Goal: Task Accomplishment & Management: Manage account settings

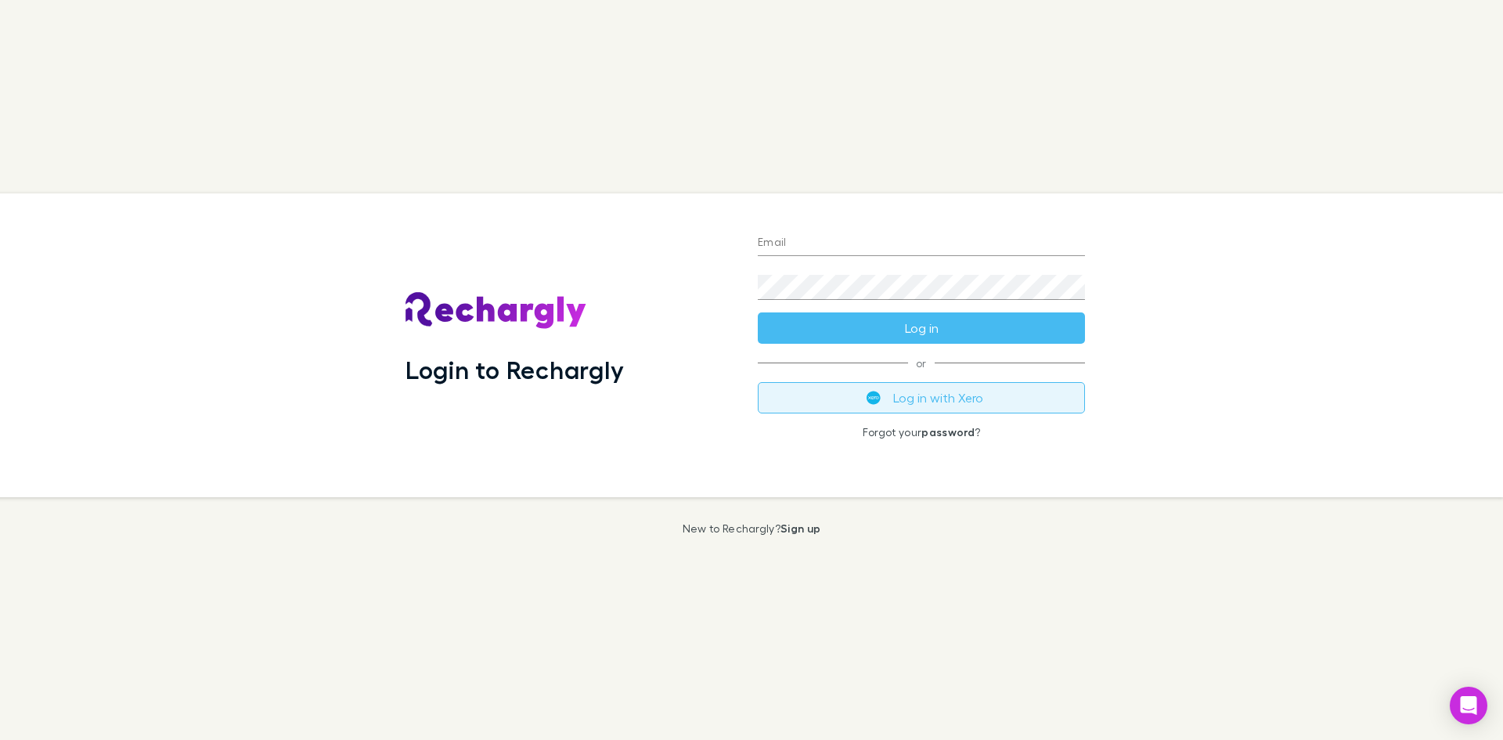
click at [945, 399] on button "Log in with Xero" at bounding box center [921, 397] width 327 height 31
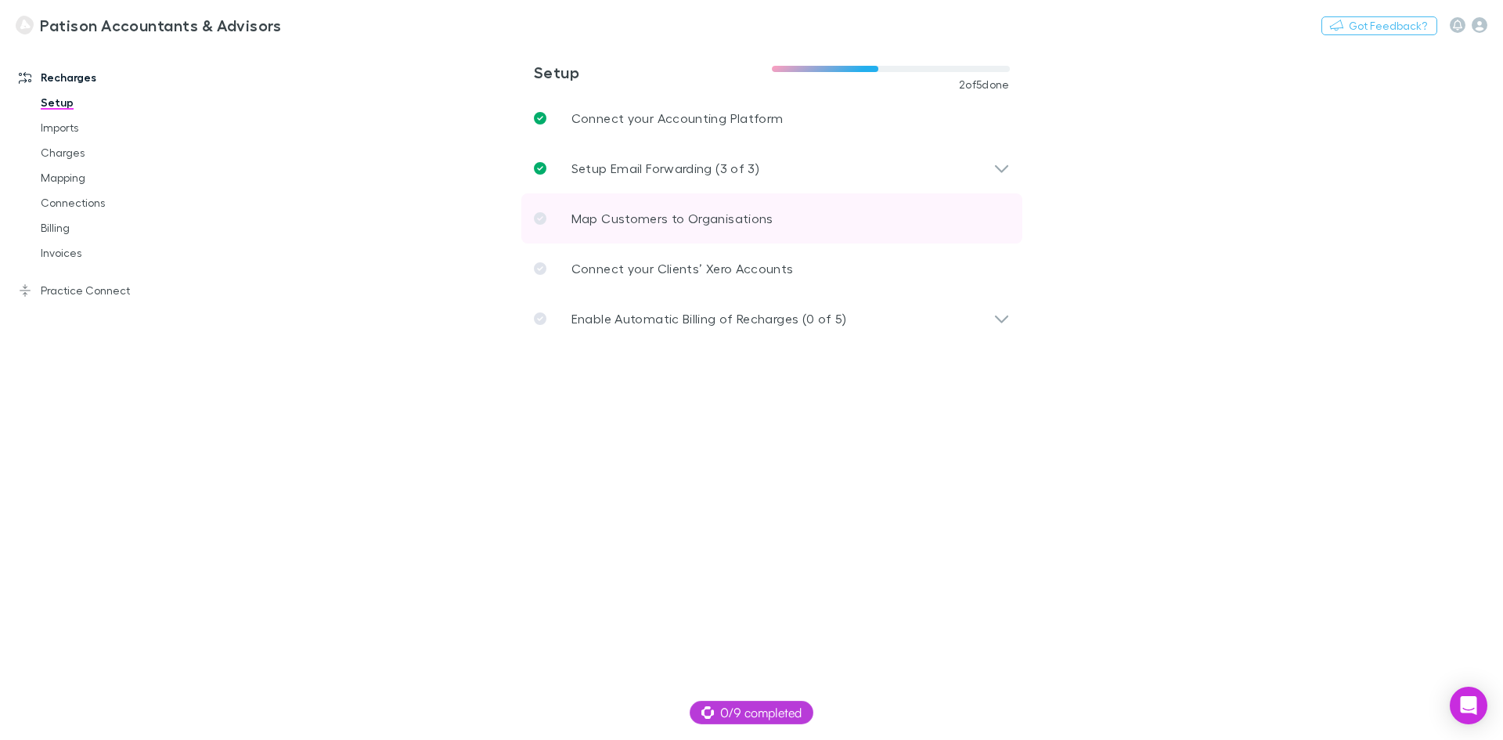
click at [649, 218] on p "Map Customers to Organisations" at bounding box center [672, 218] width 202 height 19
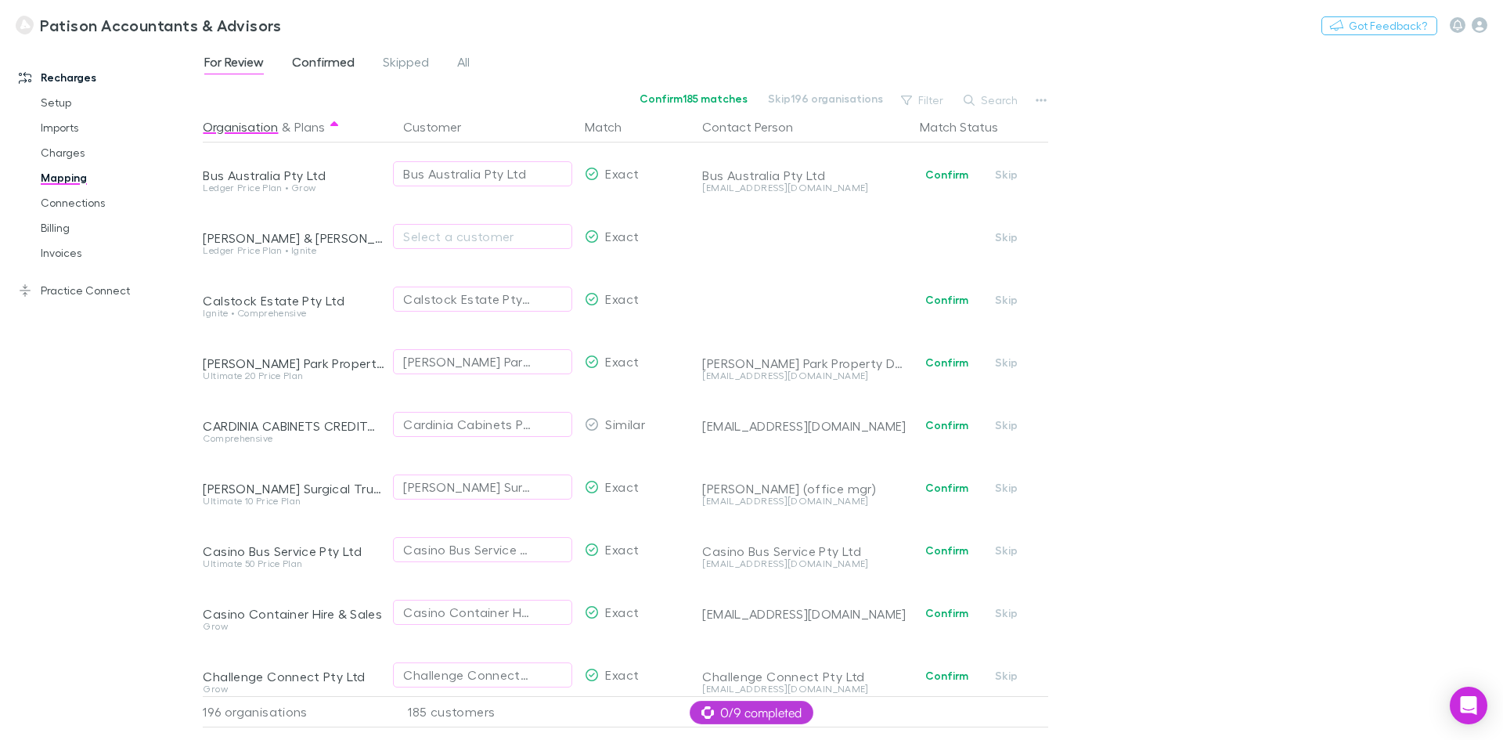
click at [328, 64] on span "Confirmed" at bounding box center [323, 64] width 63 height 20
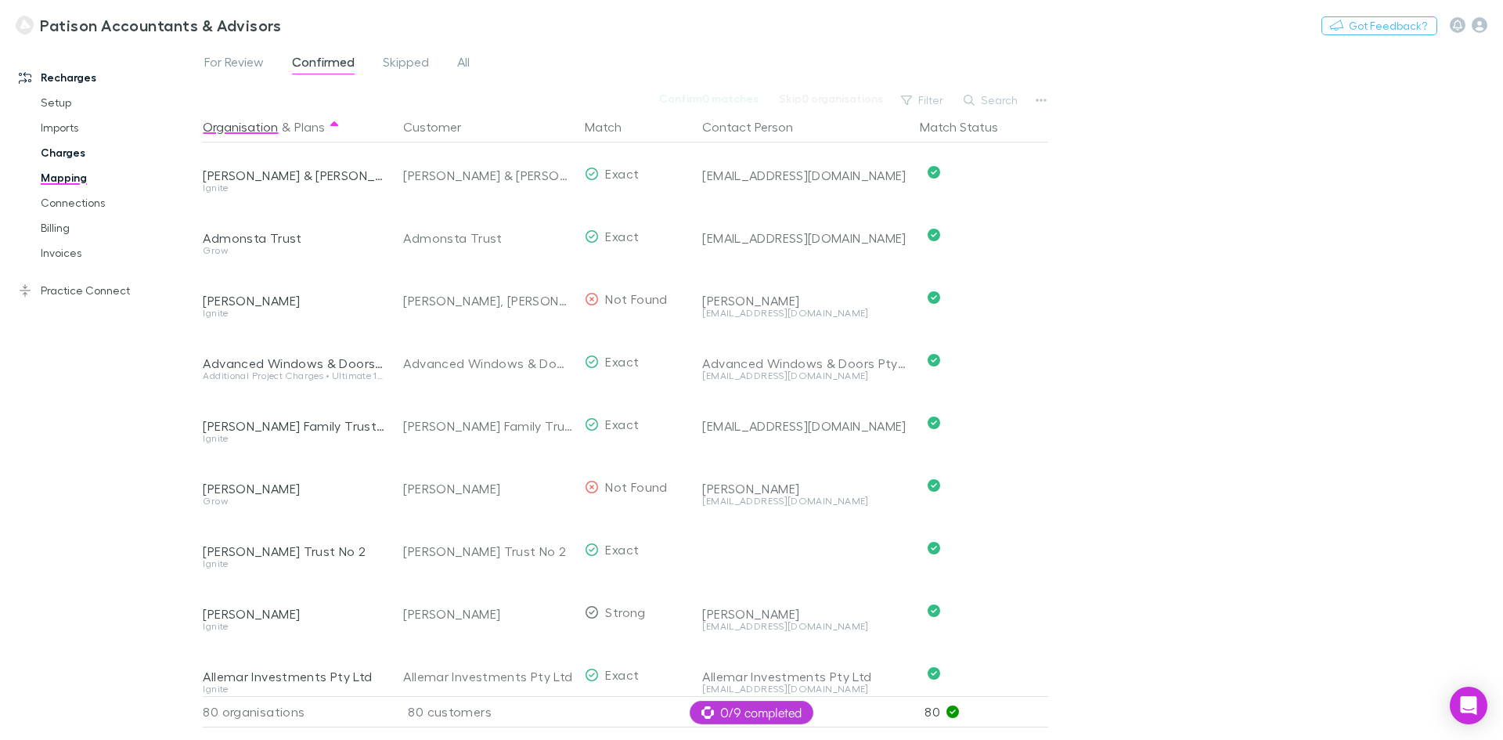
click at [51, 149] on link "Charges" at bounding box center [118, 152] width 186 height 25
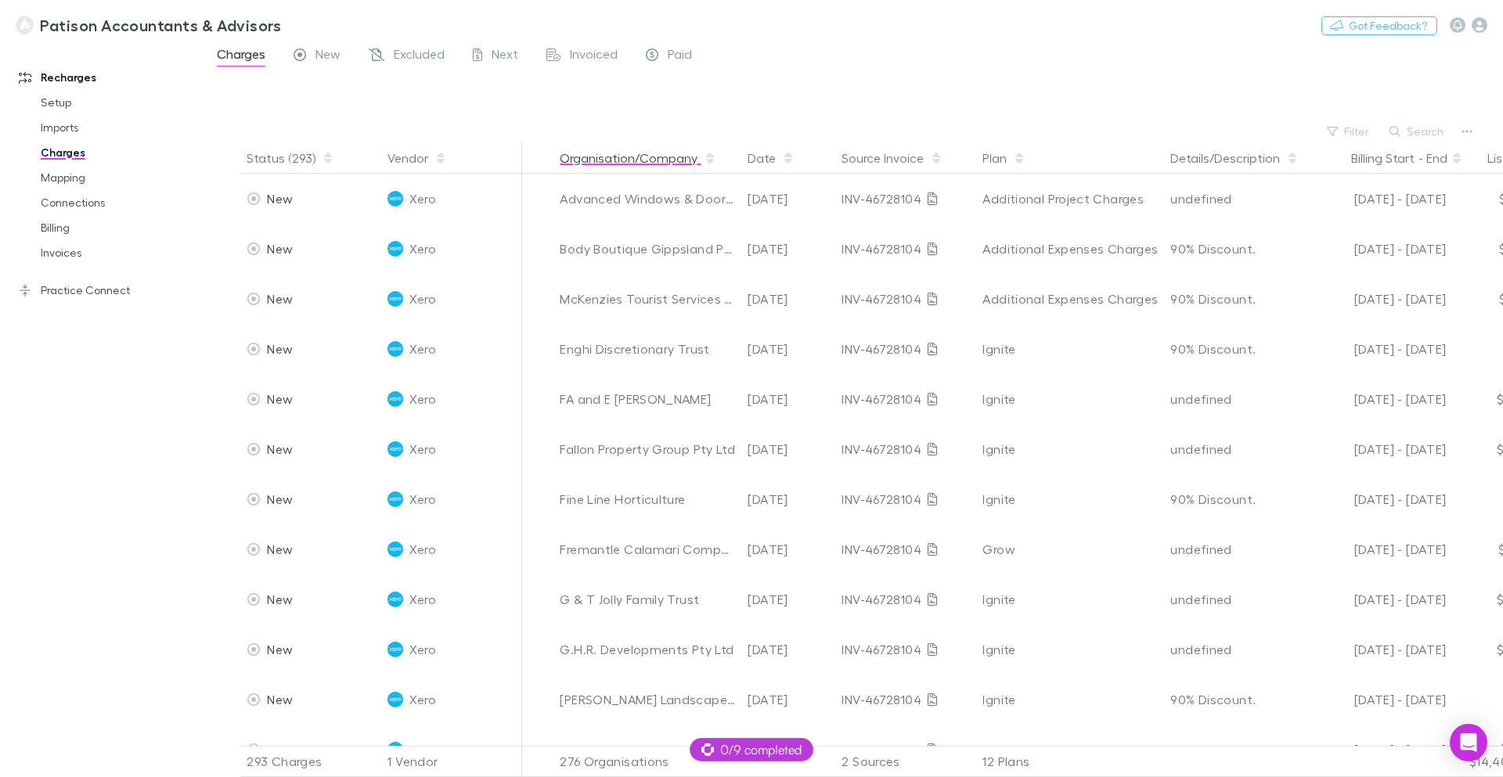
click at [574, 158] on button "Organisation/Company" at bounding box center [638, 157] width 157 height 31
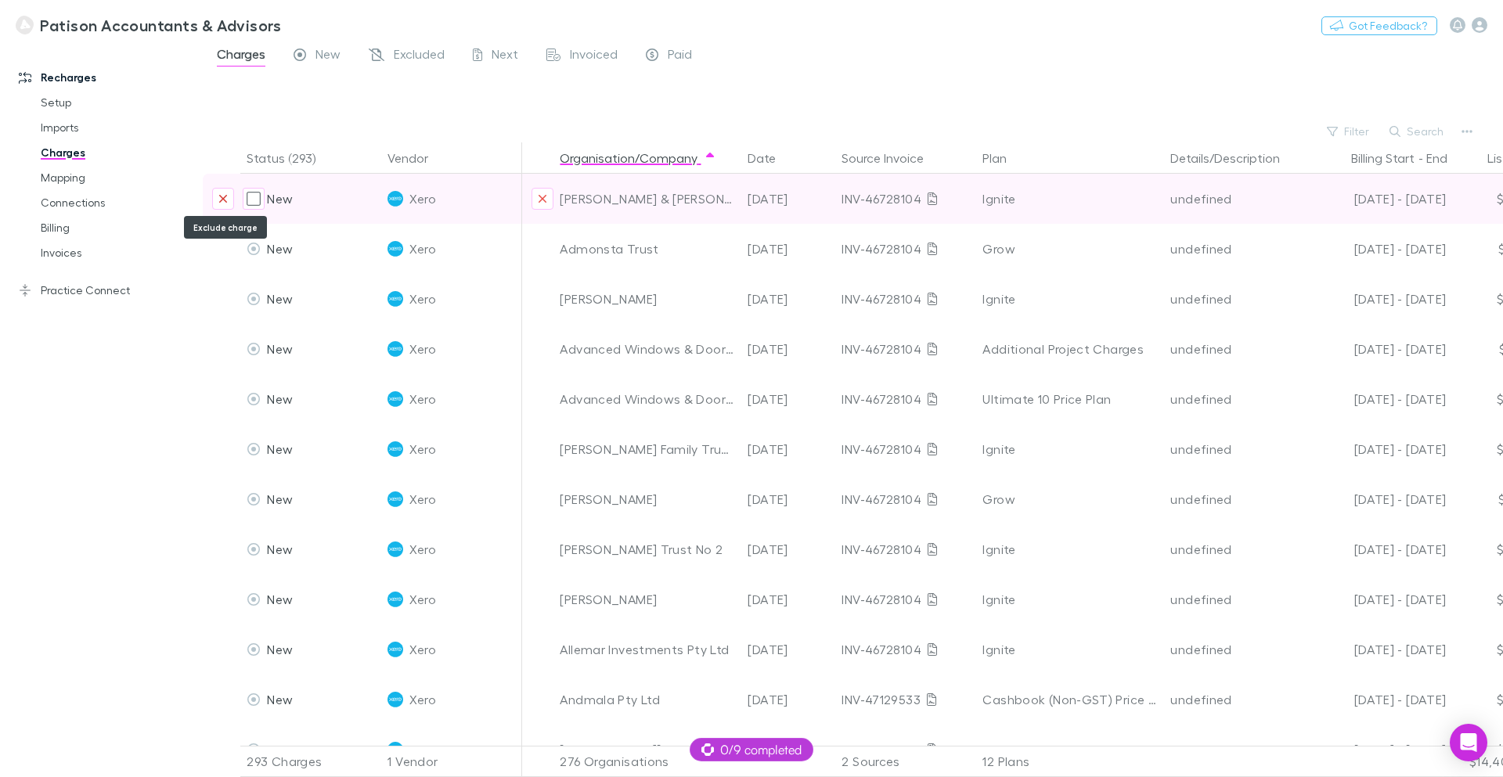
click at [223, 199] on icon "Exclude charge" at bounding box center [223, 199] width 8 height 8
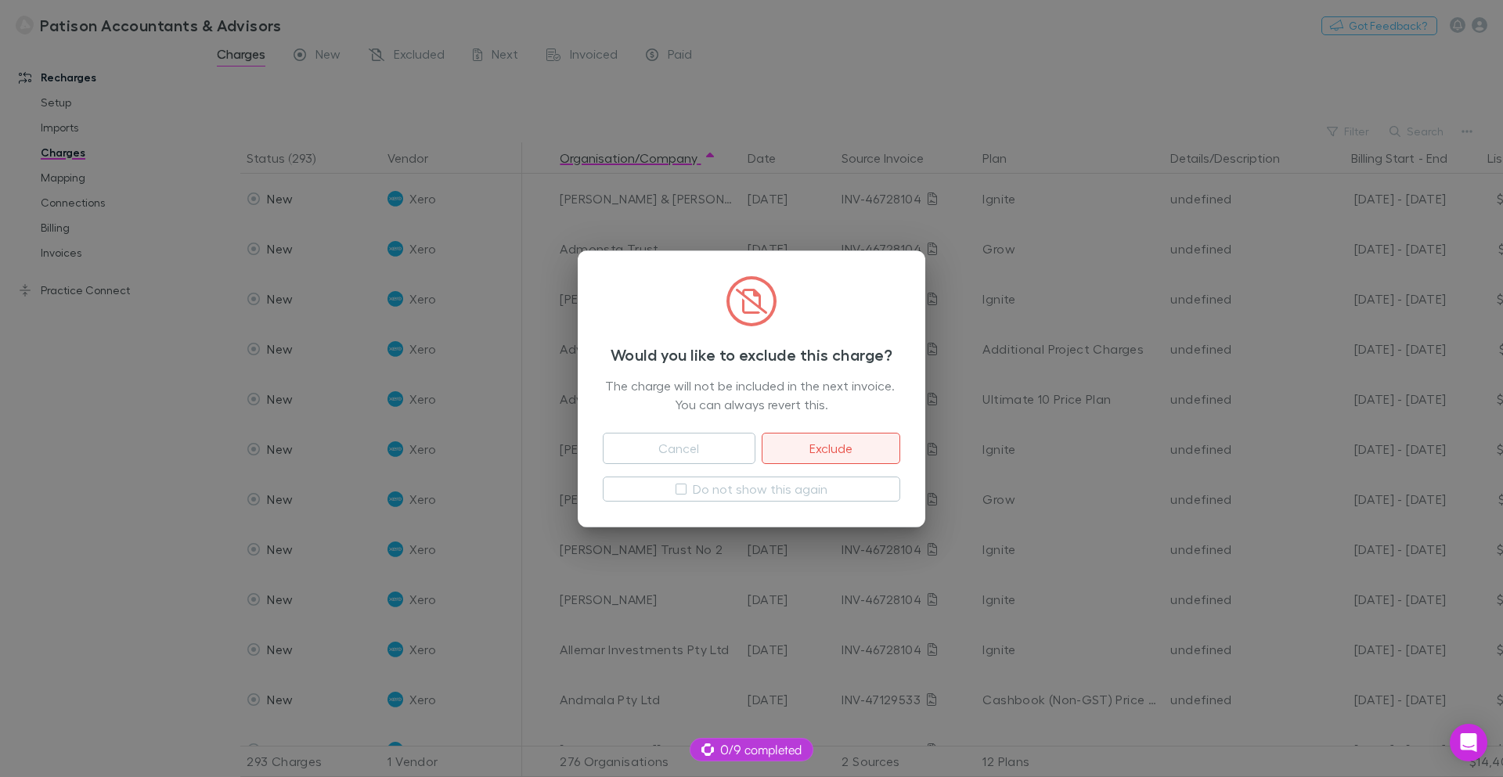
click at [846, 445] on button "Exclude" at bounding box center [831, 448] width 139 height 31
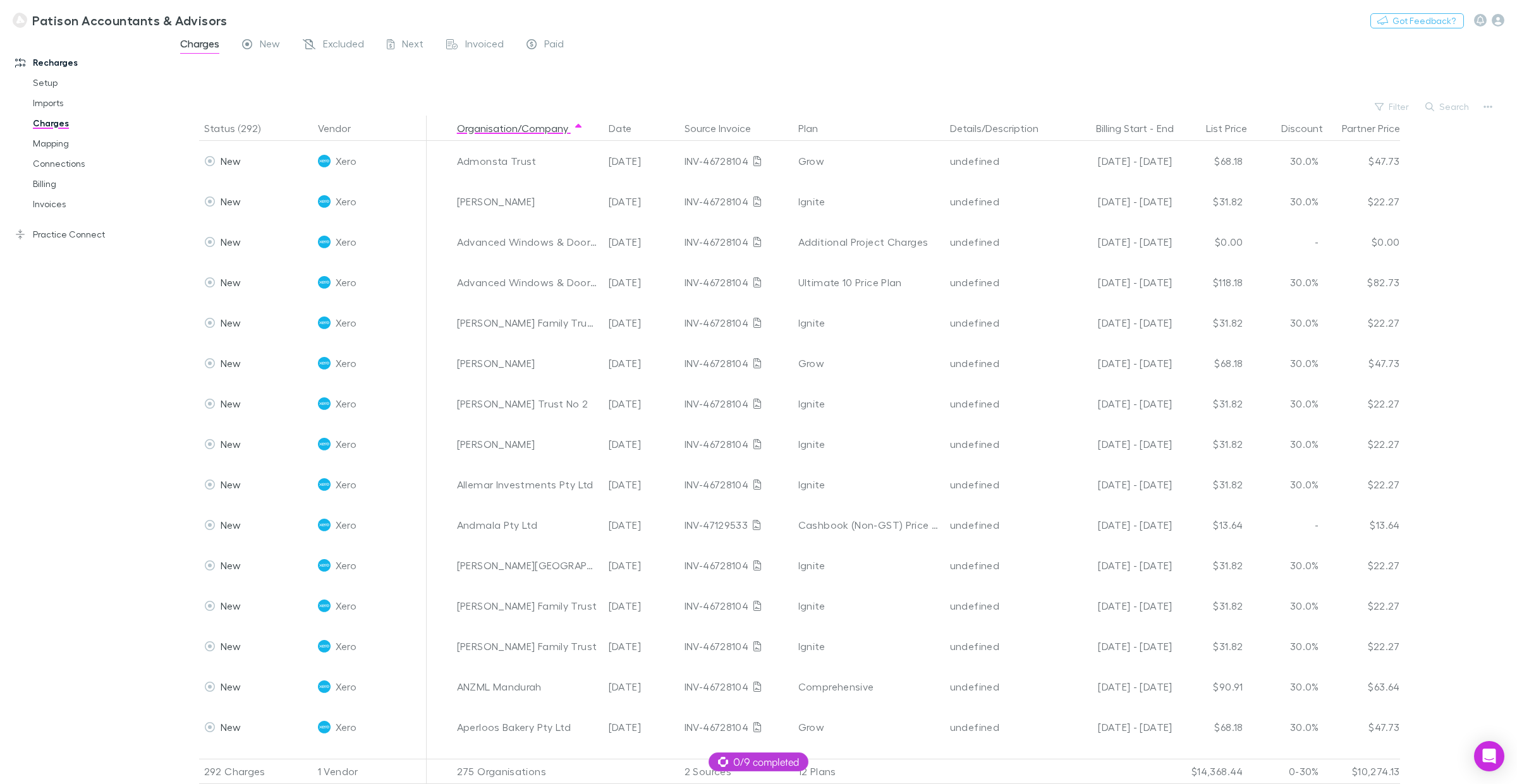
drag, startPoint x: 1213, startPoint y: 0, endPoint x: 988, endPoint y: 71, distance: 235.9
click at [988, 71] on div at bounding box center [854, 79] width 1326 height 39
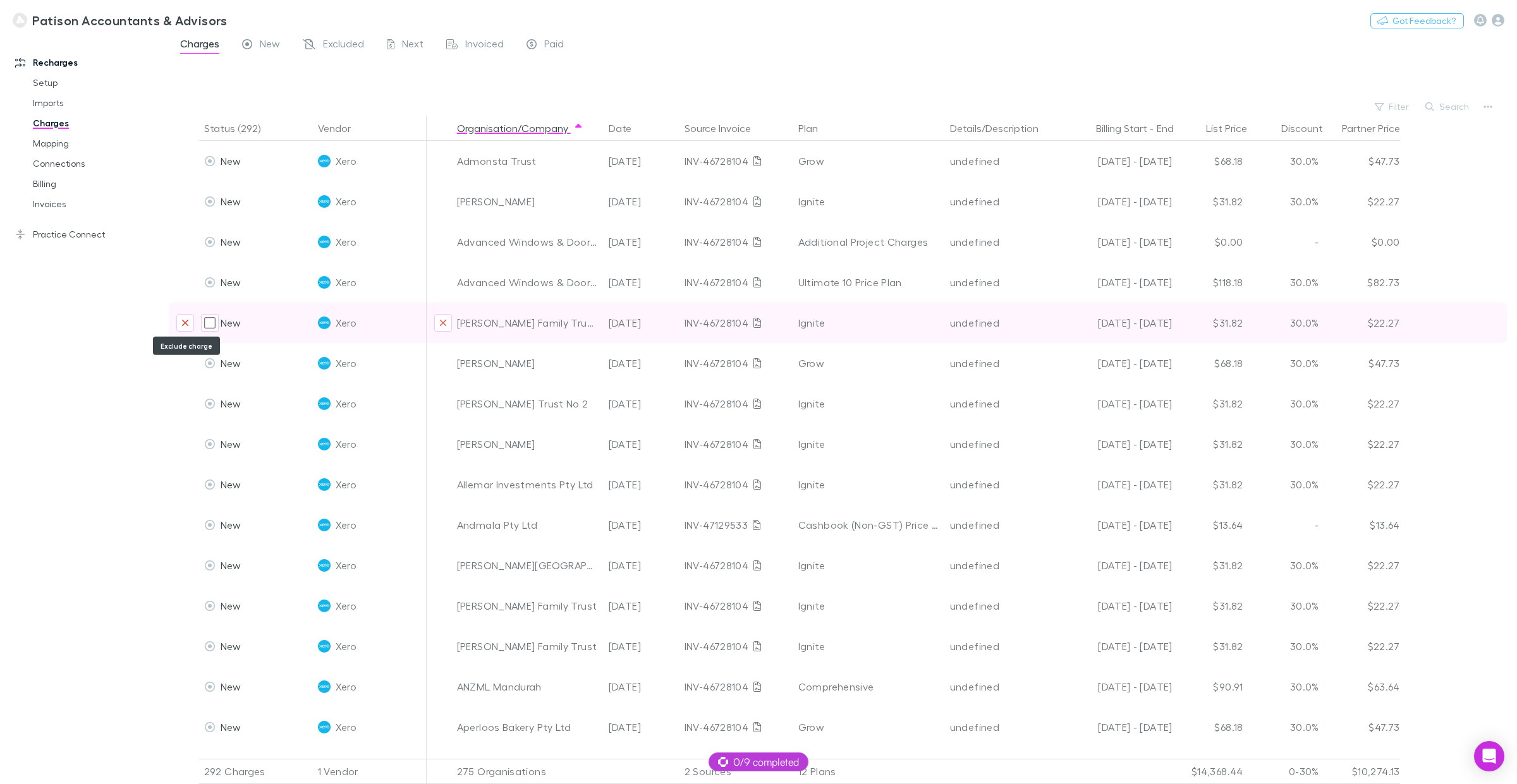
click at [184, 324] on icon "Exclude charge" at bounding box center [185, 323] width 6 height 6
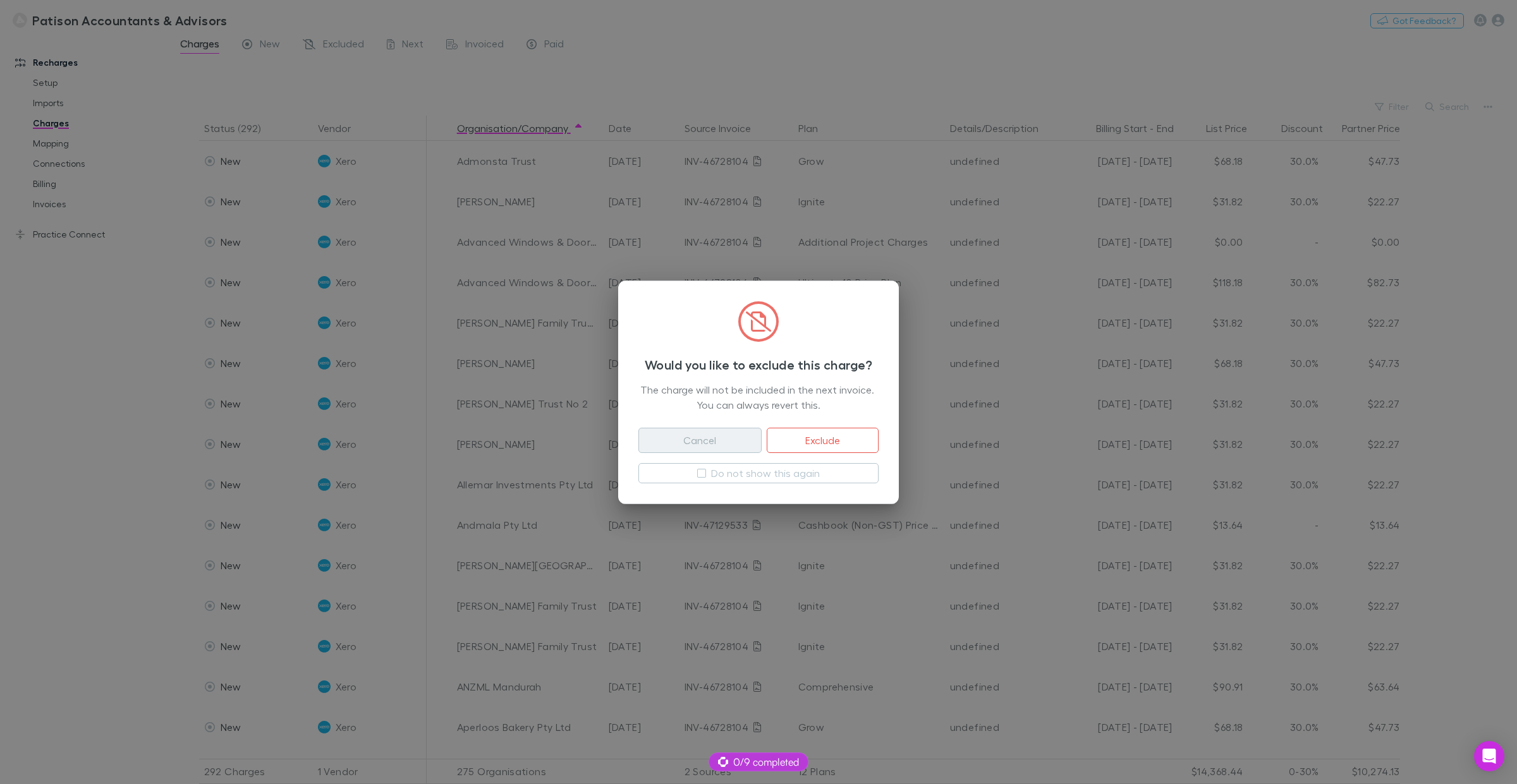
click at [700, 438] on button "Cancel" at bounding box center [700, 440] width 124 height 25
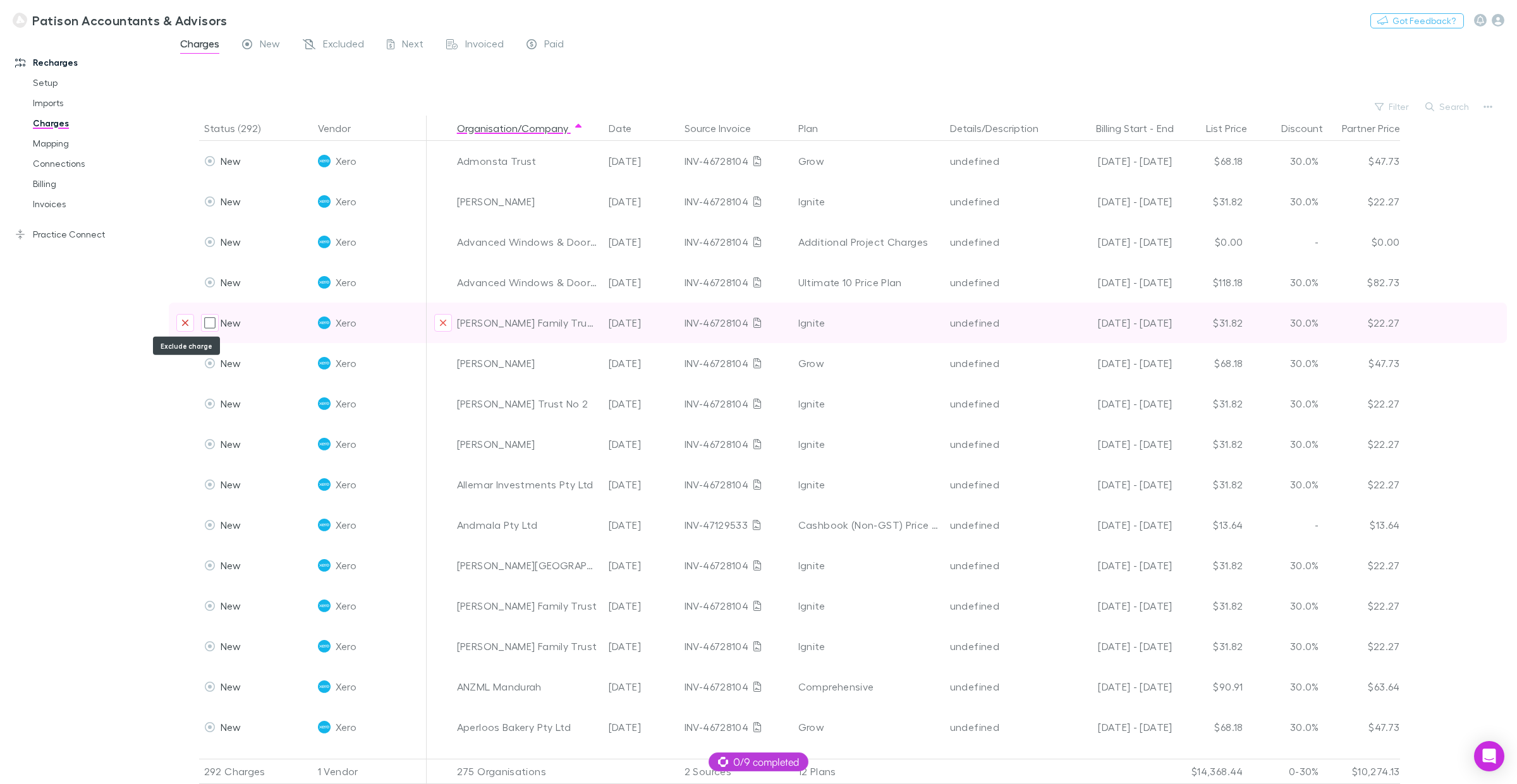
click at [185, 320] on icon "Exclude charge" at bounding box center [185, 323] width 7 height 10
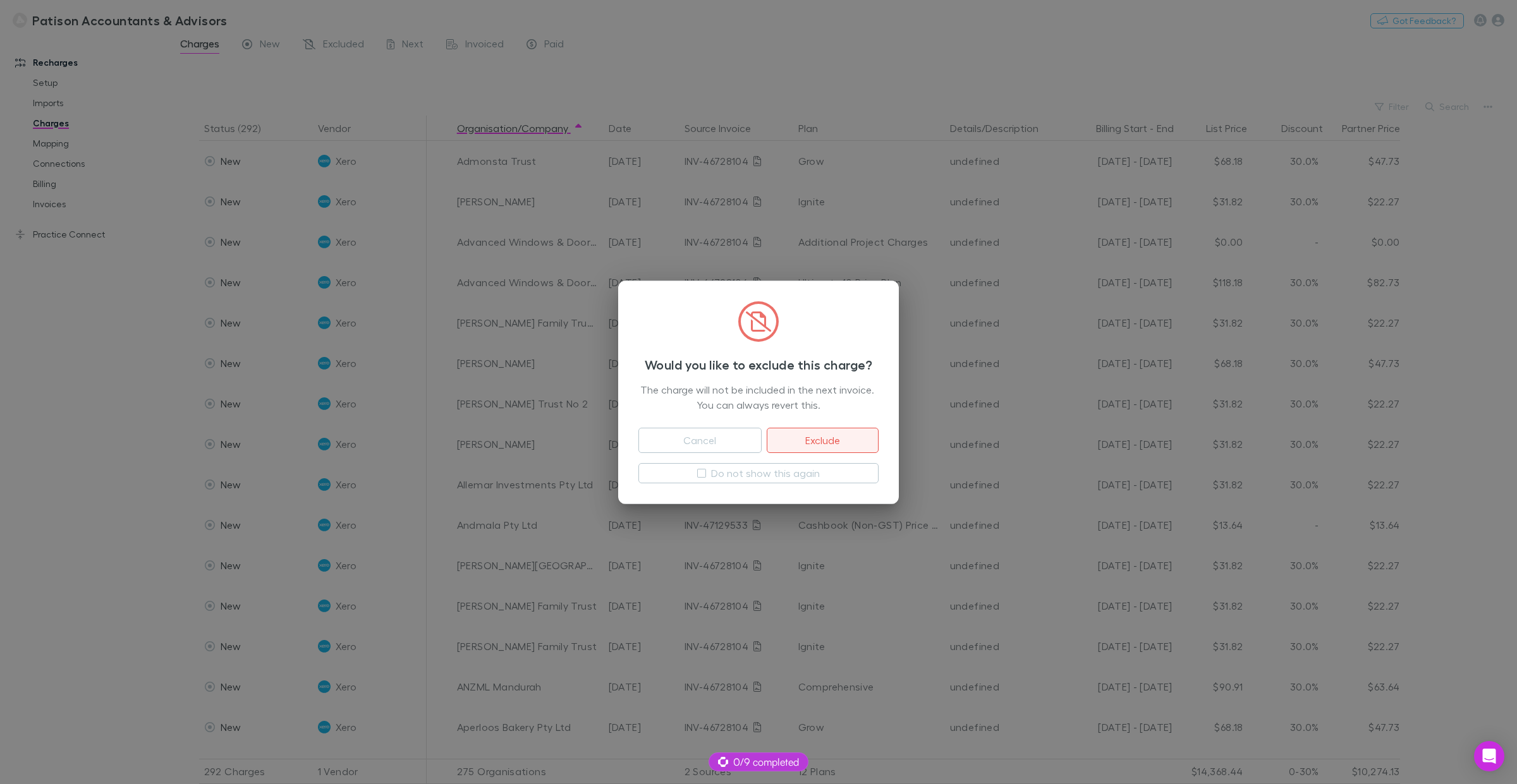
click at [847, 440] on button "Exclude" at bounding box center [822, 440] width 112 height 25
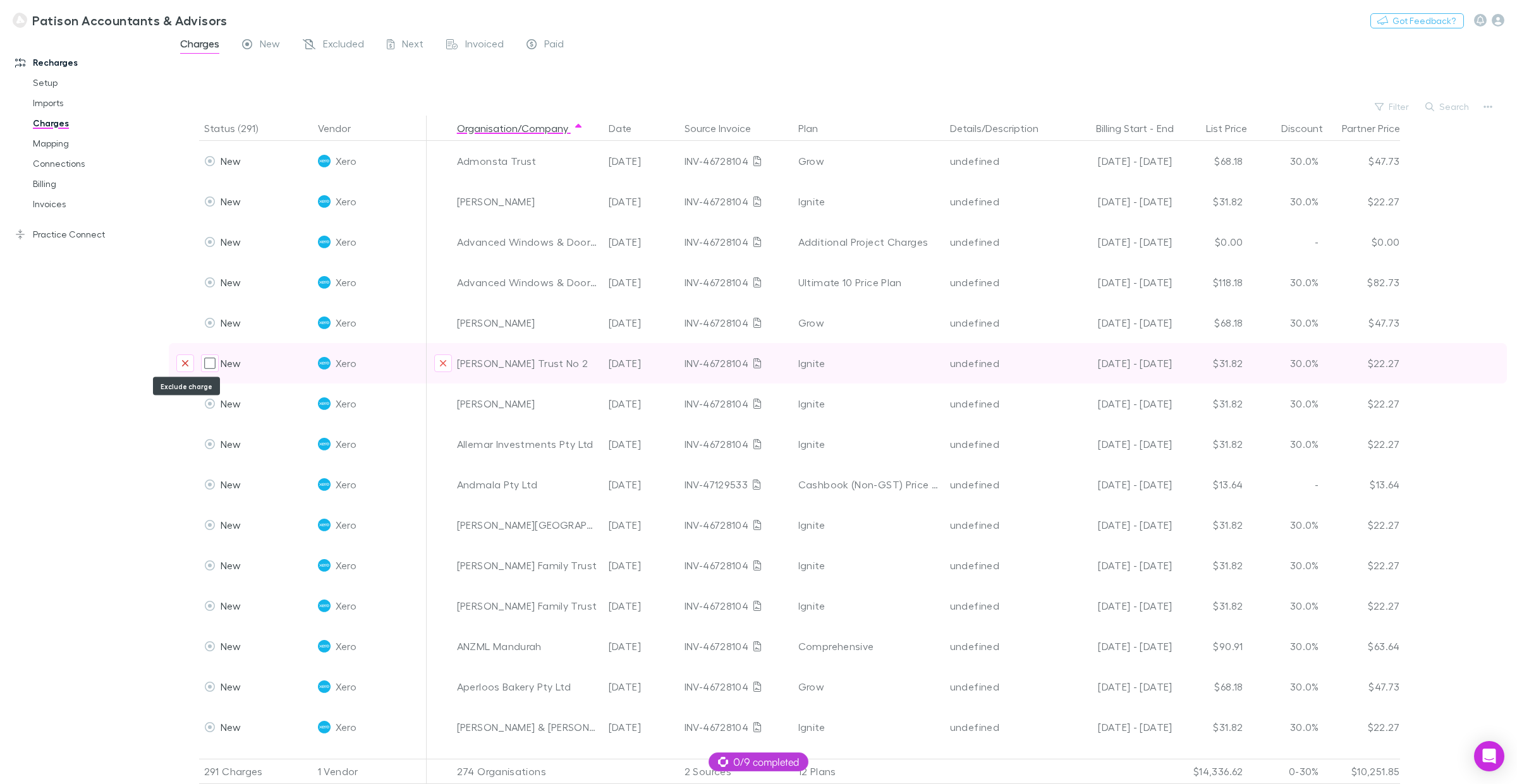
click at [184, 367] on icon "Exclude charge" at bounding box center [185, 363] width 7 height 10
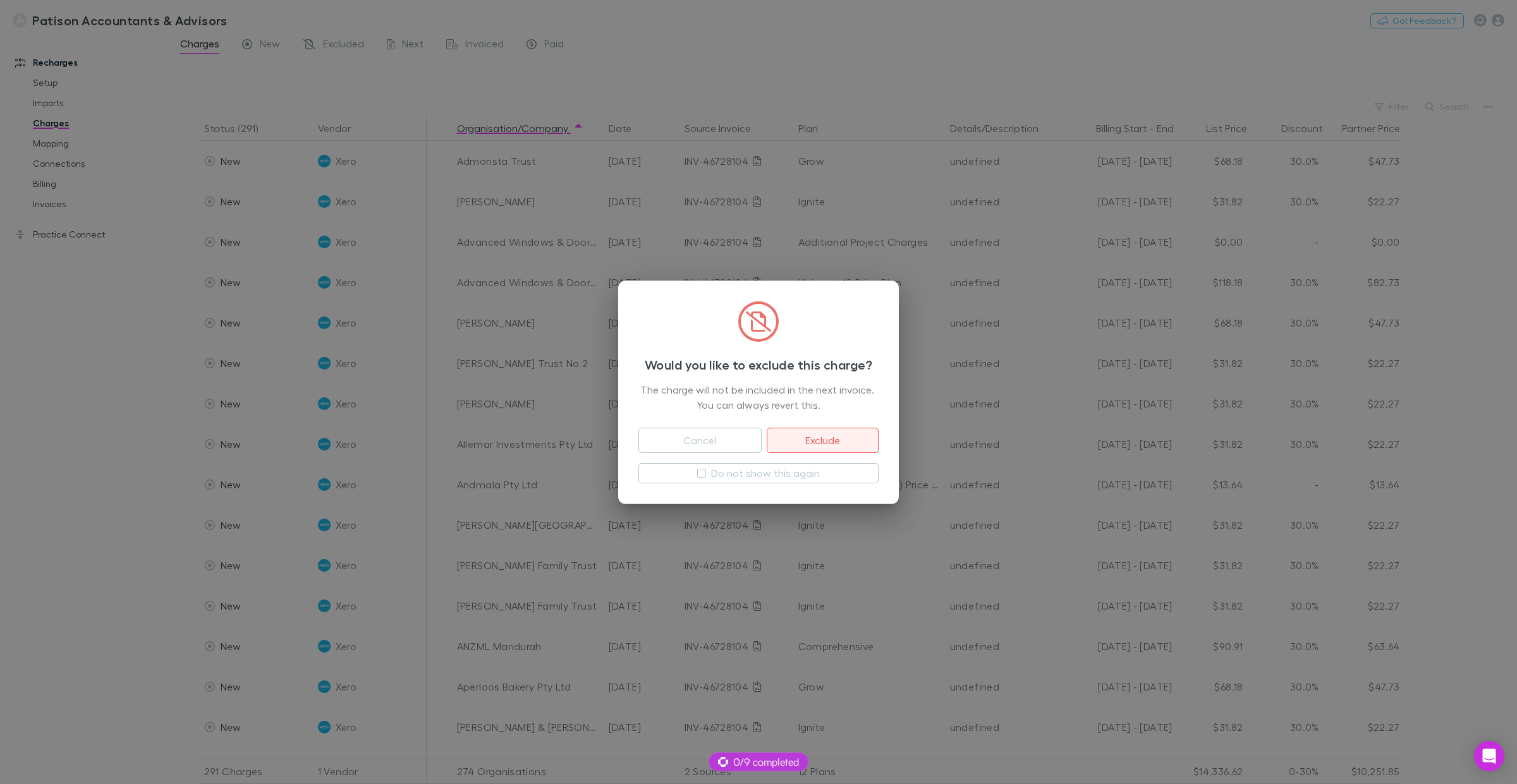
click at [799, 436] on button "Exclude" at bounding box center [822, 440] width 112 height 25
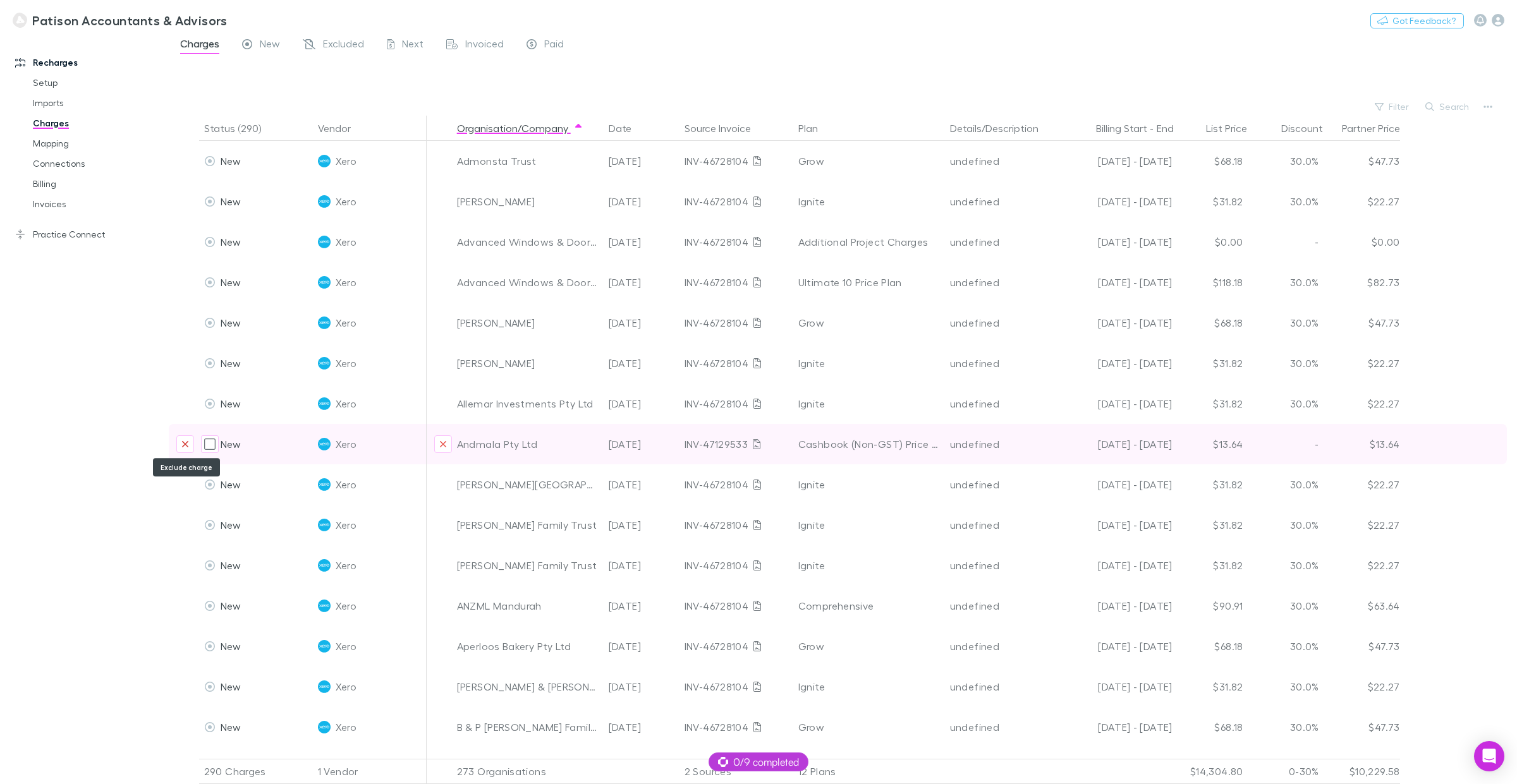
click at [176, 443] on button "Exclude charge" at bounding box center [185, 444] width 18 height 18
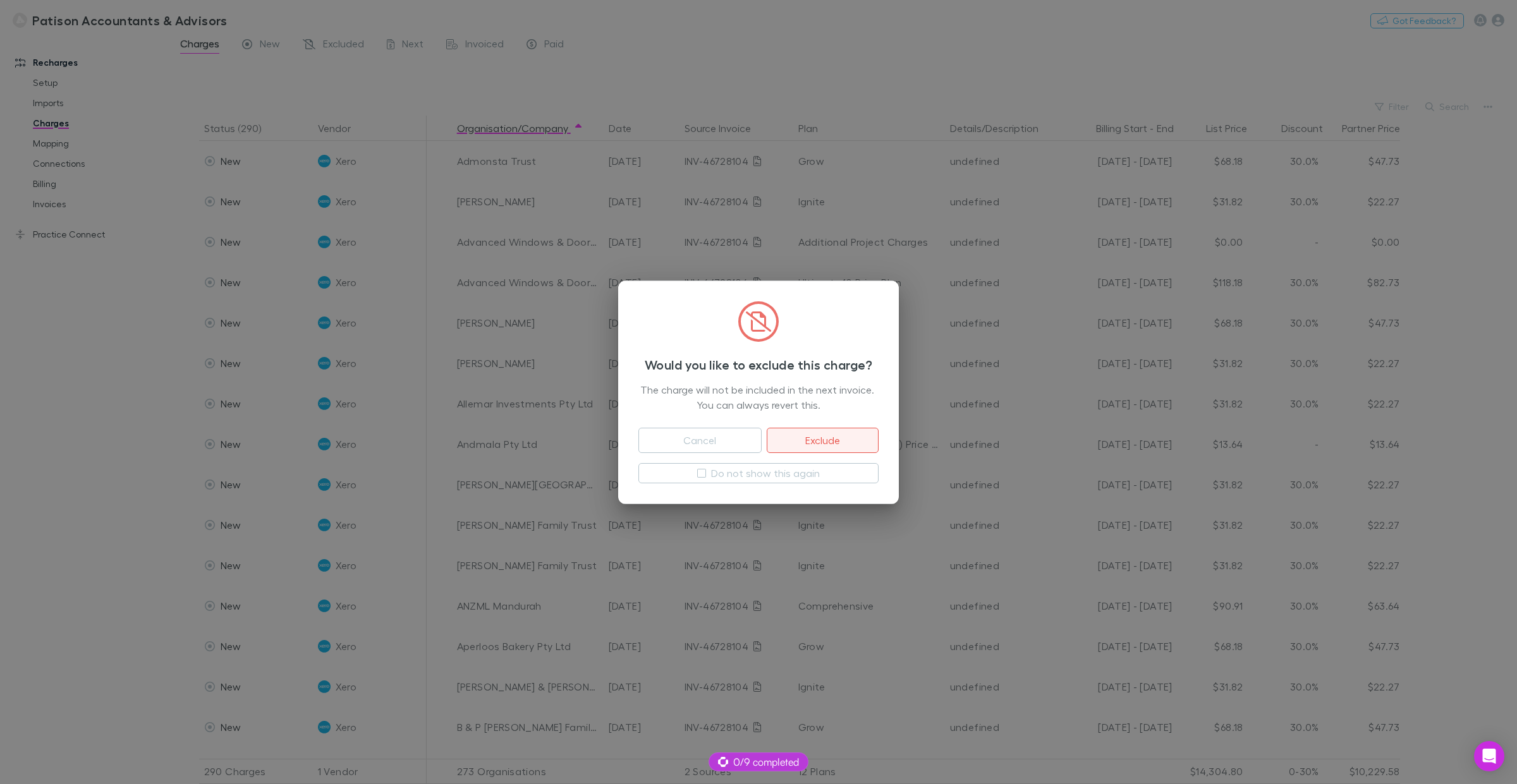
click at [822, 440] on button "Exclude" at bounding box center [822, 440] width 112 height 25
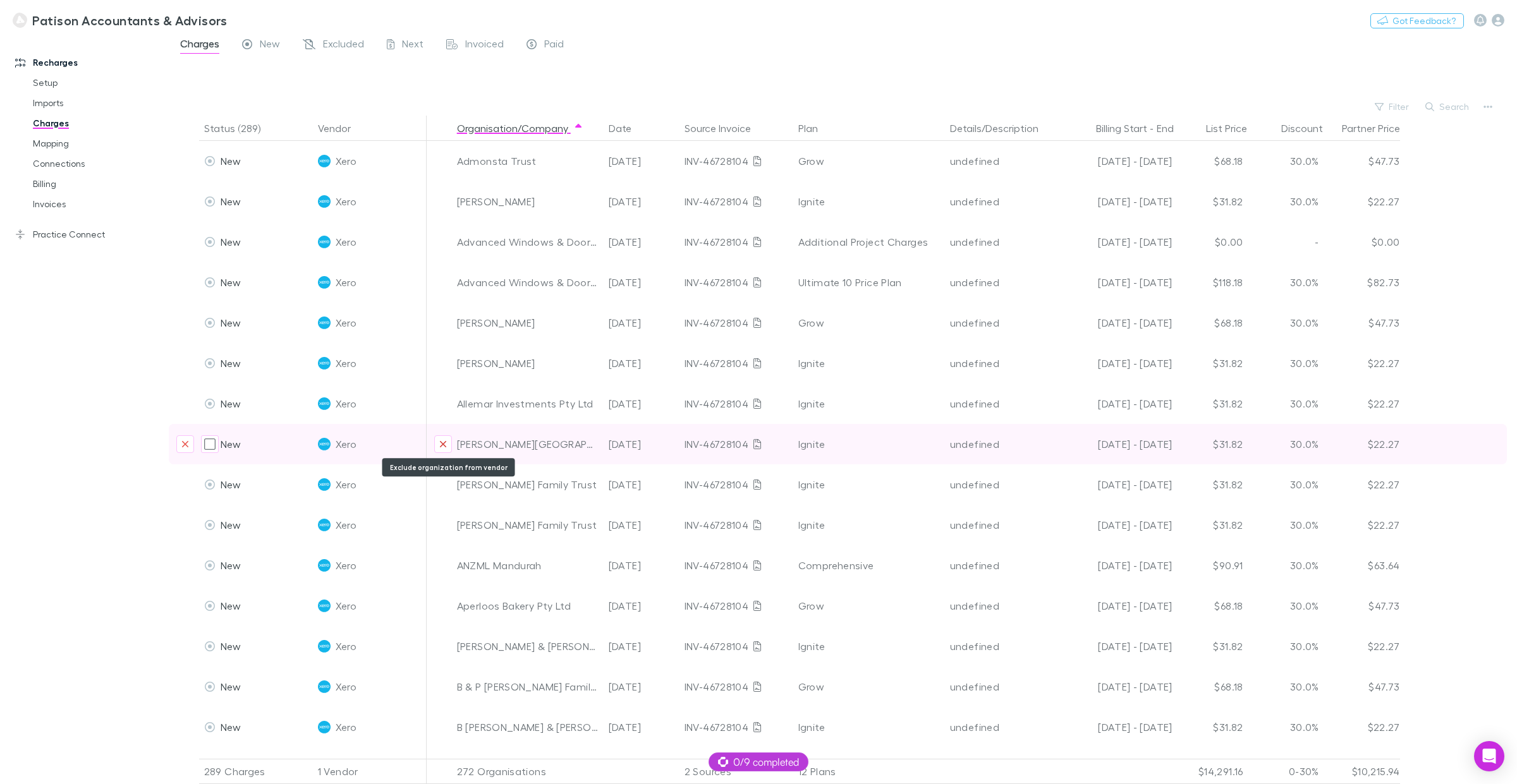
click at [439, 443] on icon "Exclude organization from vendor" at bounding box center [443, 444] width 7 height 10
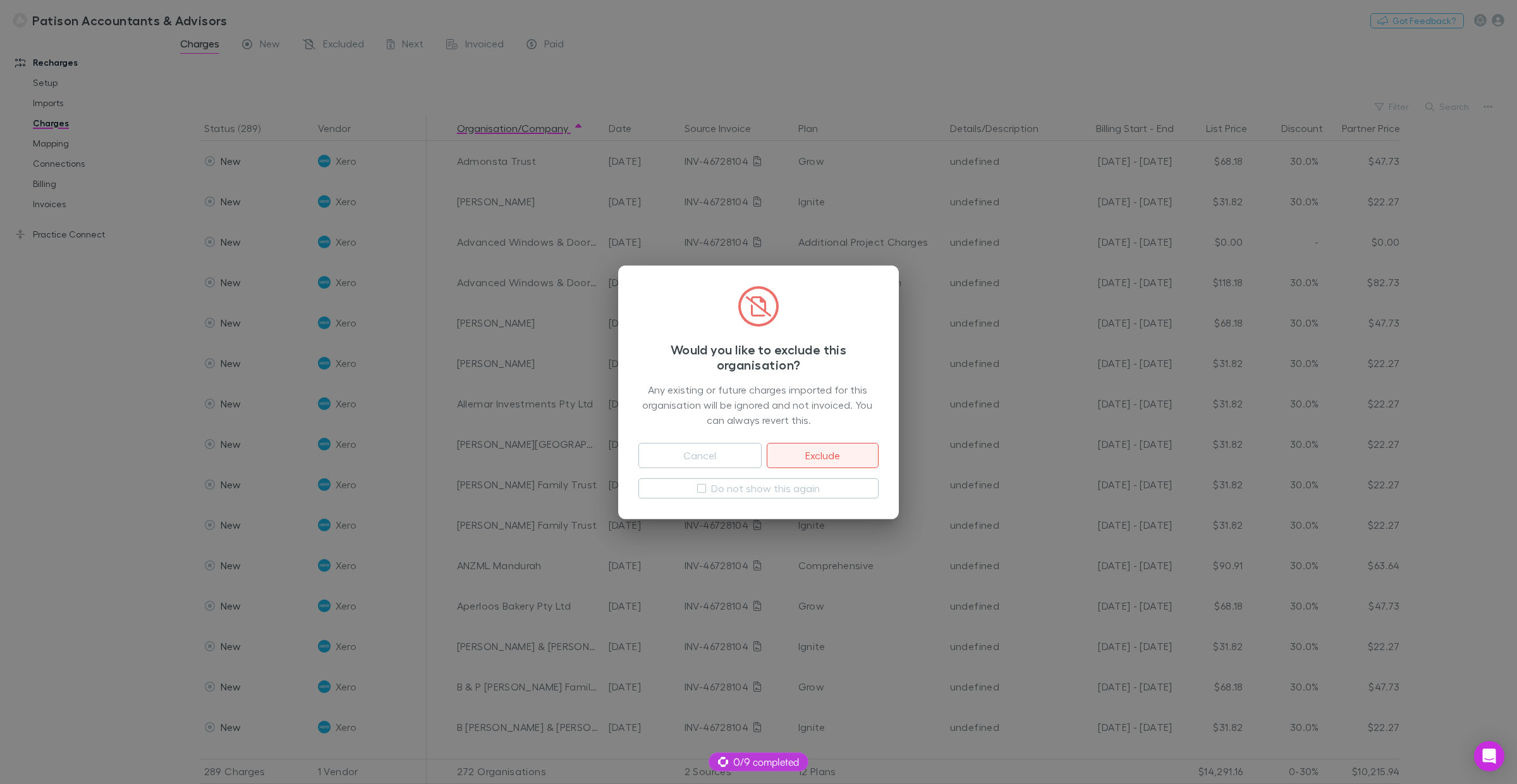
click at [816, 452] on button "Exclude" at bounding box center [822, 455] width 112 height 25
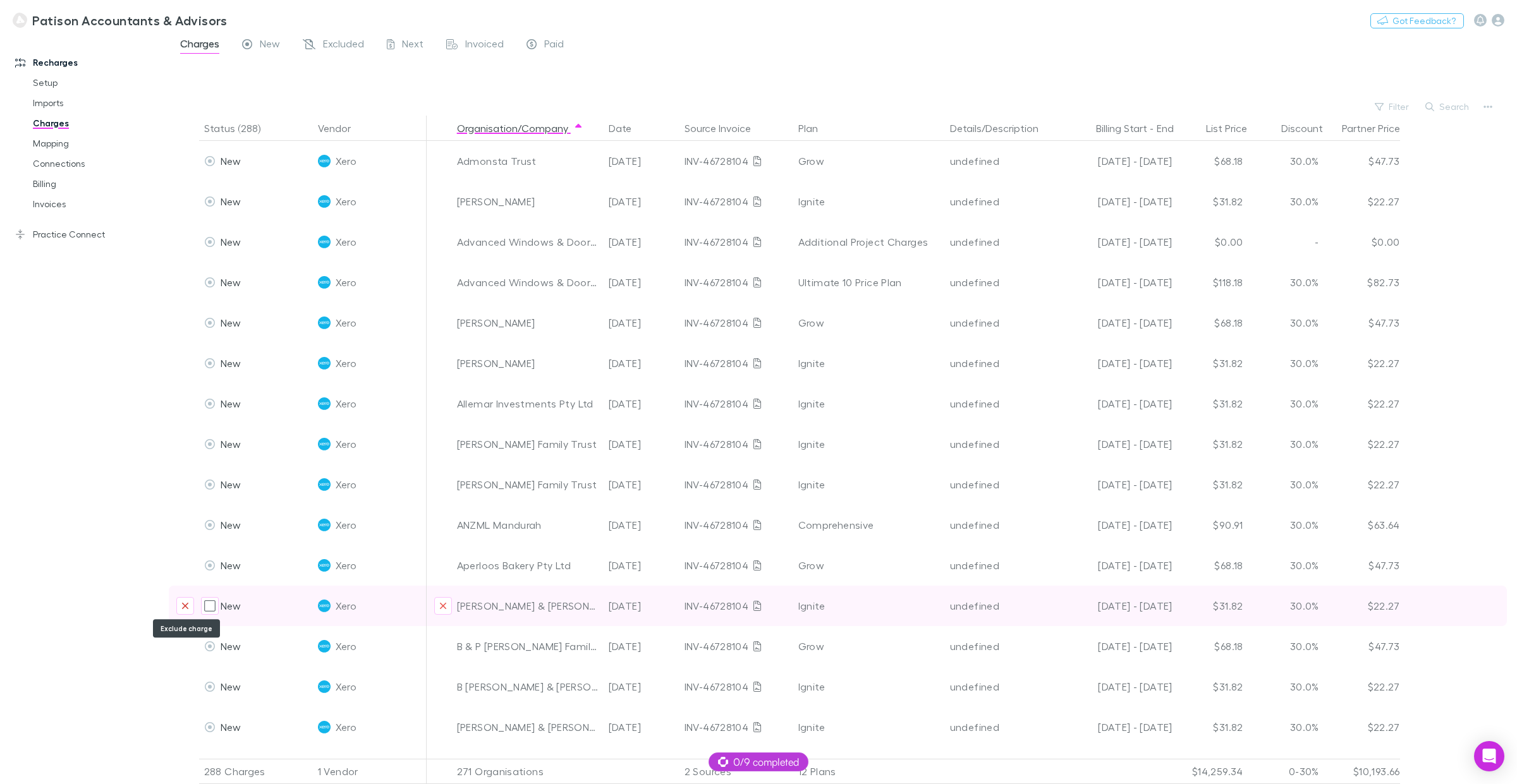
click at [180, 597] on button "Exclude charge" at bounding box center [185, 606] width 18 height 18
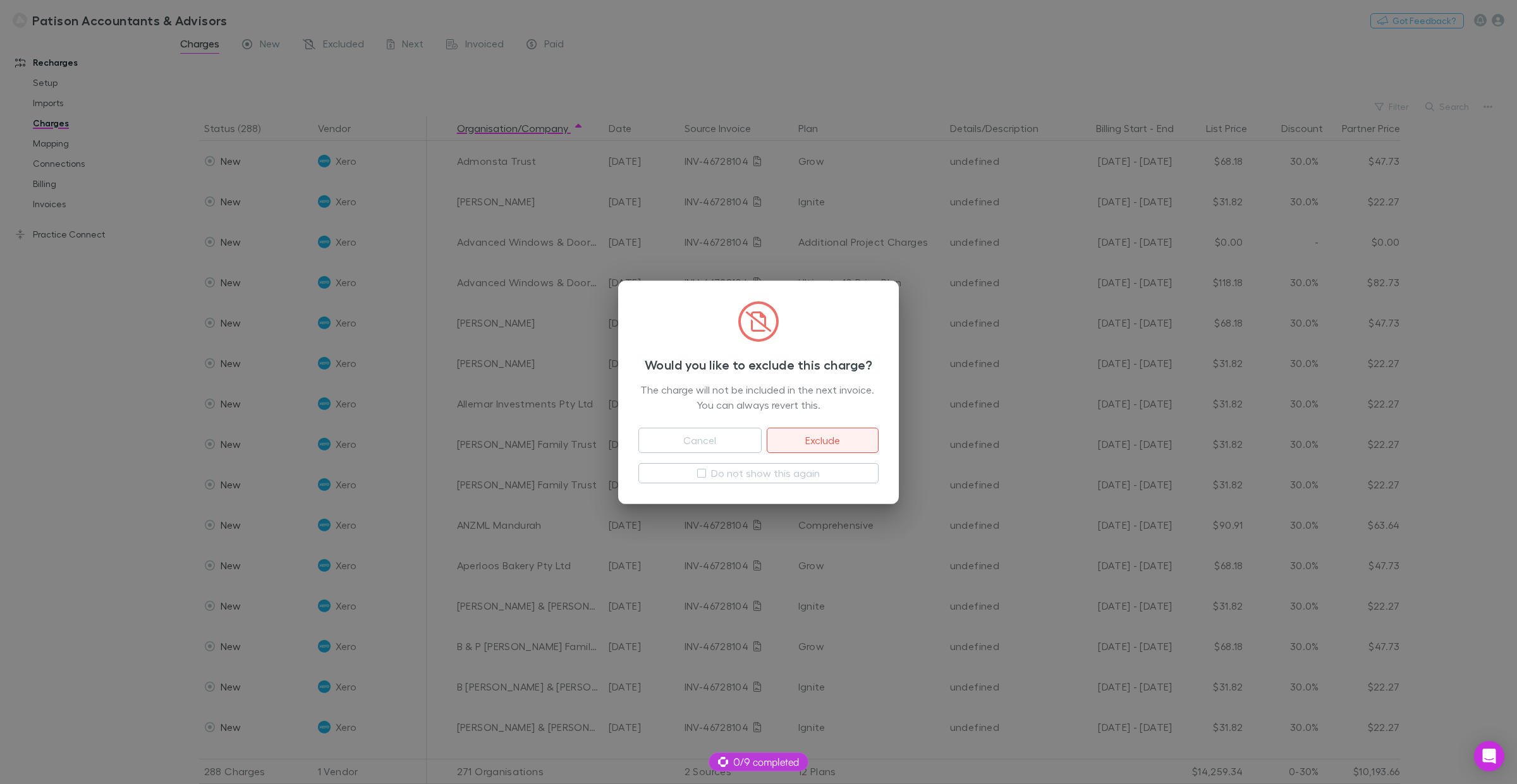
click at [824, 438] on button "Exclude" at bounding box center [822, 440] width 112 height 25
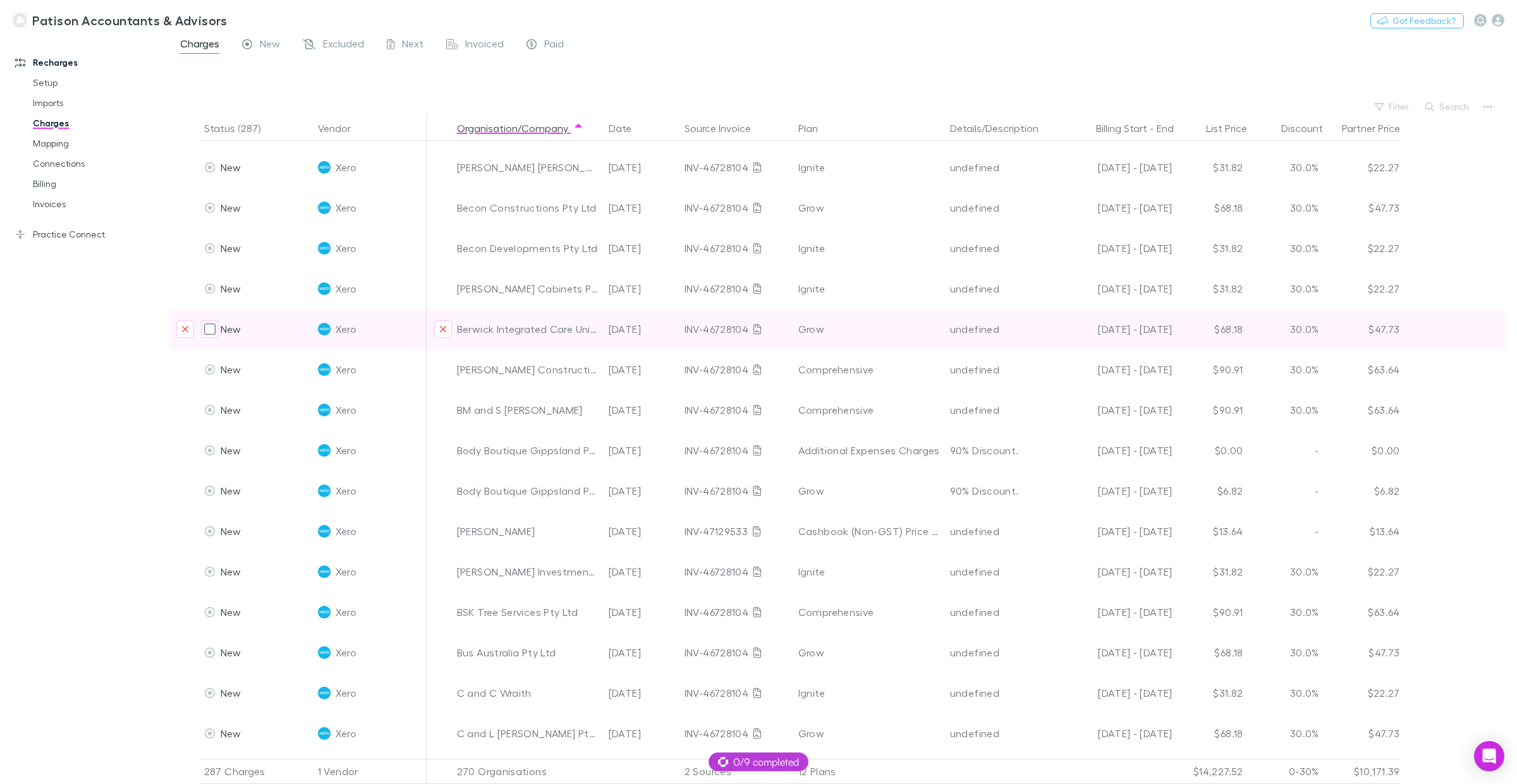
scroll to position [592, 0]
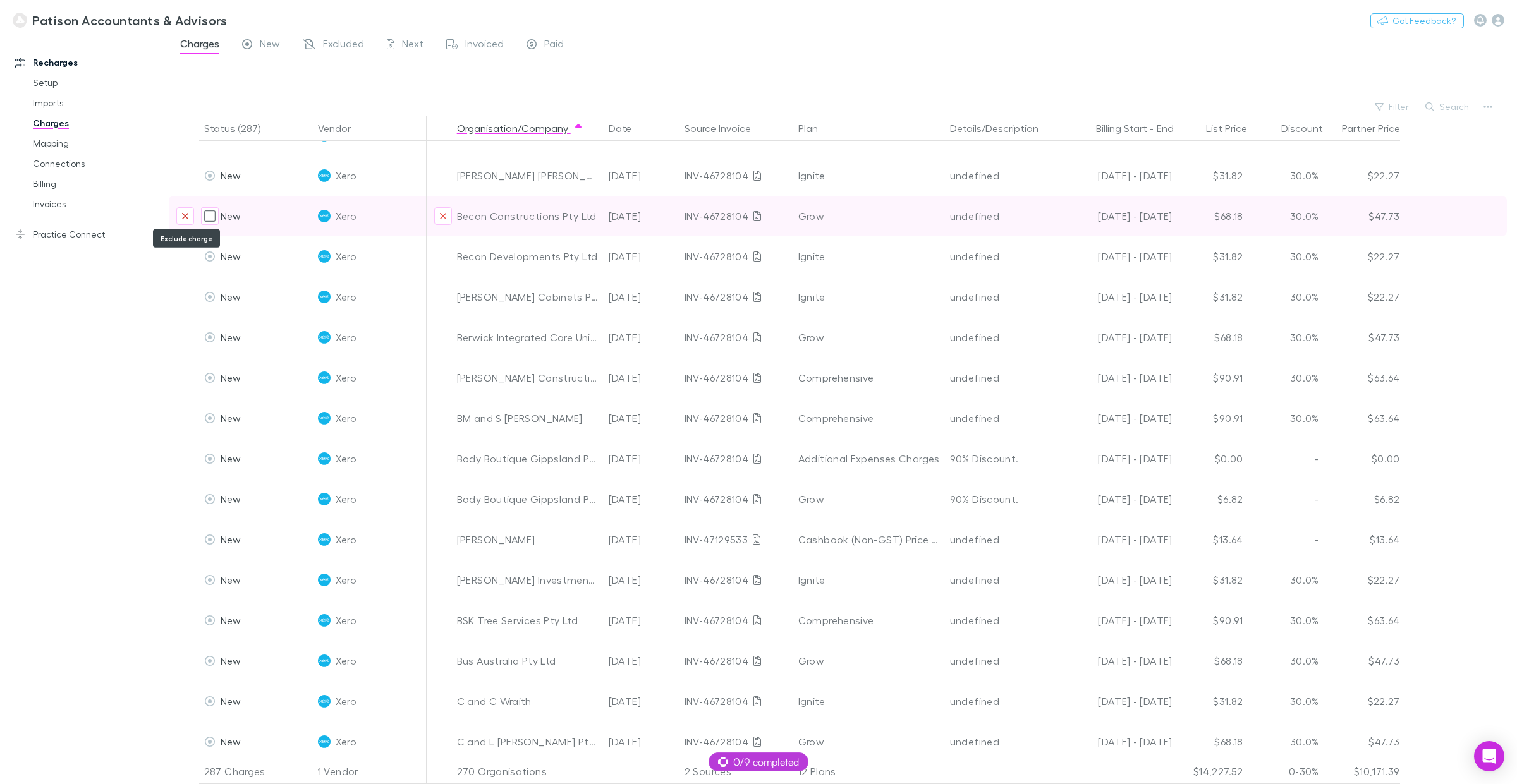
click at [187, 214] on icon "Exclude charge" at bounding box center [185, 216] width 7 height 10
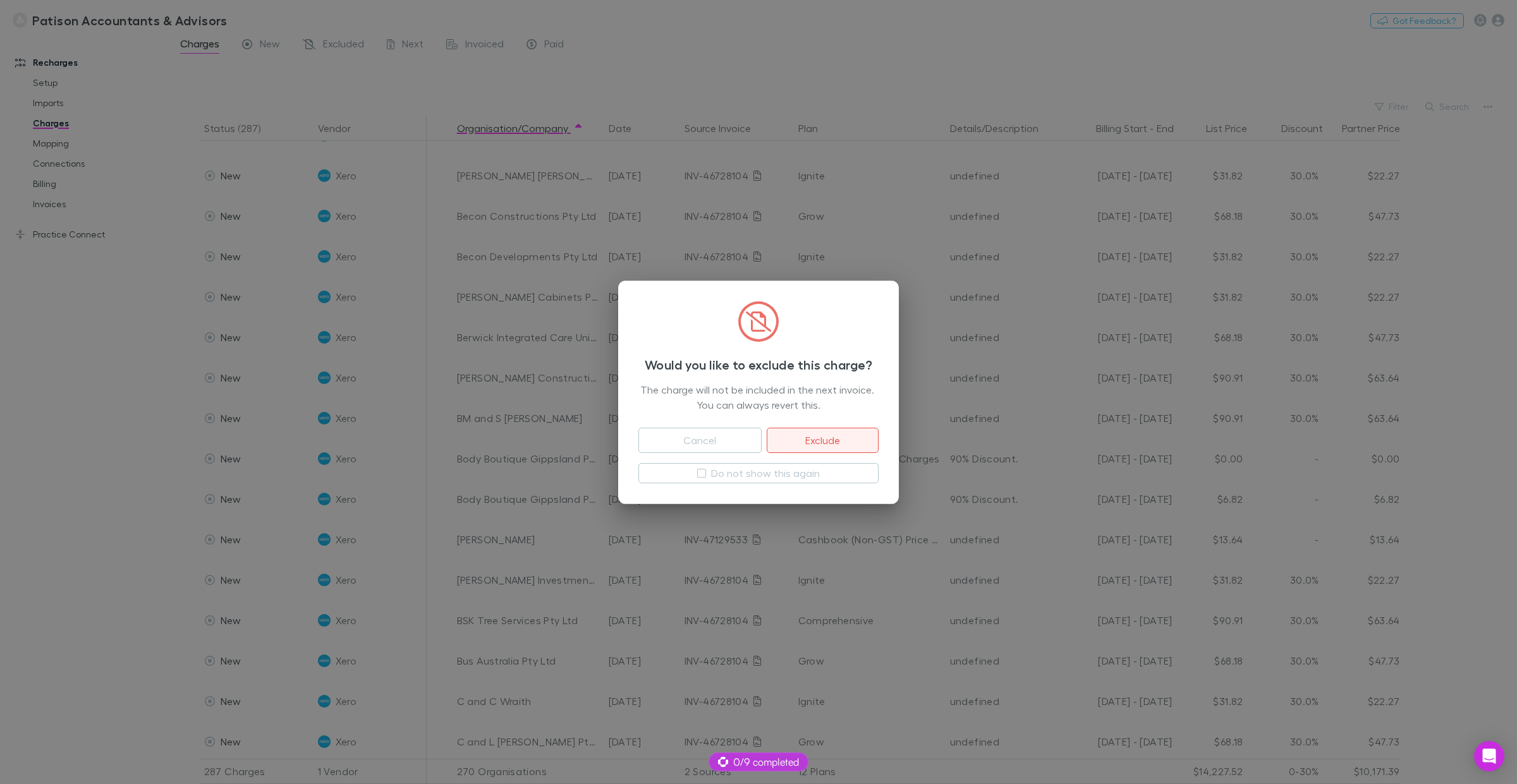
click at [813, 430] on button "Exclude" at bounding box center [822, 440] width 112 height 25
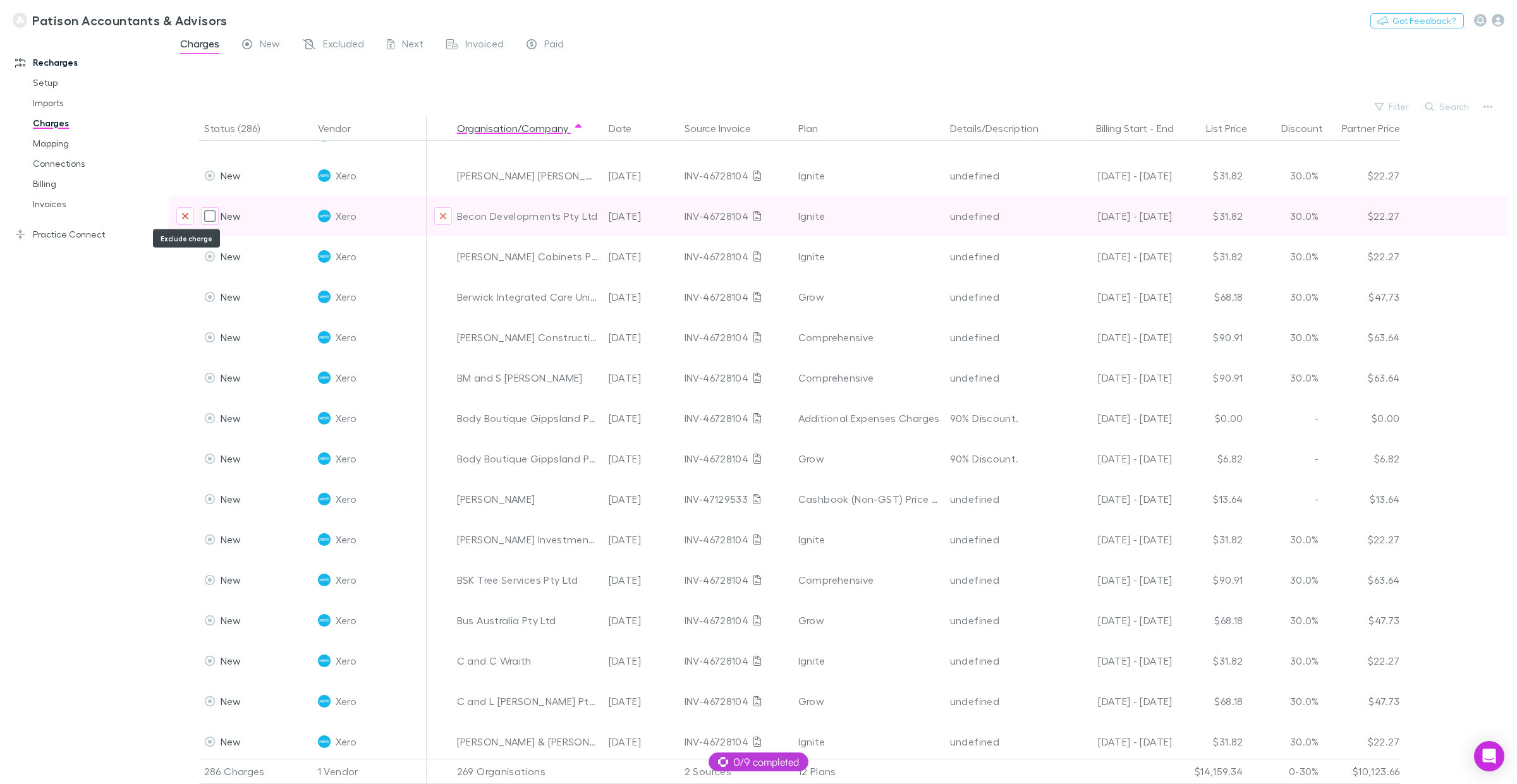
click at [183, 214] on icon "Exclude charge" at bounding box center [185, 216] width 6 height 6
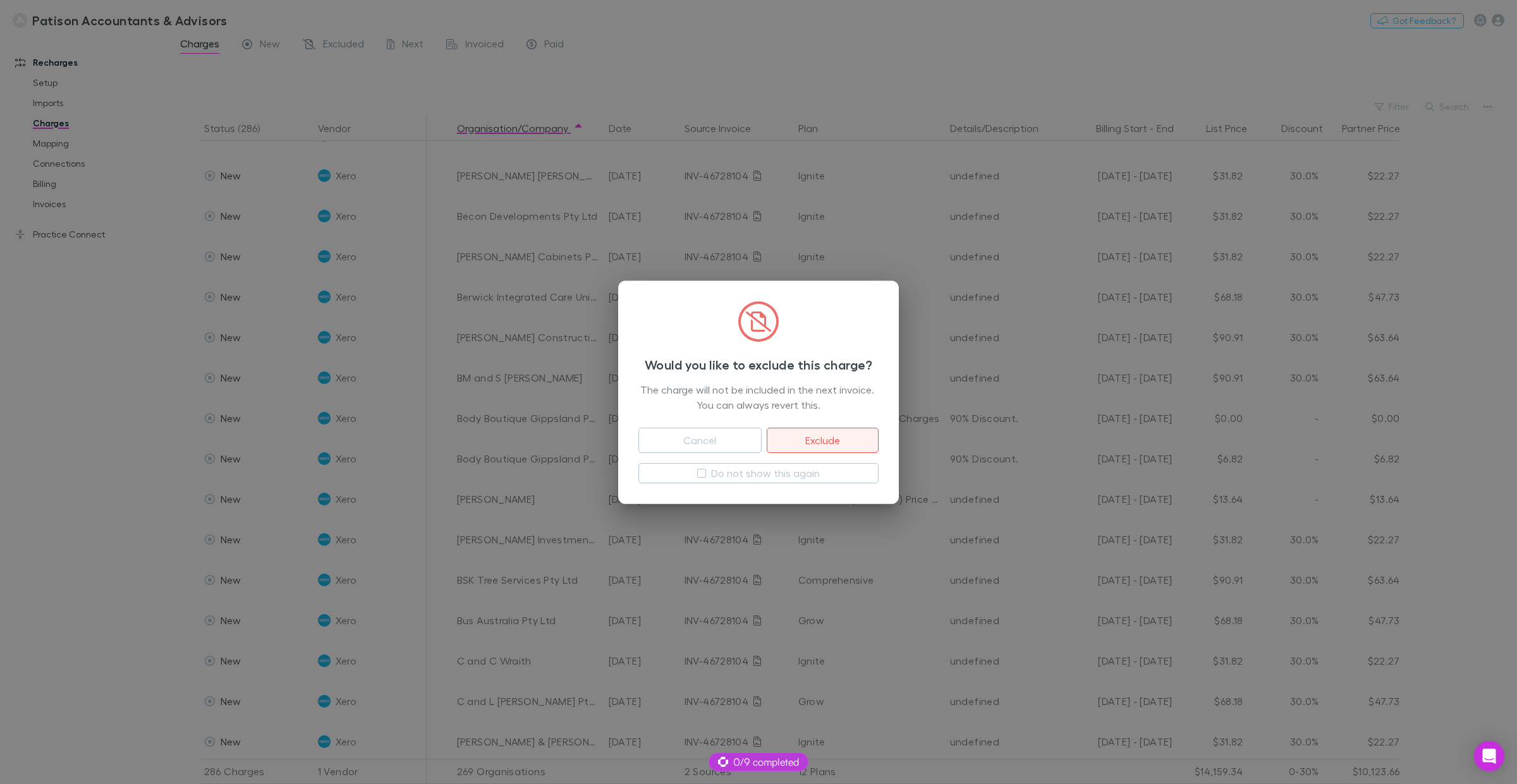
click at [819, 438] on button "Exclude" at bounding box center [822, 440] width 112 height 25
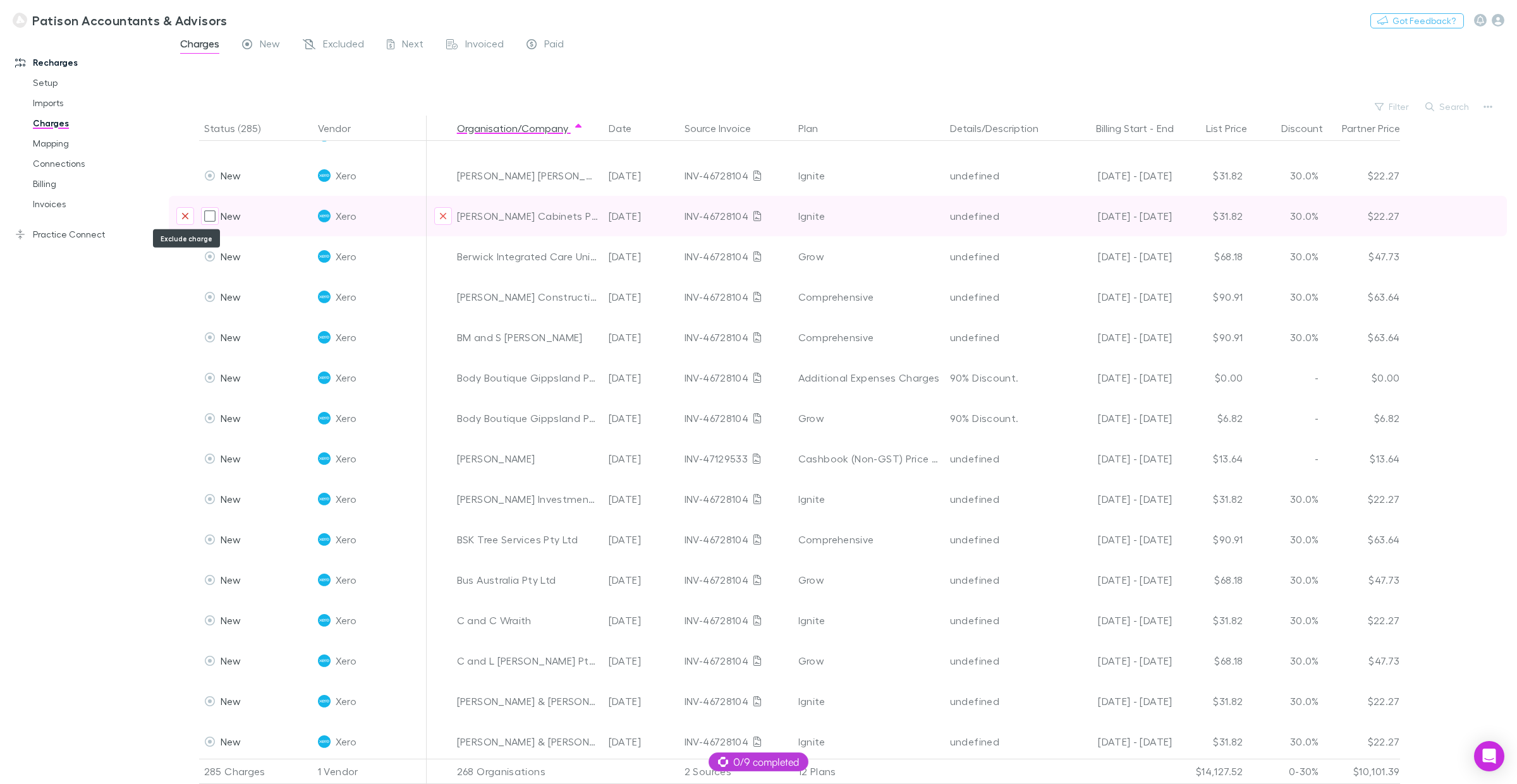
click at [187, 216] on icon "Exclude charge" at bounding box center [185, 216] width 6 height 6
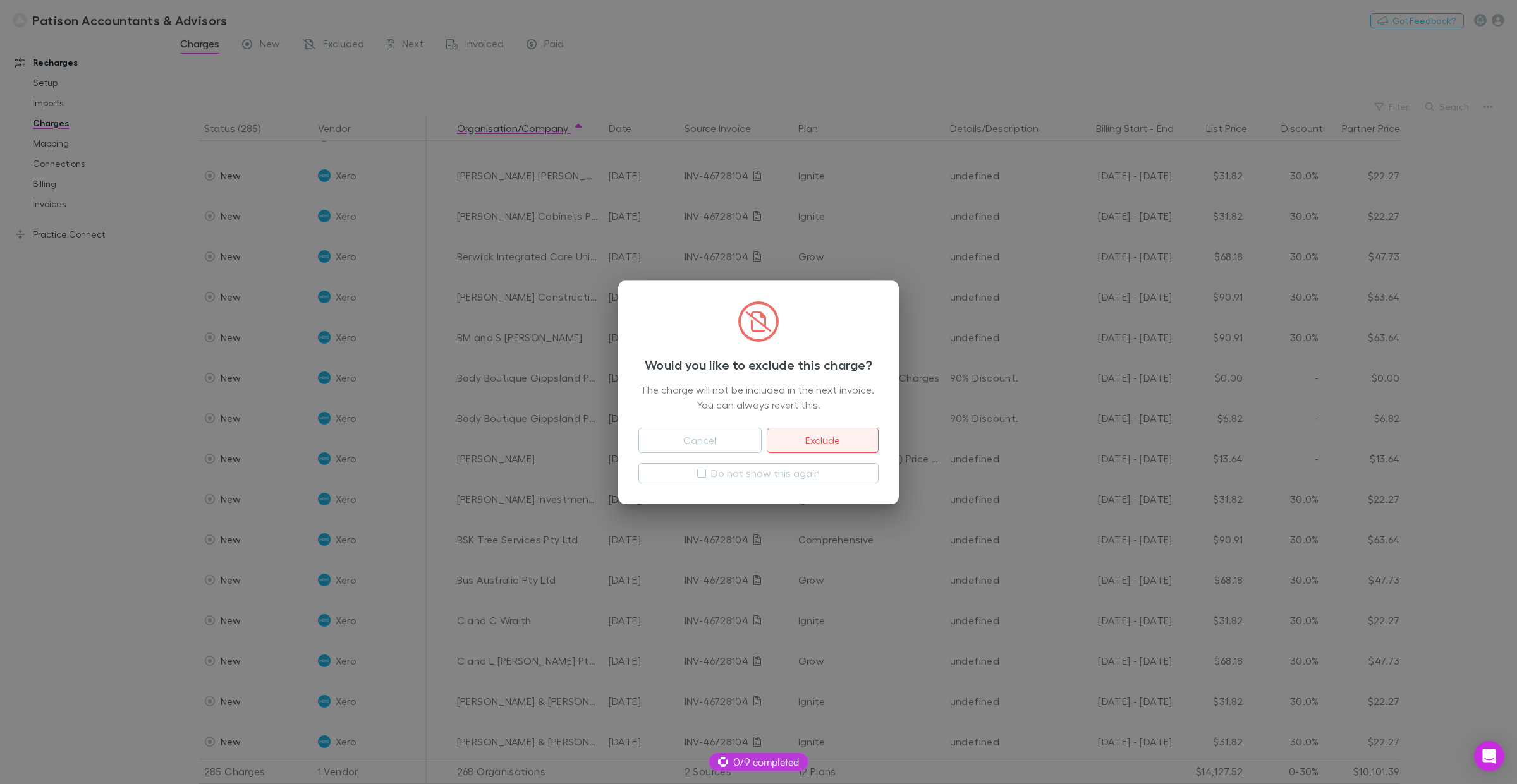
click at [822, 438] on button "Exclude" at bounding box center [822, 440] width 112 height 25
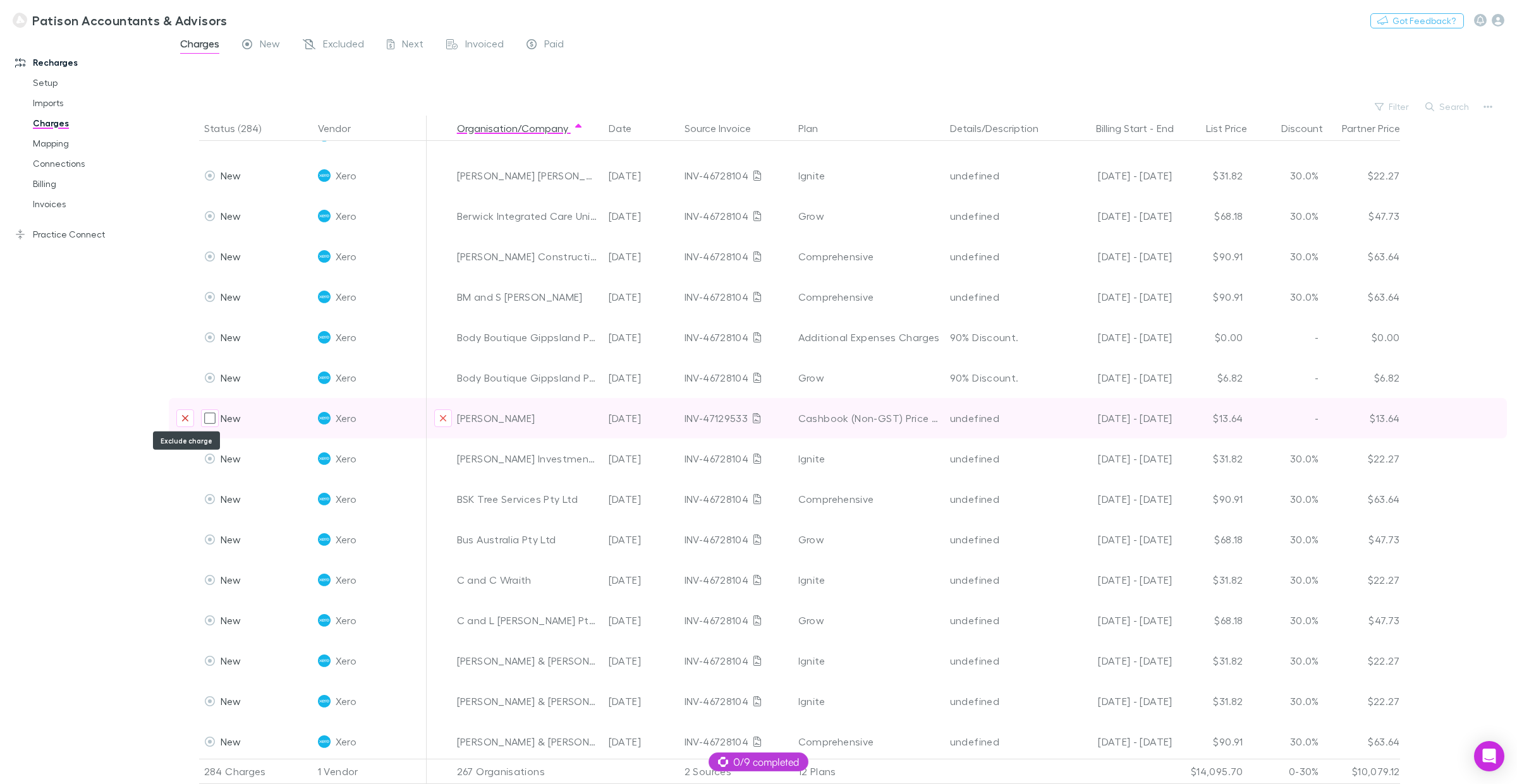
click at [187, 417] on icon "Exclude charge" at bounding box center [185, 418] width 7 height 10
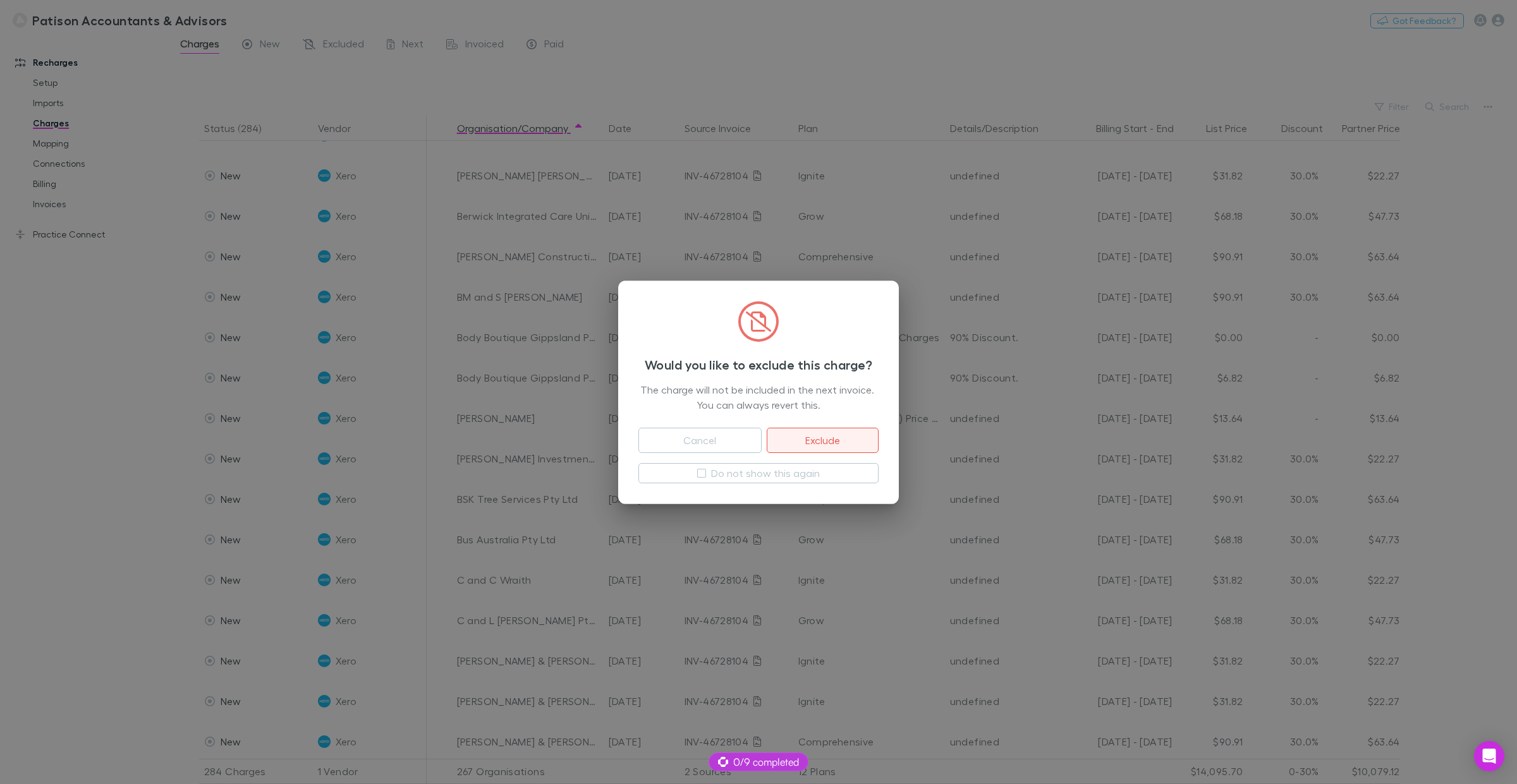
click at [834, 442] on button "Exclude" at bounding box center [822, 440] width 112 height 25
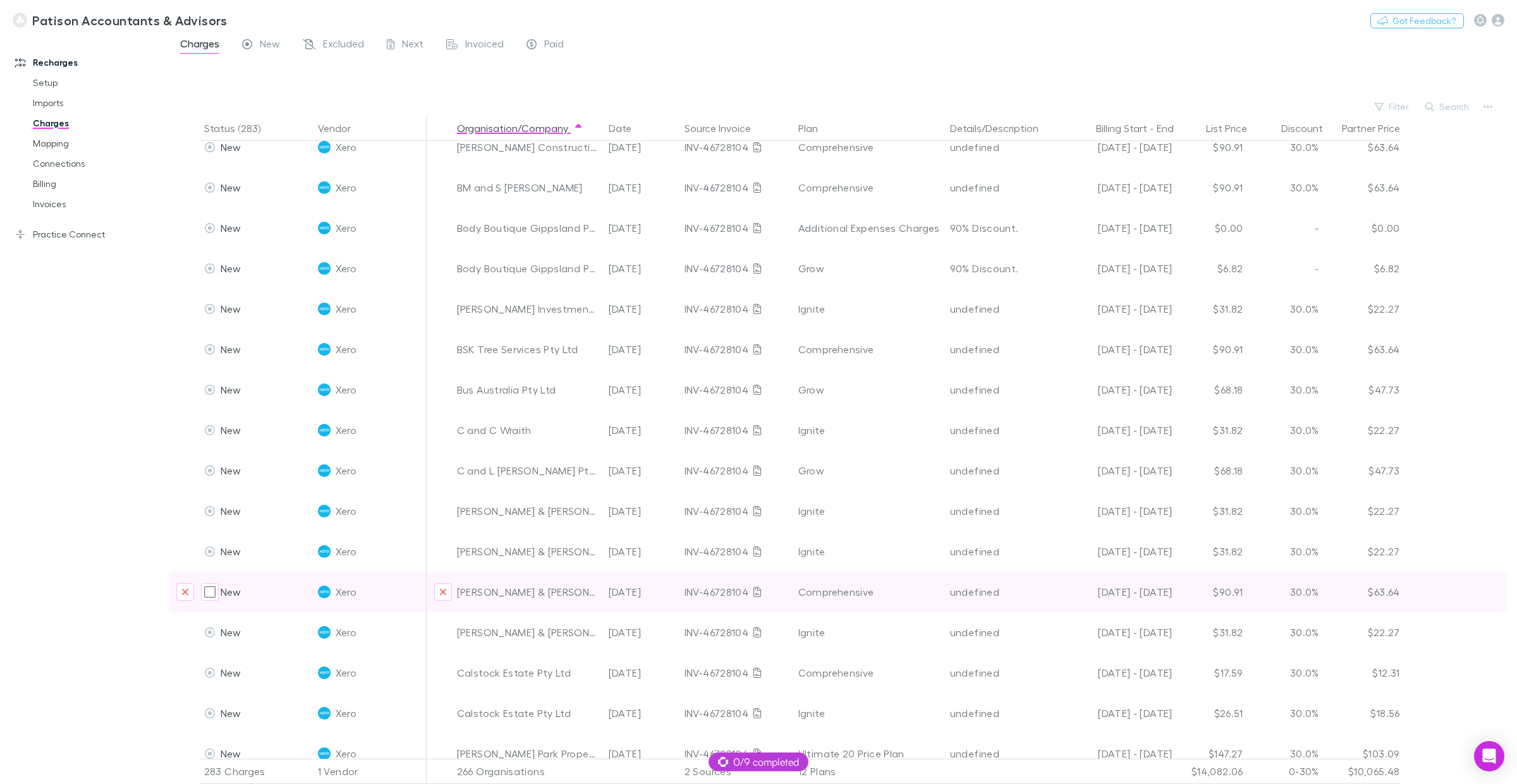
scroll to position [711, 0]
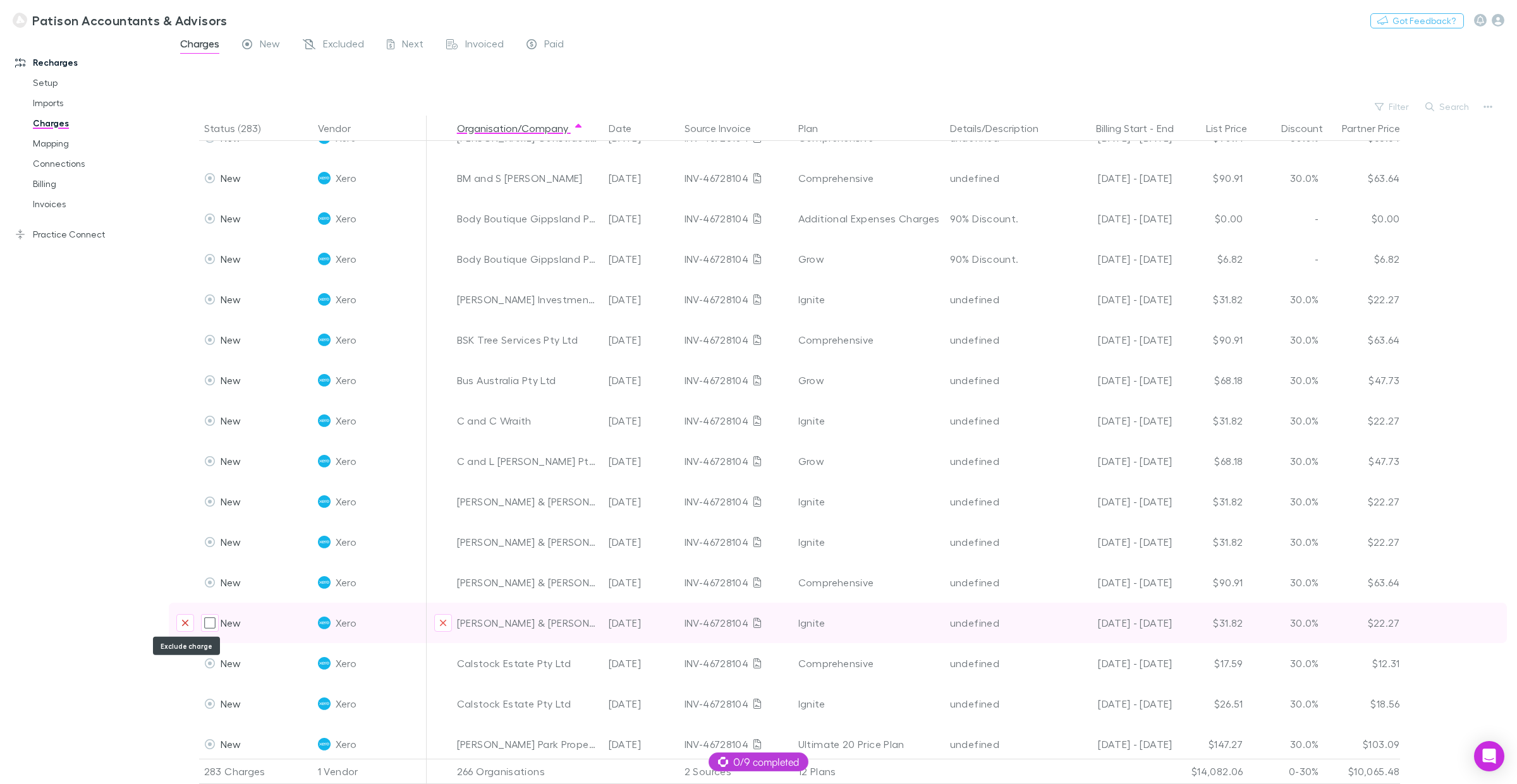
click at [184, 597] on icon "Exclude charge" at bounding box center [185, 623] width 7 height 10
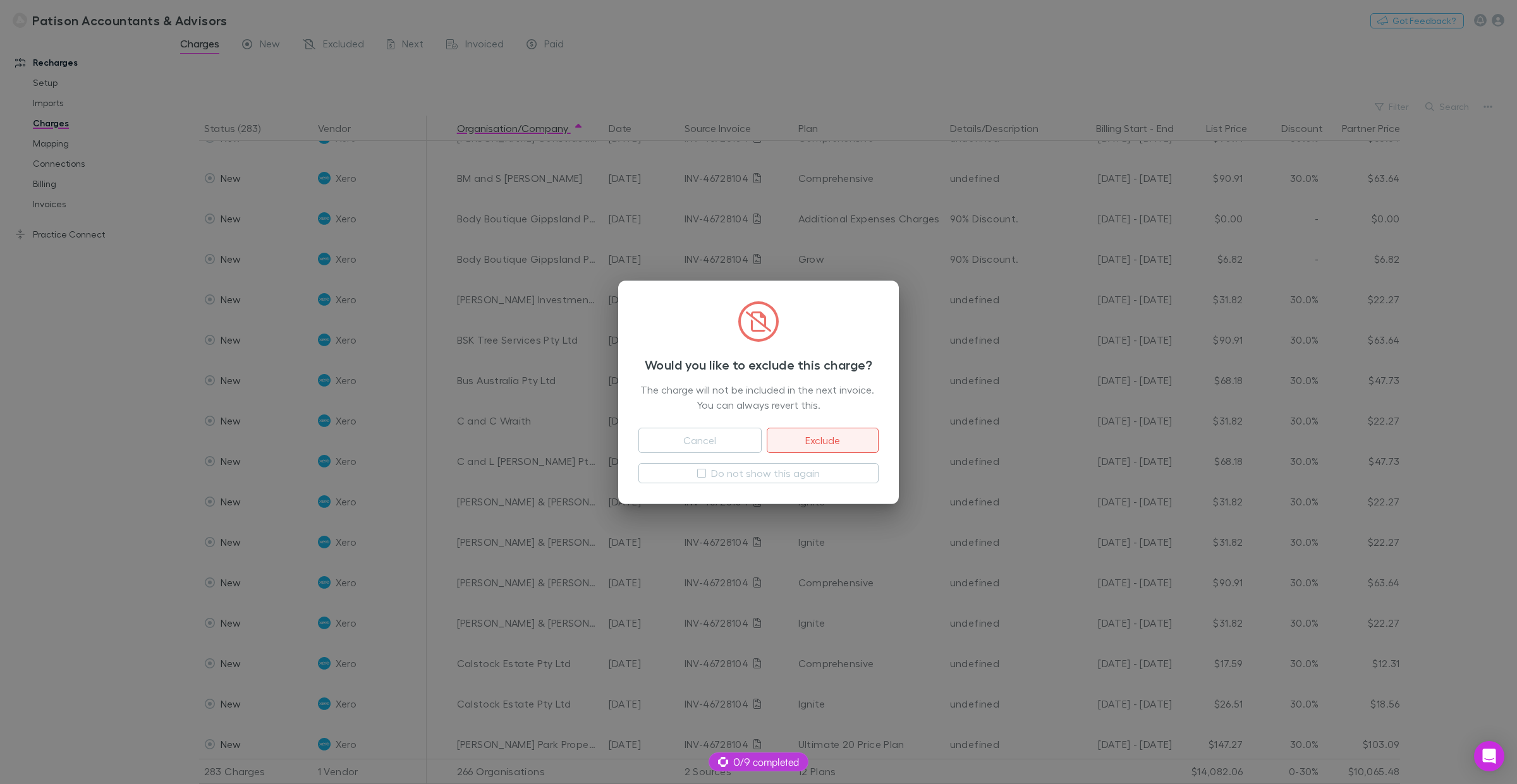
click at [820, 442] on button "Exclude" at bounding box center [822, 440] width 112 height 25
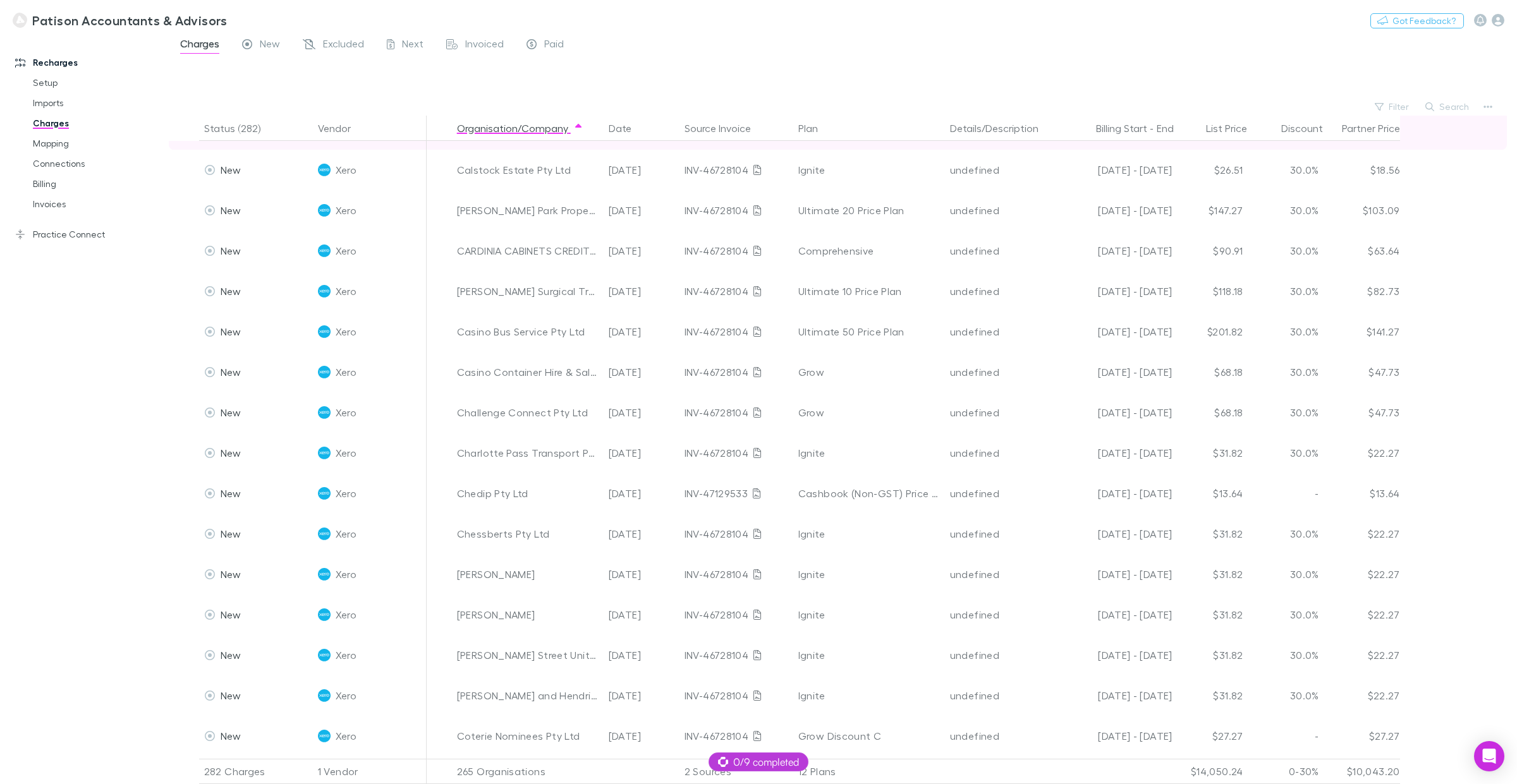
scroll to position [1224, 0]
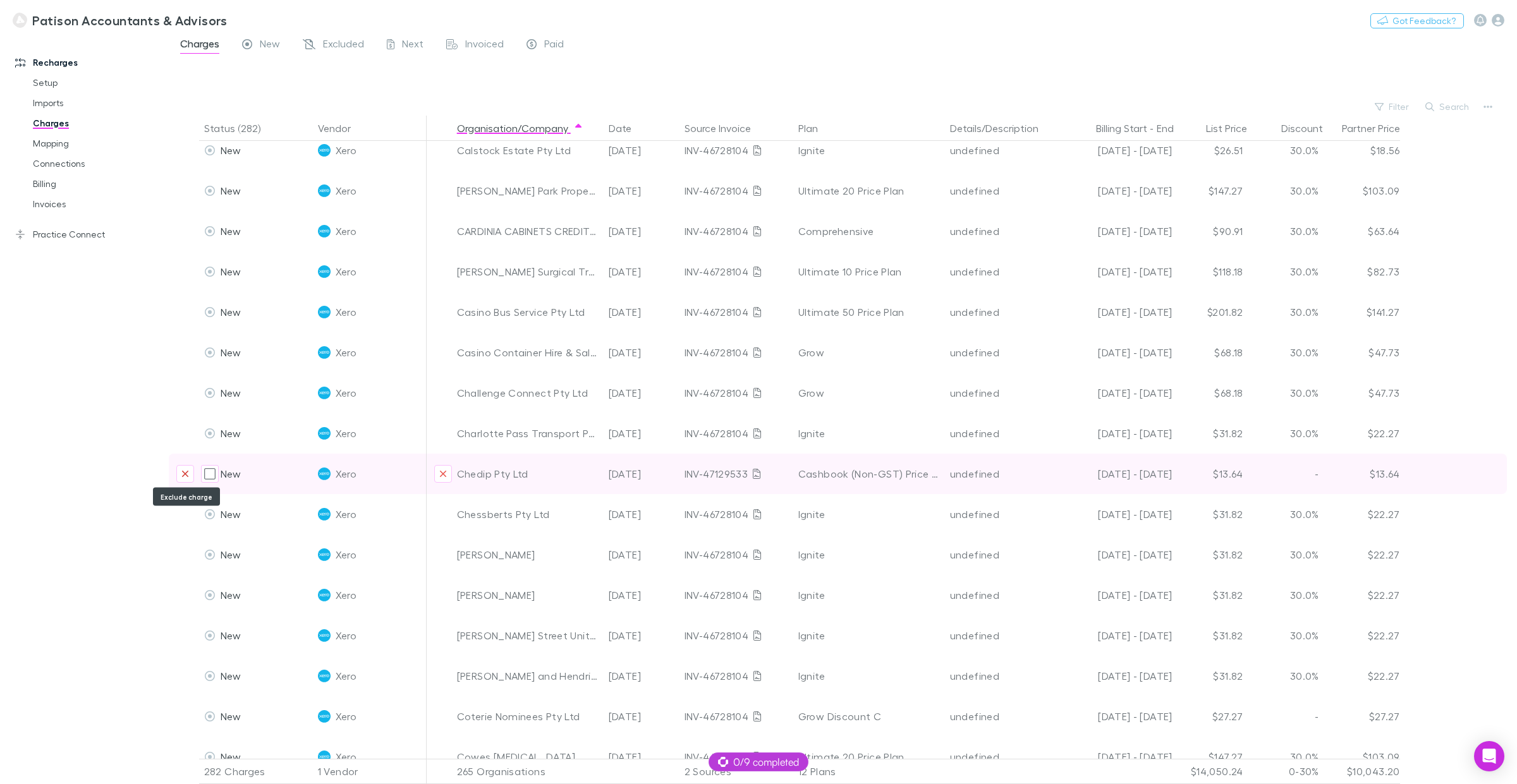
click at [184, 470] on icon "Exclude charge" at bounding box center [185, 474] width 7 height 10
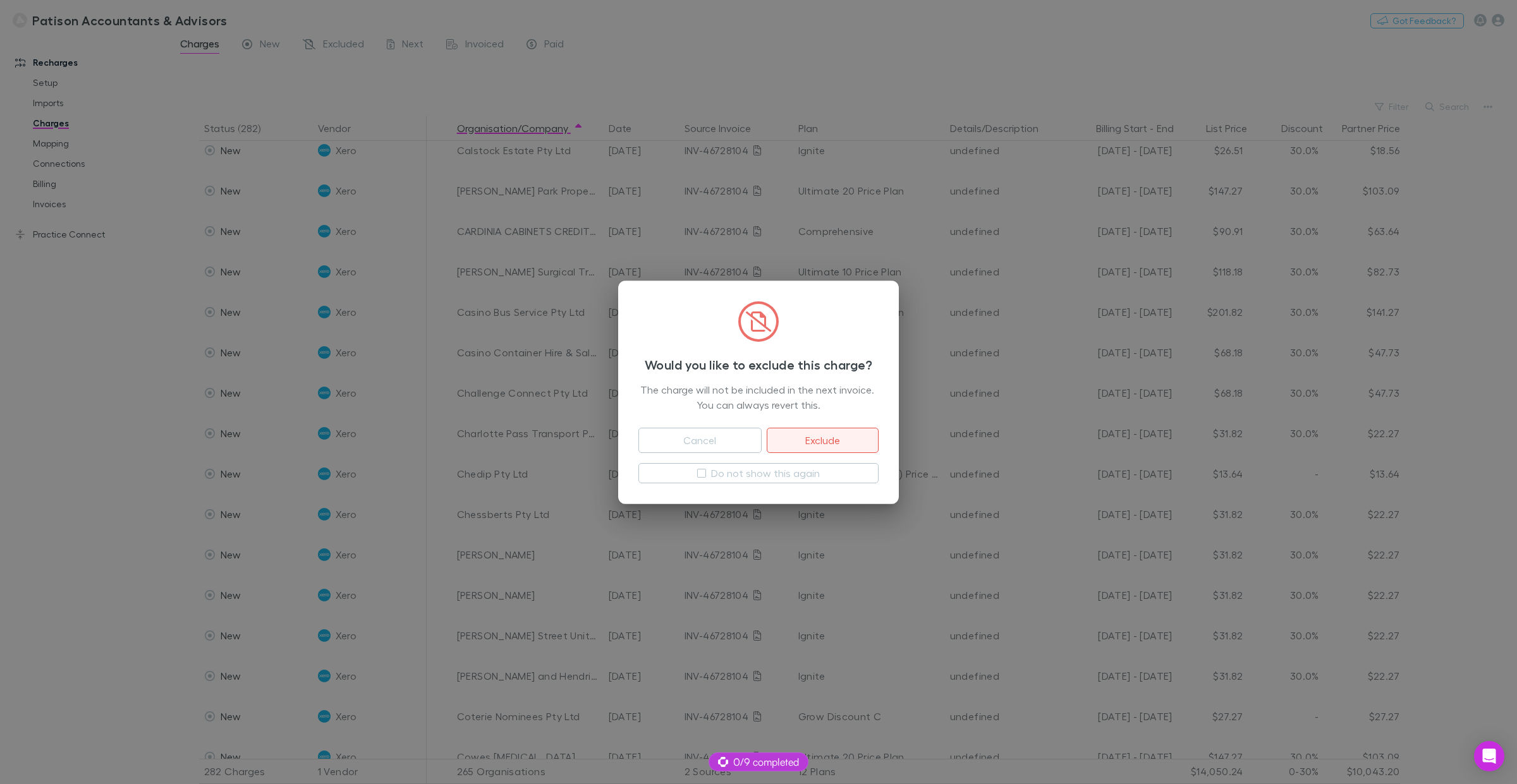
click at [832, 434] on button "Exclude" at bounding box center [822, 440] width 112 height 25
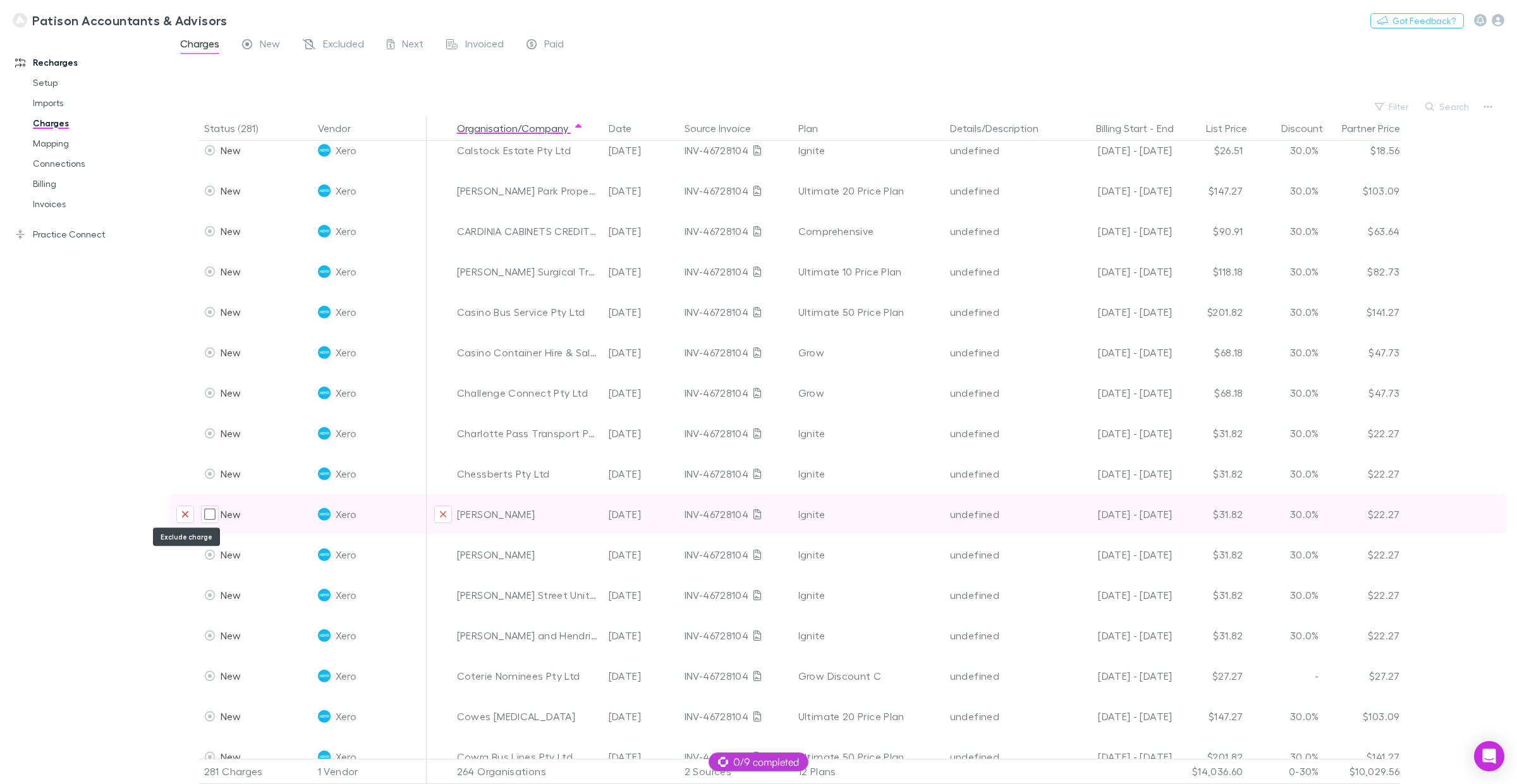
click at [187, 514] on icon "Exclude charge" at bounding box center [185, 514] width 7 height 10
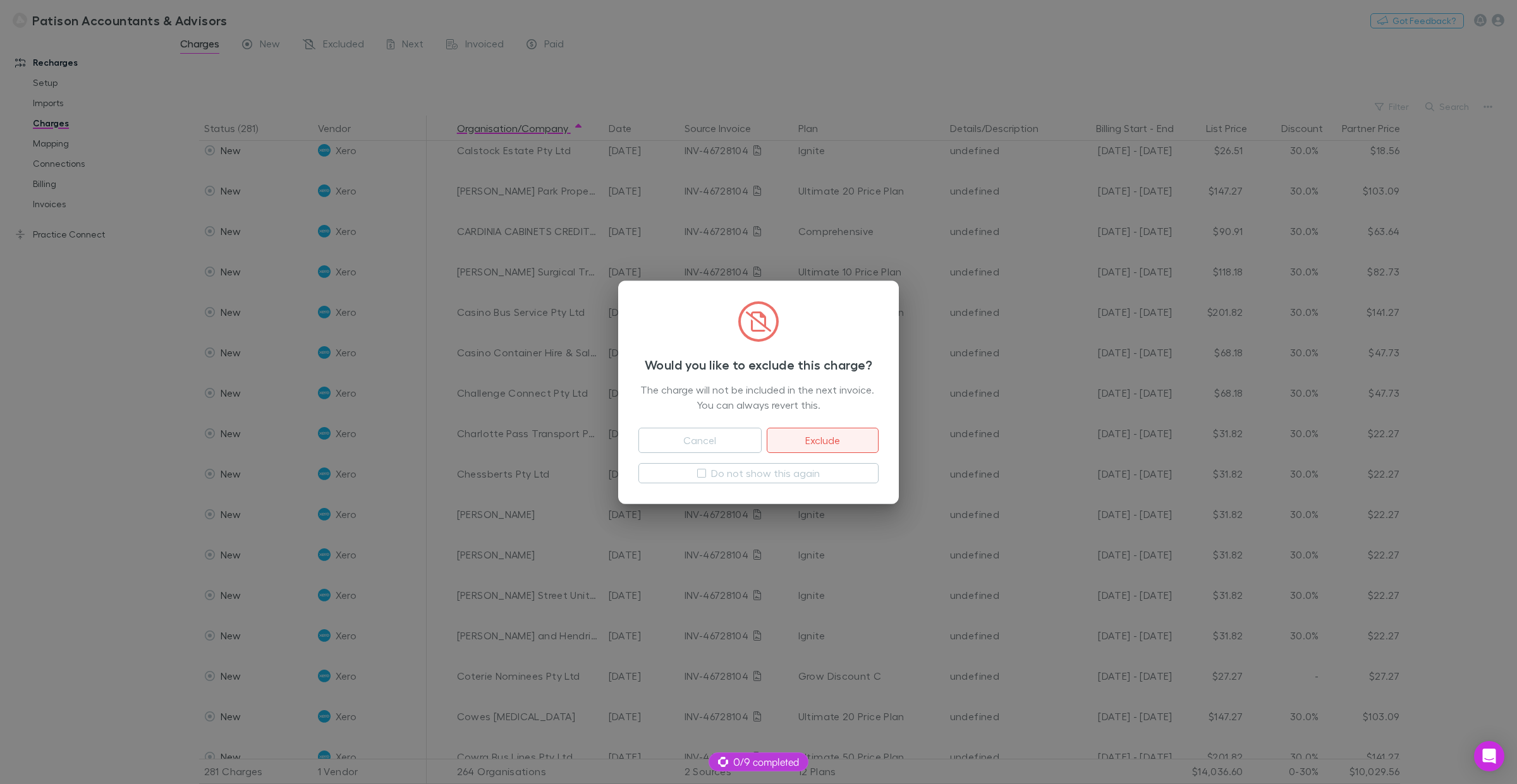
click at [822, 439] on button "Exclude" at bounding box center [822, 440] width 112 height 25
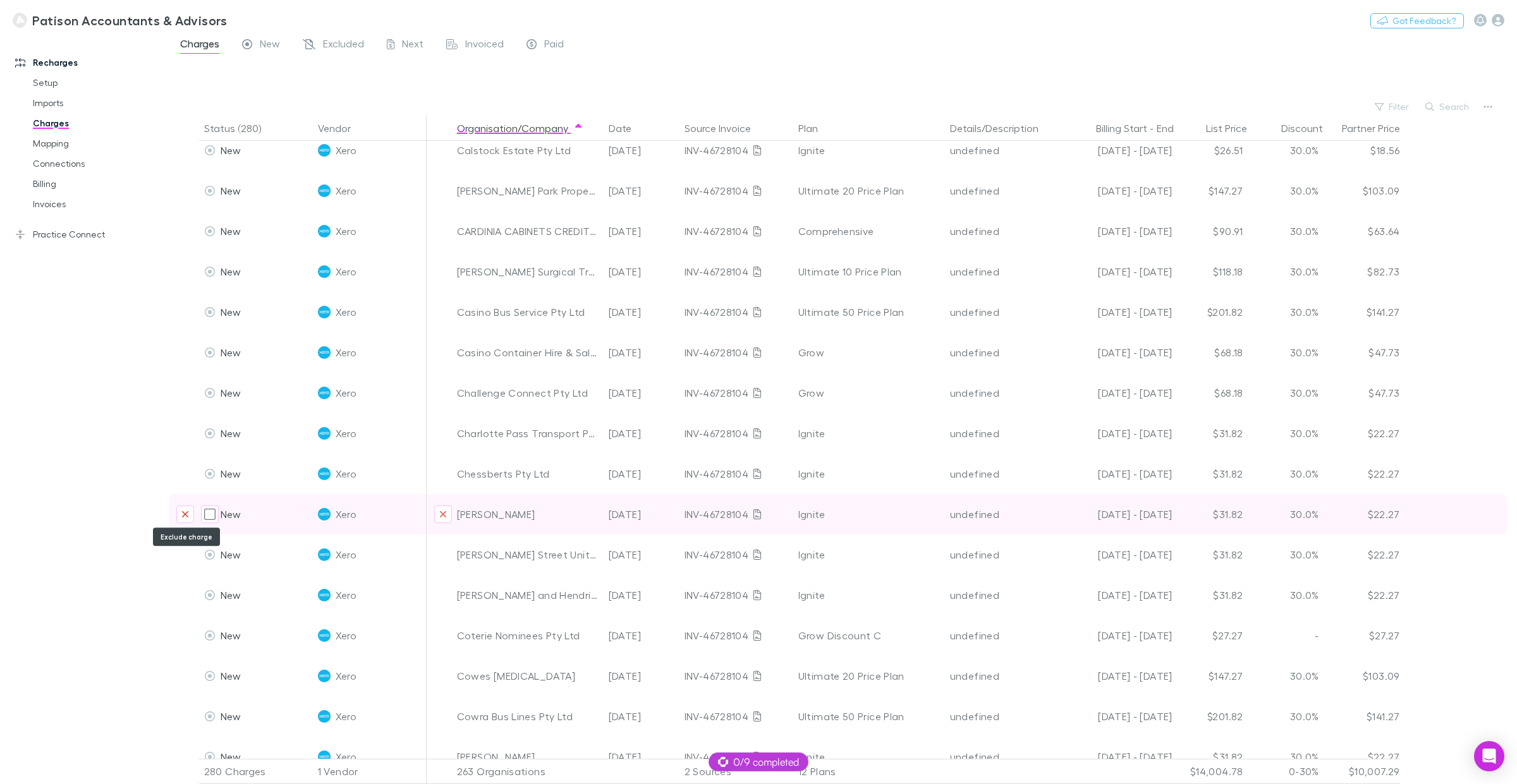
click at [187, 509] on icon "Exclude charge" at bounding box center [185, 514] width 7 height 10
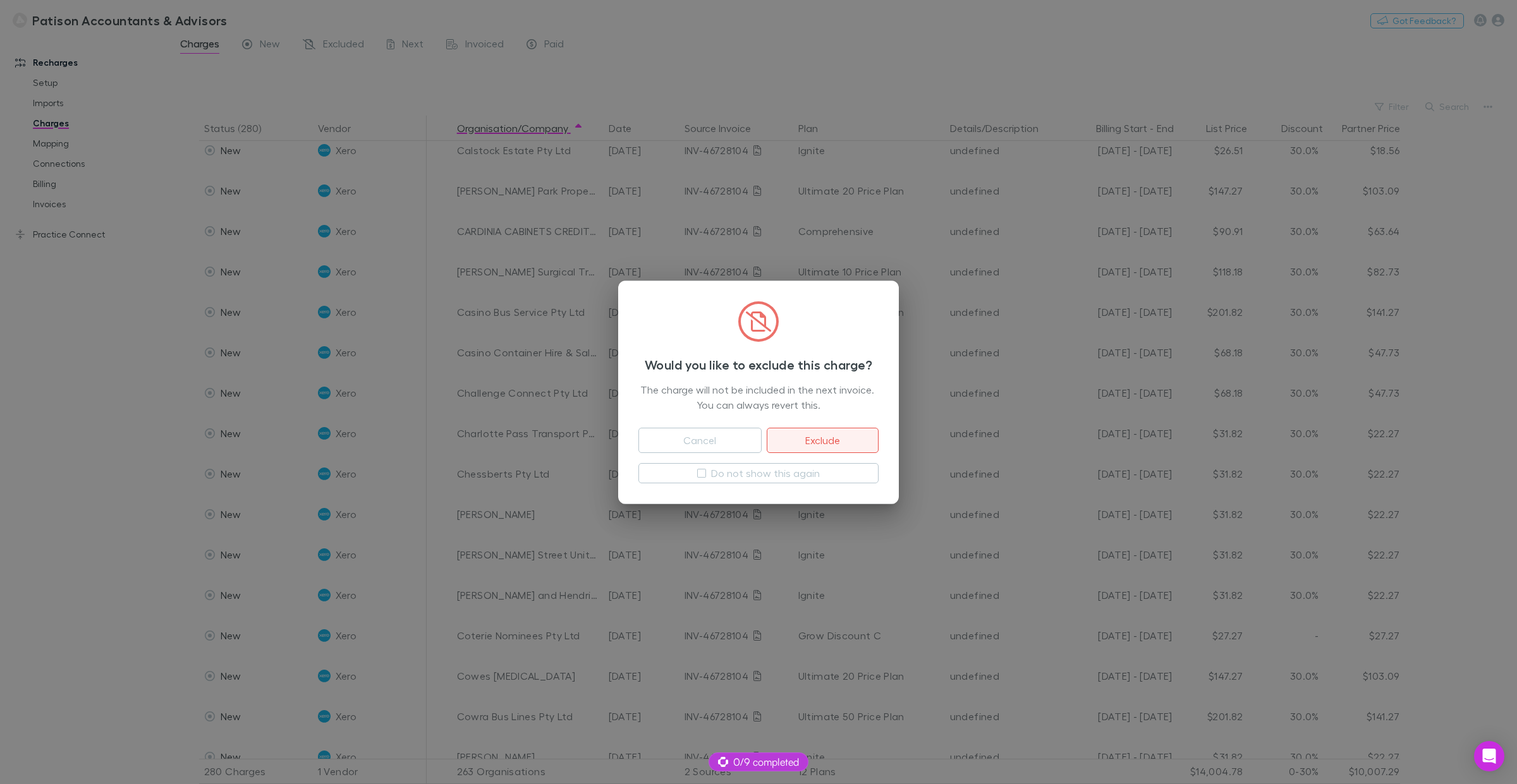
click at [810, 442] on button "Exclude" at bounding box center [822, 440] width 112 height 25
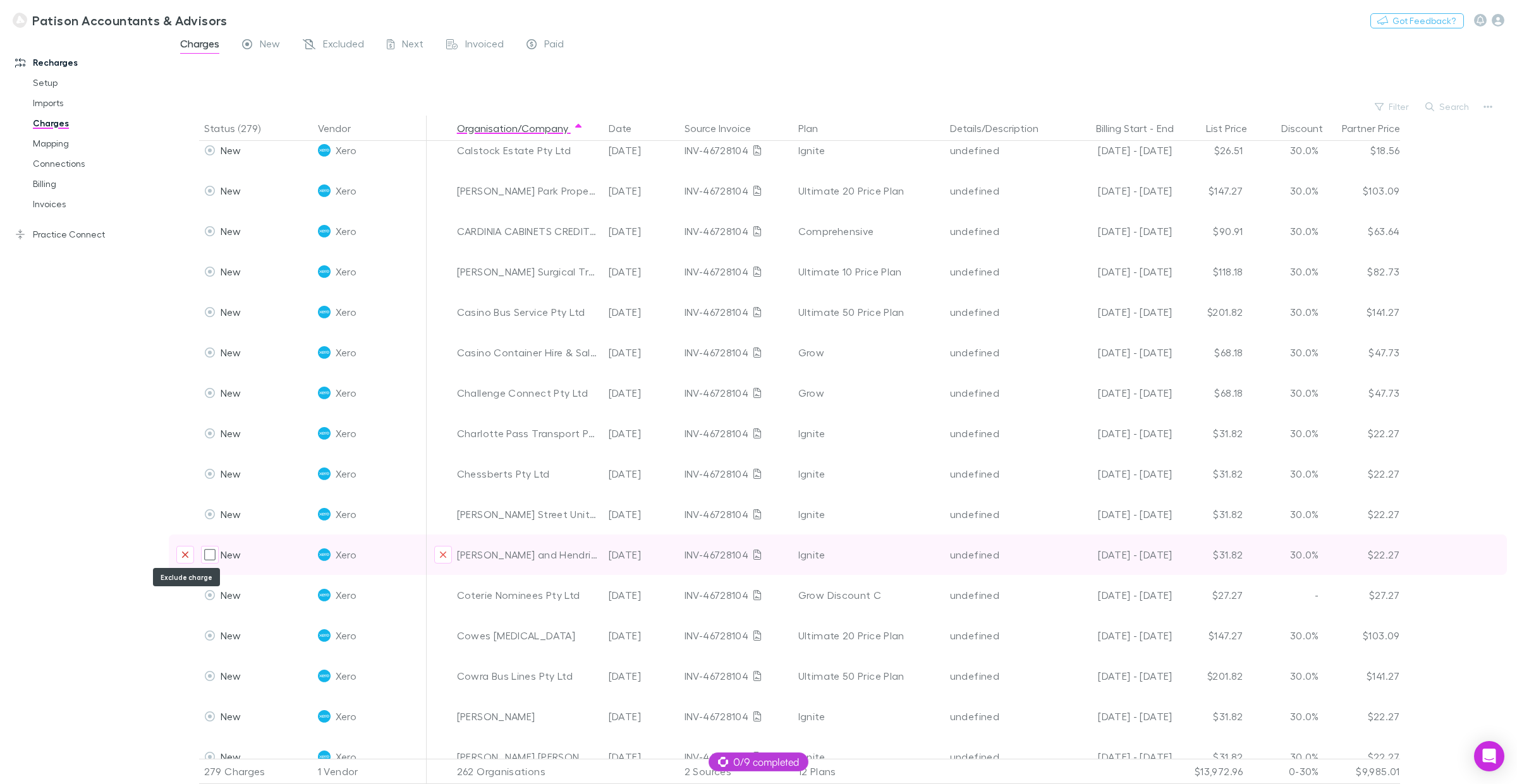
click at [183, 555] on icon "Exclude charge" at bounding box center [185, 555] width 6 height 6
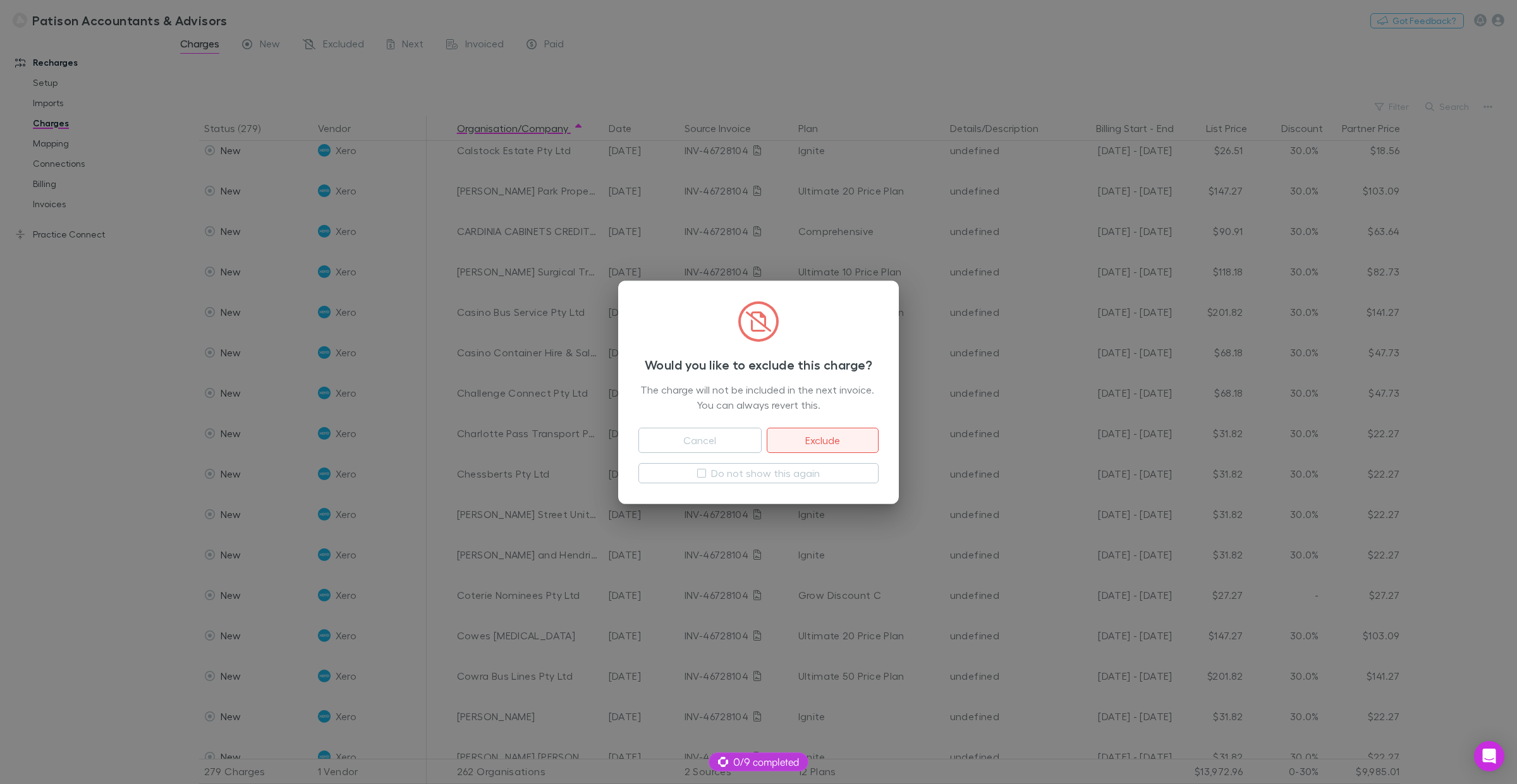
click at [838, 437] on button "Exclude" at bounding box center [822, 440] width 112 height 25
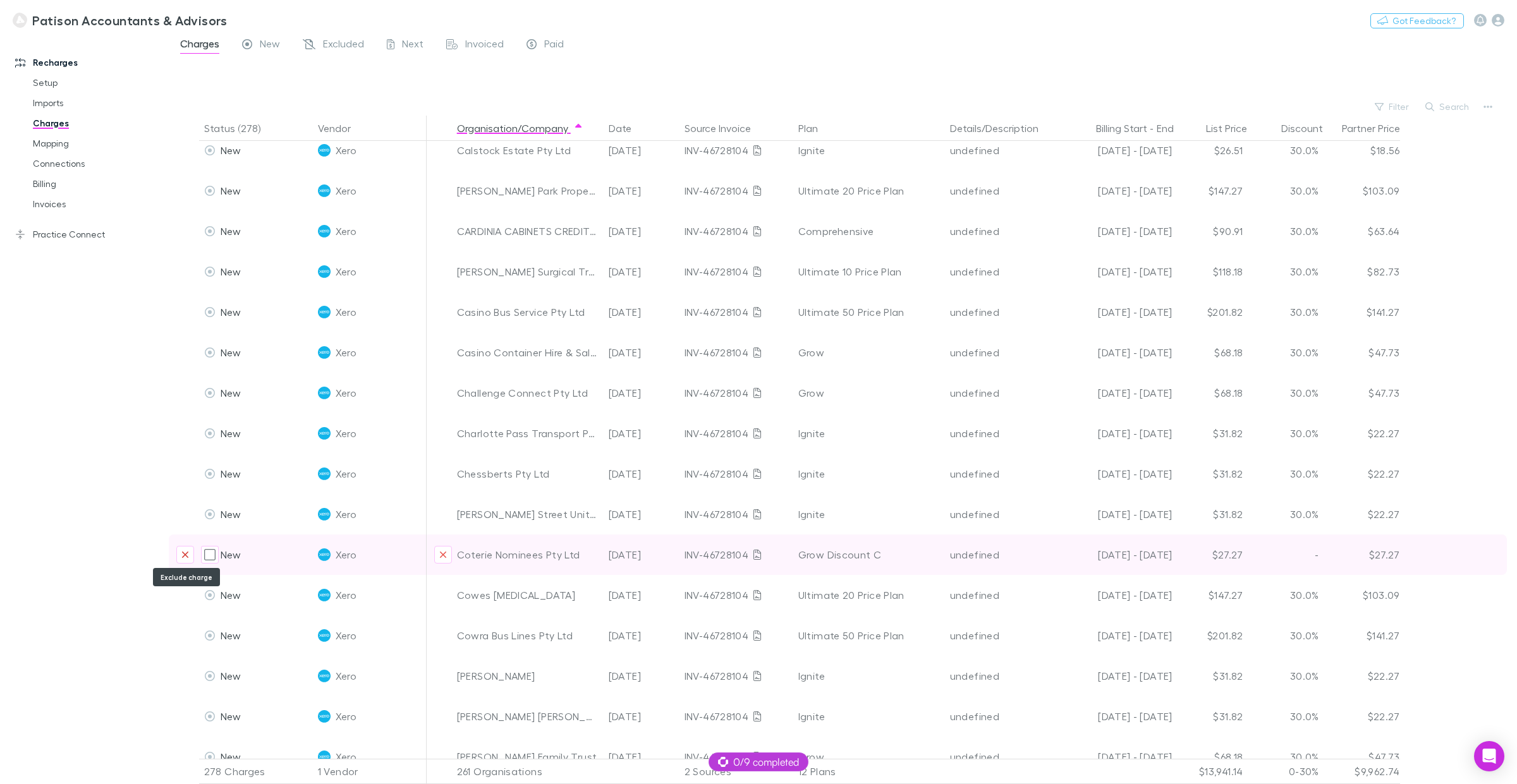
click at [187, 556] on icon "Exclude charge" at bounding box center [185, 555] width 6 height 6
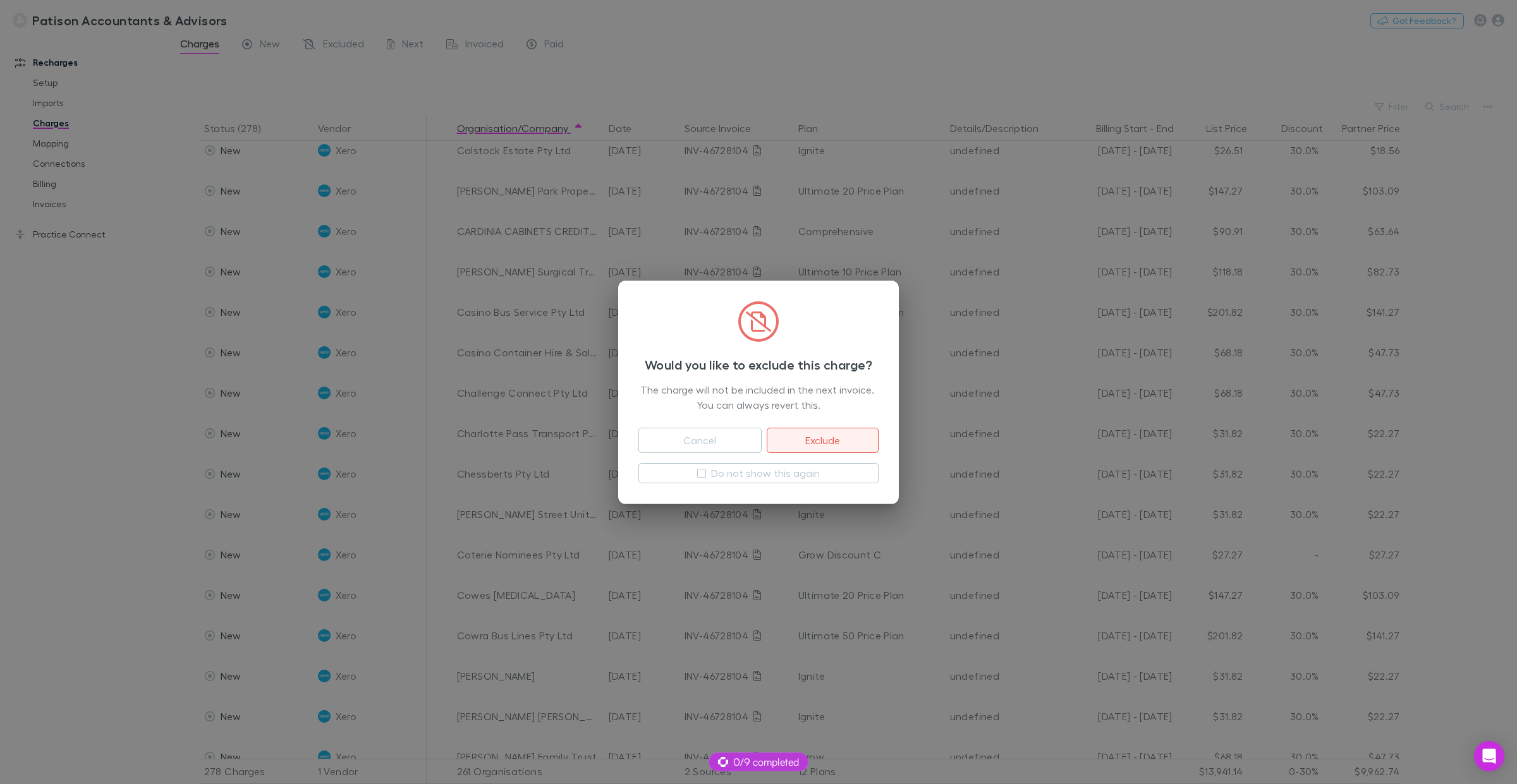
click at [821, 436] on button "Exclude" at bounding box center [822, 440] width 112 height 25
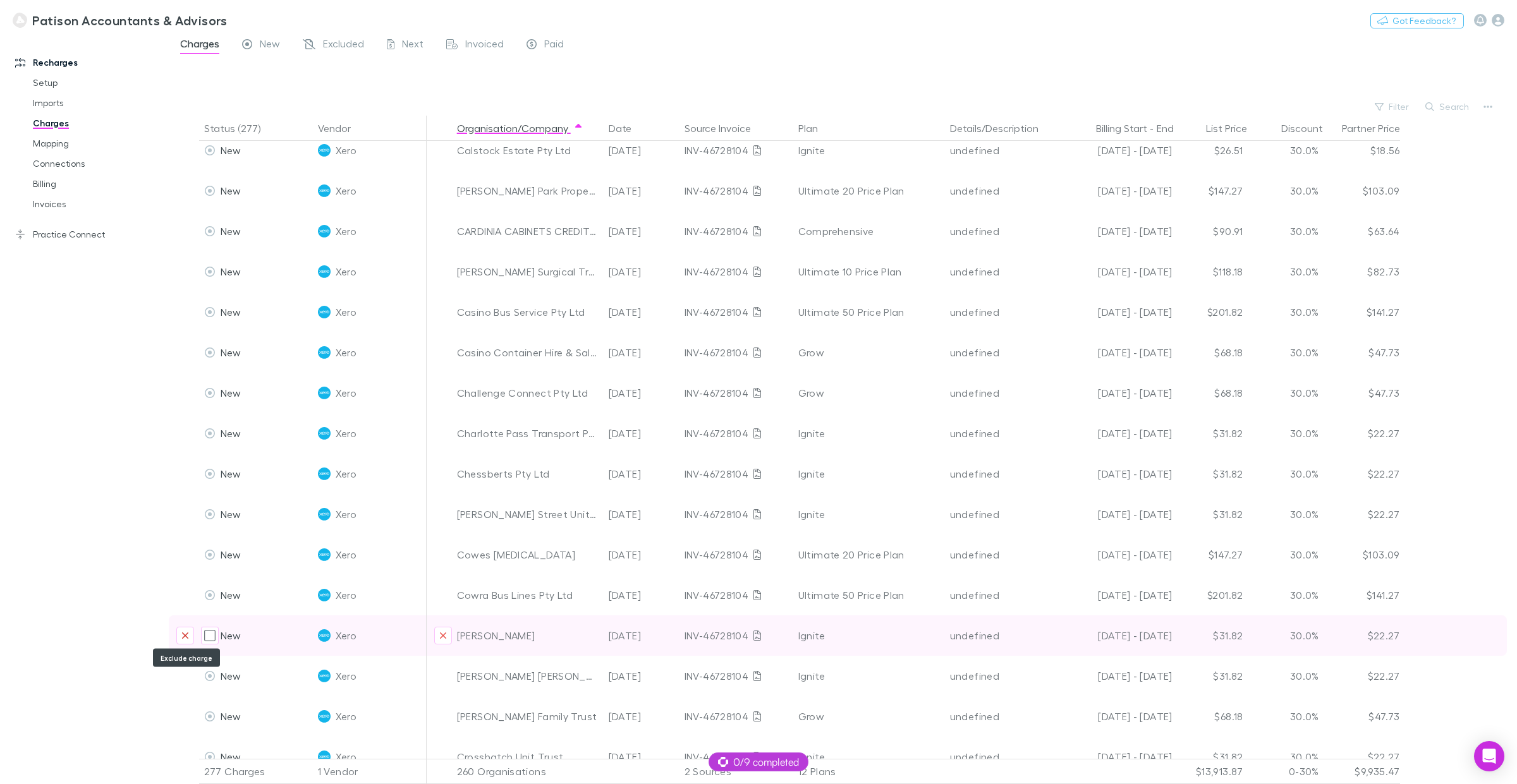
click at [187, 597] on icon "Exclude charge" at bounding box center [185, 635] width 7 height 10
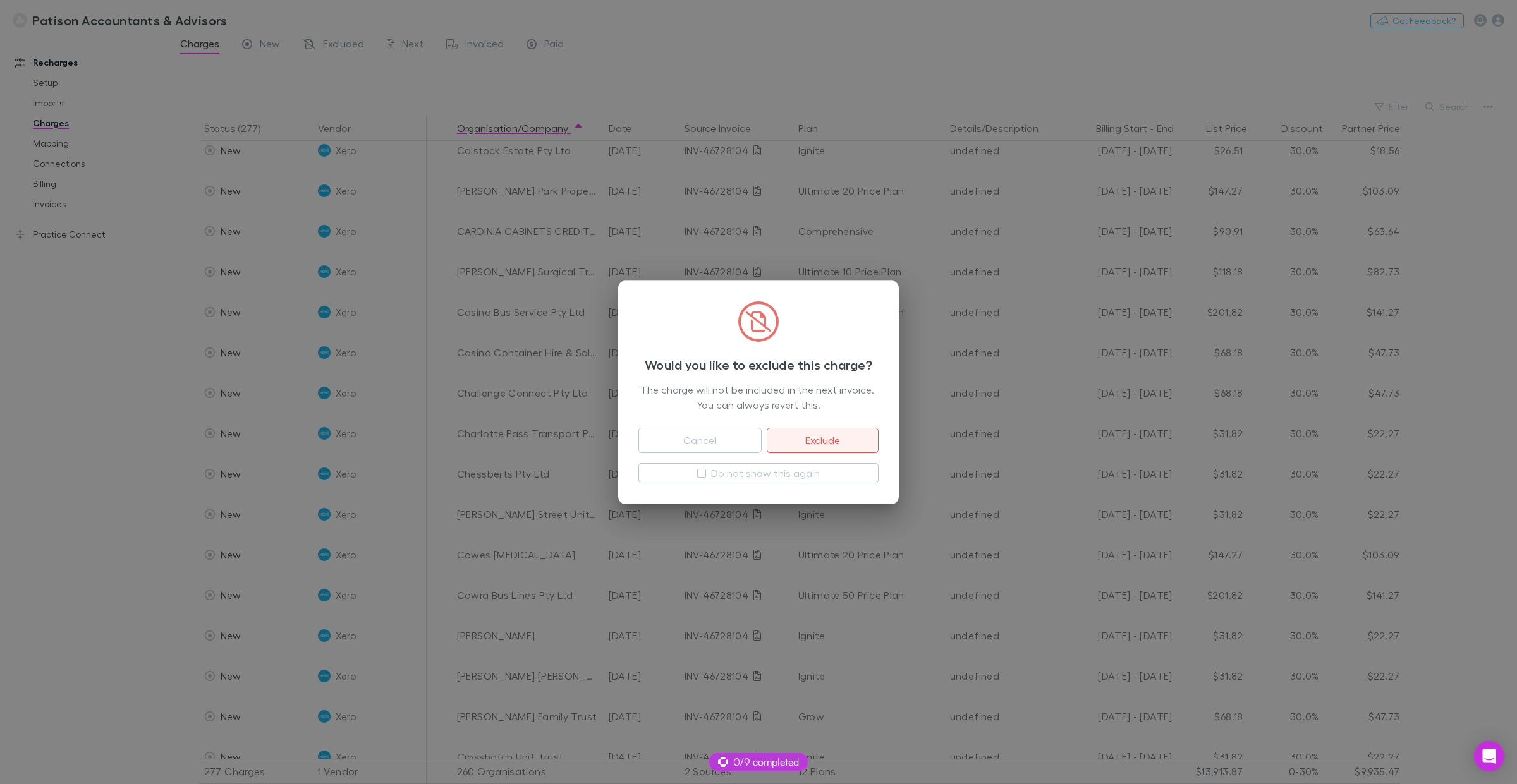
click at [819, 438] on button "Exclude" at bounding box center [822, 440] width 112 height 25
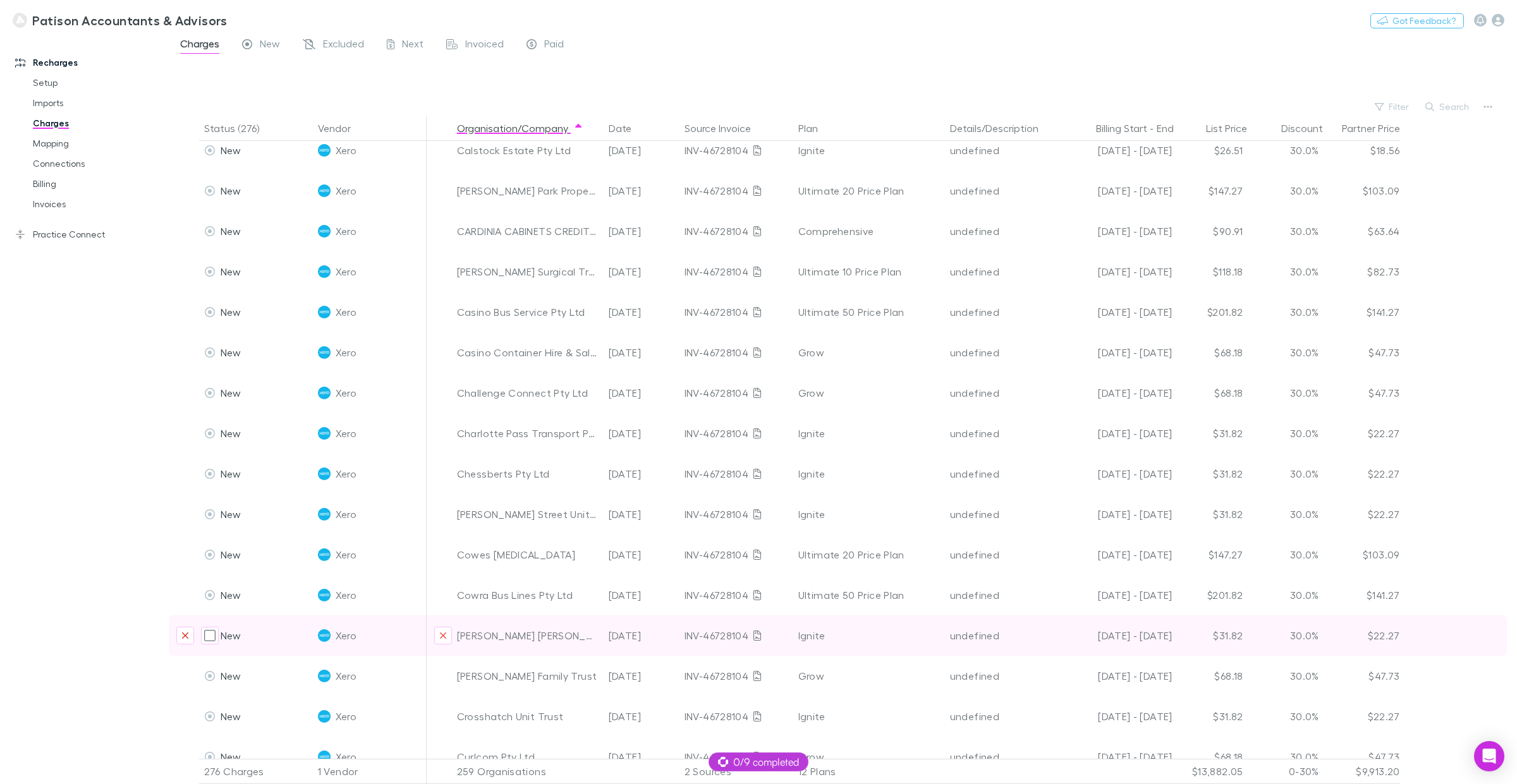
click at [182, 597] on icon "Exclude charge" at bounding box center [185, 635] width 7 height 10
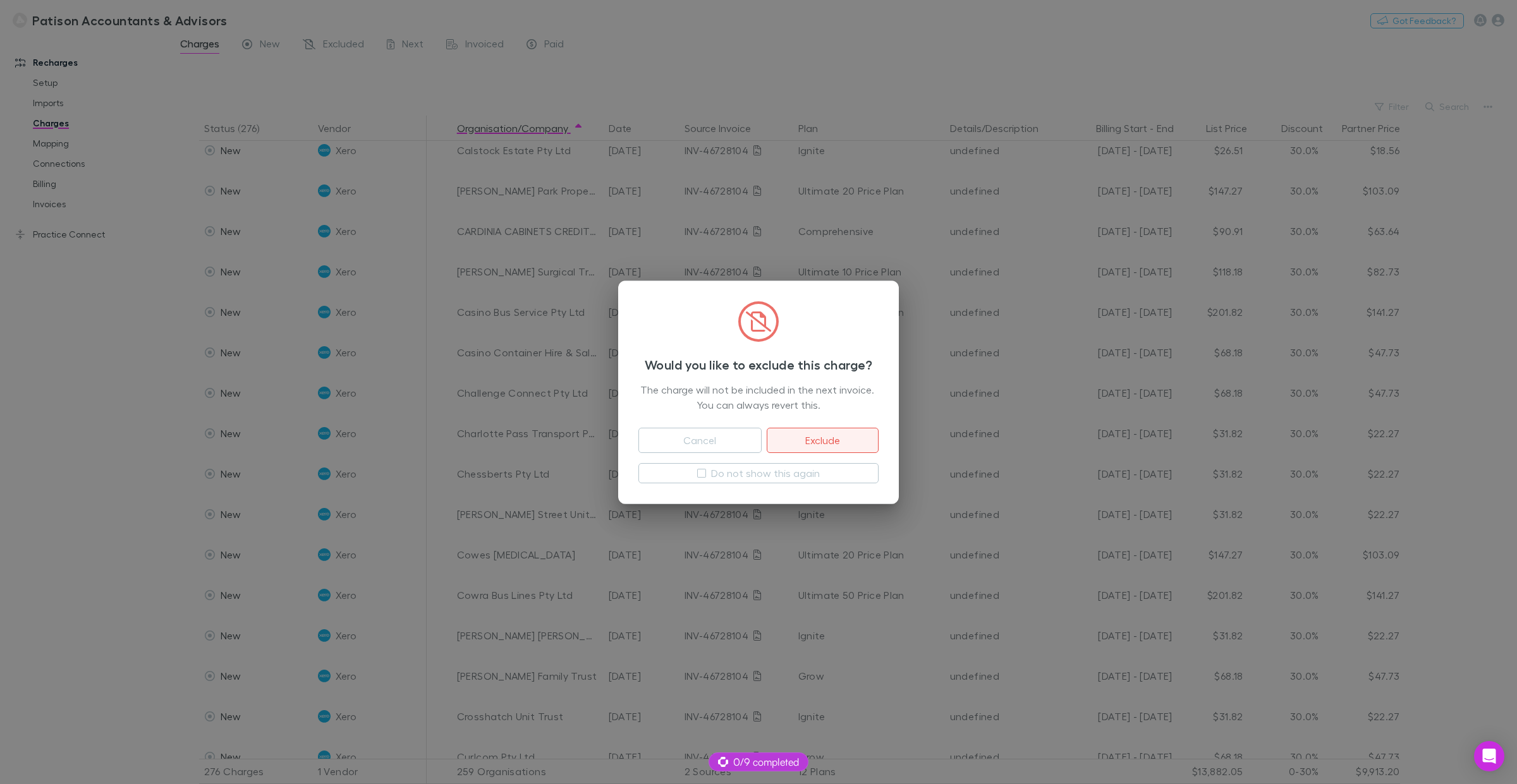
click at [846, 438] on button "Exclude" at bounding box center [822, 440] width 112 height 25
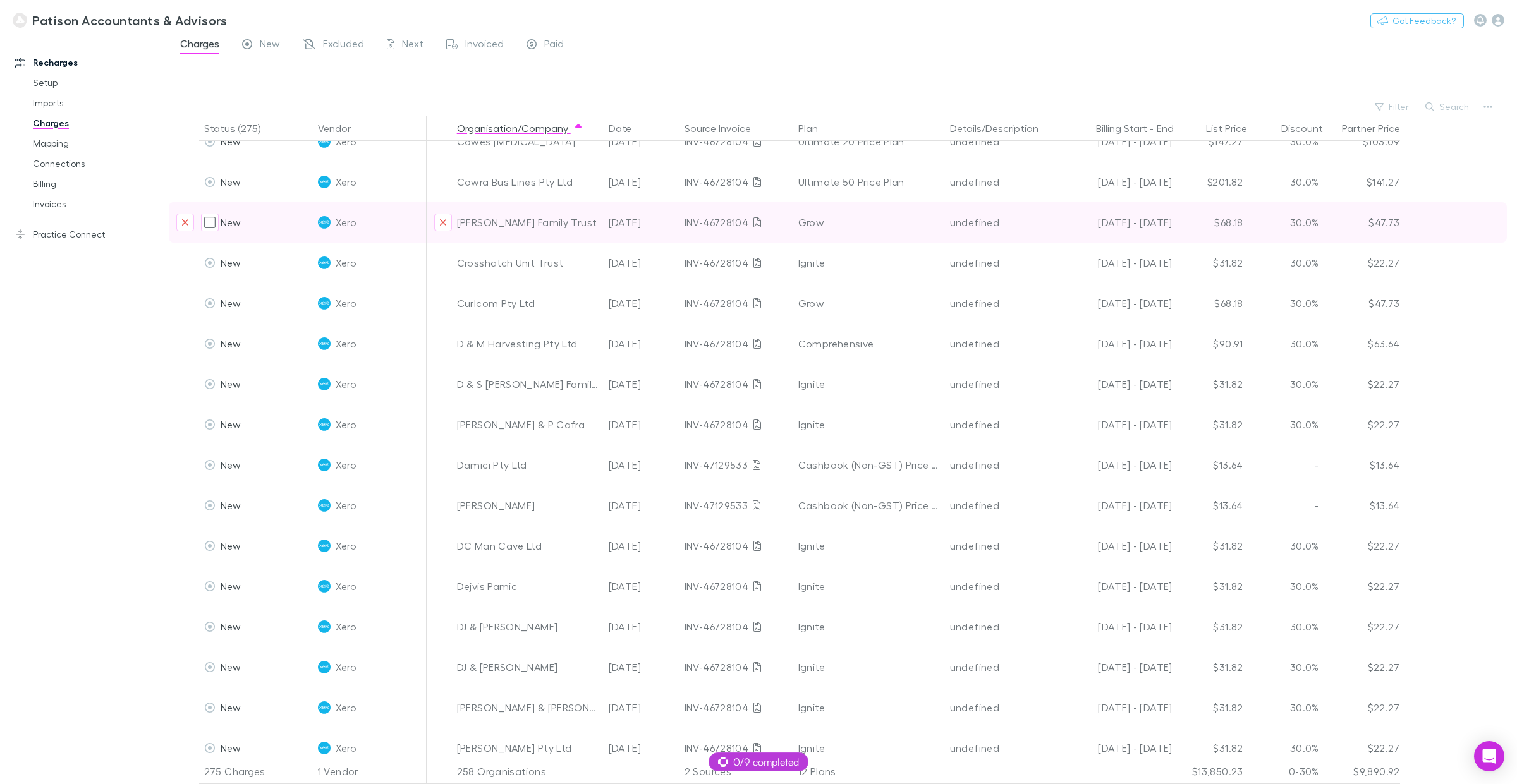
scroll to position [1638, 0]
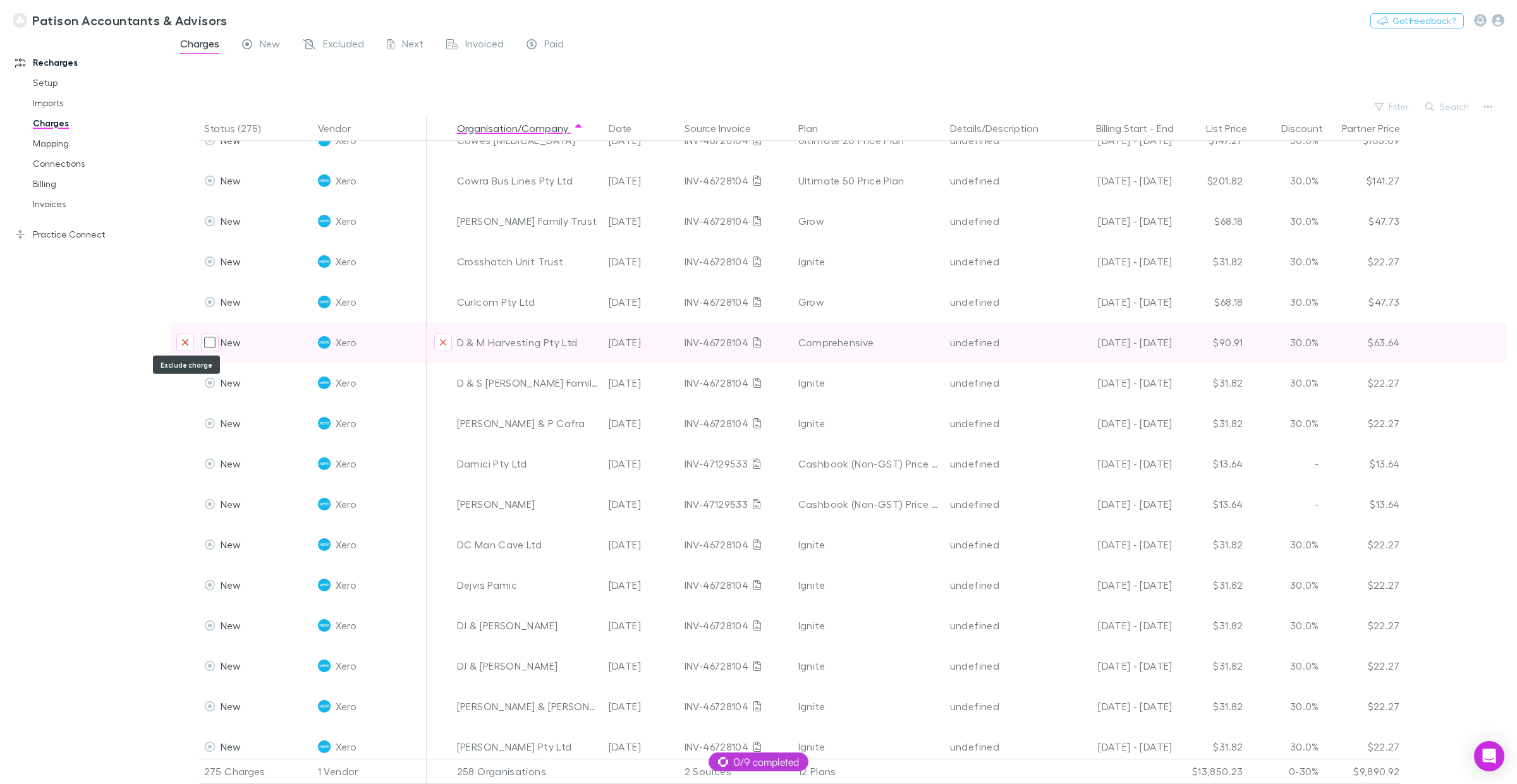
click at [184, 337] on icon "Exclude charge" at bounding box center [185, 342] width 7 height 10
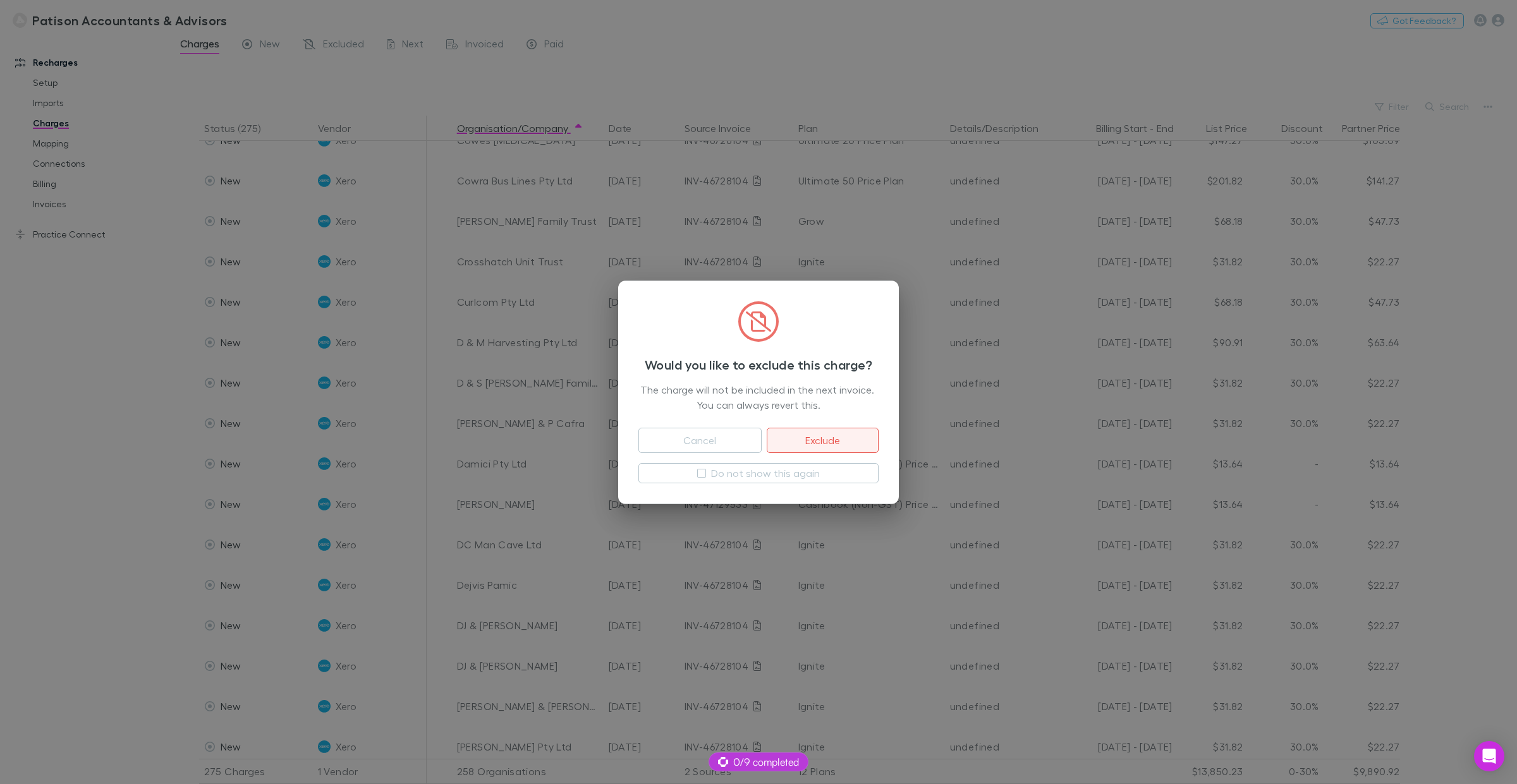
click at [828, 441] on button "Exclude" at bounding box center [822, 440] width 112 height 25
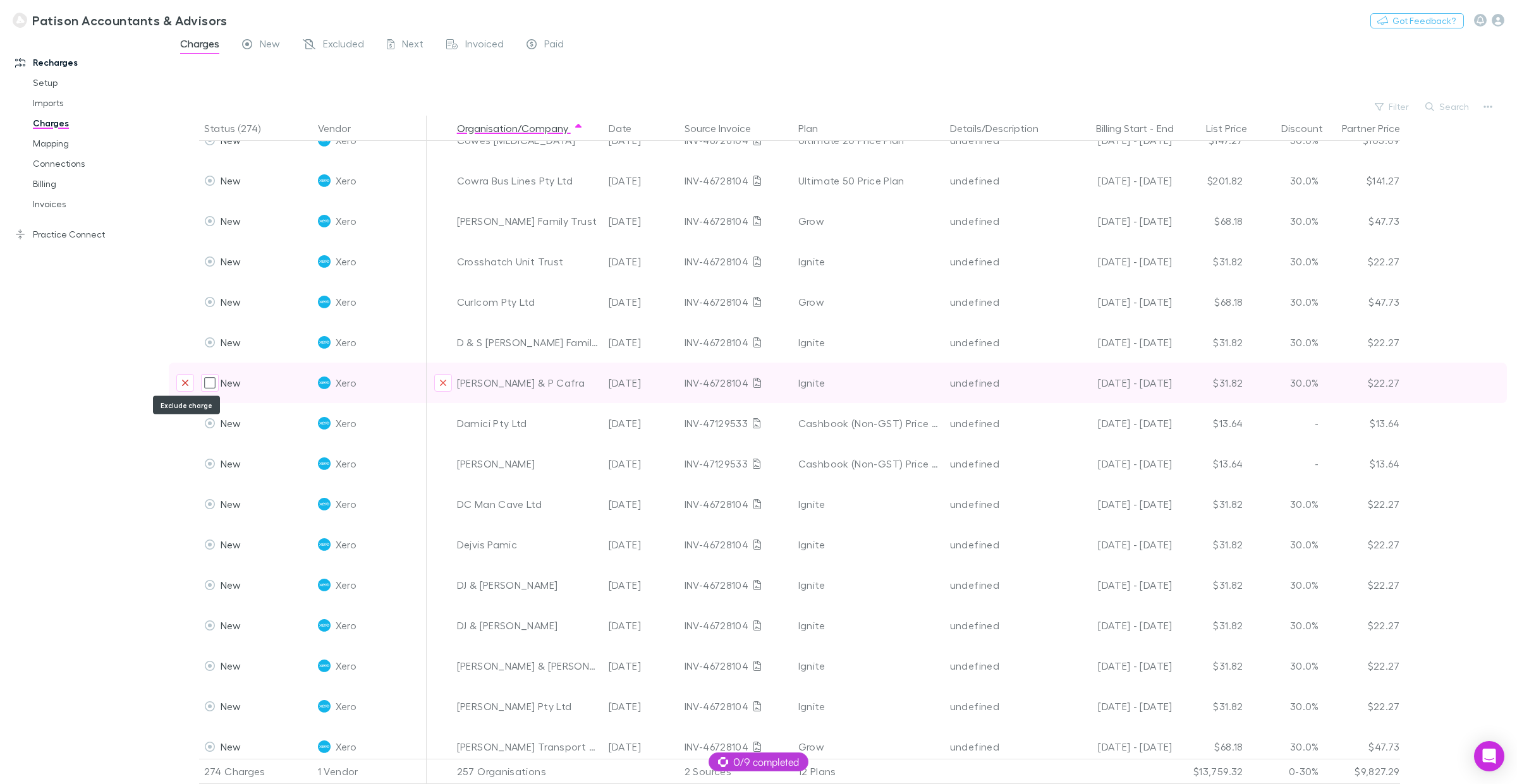
click at [182, 383] on icon "Exclude charge" at bounding box center [185, 383] width 7 height 10
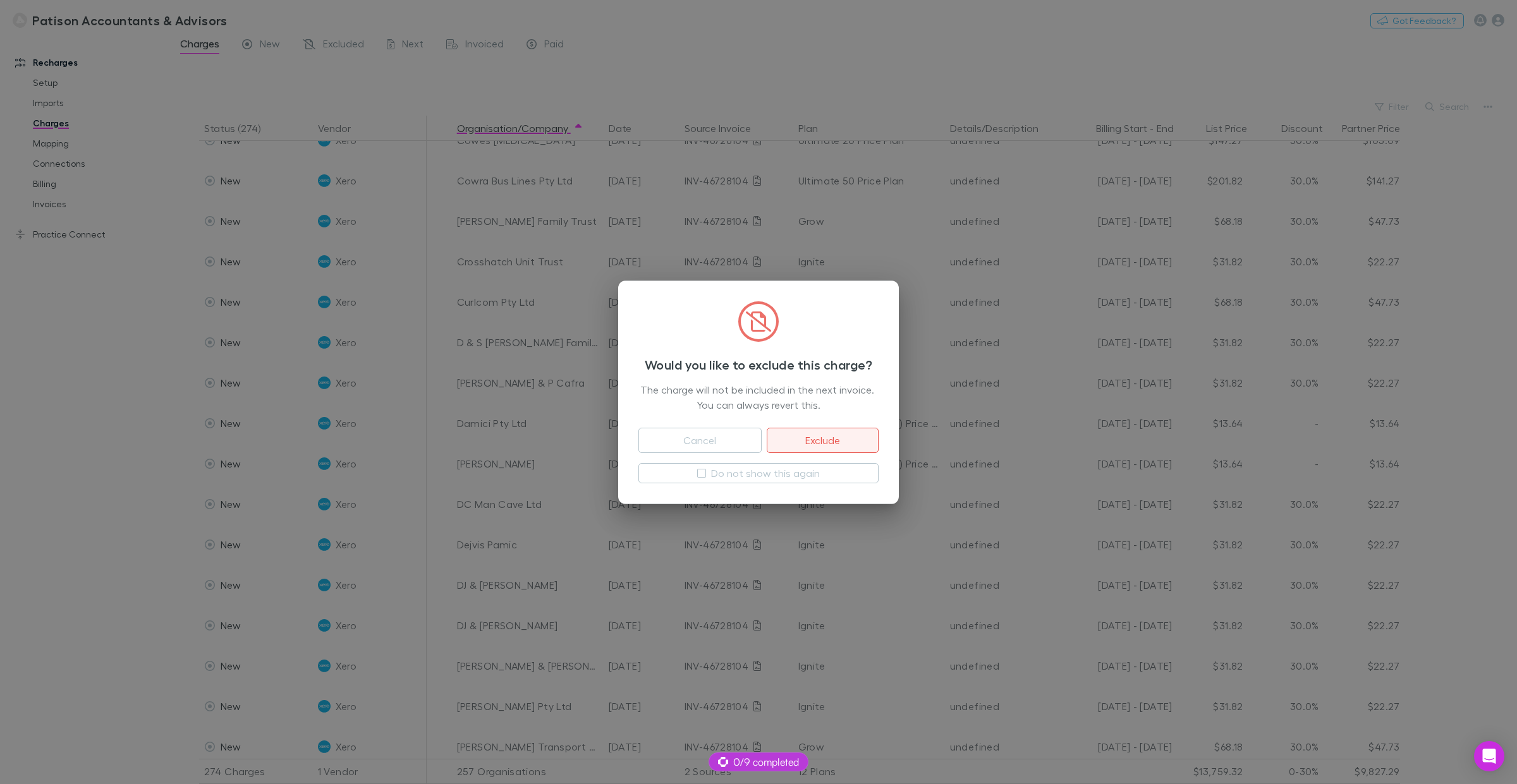
click at [819, 440] on button "Exclude" at bounding box center [822, 440] width 112 height 25
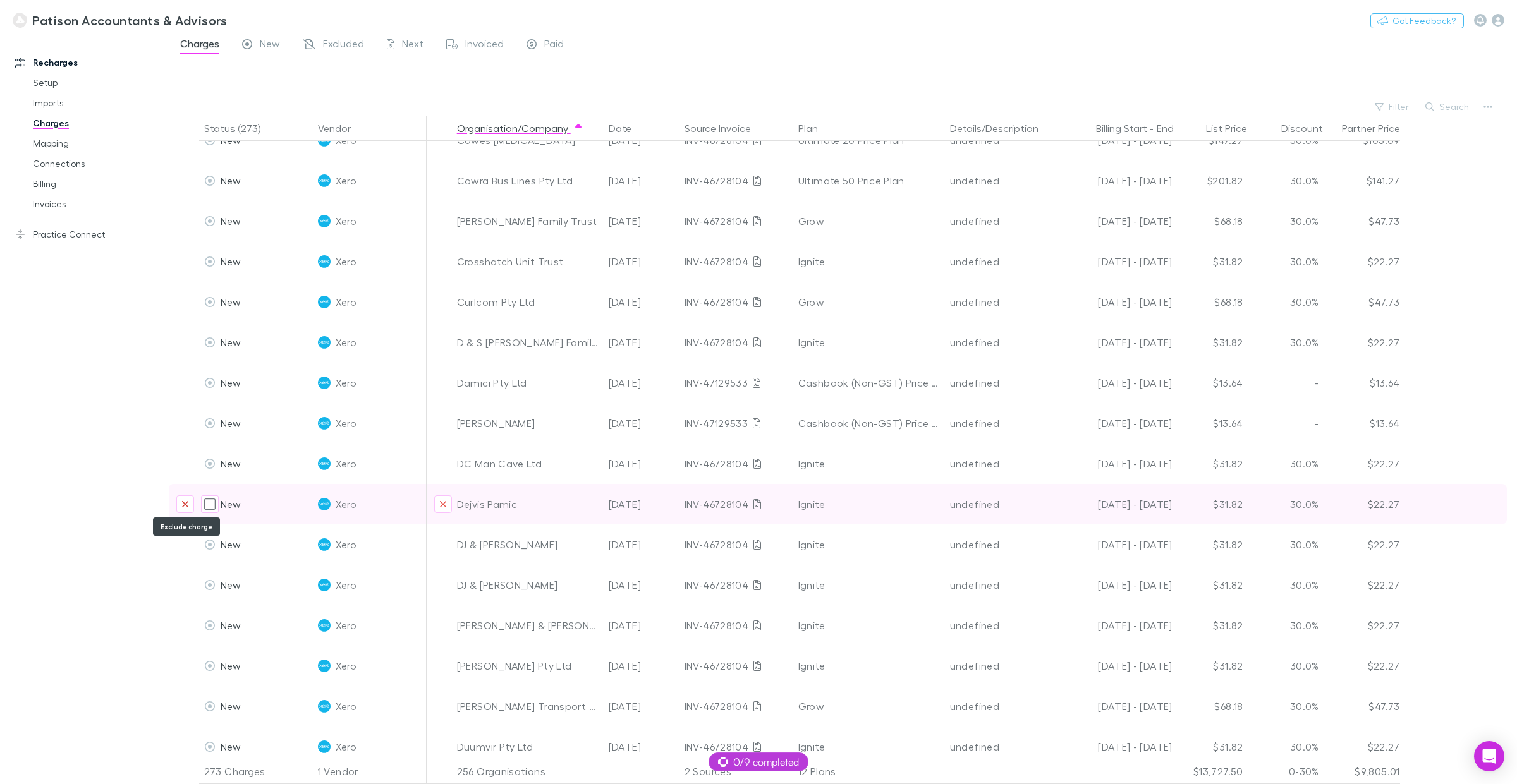
click at [182, 500] on icon "Exclude charge" at bounding box center [185, 504] width 7 height 10
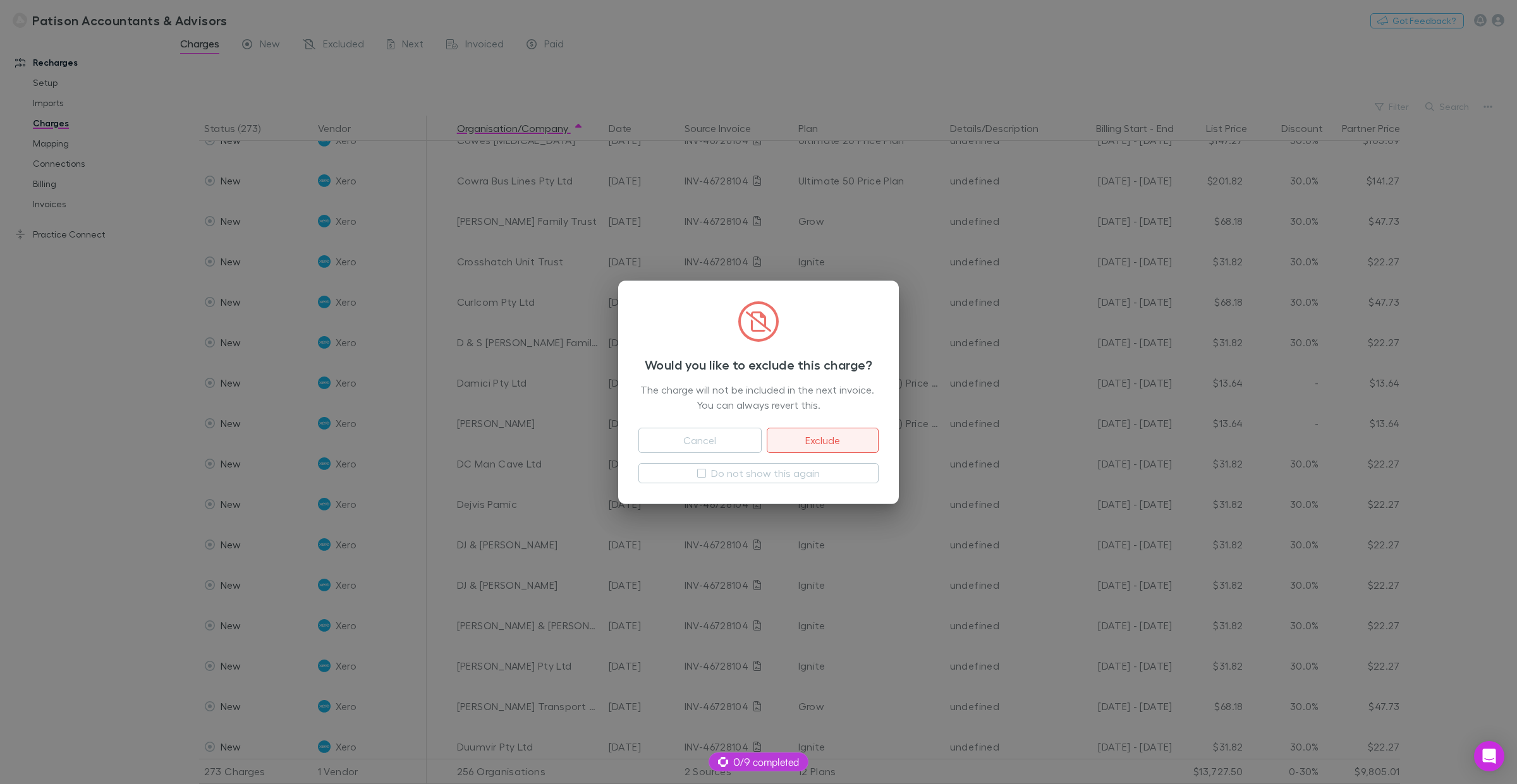
click at [816, 436] on button "Exclude" at bounding box center [822, 440] width 112 height 25
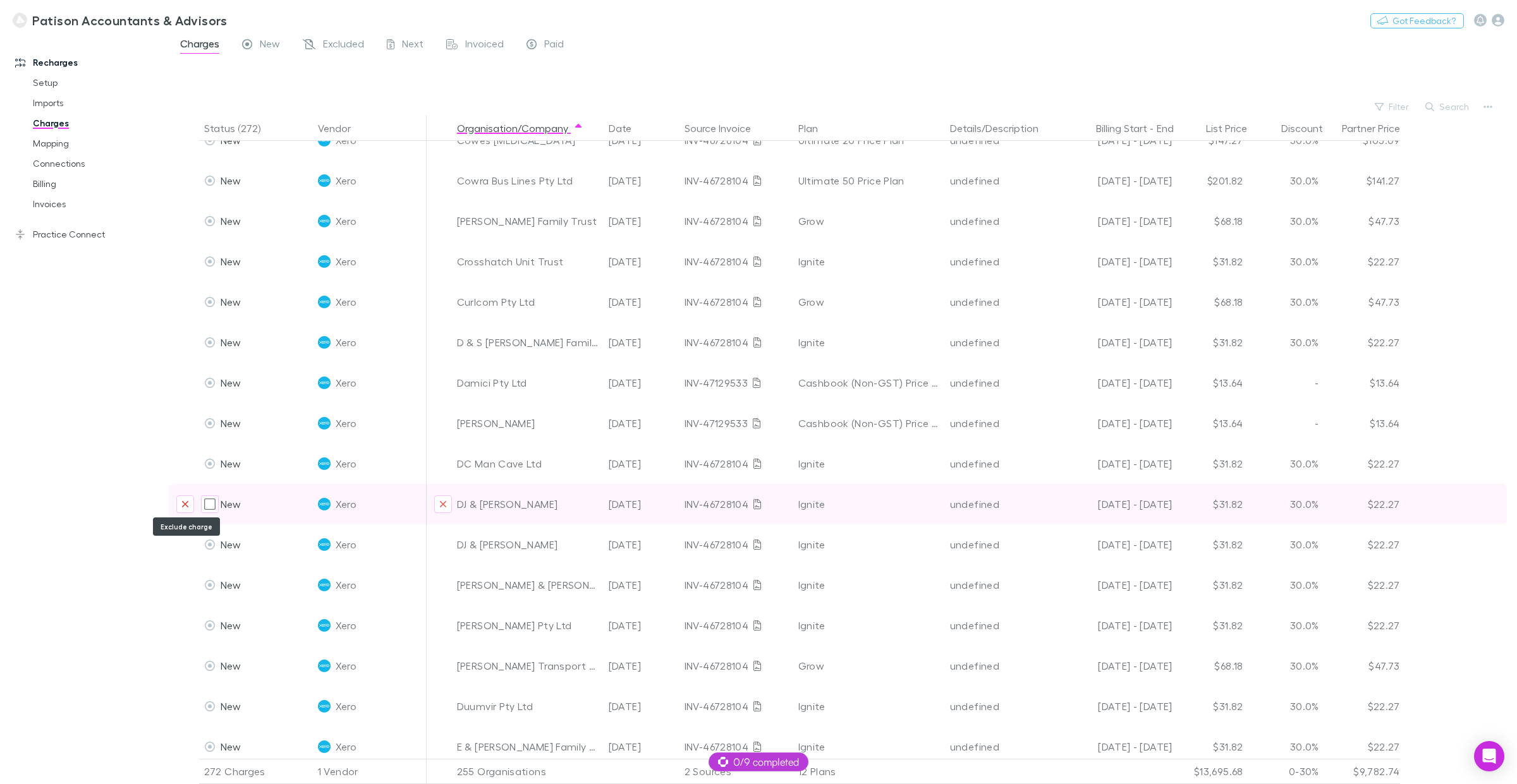
click at [179, 502] on button "Exclude charge" at bounding box center [185, 505] width 18 height 18
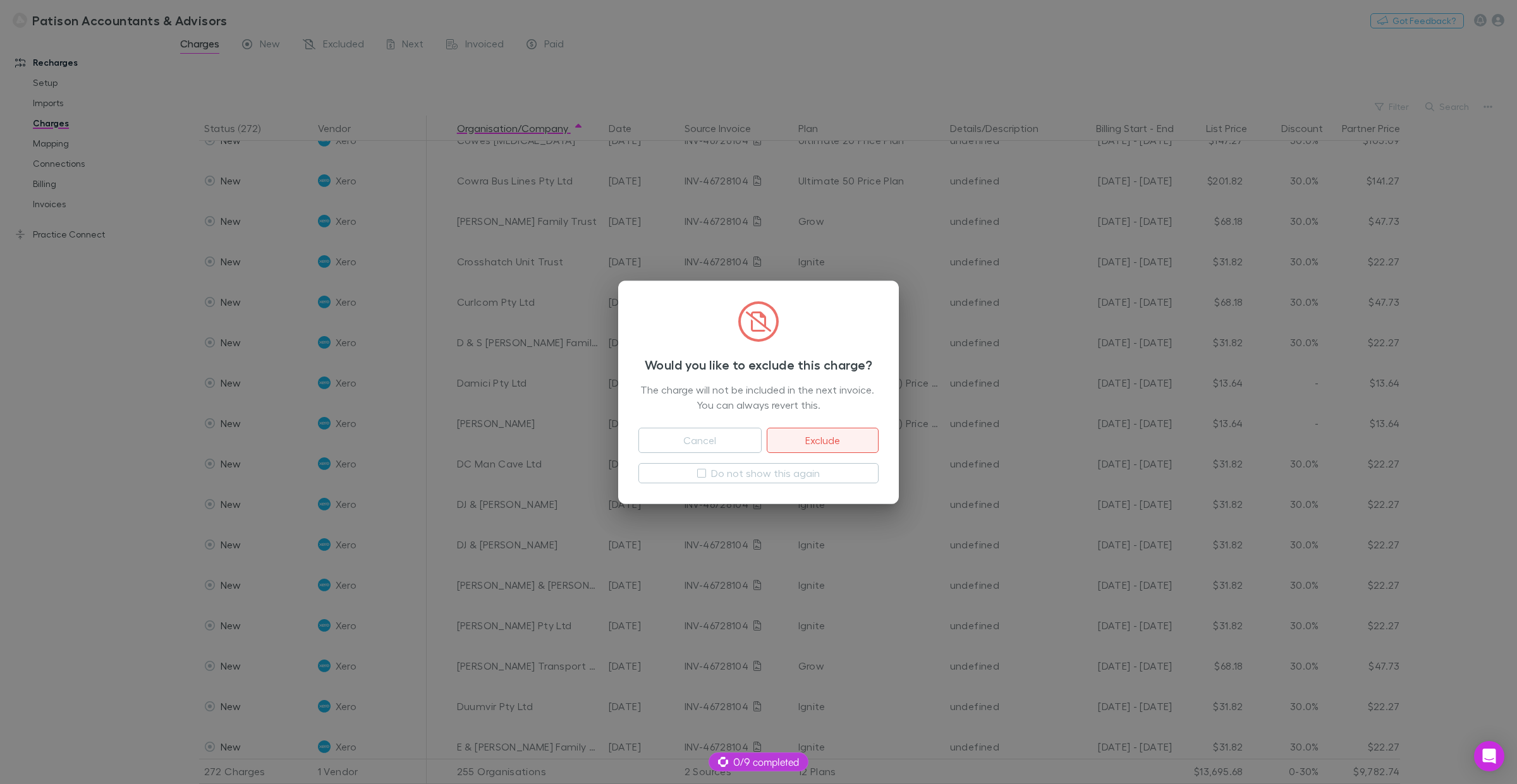
click at [820, 441] on button "Exclude" at bounding box center [822, 440] width 112 height 25
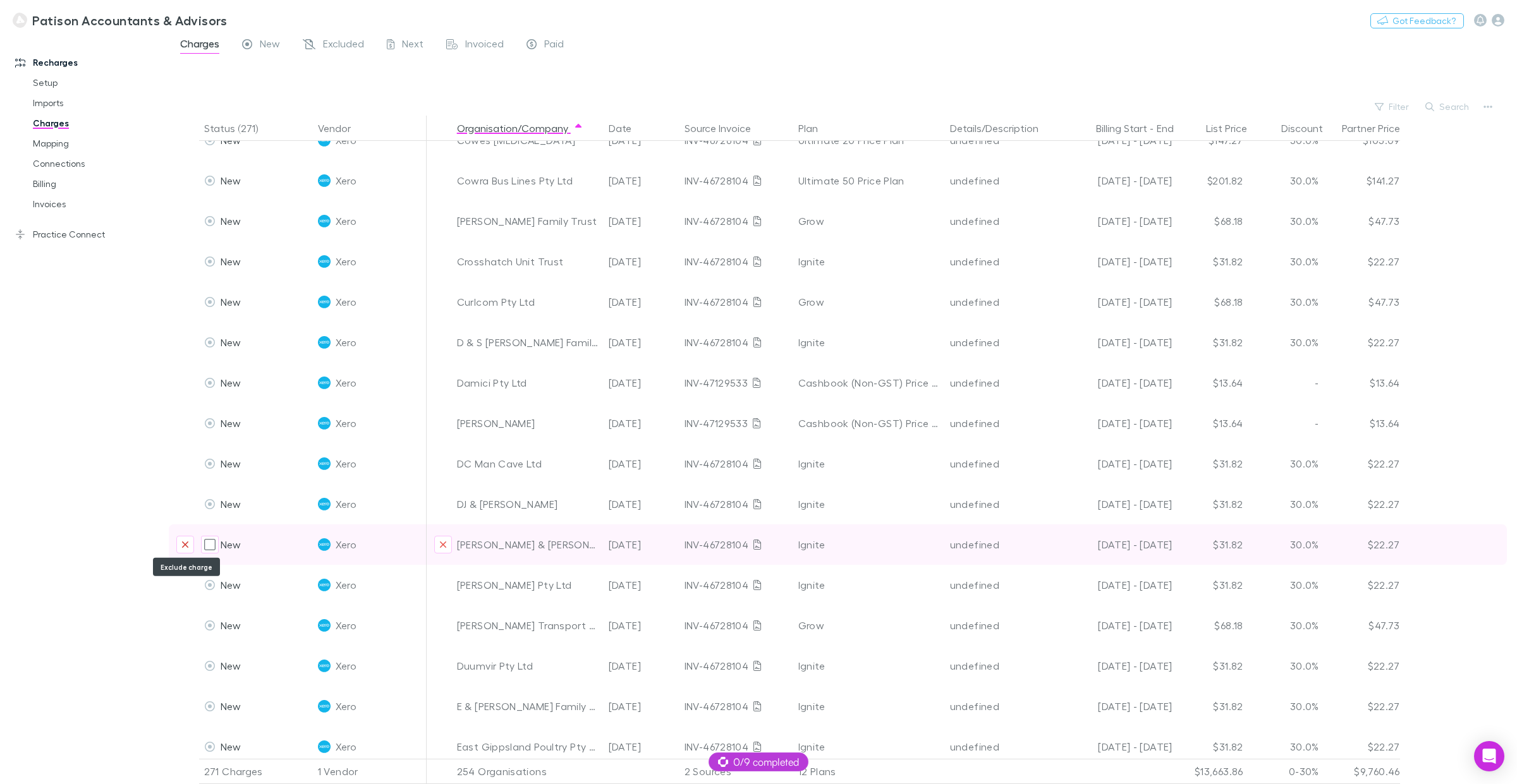
click at [185, 543] on icon "Exclude charge" at bounding box center [185, 545] width 6 height 6
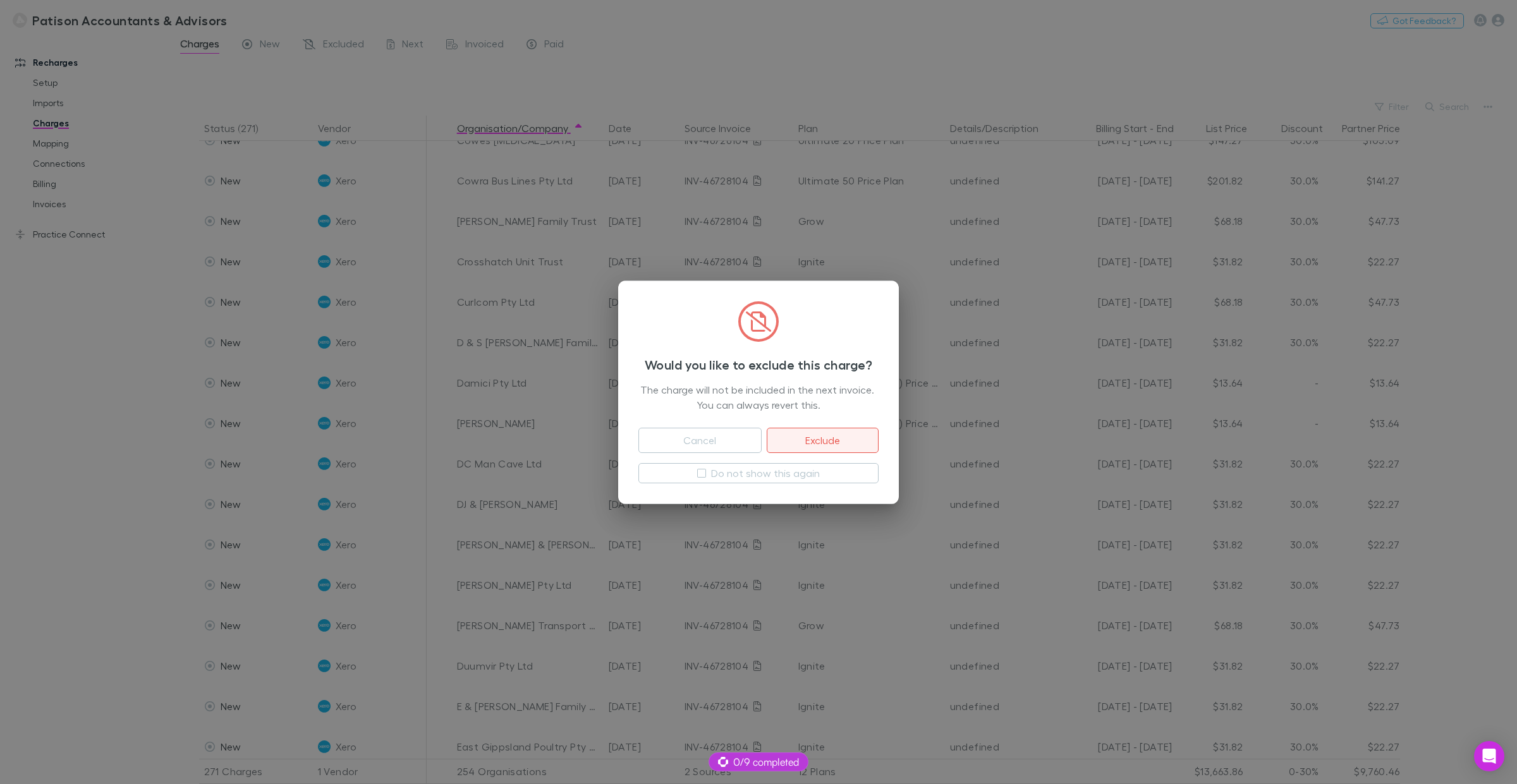
click at [839, 434] on button "Exclude" at bounding box center [822, 440] width 112 height 25
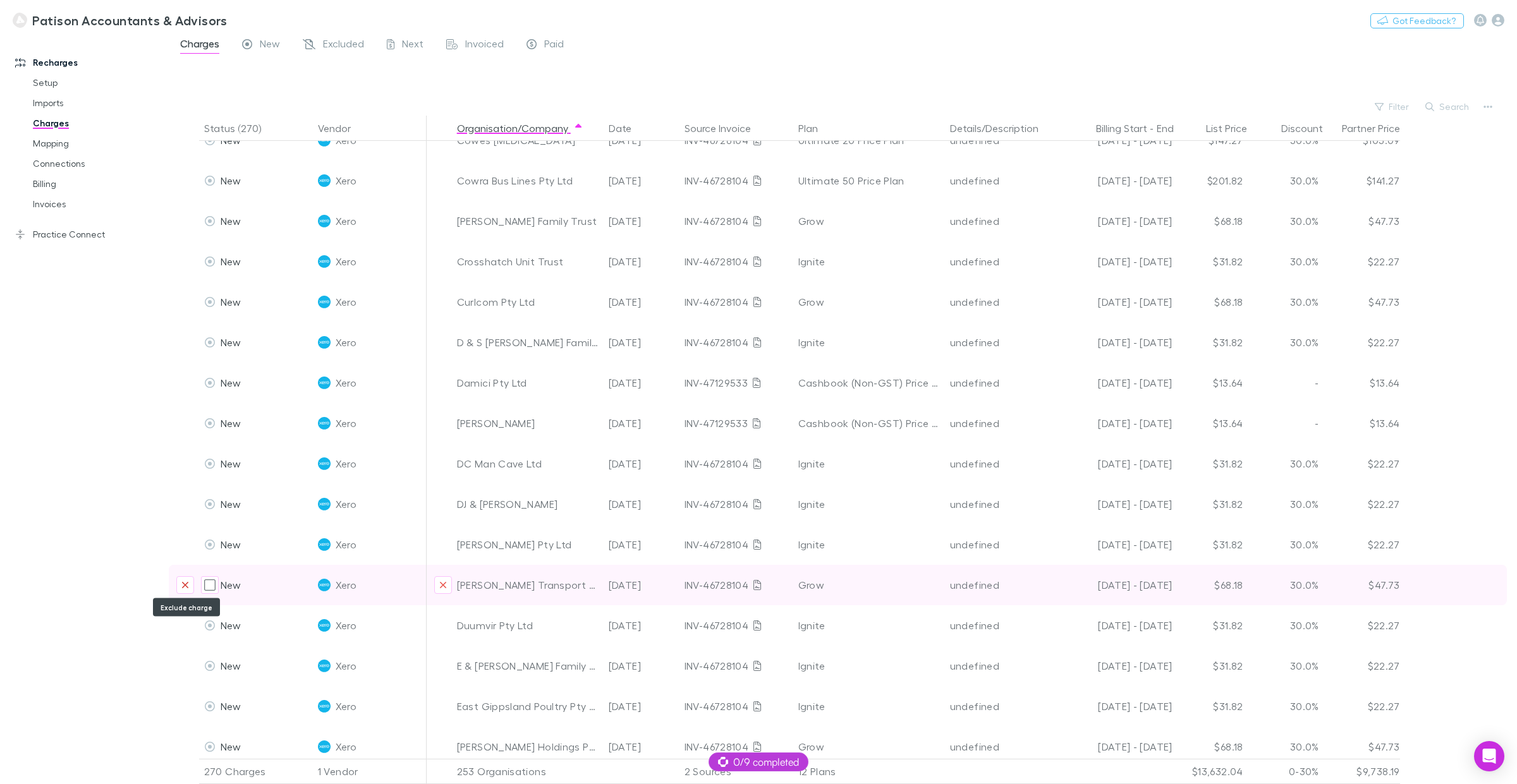
click at [187, 585] on icon "Exclude charge" at bounding box center [185, 585] width 7 height 10
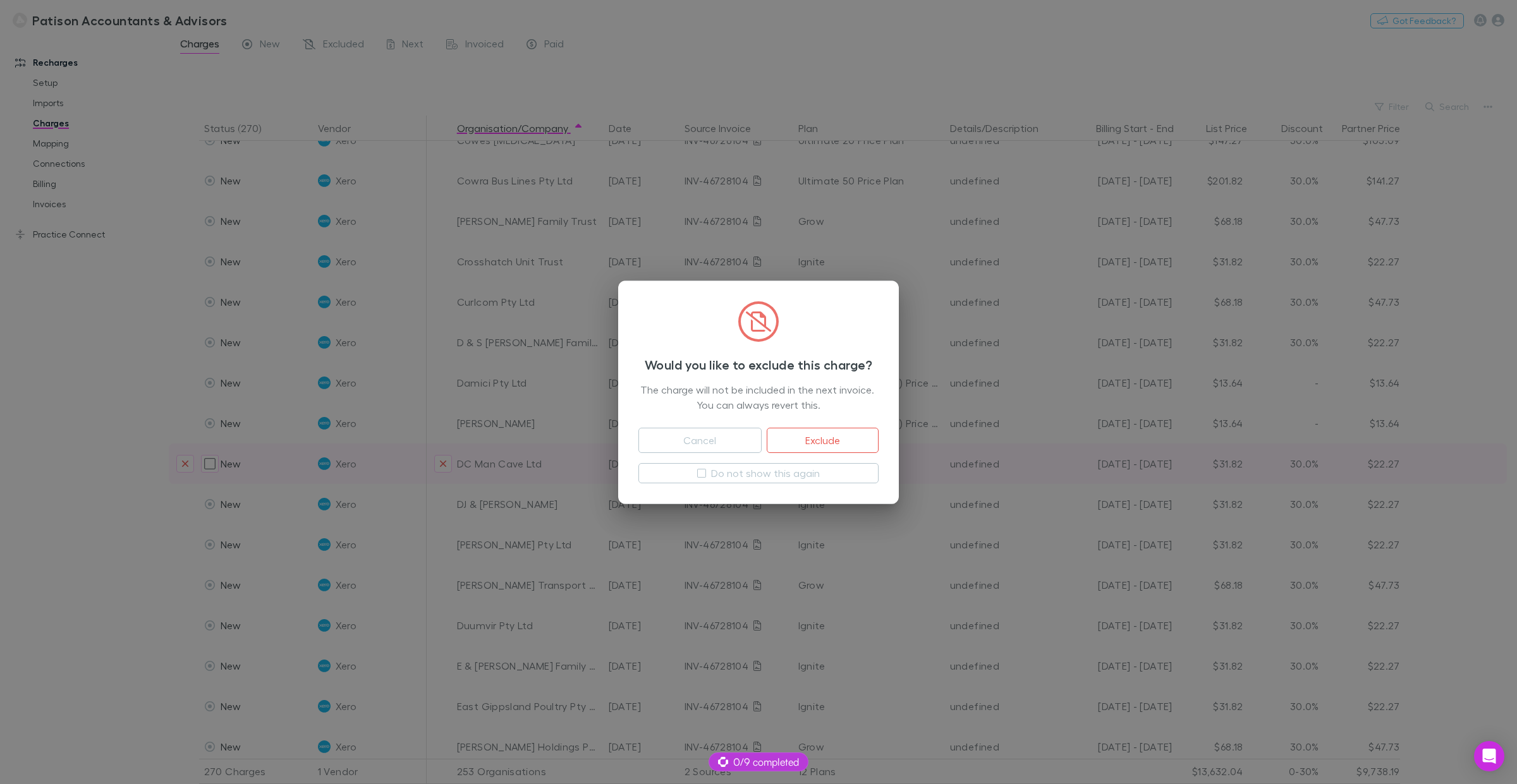
click at [831, 438] on button "Exclude" at bounding box center [822, 440] width 112 height 25
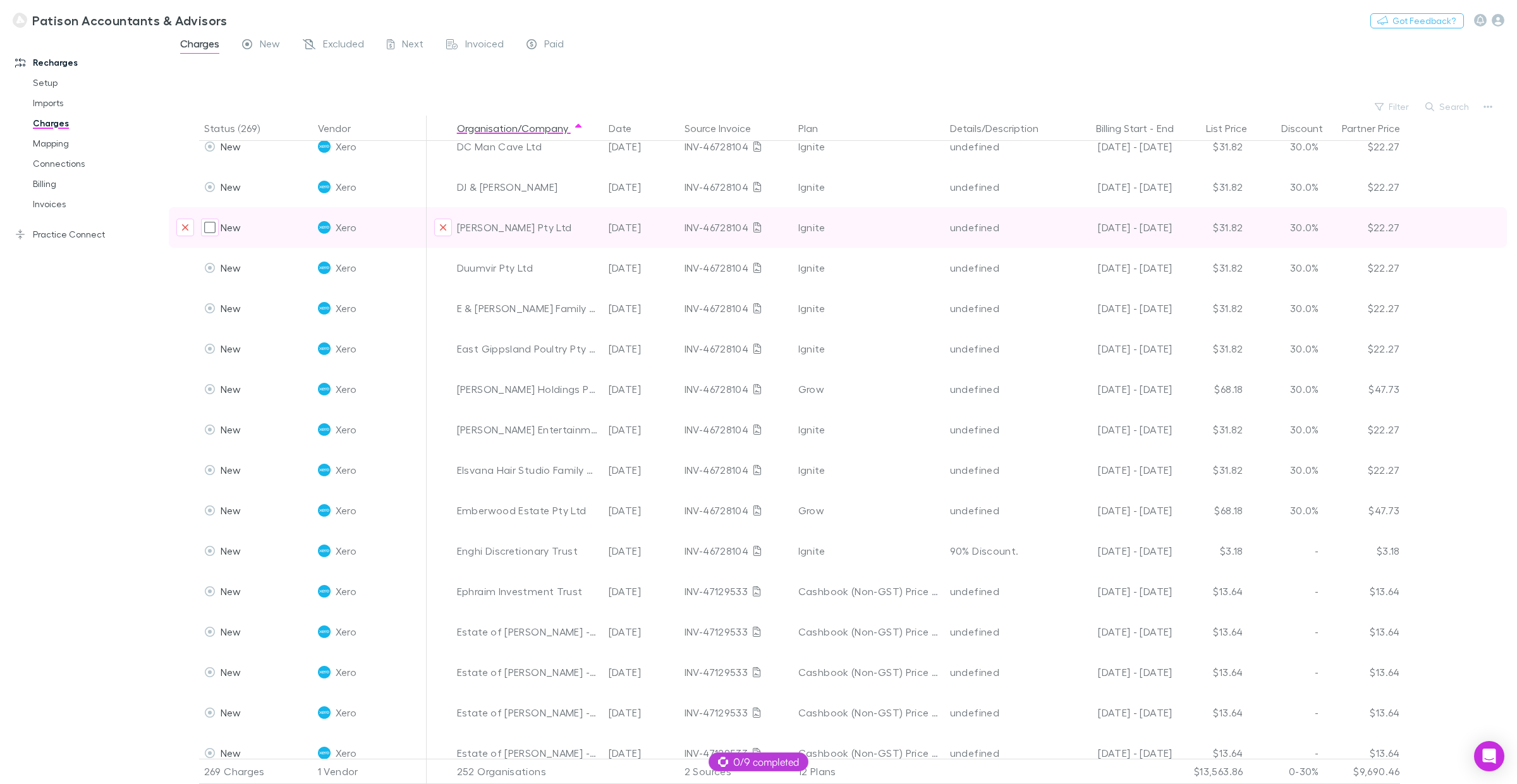
scroll to position [1975, 0]
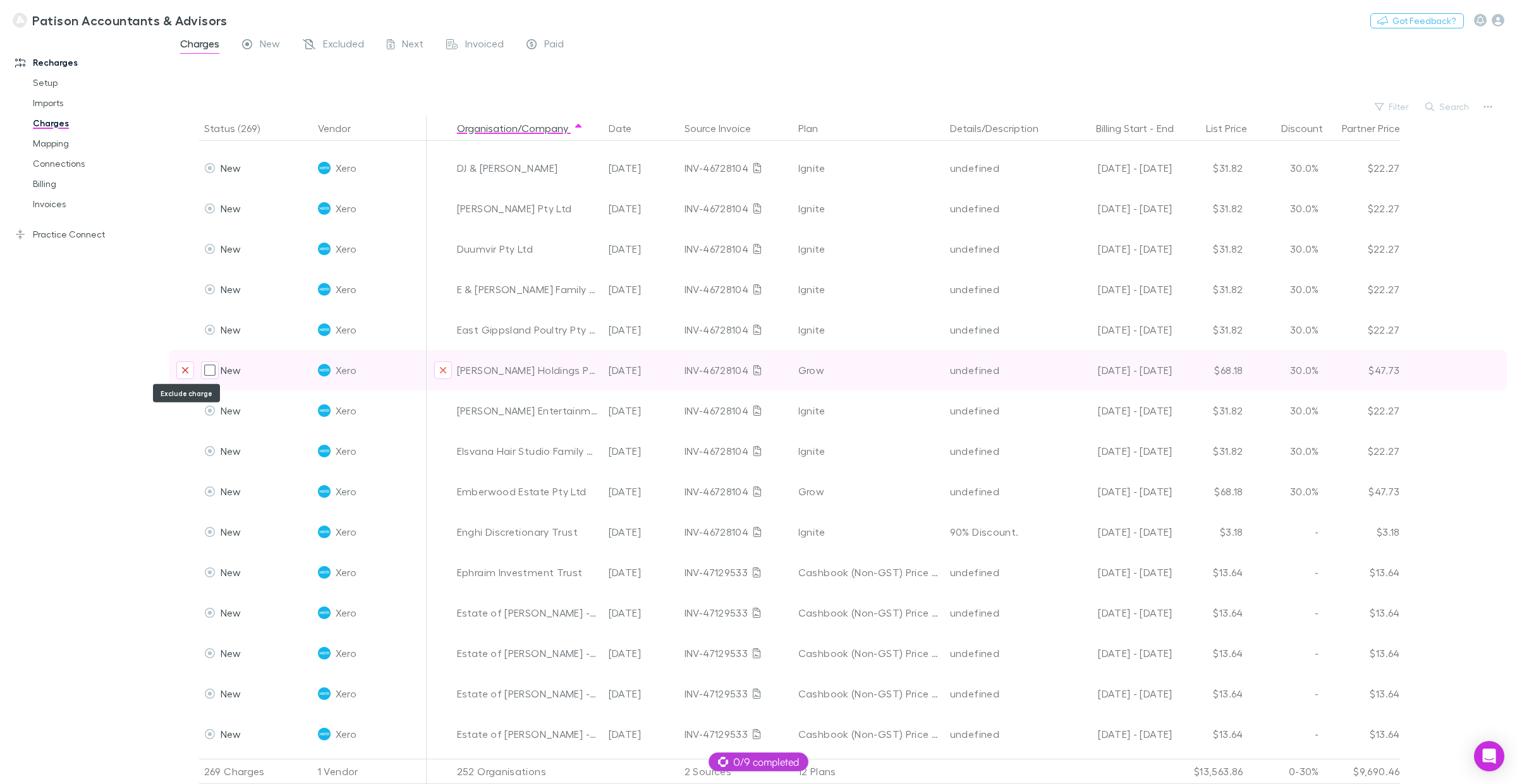
click at [187, 371] on icon "Exclude charge" at bounding box center [185, 370] width 7 height 10
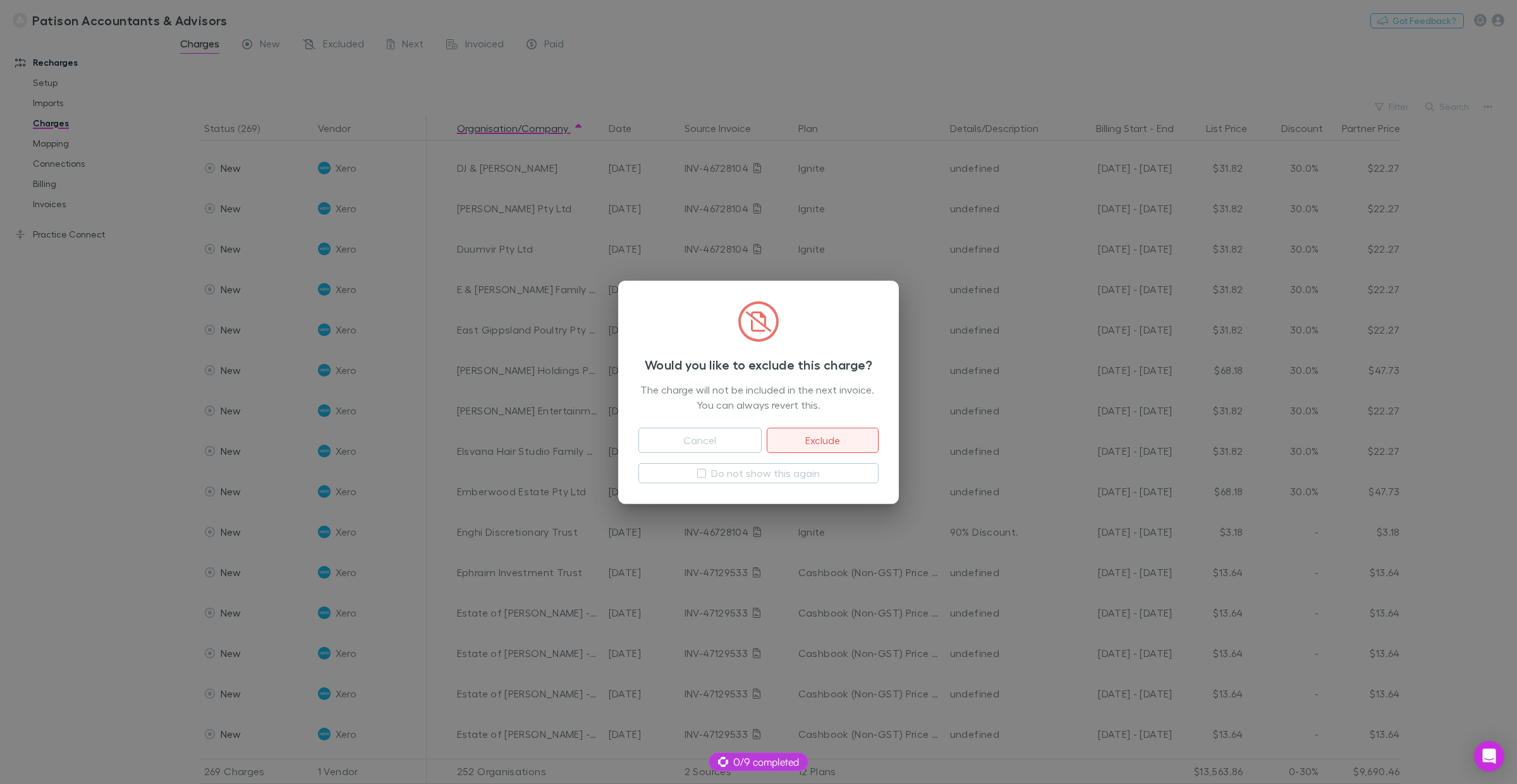
click at [827, 438] on button "Exclude" at bounding box center [822, 440] width 112 height 25
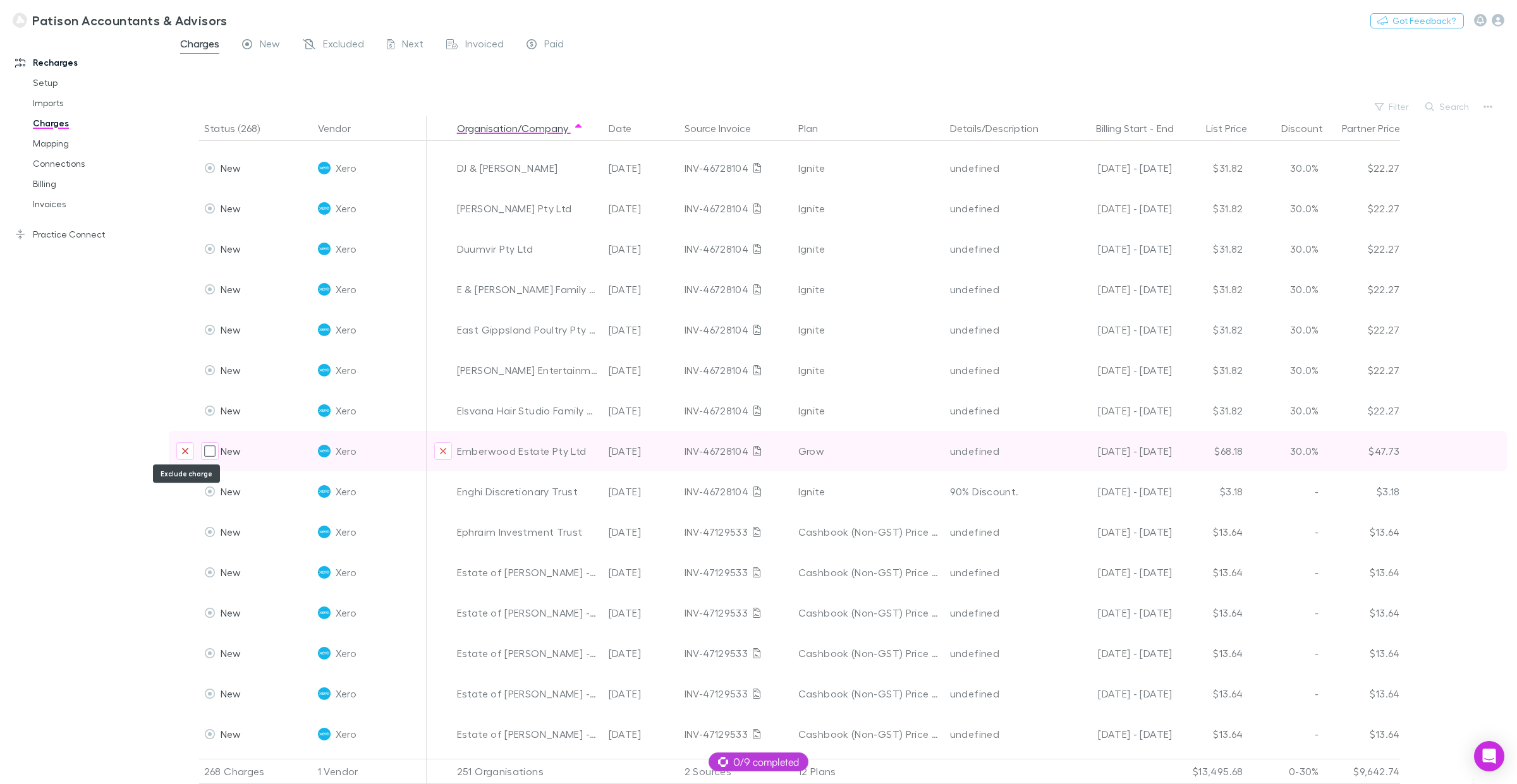
click at [185, 449] on icon "Exclude charge" at bounding box center [185, 451] width 6 height 6
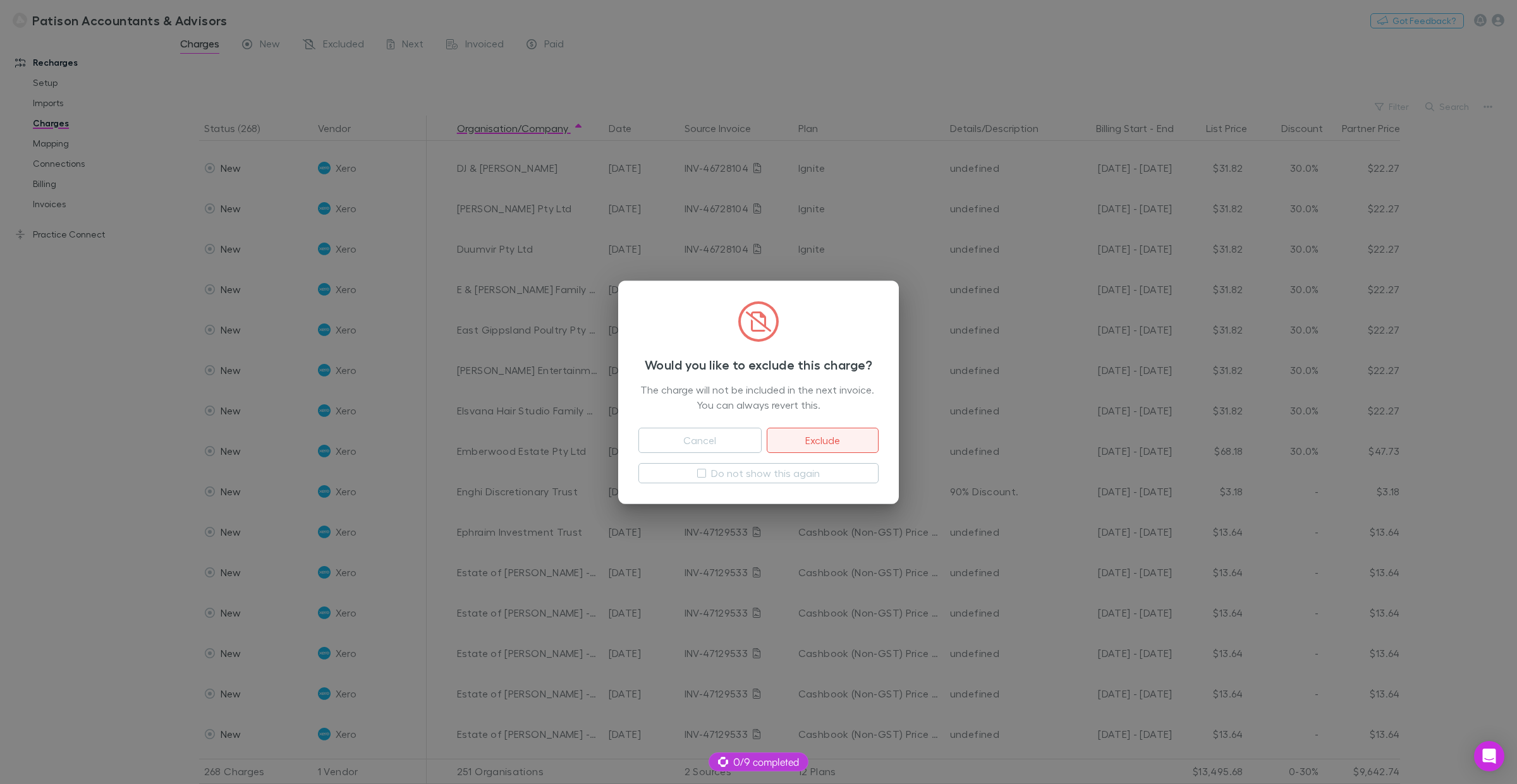
click at [848, 443] on button "Exclude" at bounding box center [822, 440] width 112 height 25
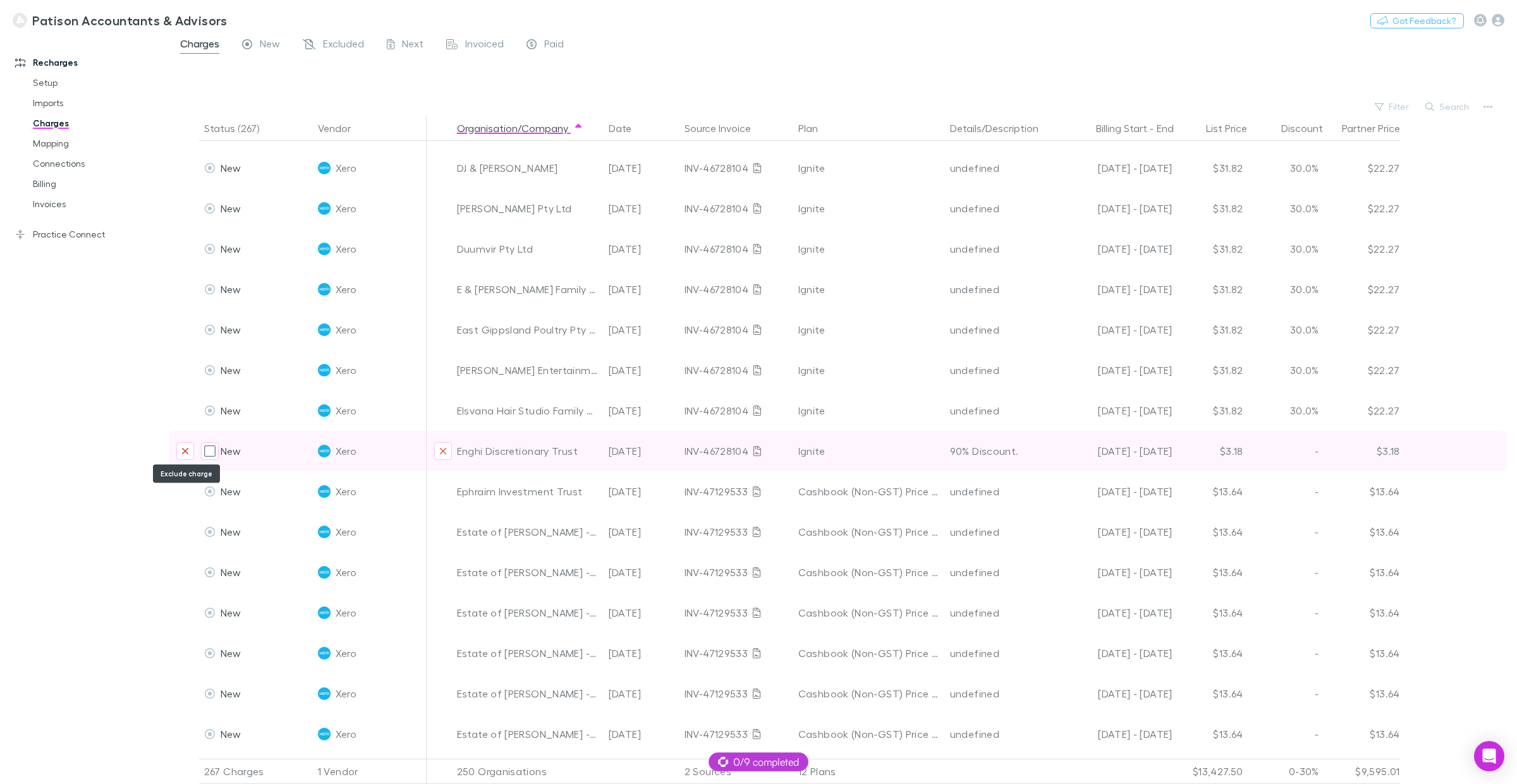
click at [182, 447] on icon "Exclude charge" at bounding box center [185, 451] width 7 height 10
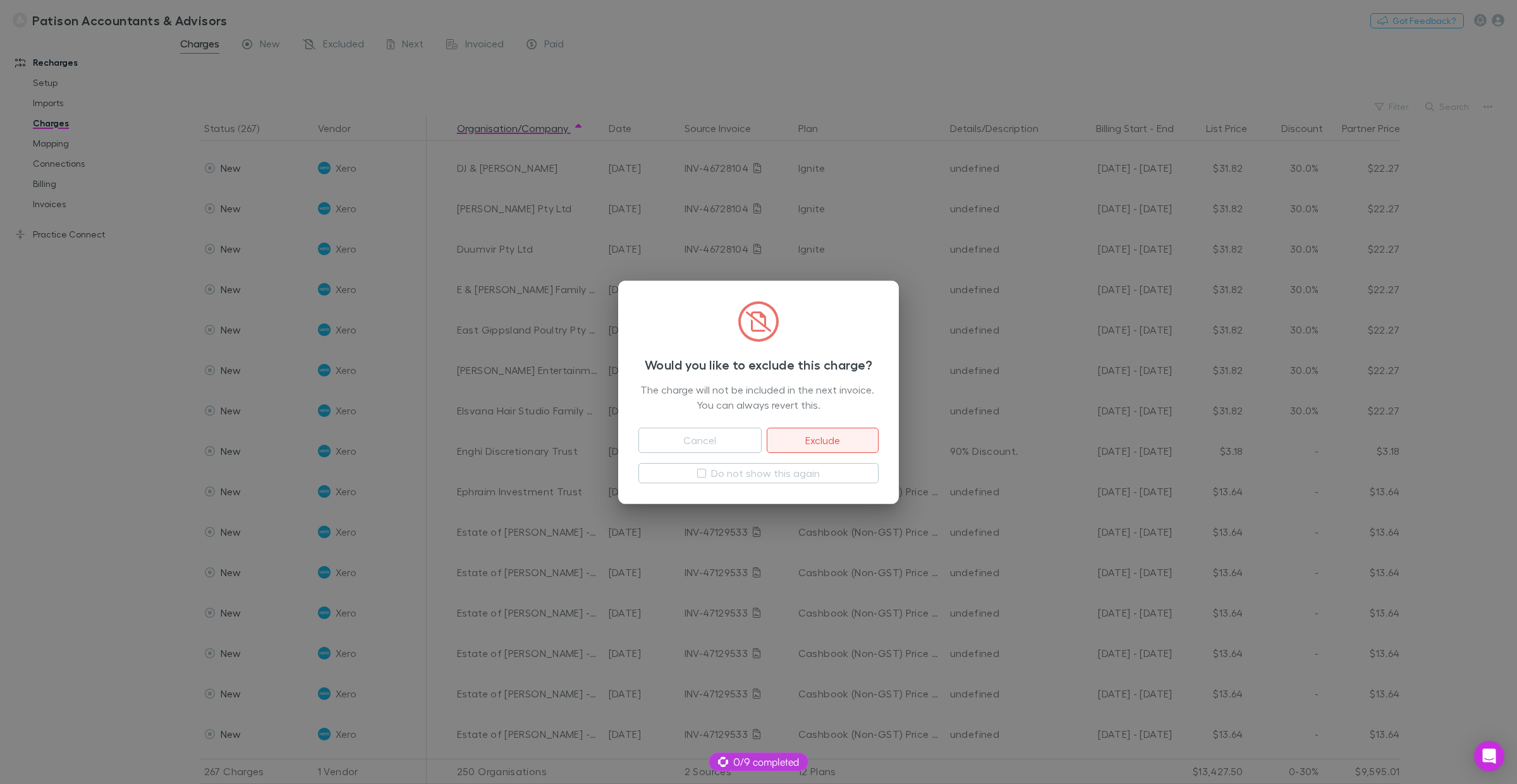
click at [820, 431] on button "Exclude" at bounding box center [822, 440] width 112 height 25
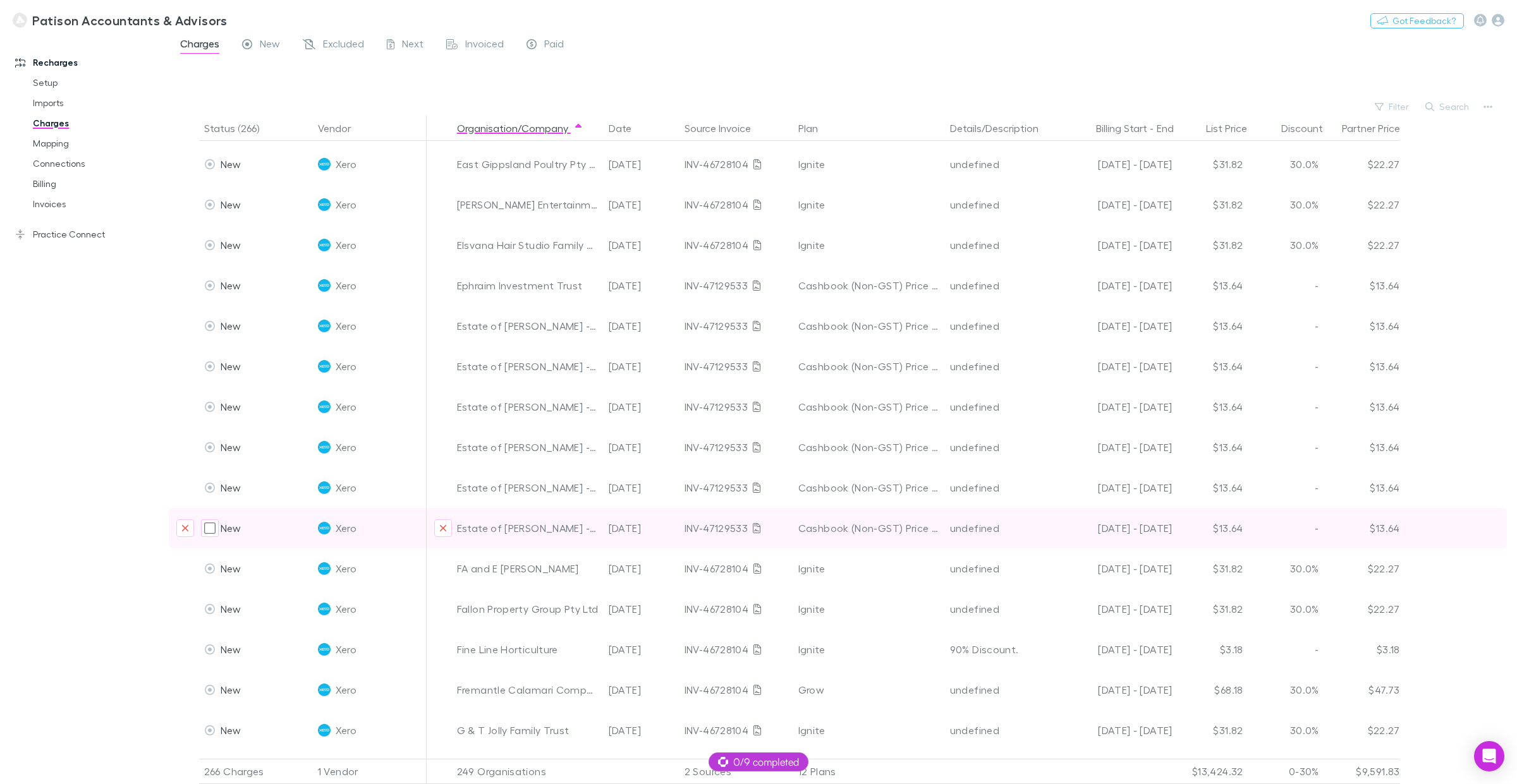
scroll to position [2153, 0]
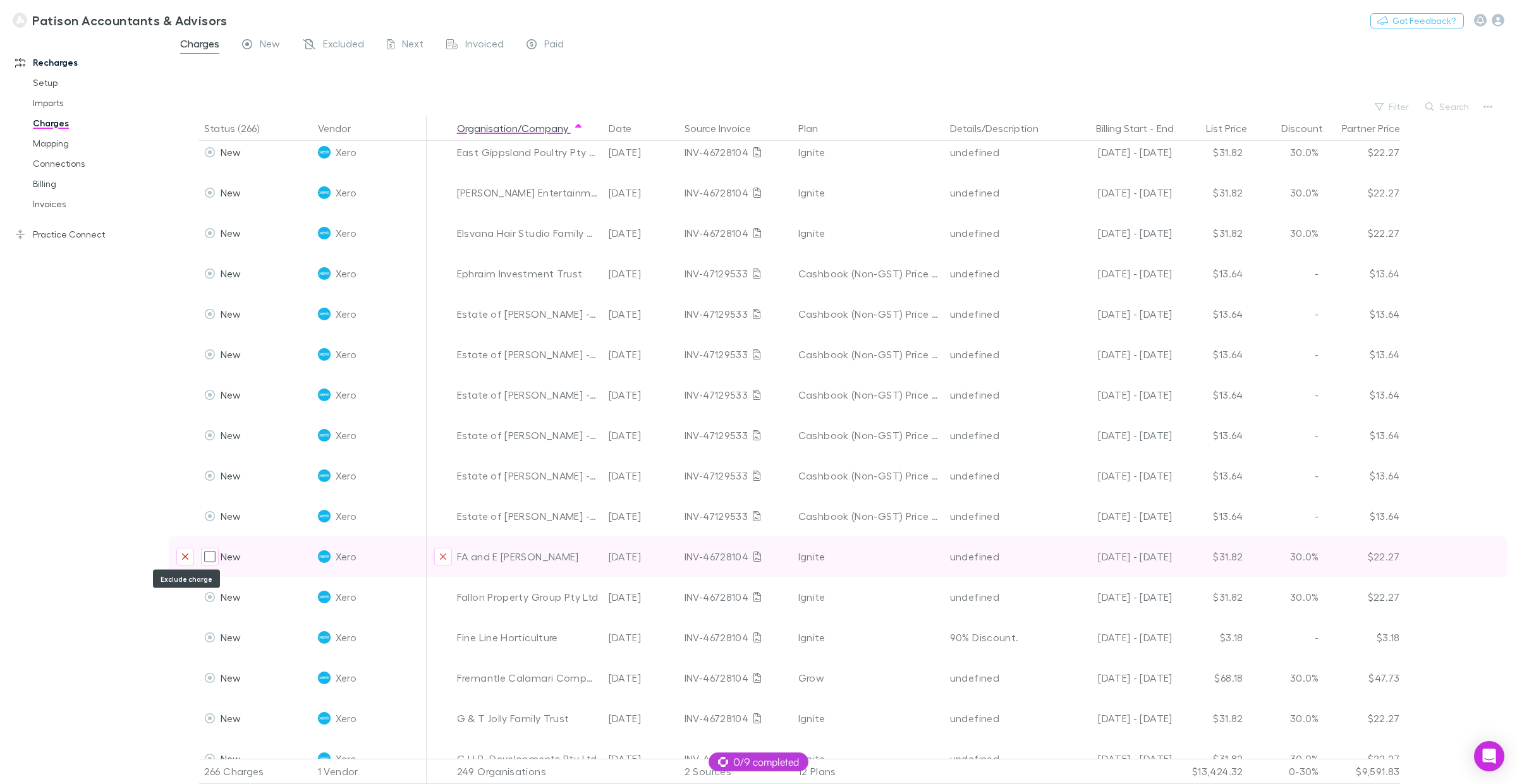
click at [187, 553] on icon "Exclude charge" at bounding box center [185, 556] width 7 height 10
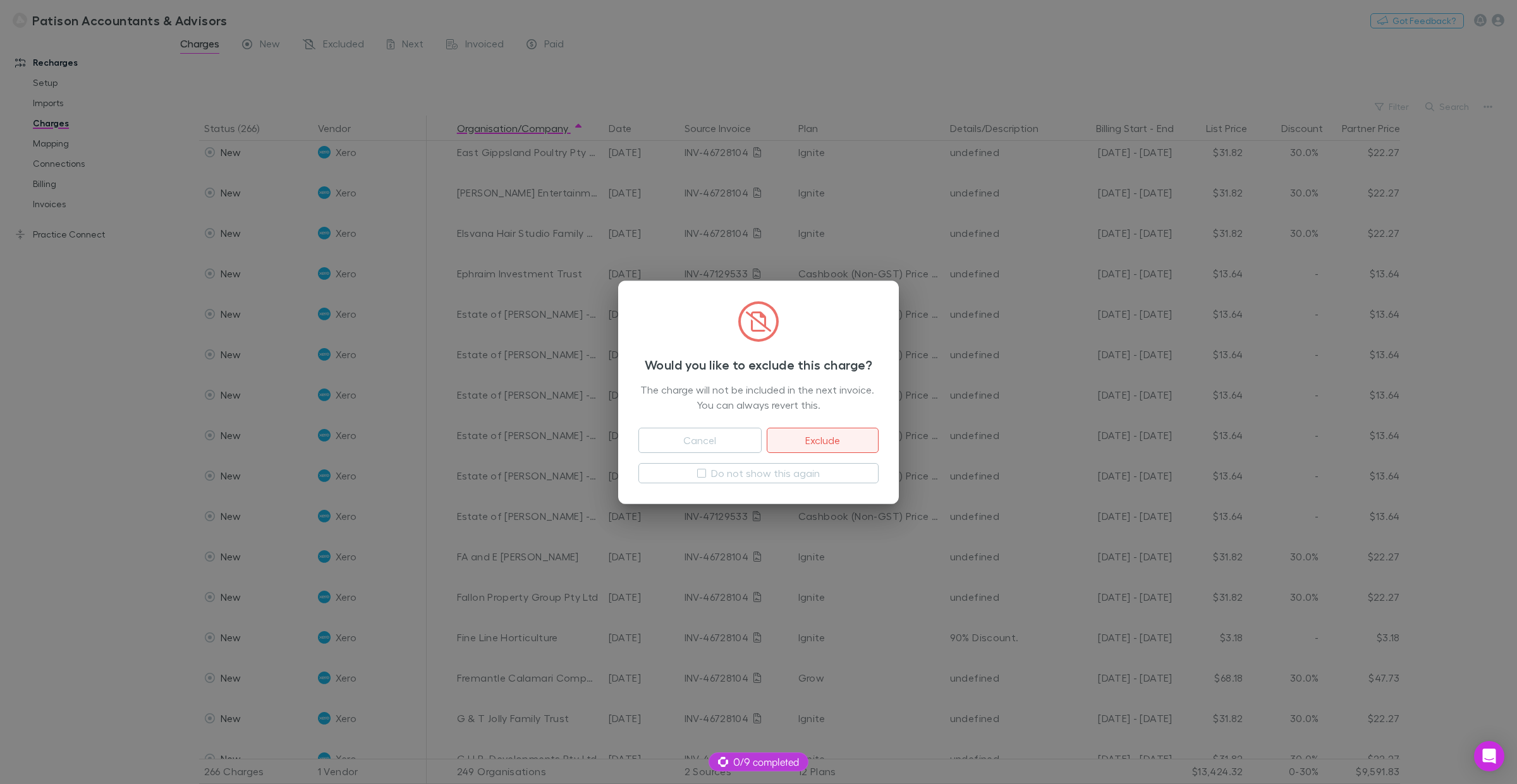
click at [811, 439] on button "Exclude" at bounding box center [822, 440] width 112 height 25
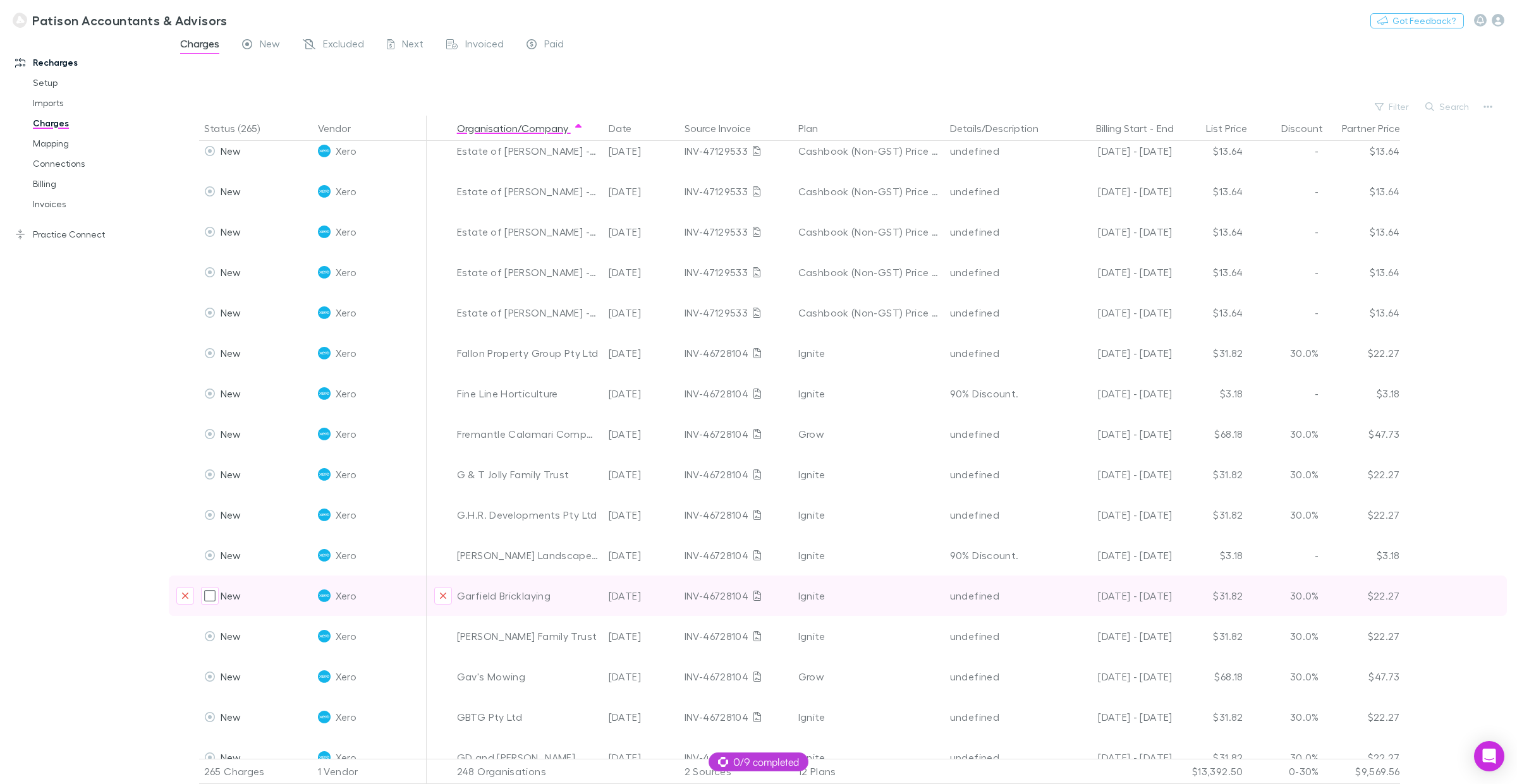
scroll to position [2370, 0]
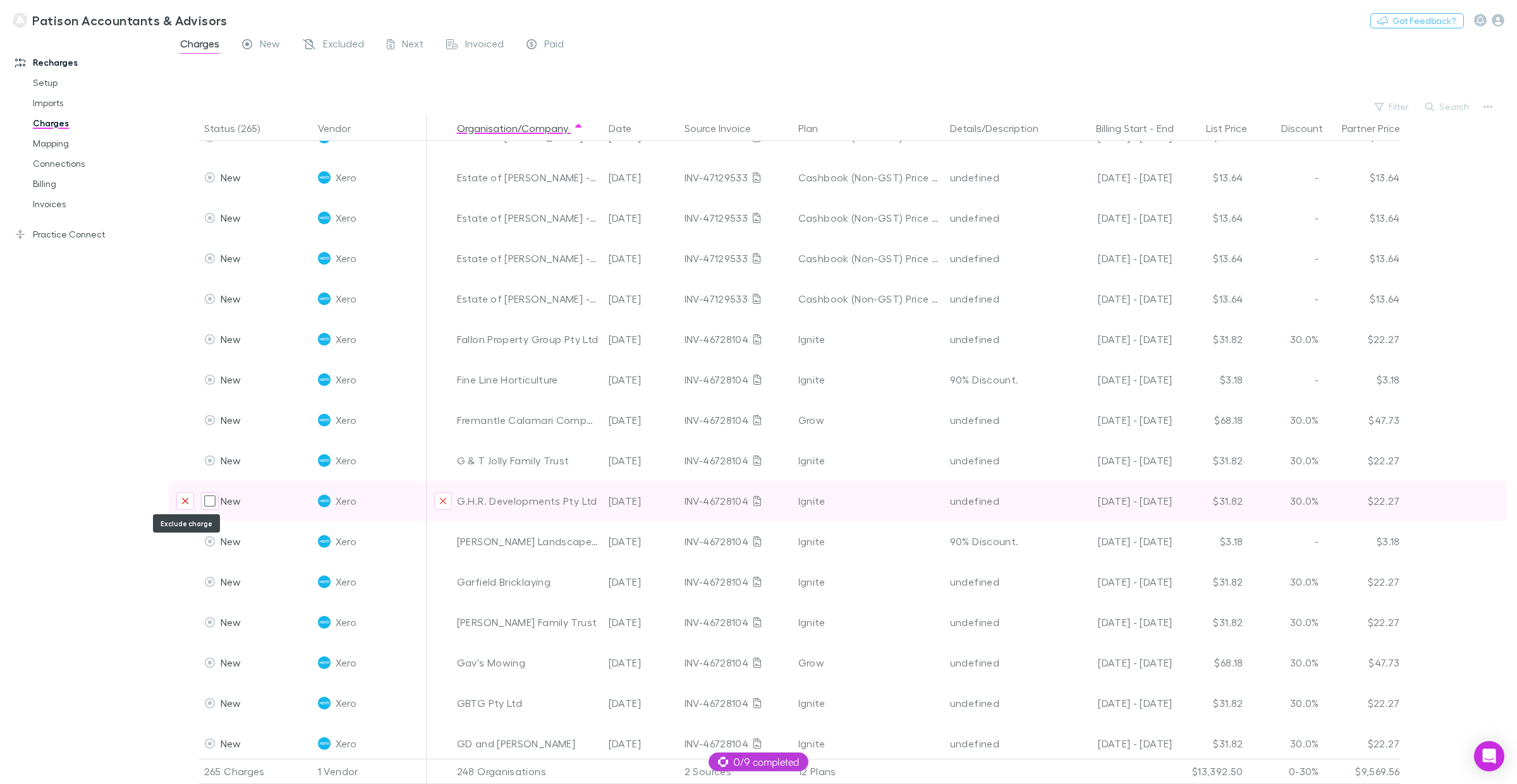
click at [185, 499] on icon "Exclude charge" at bounding box center [185, 501] width 6 height 6
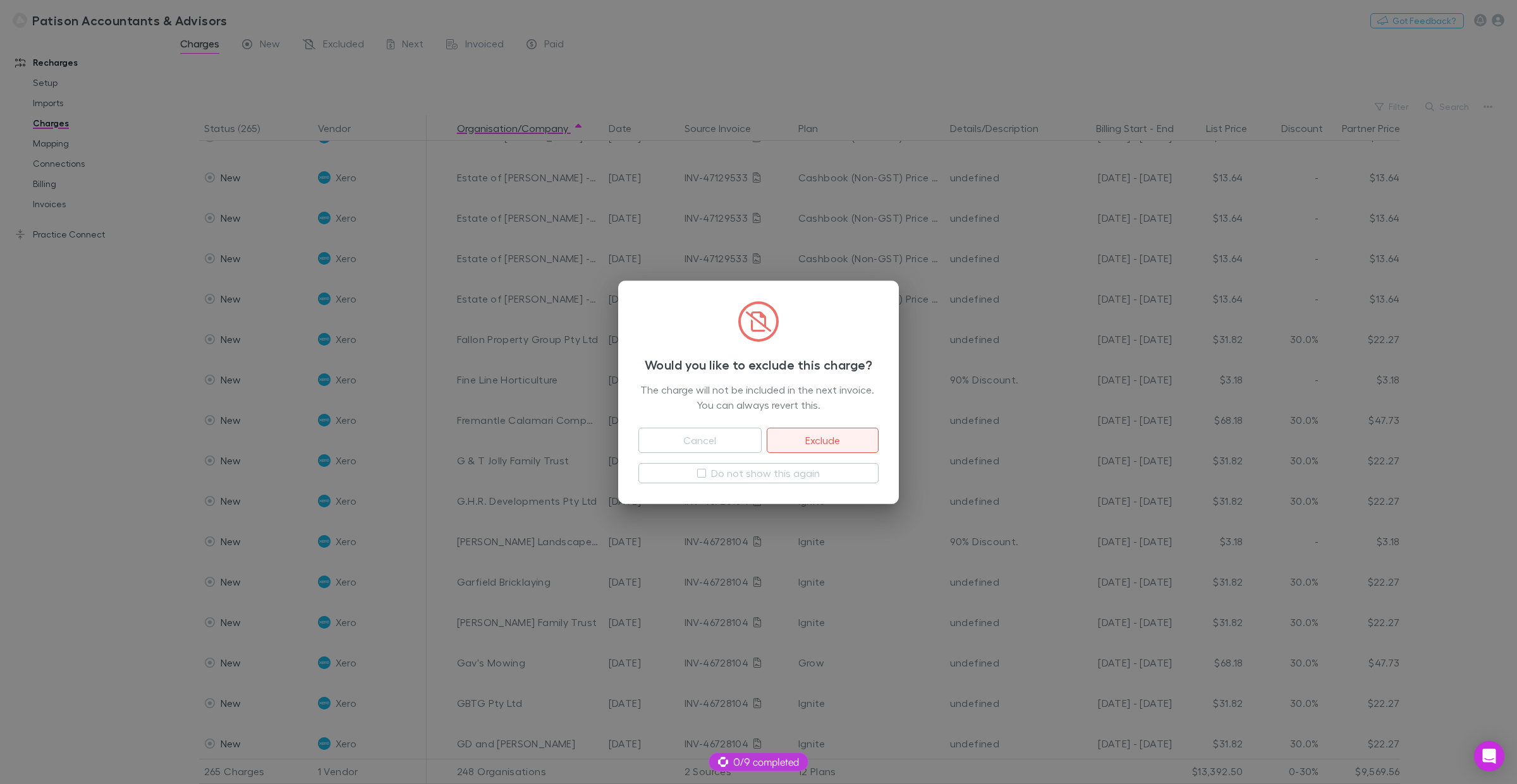
click at [833, 438] on button "Exclude" at bounding box center [822, 440] width 112 height 25
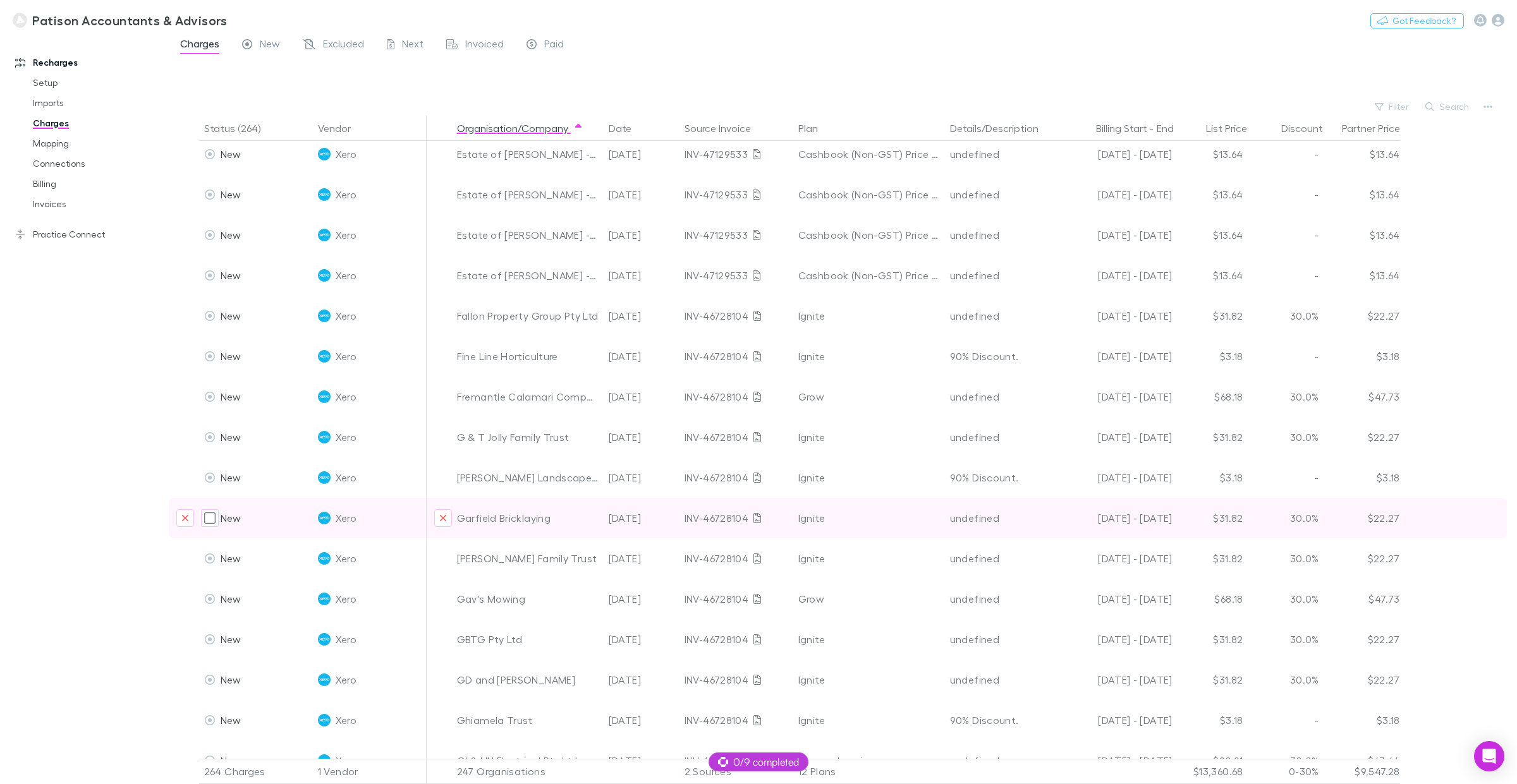
scroll to position [2646, 0]
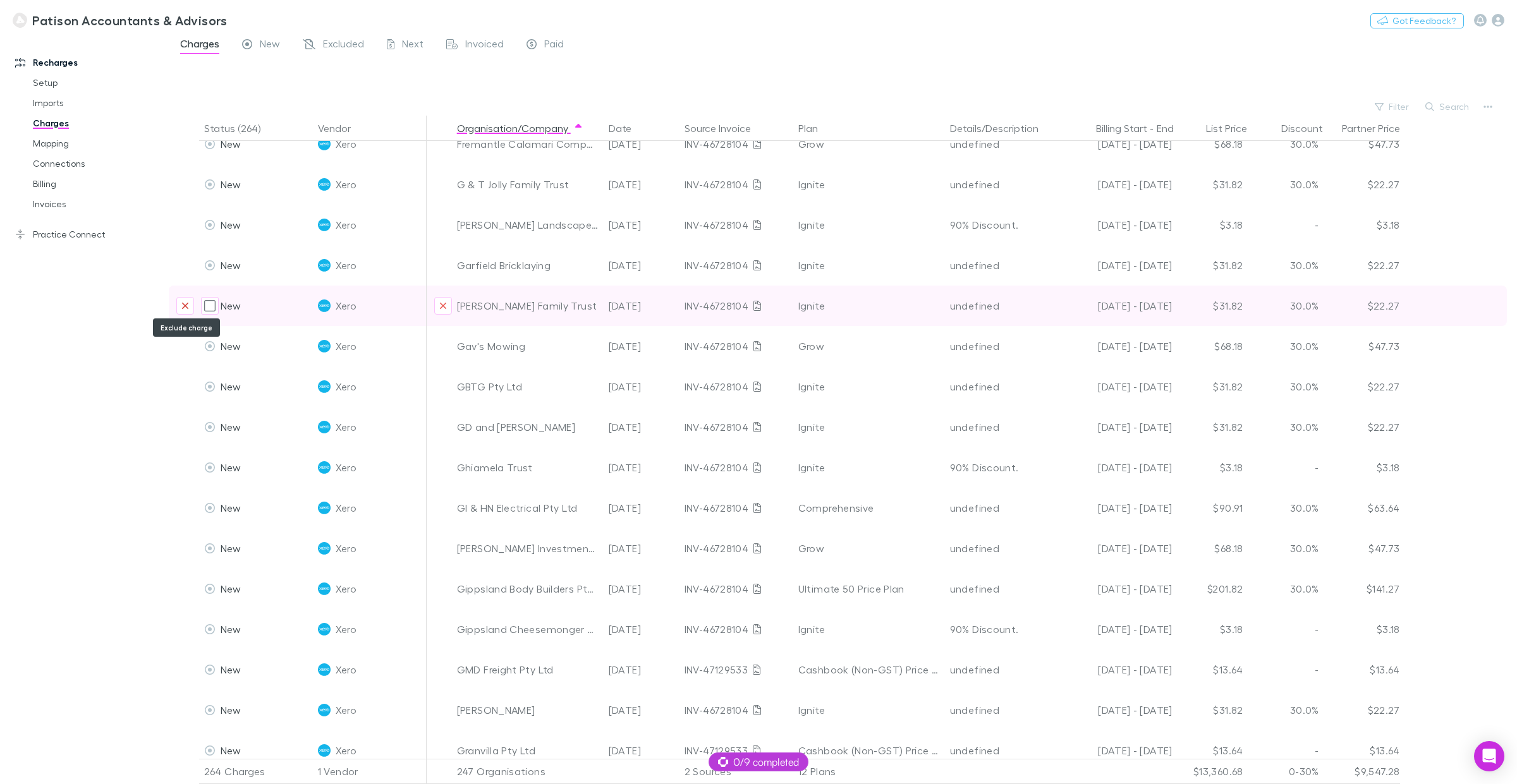
click at [185, 308] on icon "Exclude charge" at bounding box center [185, 306] width 7 height 10
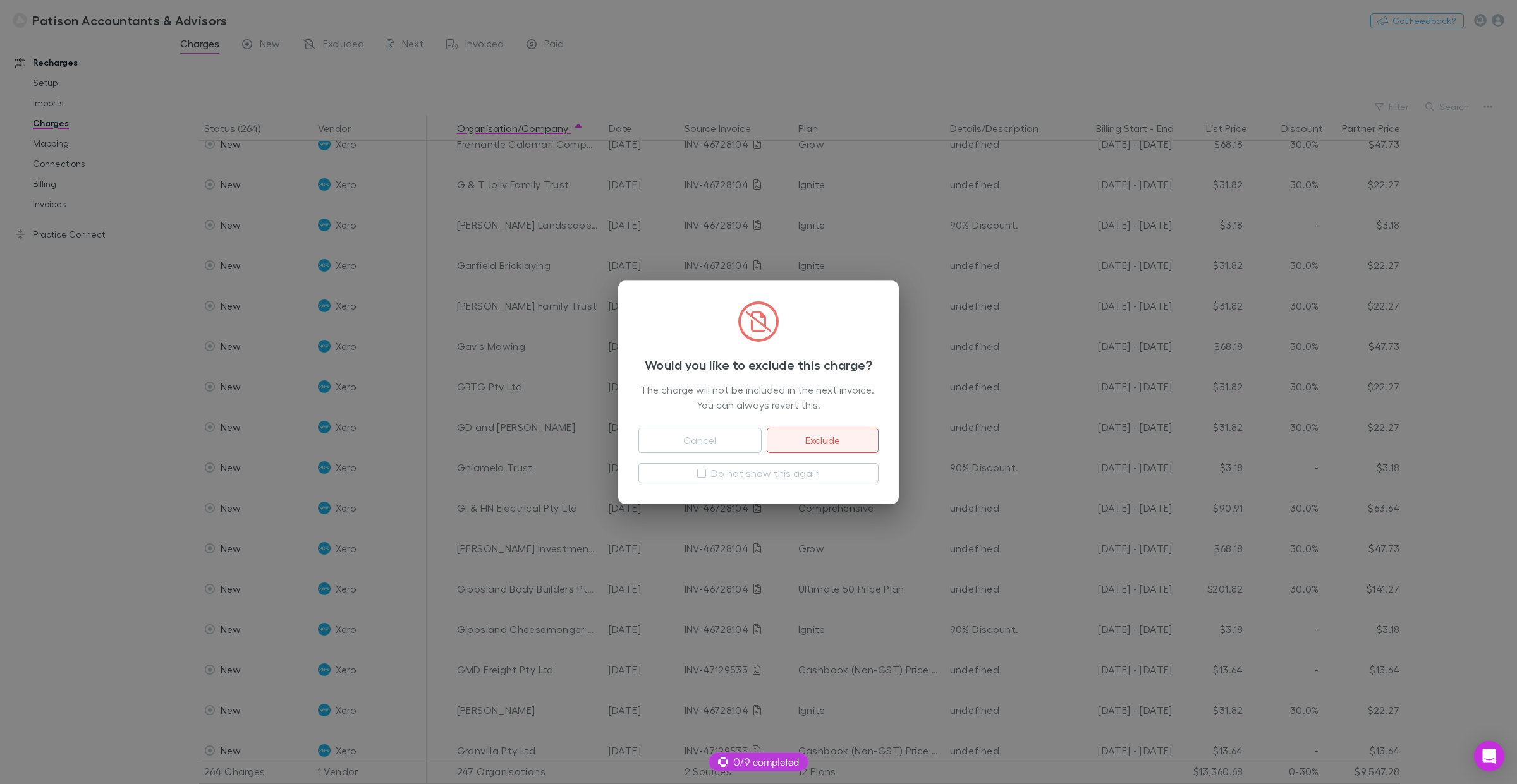
click at [834, 437] on button "Exclude" at bounding box center [822, 440] width 112 height 25
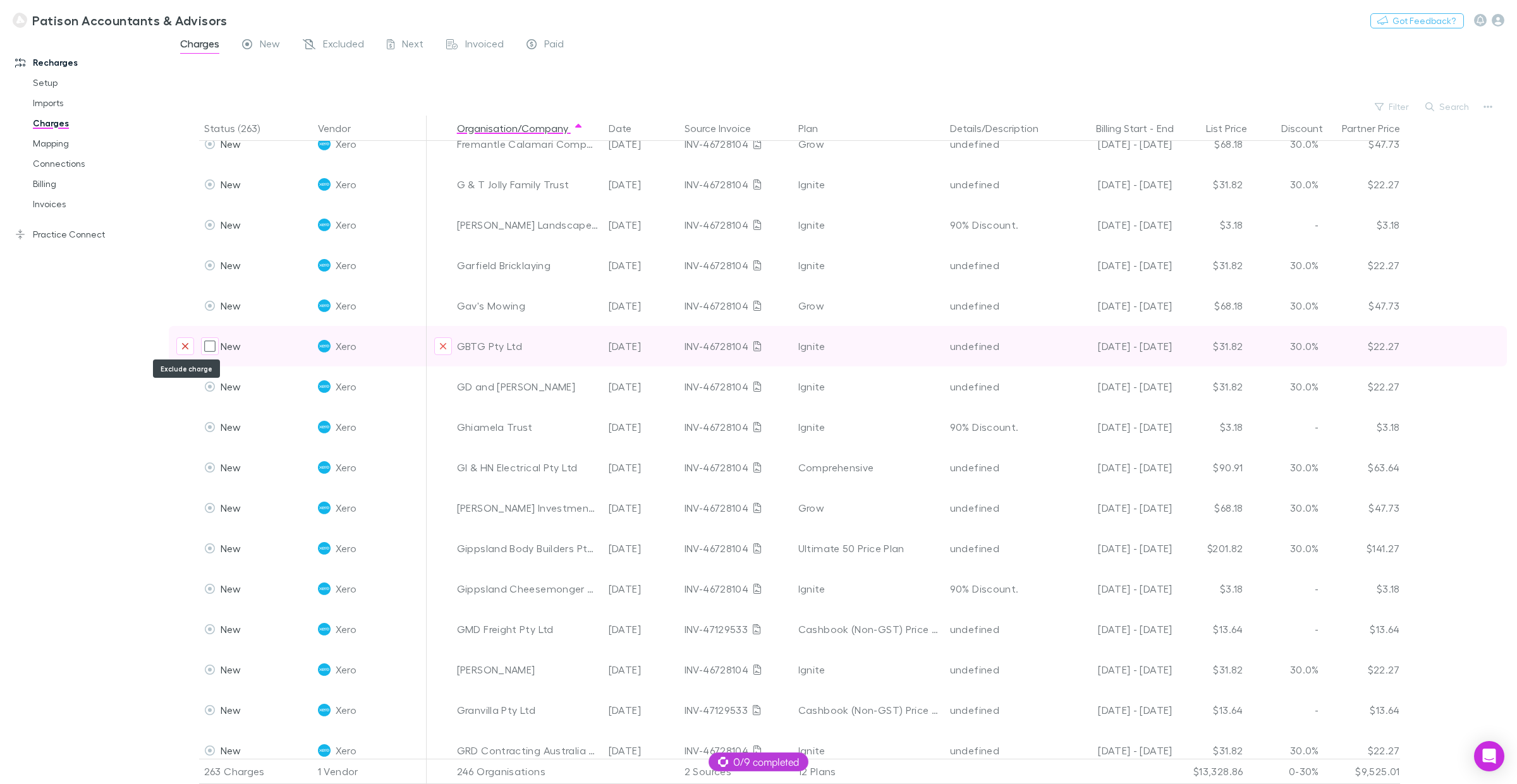
click at [182, 345] on icon "Exclude charge" at bounding box center [185, 346] width 7 height 10
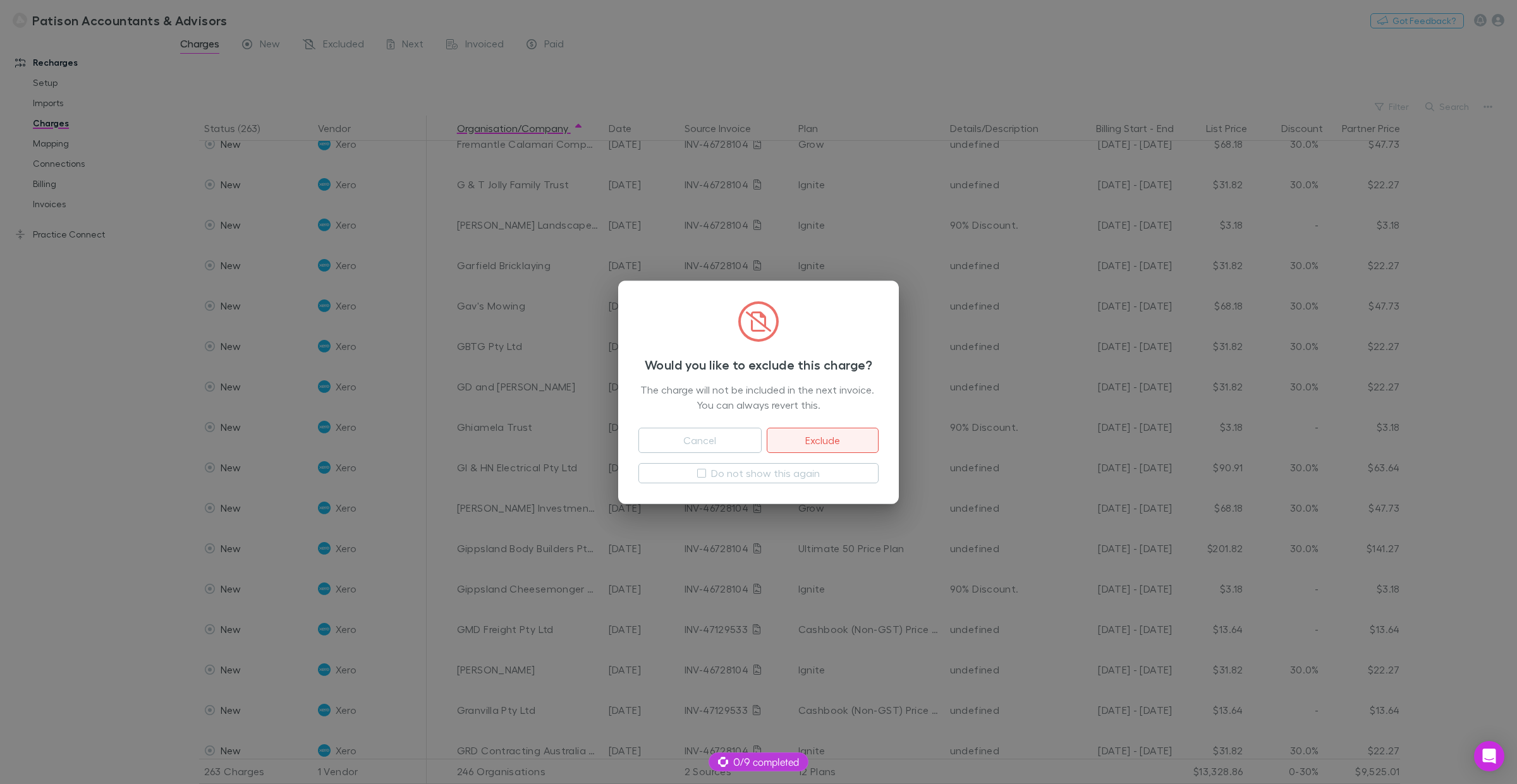
click at [823, 441] on button "Exclude" at bounding box center [822, 440] width 112 height 25
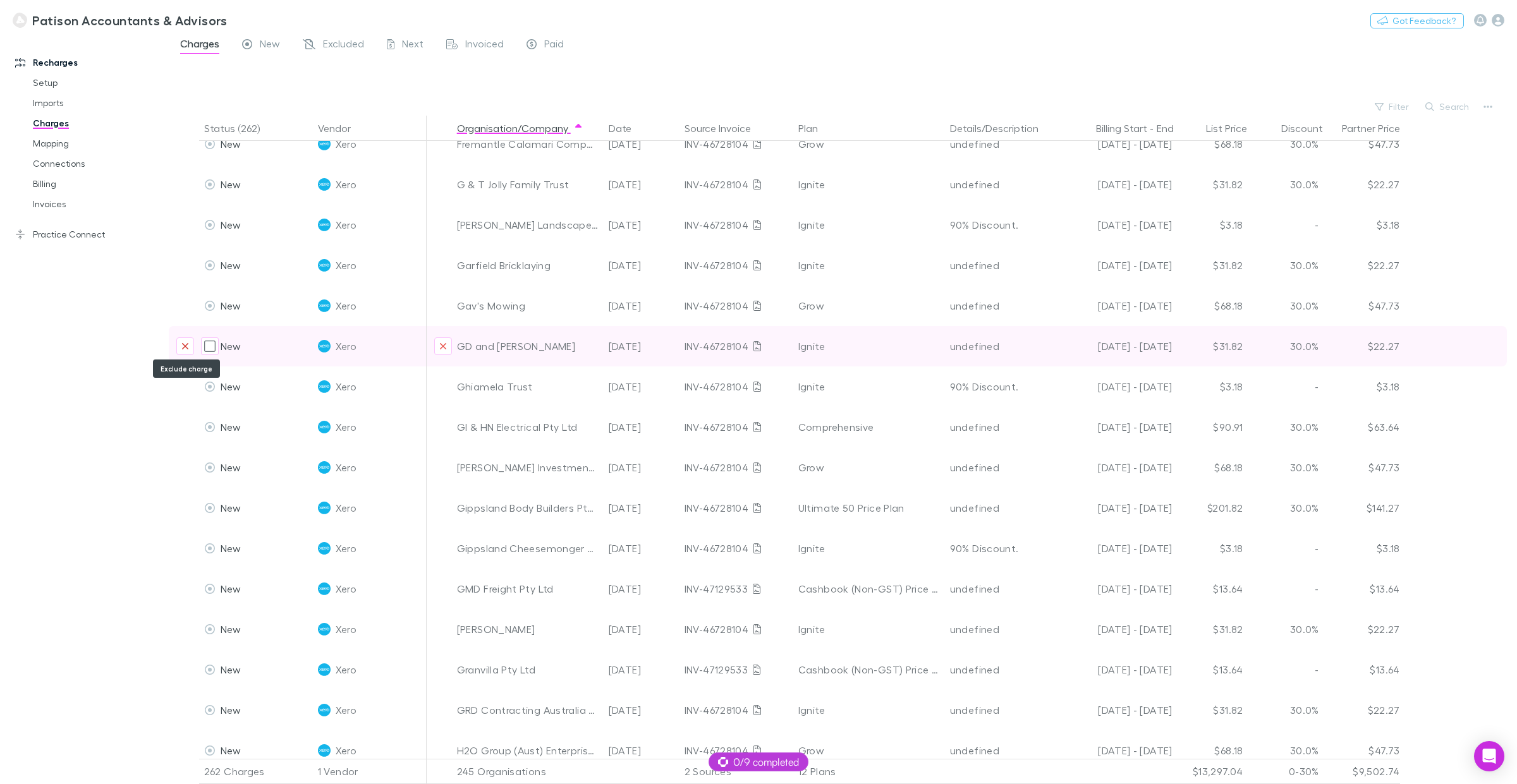
click at [185, 343] on icon "Exclude charge" at bounding box center [185, 346] width 7 height 10
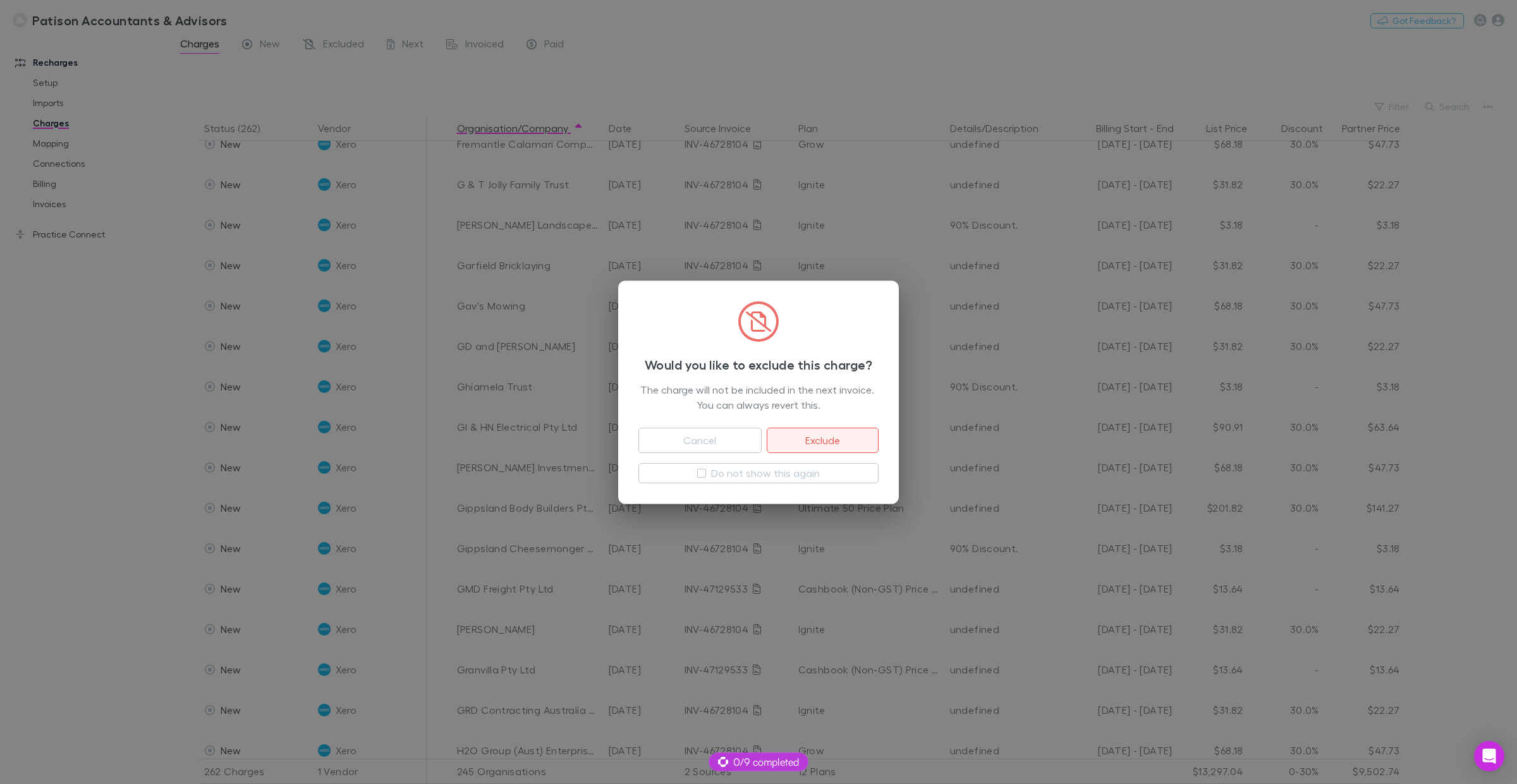
click at [824, 431] on button "Exclude" at bounding box center [822, 440] width 112 height 25
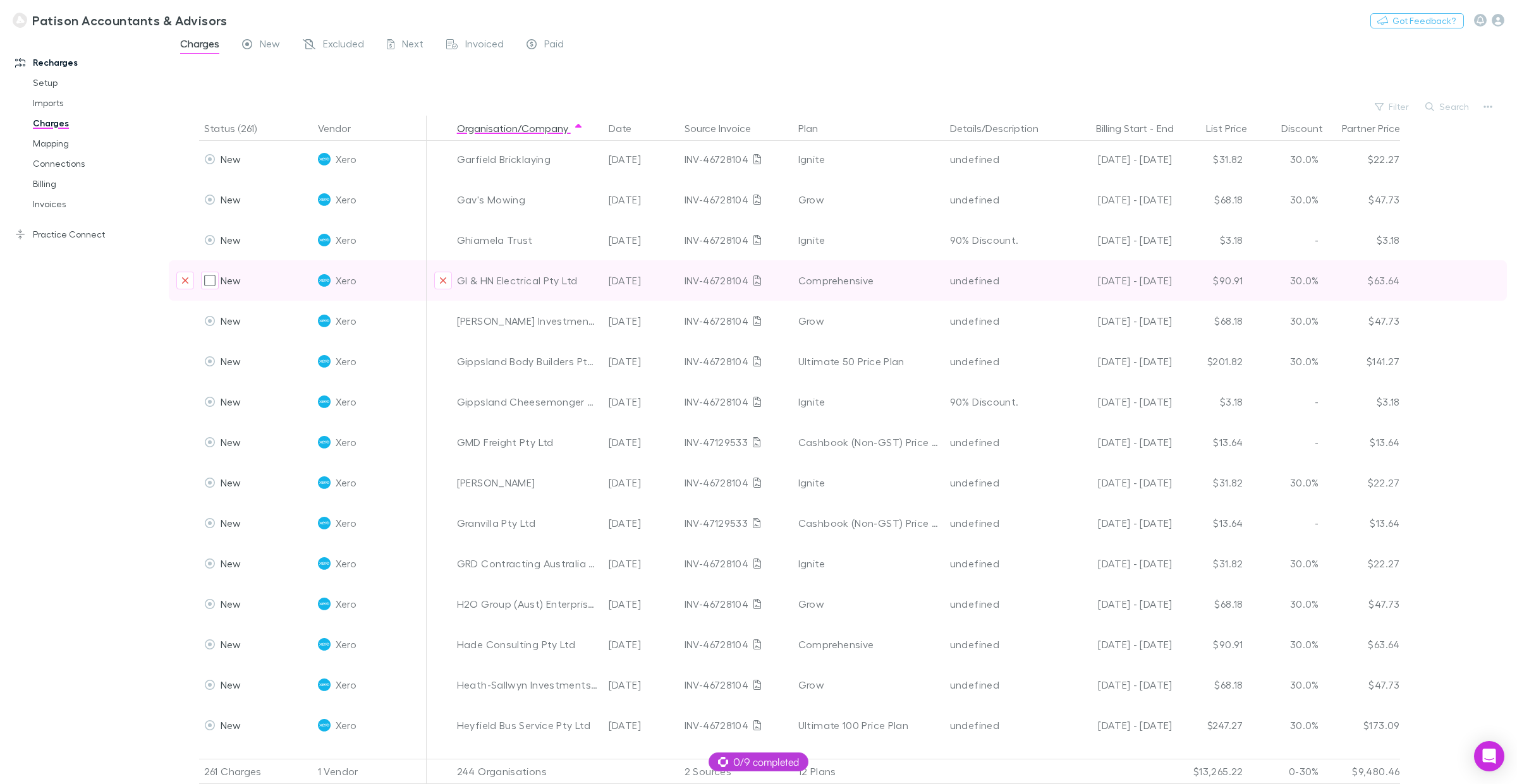
scroll to position [2765, 0]
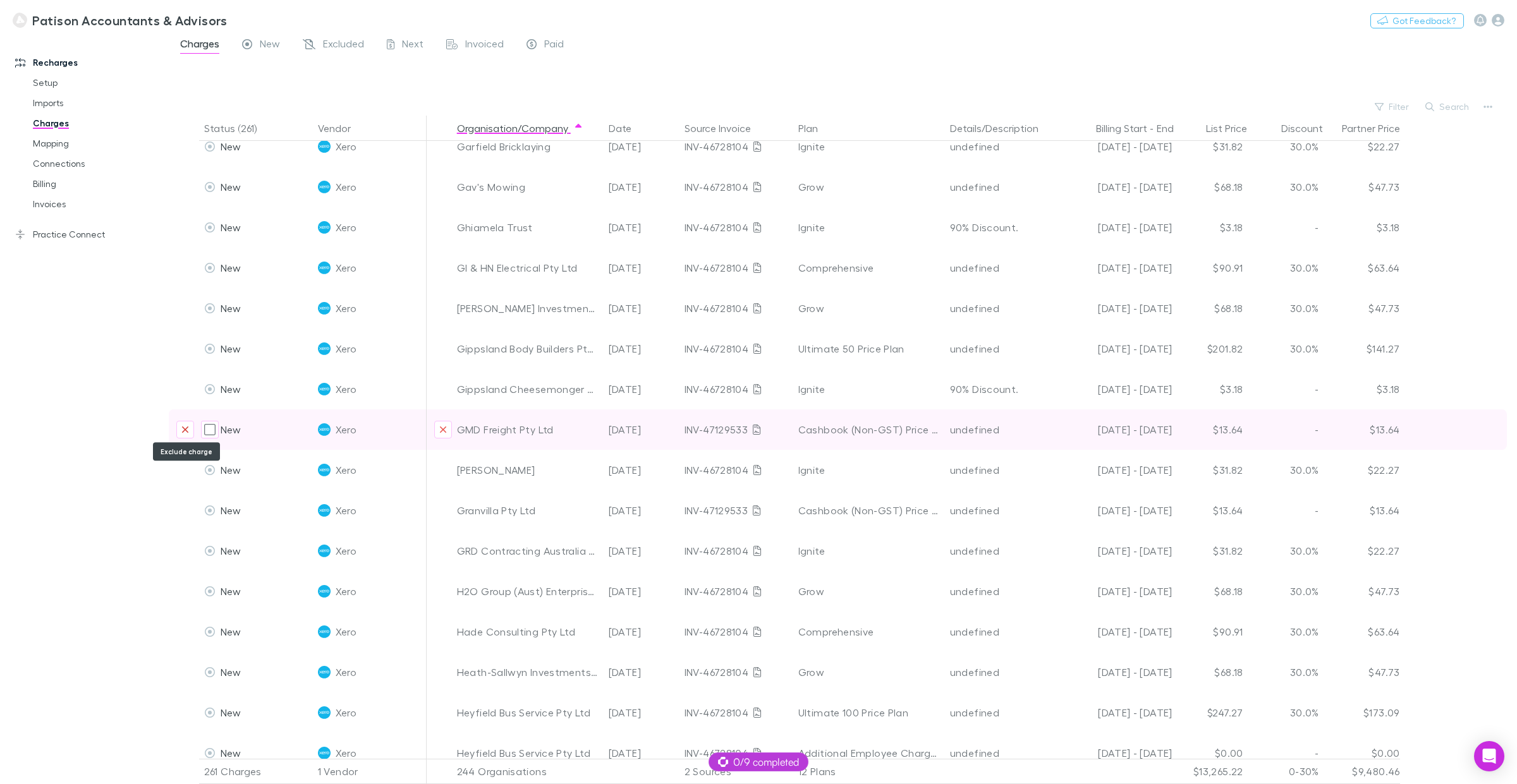
click at [180, 426] on button "Exclude charge" at bounding box center [185, 430] width 18 height 18
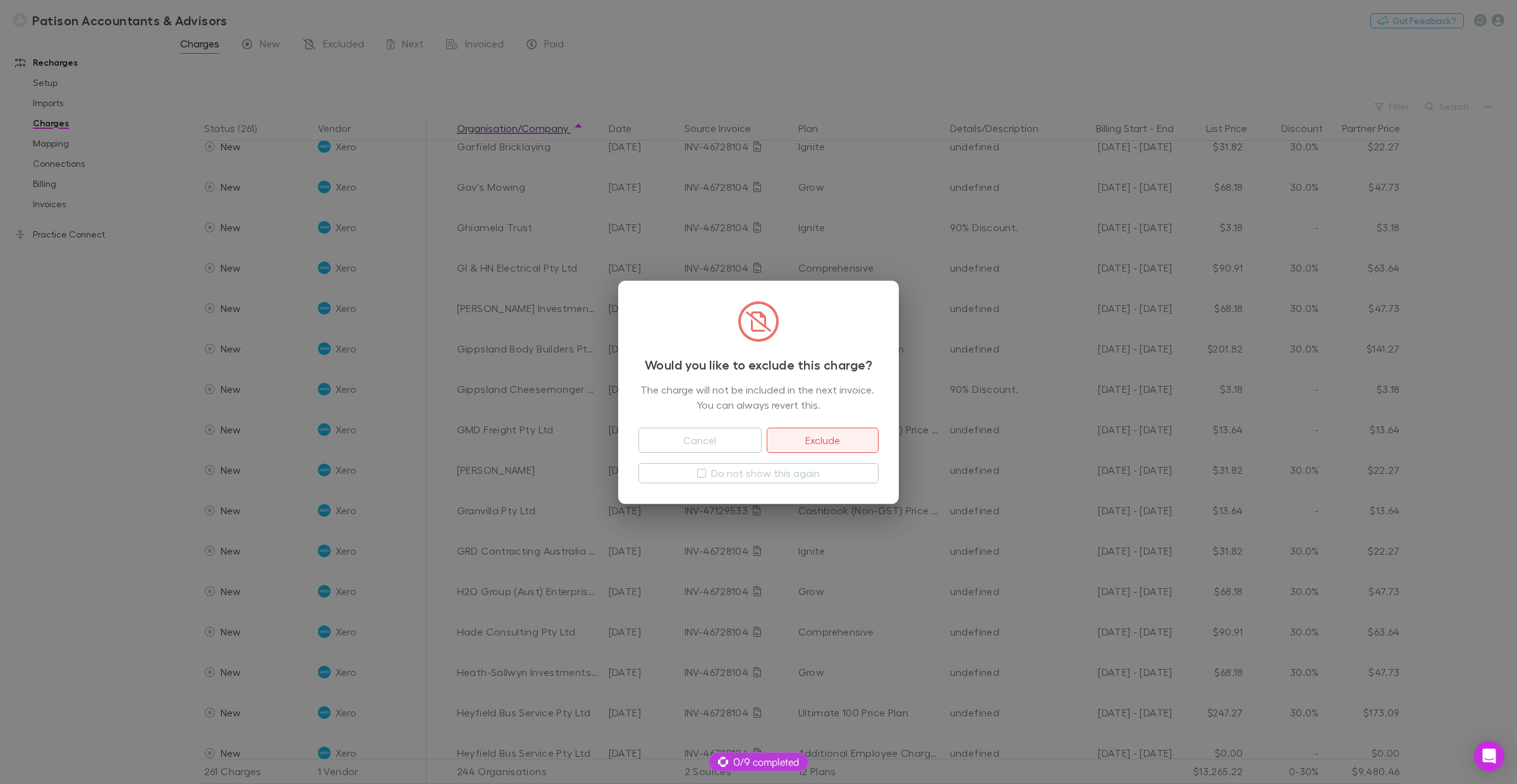
click at [819, 441] on button "Exclude" at bounding box center [822, 440] width 112 height 25
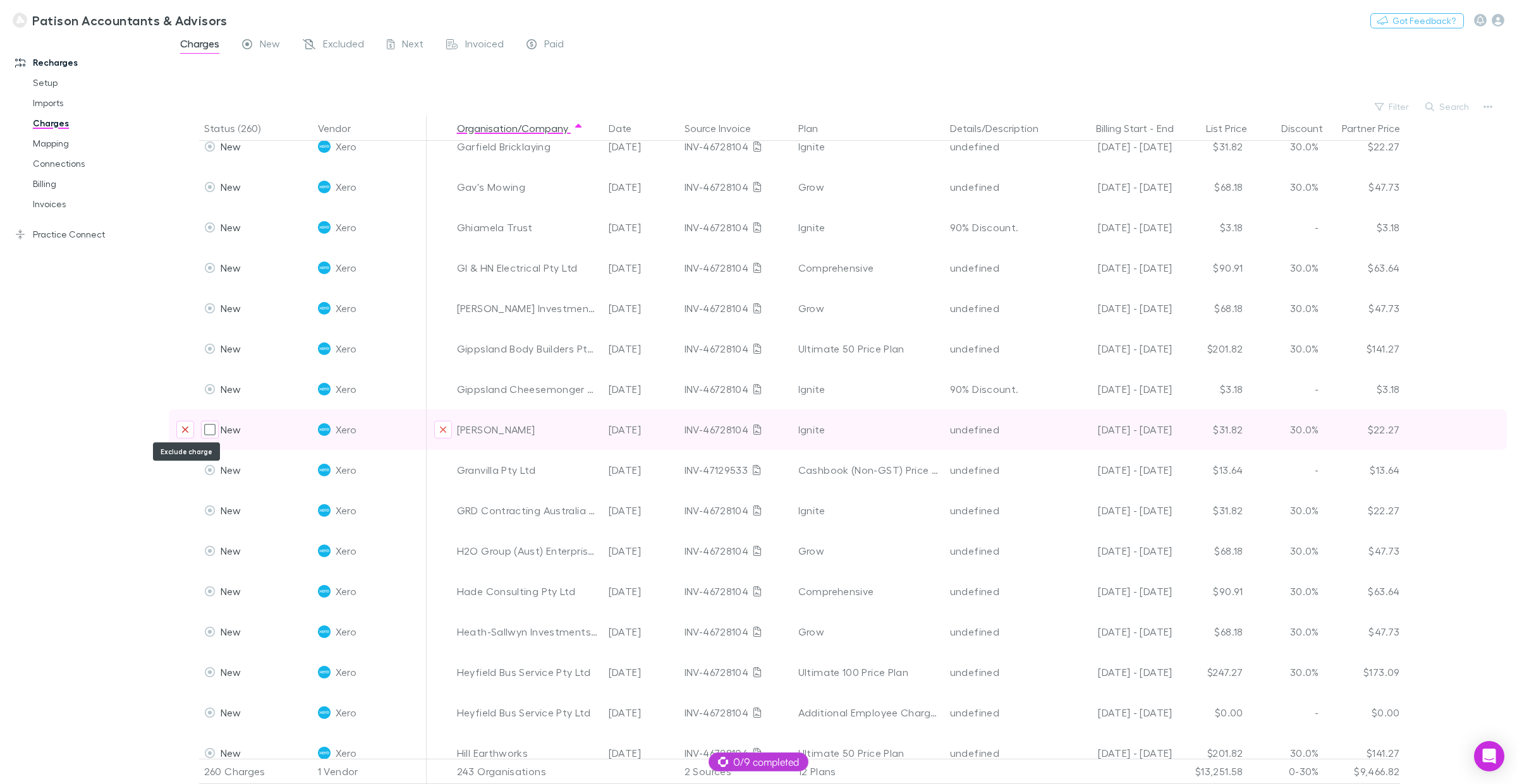
click at [182, 427] on icon "Exclude charge" at bounding box center [185, 430] width 7 height 10
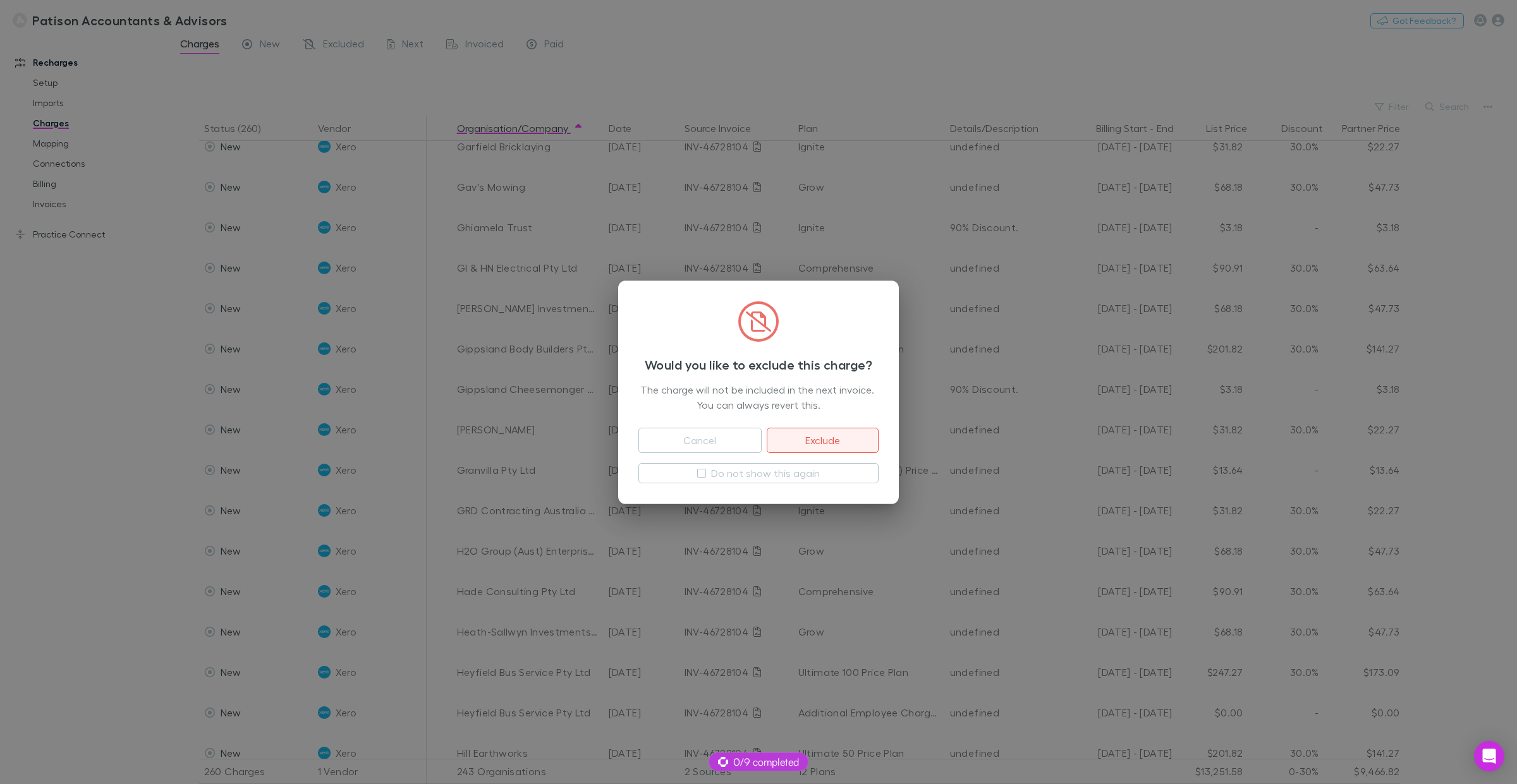
click at [838, 432] on button "Exclude" at bounding box center [822, 440] width 112 height 25
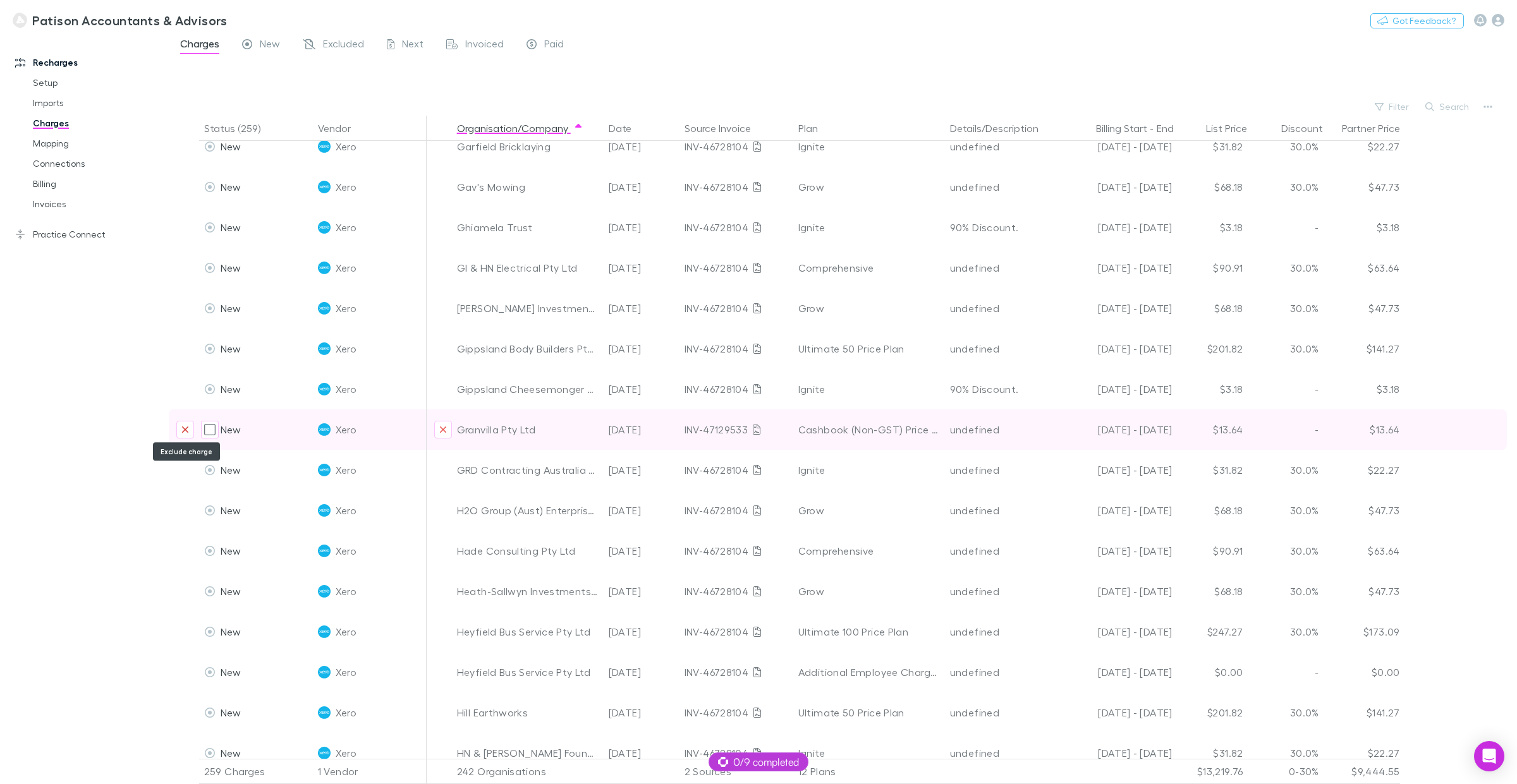
click at [185, 430] on icon "Exclude charge" at bounding box center [185, 430] width 7 height 10
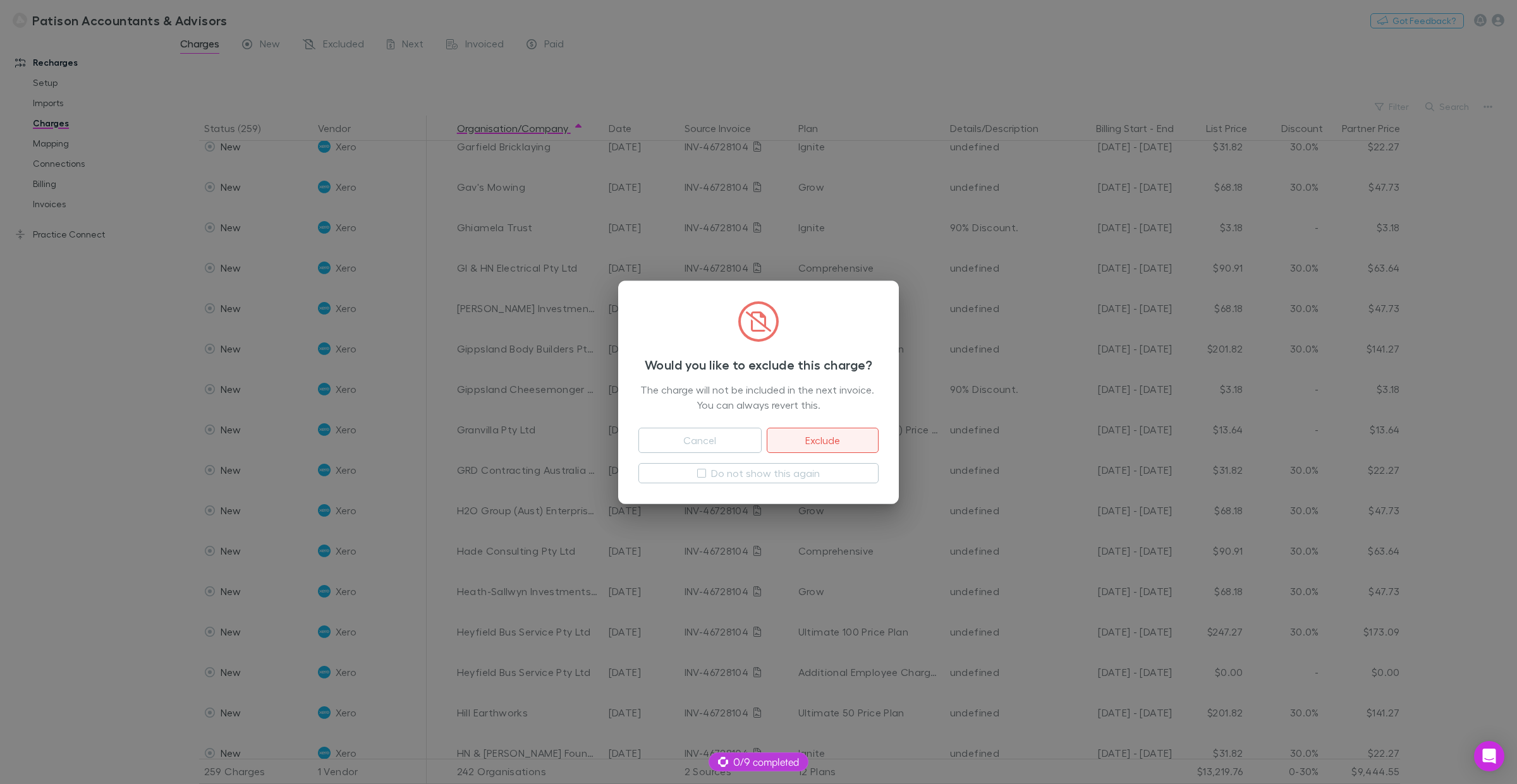
click at [820, 436] on button "Exclude" at bounding box center [822, 440] width 112 height 25
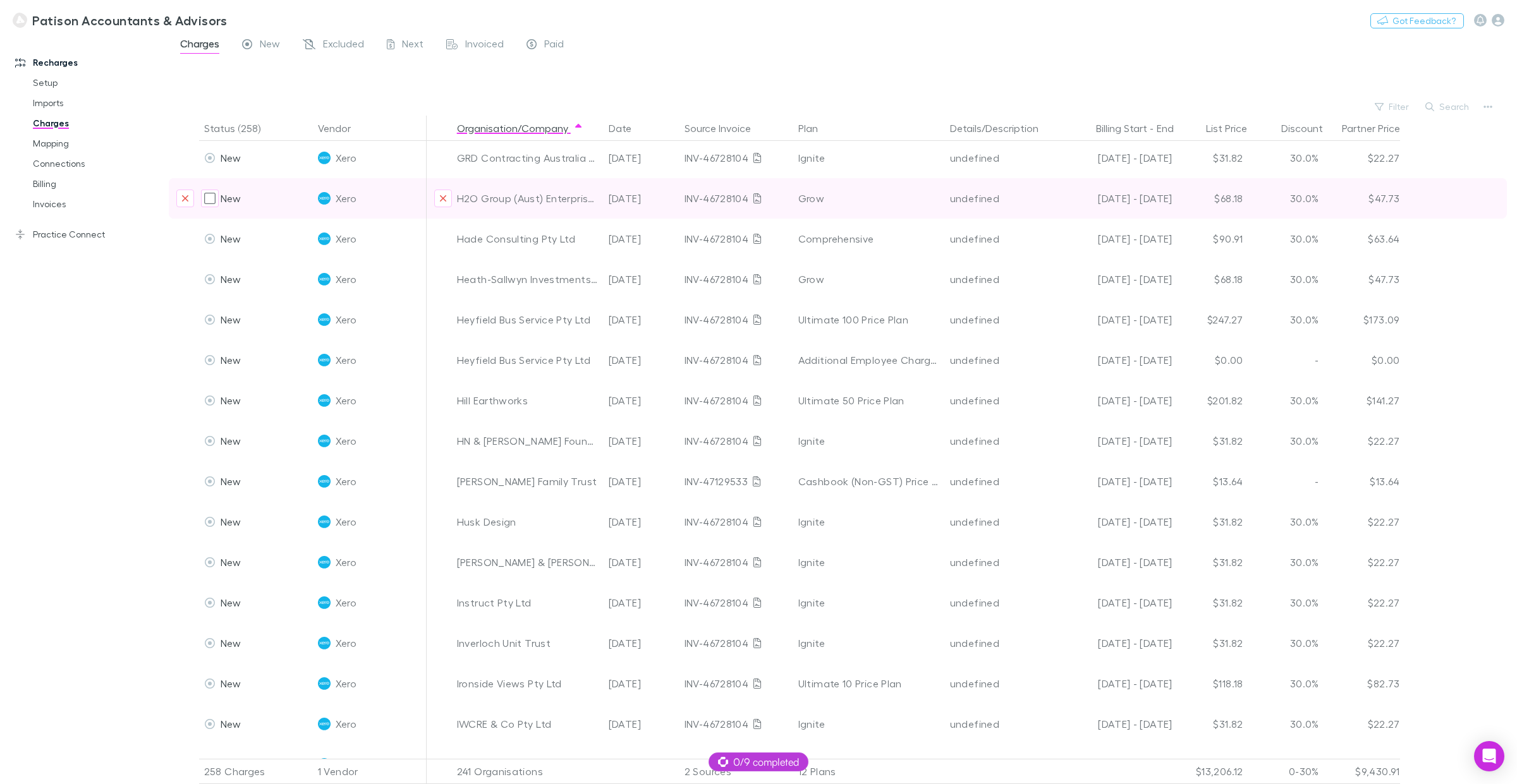
scroll to position [3041, 0]
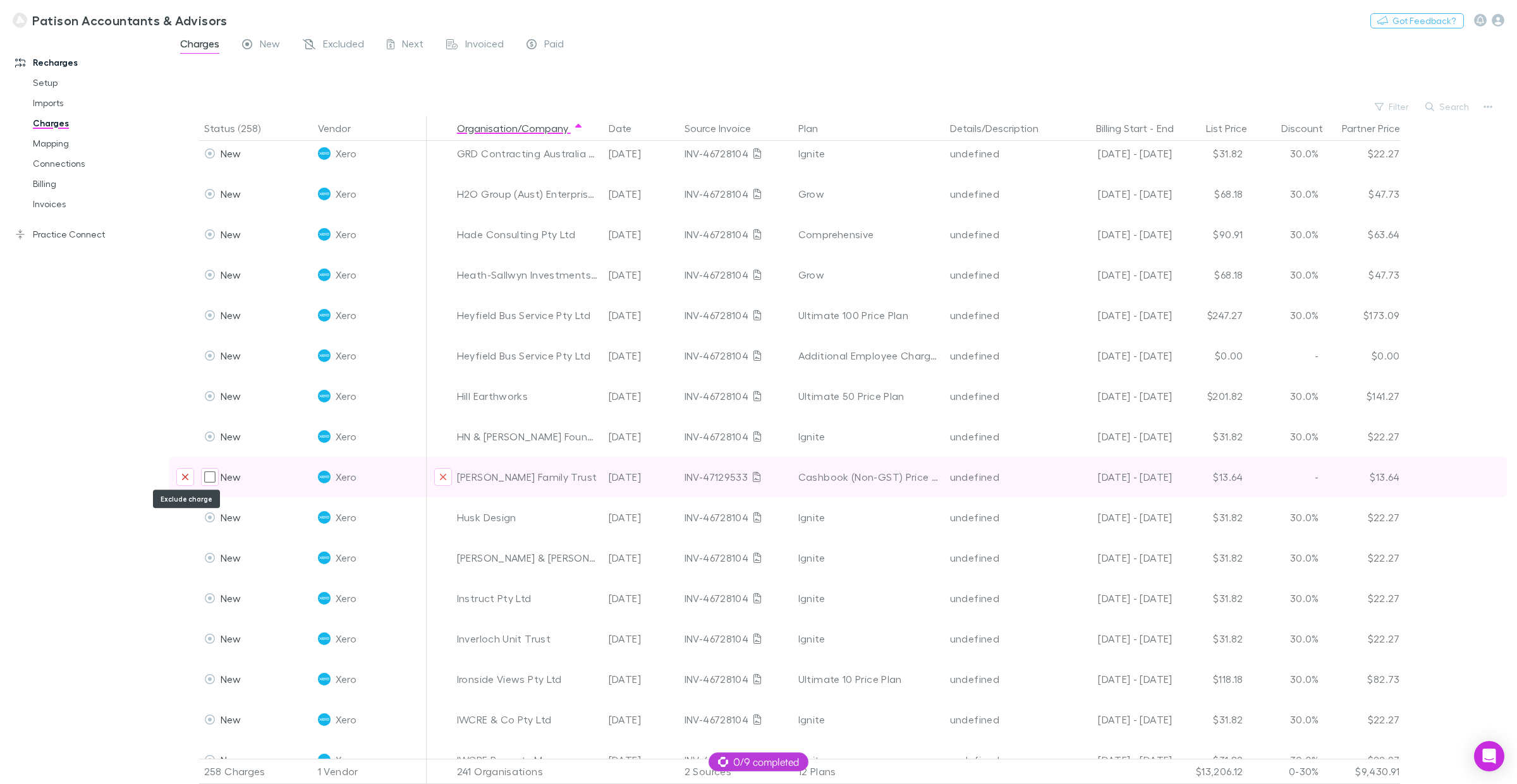
click at [185, 474] on icon "Exclude charge" at bounding box center [185, 477] width 7 height 10
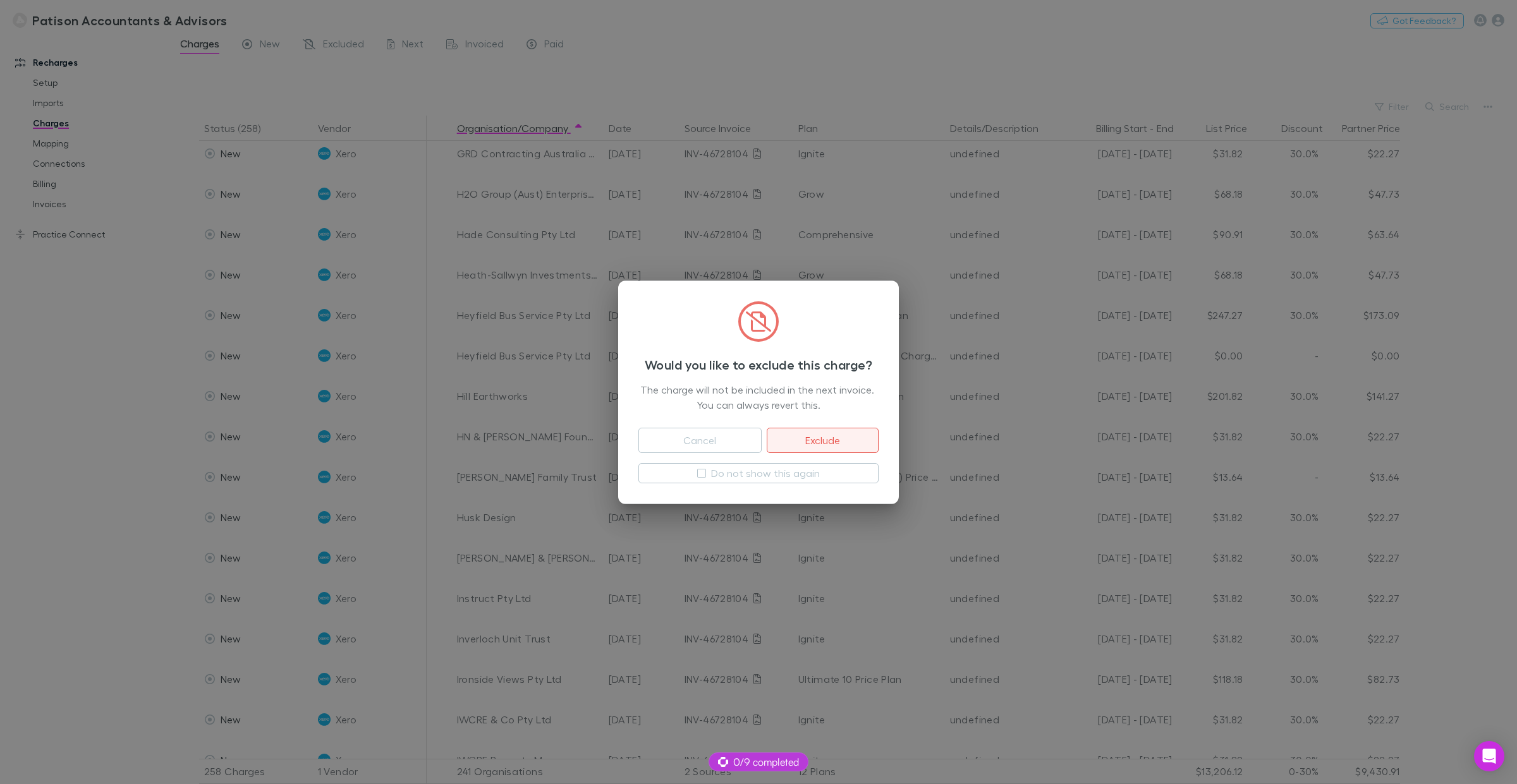
click at [829, 436] on button "Exclude" at bounding box center [822, 440] width 112 height 25
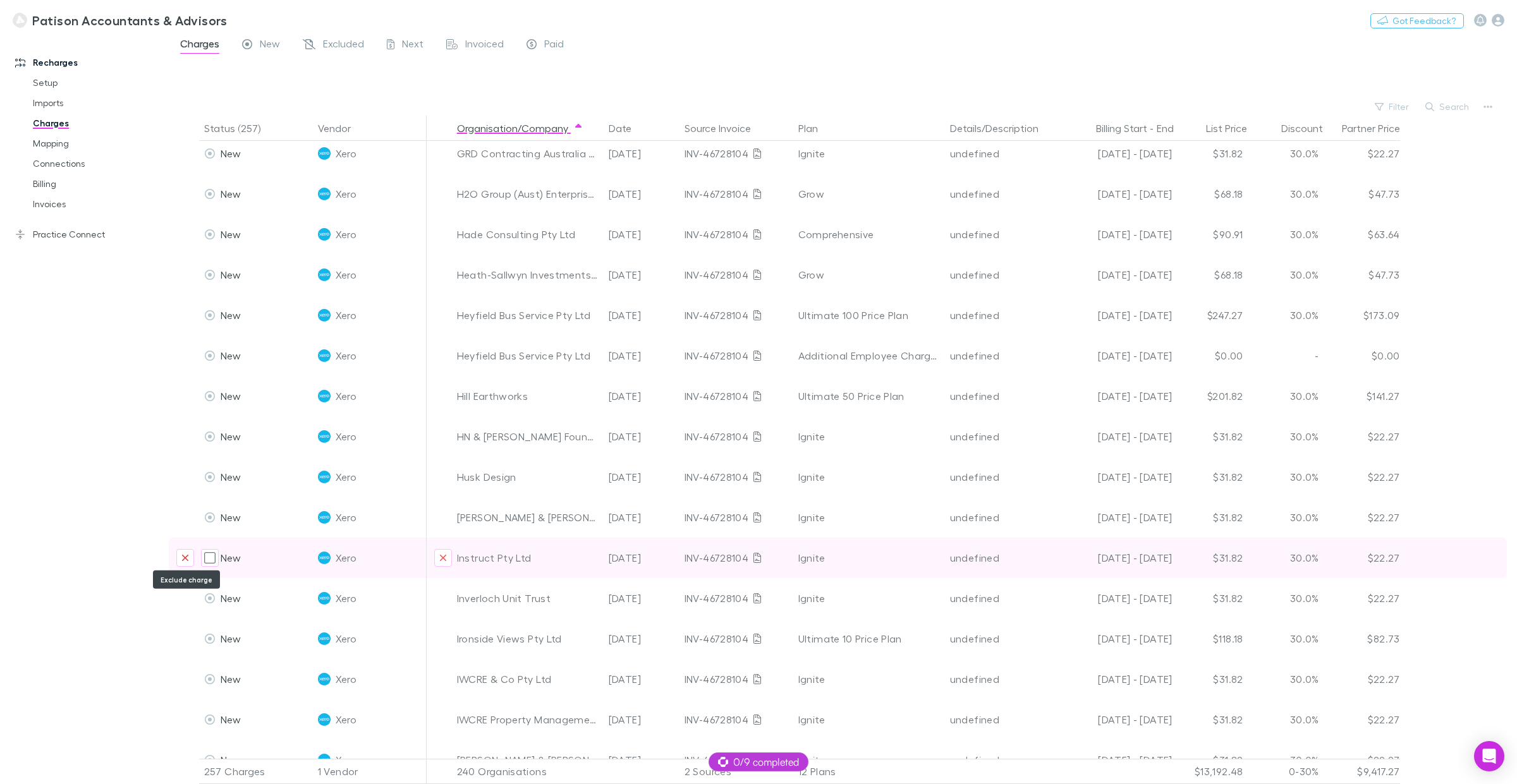
click at [187, 555] on icon "Exclude charge" at bounding box center [185, 558] width 7 height 10
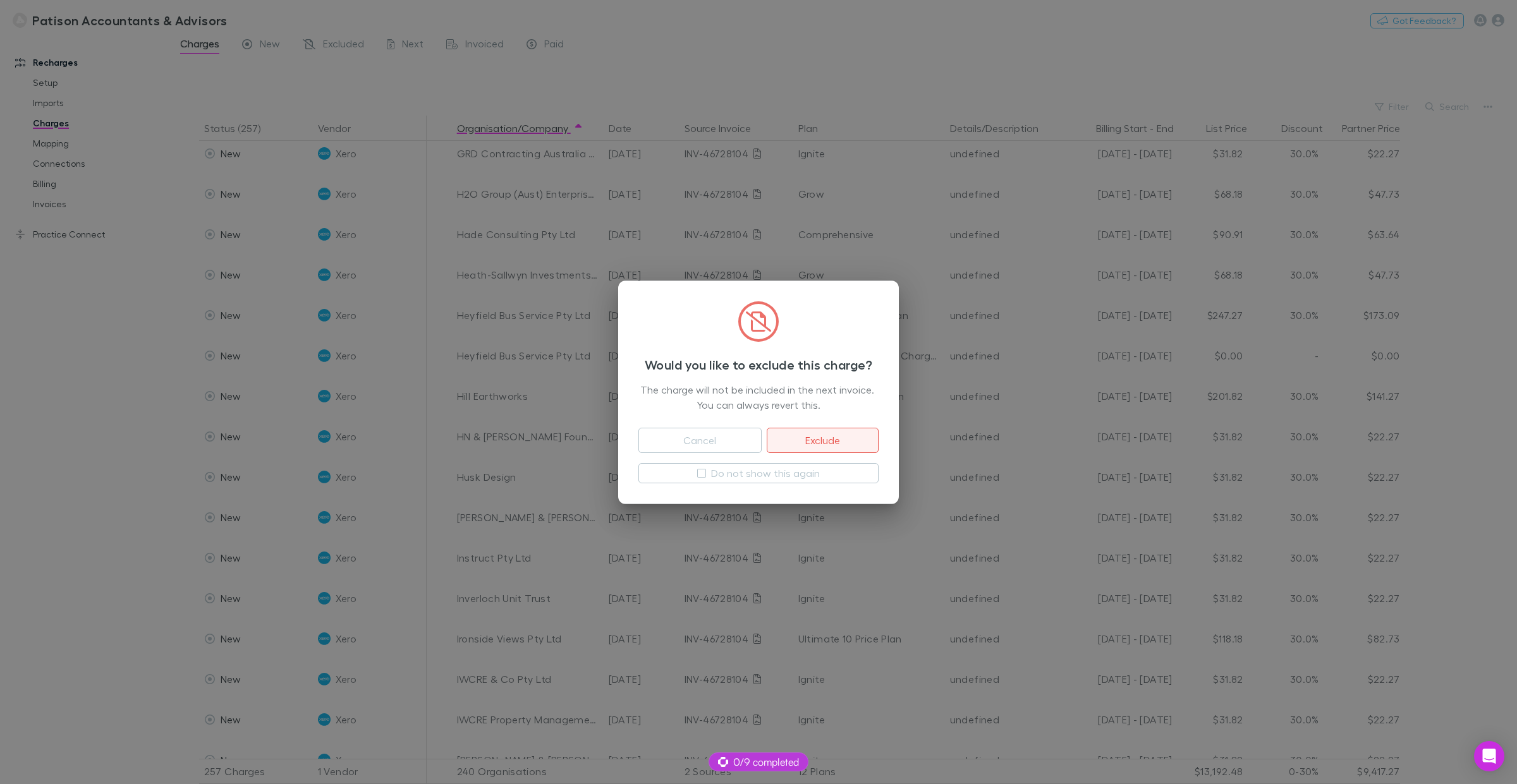
click at [831, 438] on button "Exclude" at bounding box center [822, 440] width 112 height 25
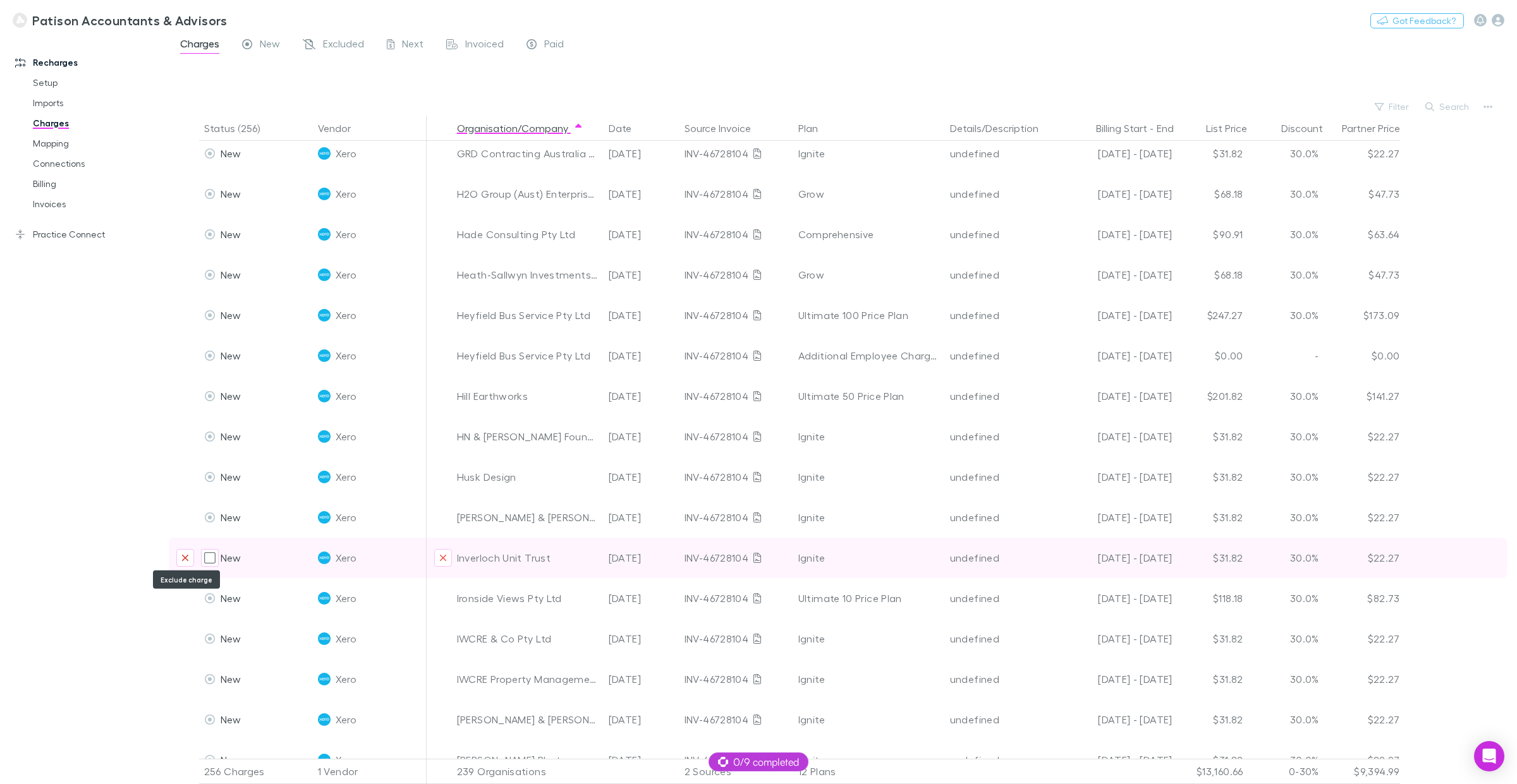
click at [184, 555] on icon "Exclude charge" at bounding box center [185, 558] width 6 height 6
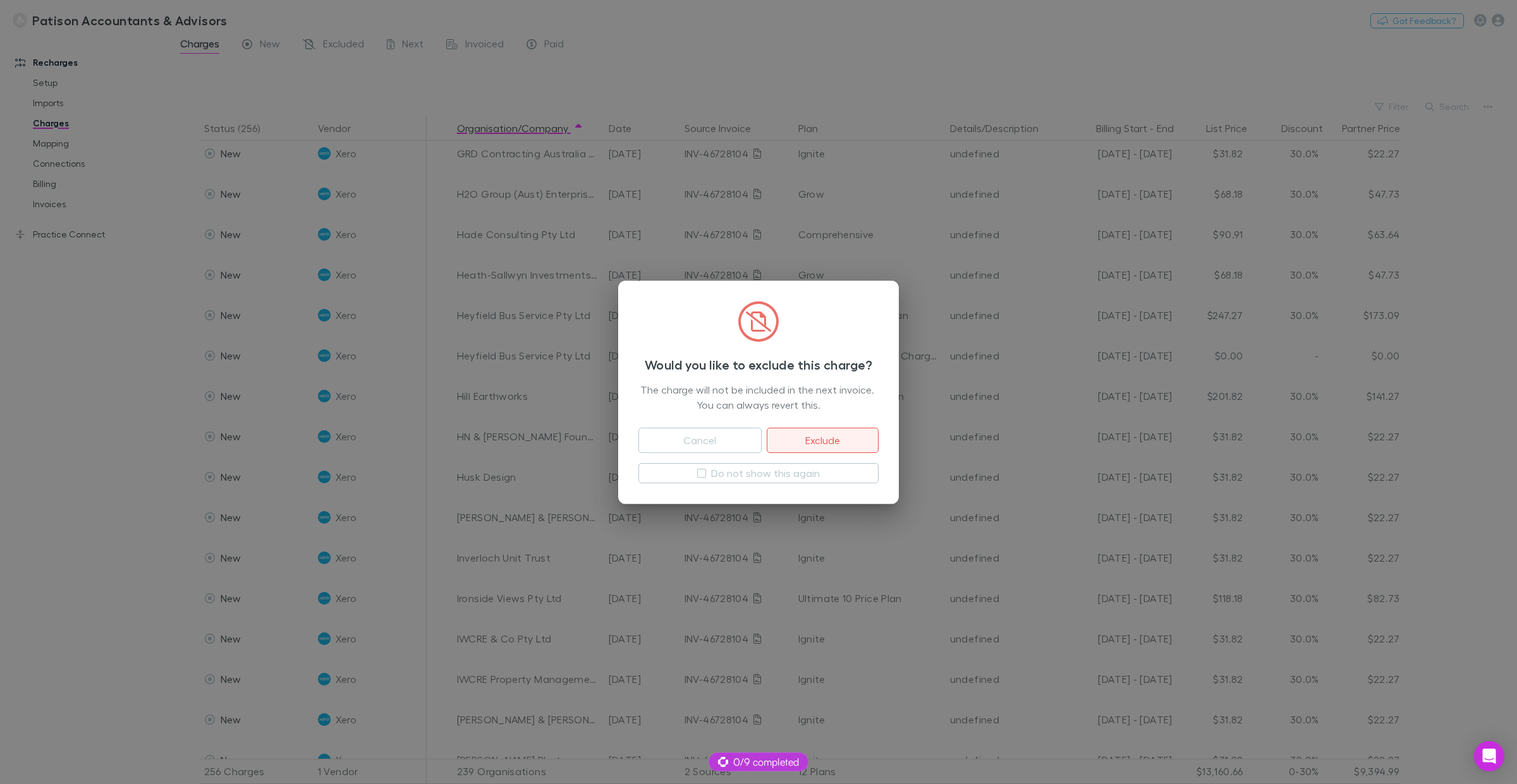
click at [833, 440] on button "Exclude" at bounding box center [822, 440] width 112 height 25
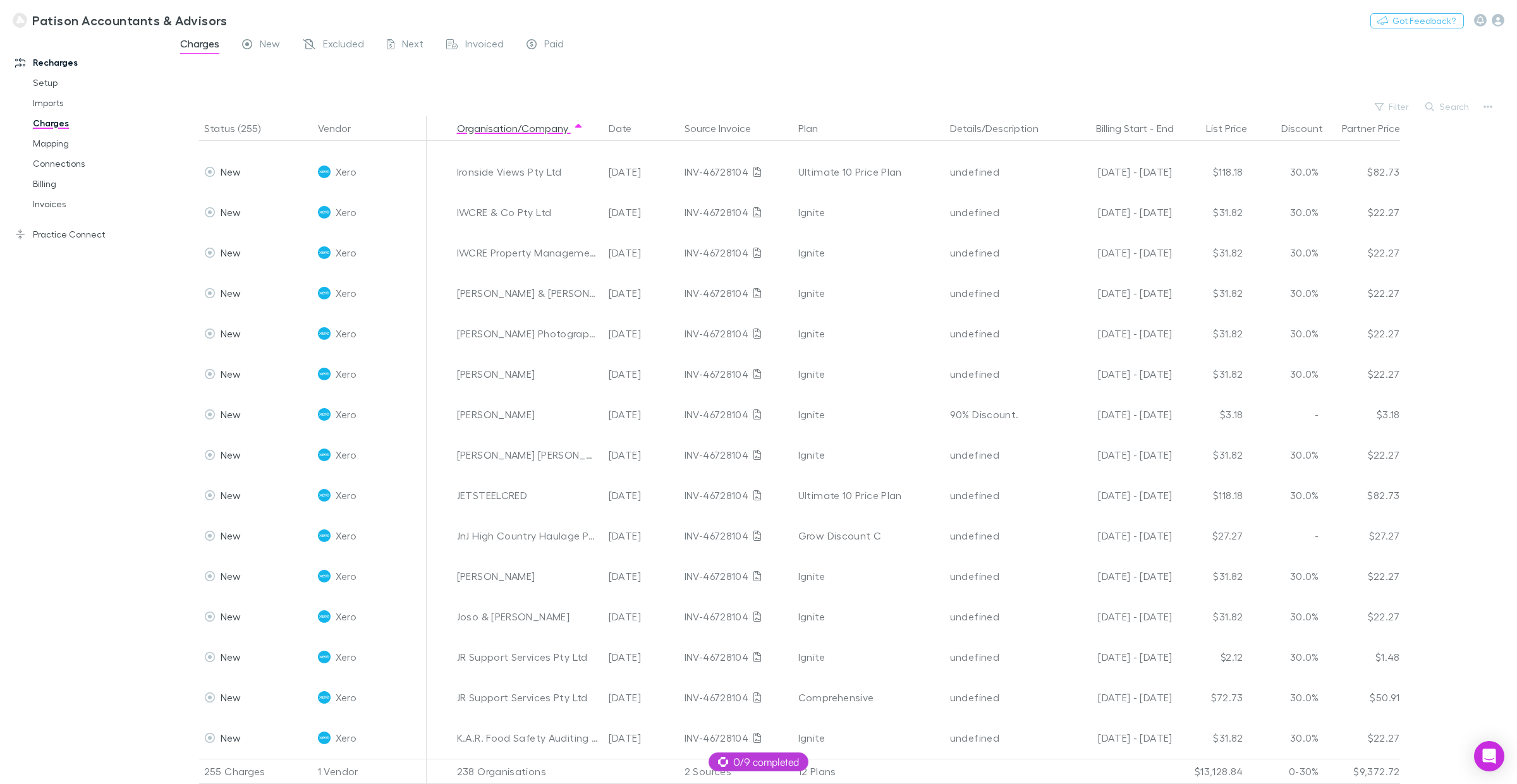
scroll to position [3436, 0]
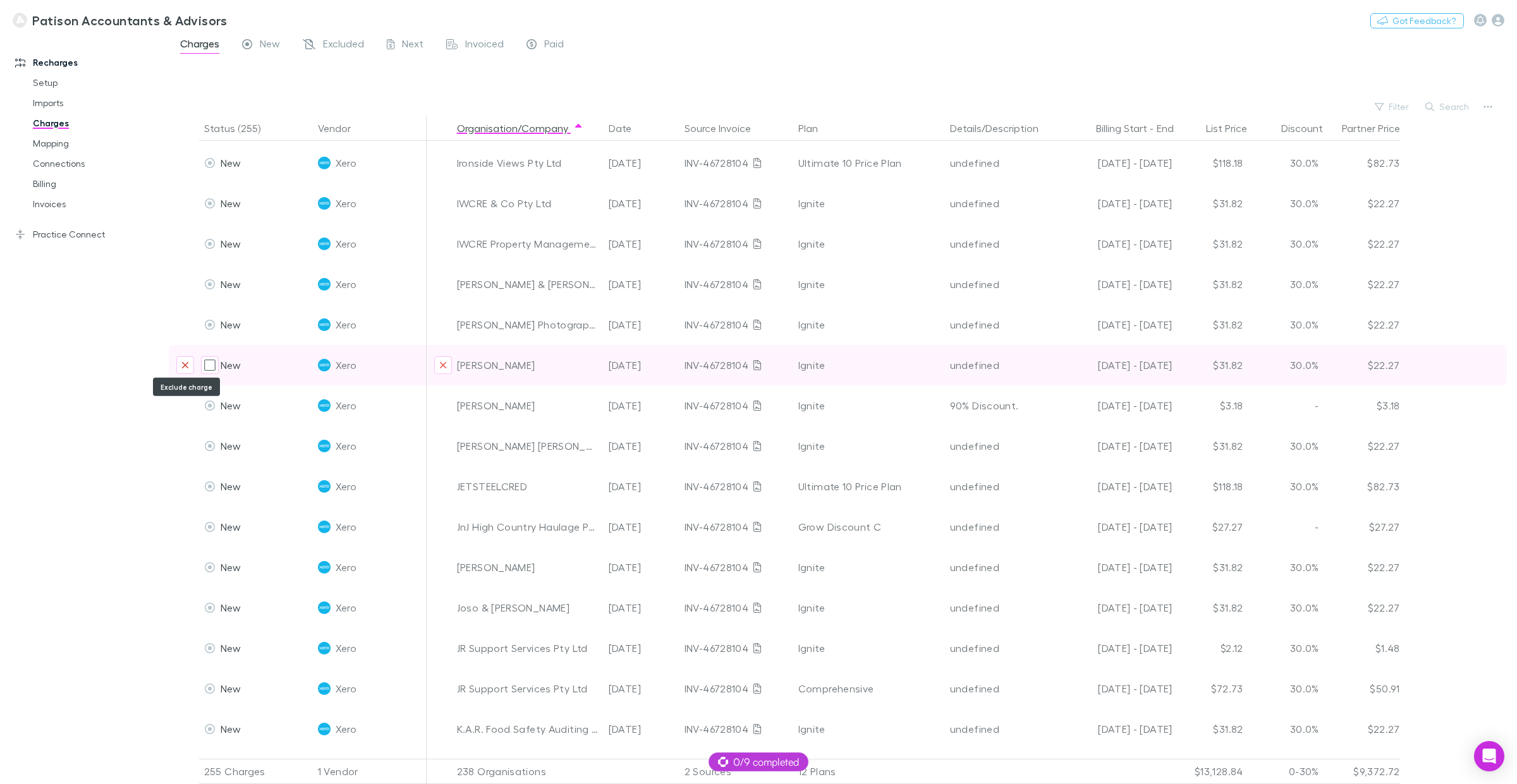
click at [187, 362] on icon "Exclude charge" at bounding box center [185, 365] width 6 height 6
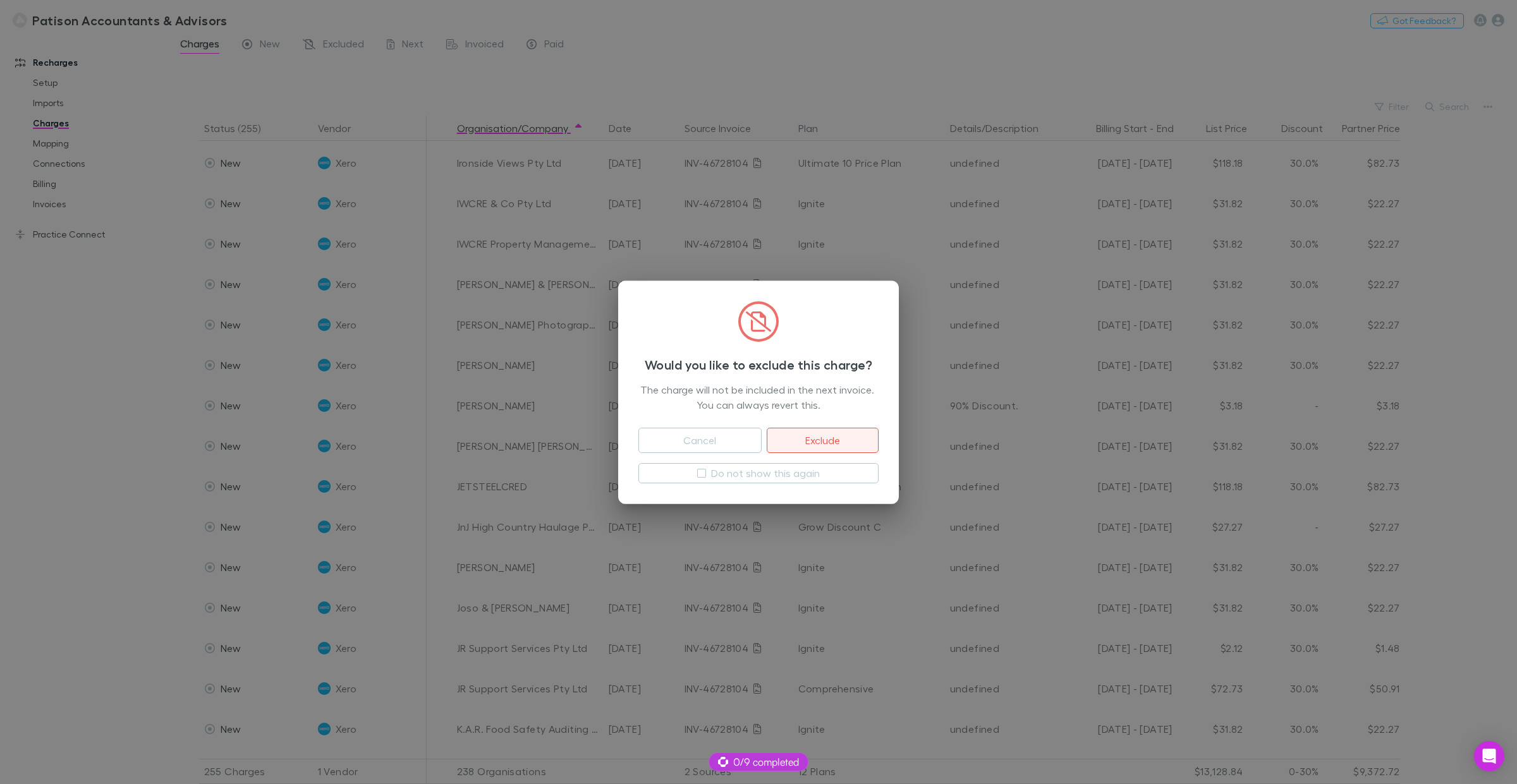
click at [809, 442] on button "Exclude" at bounding box center [822, 440] width 112 height 25
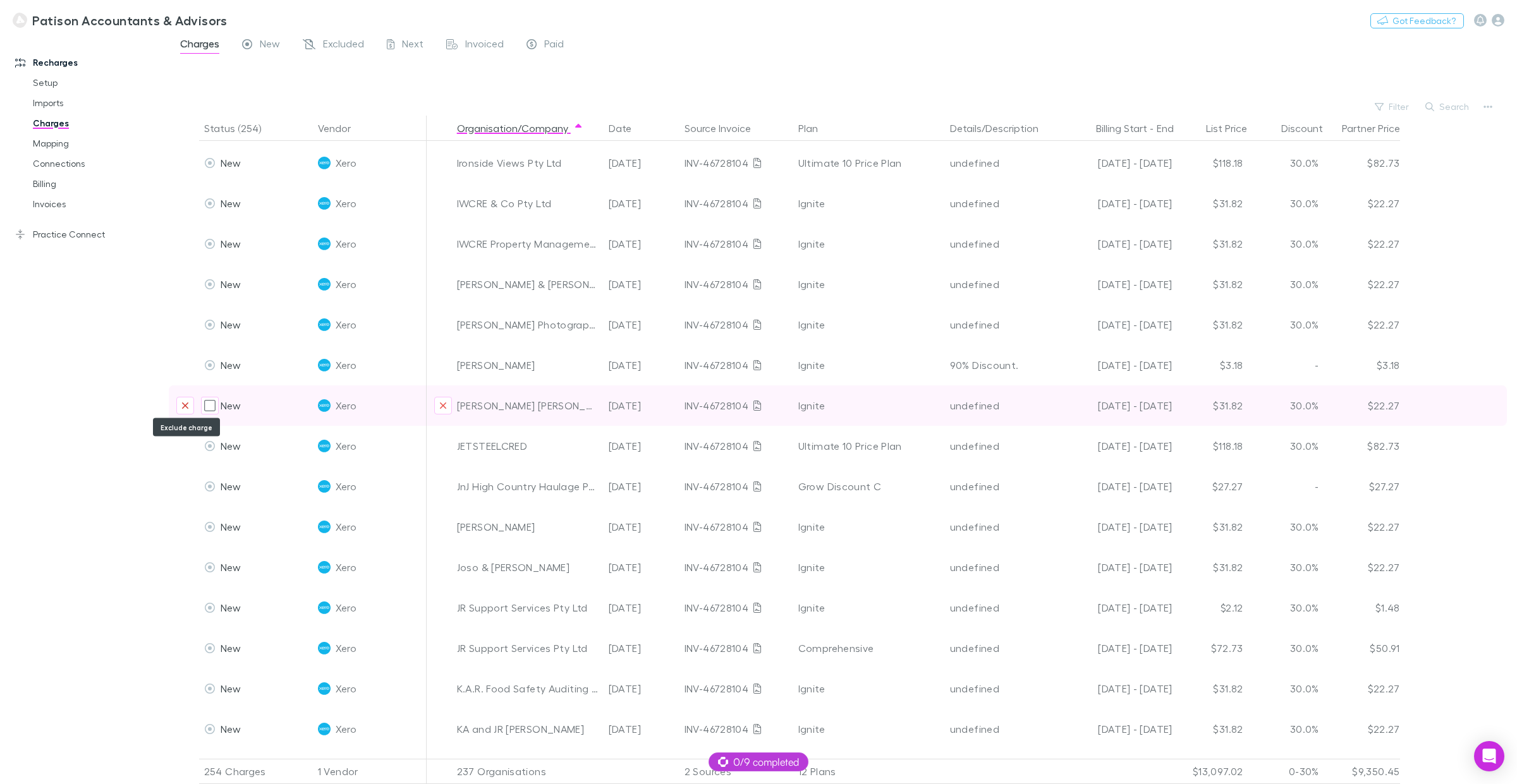
click at [180, 402] on button "Exclude charge" at bounding box center [185, 406] width 18 height 18
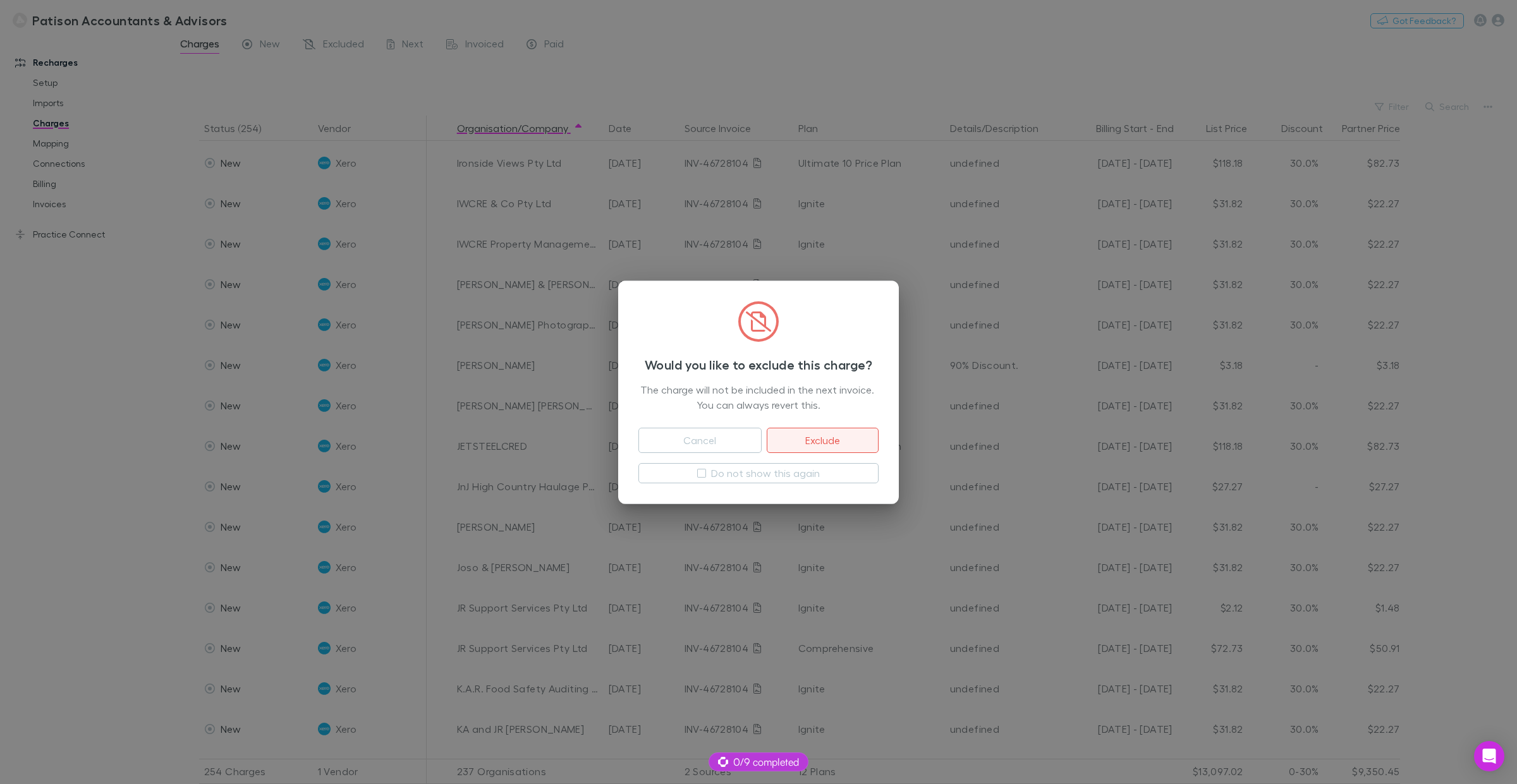
click at [813, 441] on button "Exclude" at bounding box center [822, 440] width 112 height 25
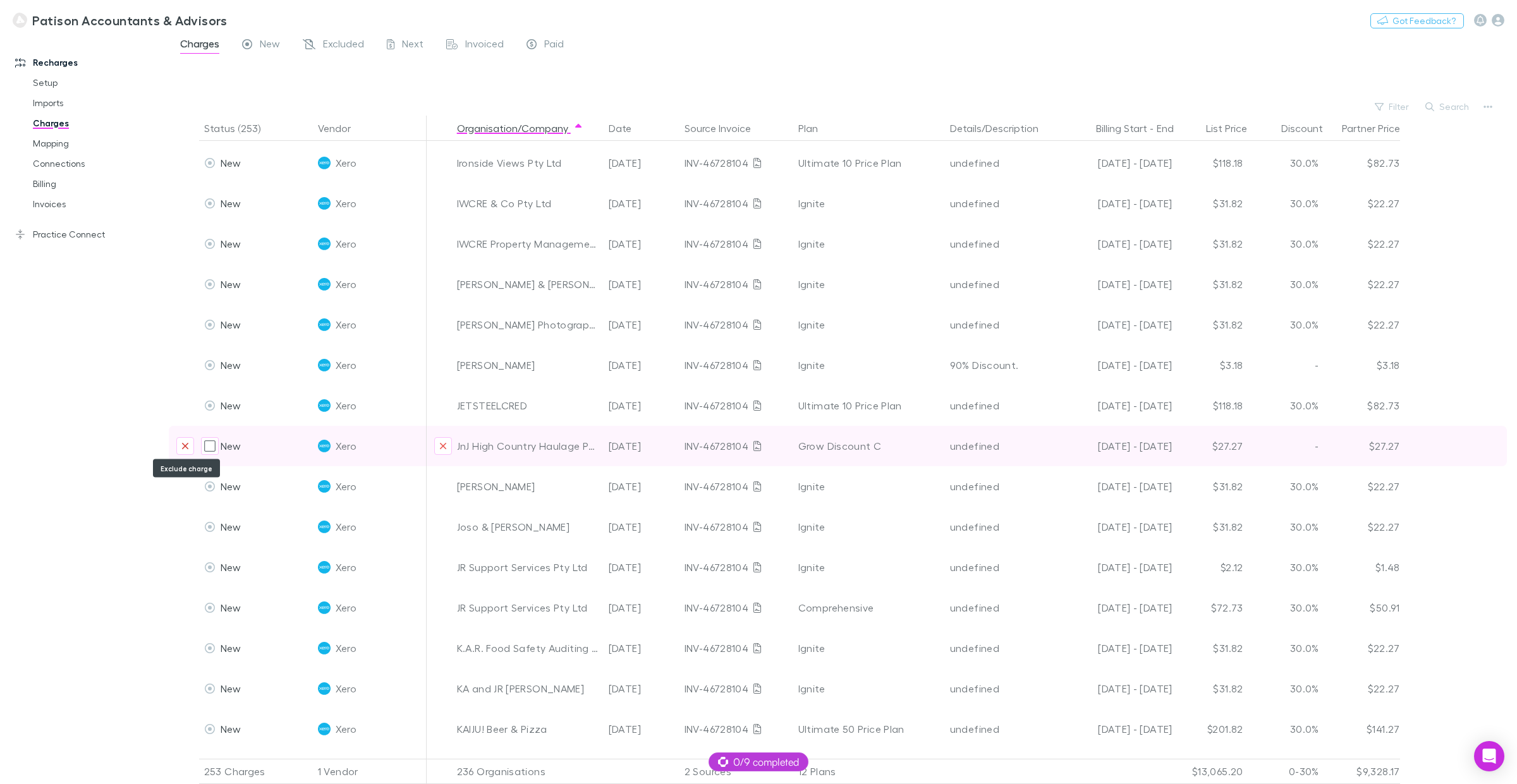
click at [182, 441] on icon "Exclude charge" at bounding box center [185, 446] width 7 height 10
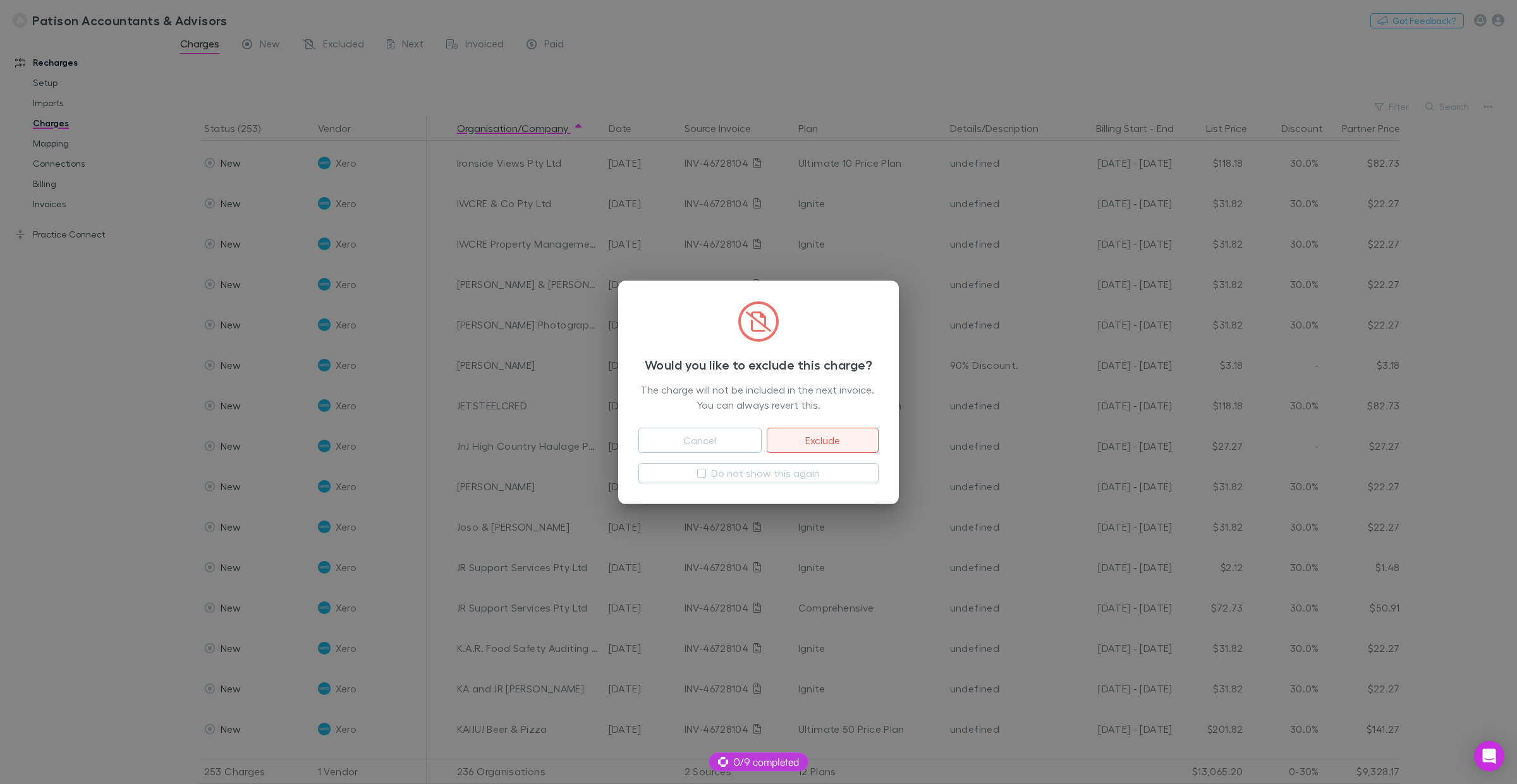
click at [834, 441] on button "Exclude" at bounding box center [822, 440] width 112 height 25
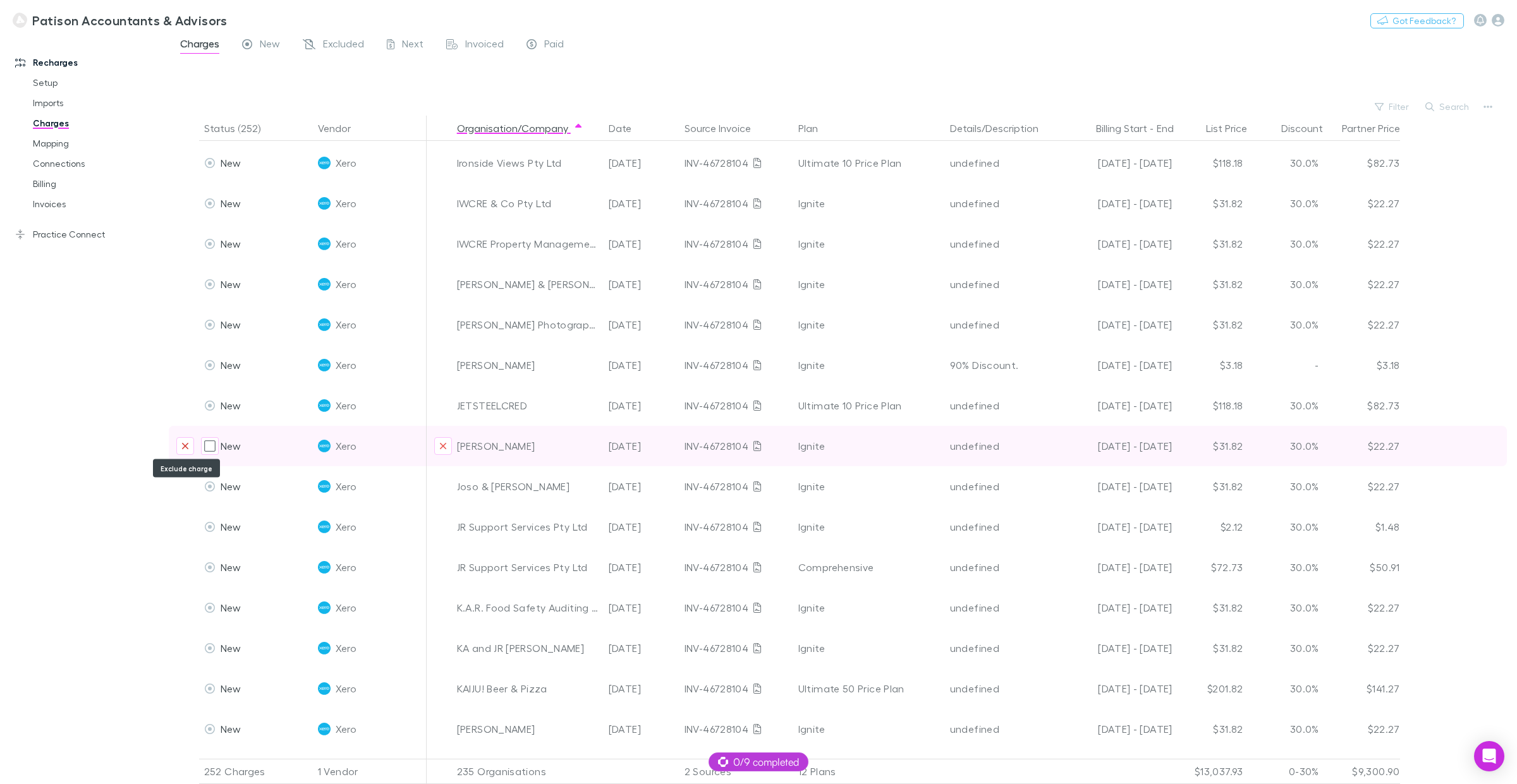
click at [188, 440] on button "Exclude charge" at bounding box center [185, 447] width 18 height 18
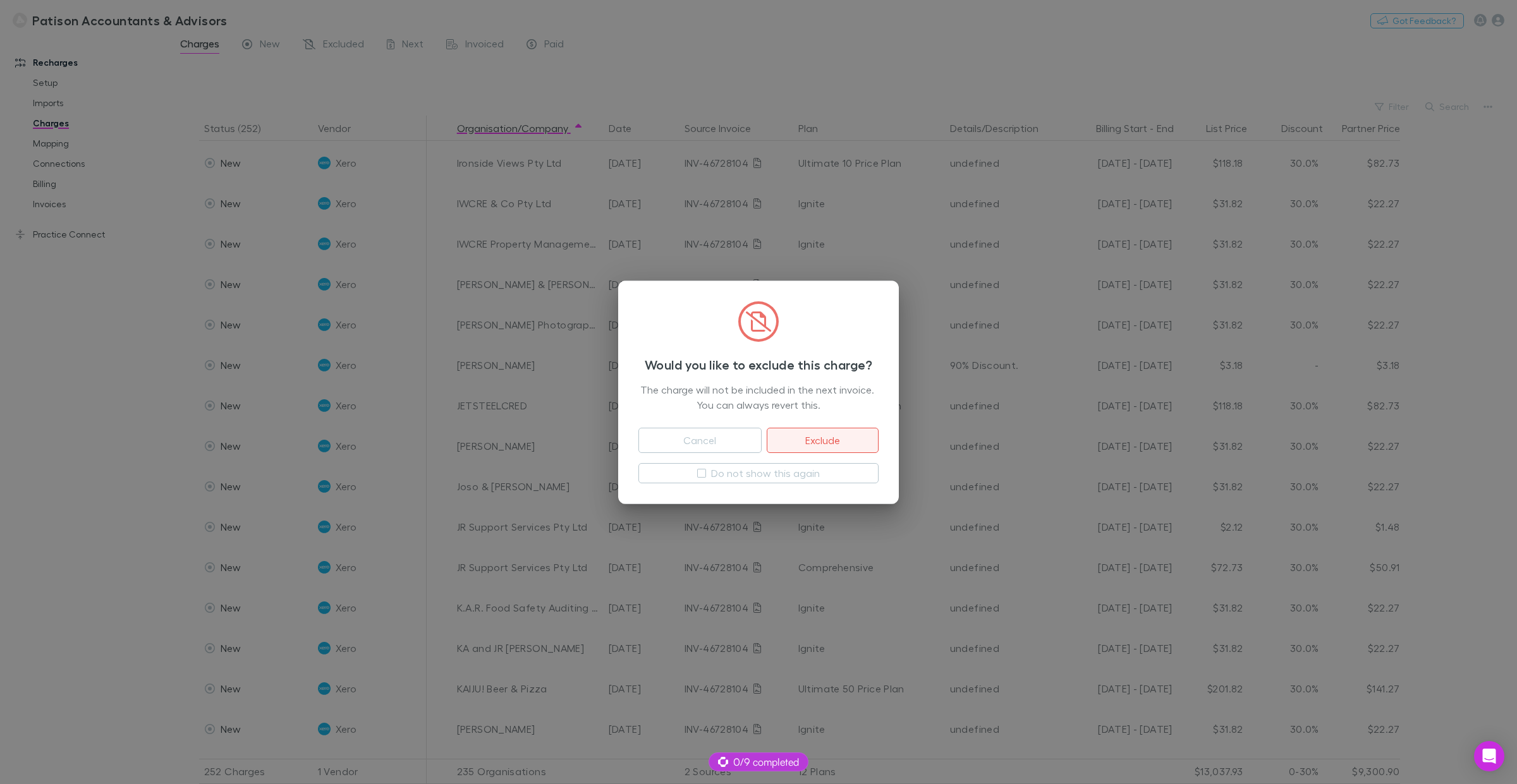
click at [820, 436] on button "Exclude" at bounding box center [822, 440] width 112 height 25
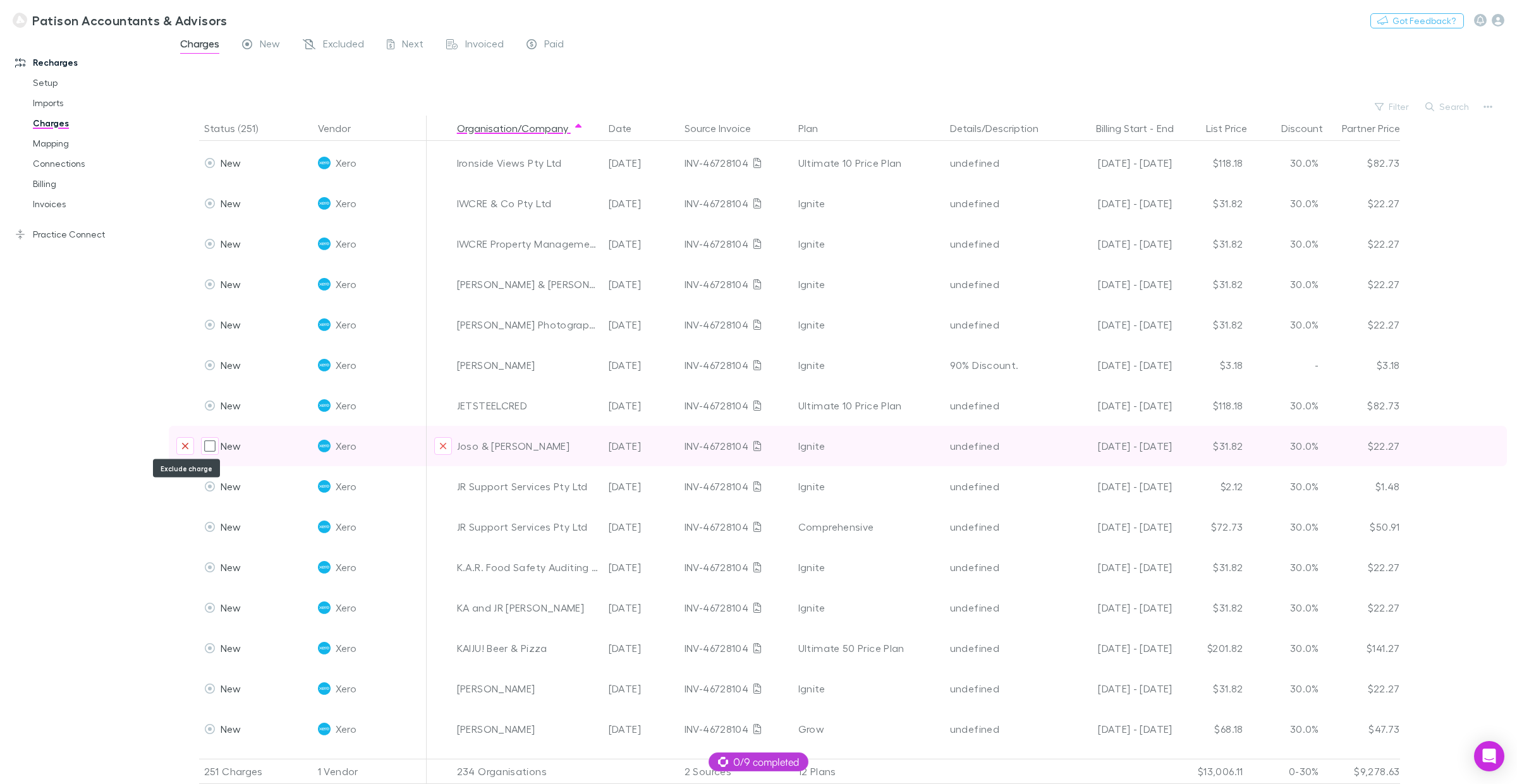
click at [187, 446] on icon "Exclude charge" at bounding box center [185, 446] width 7 height 10
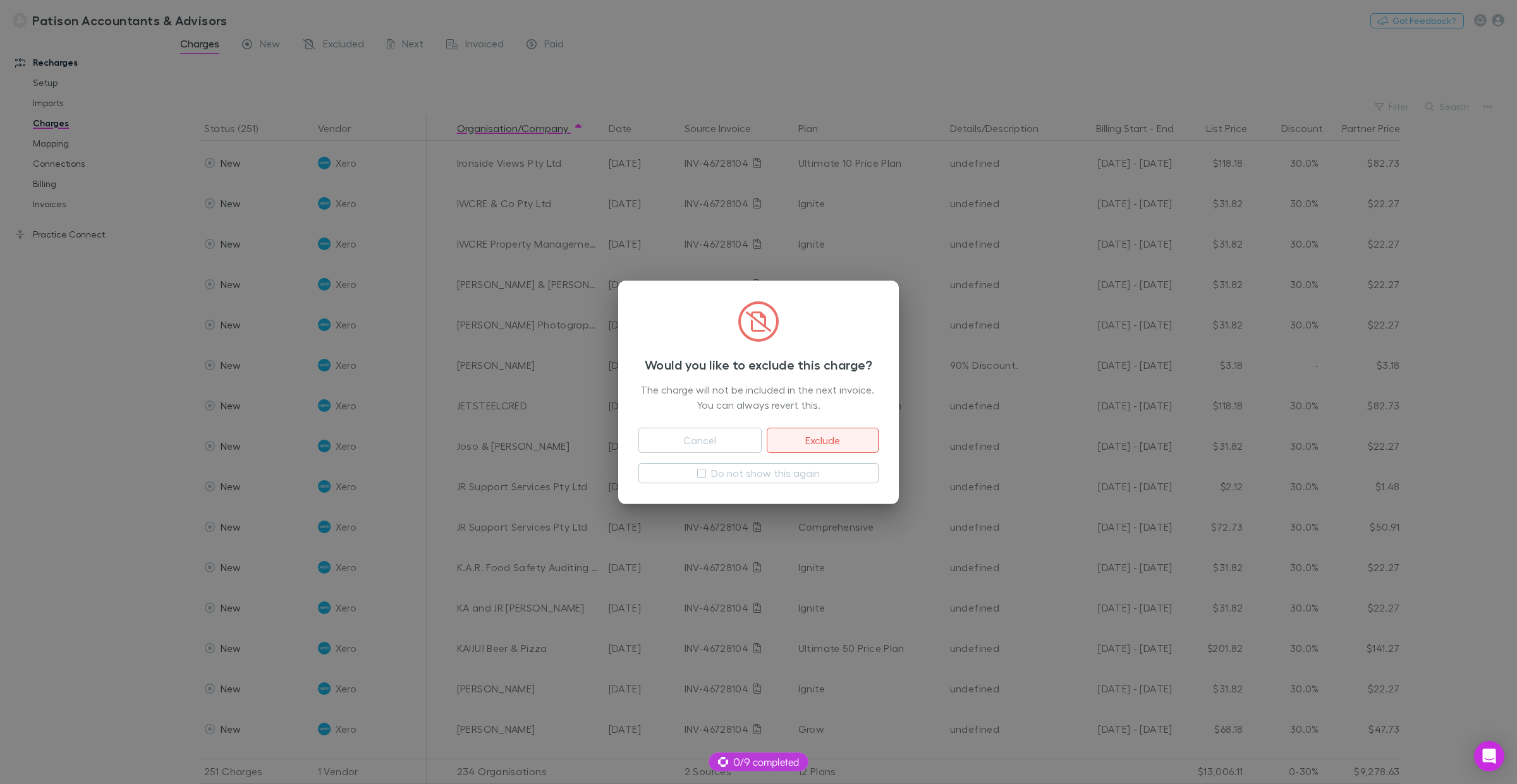
click at [823, 443] on button "Exclude" at bounding box center [822, 440] width 112 height 25
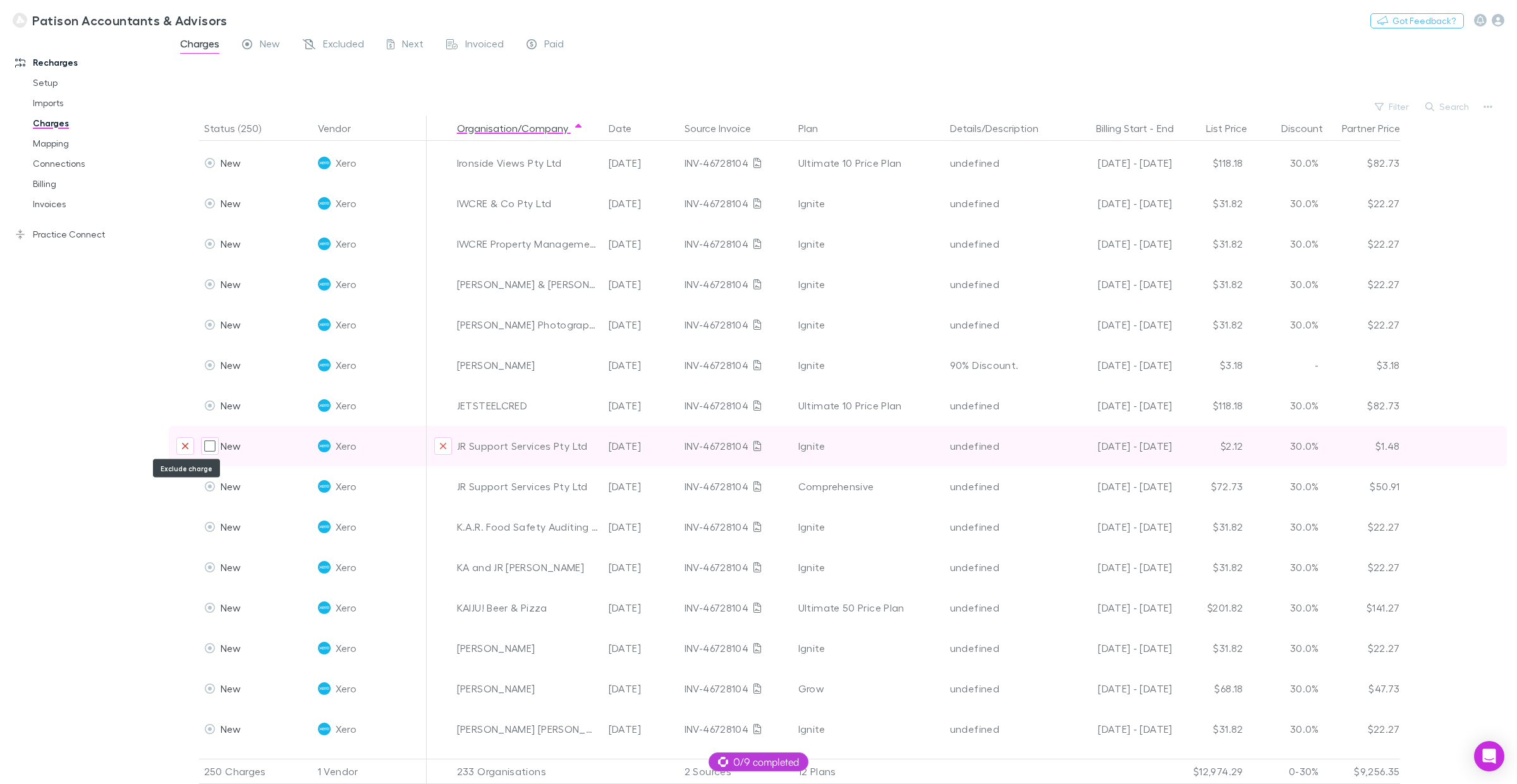
click at [185, 443] on icon "Exclude charge" at bounding box center [185, 446] width 7 height 10
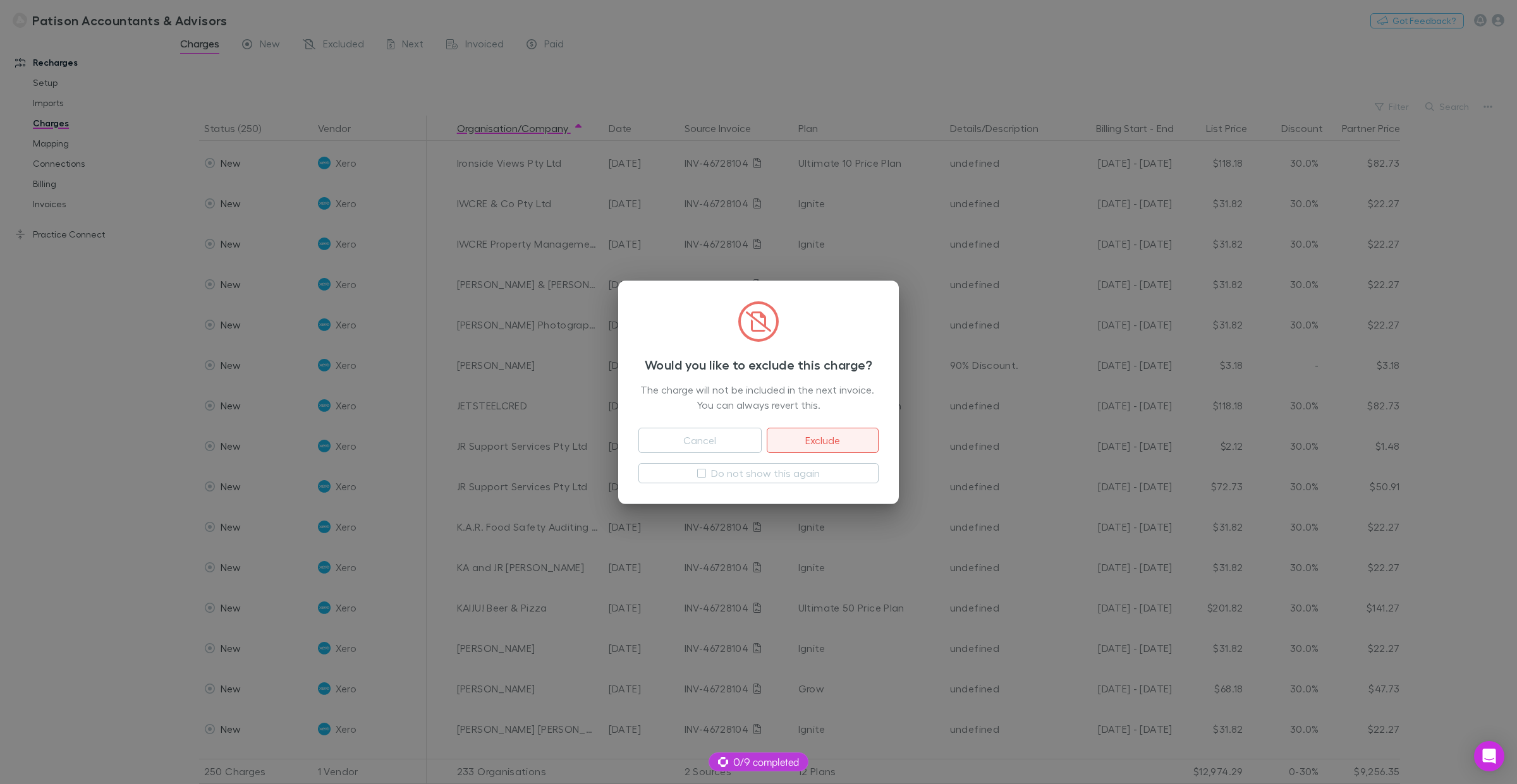
click at [846, 430] on button "Exclude" at bounding box center [822, 440] width 112 height 25
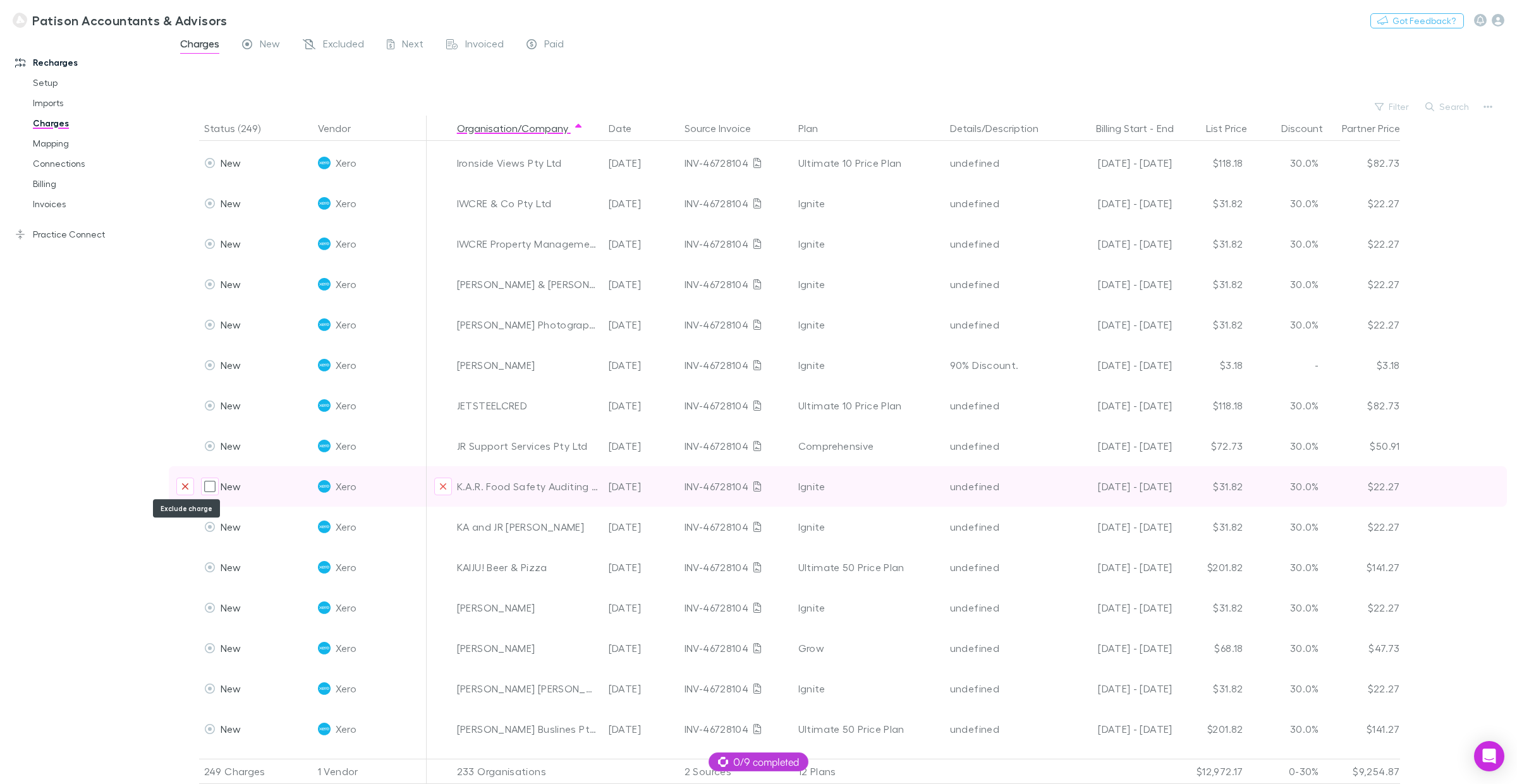
click at [190, 484] on button "Exclude charge" at bounding box center [185, 487] width 18 height 18
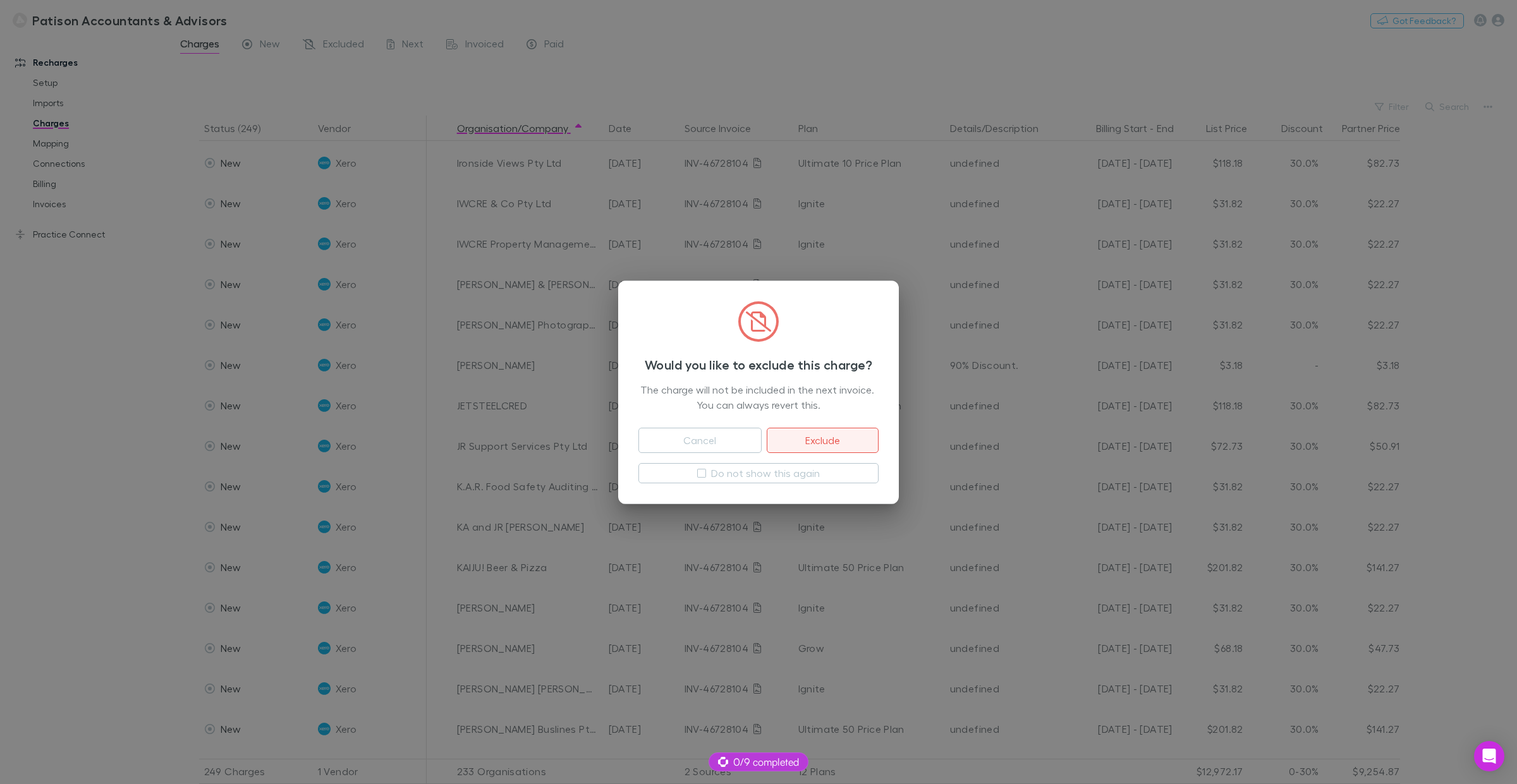
click at [819, 443] on button "Exclude" at bounding box center [822, 440] width 112 height 25
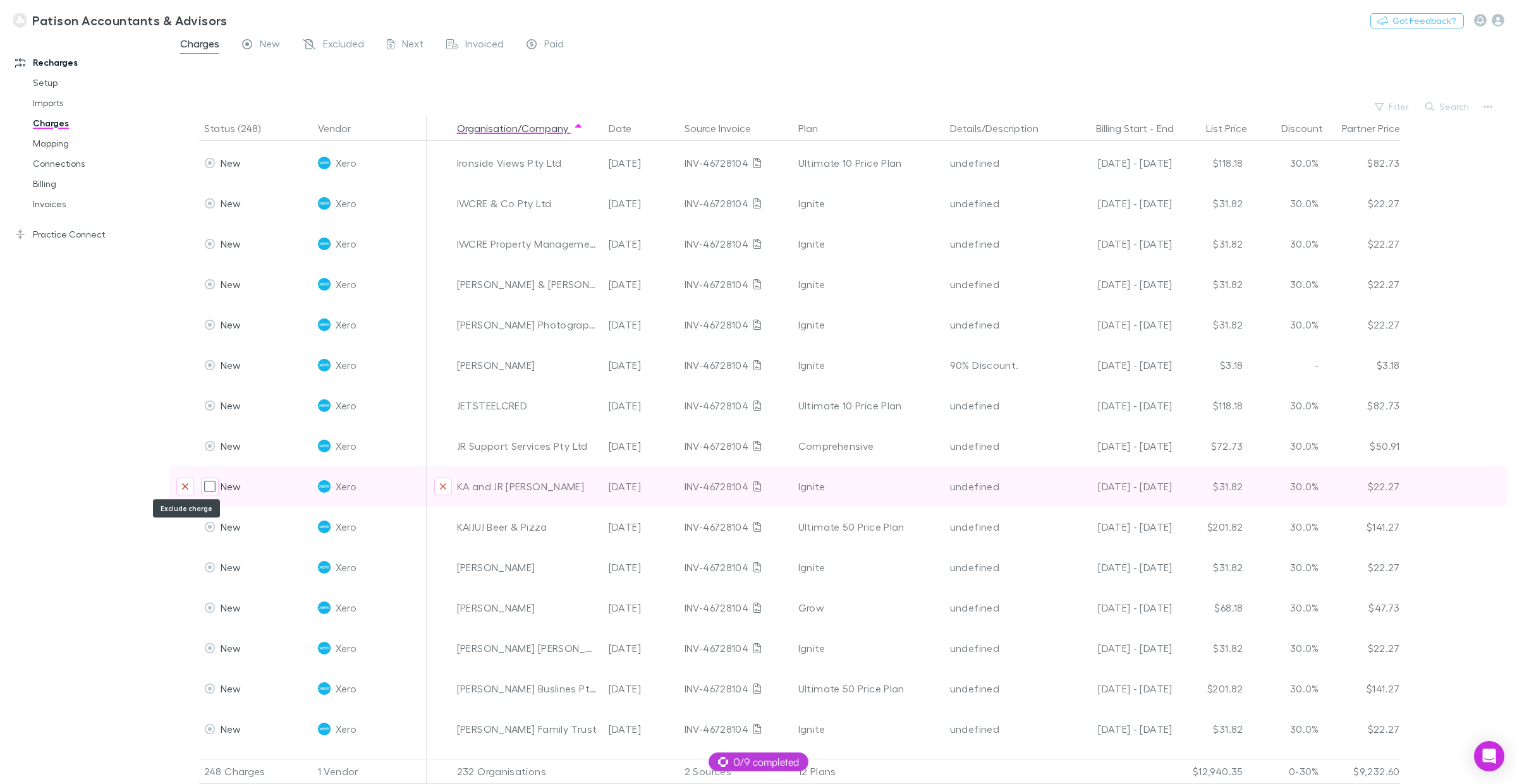
click at [187, 481] on icon "Exclude charge" at bounding box center [185, 486] width 7 height 10
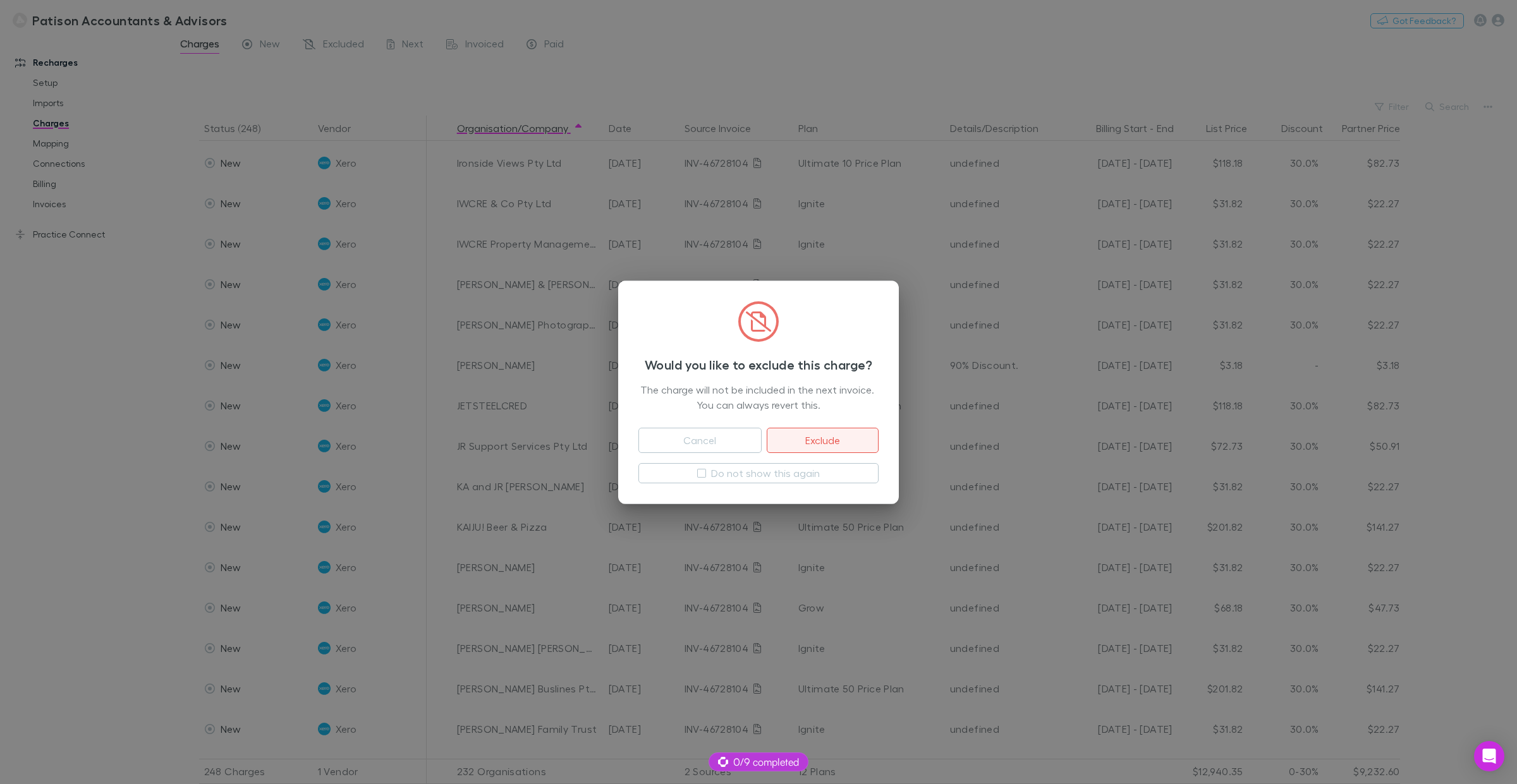
click at [845, 439] on button "Exclude" at bounding box center [822, 440] width 112 height 25
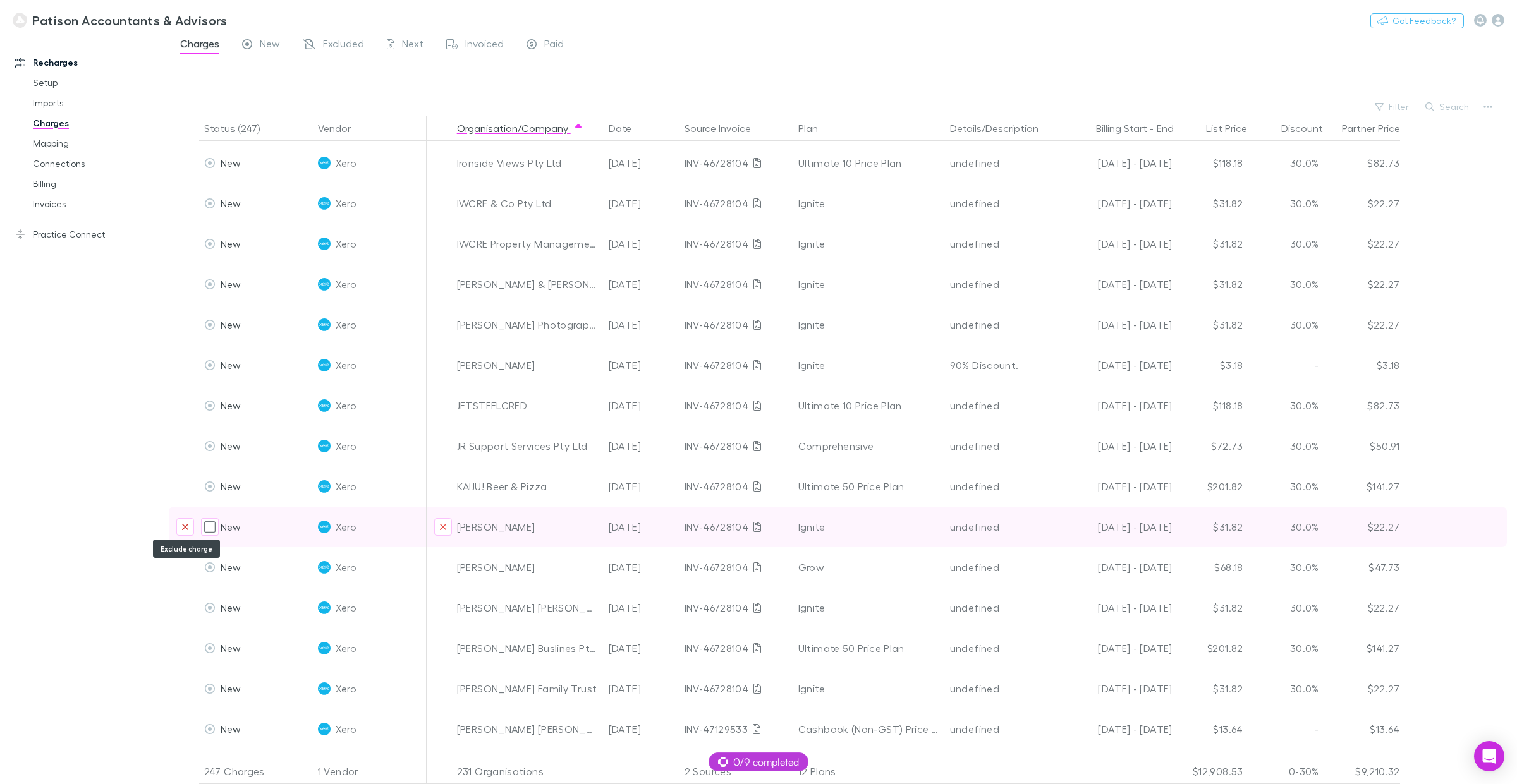
click at [187, 529] on icon "Exclude charge" at bounding box center [185, 526] width 7 height 10
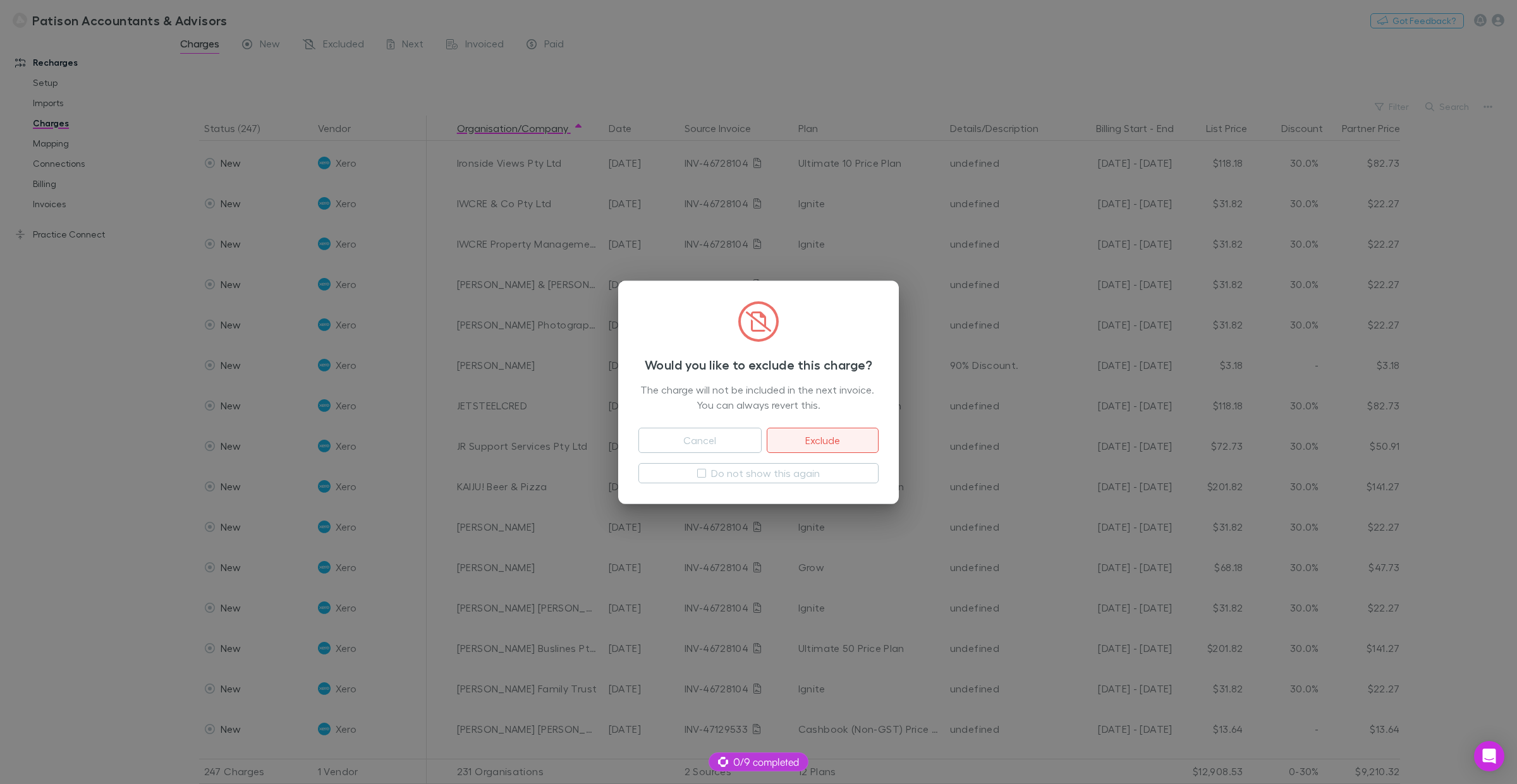
click at [847, 438] on button "Exclude" at bounding box center [822, 440] width 112 height 25
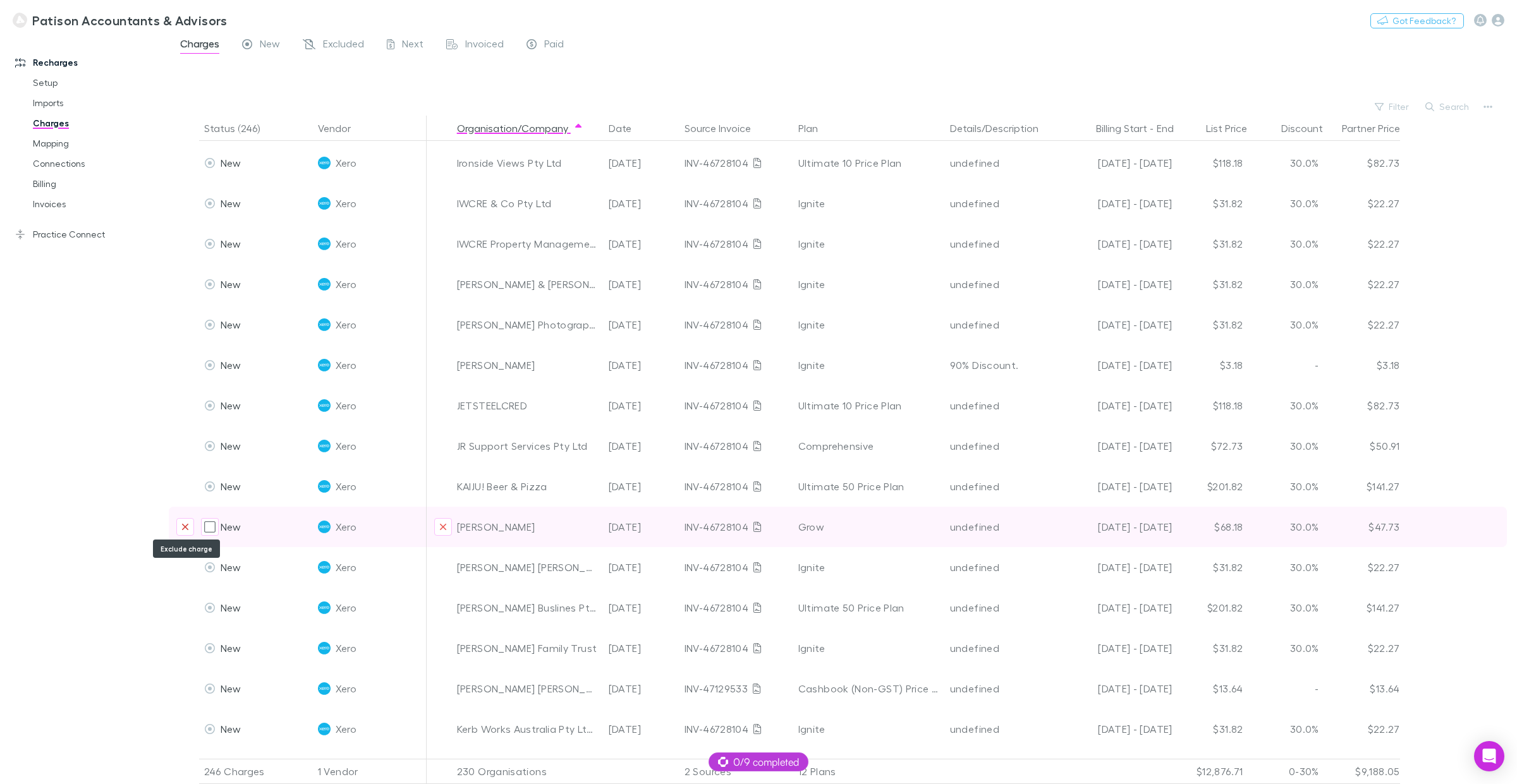
click at [185, 522] on icon "Exclude charge" at bounding box center [185, 526] width 7 height 10
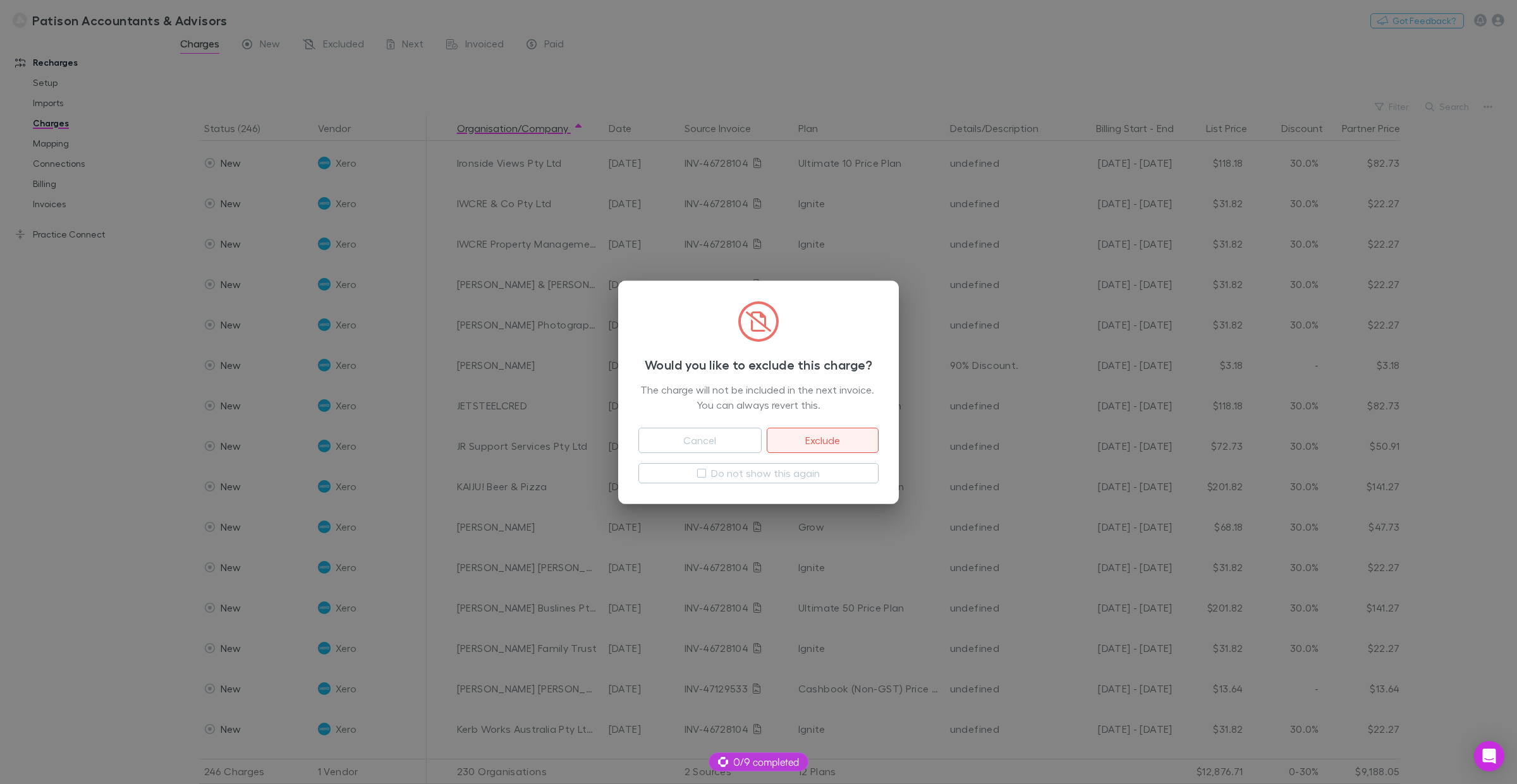
click at [836, 441] on button "Exclude" at bounding box center [822, 440] width 112 height 25
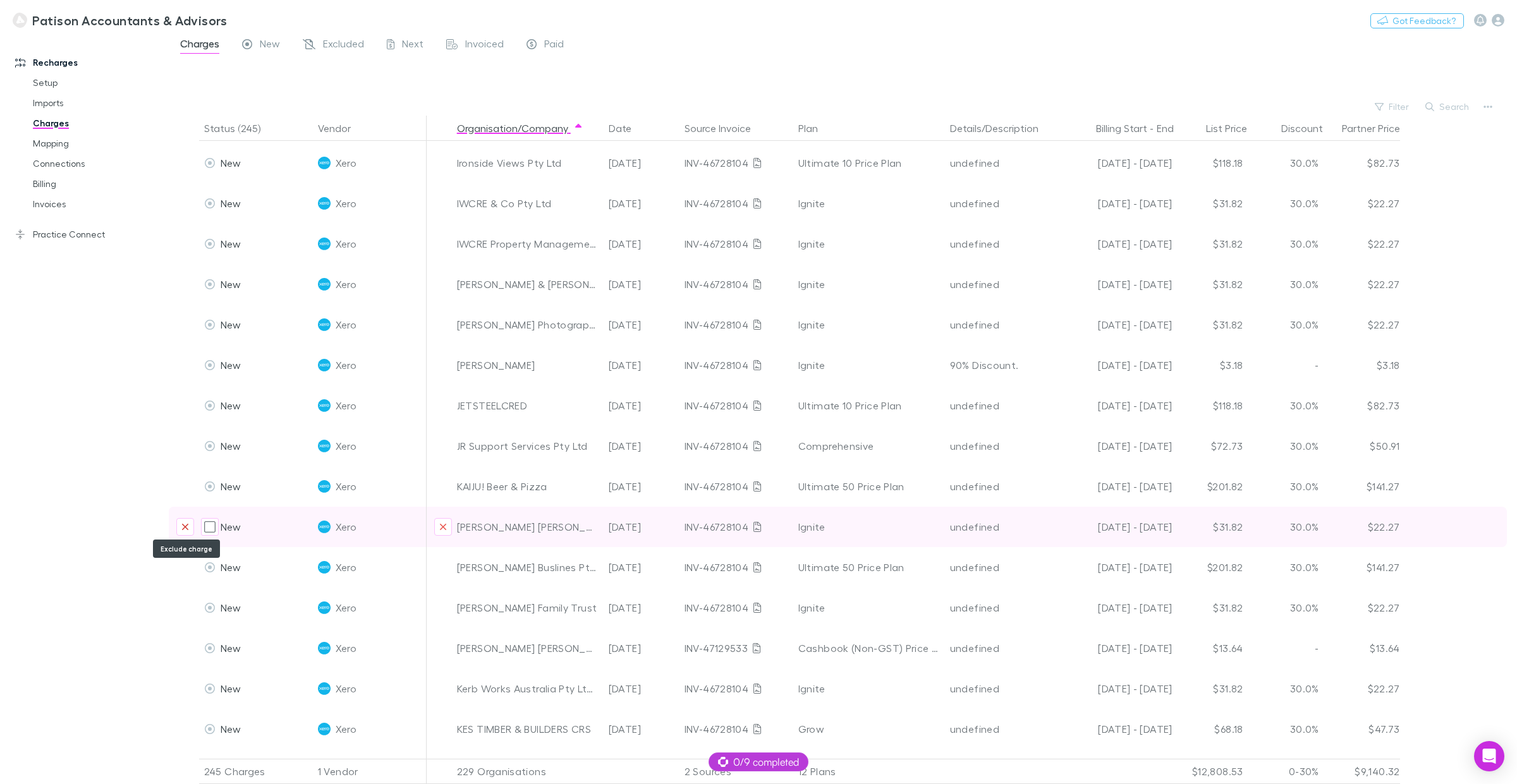
click at [185, 522] on icon "Exclude charge" at bounding box center [185, 526] width 7 height 10
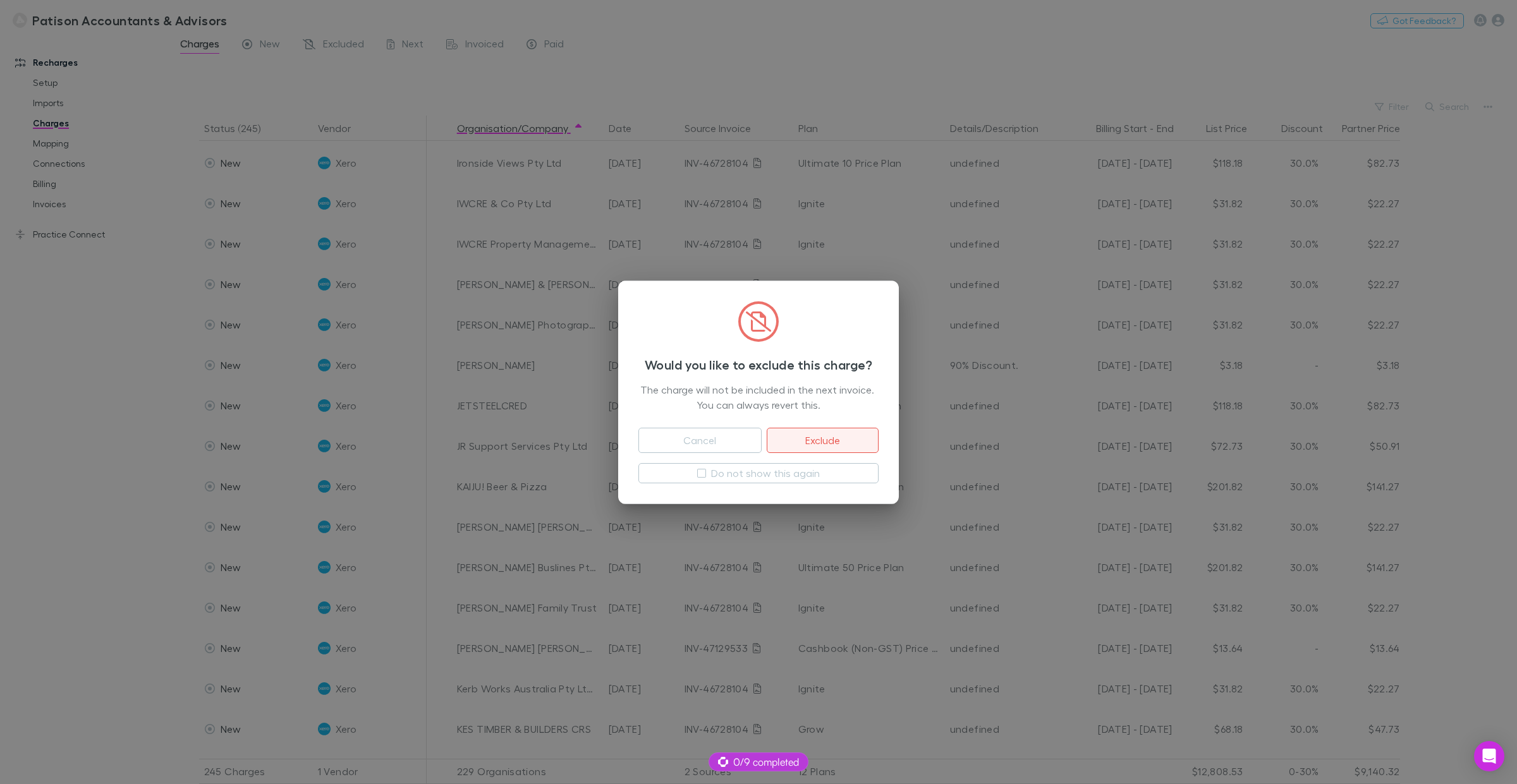
click at [823, 434] on button "Exclude" at bounding box center [822, 440] width 112 height 25
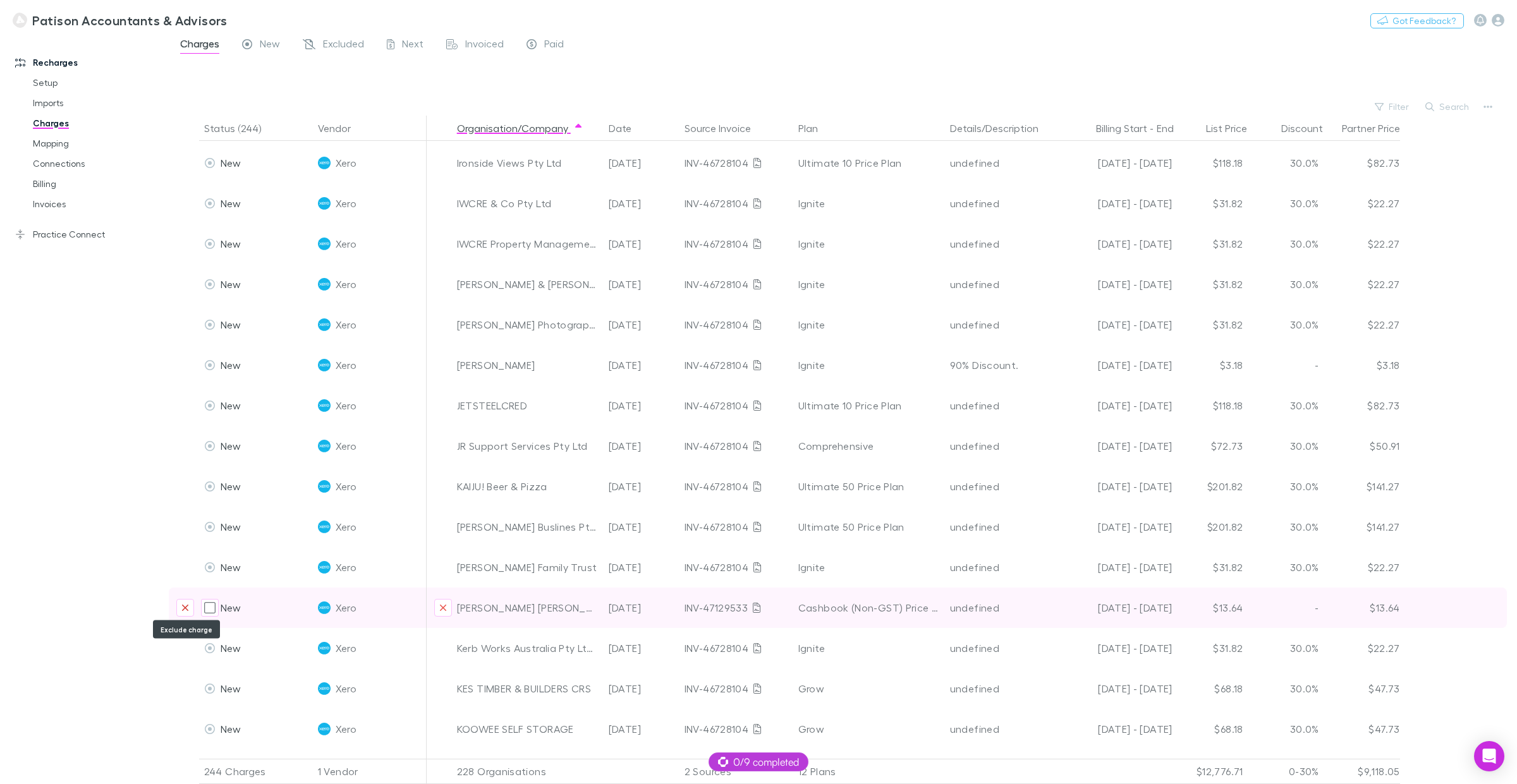
click at [187, 597] on icon "Exclude charge" at bounding box center [185, 608] width 7 height 10
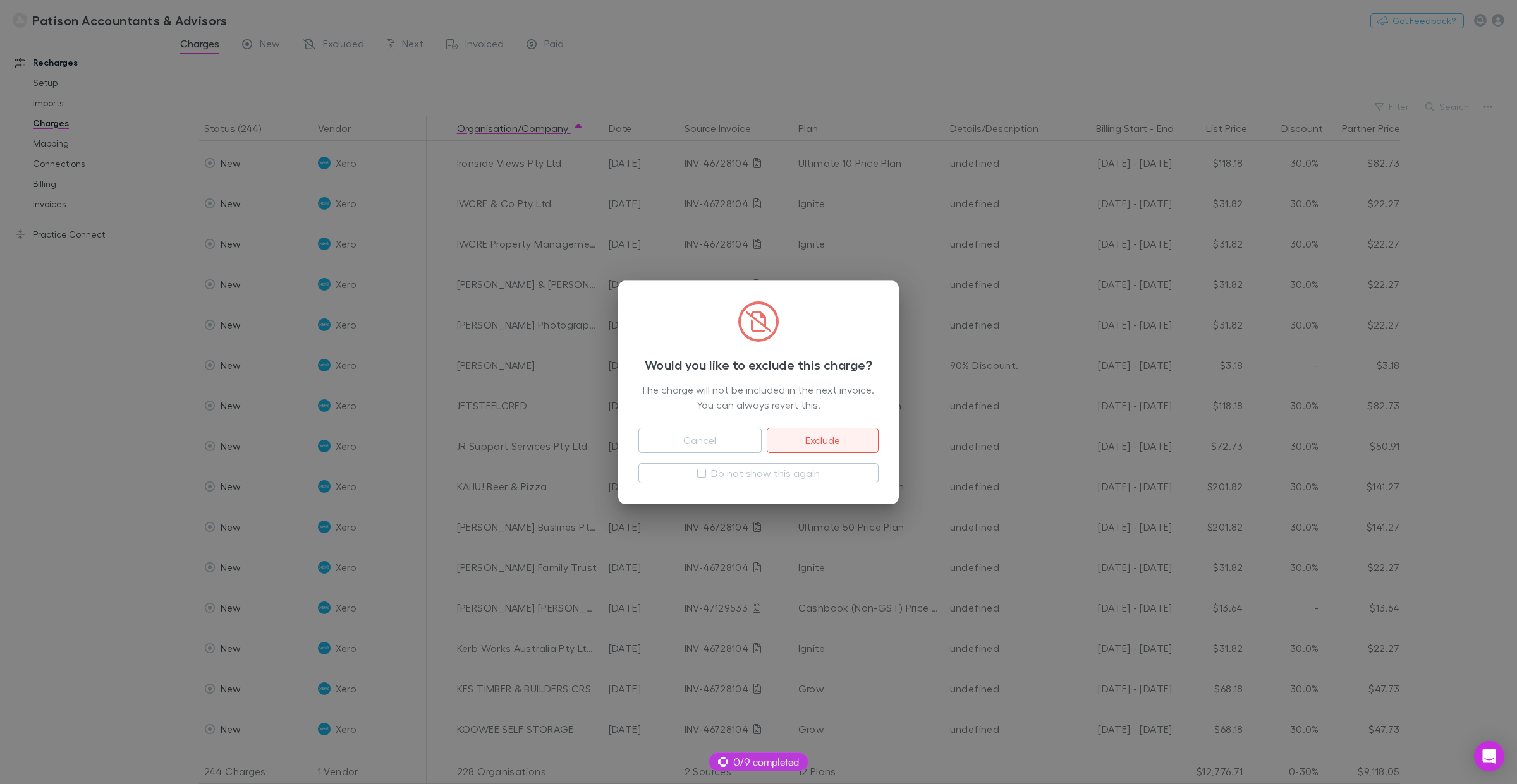
click at [839, 439] on button "Exclude" at bounding box center [822, 440] width 112 height 25
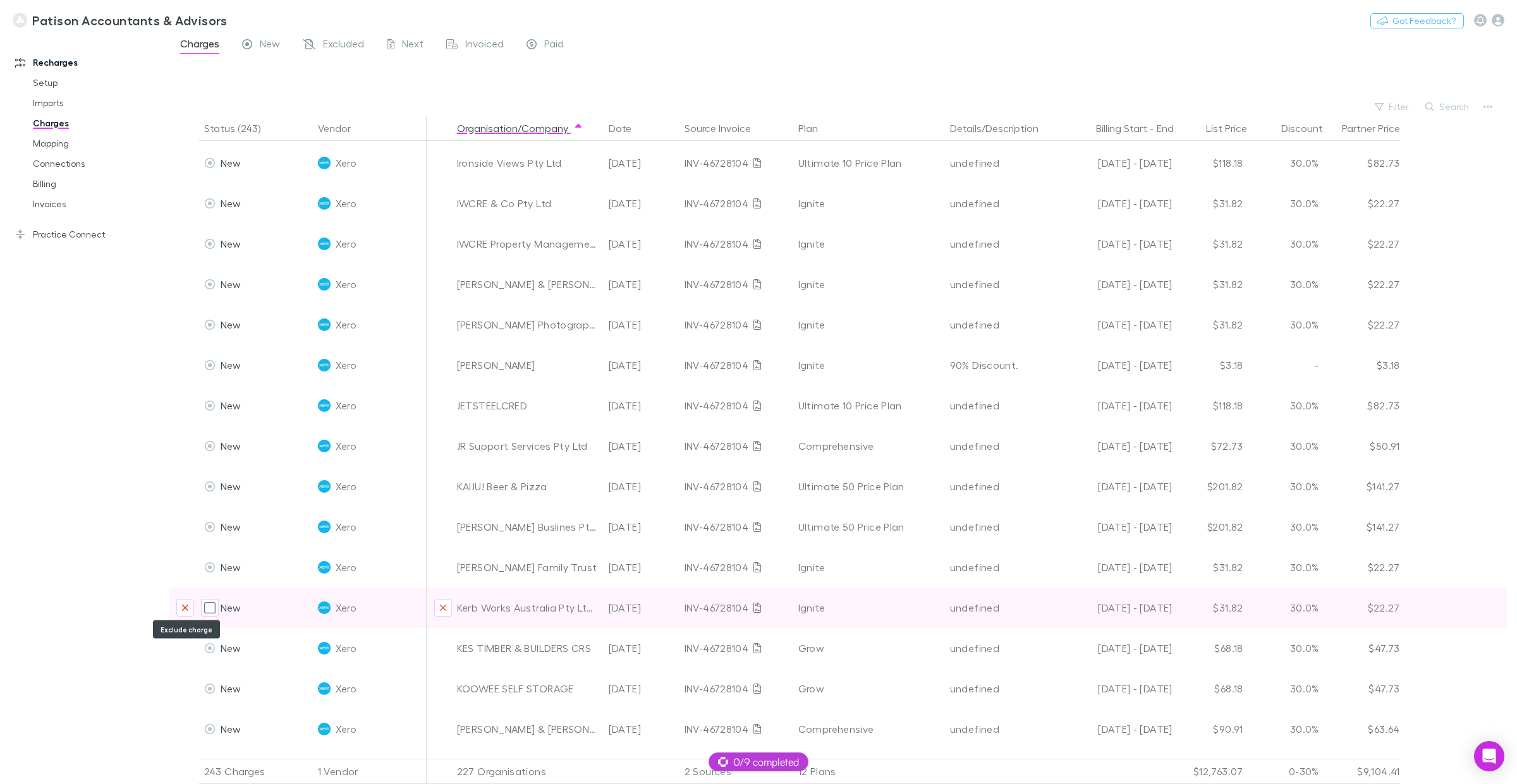
click at [182, 597] on icon "Exclude charge" at bounding box center [185, 608] width 7 height 10
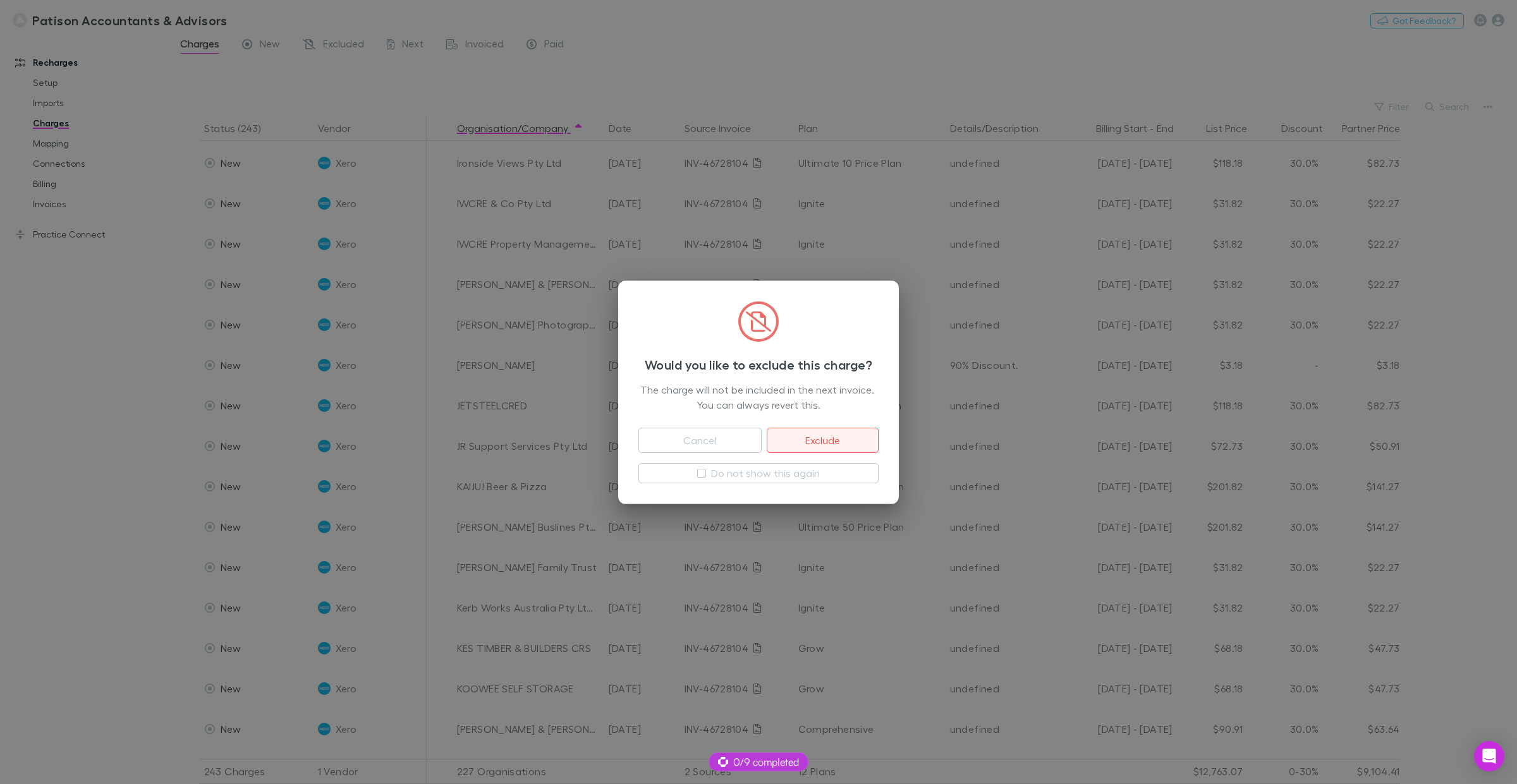
click at [827, 442] on button "Exclude" at bounding box center [822, 440] width 112 height 25
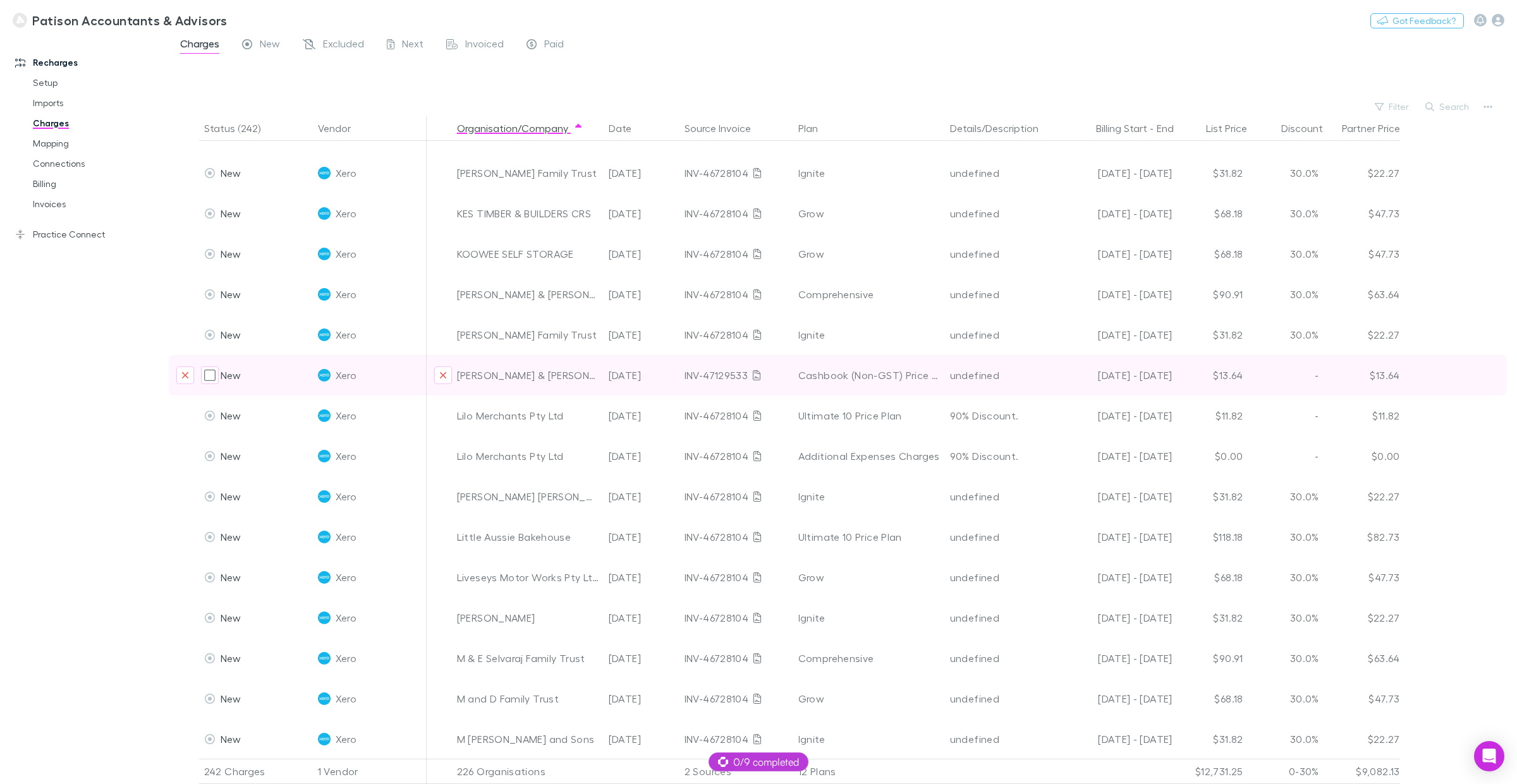
scroll to position [3930, 0]
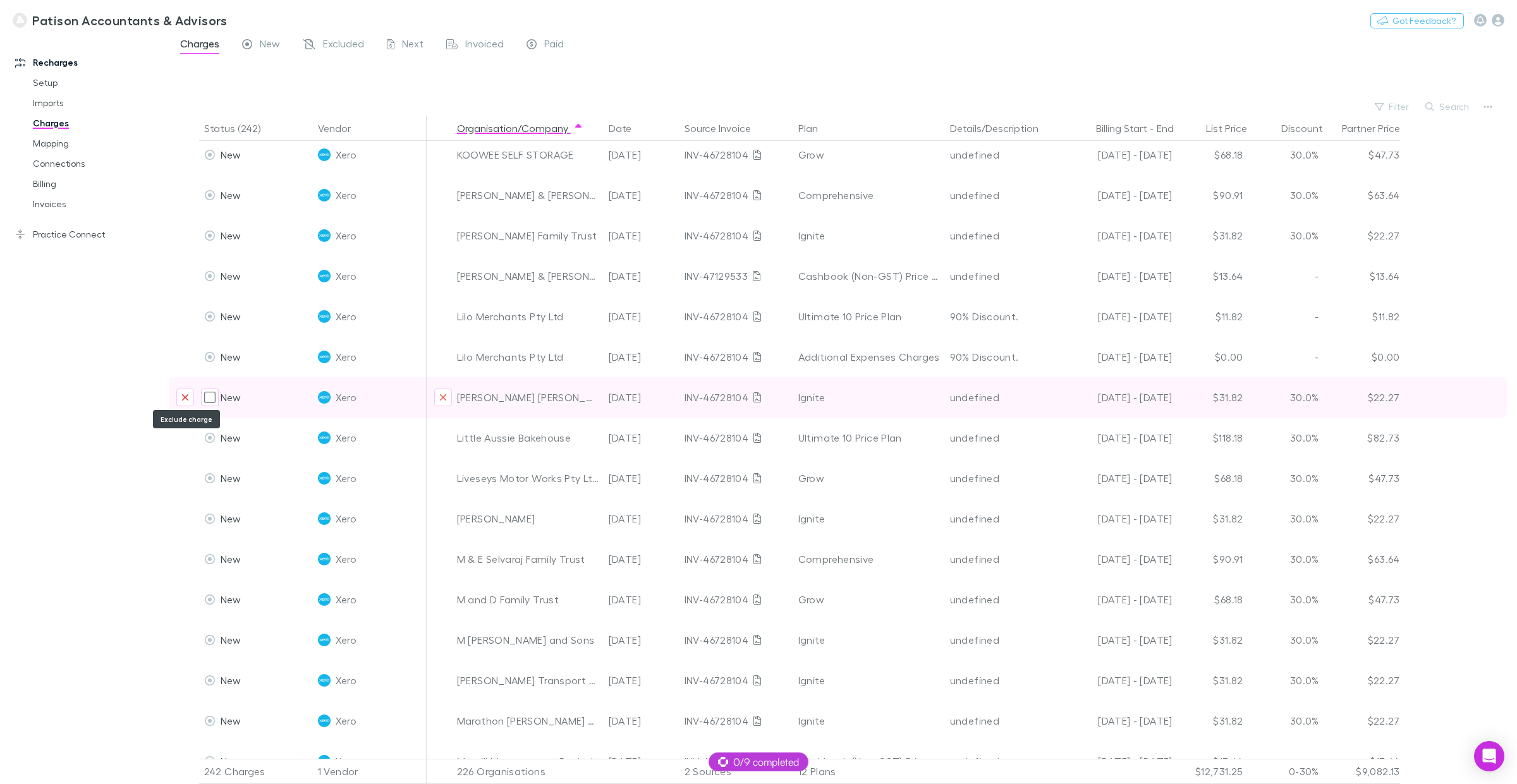
click at [185, 392] on icon "Exclude charge" at bounding box center [185, 397] width 7 height 10
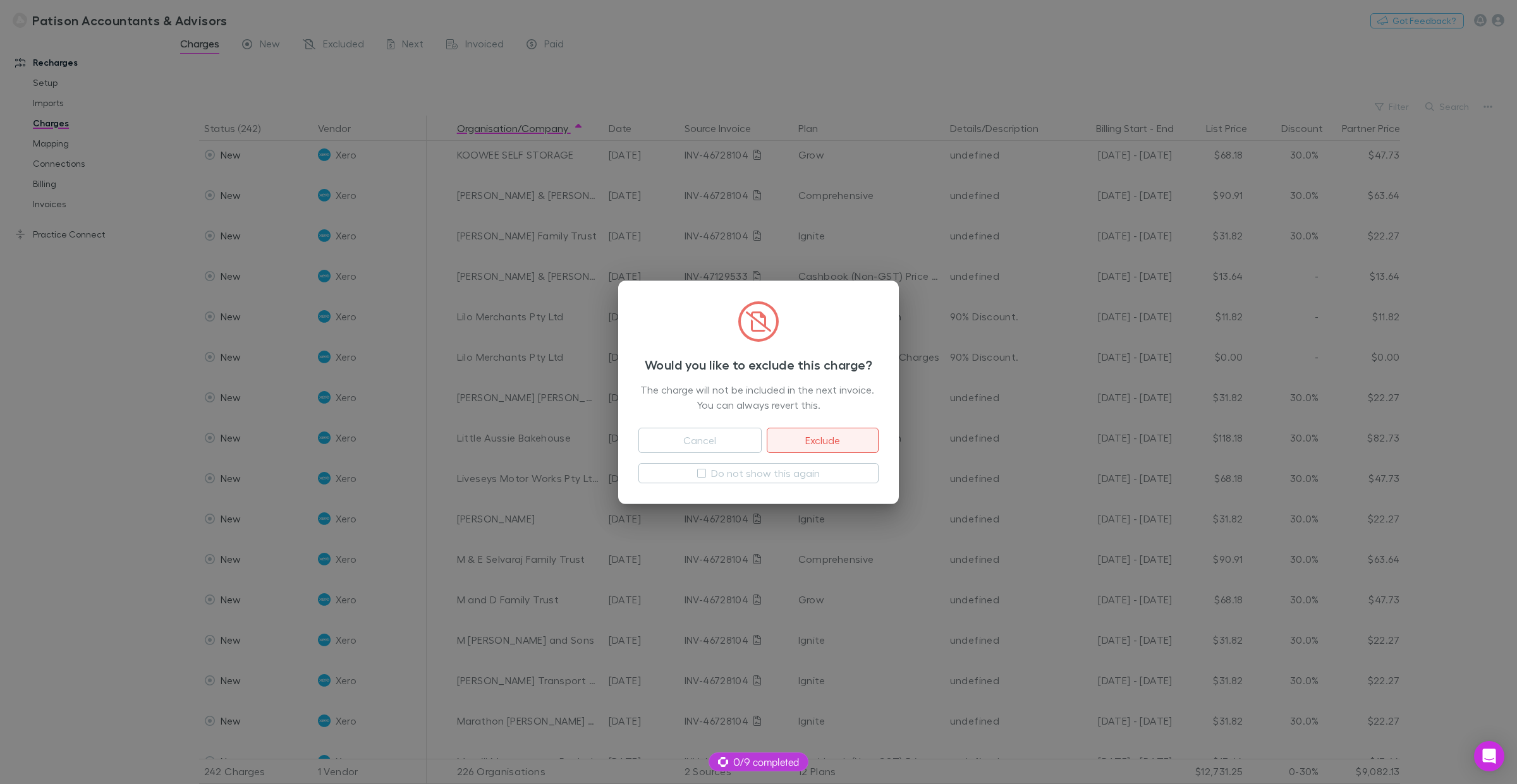
click at [821, 436] on button "Exclude" at bounding box center [822, 440] width 112 height 25
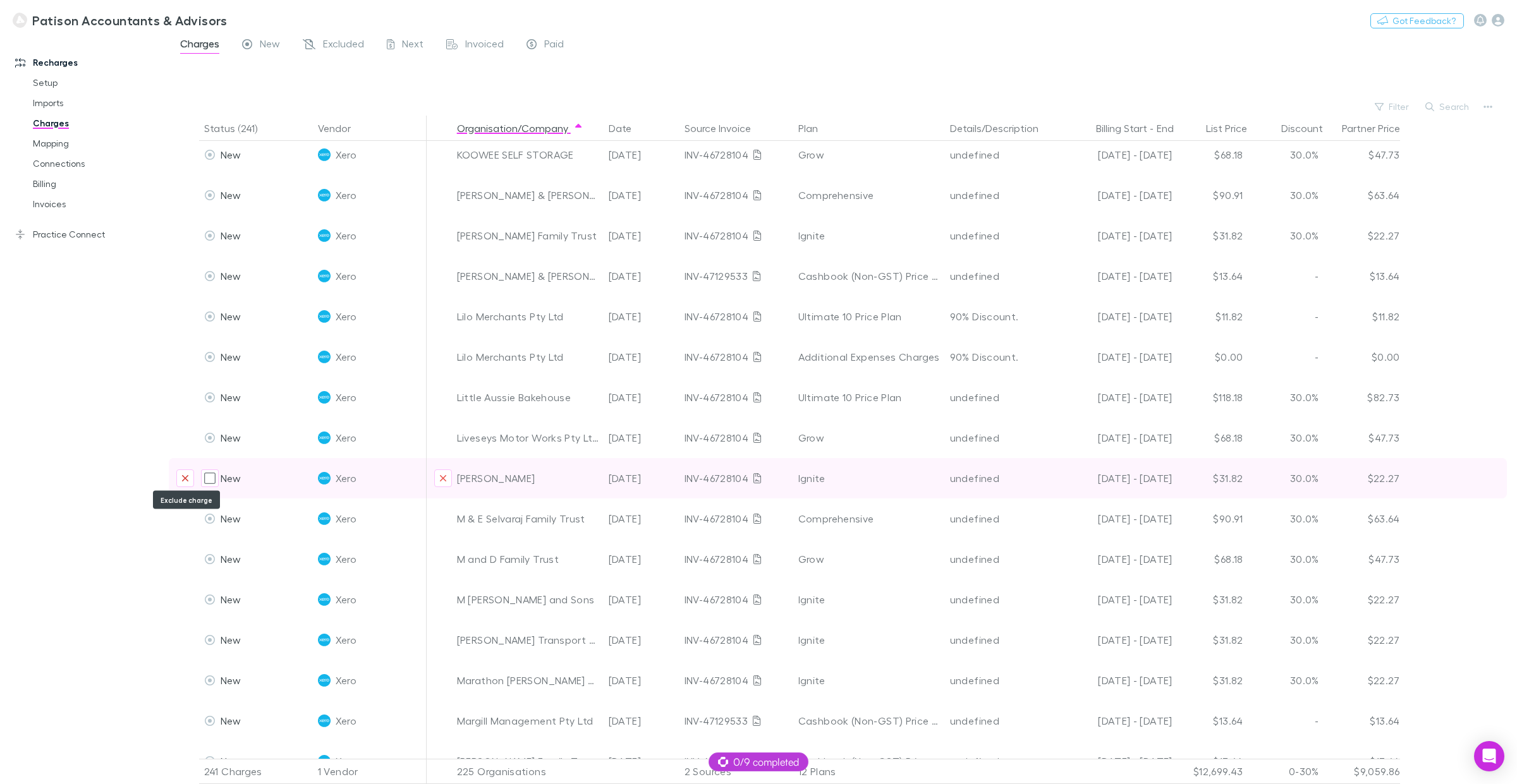
click at [187, 476] on icon "Exclude charge" at bounding box center [185, 479] width 6 height 6
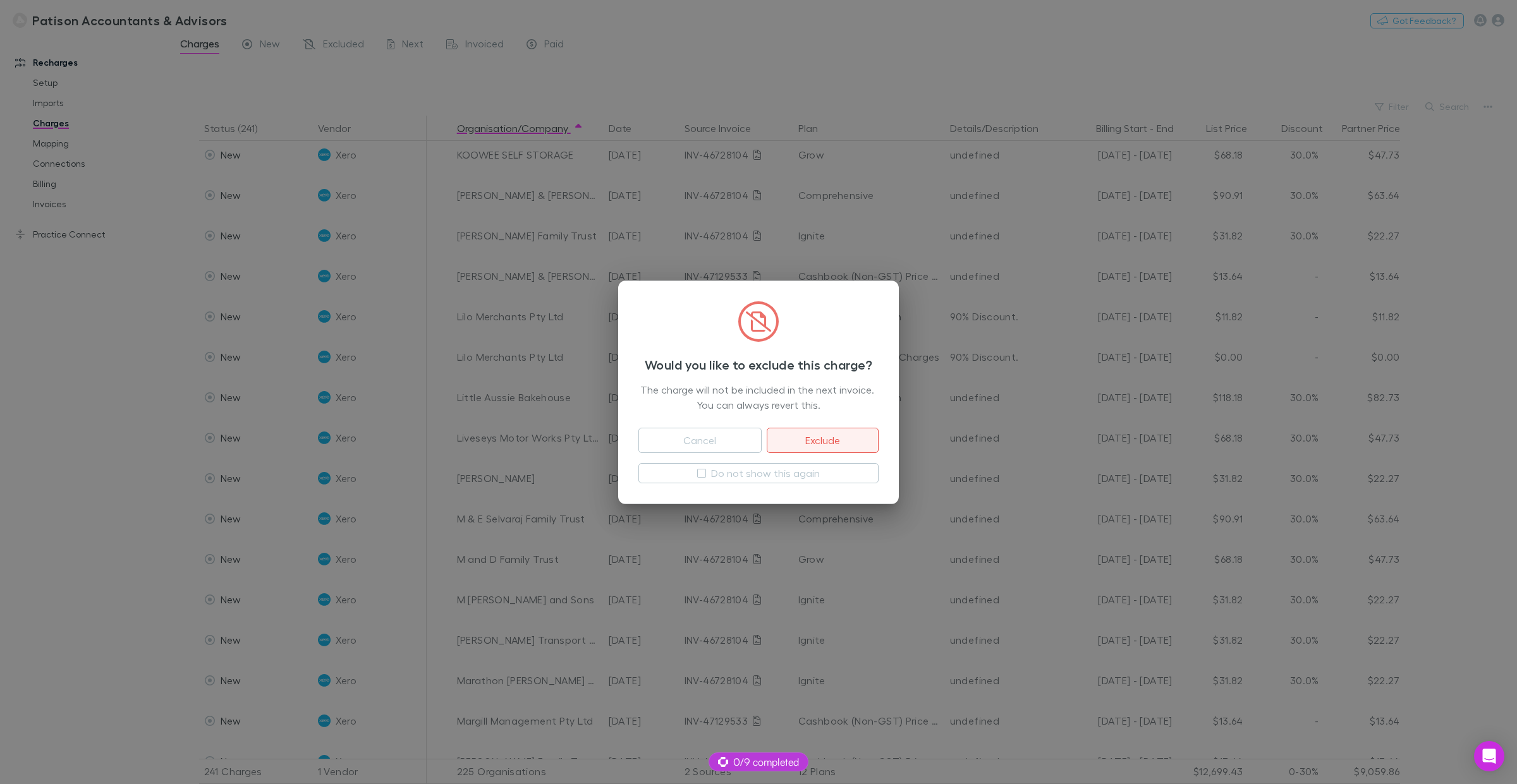
click at [823, 443] on button "Exclude" at bounding box center [822, 440] width 112 height 25
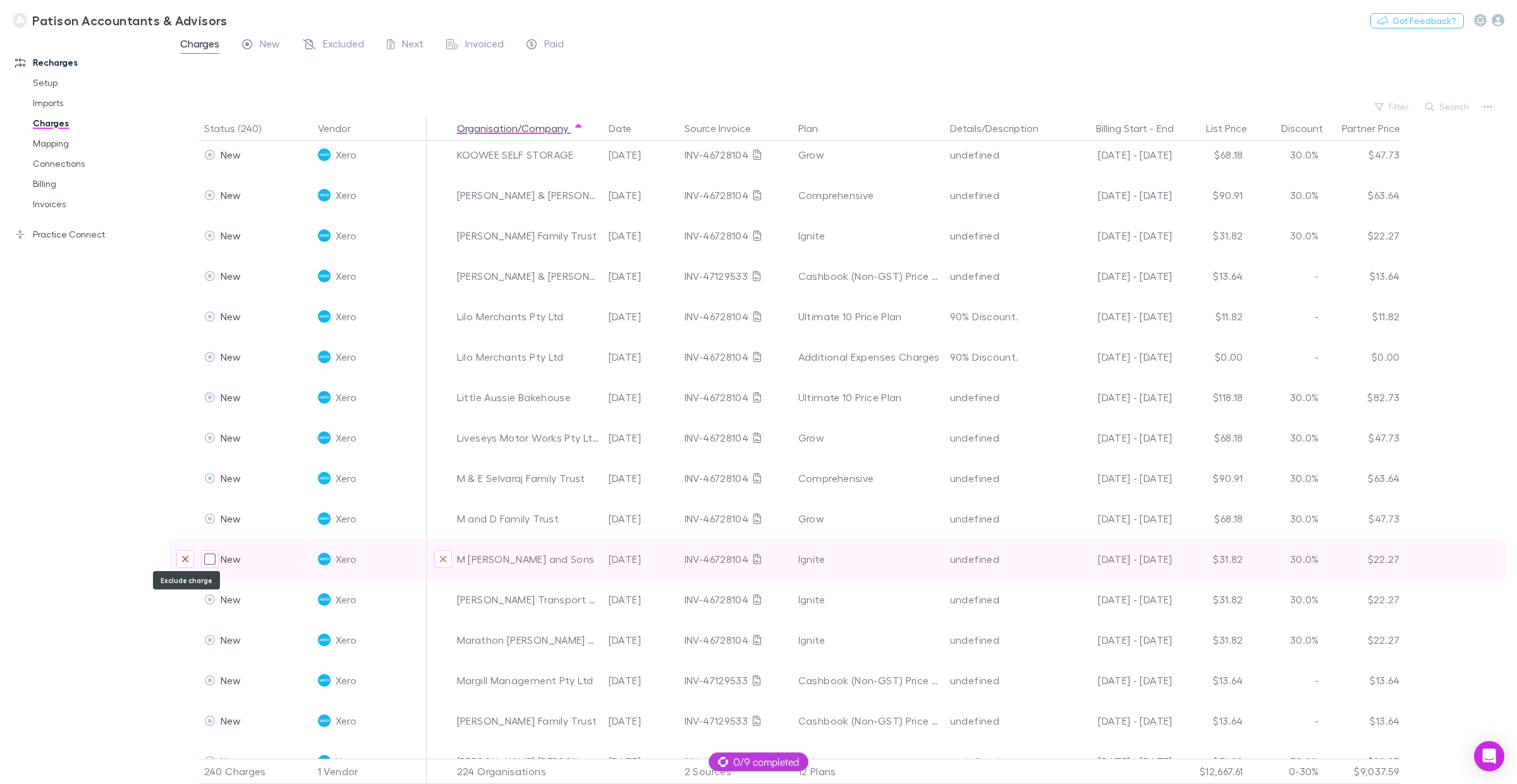
click at [187, 558] on icon "Exclude charge" at bounding box center [185, 559] width 7 height 10
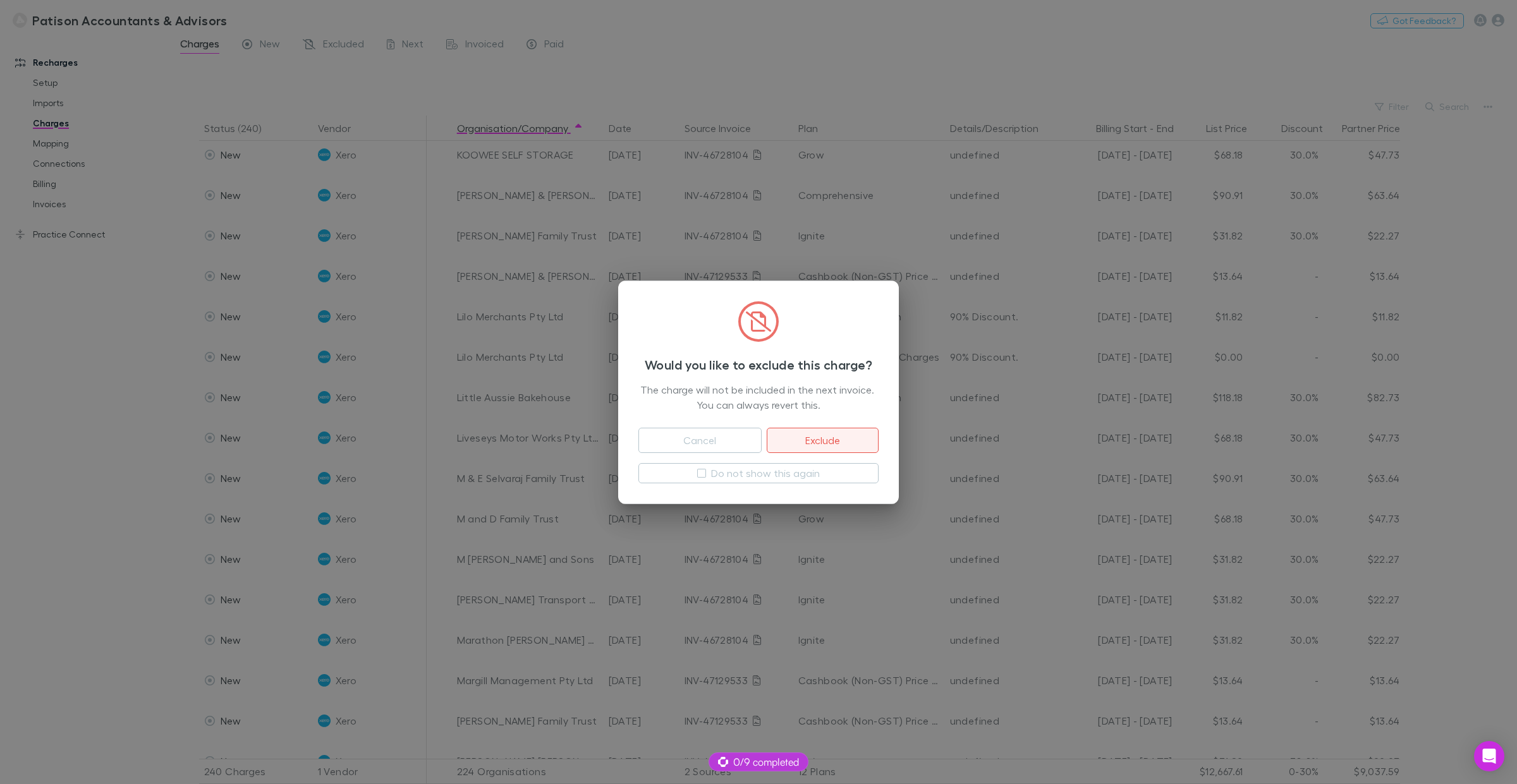
click at [821, 443] on button "Exclude" at bounding box center [822, 440] width 112 height 25
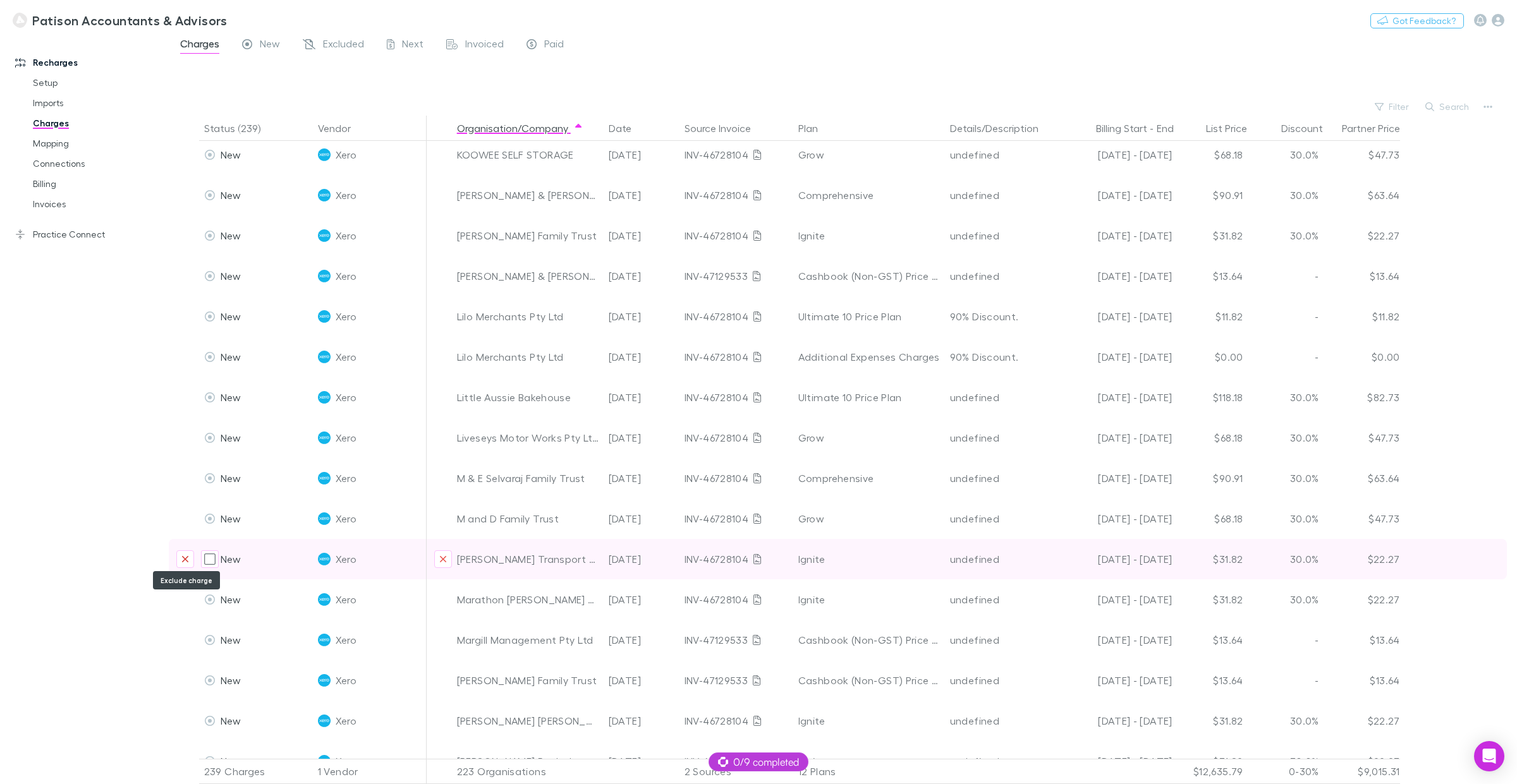
click at [184, 560] on icon "Exclude charge" at bounding box center [185, 559] width 7 height 10
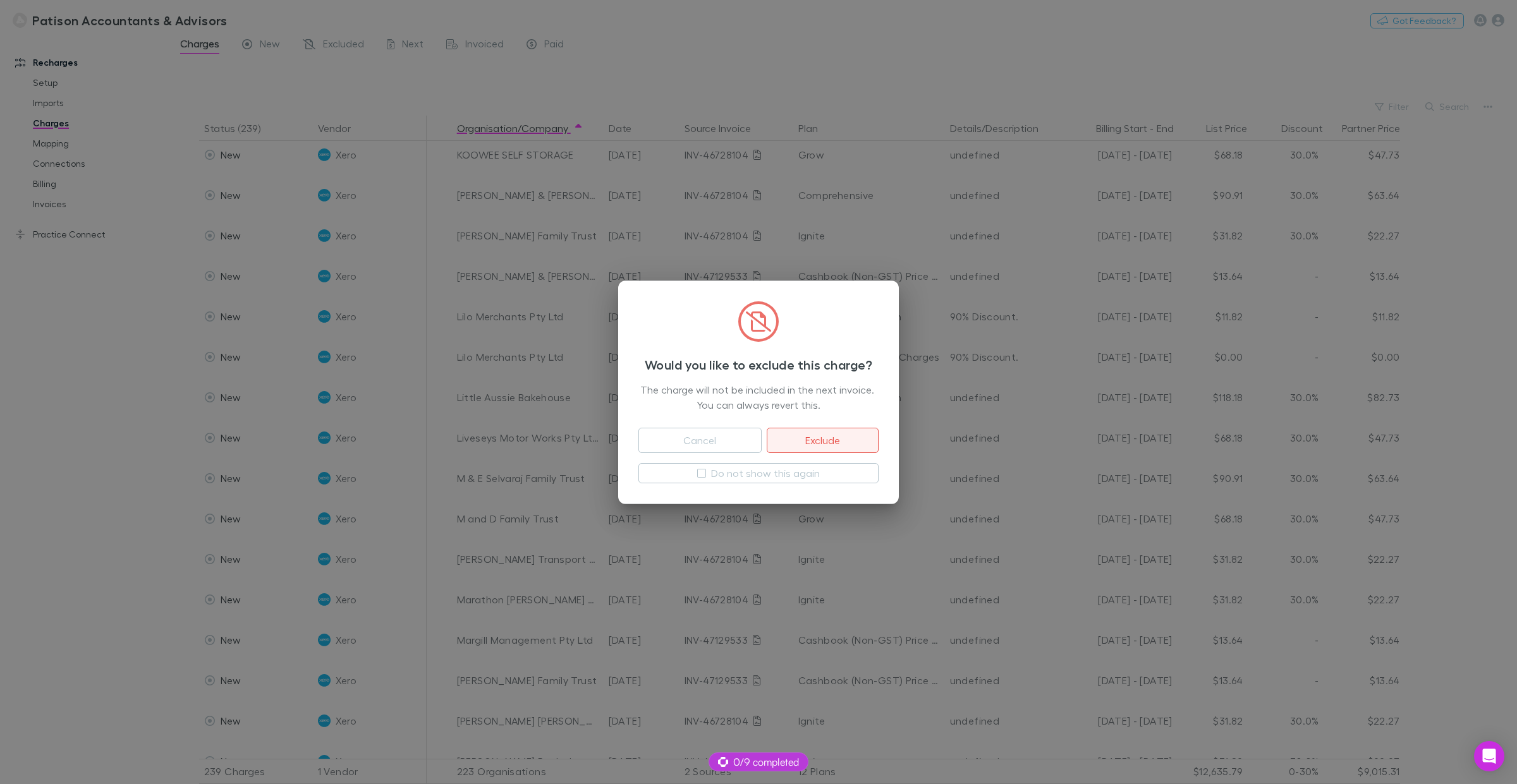
click at [816, 434] on button "Exclude" at bounding box center [822, 440] width 112 height 25
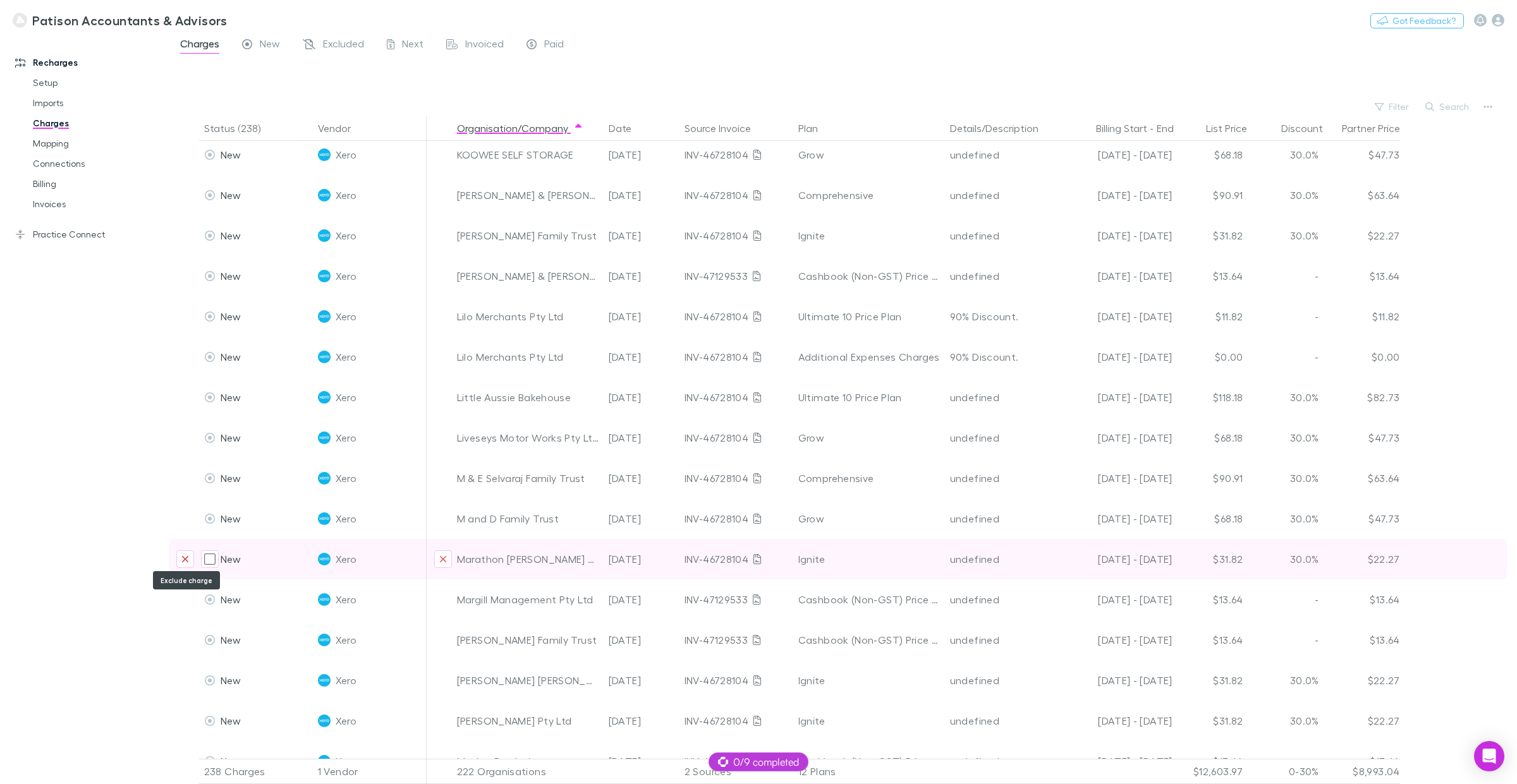
click at [187, 556] on icon "Exclude charge" at bounding box center [185, 560] width 6 height 6
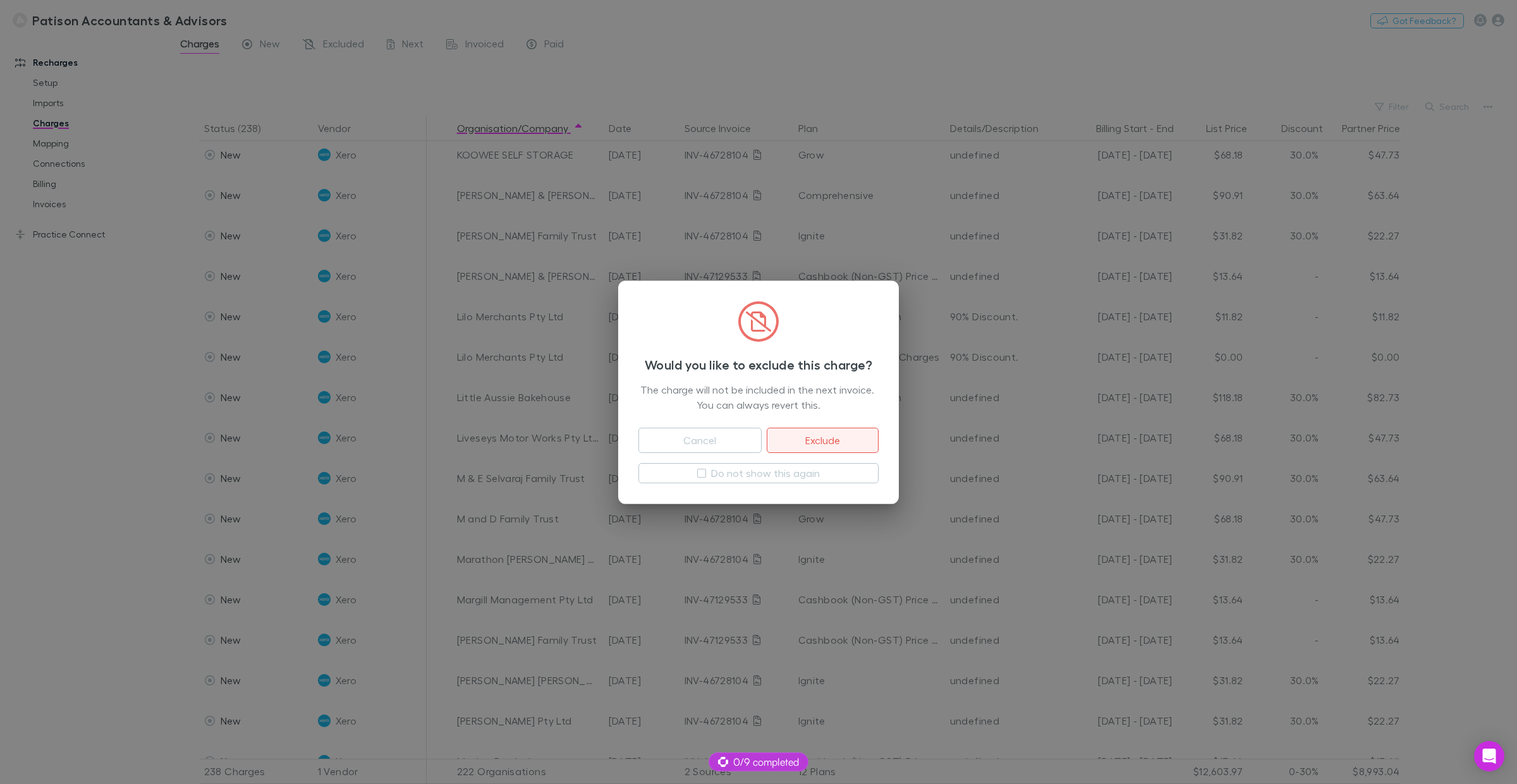
click at [836, 438] on button "Exclude" at bounding box center [822, 440] width 112 height 25
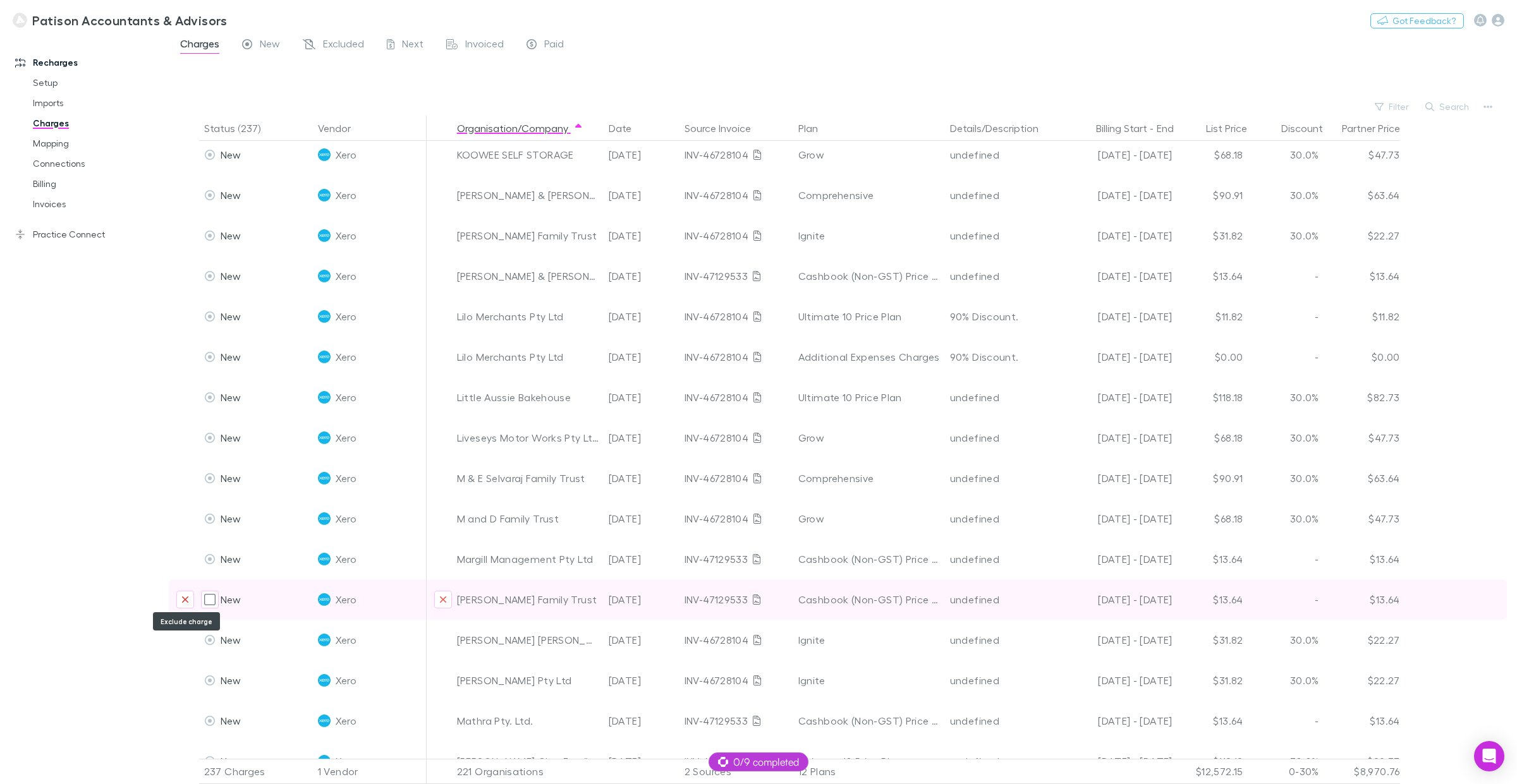
click at [187, 597] on icon "Exclude charge" at bounding box center [185, 600] width 7 height 10
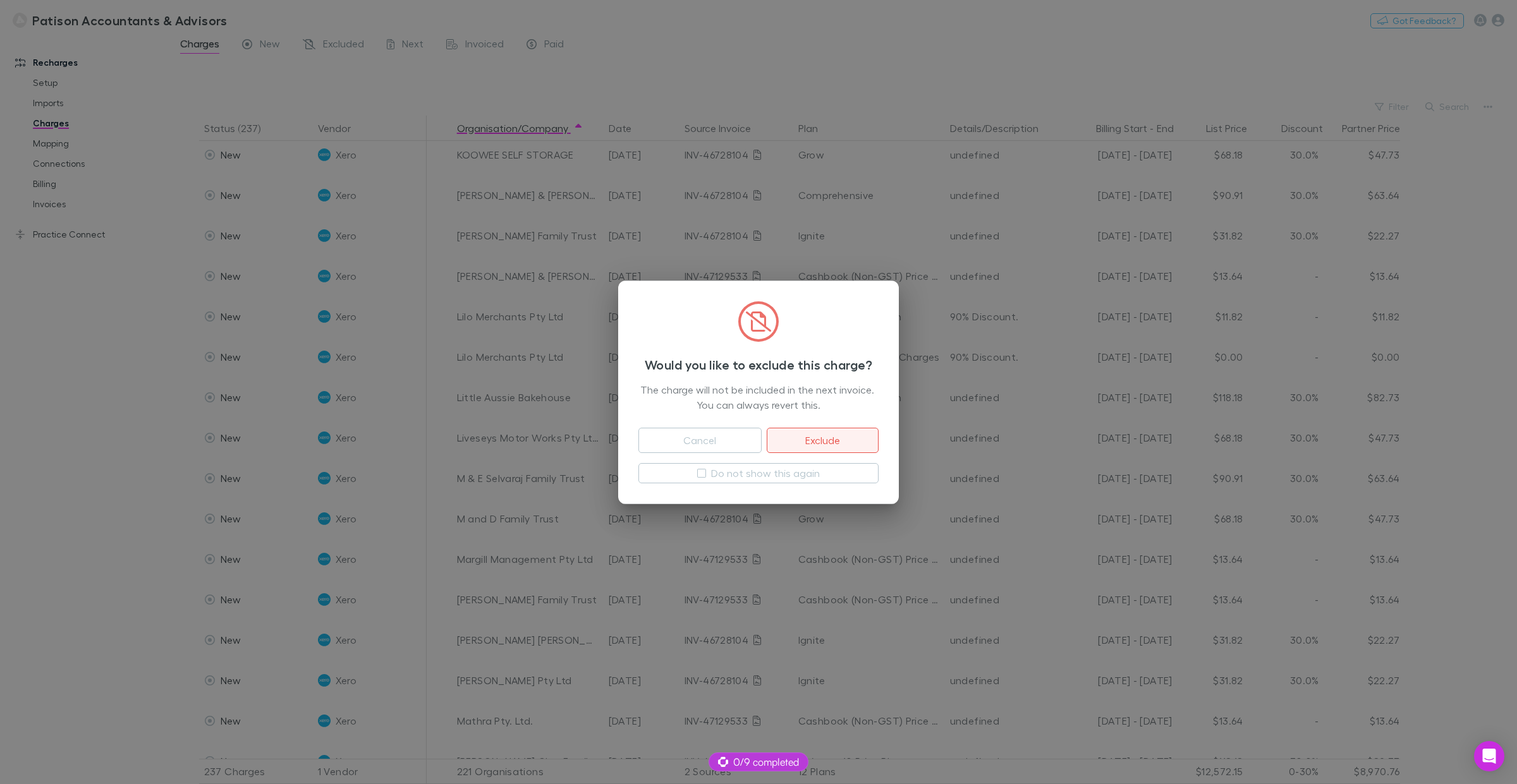
click at [859, 438] on button "Exclude" at bounding box center [822, 440] width 112 height 25
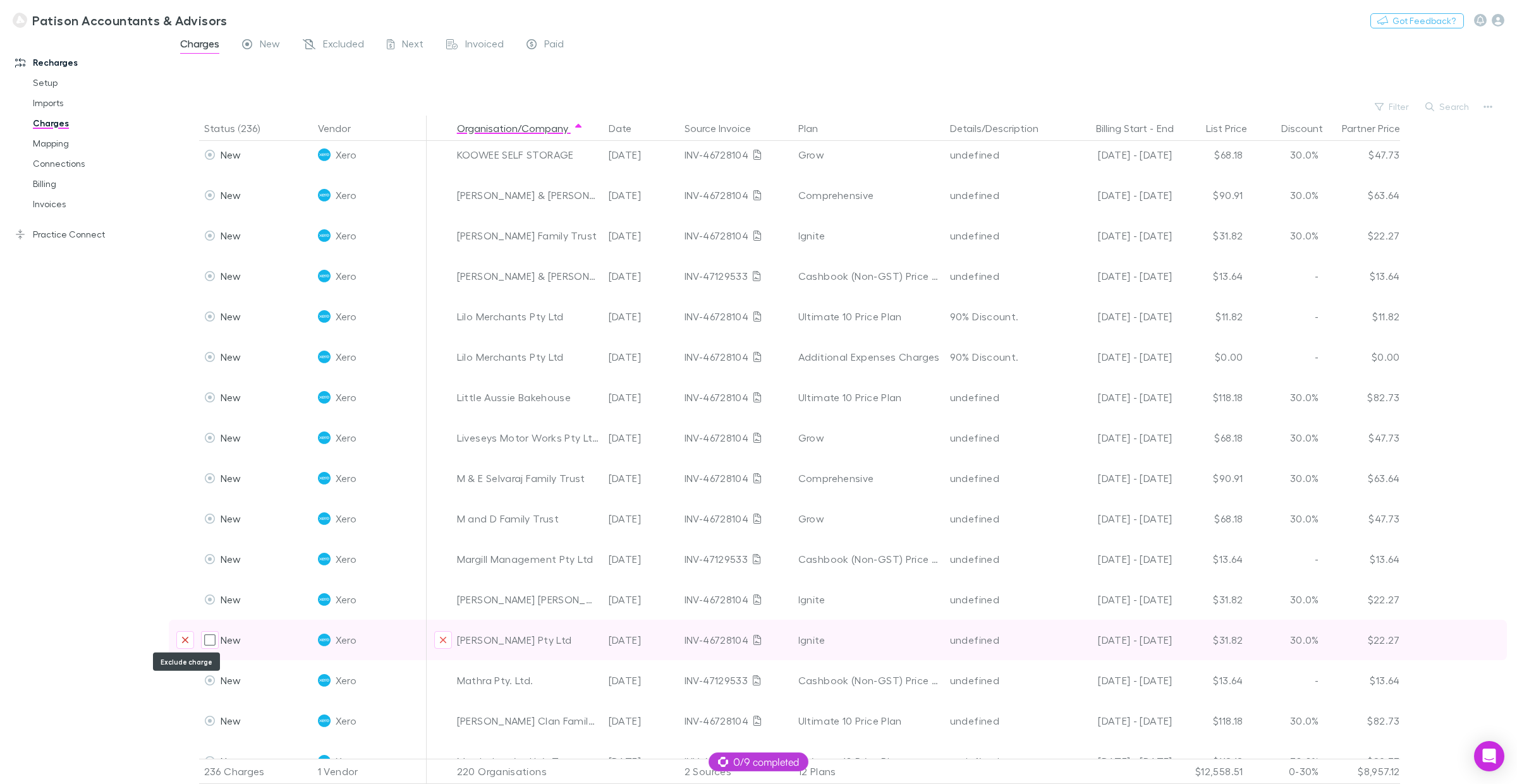
click at [185, 597] on icon "Exclude charge" at bounding box center [185, 640] width 7 height 10
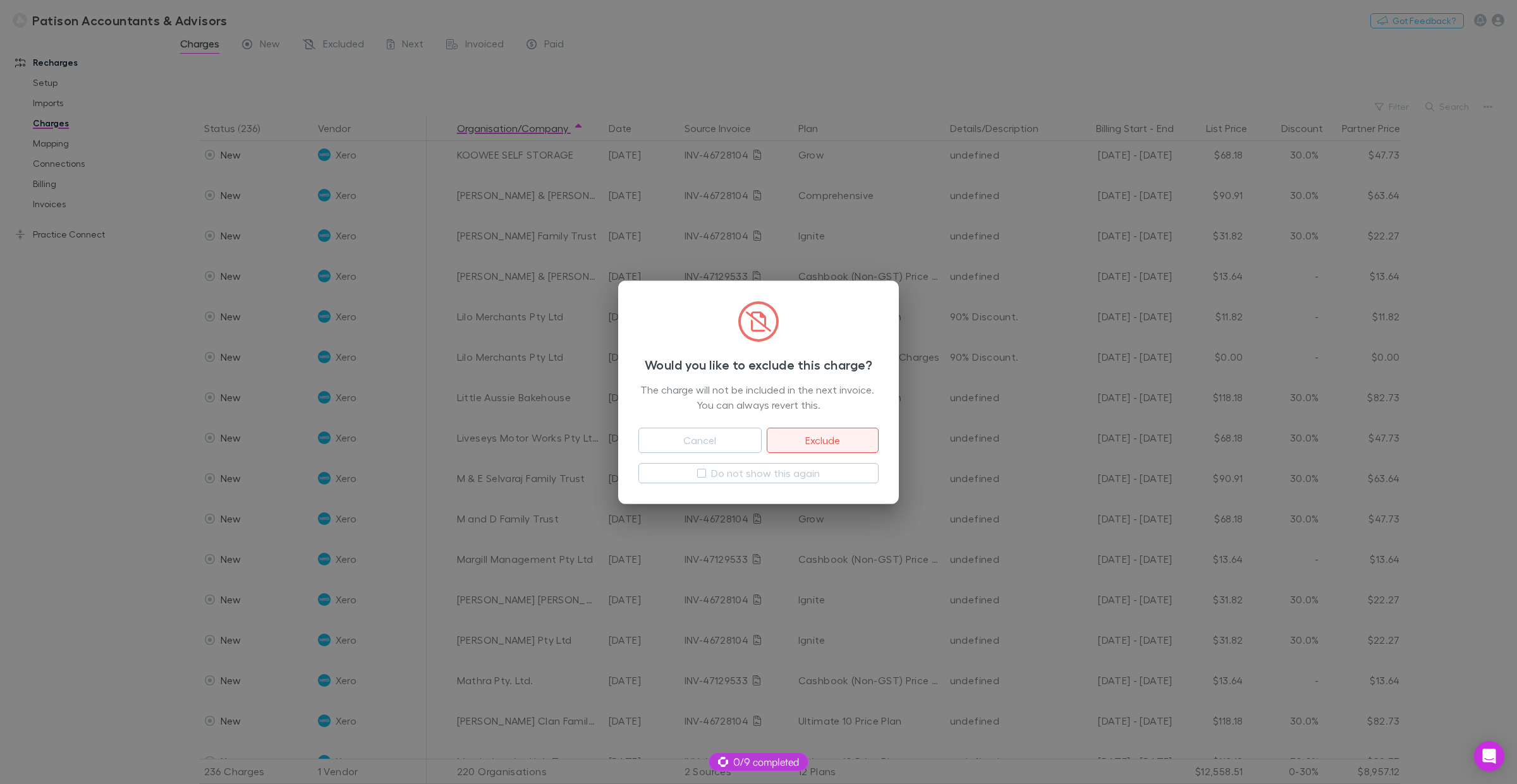
click at [821, 441] on button "Exclude" at bounding box center [822, 440] width 112 height 25
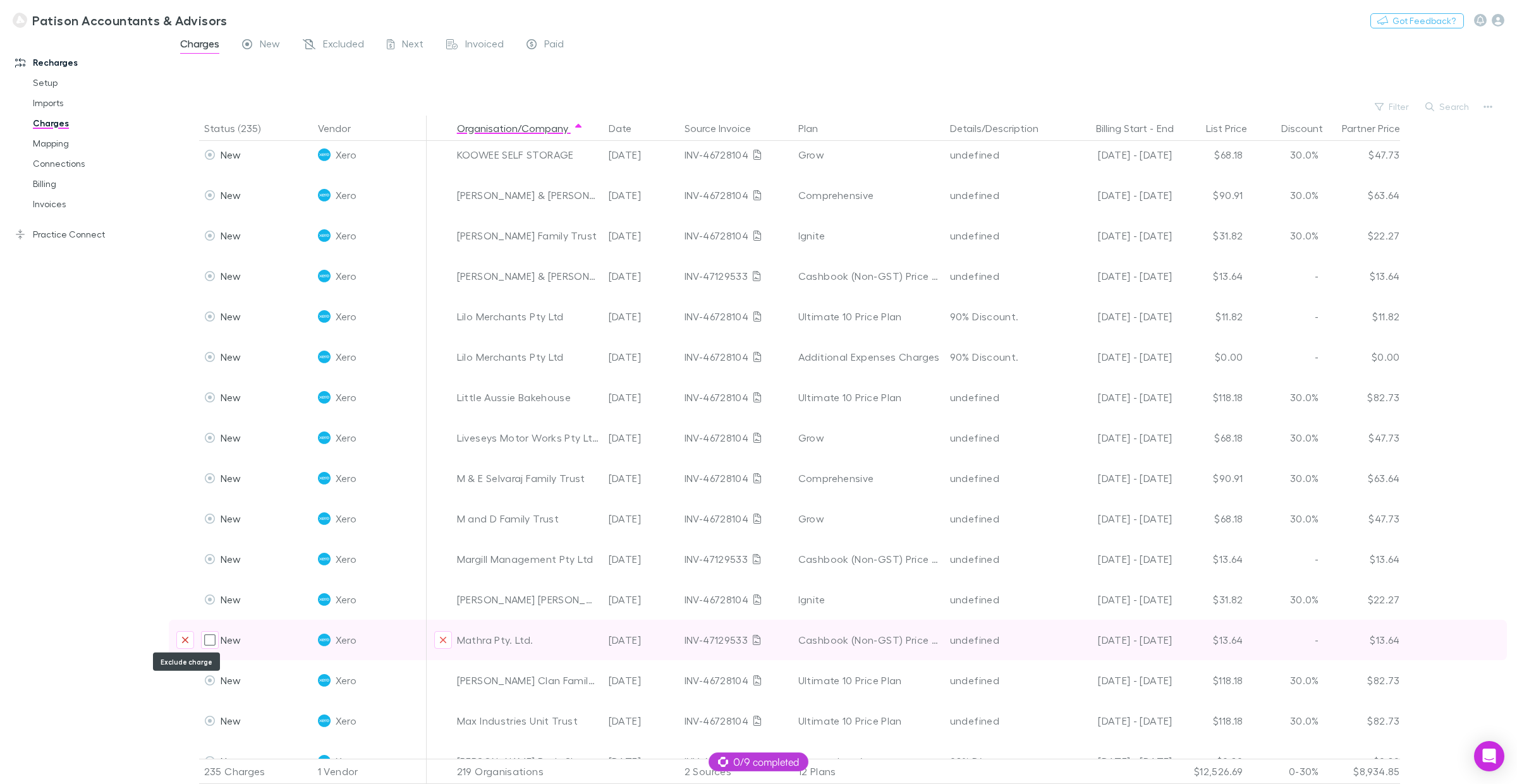
click at [183, 597] on icon "Exclude charge" at bounding box center [185, 640] width 7 height 10
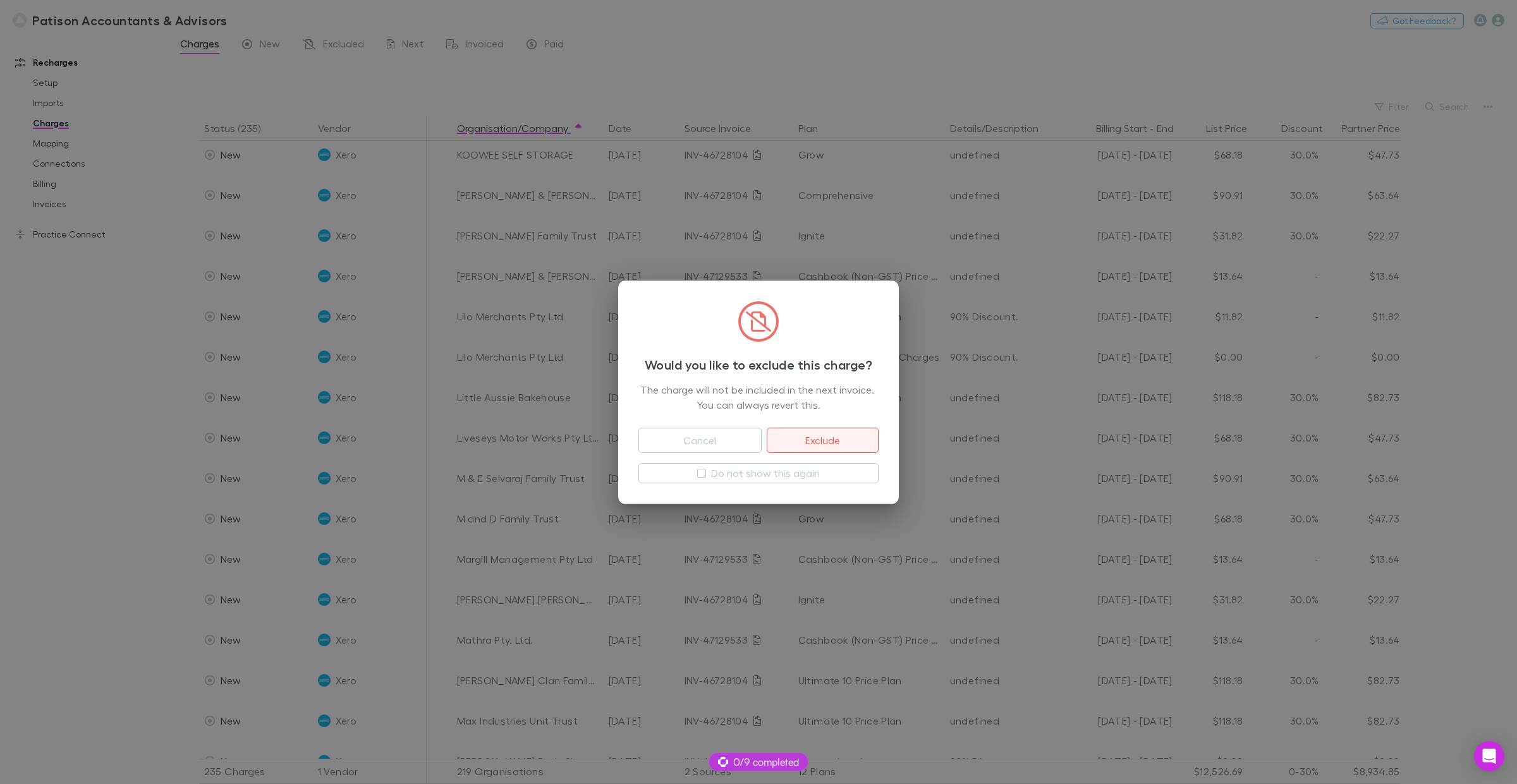
click at [832, 442] on button "Exclude" at bounding box center [822, 440] width 112 height 25
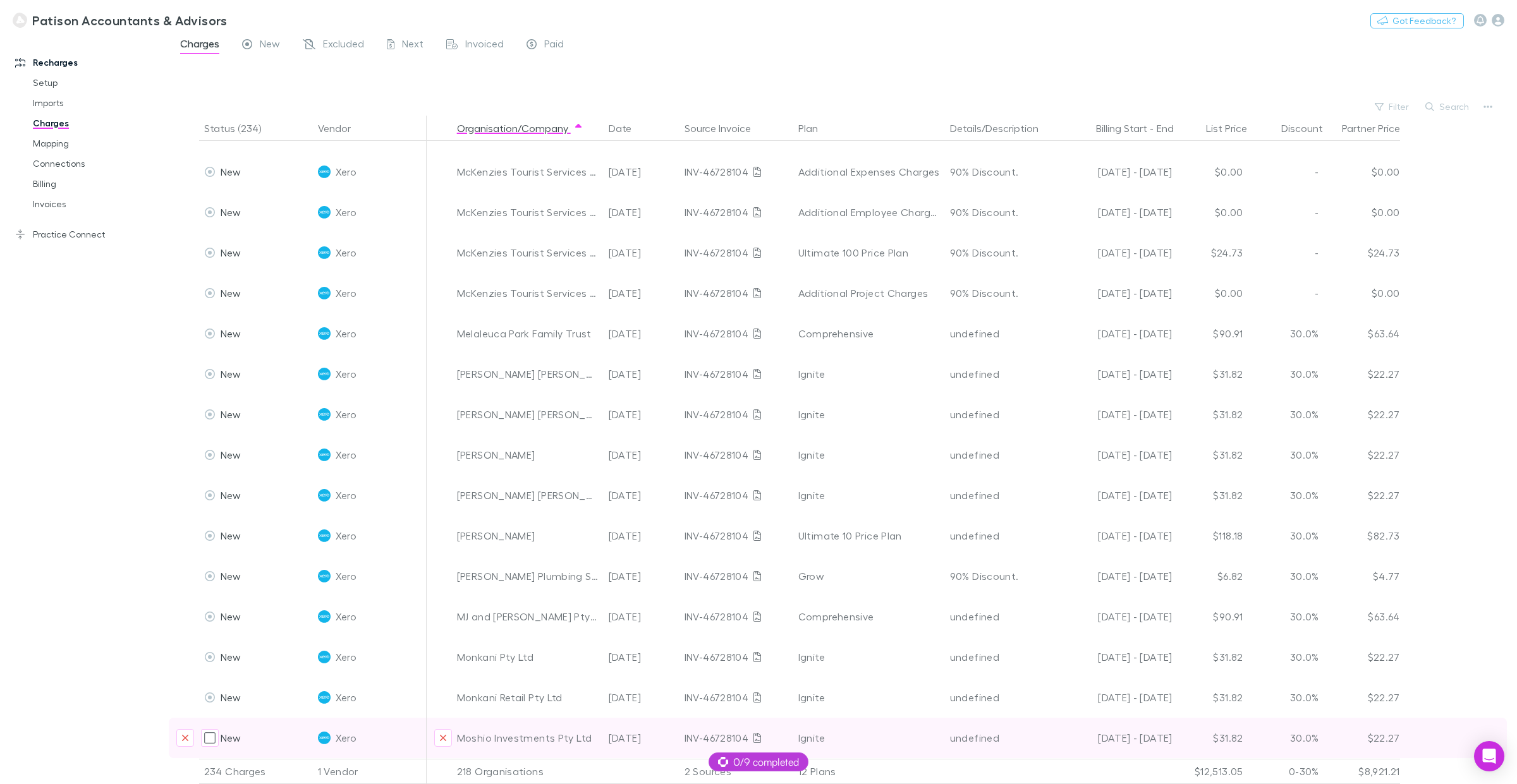
scroll to position [4621, 0]
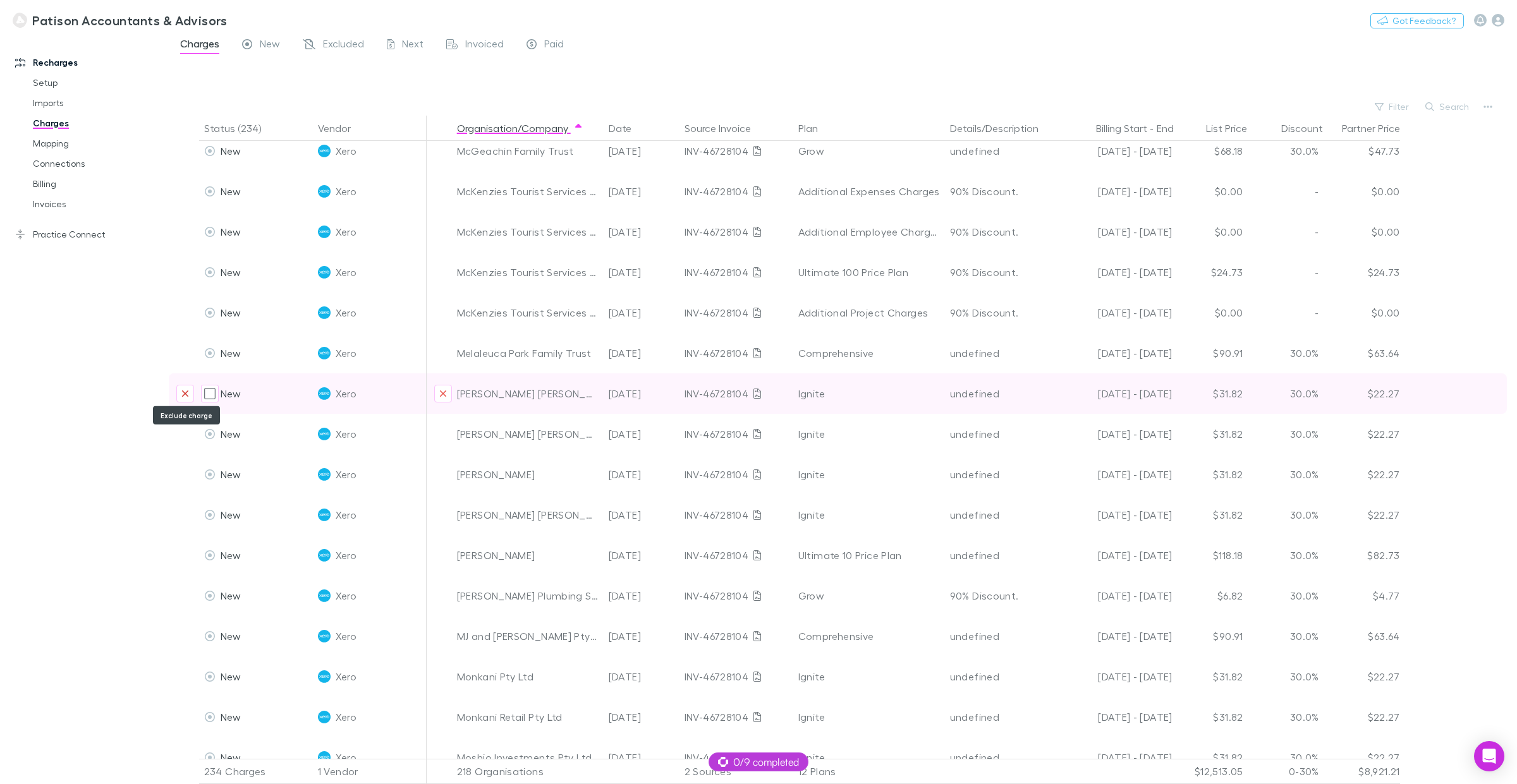
click at [177, 389] on button "Exclude charge" at bounding box center [185, 394] width 18 height 18
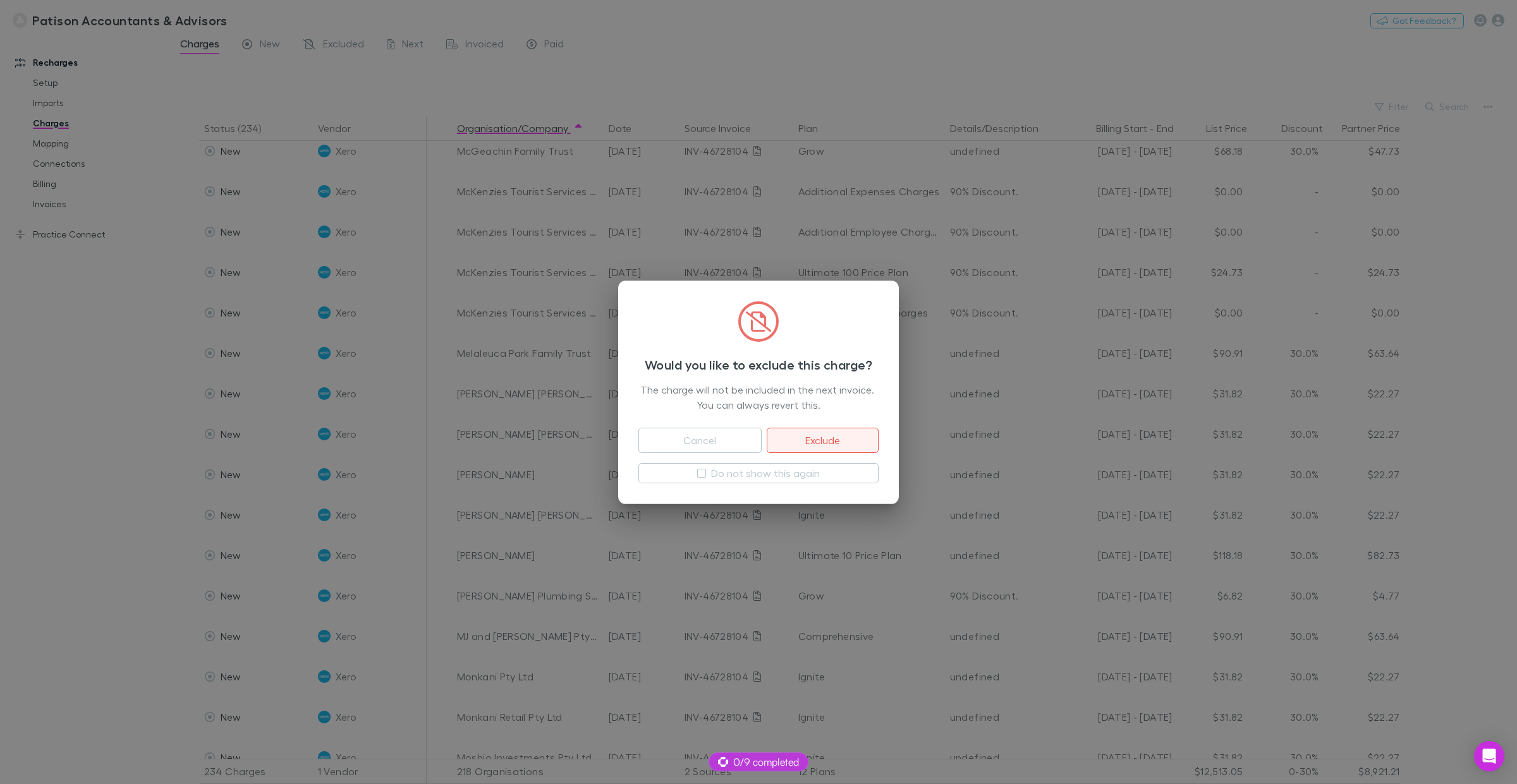
click at [826, 438] on button "Exclude" at bounding box center [822, 440] width 112 height 25
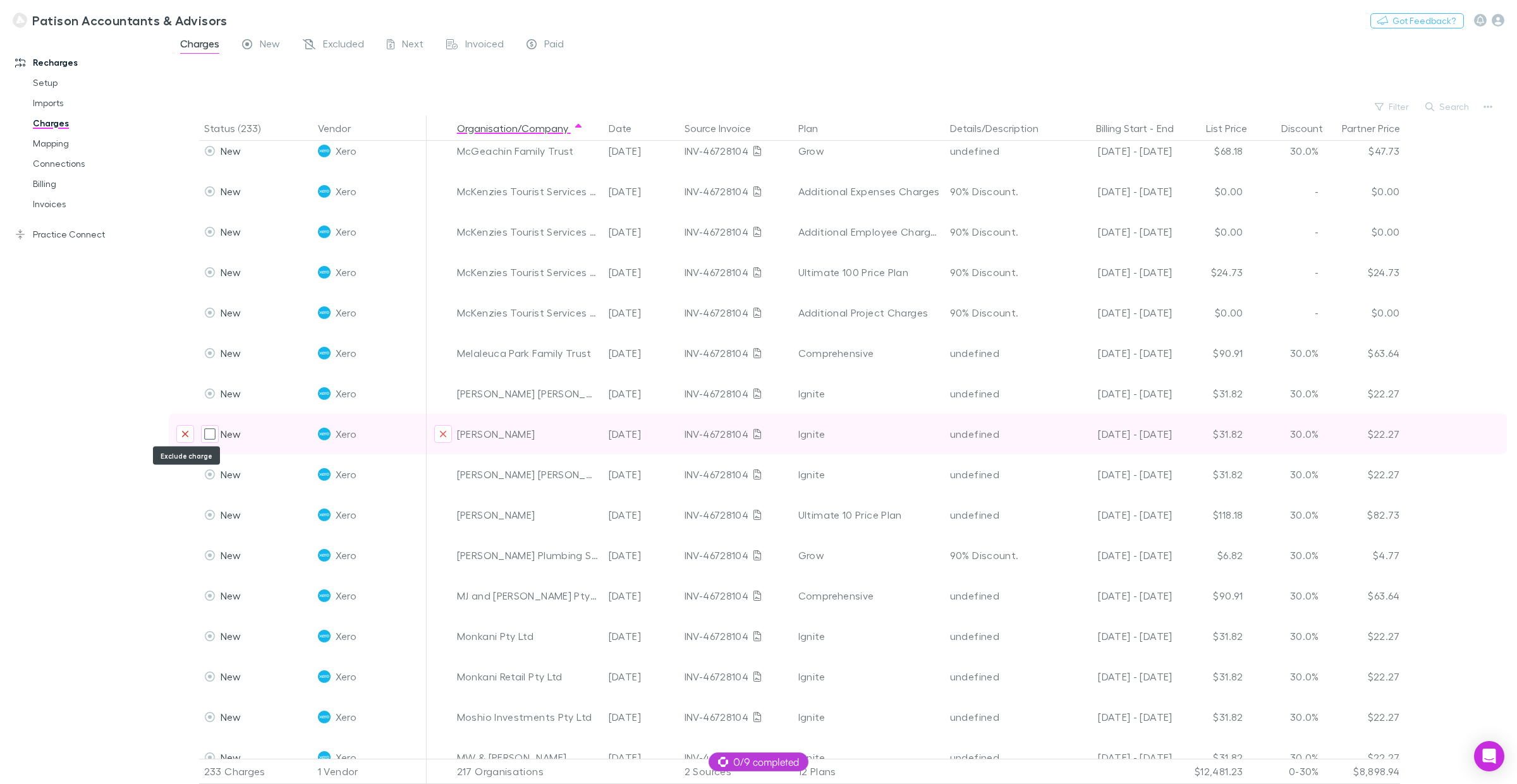
click at [184, 434] on icon "Exclude charge" at bounding box center [185, 434] width 6 height 6
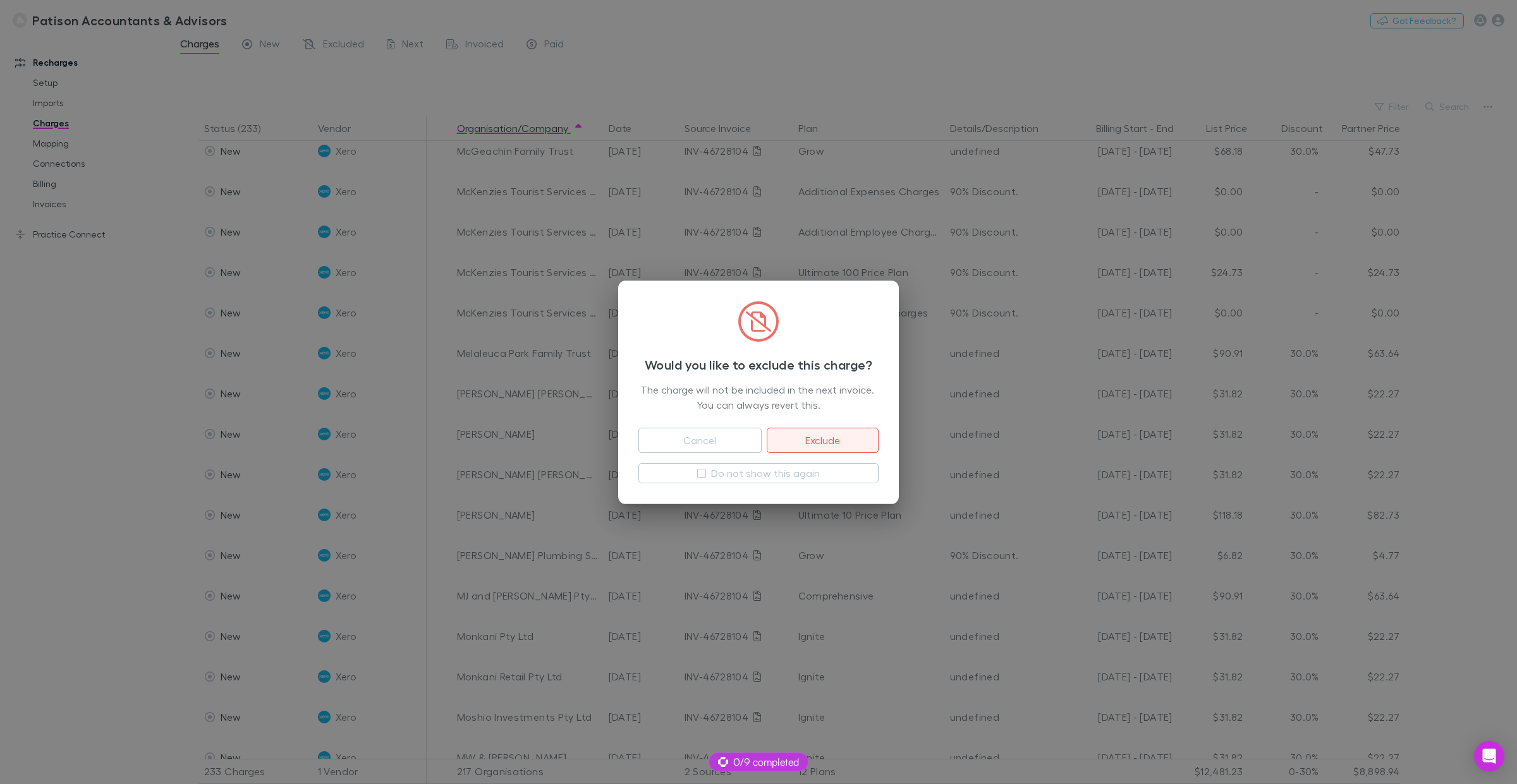
click at [823, 441] on button "Exclude" at bounding box center [822, 440] width 112 height 25
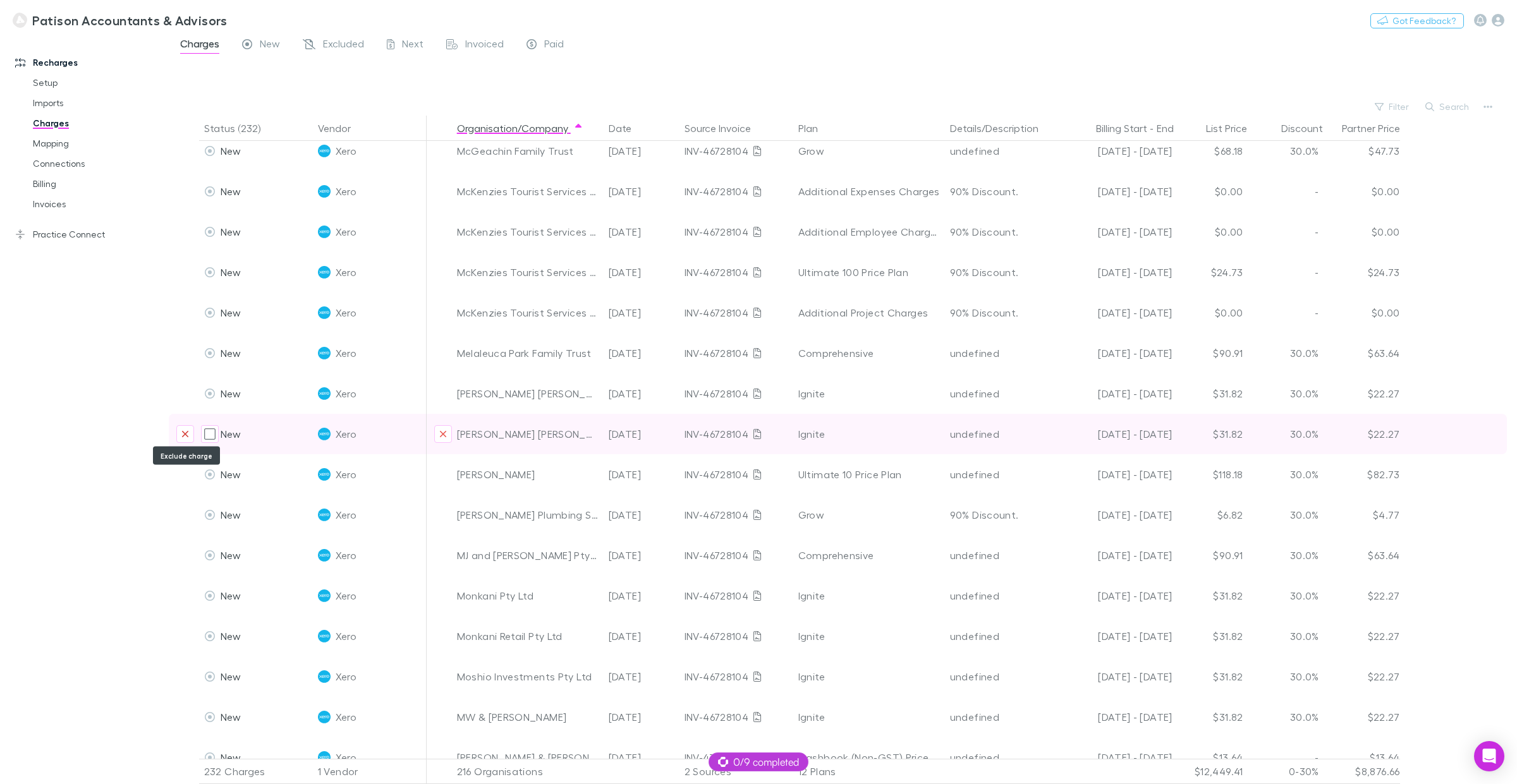
click at [185, 431] on icon "Exclude charge" at bounding box center [185, 434] width 7 height 10
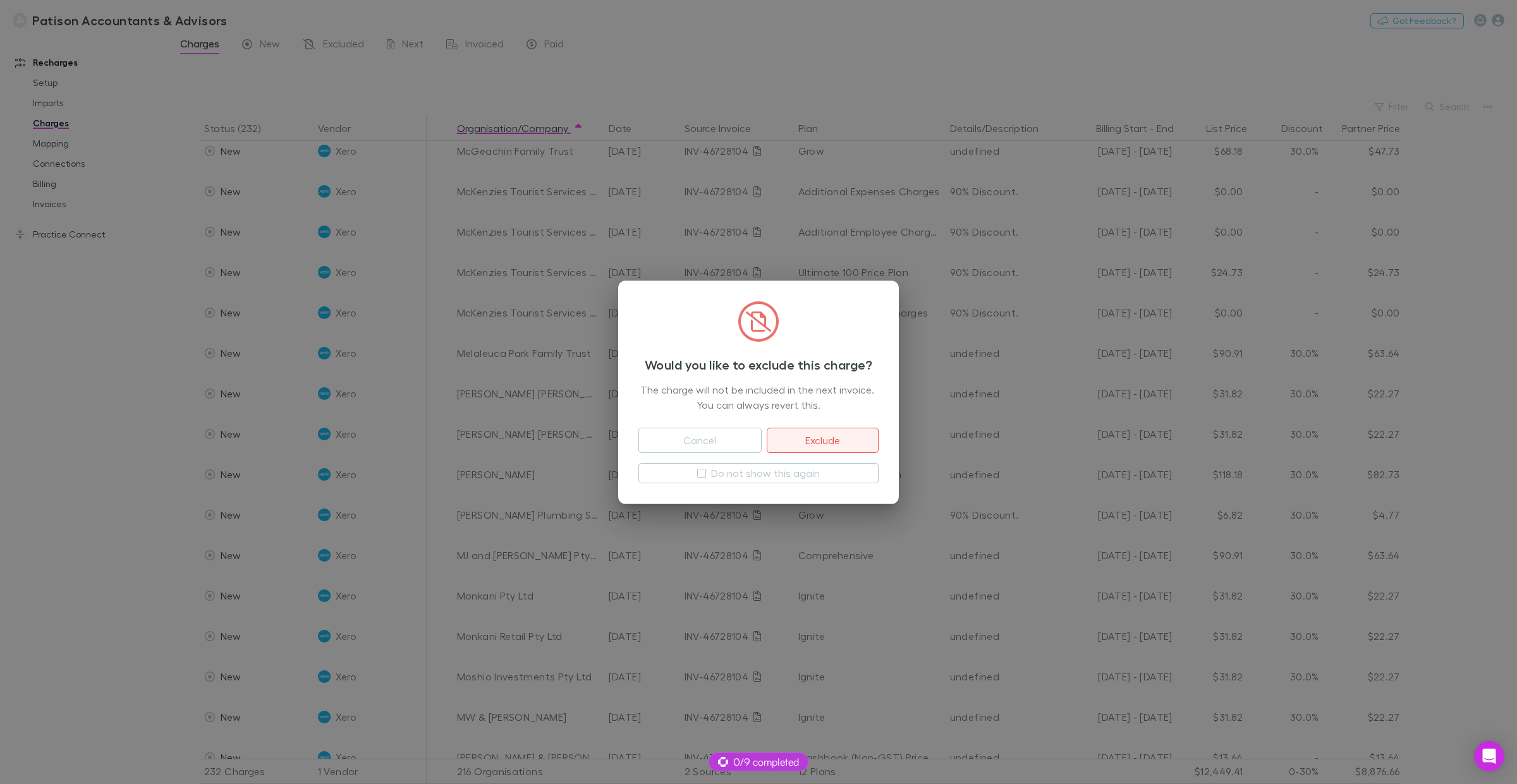
click at [814, 441] on button "Exclude" at bounding box center [822, 440] width 112 height 25
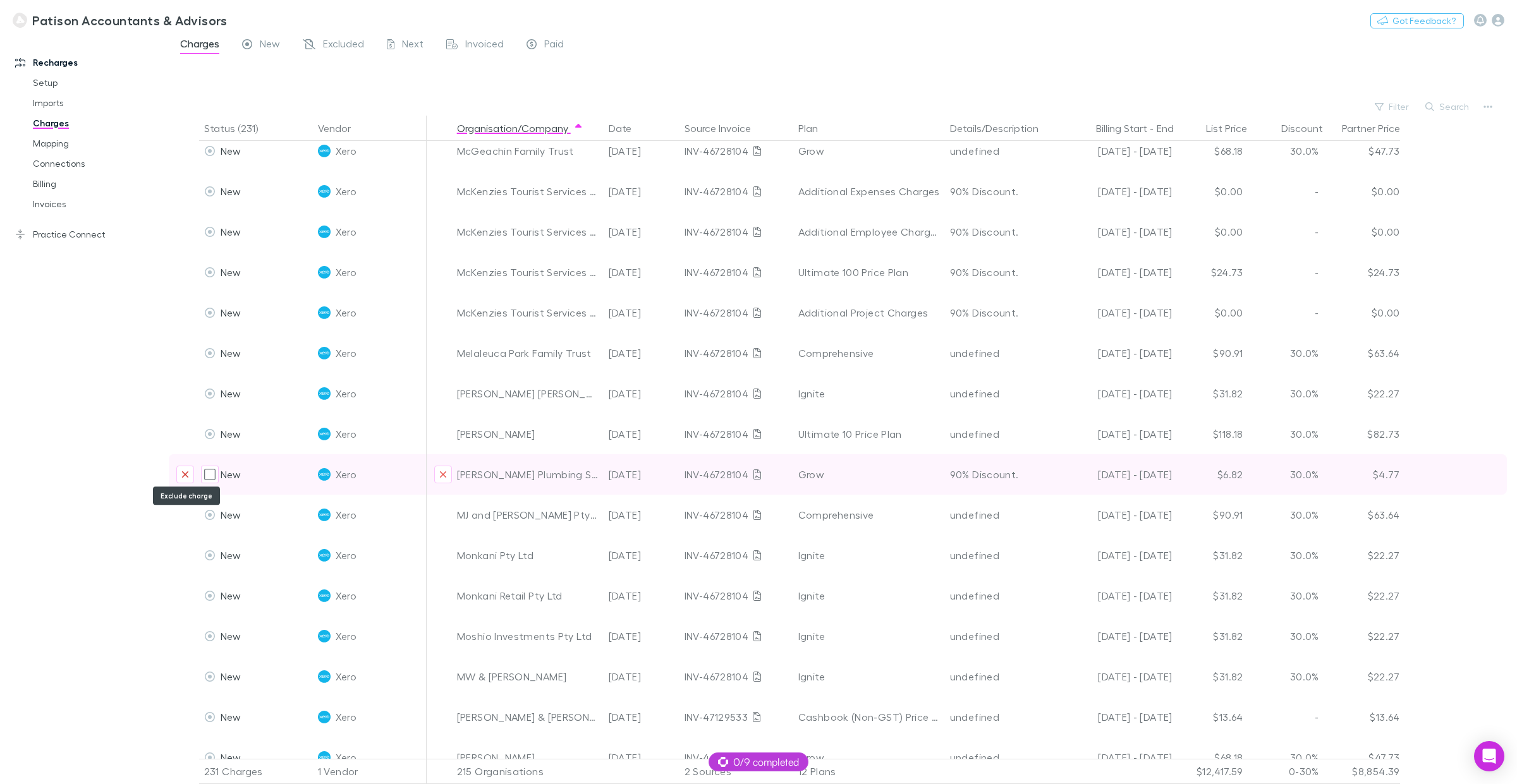
click at [185, 474] on icon "Exclude charge" at bounding box center [185, 475] width 6 height 6
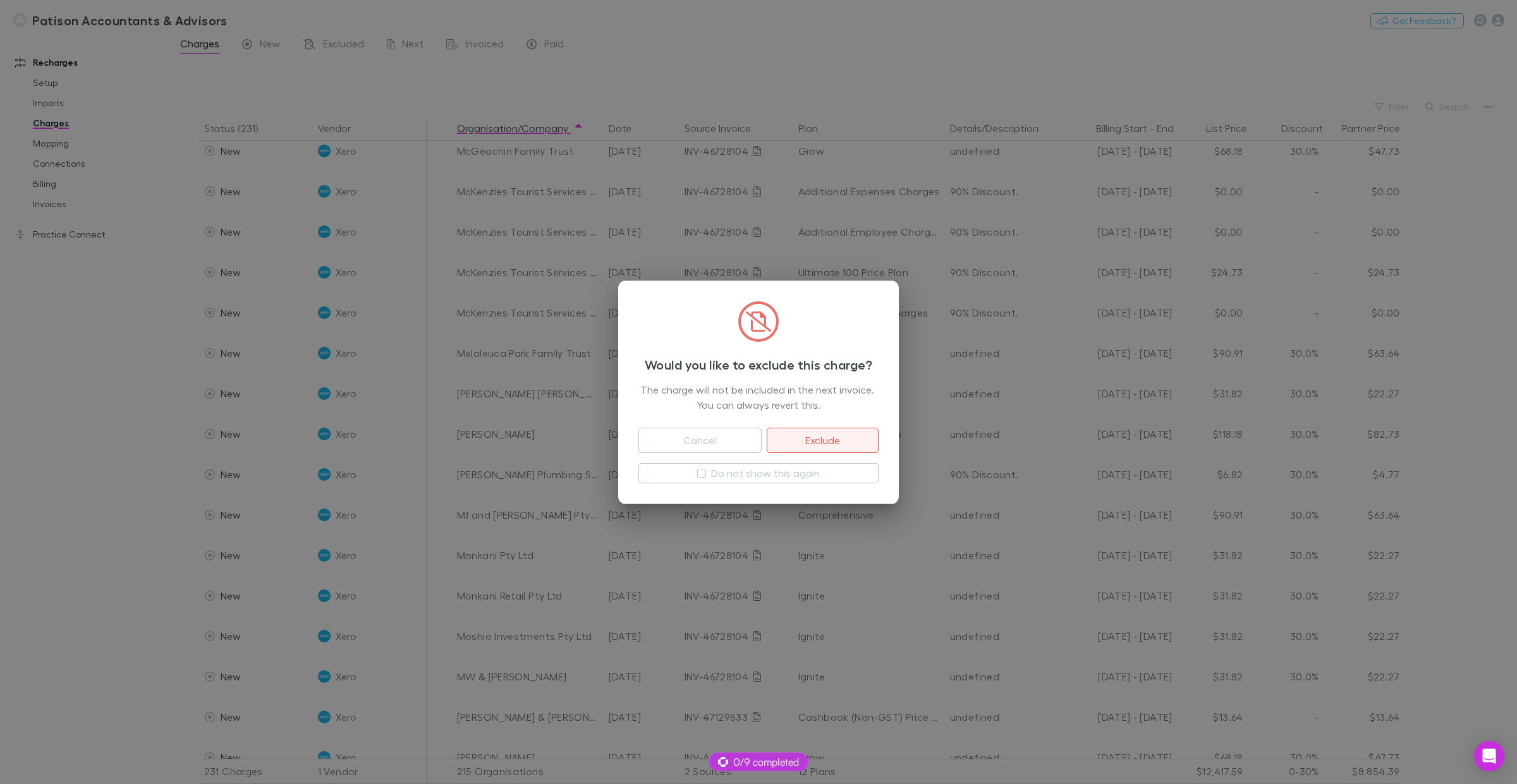
click at [813, 442] on button "Exclude" at bounding box center [822, 440] width 112 height 25
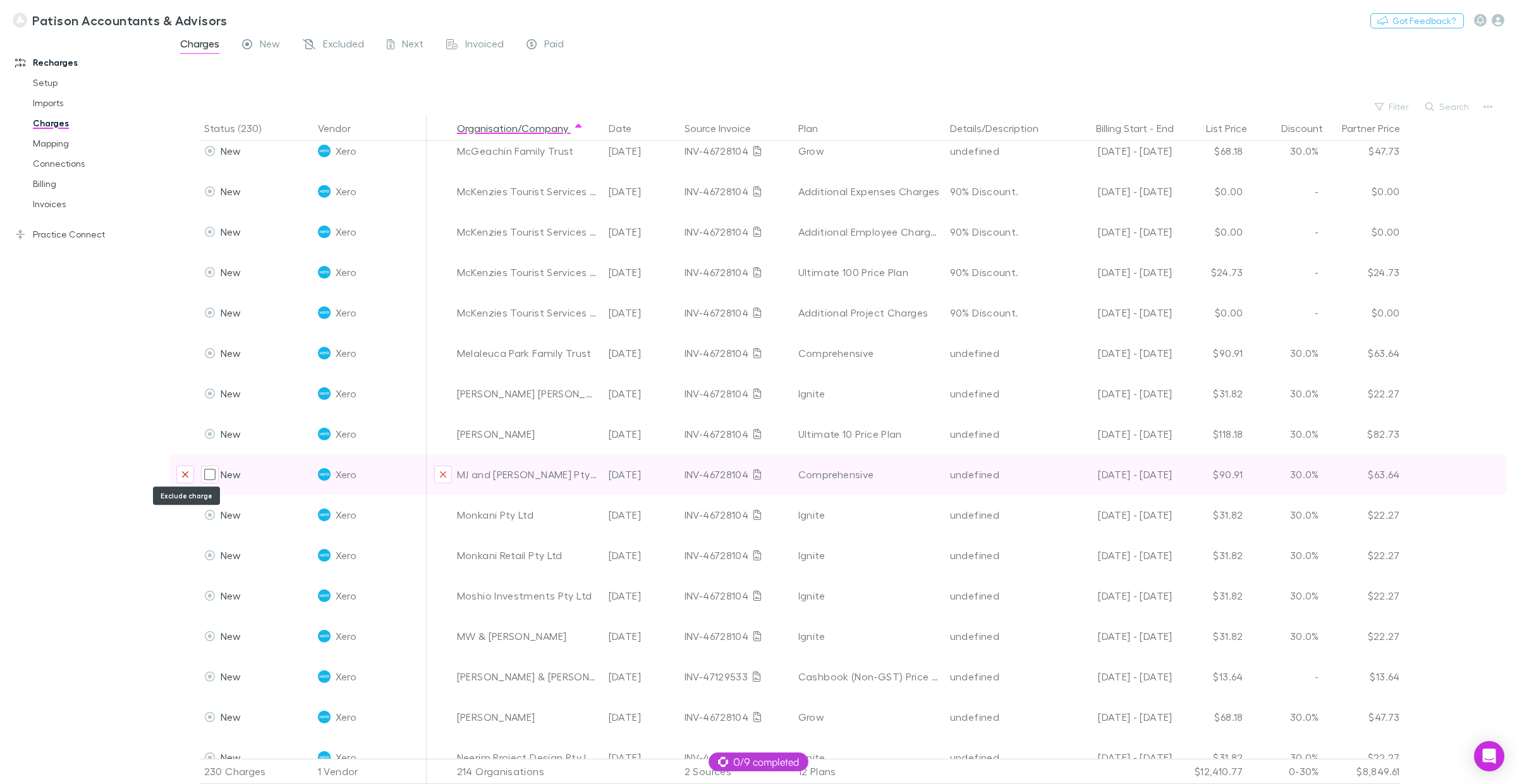
click at [185, 476] on icon "Exclude charge" at bounding box center [185, 475] width 7 height 10
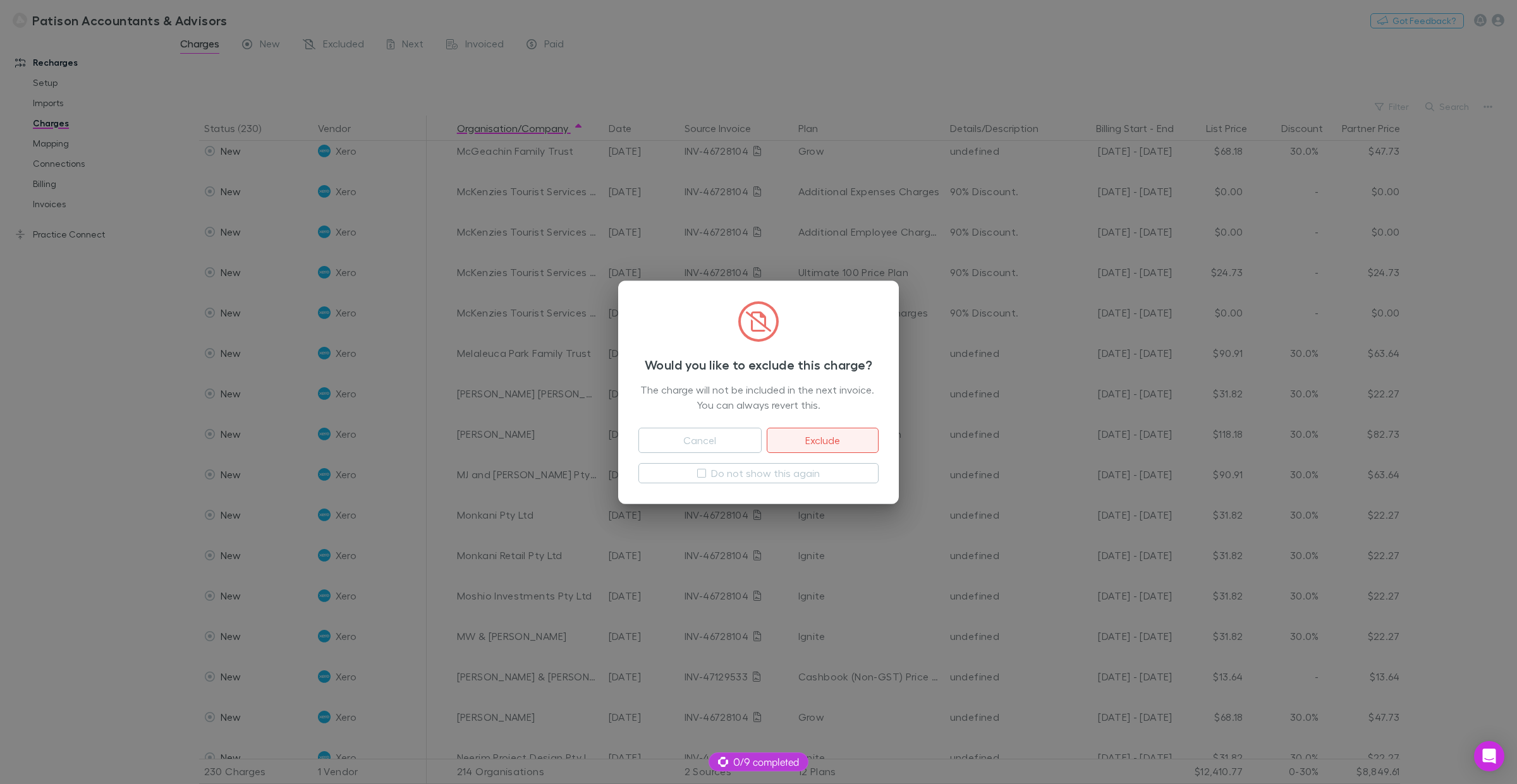
click at [821, 437] on button "Exclude" at bounding box center [822, 440] width 112 height 25
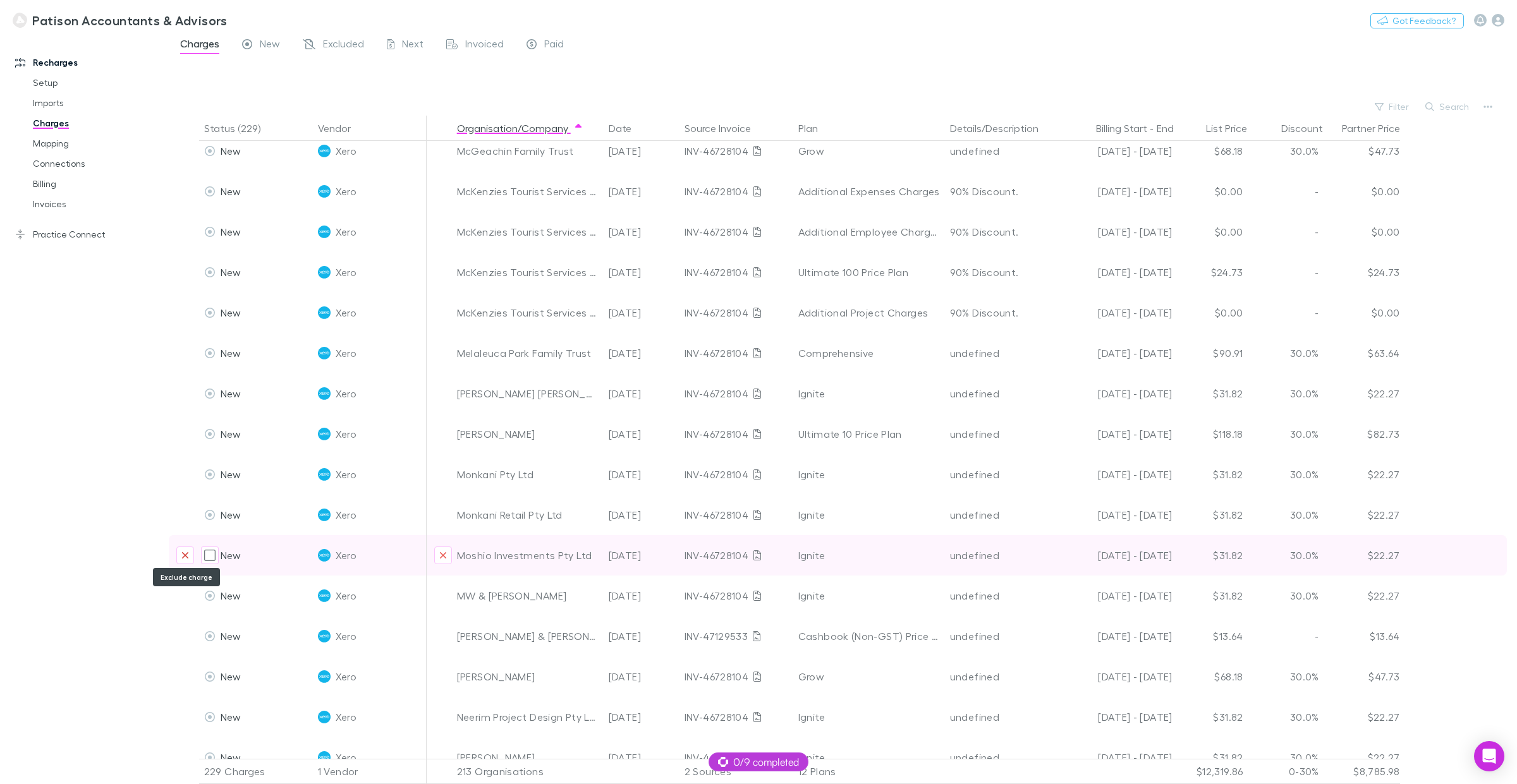
click at [185, 554] on icon "Exclude charge" at bounding box center [185, 556] width 6 height 6
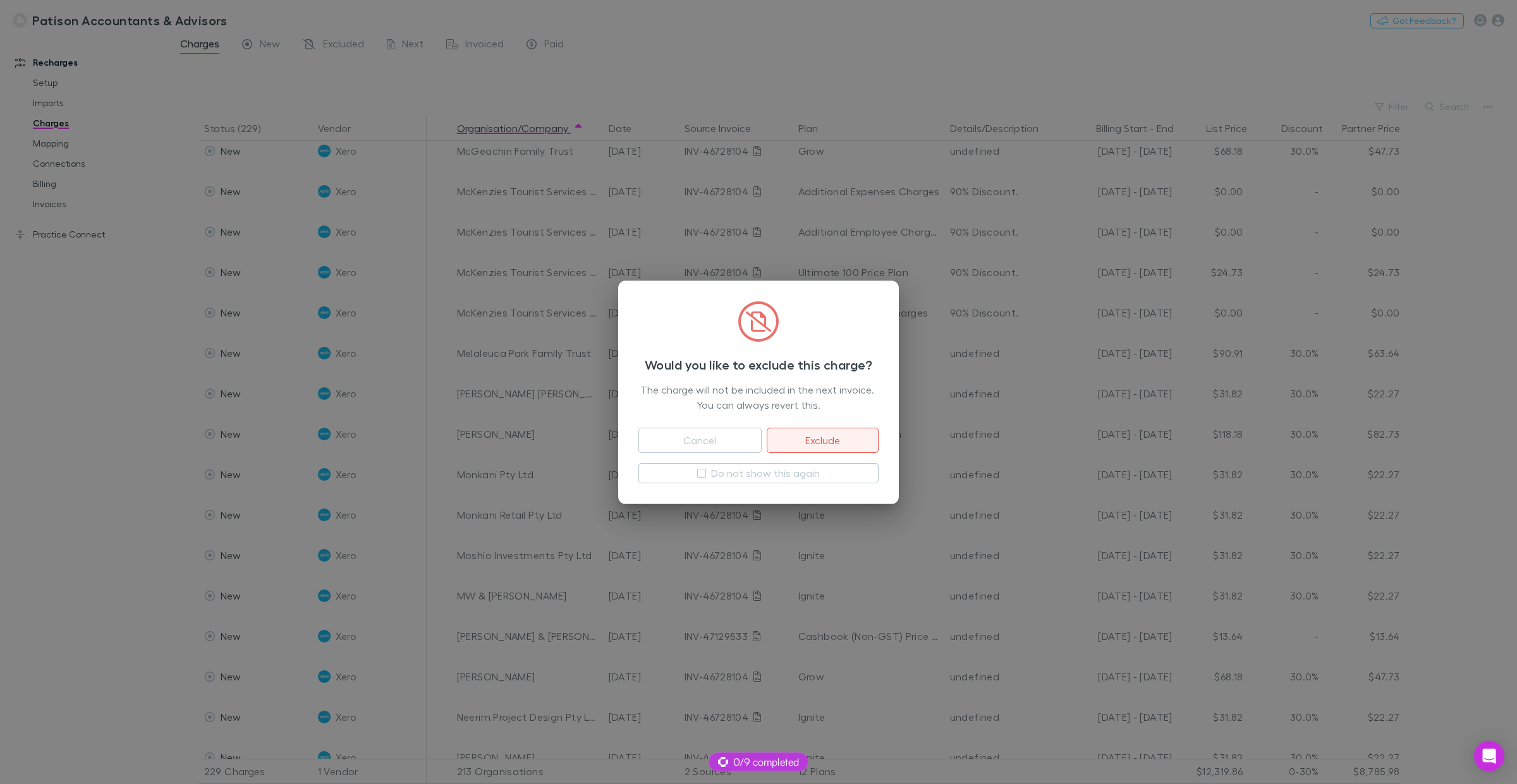
click at [816, 442] on button "Exclude" at bounding box center [822, 440] width 112 height 25
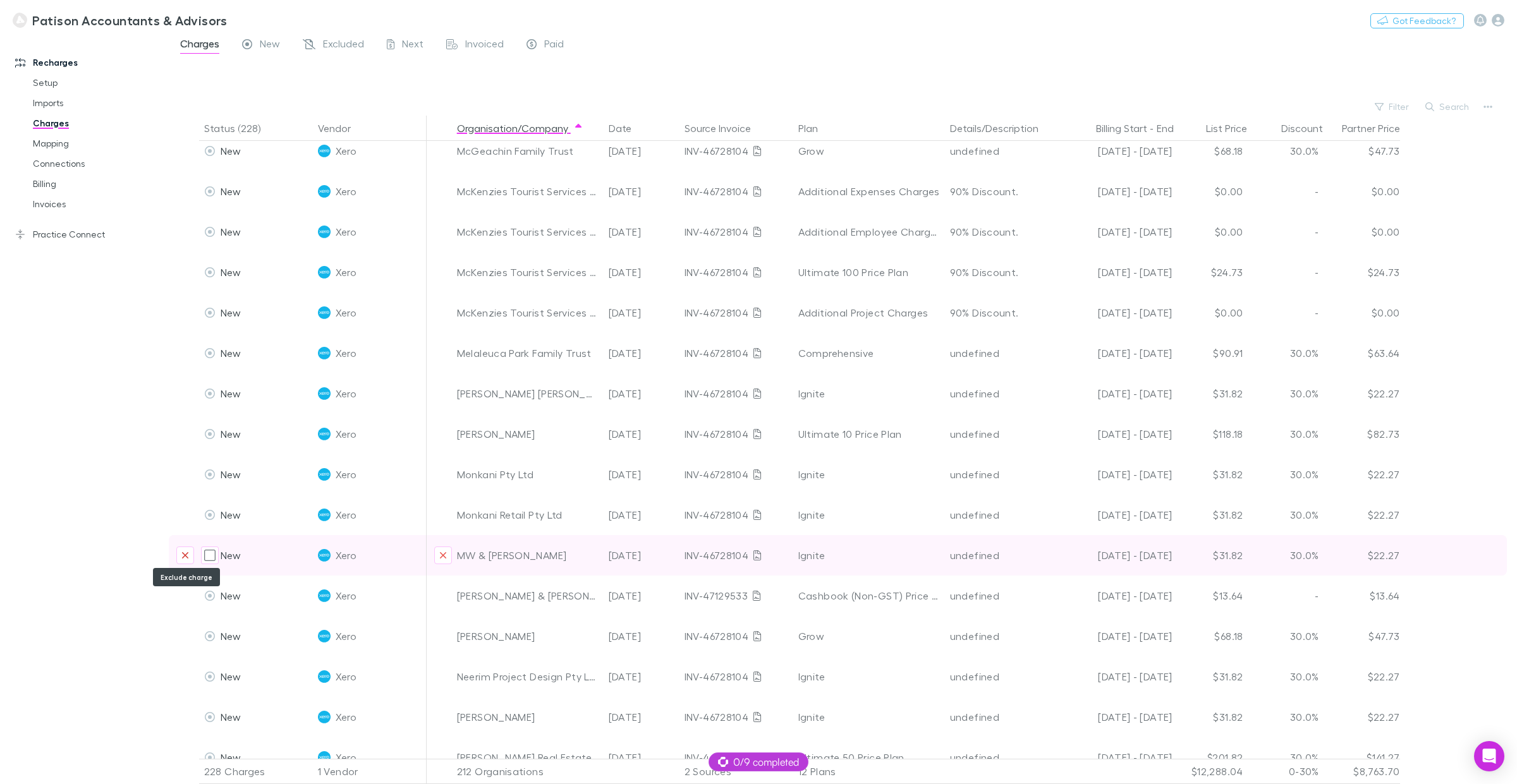
click at [187, 554] on icon "Exclude charge" at bounding box center [185, 556] width 7 height 10
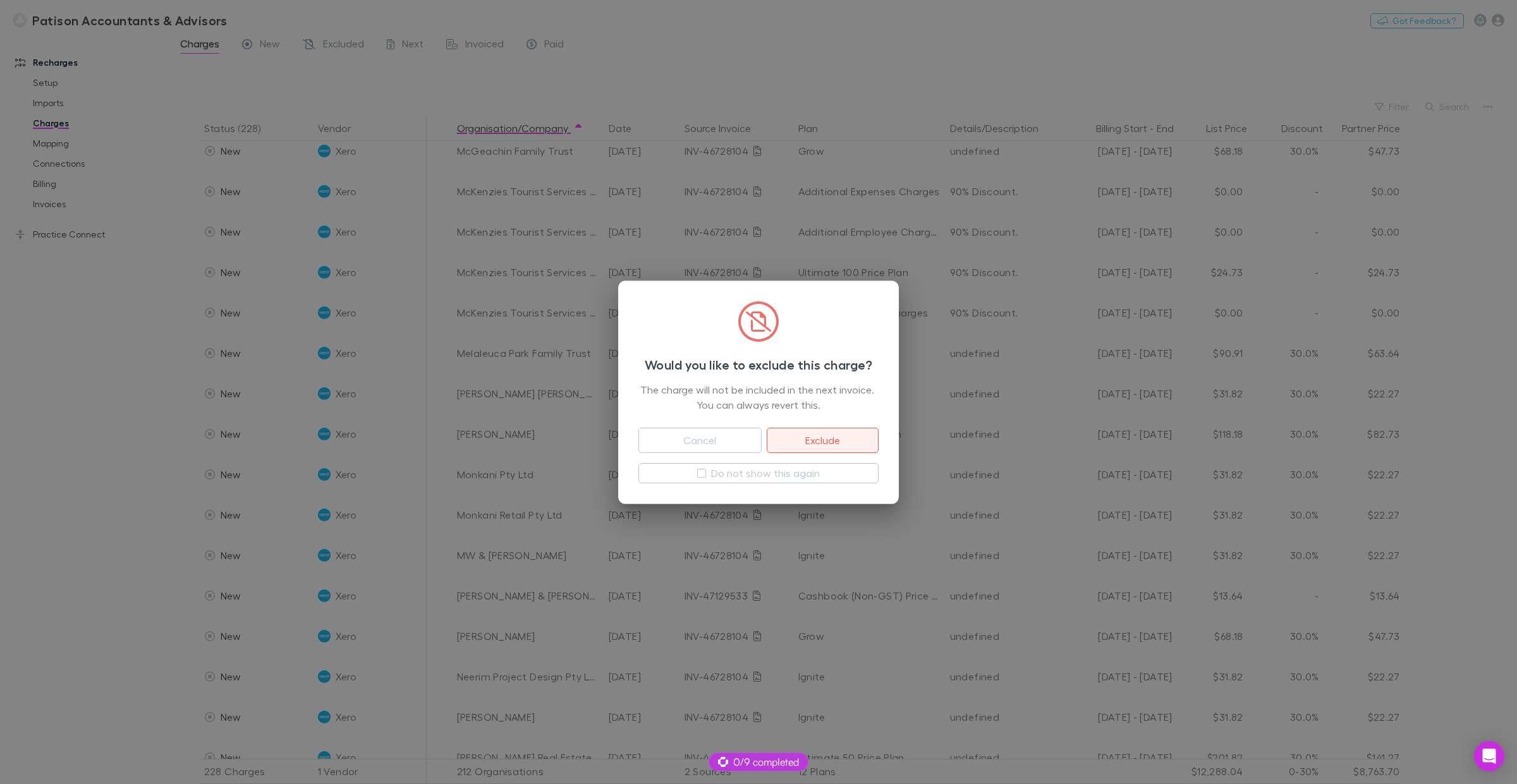
click at [838, 439] on button "Exclude" at bounding box center [822, 440] width 112 height 25
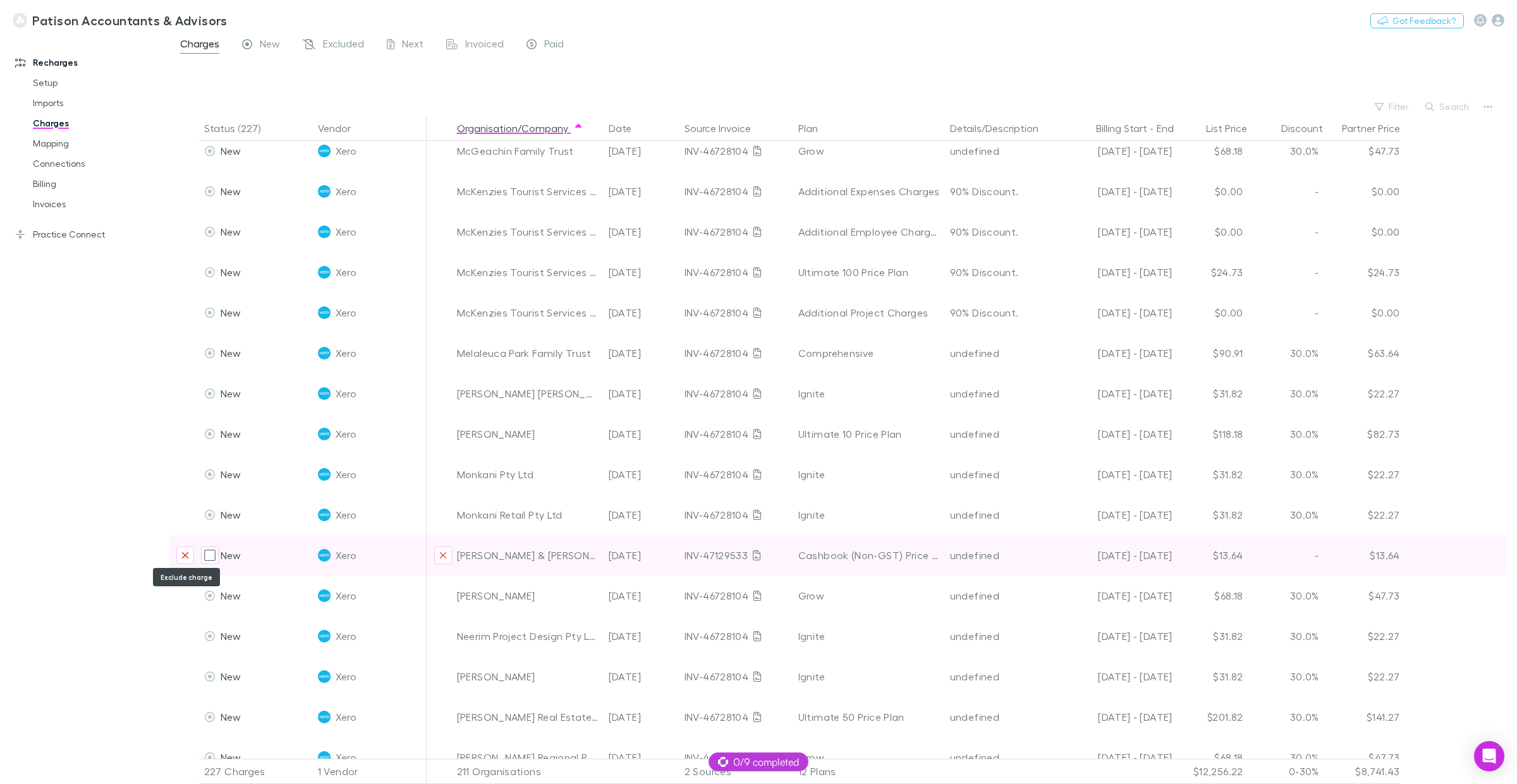
click at [182, 555] on icon "Exclude charge" at bounding box center [185, 556] width 7 height 10
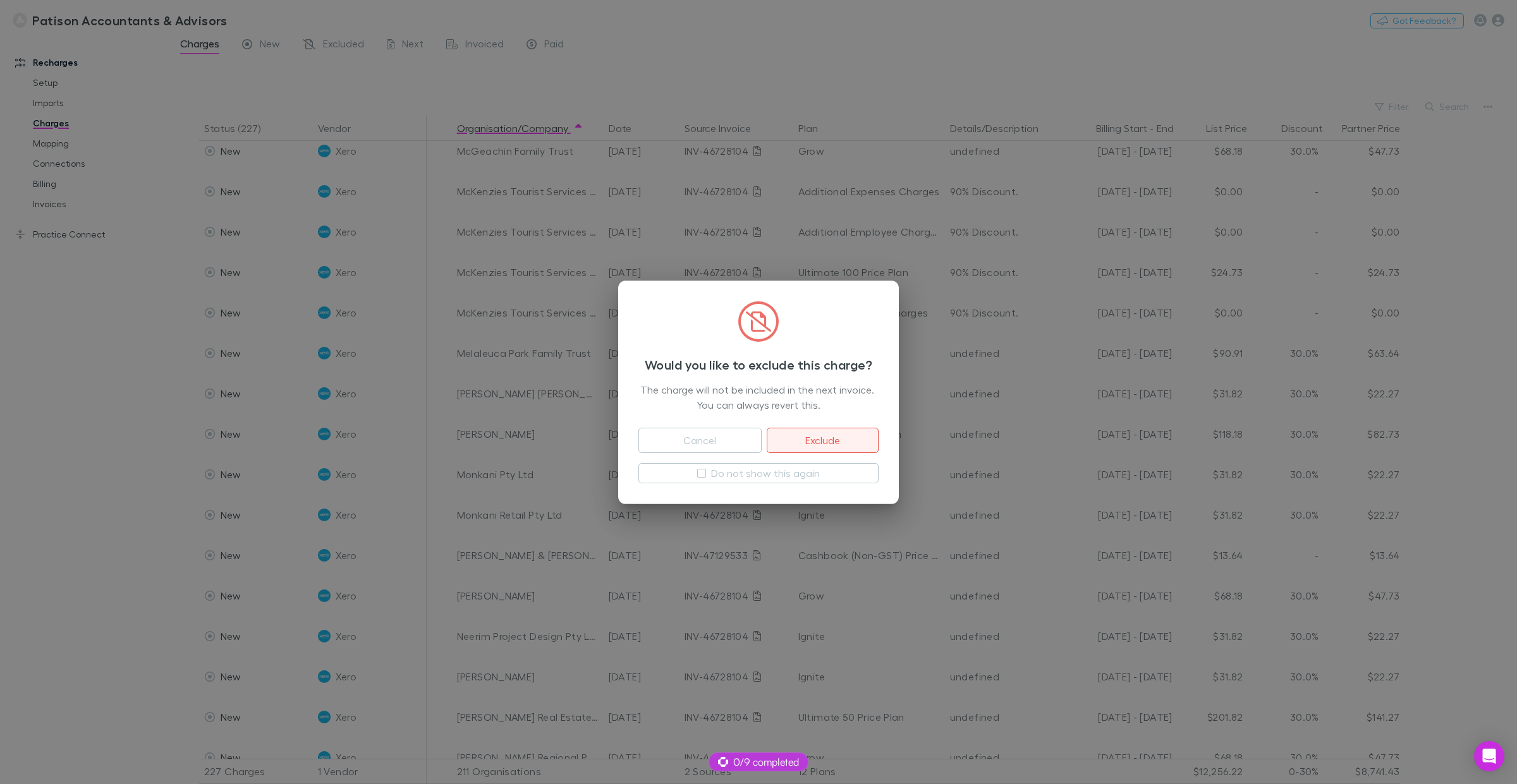
click at [822, 434] on button "Exclude" at bounding box center [822, 440] width 112 height 25
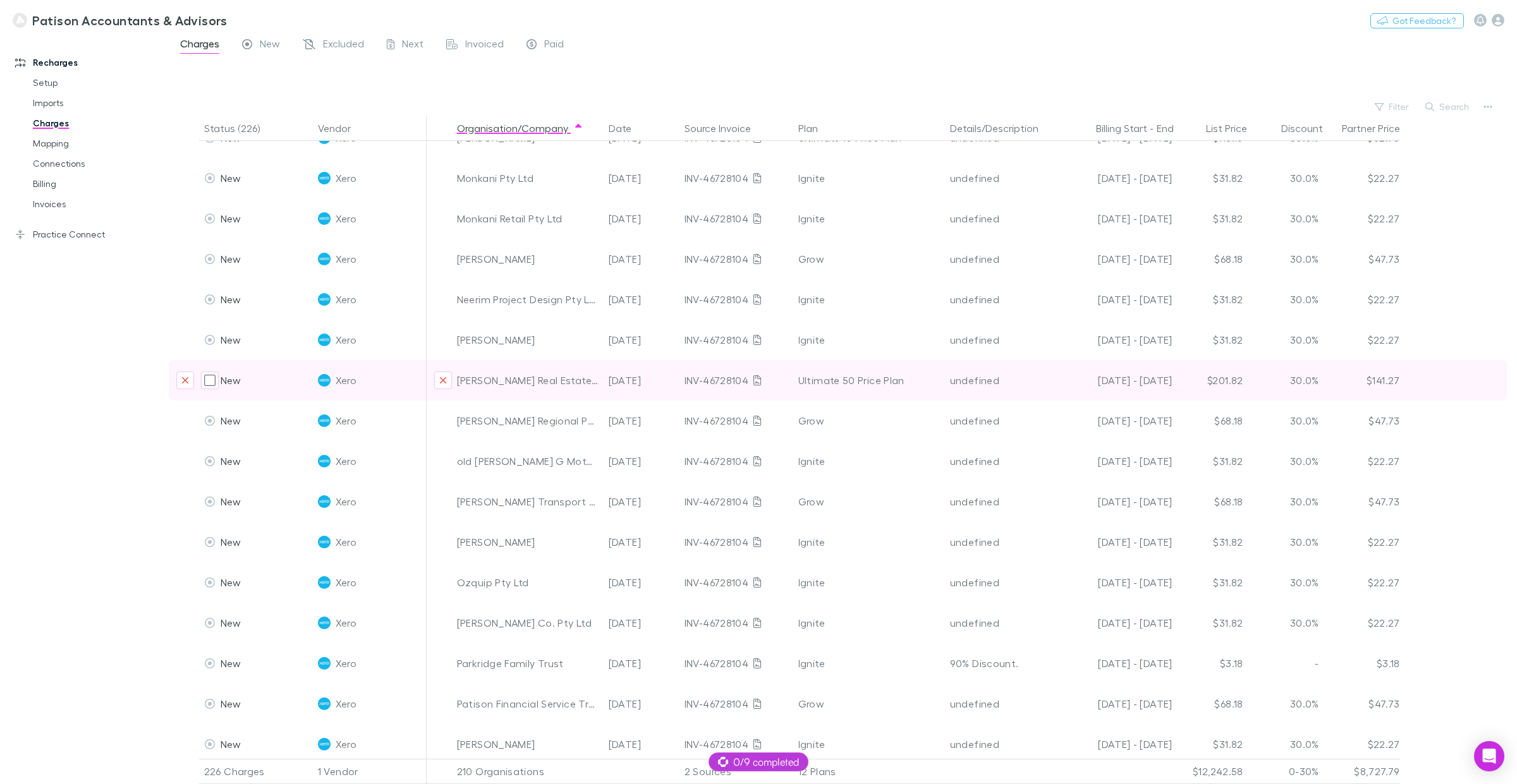
scroll to position [4898, 0]
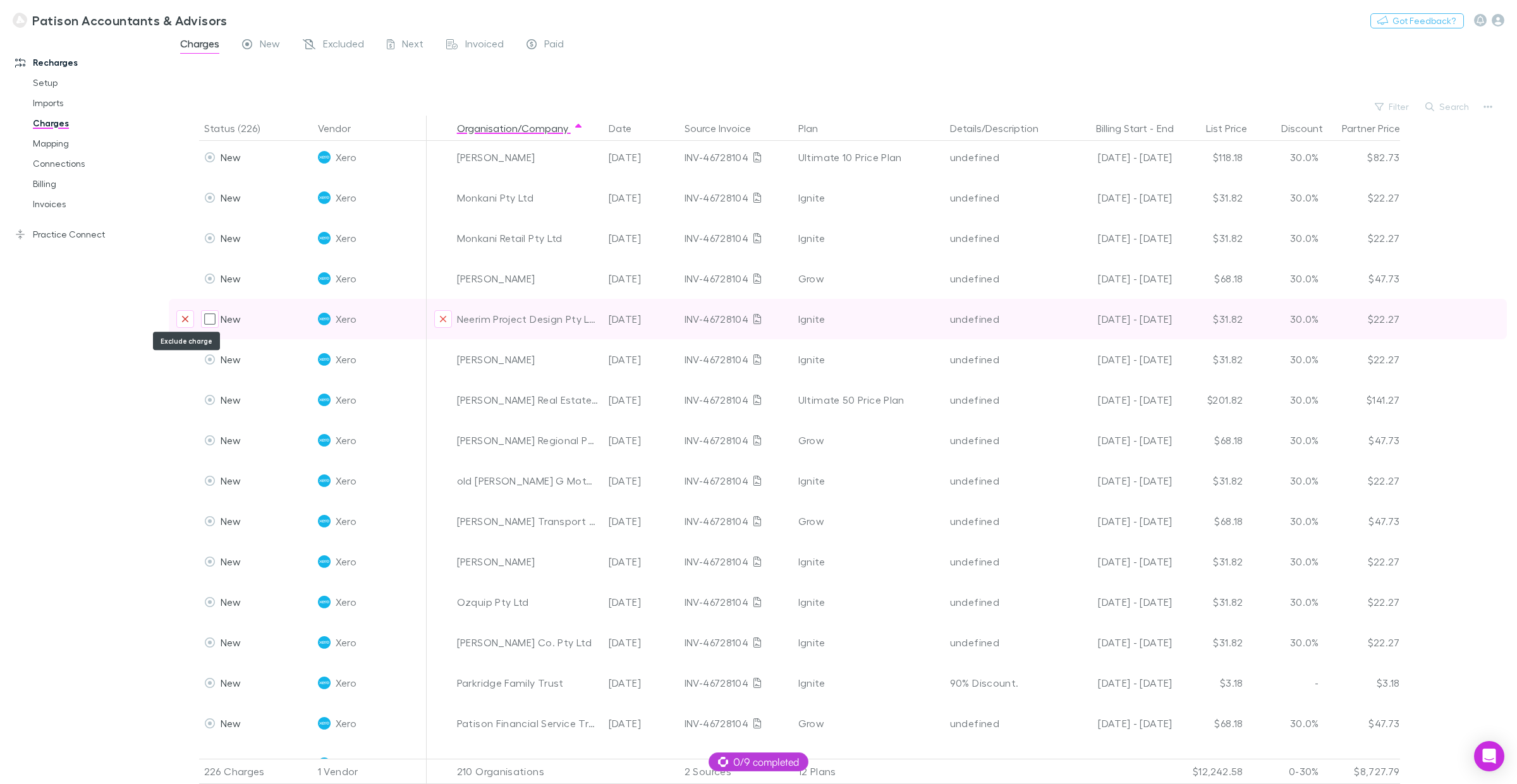
click at [187, 323] on button "Exclude charge" at bounding box center [185, 319] width 18 height 18
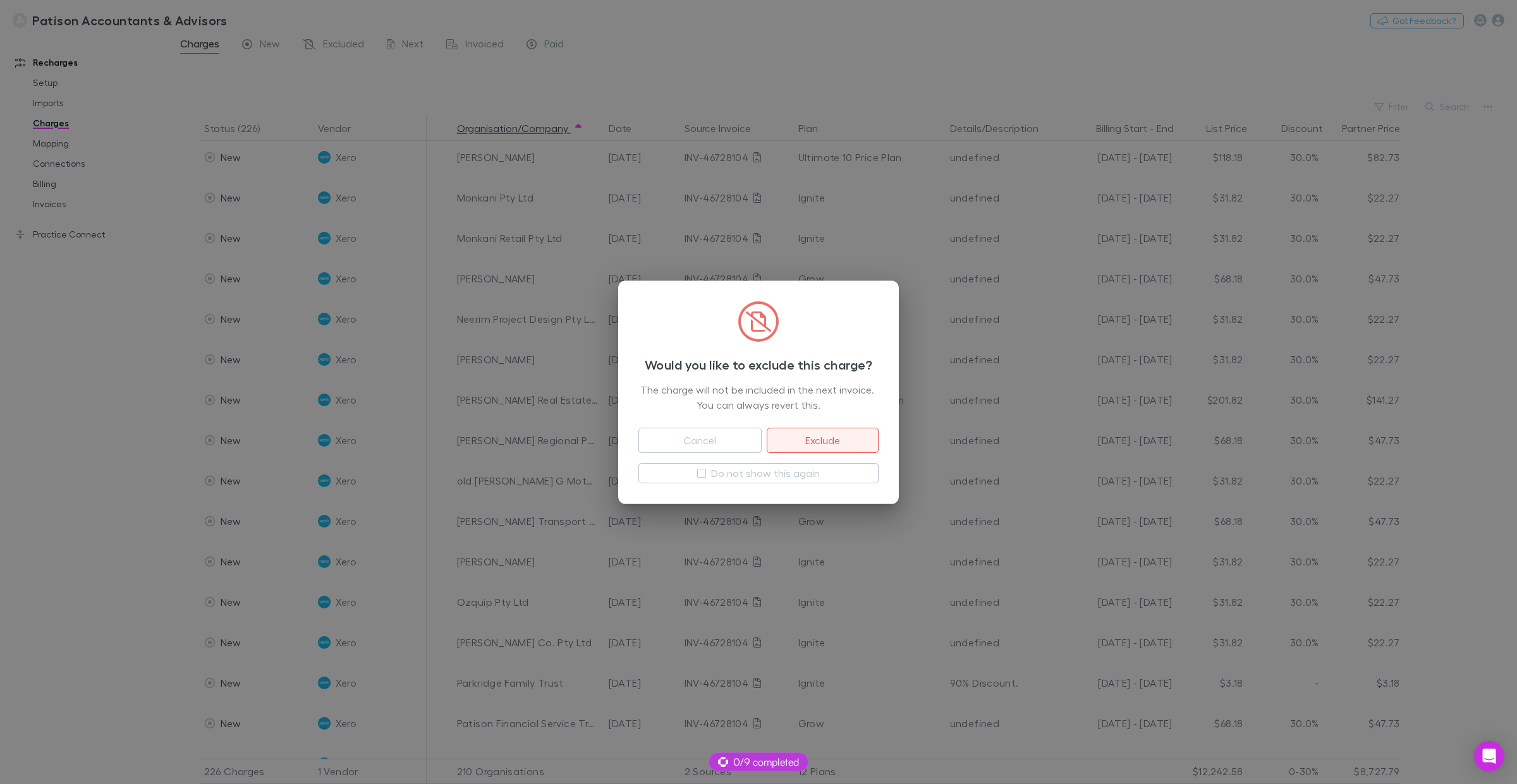
click at [817, 440] on button "Exclude" at bounding box center [822, 440] width 112 height 25
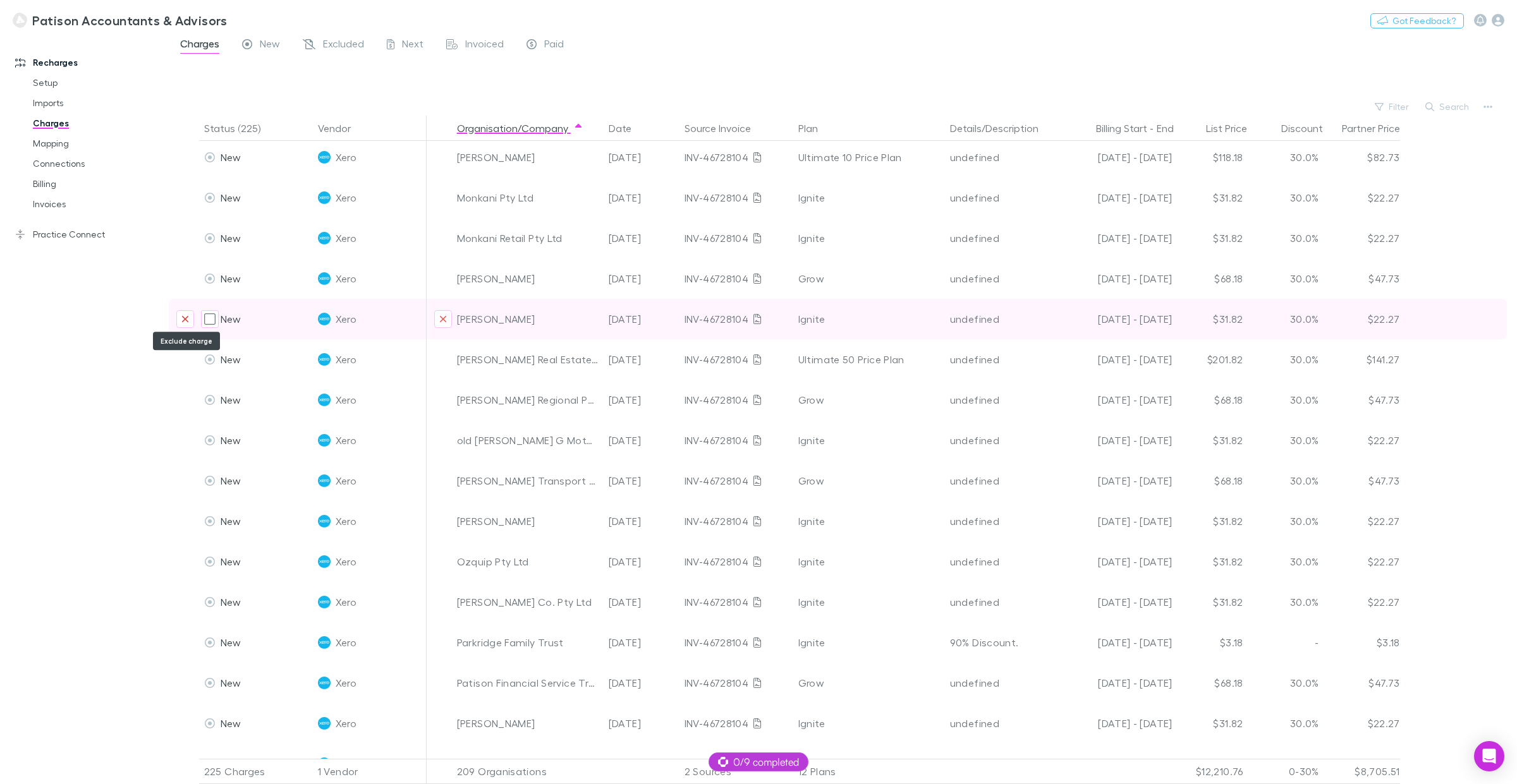
click at [187, 319] on icon "Exclude charge" at bounding box center [185, 319] width 7 height 10
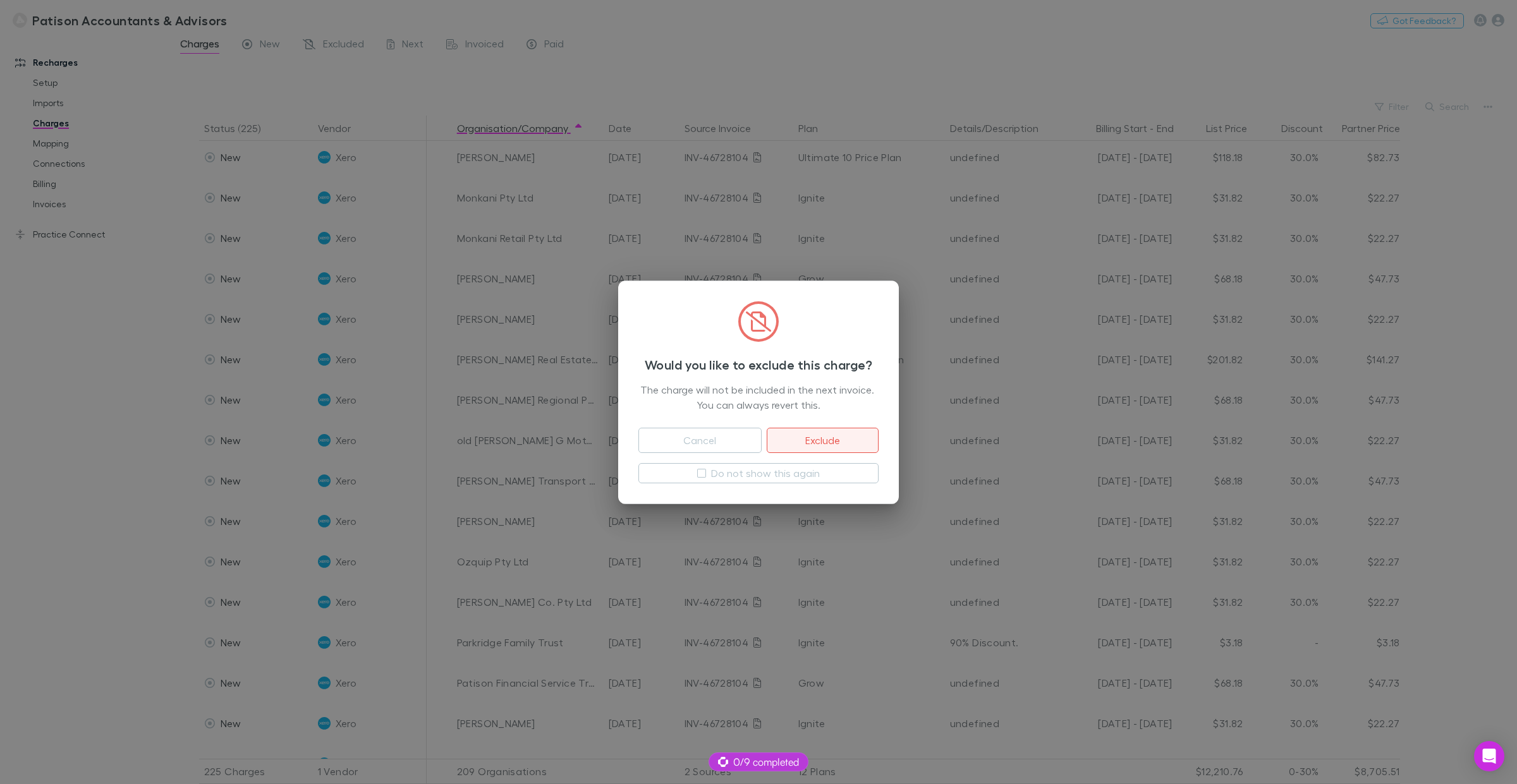
click at [813, 442] on button "Exclude" at bounding box center [822, 440] width 112 height 25
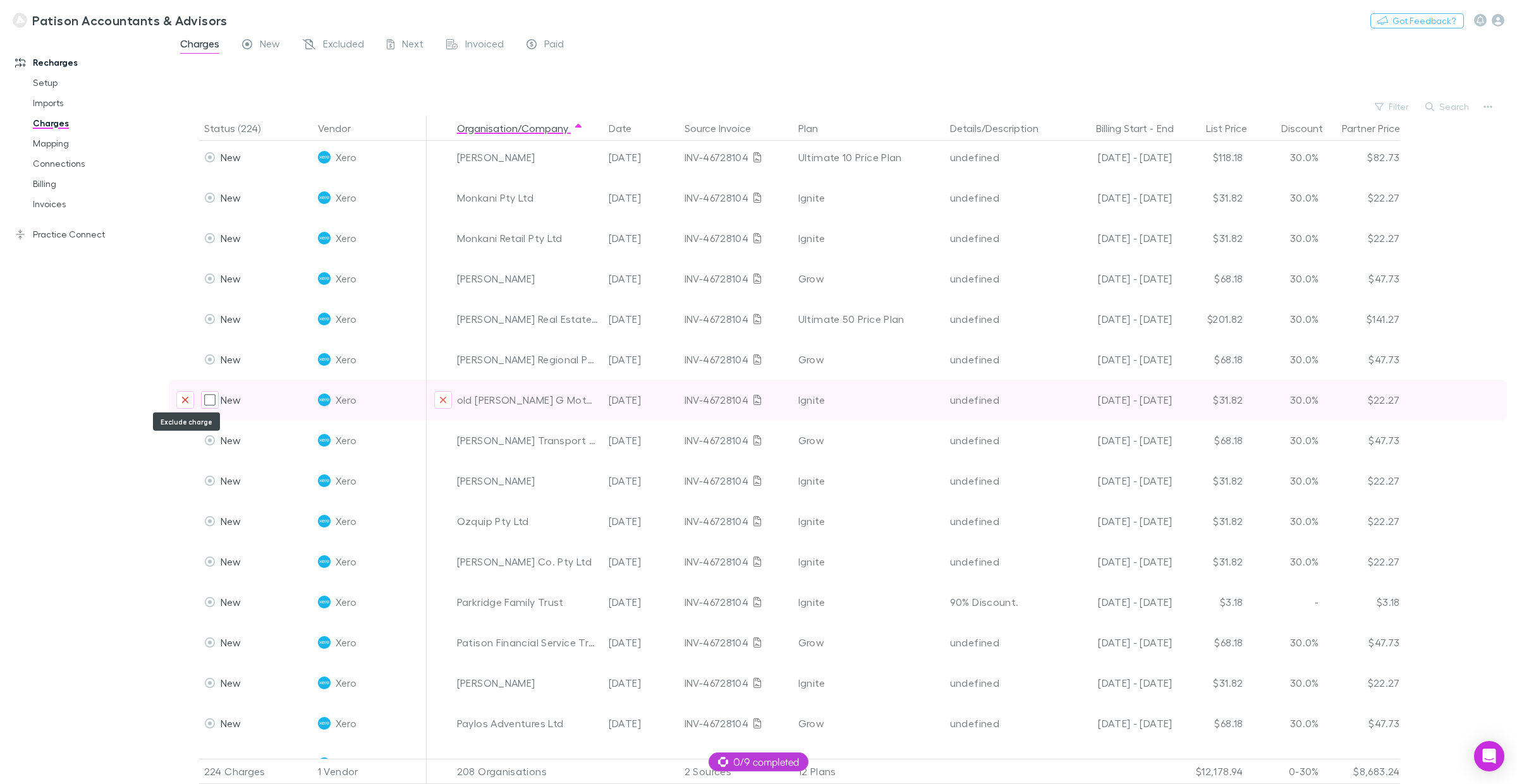
click at [182, 399] on icon "Exclude charge" at bounding box center [185, 400] width 7 height 10
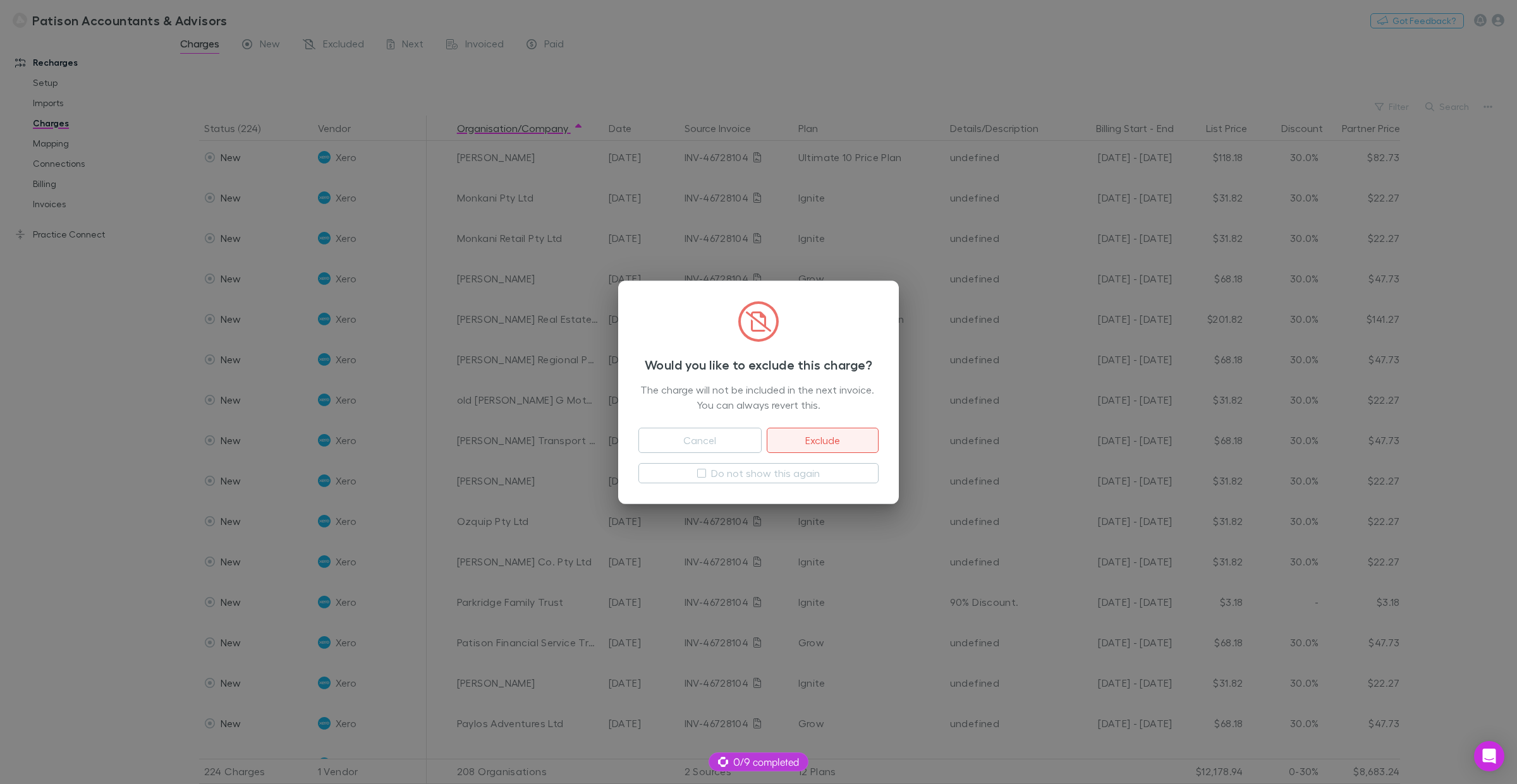
click at [813, 444] on button "Exclude" at bounding box center [822, 440] width 112 height 25
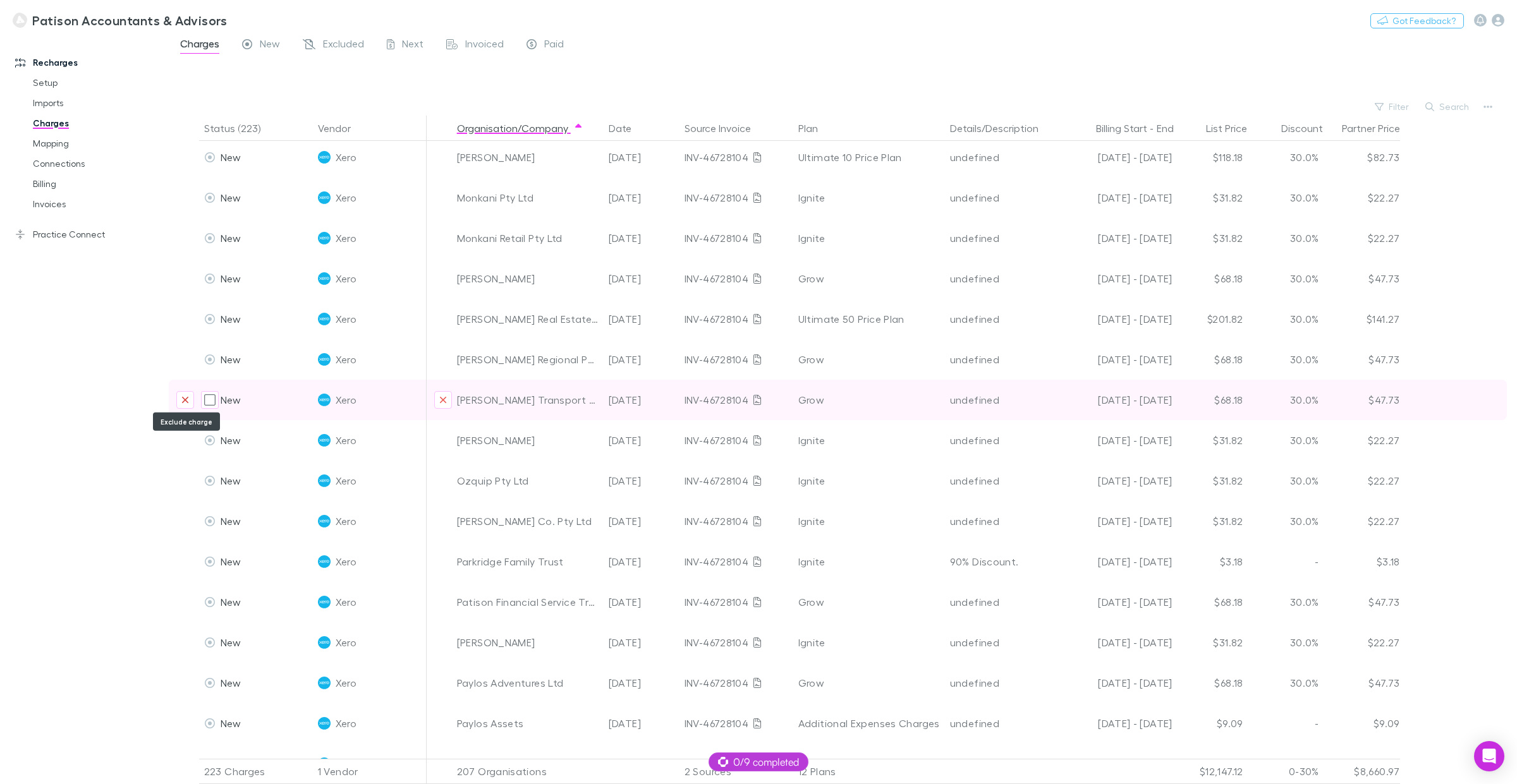
click at [183, 398] on icon "Exclude charge" at bounding box center [185, 400] width 7 height 10
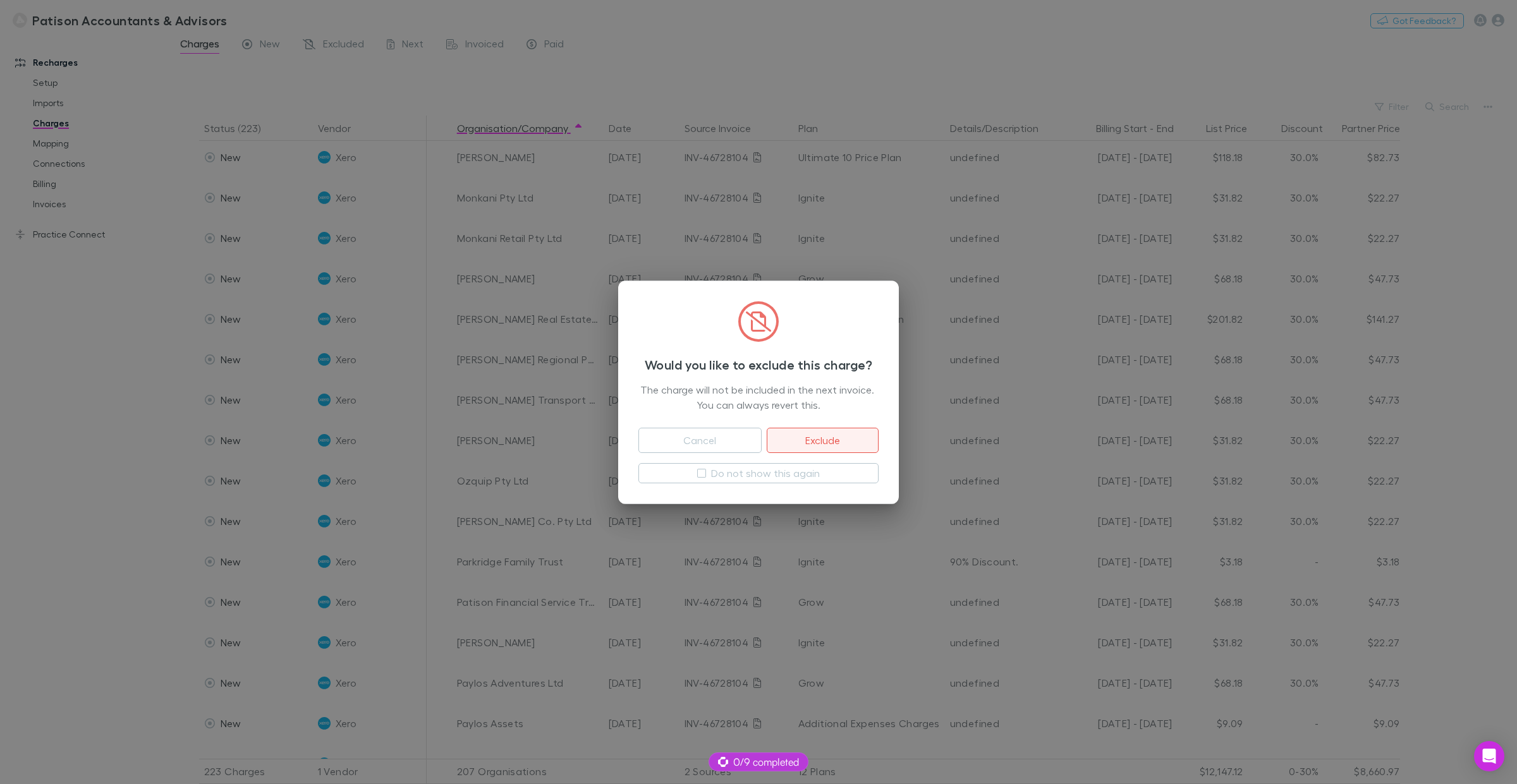
click at [819, 446] on button "Exclude" at bounding box center [822, 440] width 112 height 25
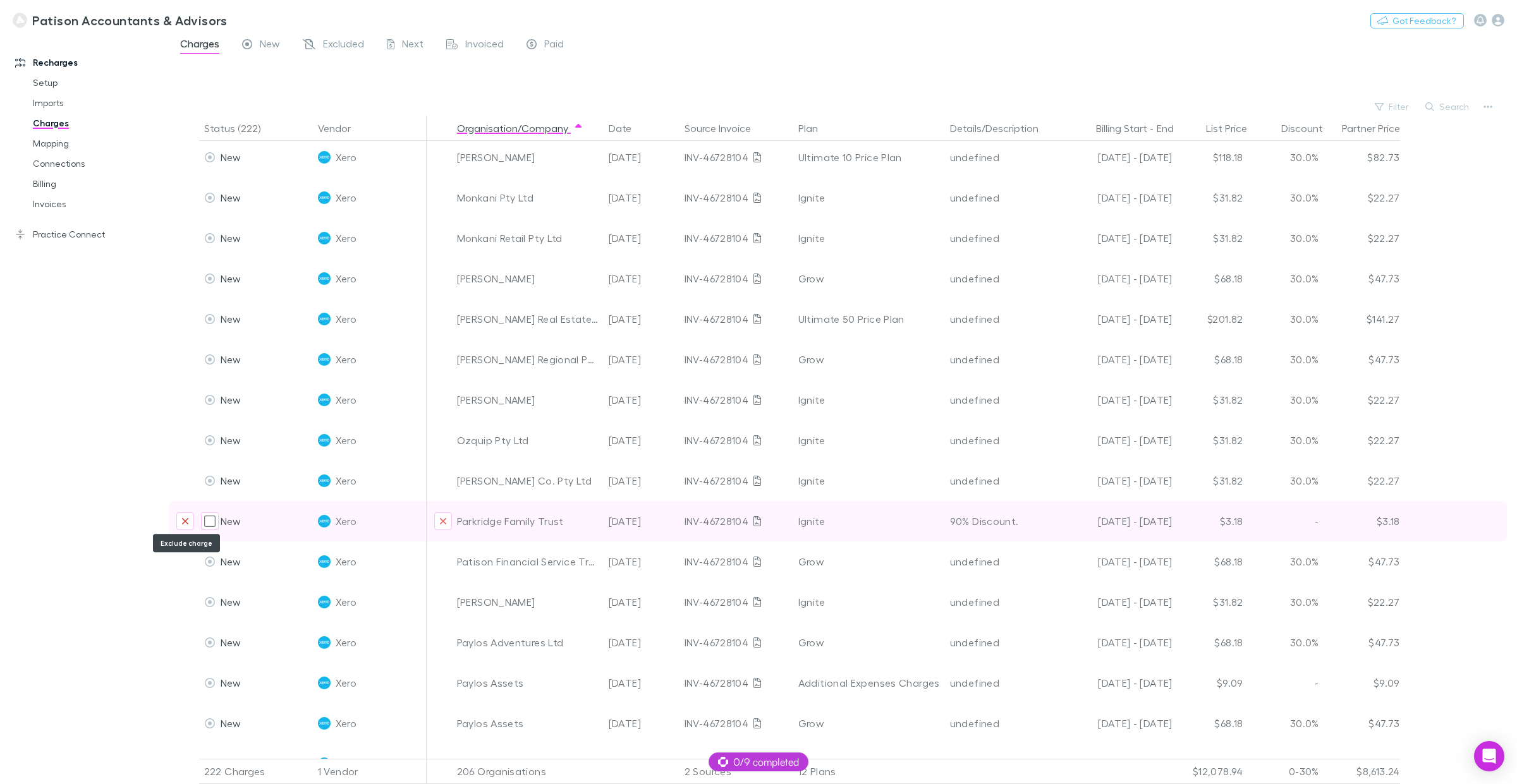
click at [185, 518] on icon "Exclude charge" at bounding box center [185, 521] width 7 height 10
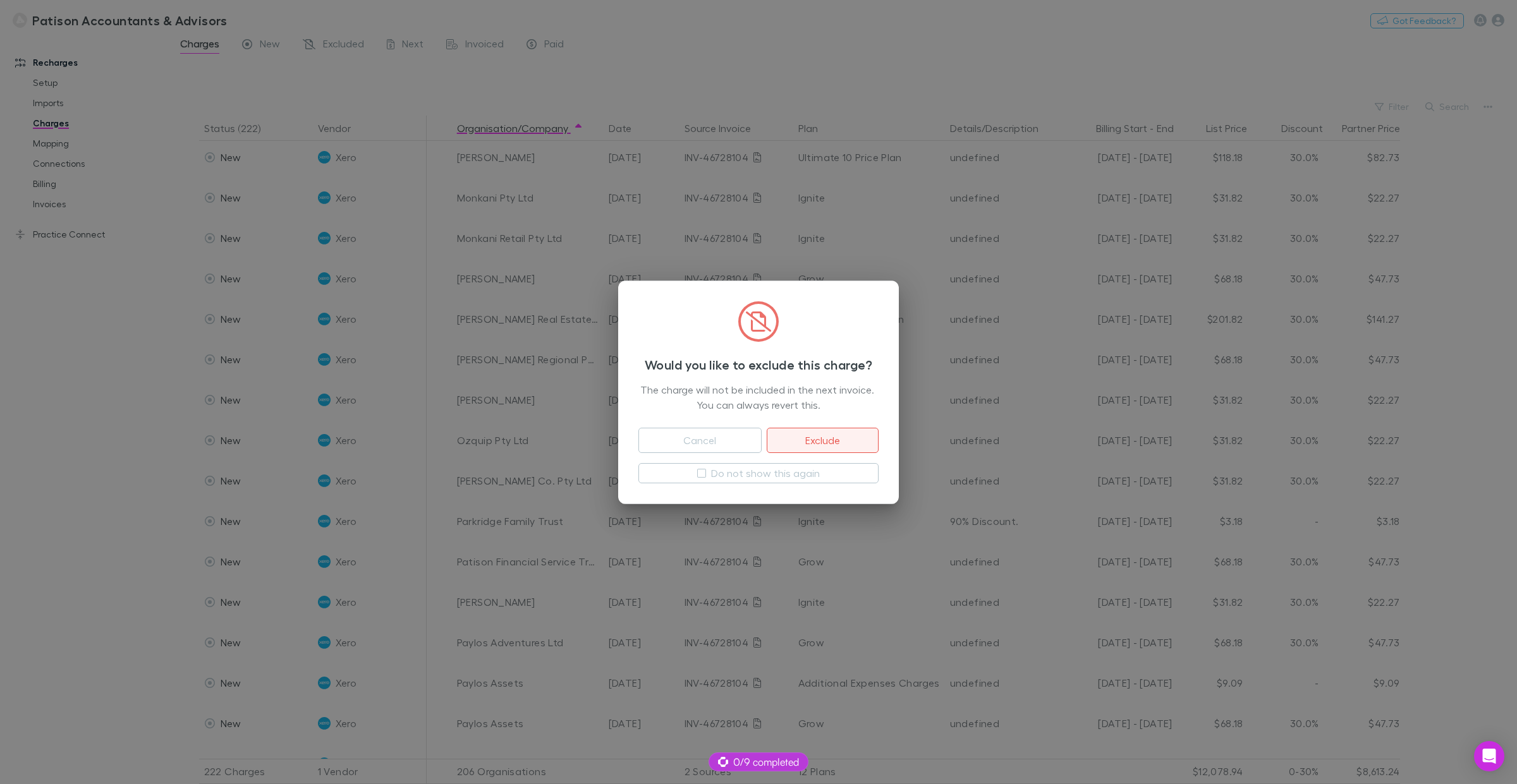
click at [830, 438] on button "Exclude" at bounding box center [822, 440] width 112 height 25
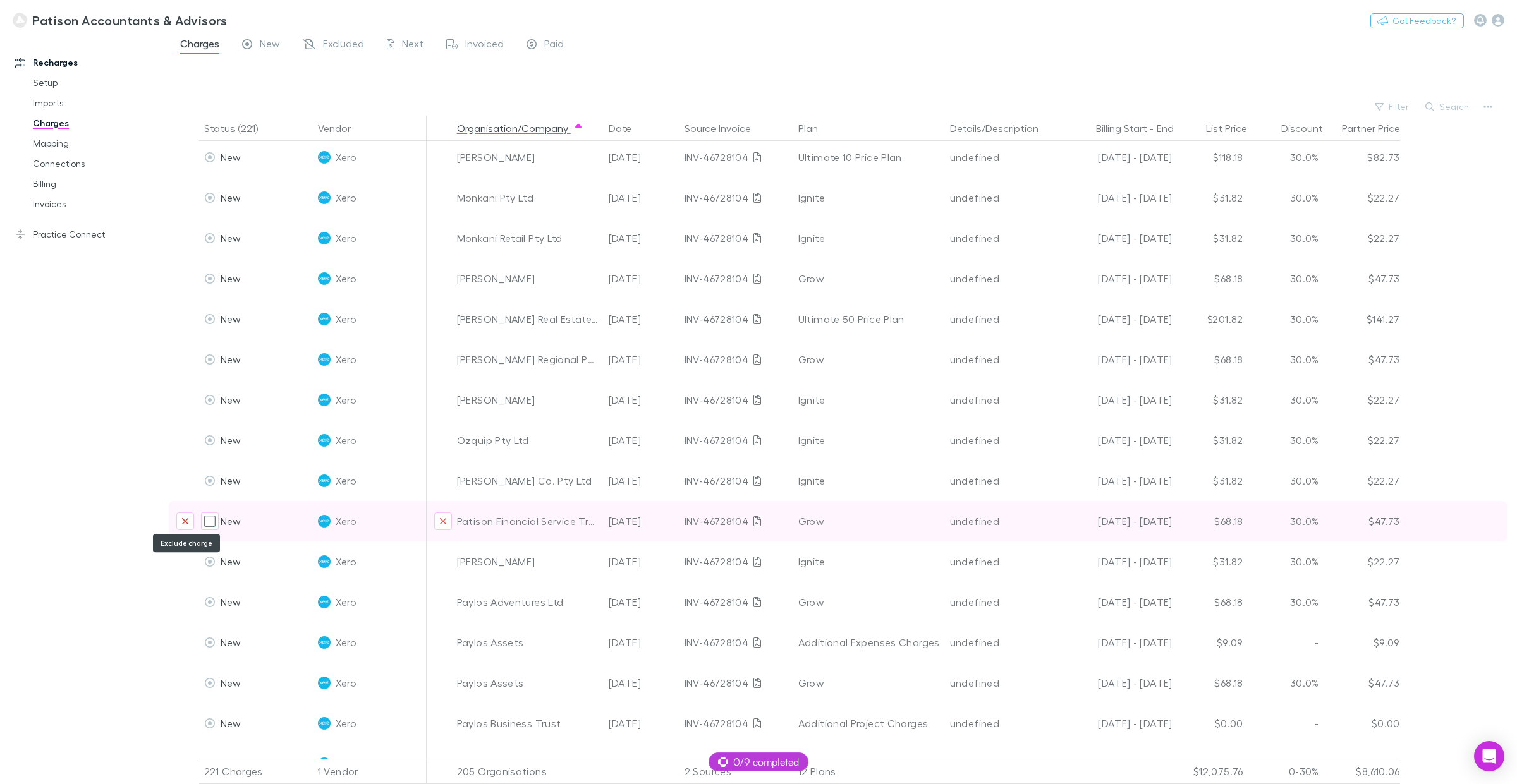
click at [187, 523] on icon "Exclude charge" at bounding box center [185, 521] width 7 height 10
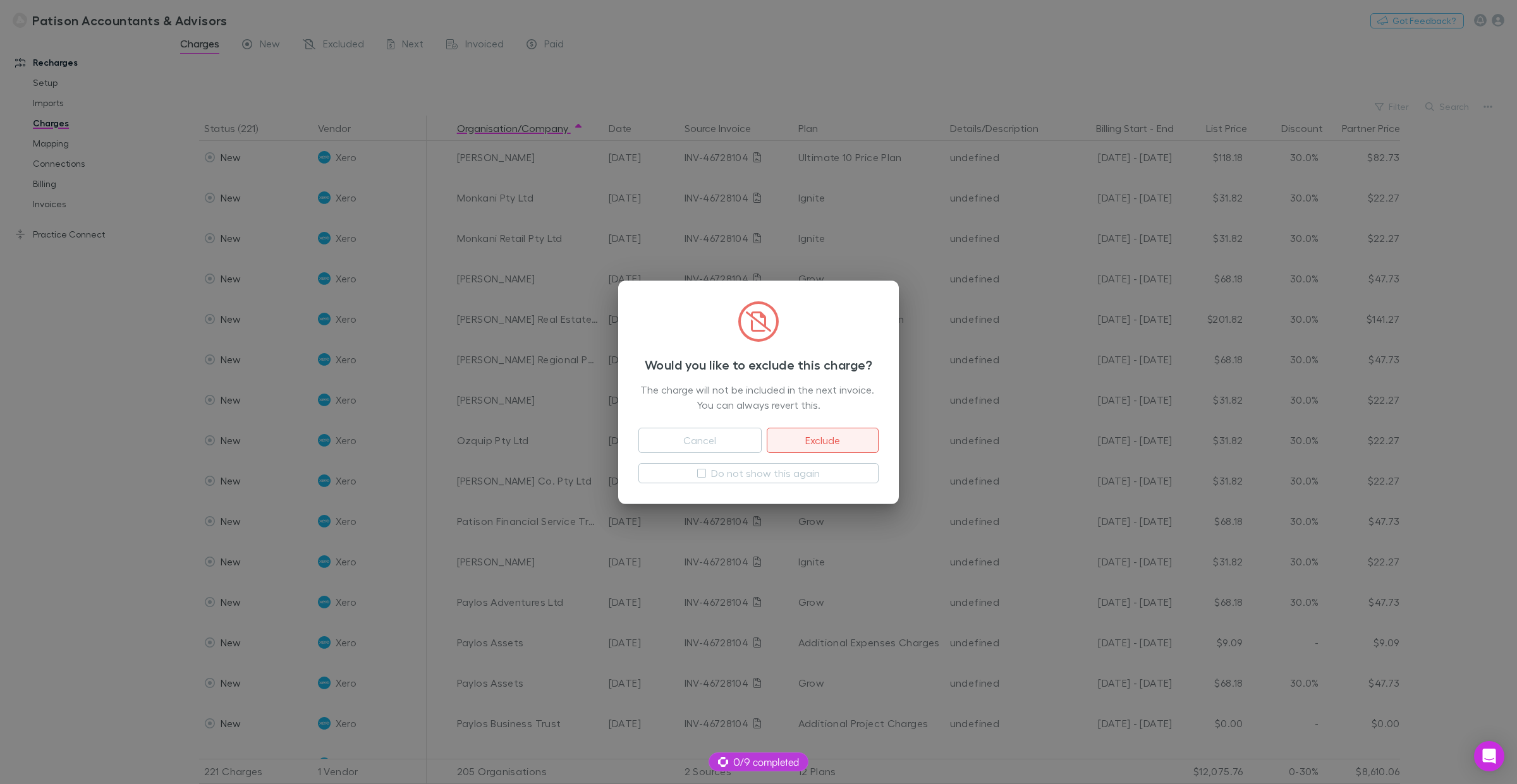
click at [808, 443] on button "Exclude" at bounding box center [822, 440] width 112 height 25
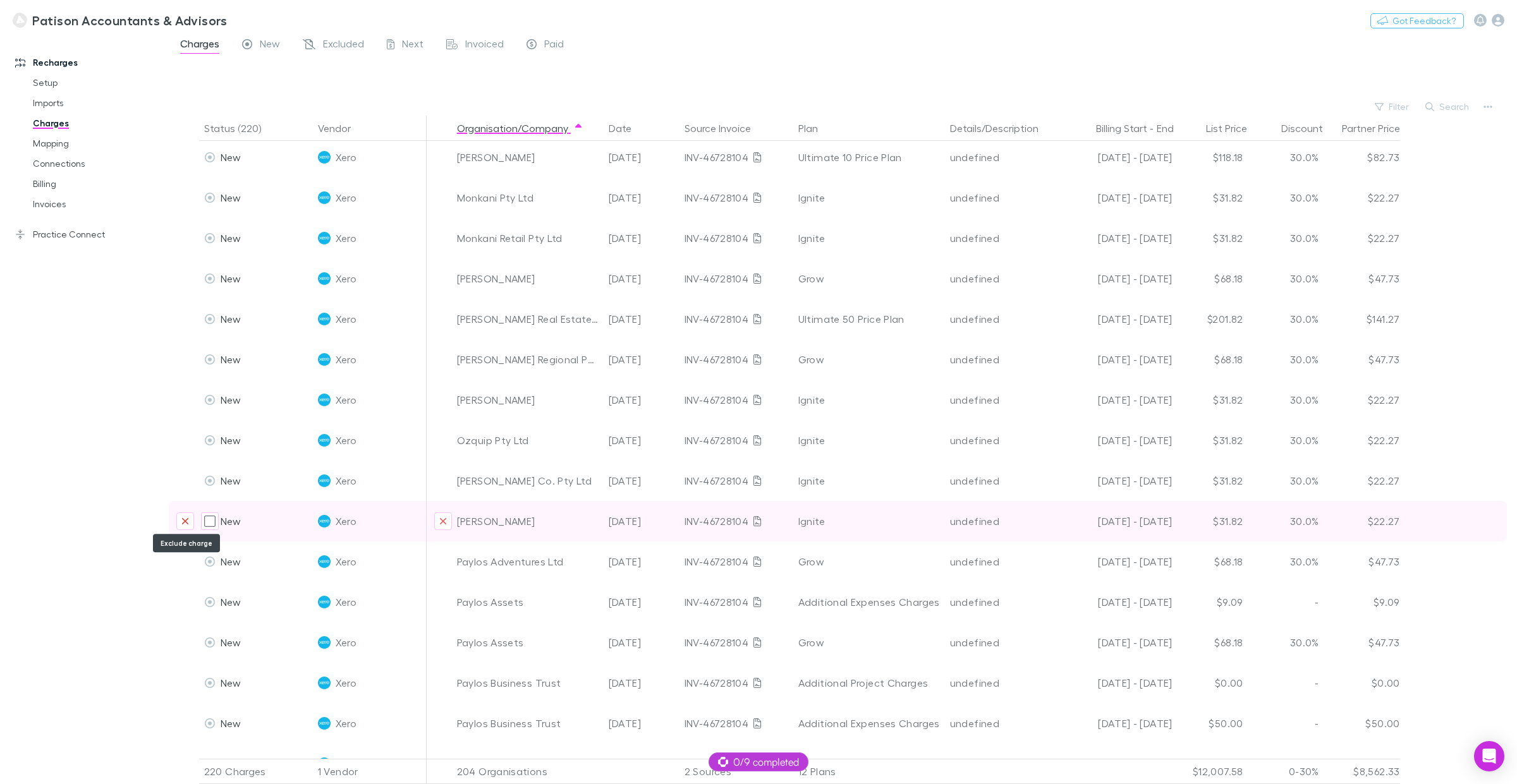
click at [183, 523] on icon "Exclude charge" at bounding box center [185, 521] width 7 height 10
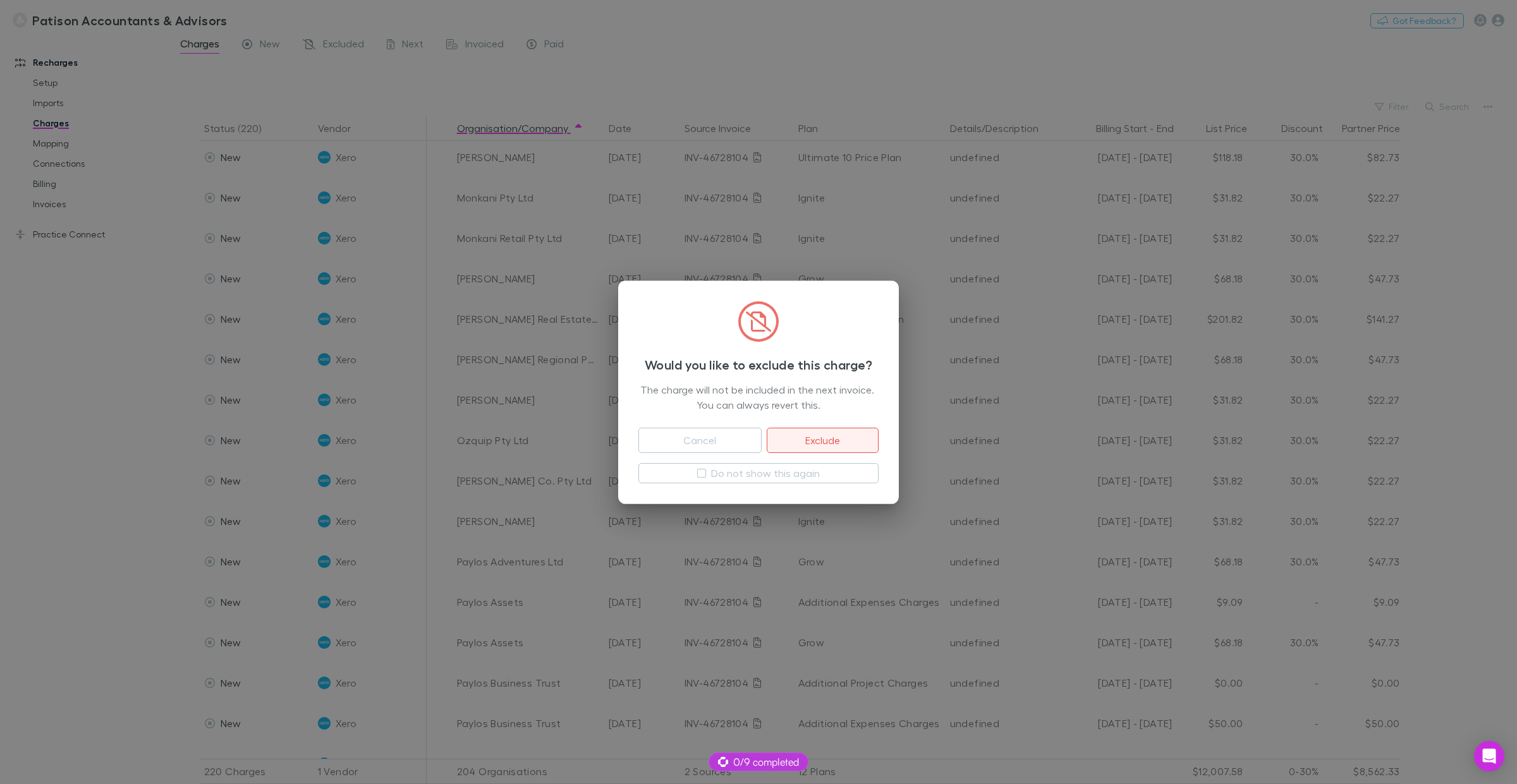
click at [826, 442] on button "Exclude" at bounding box center [822, 440] width 112 height 25
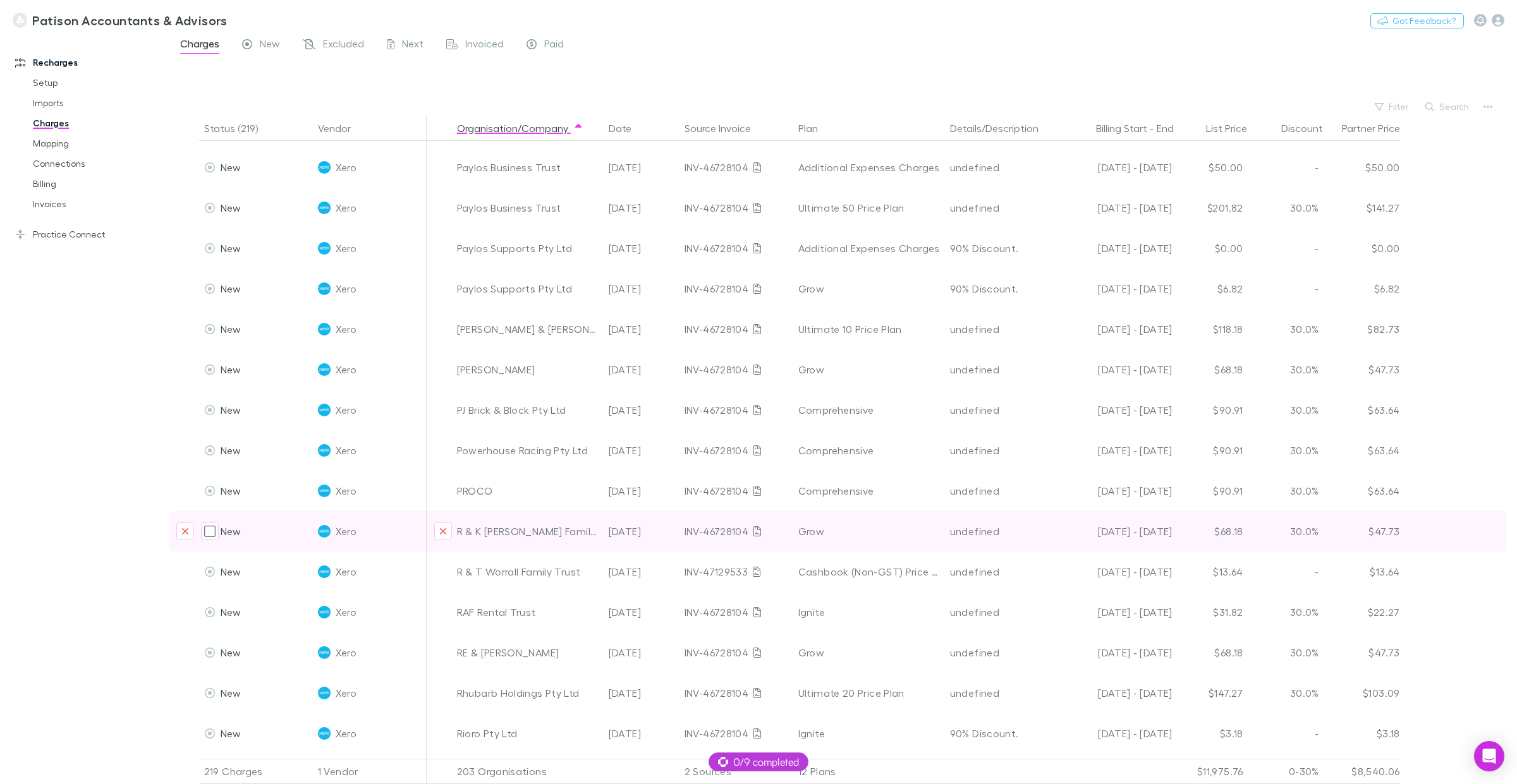
scroll to position [5451, 0]
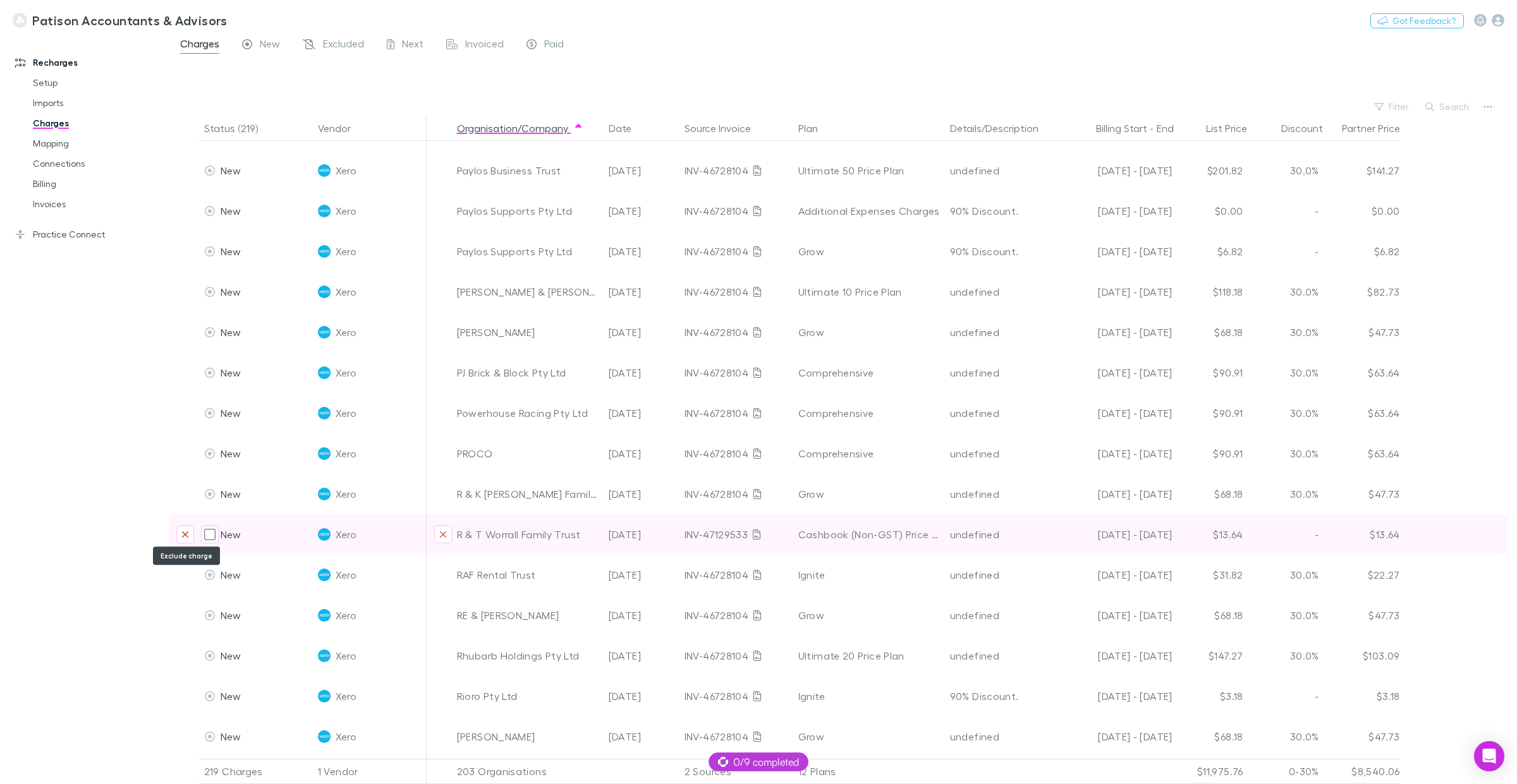
click at [185, 531] on icon "Exclude charge" at bounding box center [185, 535] width 7 height 10
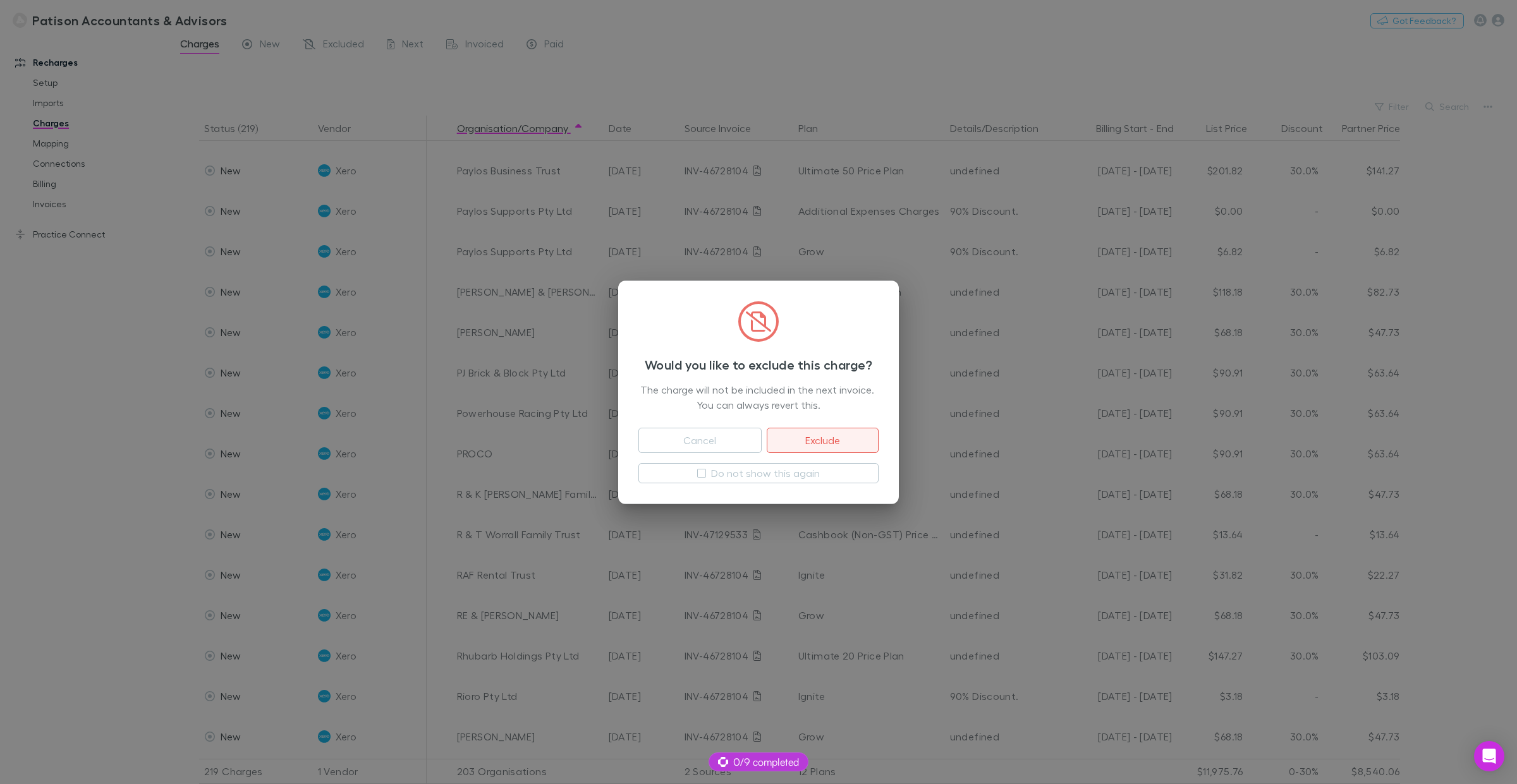
click at [834, 447] on button "Exclude" at bounding box center [822, 440] width 112 height 25
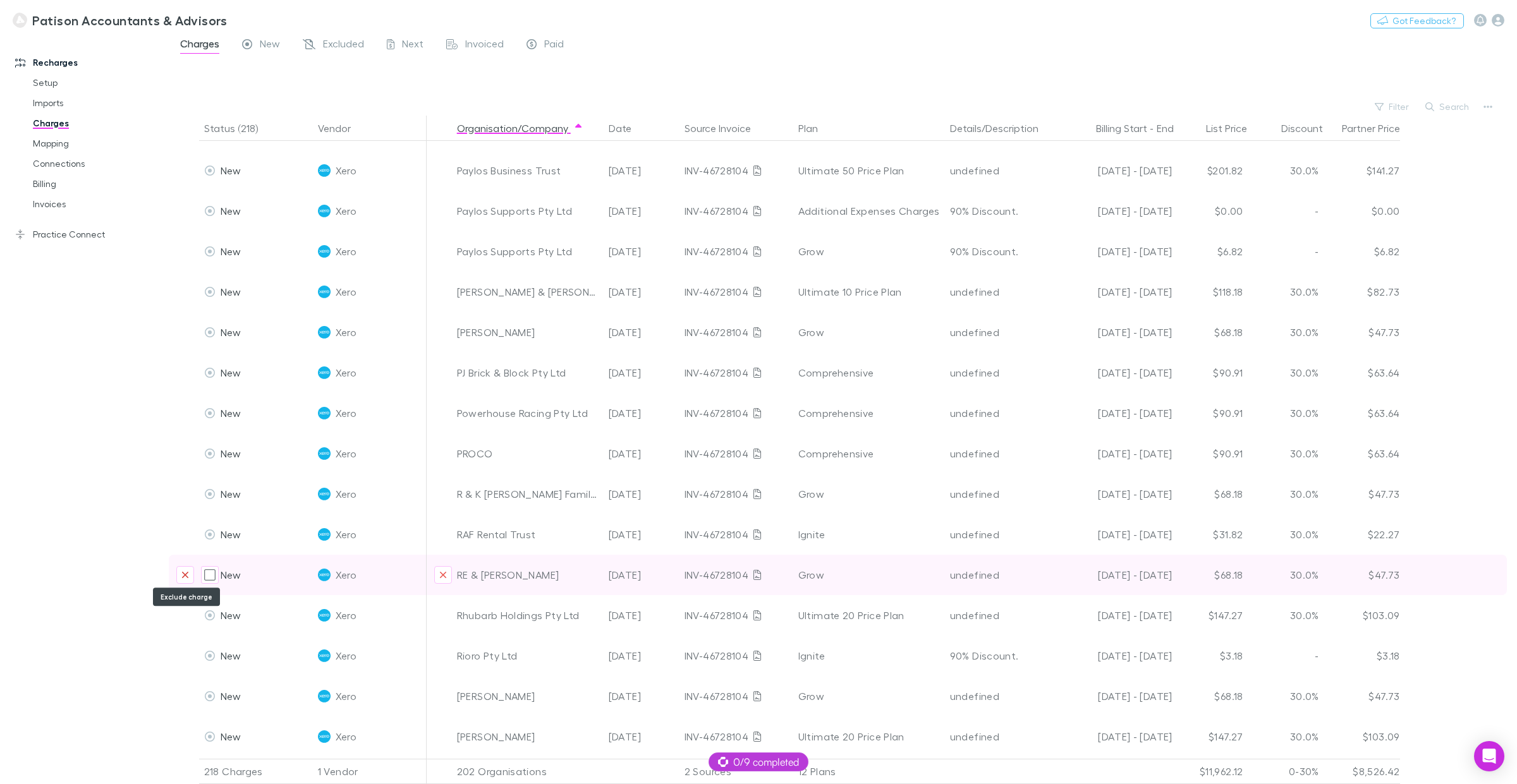
click at [180, 575] on button "Exclude charge" at bounding box center [185, 575] width 18 height 18
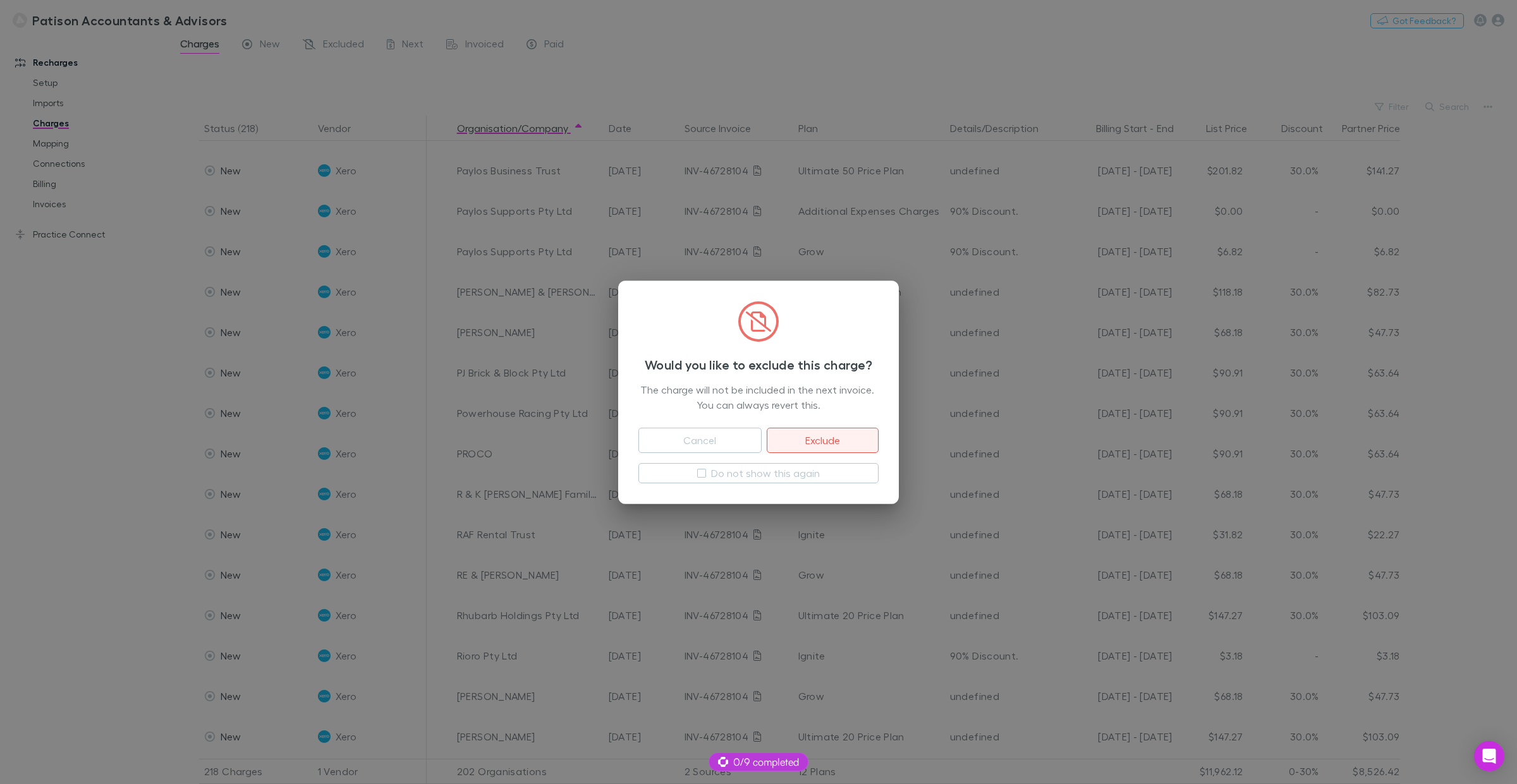
click at [834, 439] on button "Exclude" at bounding box center [822, 440] width 112 height 25
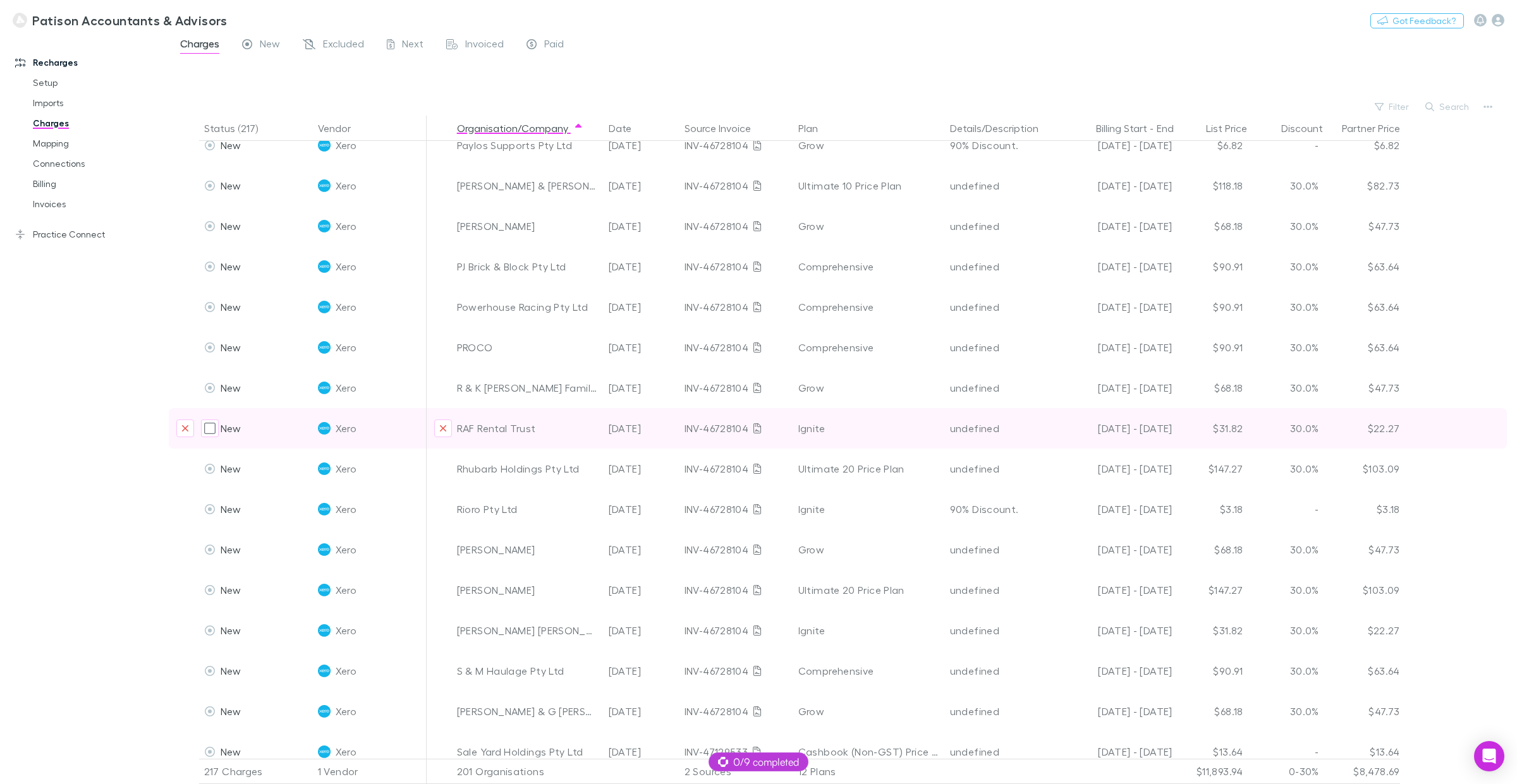
scroll to position [5569, 0]
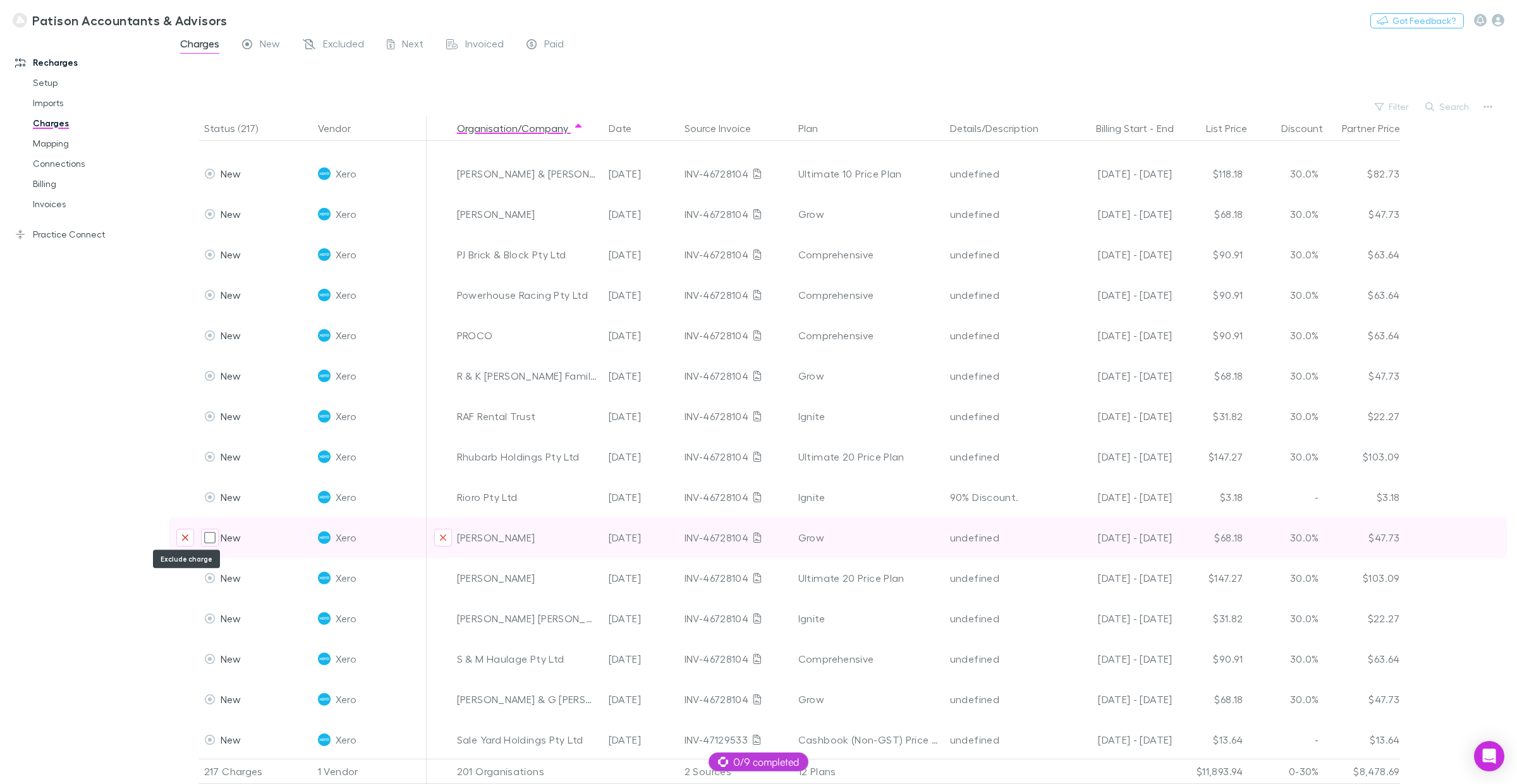
click at [185, 535] on icon "Exclude charge" at bounding box center [185, 538] width 6 height 6
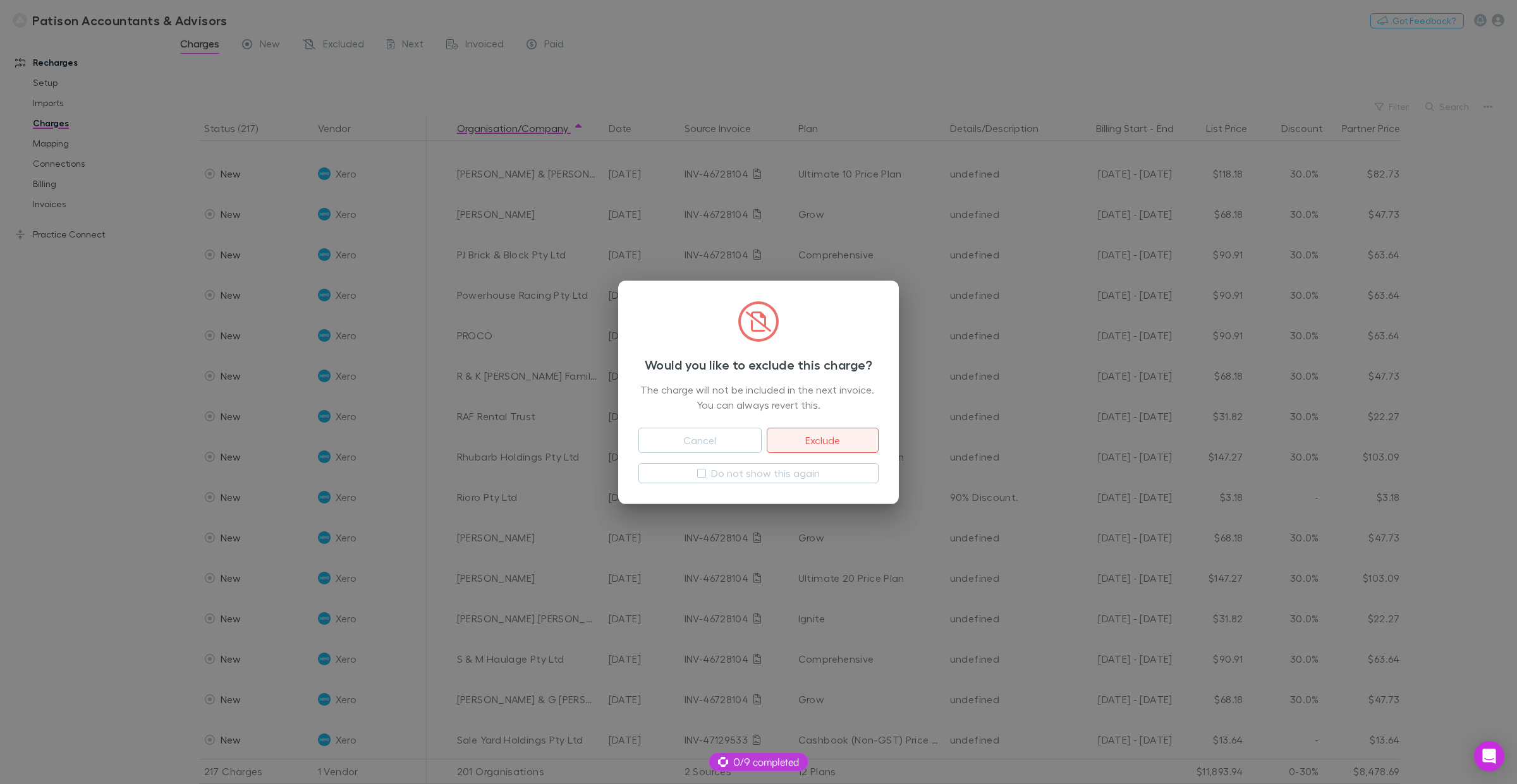
click at [809, 441] on button "Exclude" at bounding box center [822, 440] width 112 height 25
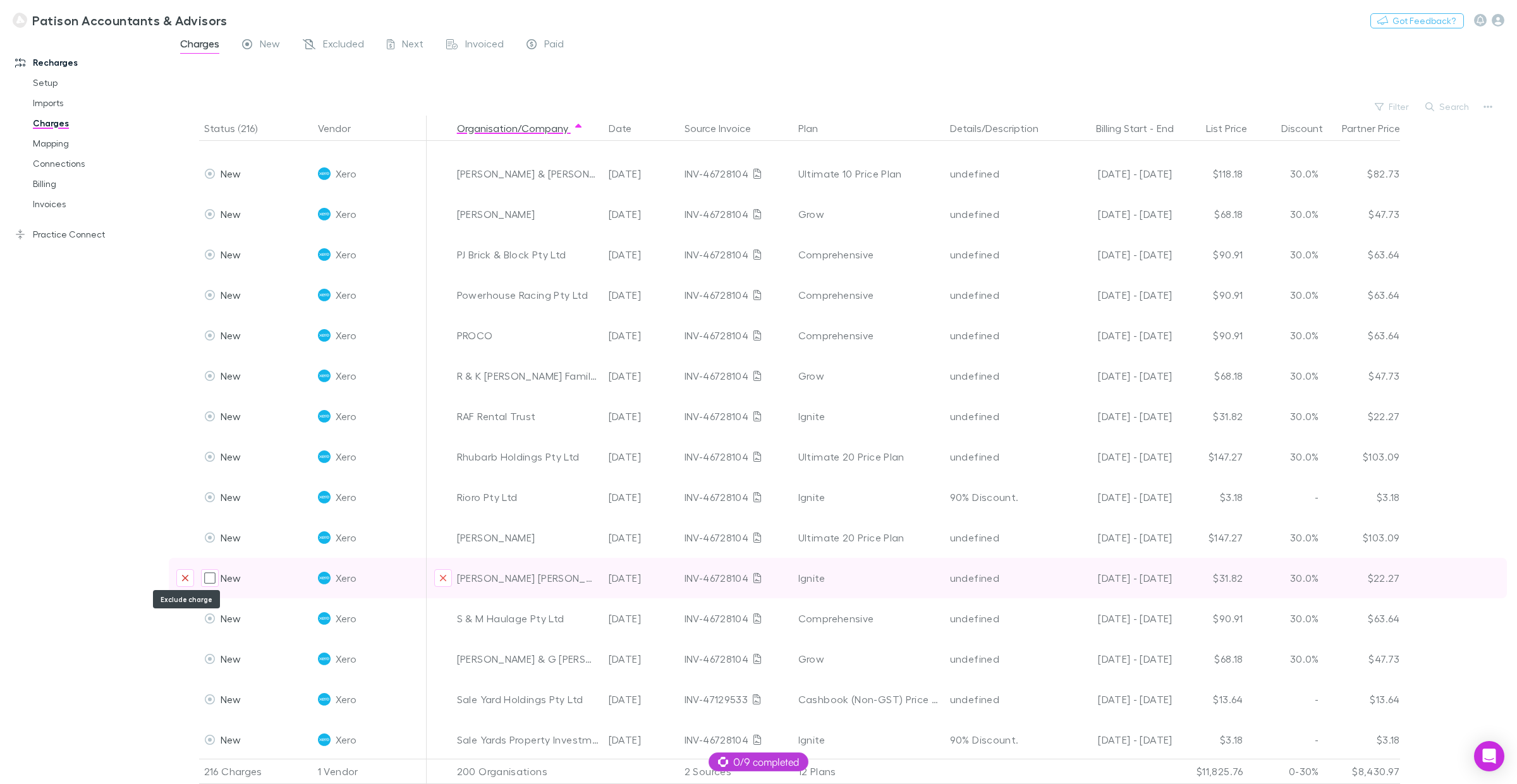
click at [185, 576] on icon "Exclude charge" at bounding box center [185, 578] width 6 height 6
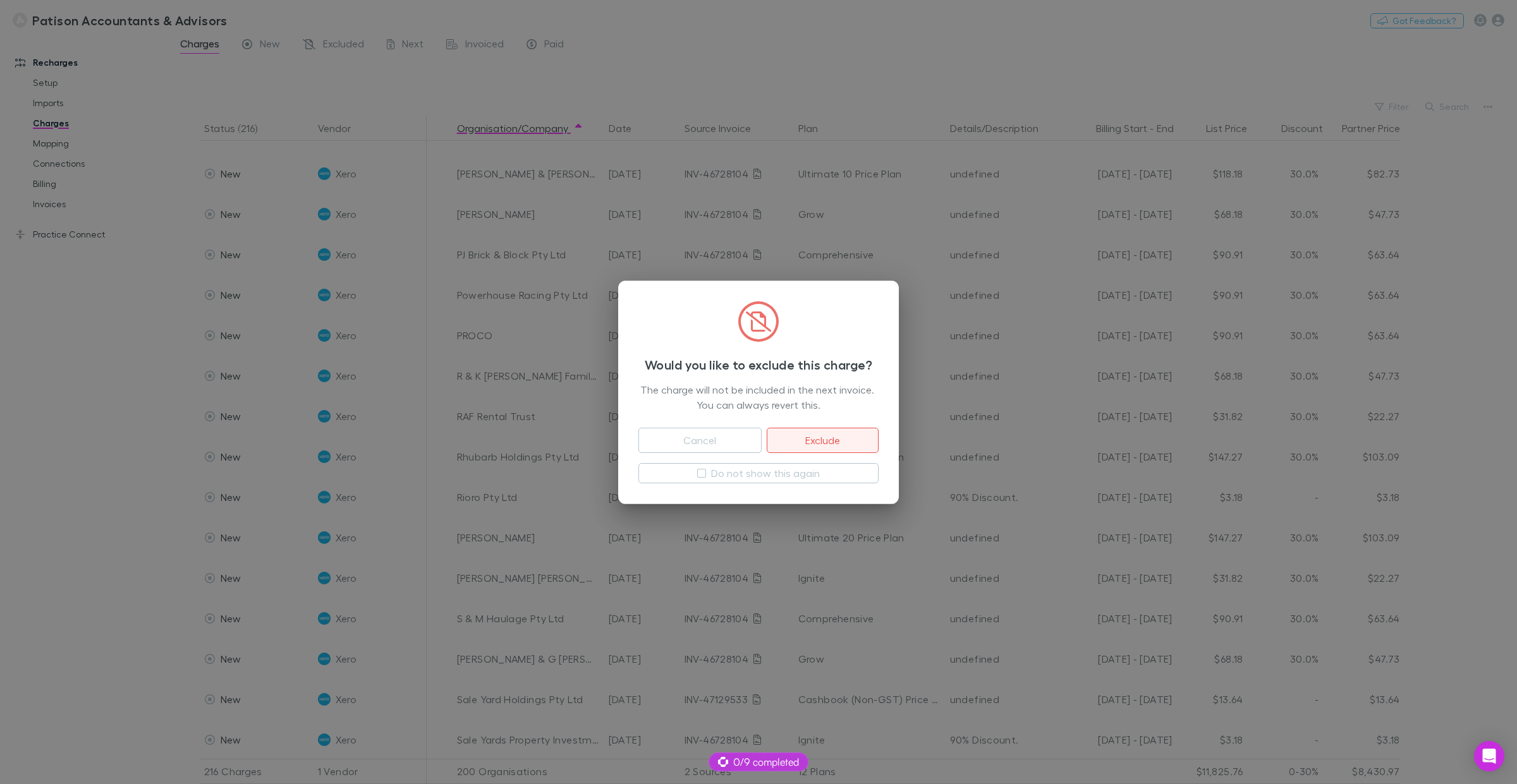
click at [821, 438] on button "Exclude" at bounding box center [822, 440] width 112 height 25
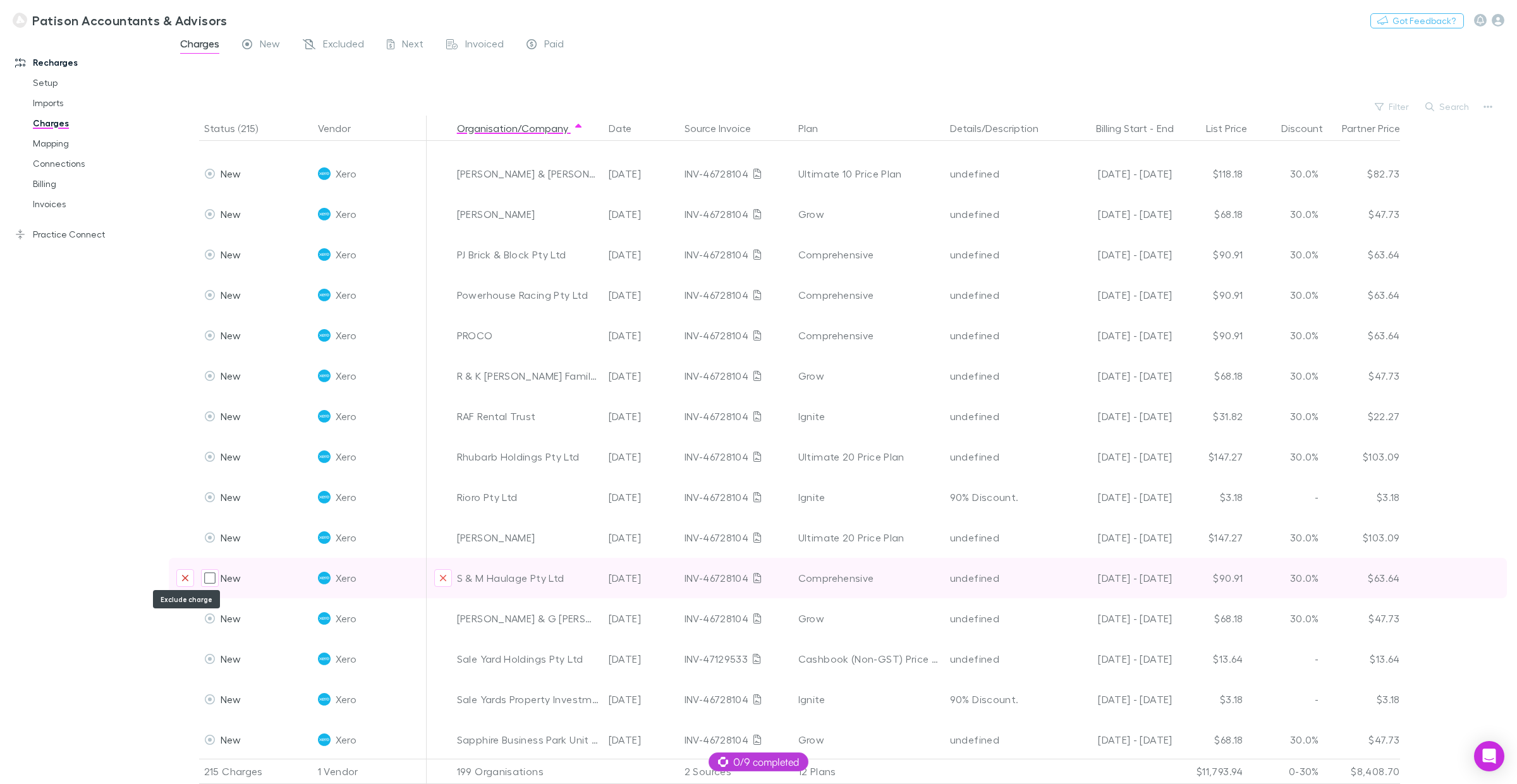
click at [183, 573] on icon "Exclude charge" at bounding box center [185, 578] width 7 height 10
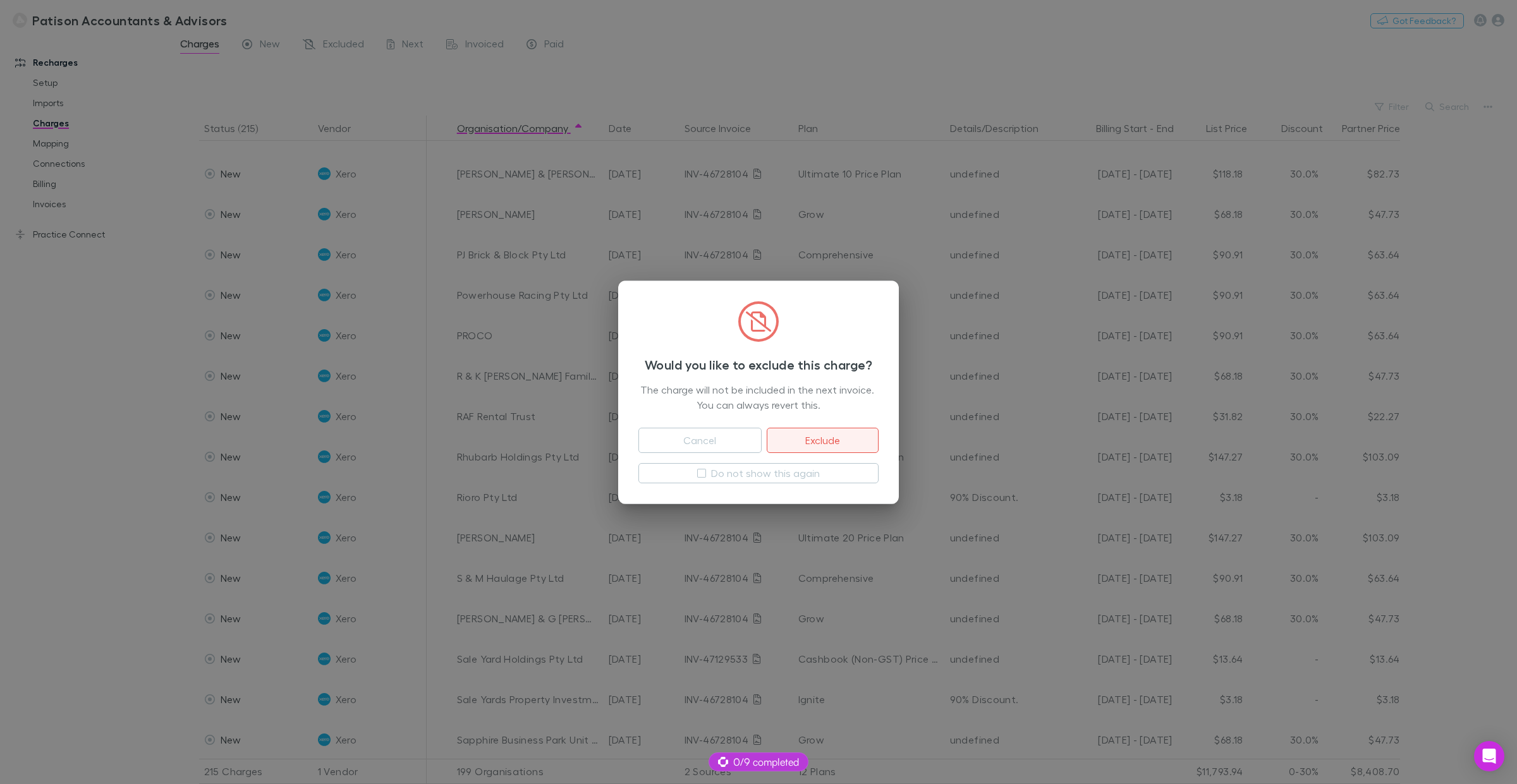
click at [826, 441] on button "Exclude" at bounding box center [822, 440] width 112 height 25
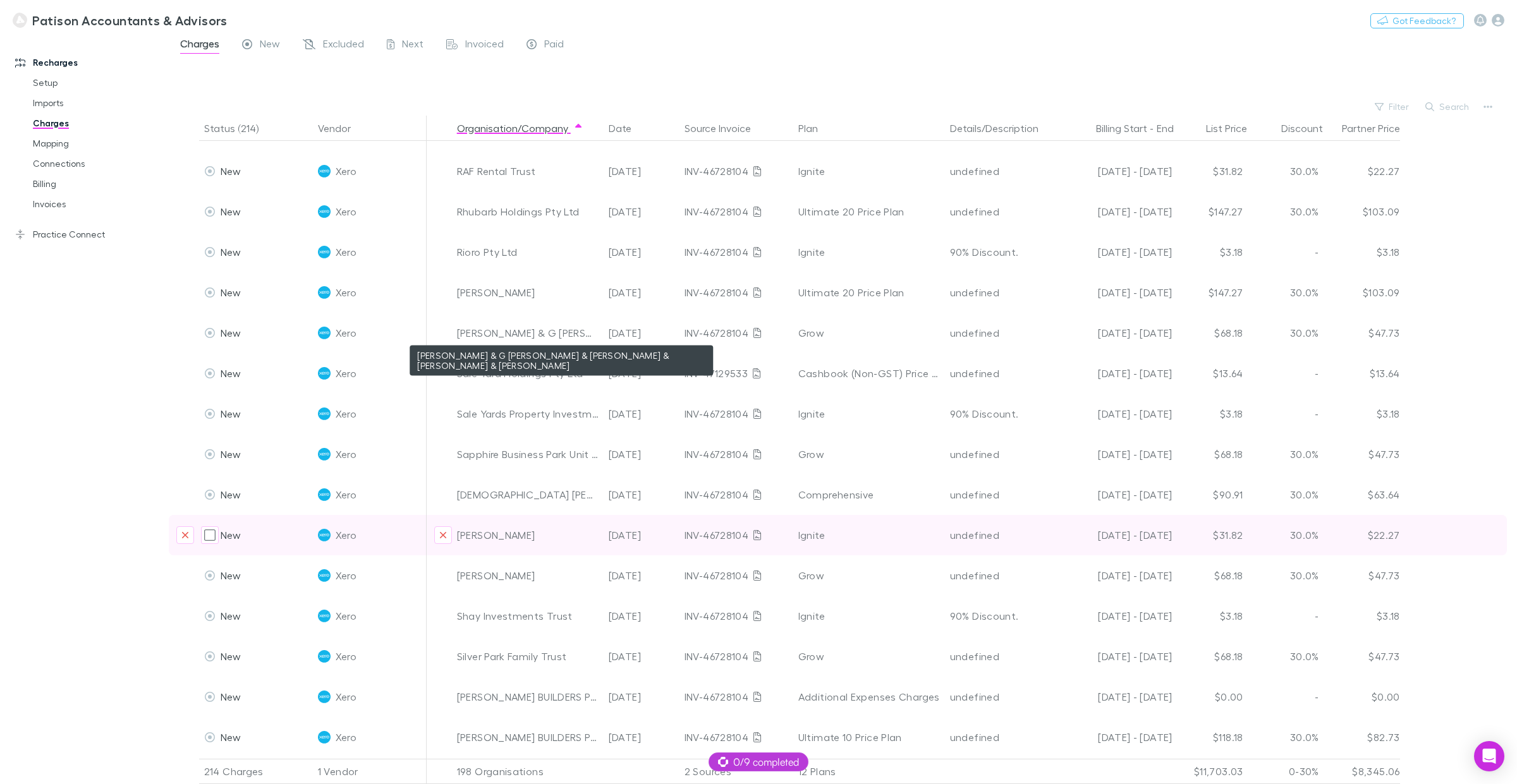
scroll to position [5825, 0]
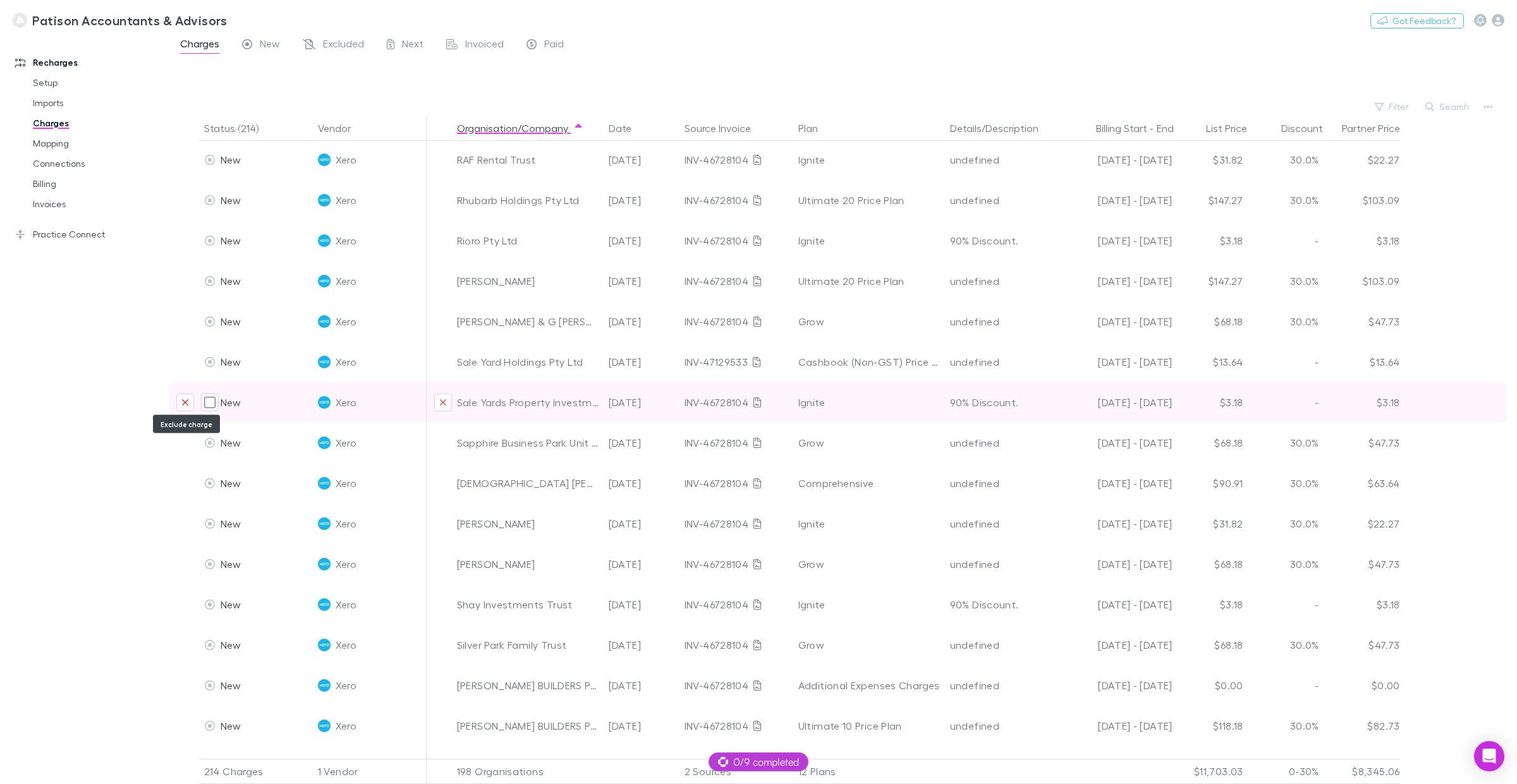
click at [183, 397] on icon "Exclude charge" at bounding box center [185, 402] width 7 height 10
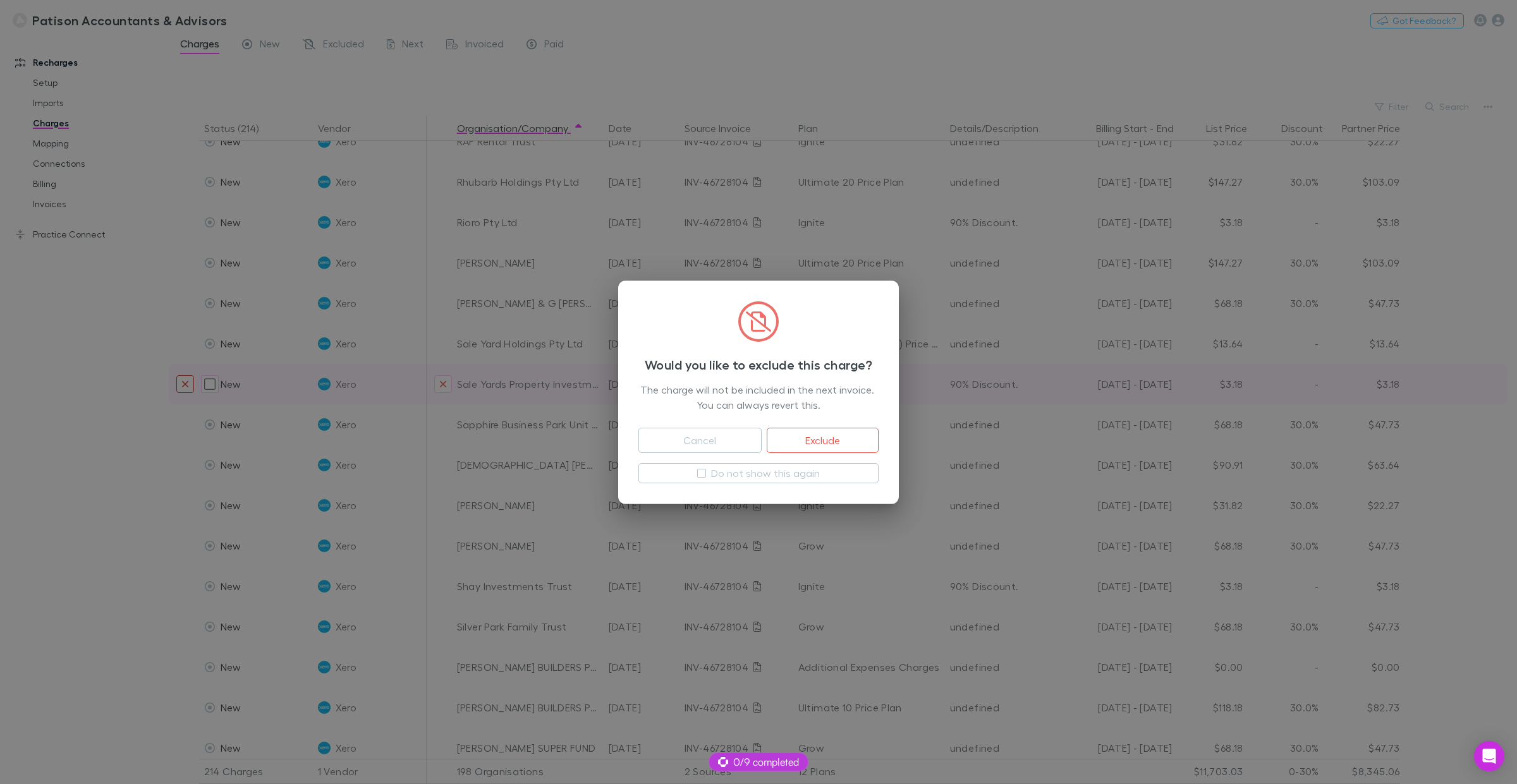
scroll to position [5846, 0]
click at [838, 434] on button "Exclude" at bounding box center [822, 440] width 112 height 25
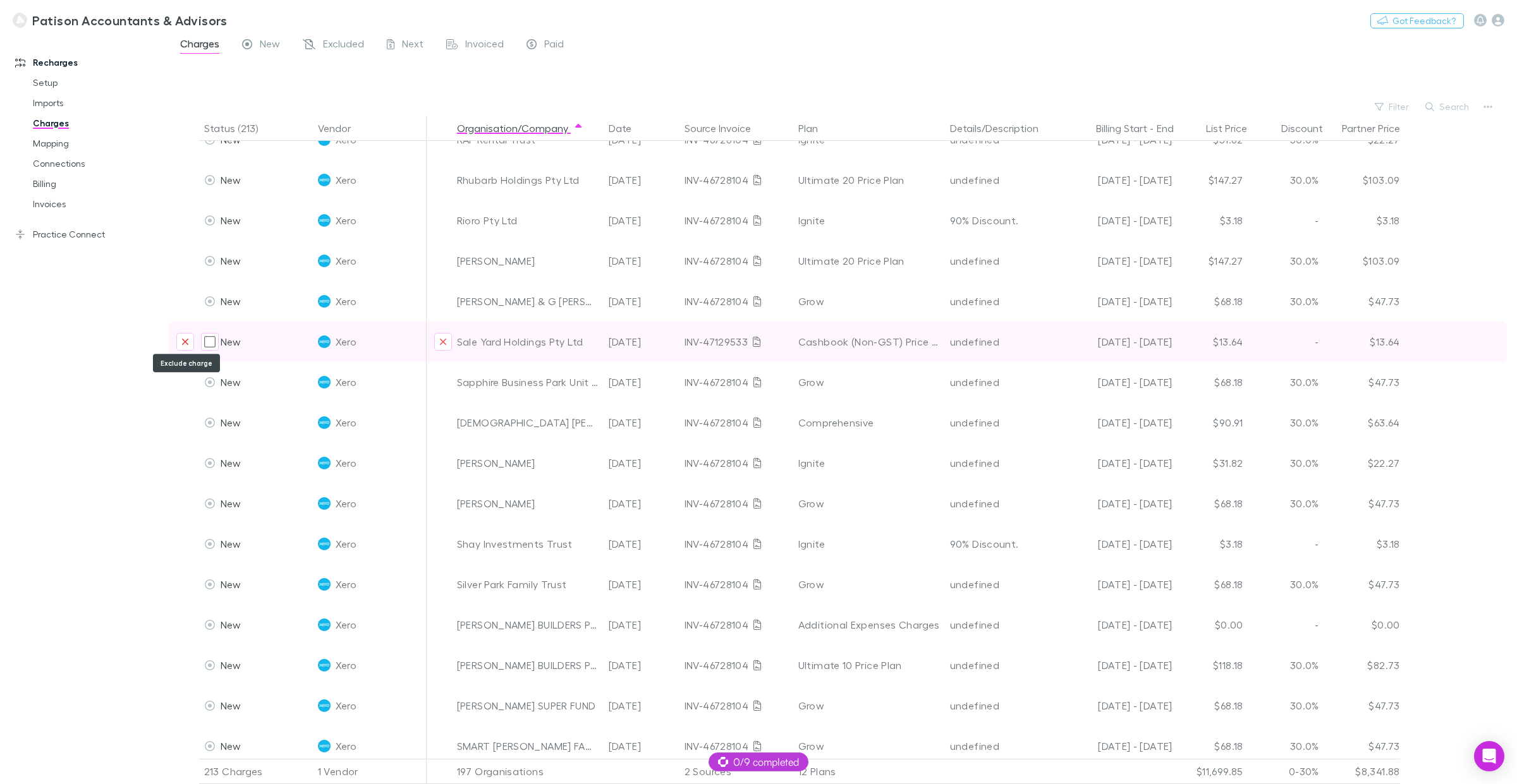
click at [188, 339] on button "Exclude charge" at bounding box center [185, 342] width 18 height 18
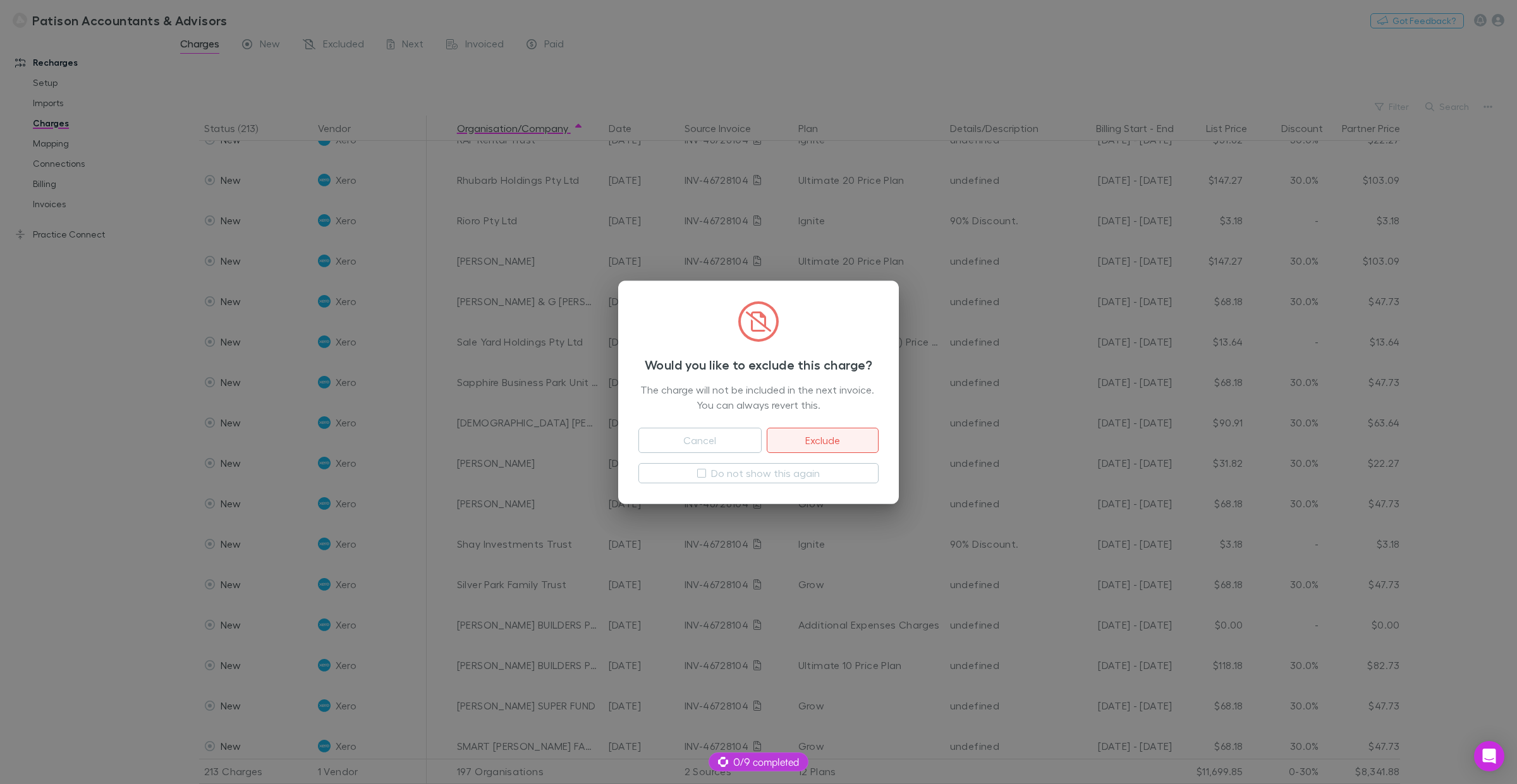
click at [819, 438] on button "Exclude" at bounding box center [822, 440] width 112 height 25
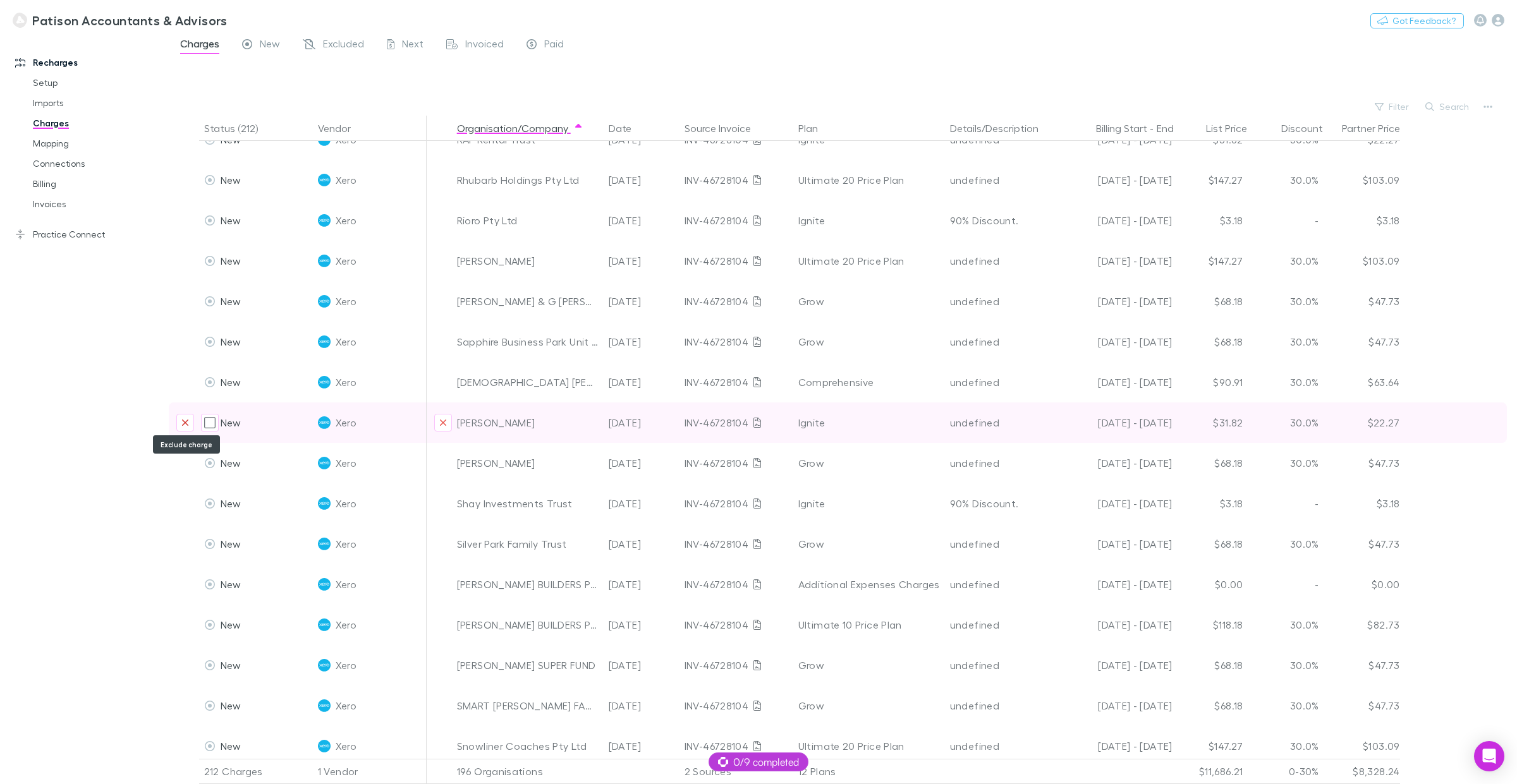
click at [179, 420] on button "Exclude charge" at bounding box center [185, 423] width 18 height 18
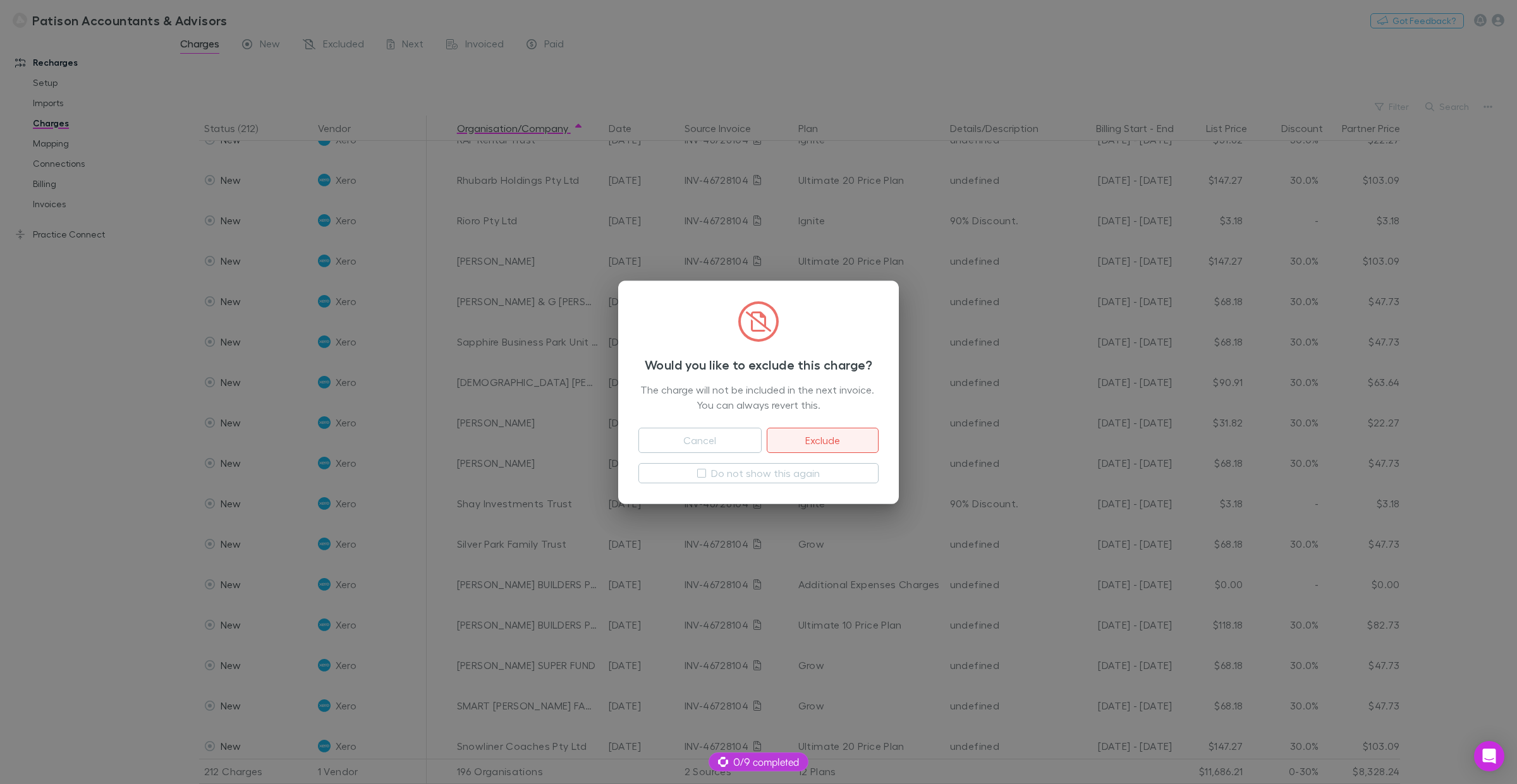
click at [822, 439] on button "Exclude" at bounding box center [822, 440] width 112 height 25
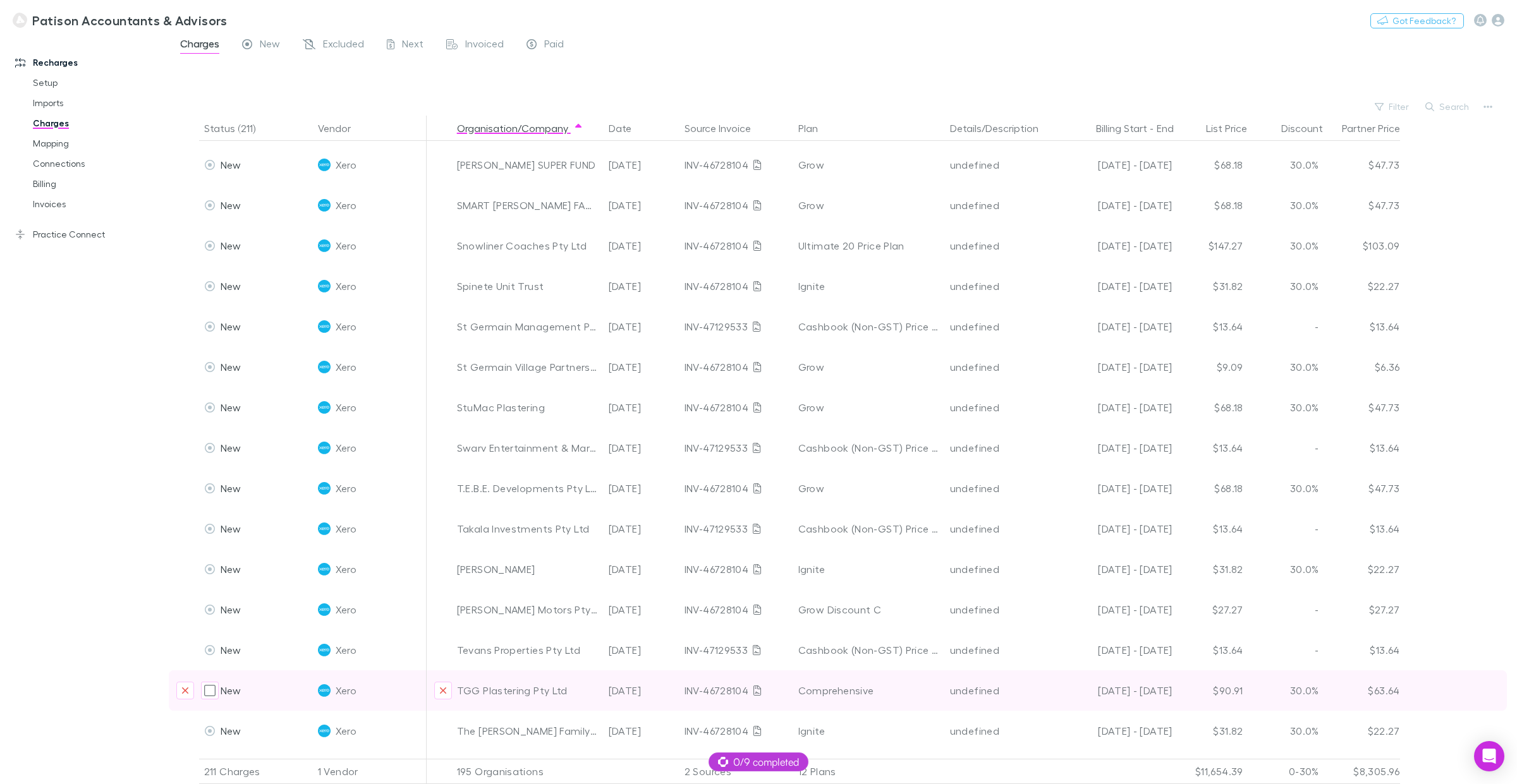
scroll to position [6339, 0]
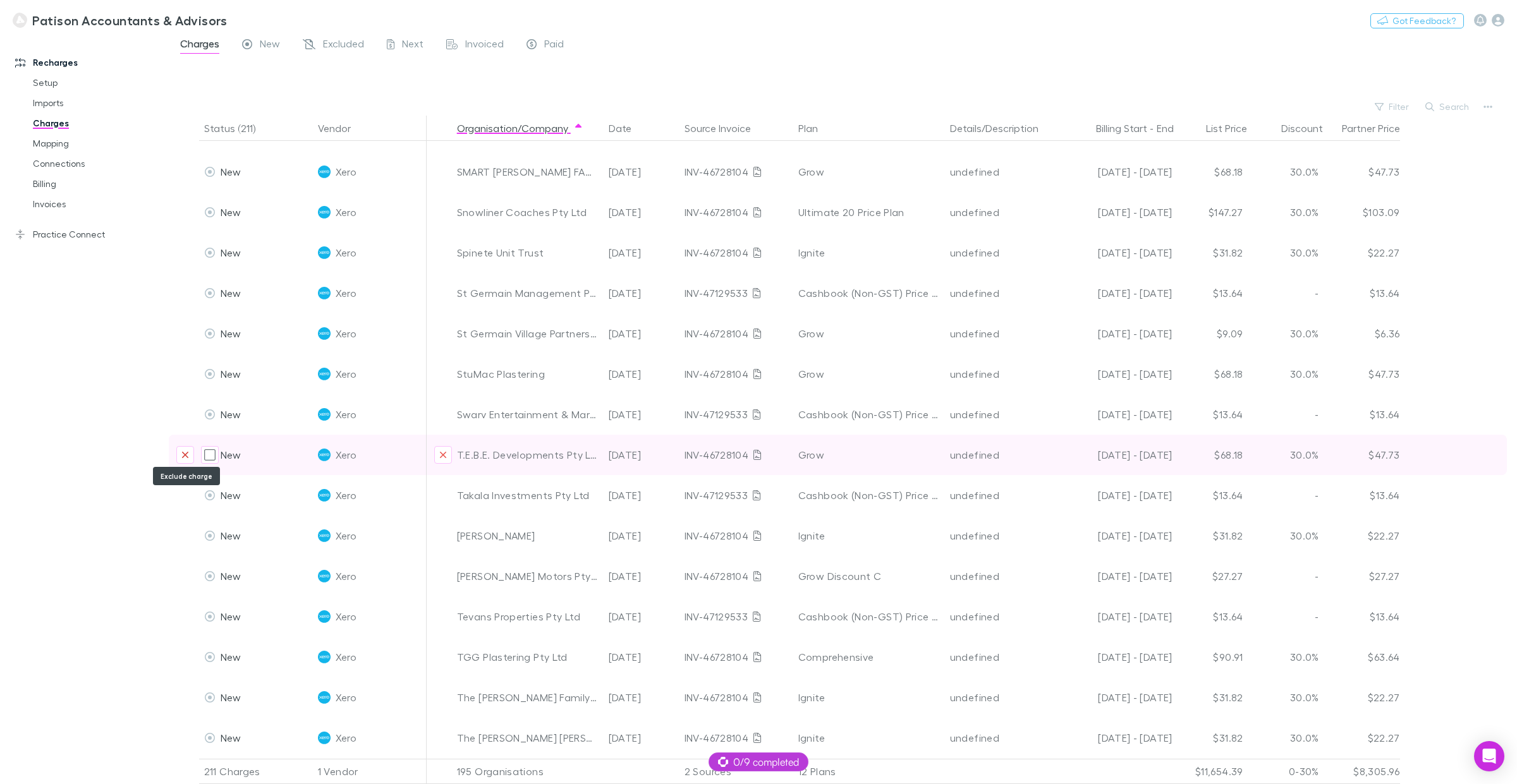
click at [187, 450] on icon "Exclude charge" at bounding box center [185, 455] width 7 height 10
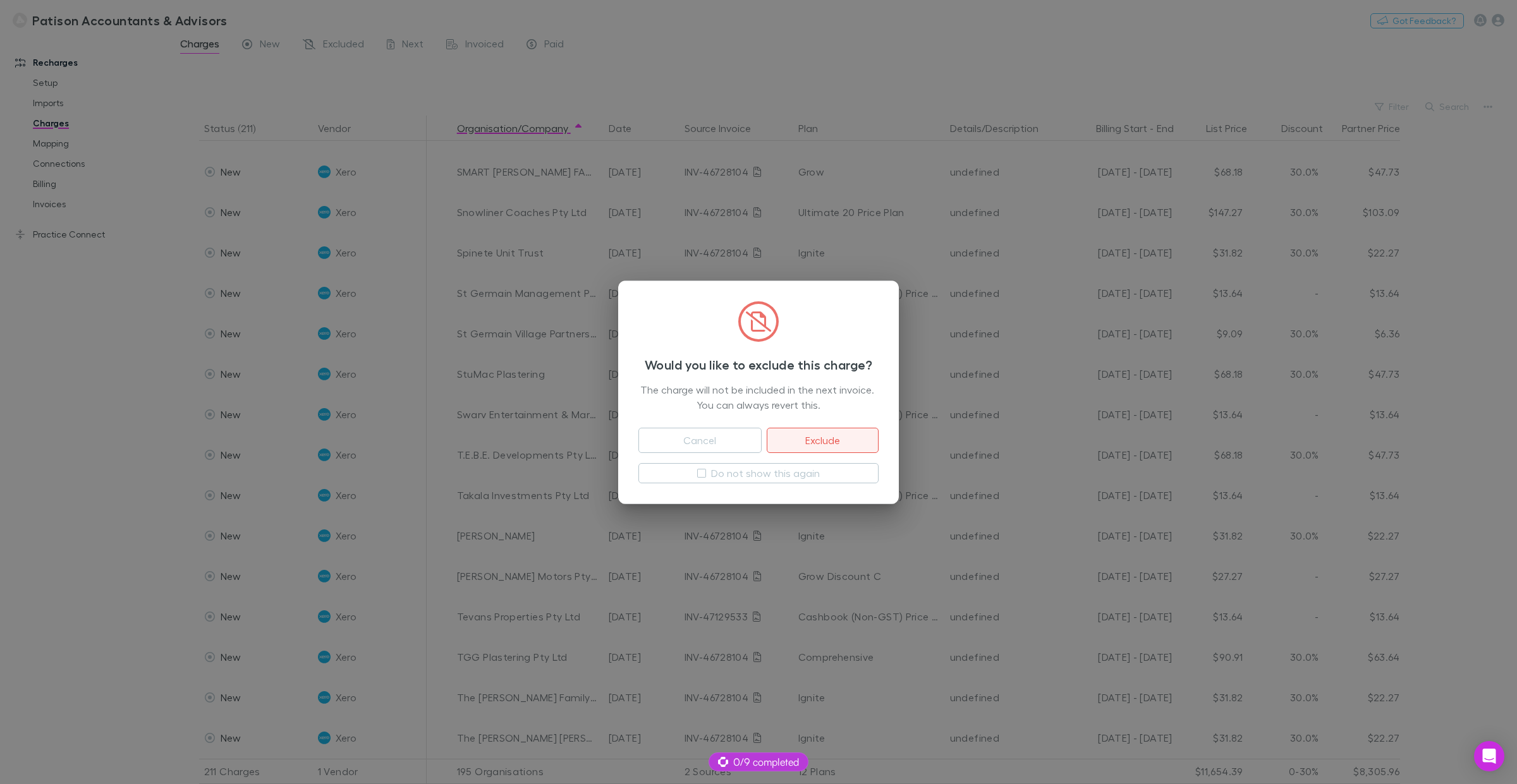
click at [823, 436] on button "Exclude" at bounding box center [822, 440] width 112 height 25
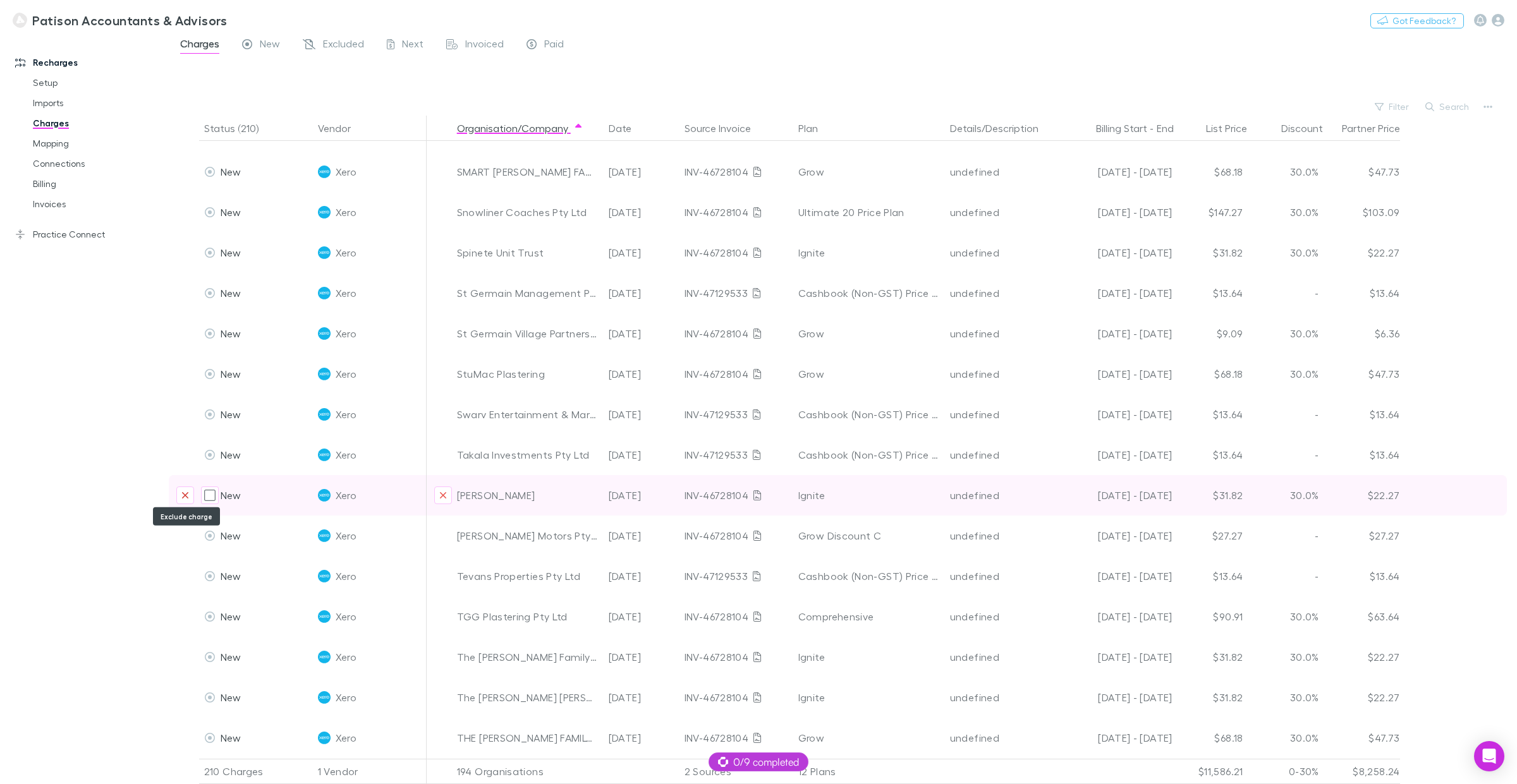
click at [185, 492] on icon "Exclude charge" at bounding box center [185, 495] width 7 height 10
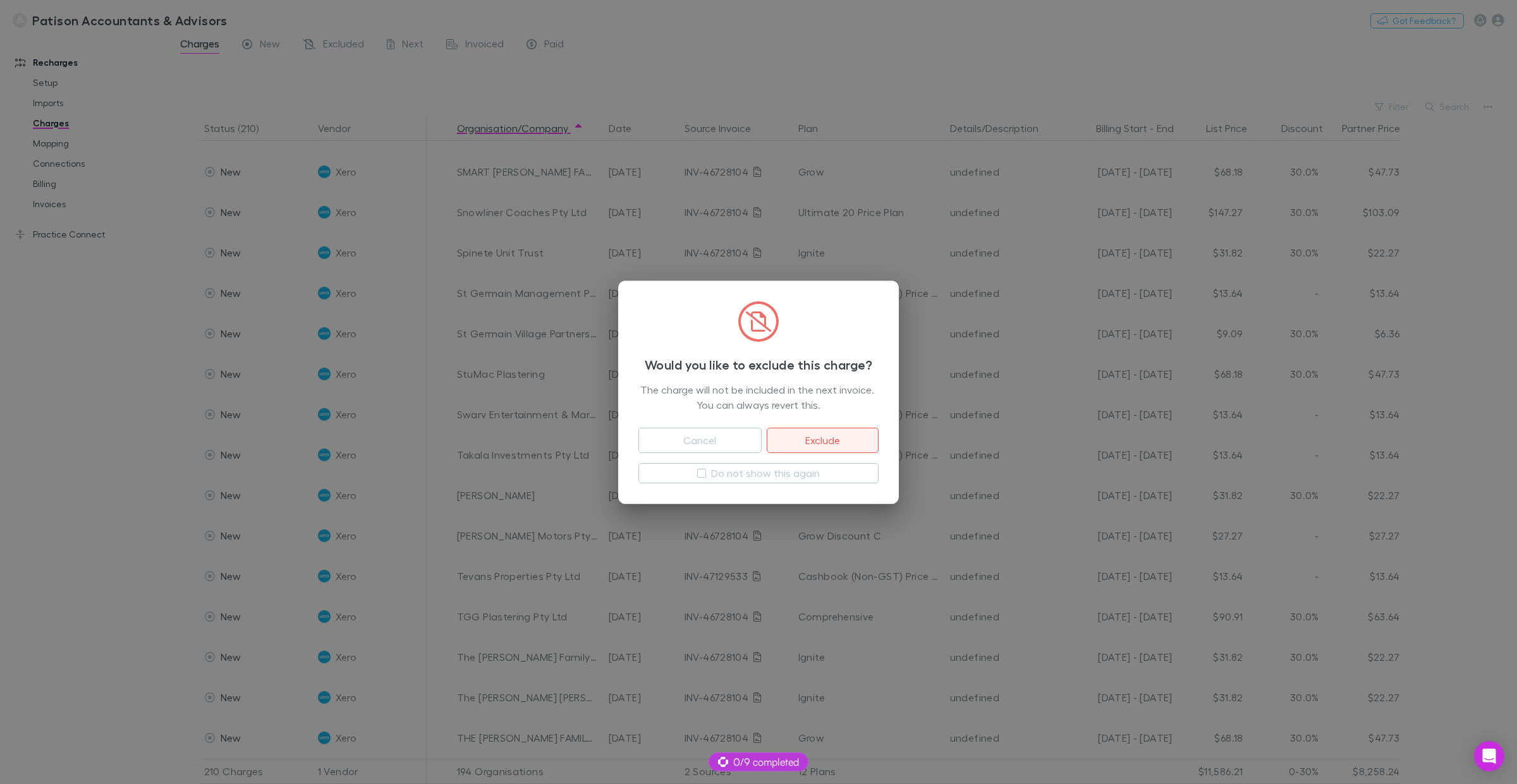
click at [817, 437] on button "Exclude" at bounding box center [822, 440] width 112 height 25
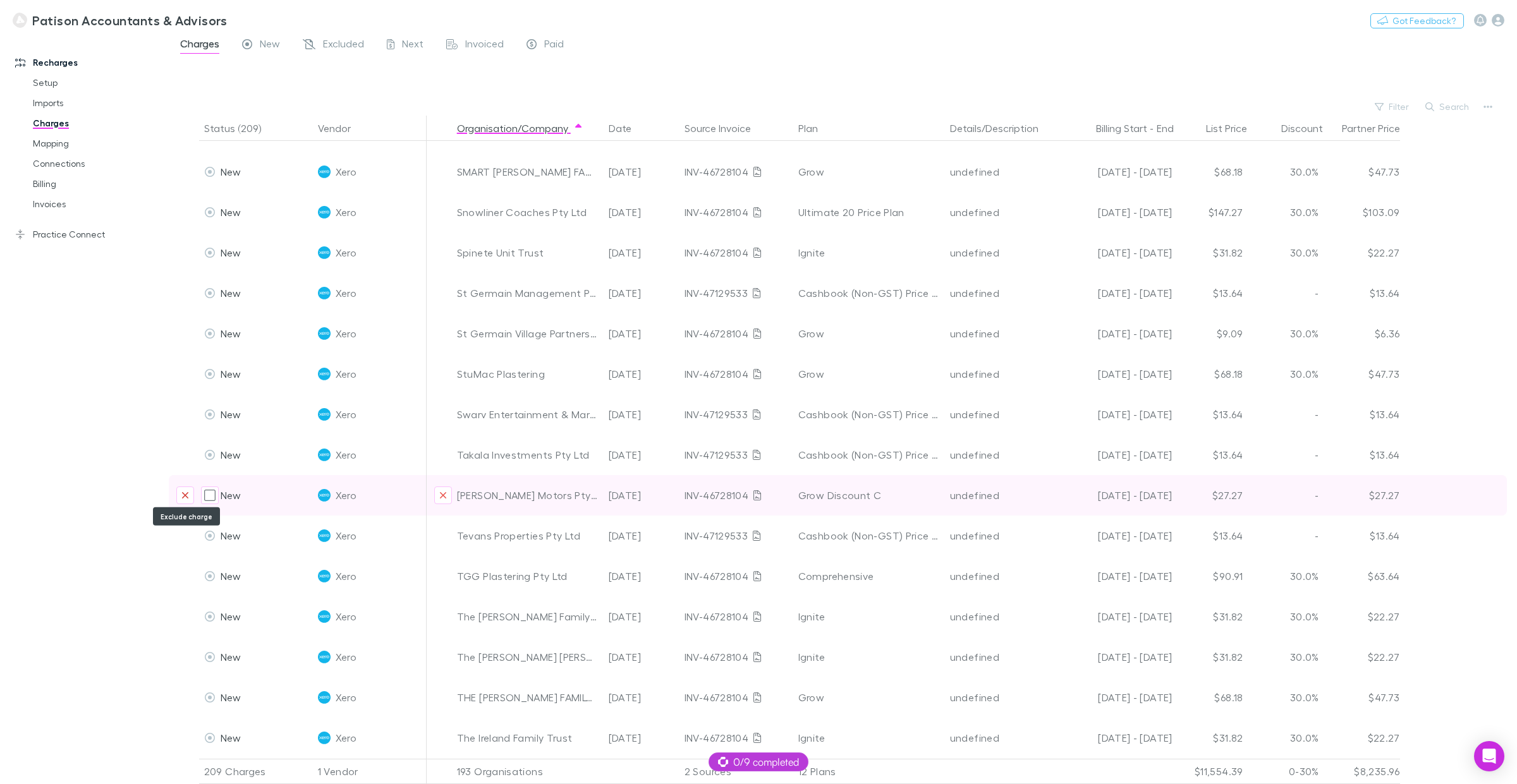
click at [187, 492] on icon "Exclude charge" at bounding box center [185, 495] width 7 height 10
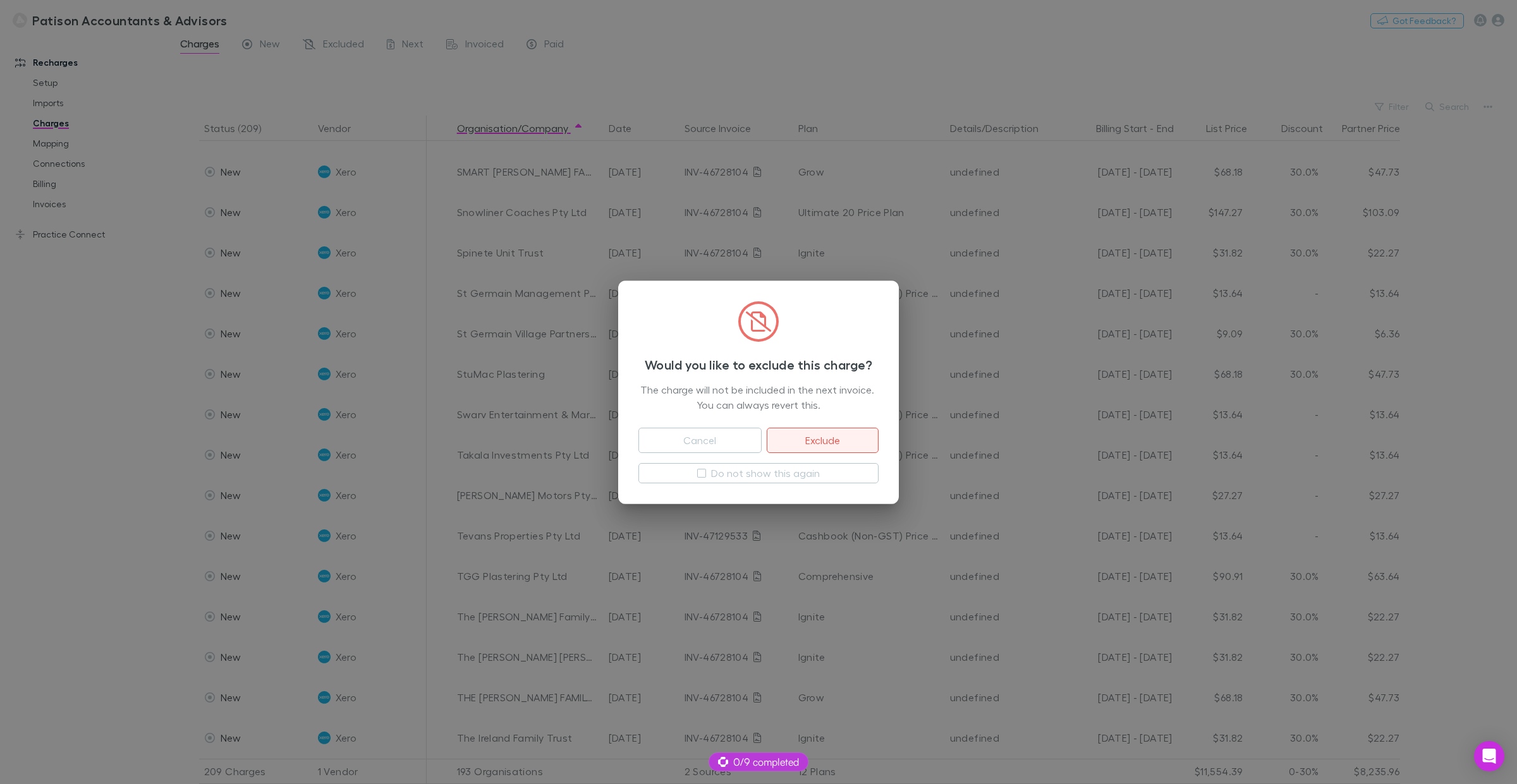
click at [833, 441] on button "Exclude" at bounding box center [822, 440] width 112 height 25
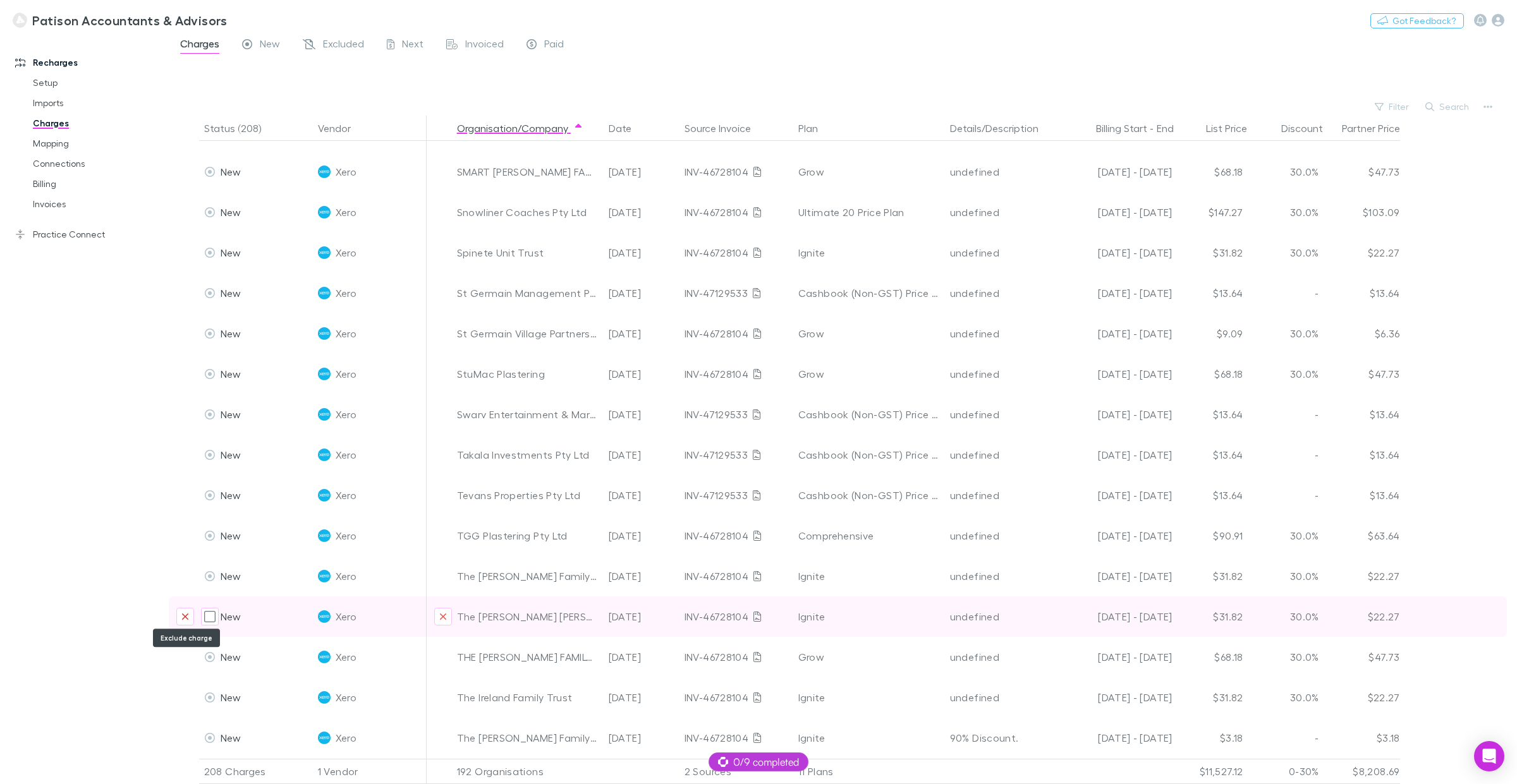
click at [184, 597] on icon "Exclude charge" at bounding box center [185, 617] width 6 height 6
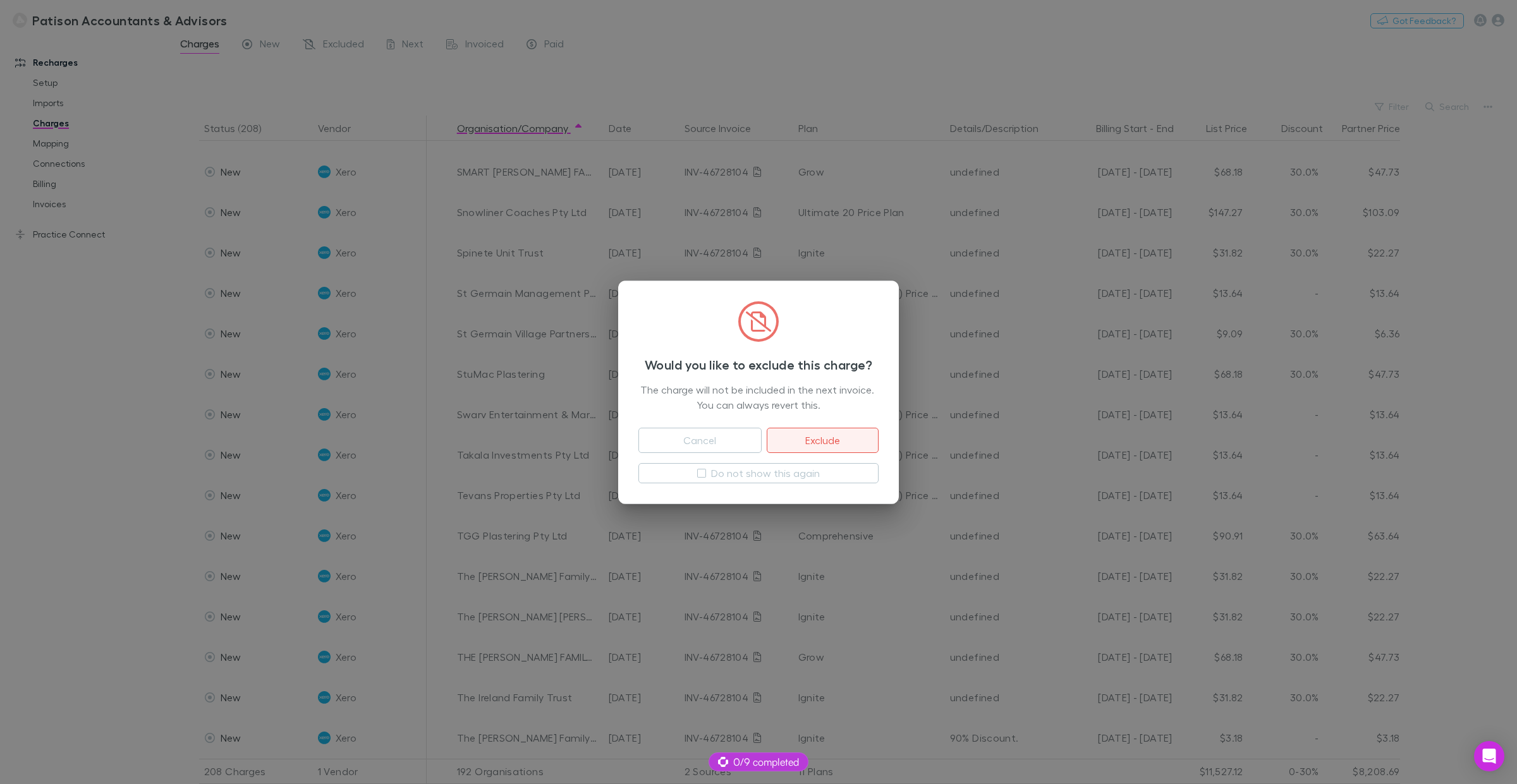
click at [816, 436] on button "Exclude" at bounding box center [822, 440] width 112 height 25
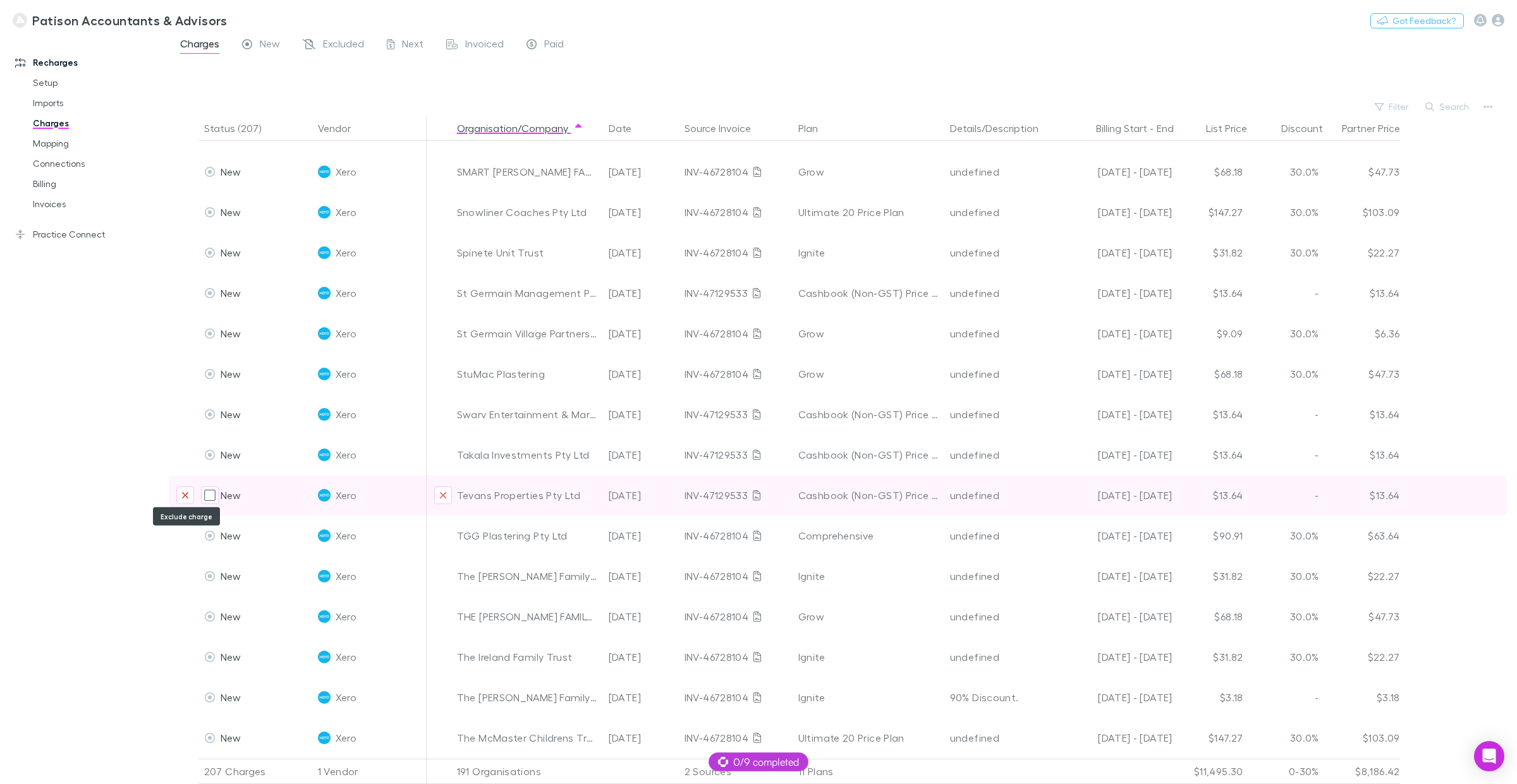
click at [180, 488] on button "Exclude charge" at bounding box center [185, 496] width 18 height 18
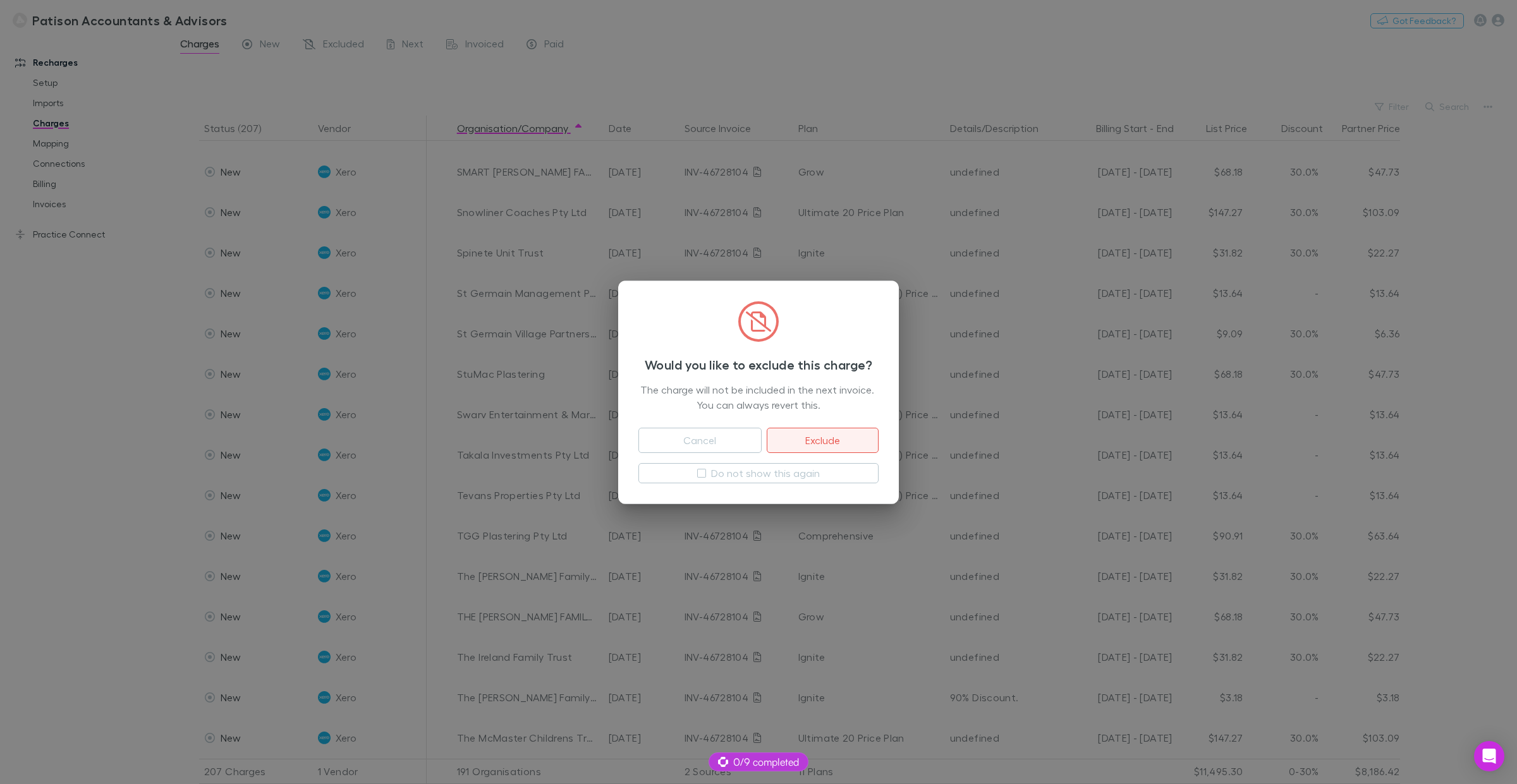
click at [825, 440] on button "Exclude" at bounding box center [822, 440] width 112 height 25
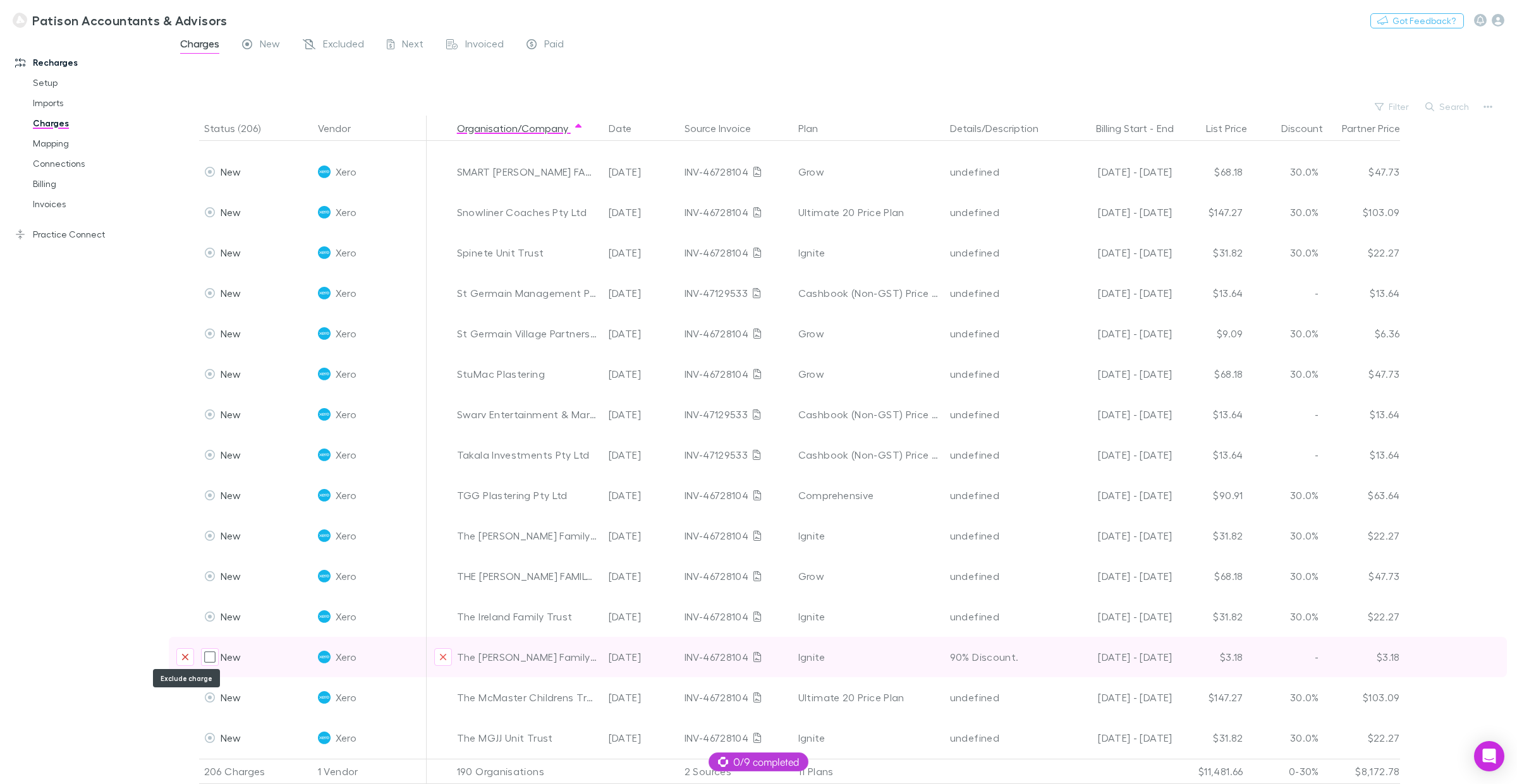
click at [182, 597] on icon "Exclude charge" at bounding box center [185, 657] width 7 height 10
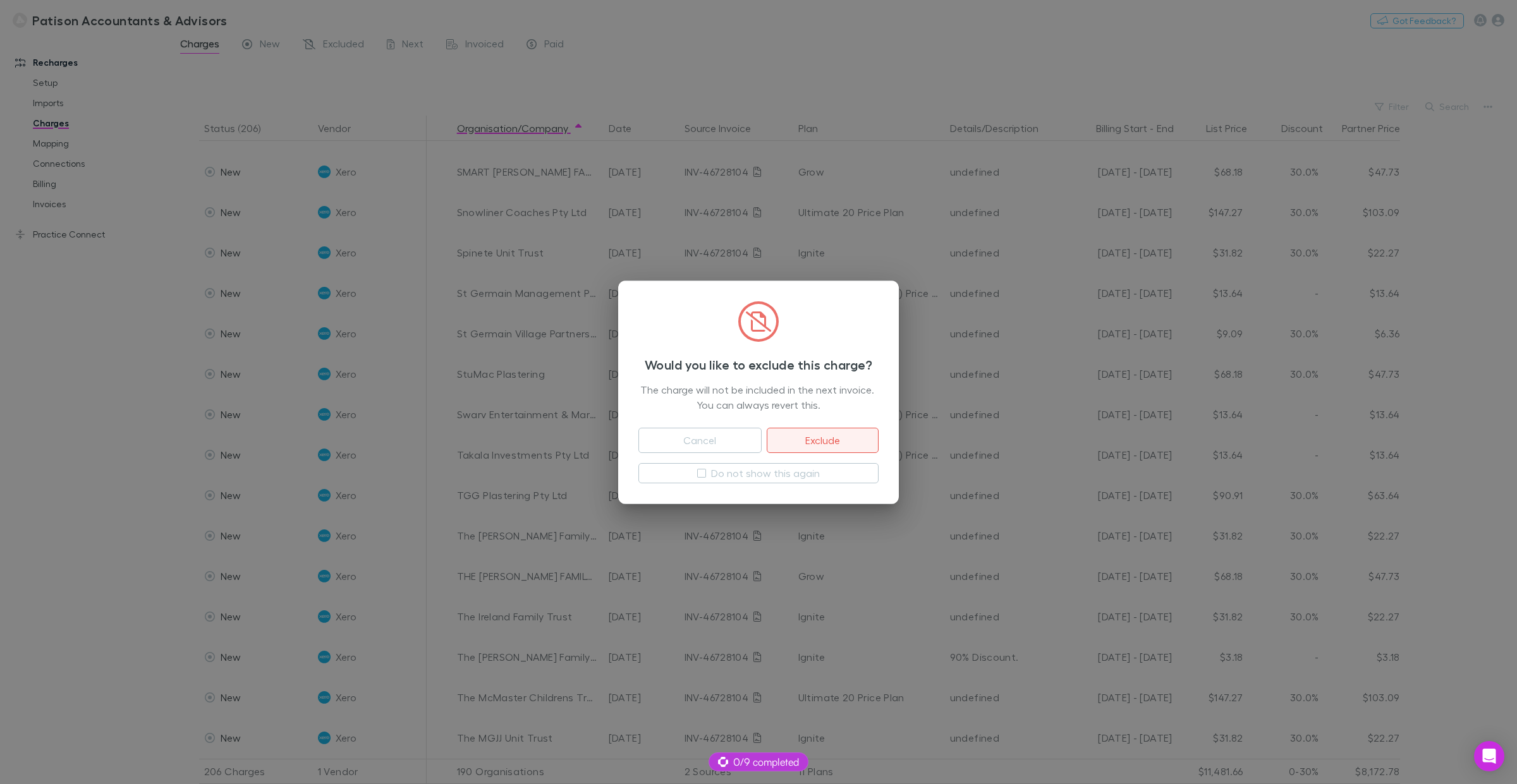
click at [813, 438] on button "Exclude" at bounding box center [822, 440] width 112 height 25
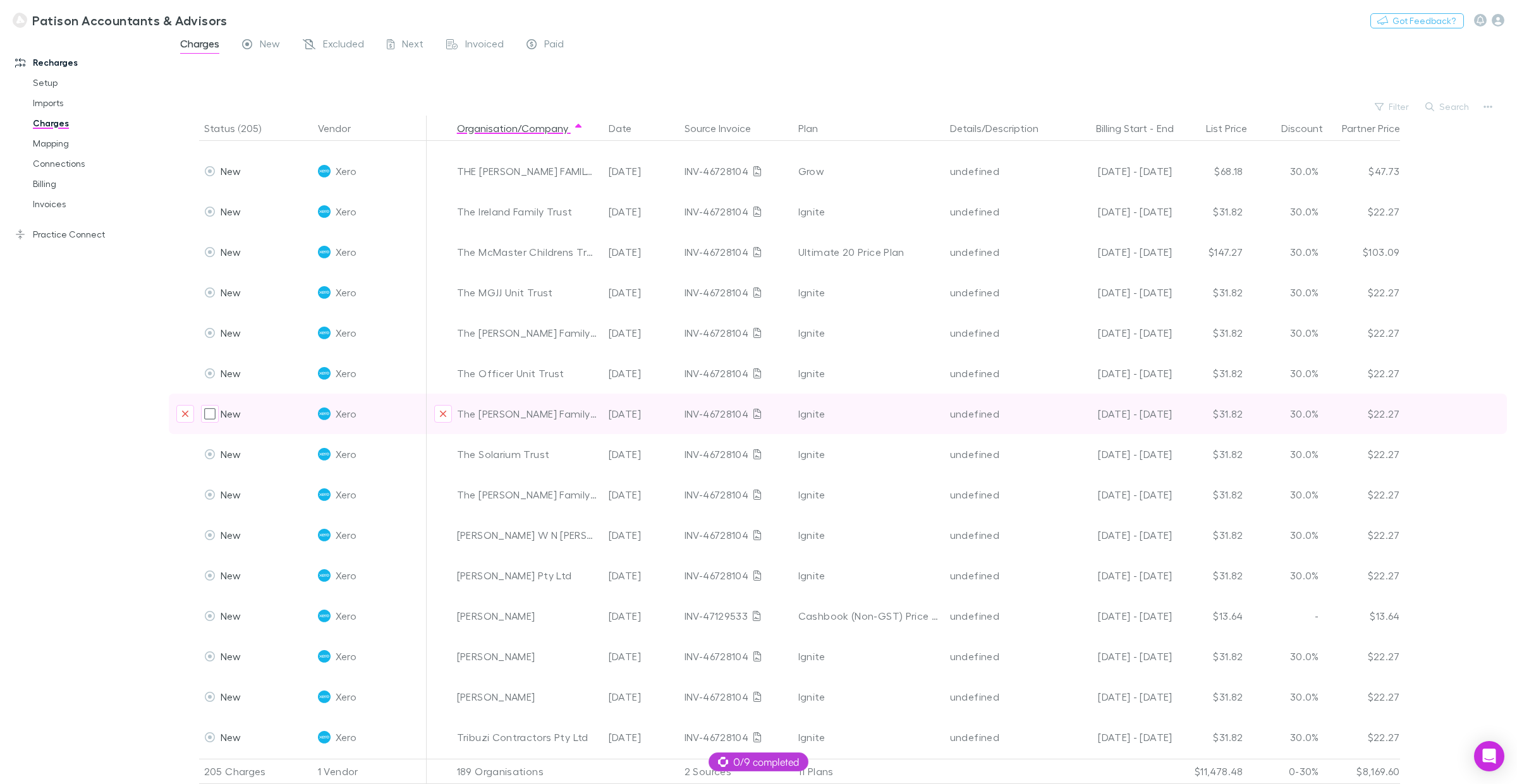
scroll to position [6773, 0]
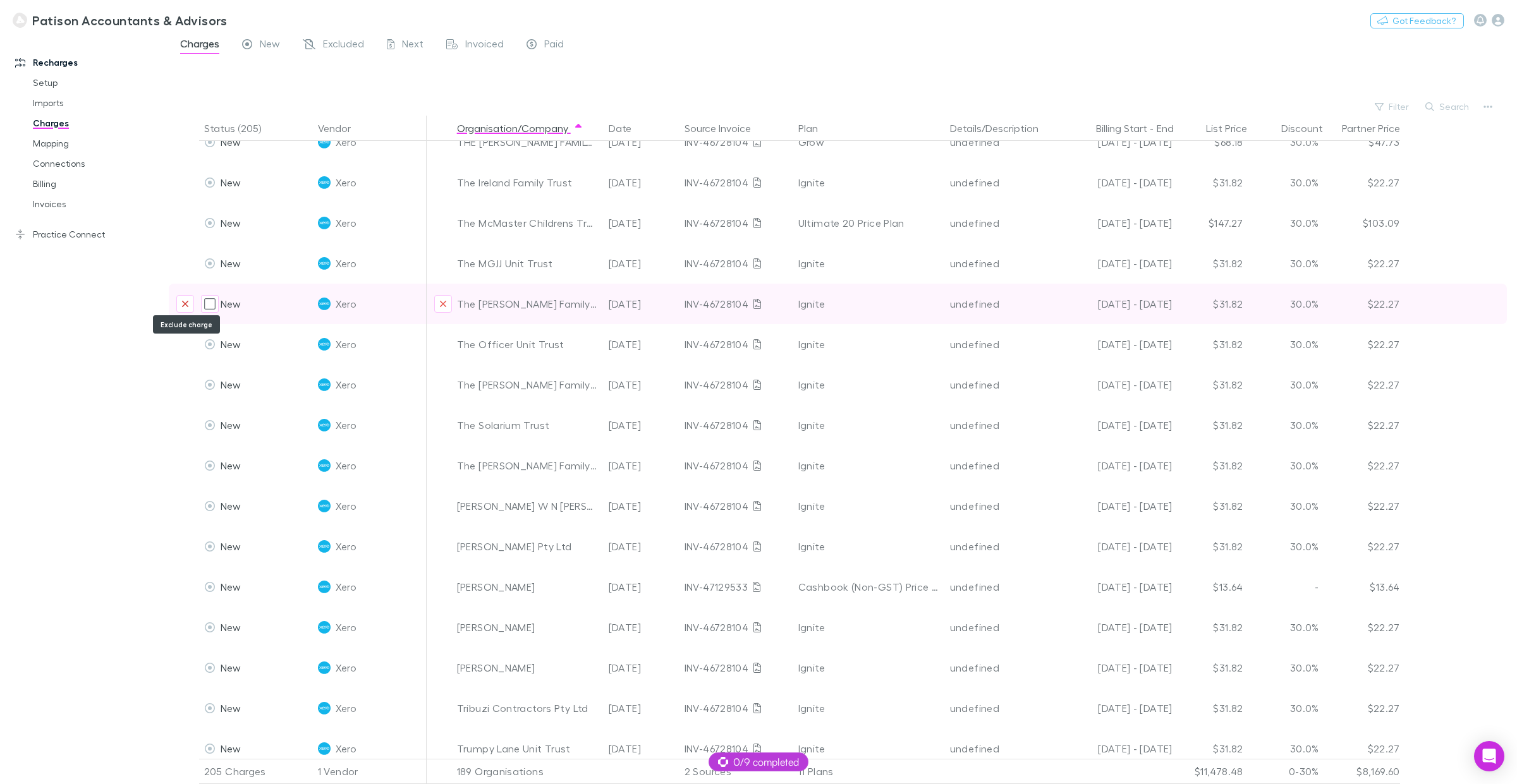
click at [179, 301] on button "Exclude charge" at bounding box center [185, 304] width 18 height 18
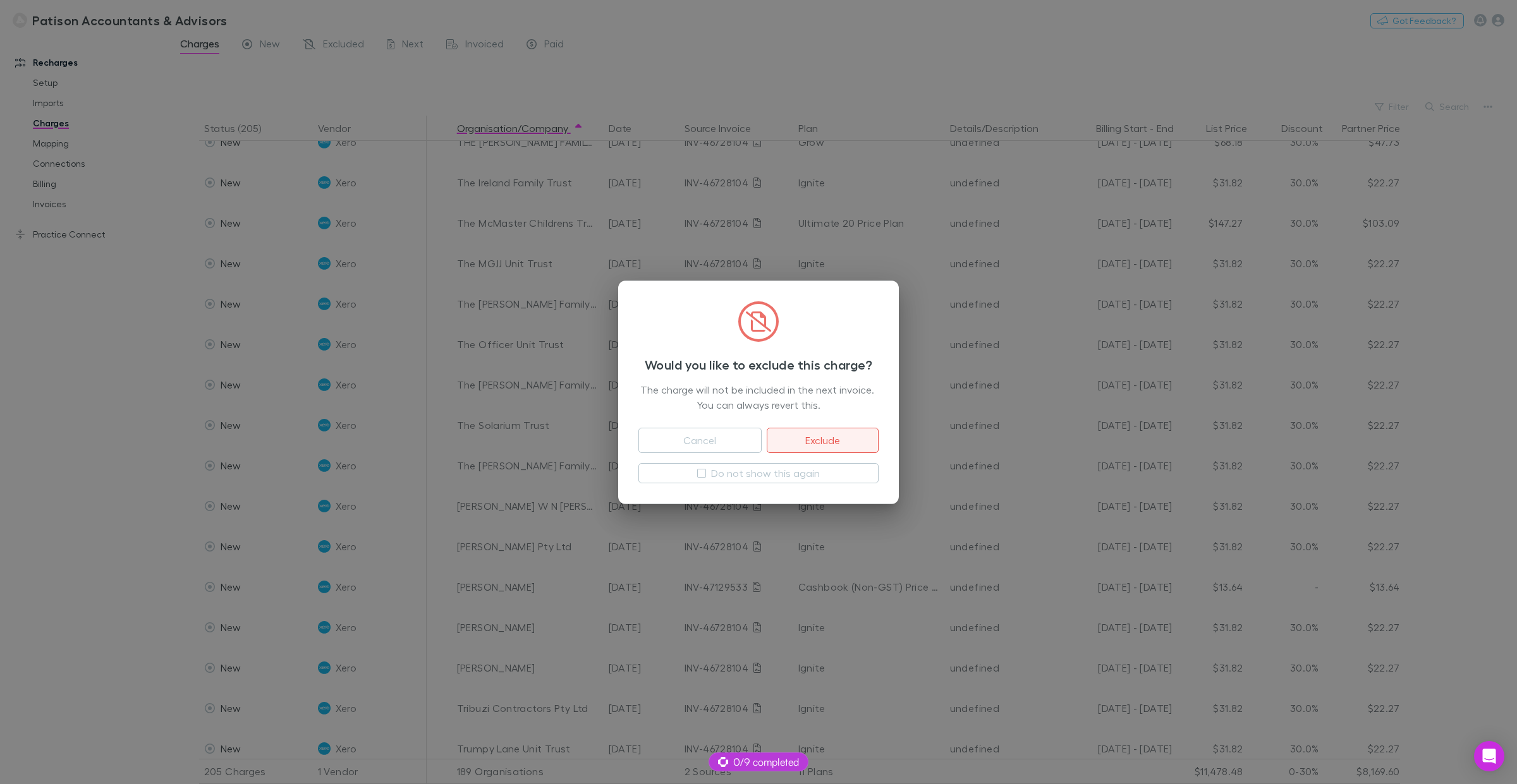
click at [810, 438] on button "Exclude" at bounding box center [822, 440] width 112 height 25
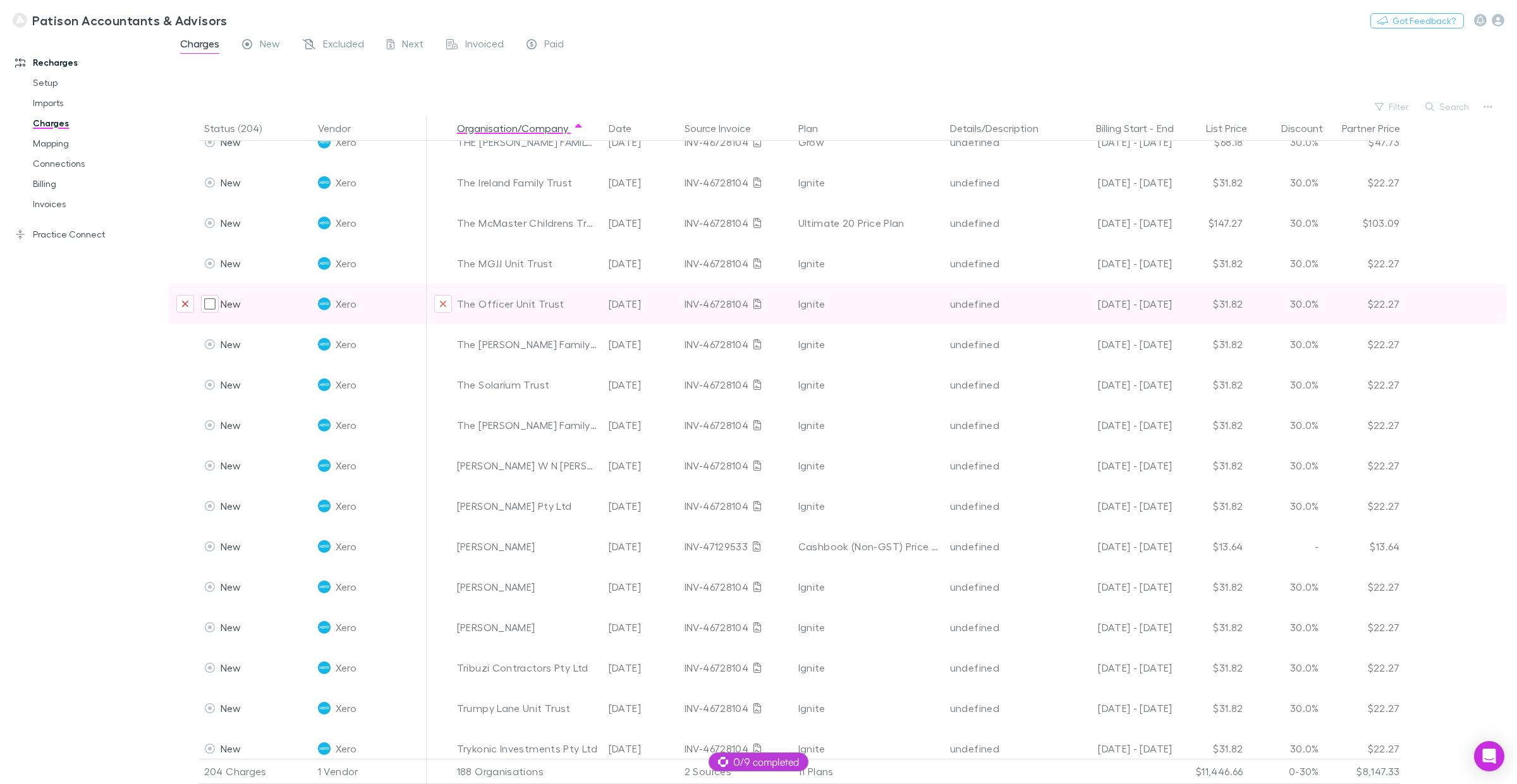
click at [185, 299] on icon "Exclude charge" at bounding box center [185, 304] width 7 height 10
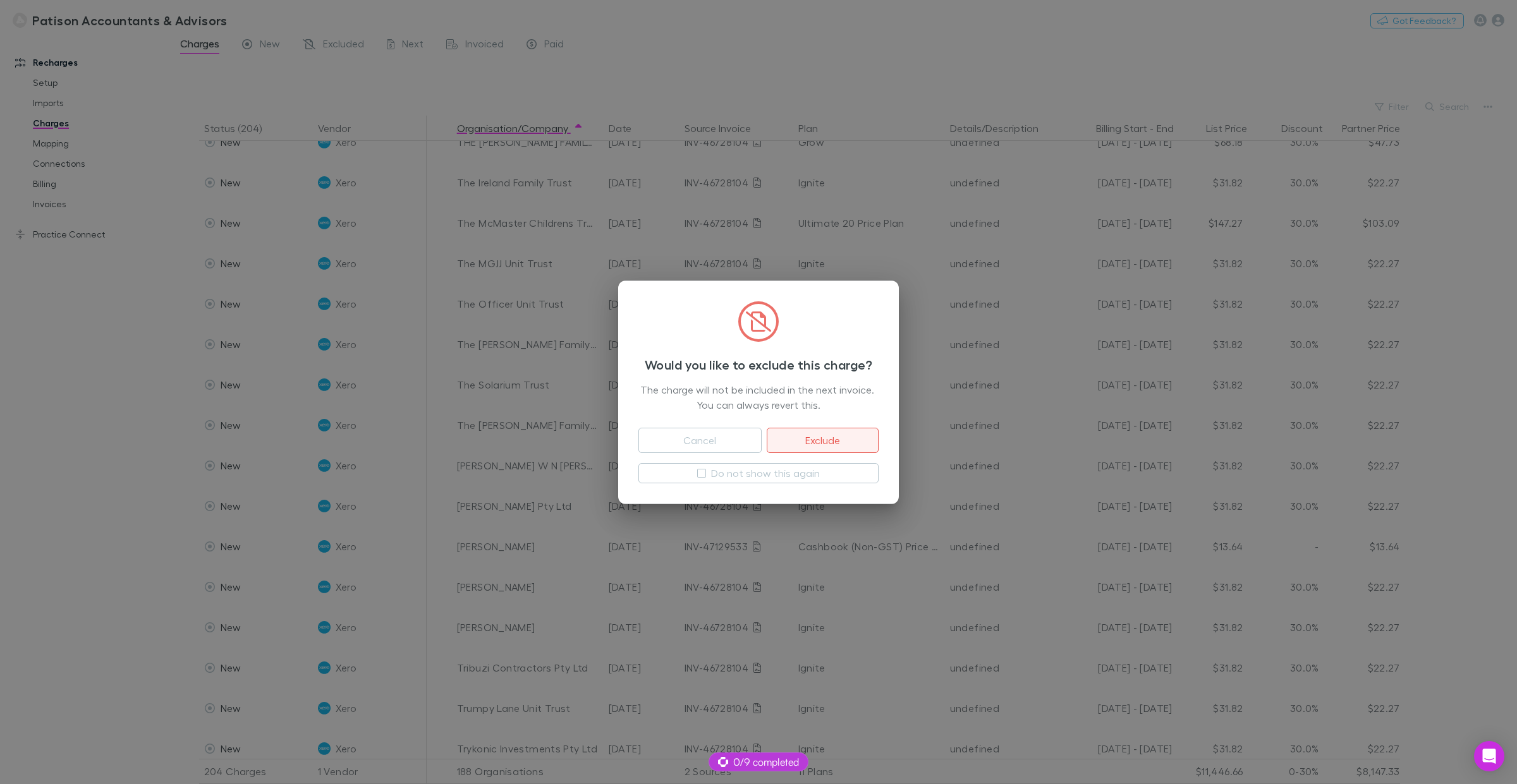
click at [843, 439] on button "Exclude" at bounding box center [822, 440] width 112 height 25
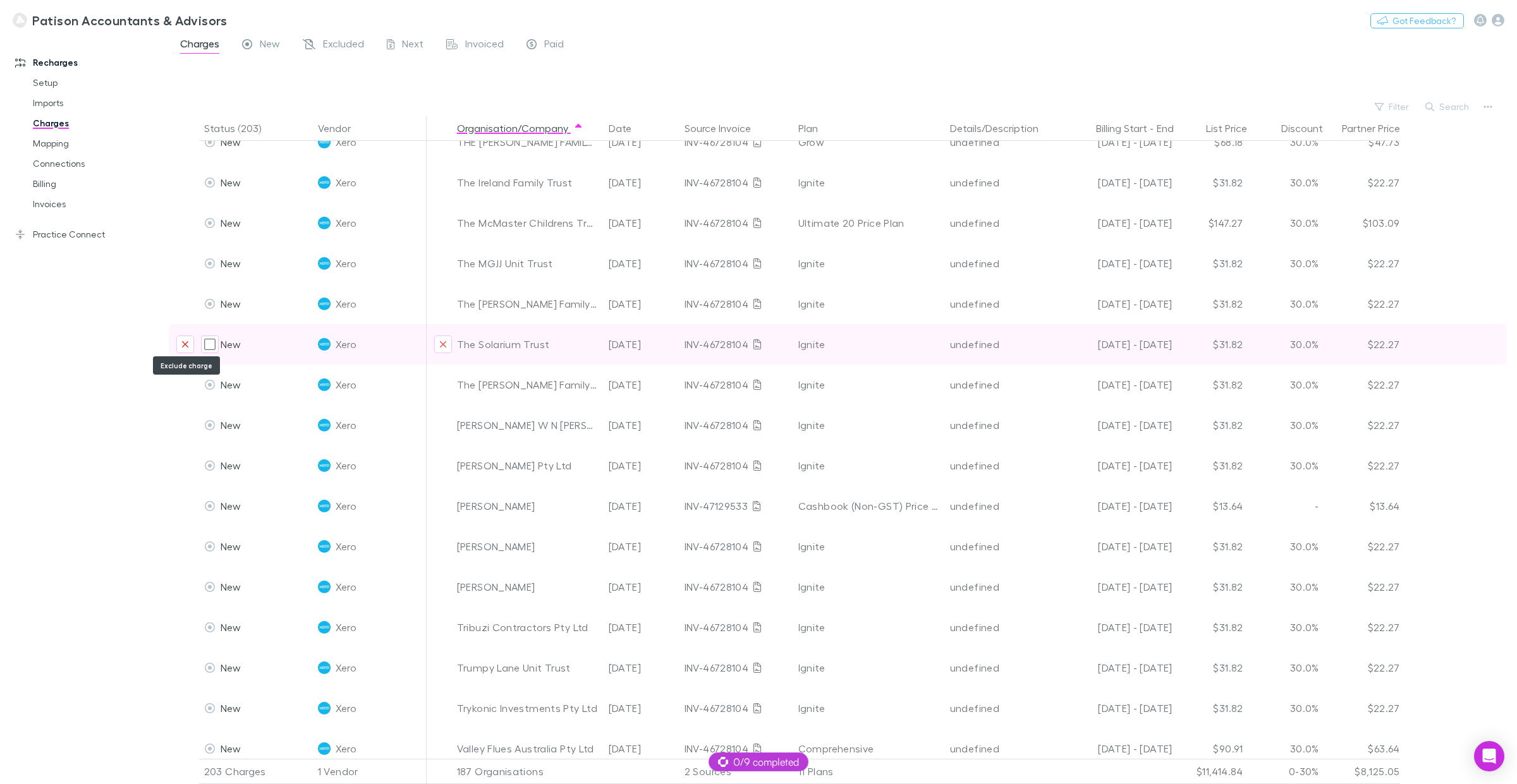
click at [182, 342] on icon "Exclude charge" at bounding box center [185, 344] width 7 height 10
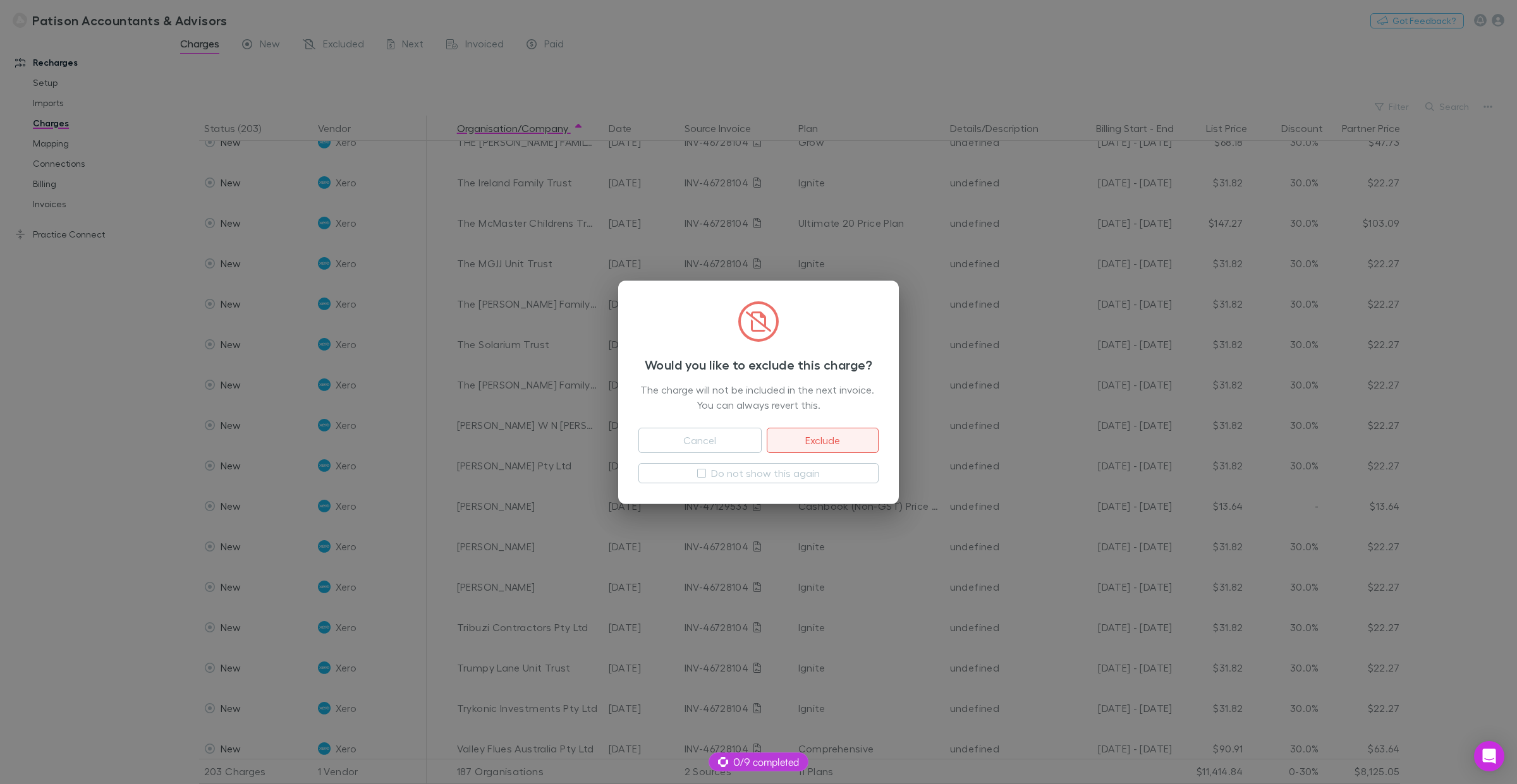
click at [834, 440] on button "Exclude" at bounding box center [822, 440] width 112 height 25
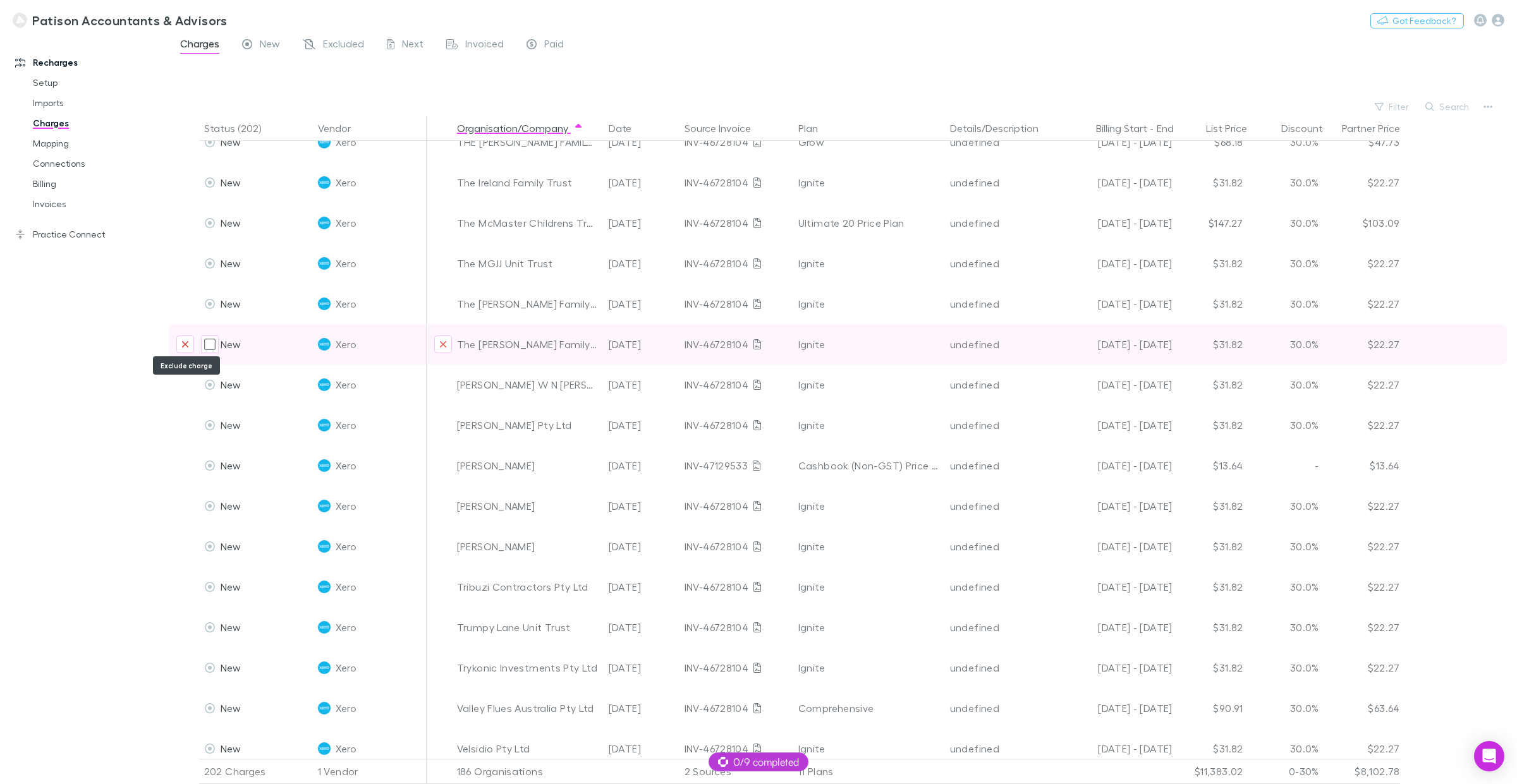
click at [185, 345] on icon "Exclude charge" at bounding box center [185, 344] width 7 height 10
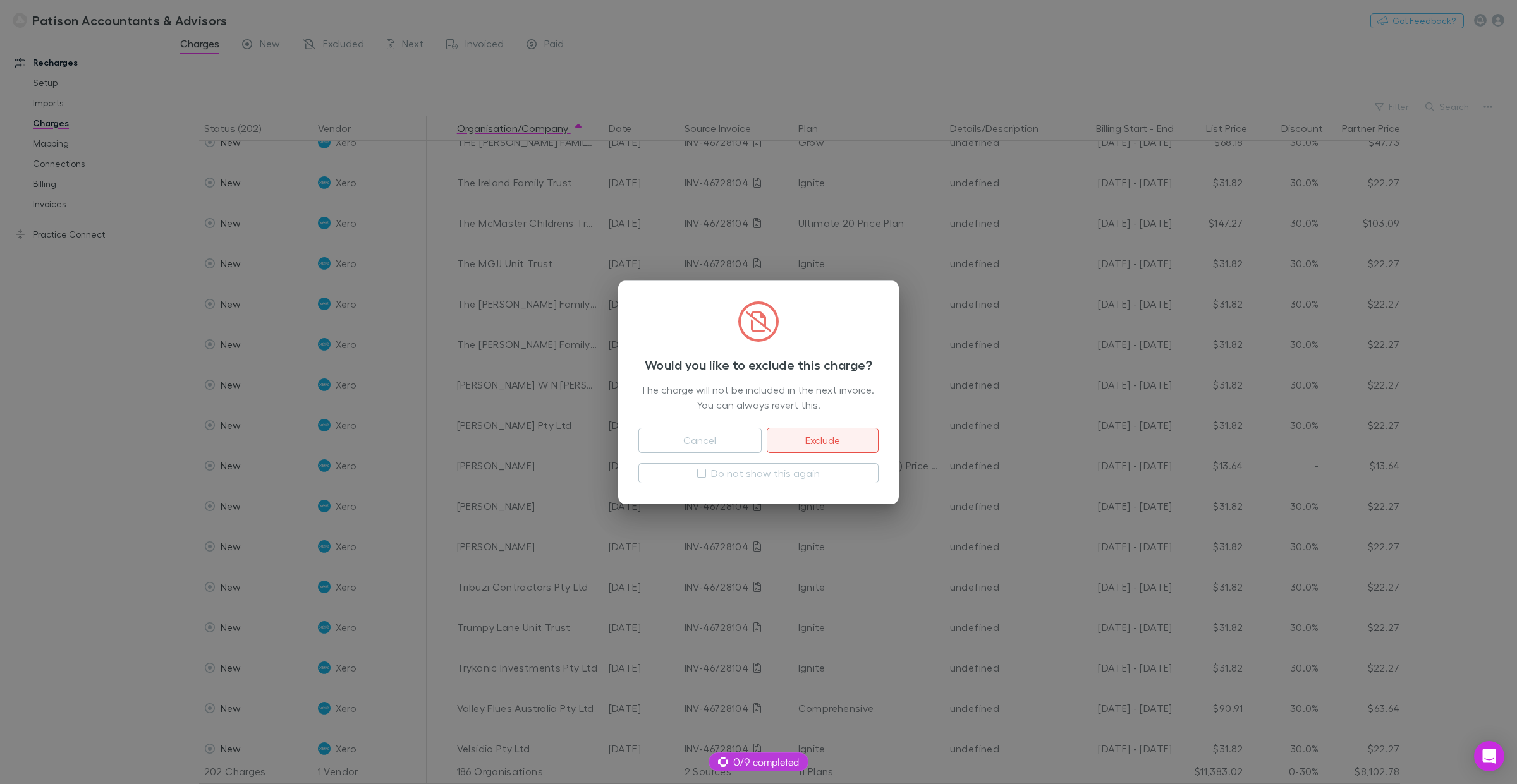
click at [830, 436] on button "Exclude" at bounding box center [822, 440] width 112 height 25
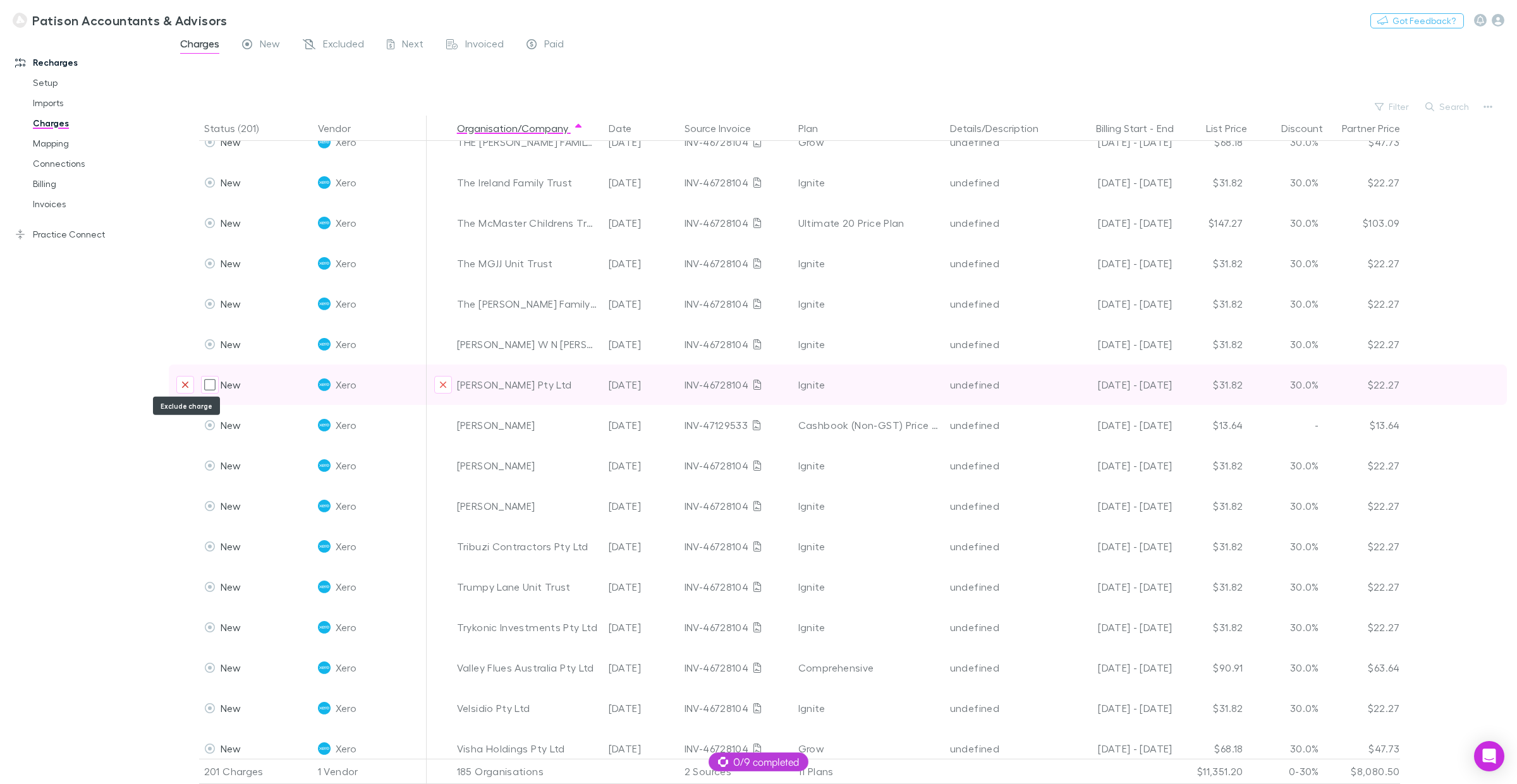
click at [185, 379] on icon "Exclude charge" at bounding box center [185, 384] width 7 height 10
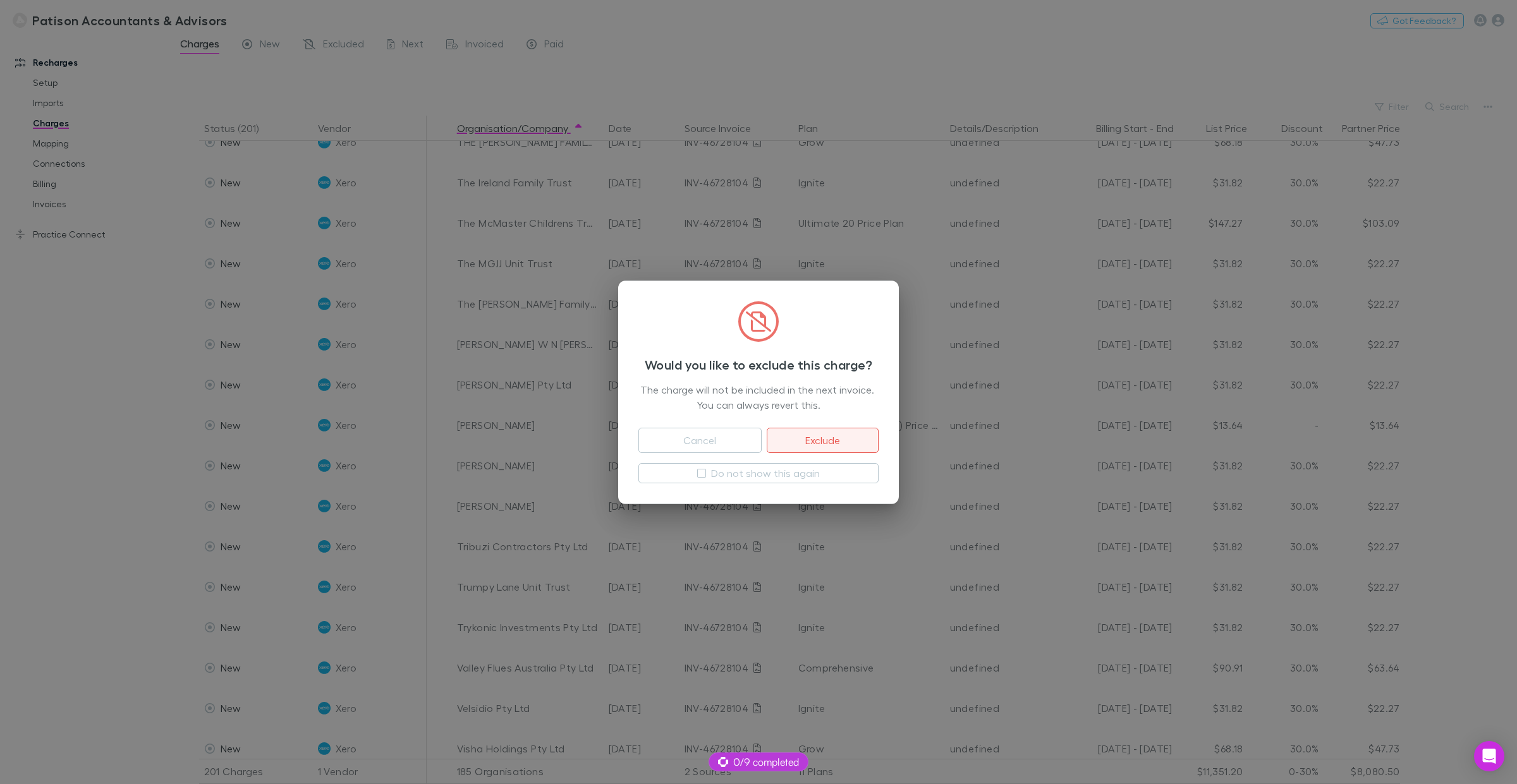
click at [801, 442] on button "Exclude" at bounding box center [822, 440] width 112 height 25
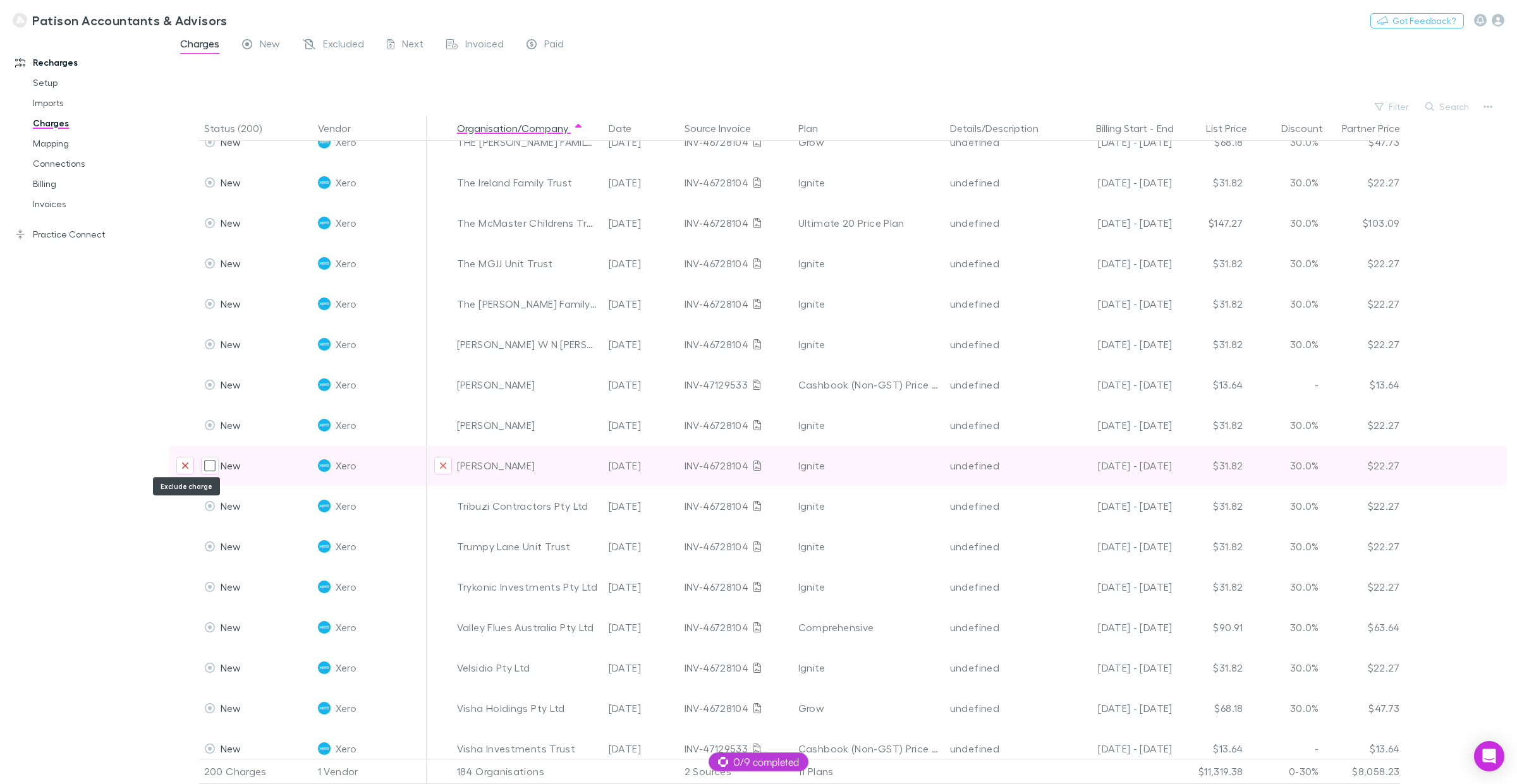
click at [187, 462] on icon "Exclude charge" at bounding box center [185, 466] width 7 height 10
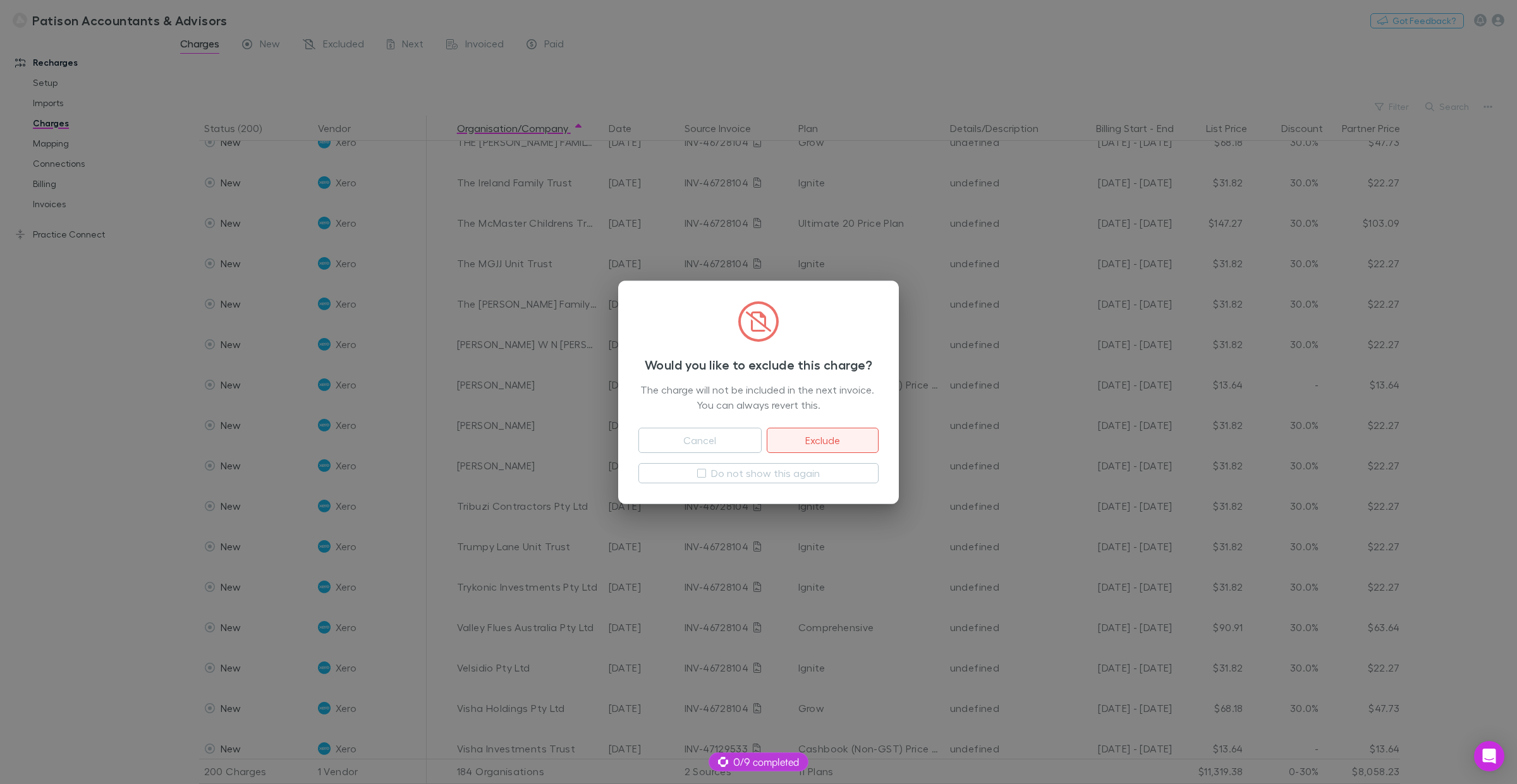
click at [836, 441] on button "Exclude" at bounding box center [822, 440] width 112 height 25
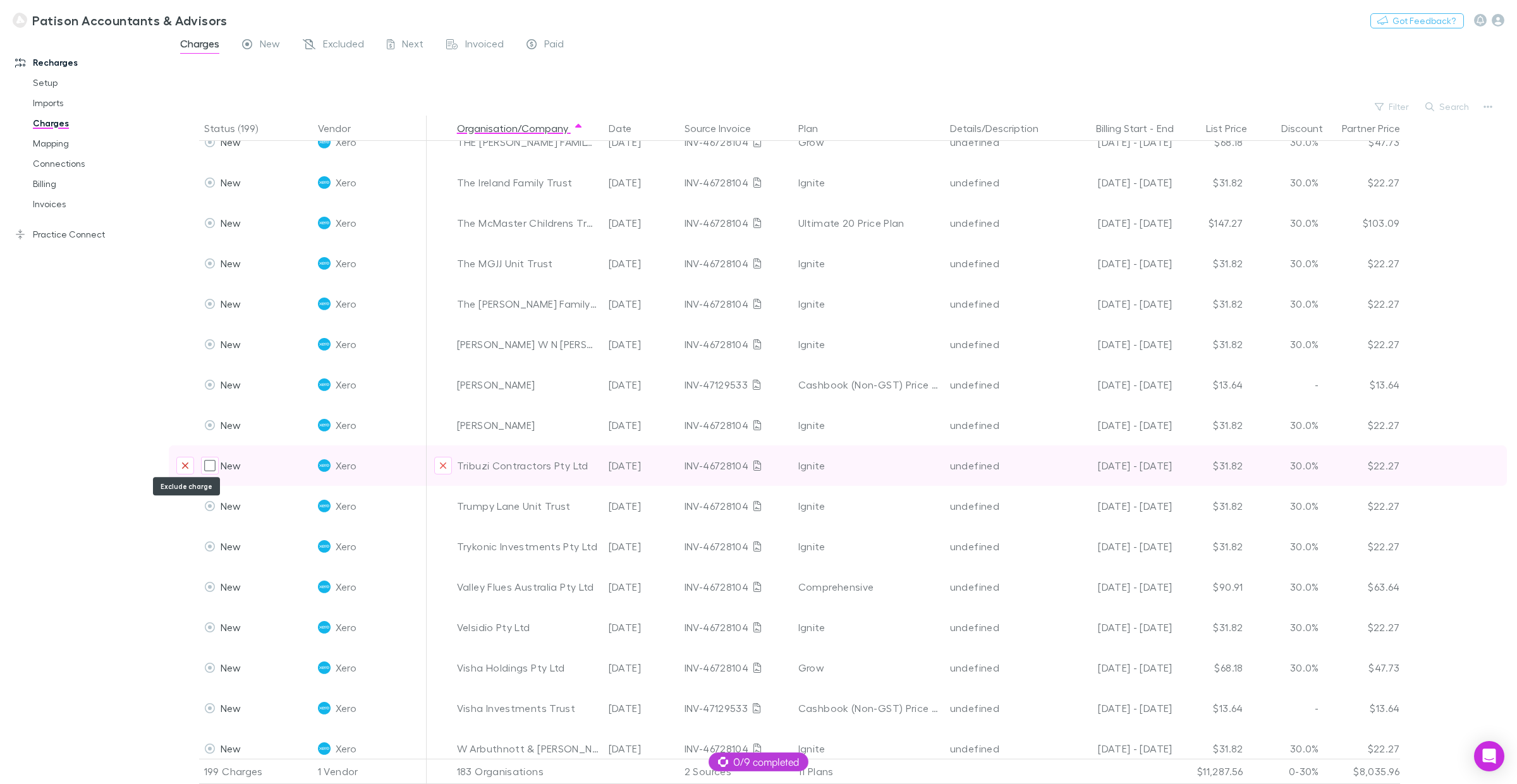
click at [187, 461] on icon "Exclude charge" at bounding box center [185, 466] width 7 height 10
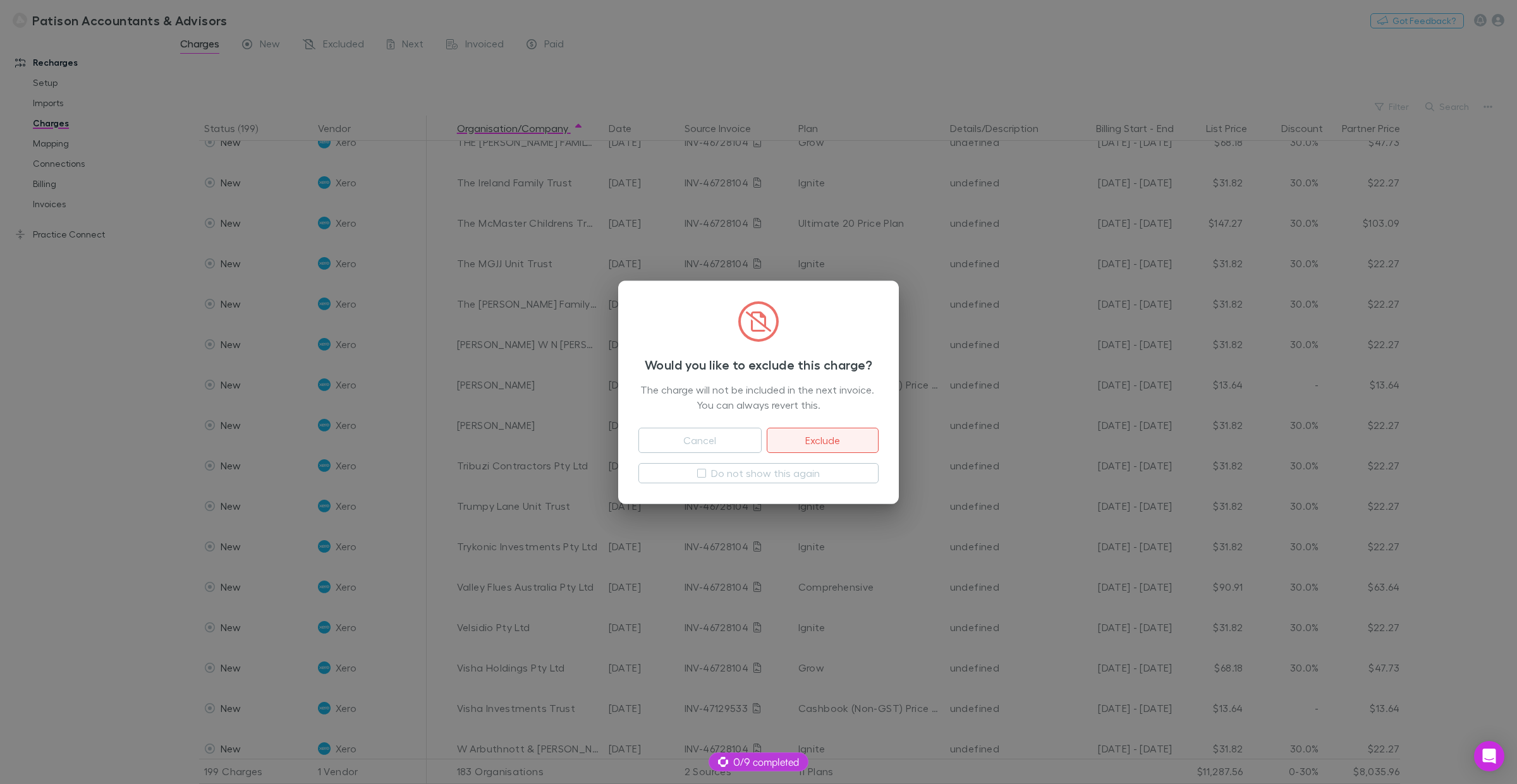
click at [826, 434] on button "Exclude" at bounding box center [822, 440] width 112 height 25
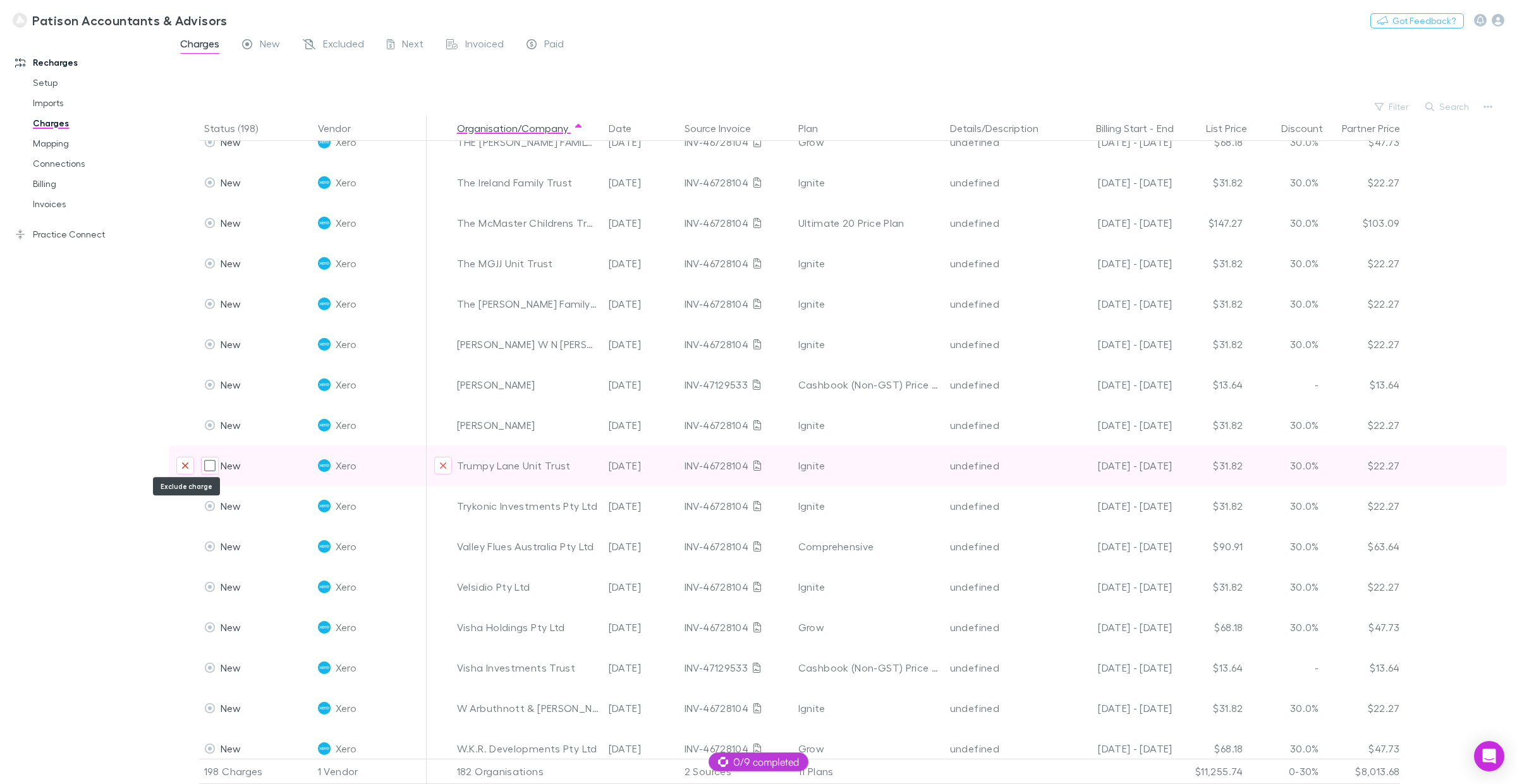
click at [182, 467] on icon "Exclude charge" at bounding box center [185, 466] width 7 height 10
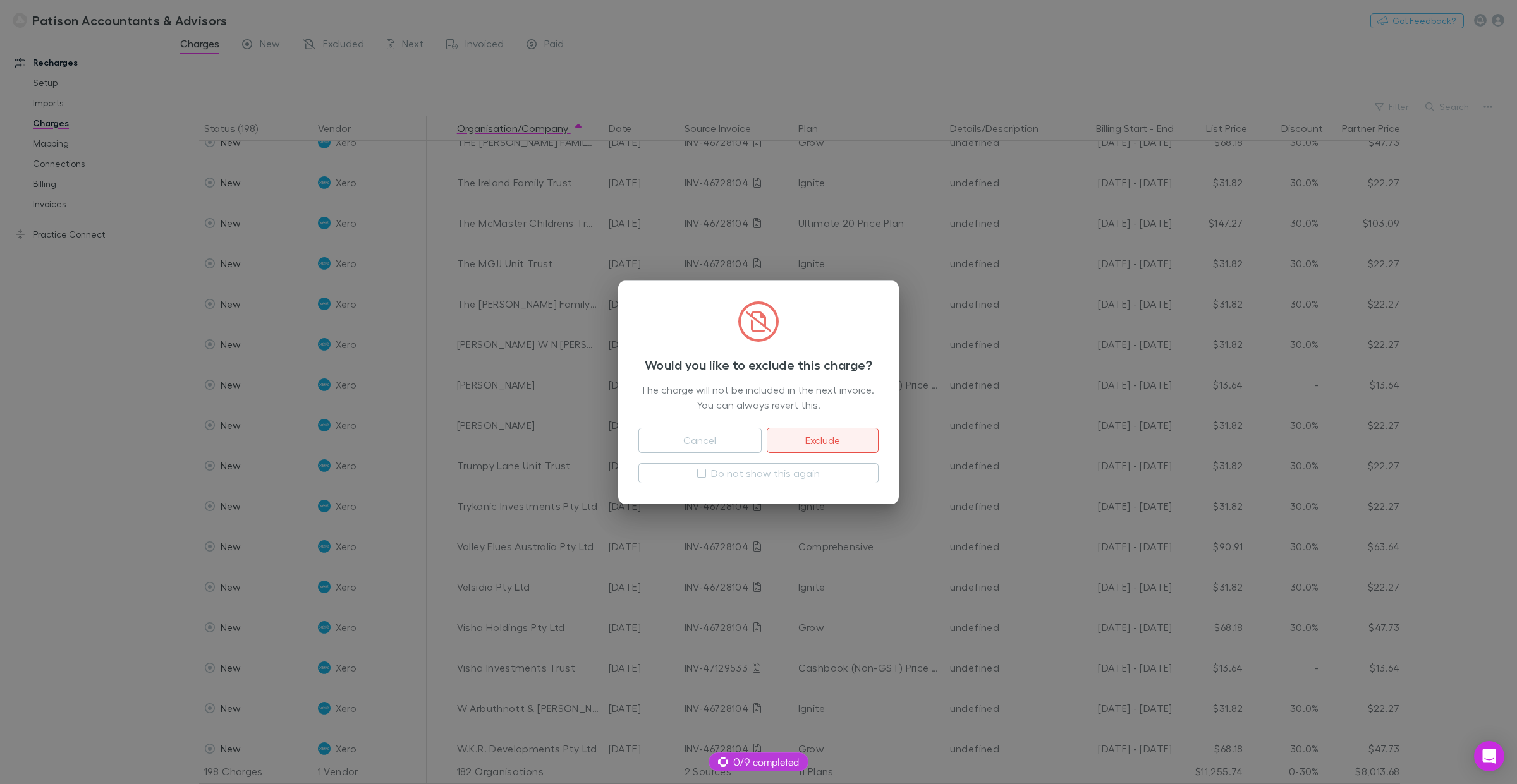
click at [809, 441] on button "Exclude" at bounding box center [822, 440] width 112 height 25
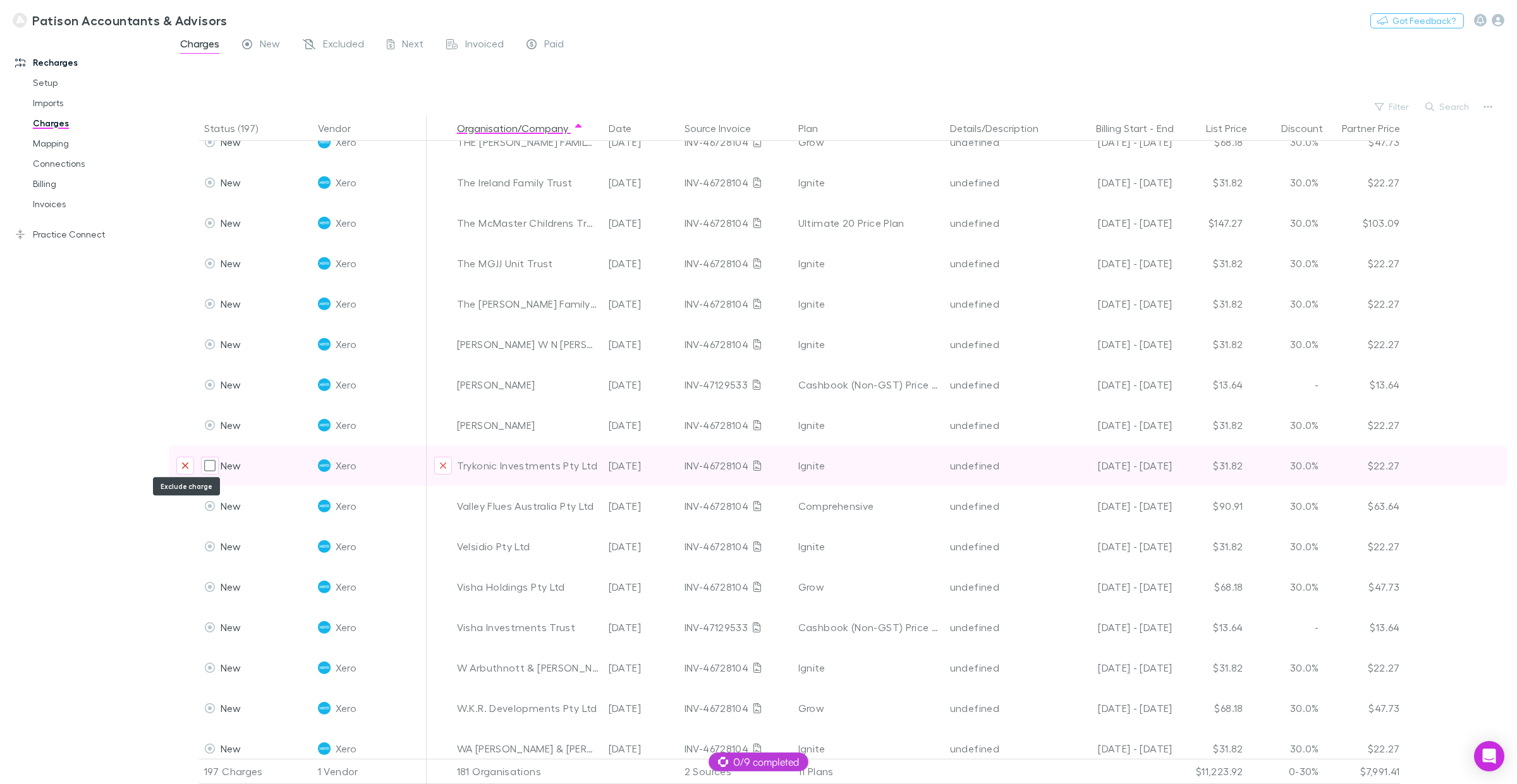
click at [188, 463] on button "Exclude charge" at bounding box center [185, 466] width 18 height 18
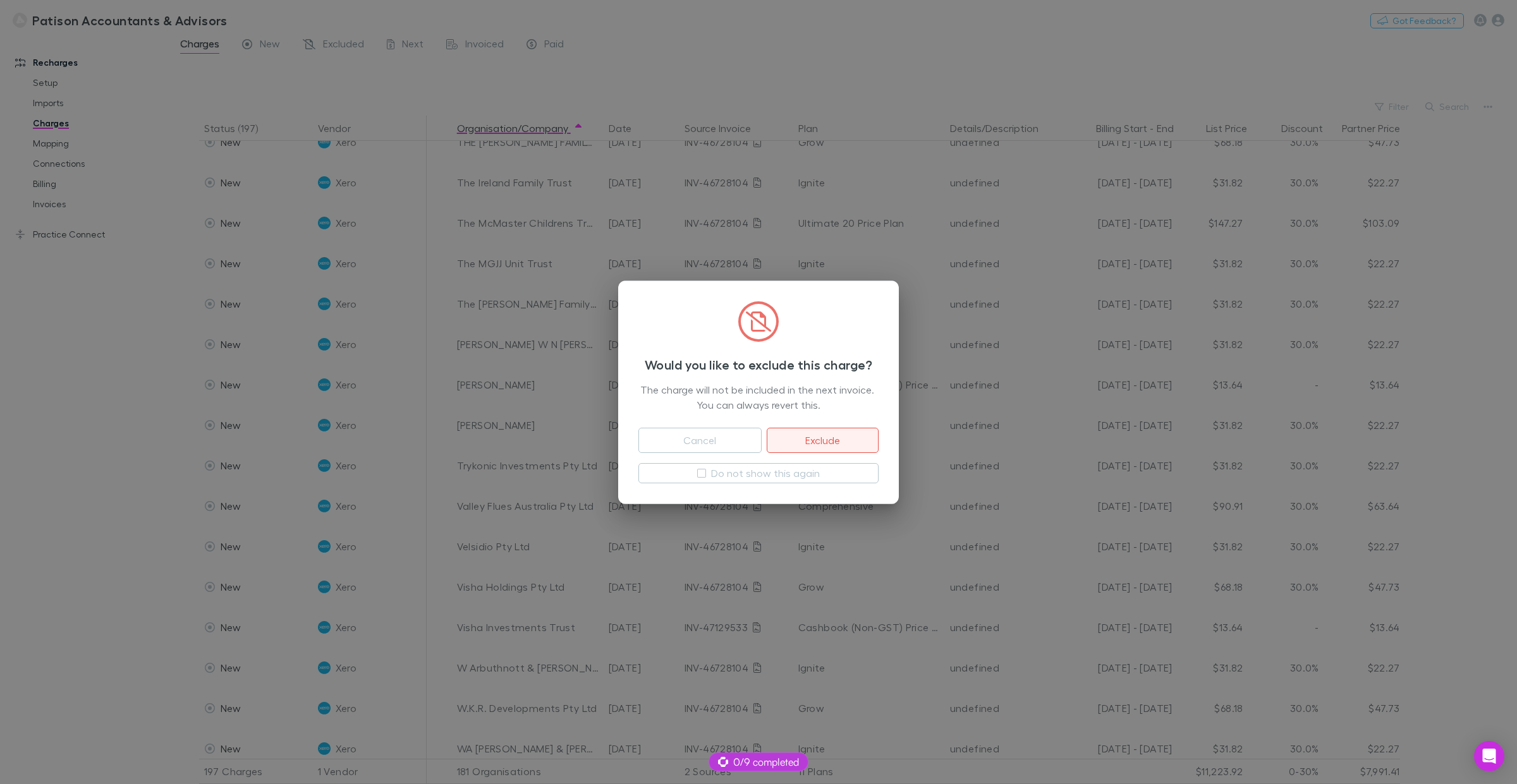
click at [822, 438] on button "Exclude" at bounding box center [822, 440] width 112 height 25
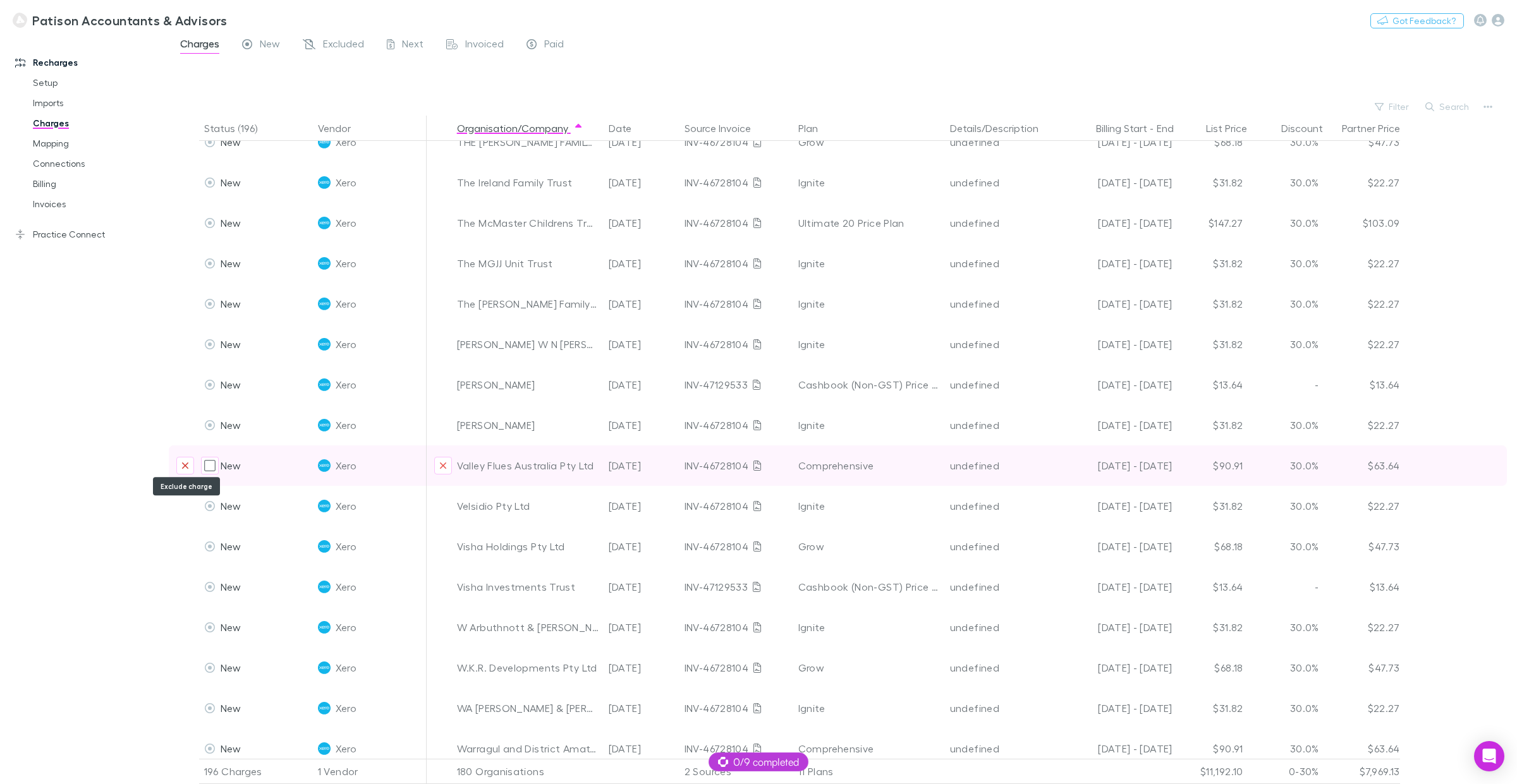
click at [185, 463] on icon "Exclude charge" at bounding box center [185, 466] width 6 height 6
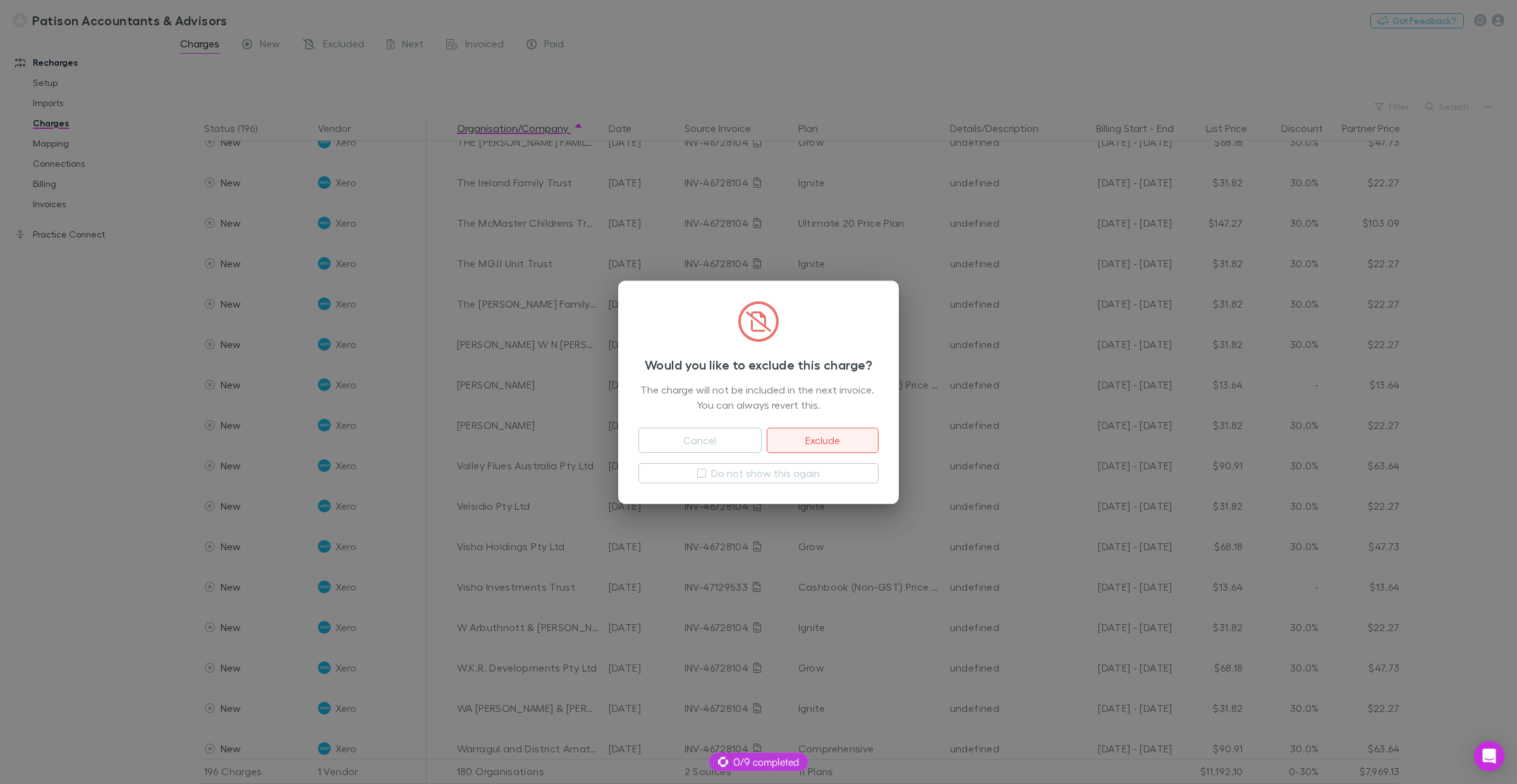
click at [829, 441] on button "Exclude" at bounding box center [822, 440] width 112 height 25
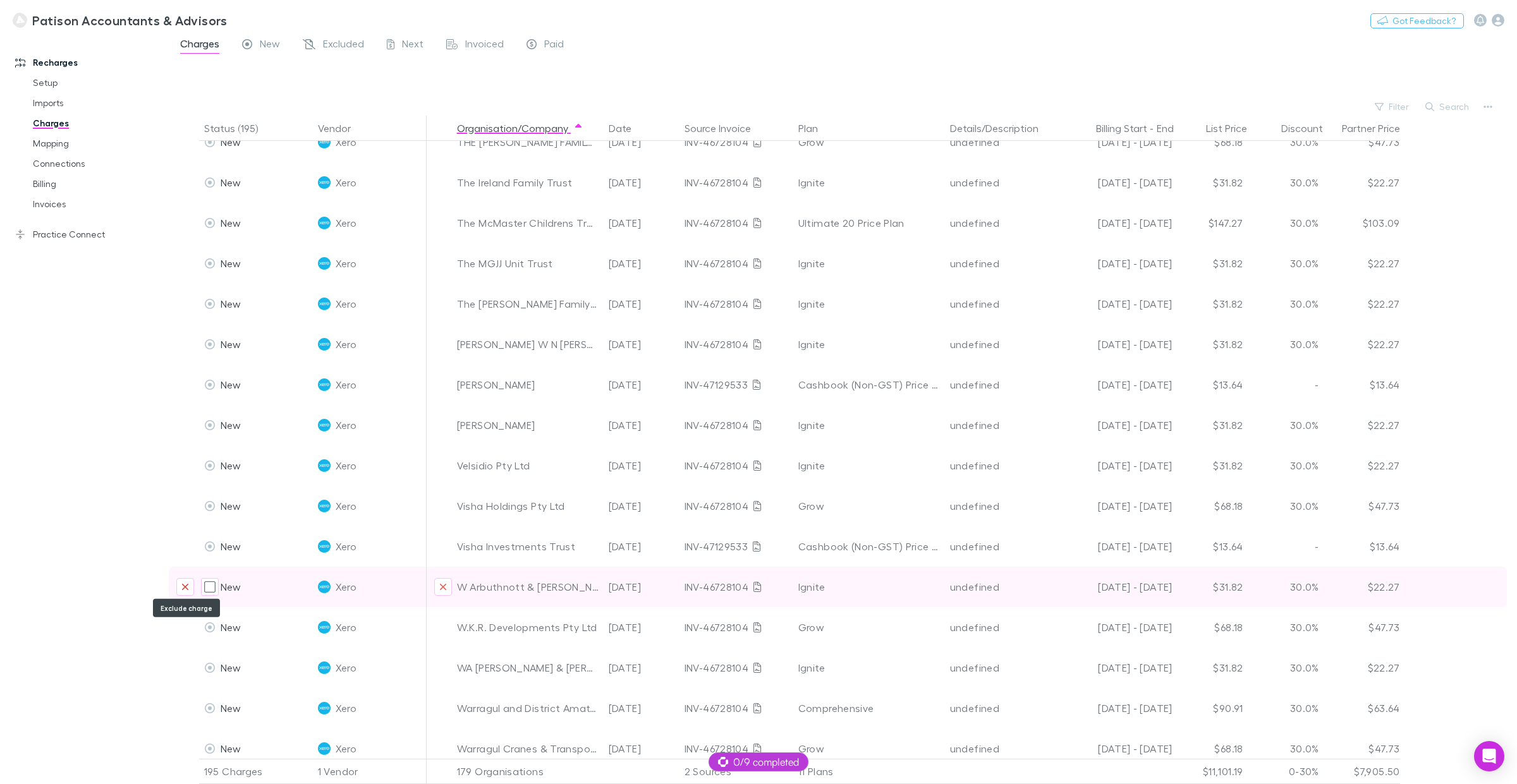
click at [184, 583] on icon "Exclude charge" at bounding box center [185, 587] width 7 height 10
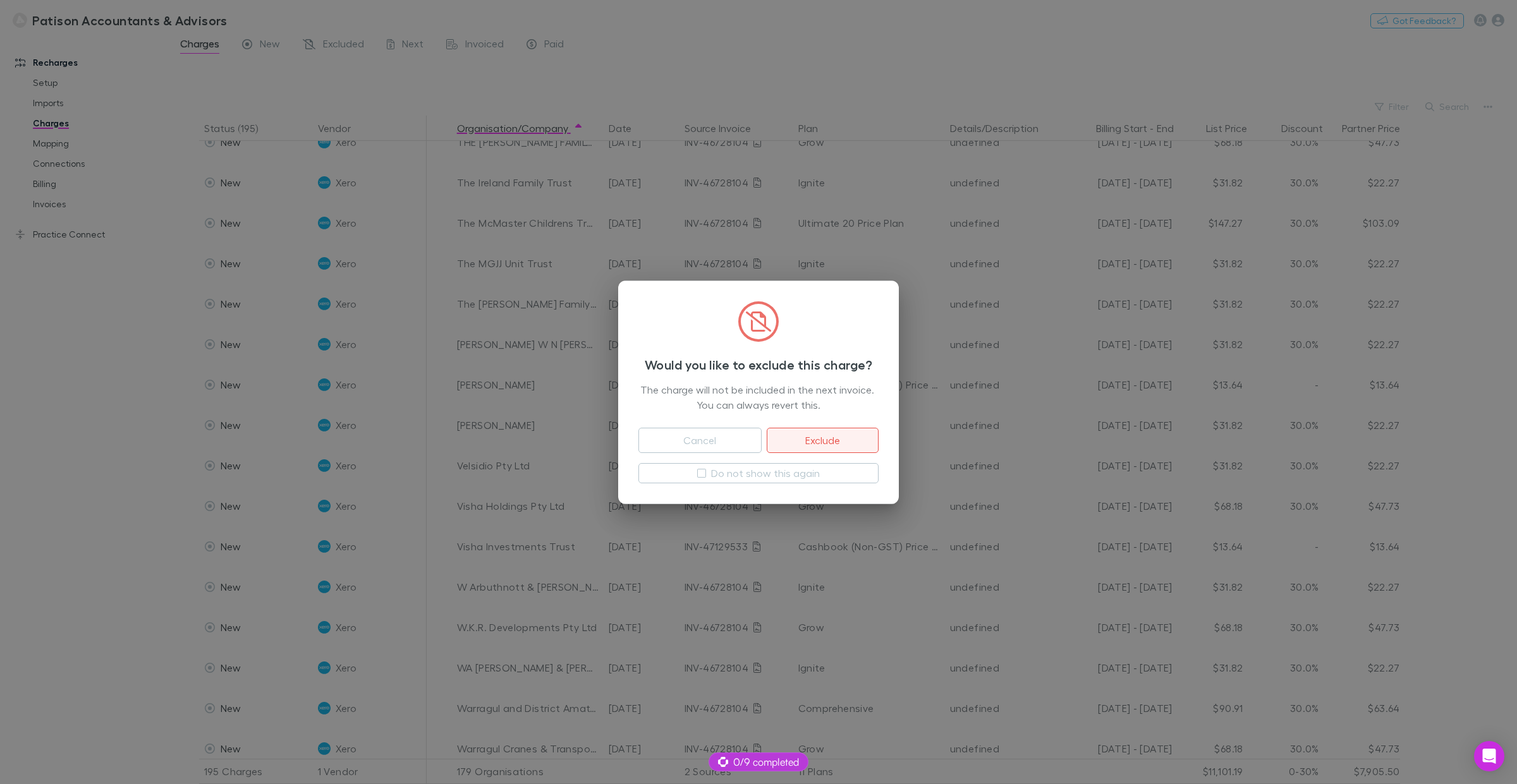
click at [851, 433] on button "Exclude" at bounding box center [822, 440] width 112 height 25
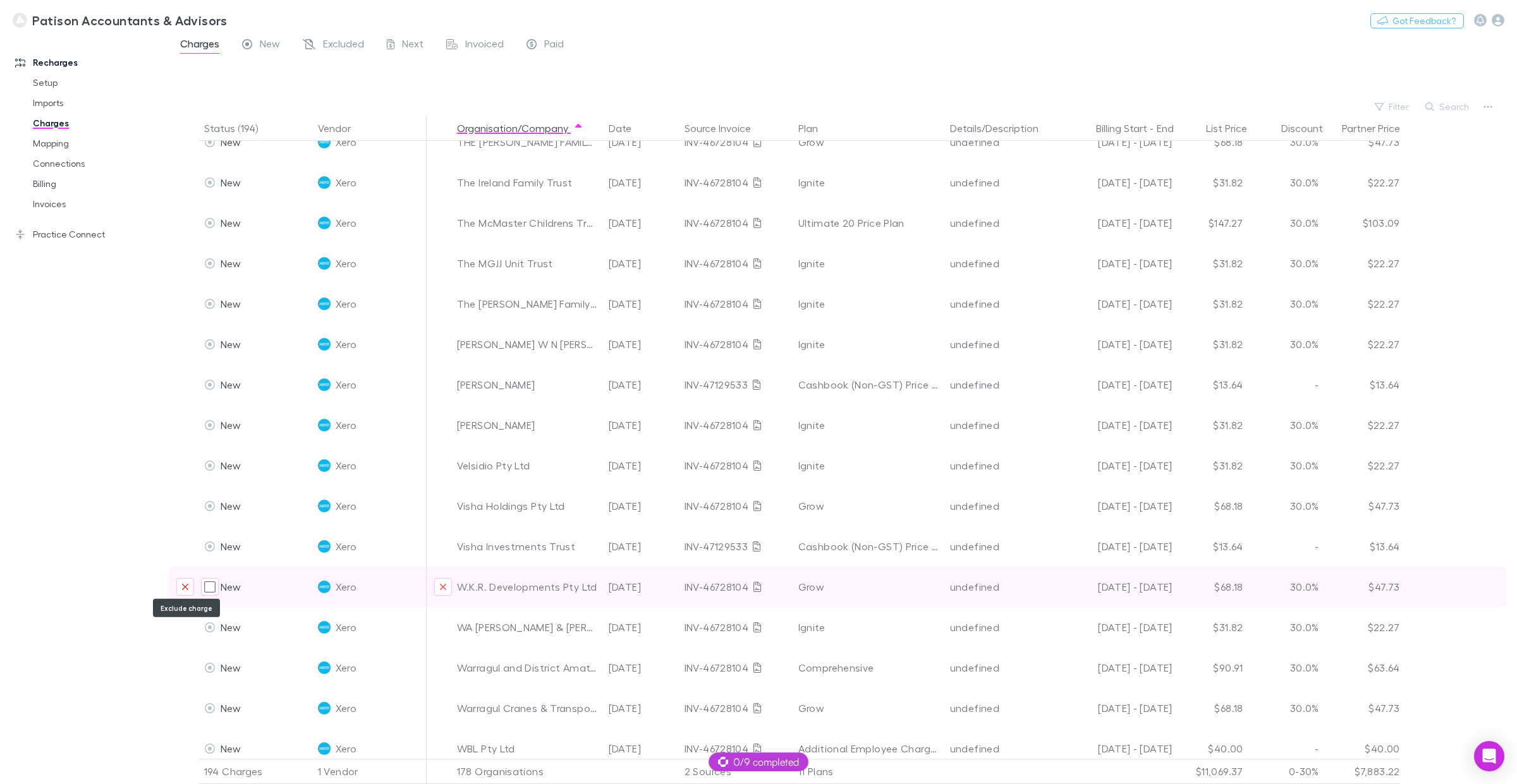
click at [188, 585] on button "Exclude charge" at bounding box center [185, 587] width 18 height 18
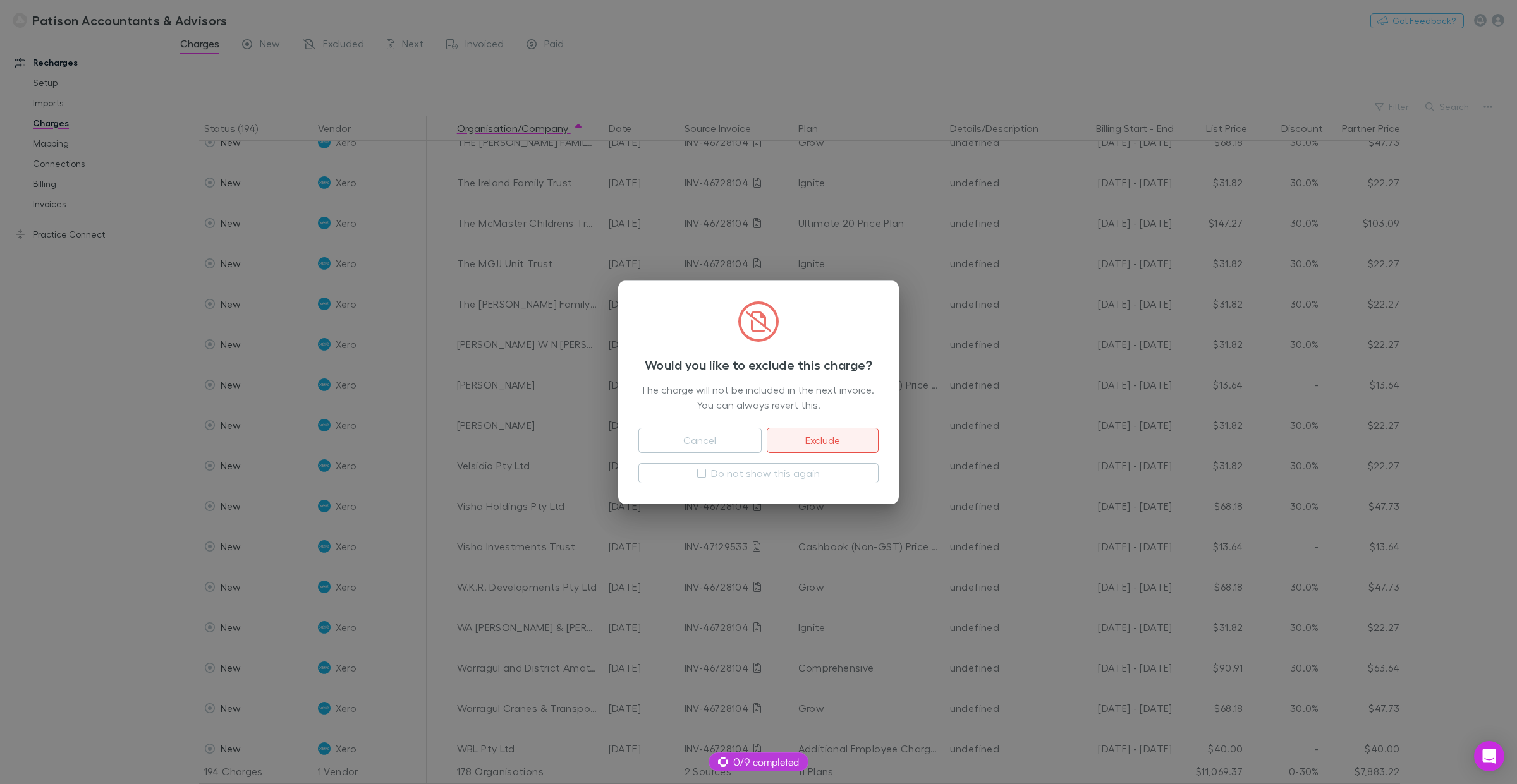
click at [808, 434] on button "Exclude" at bounding box center [822, 440] width 112 height 25
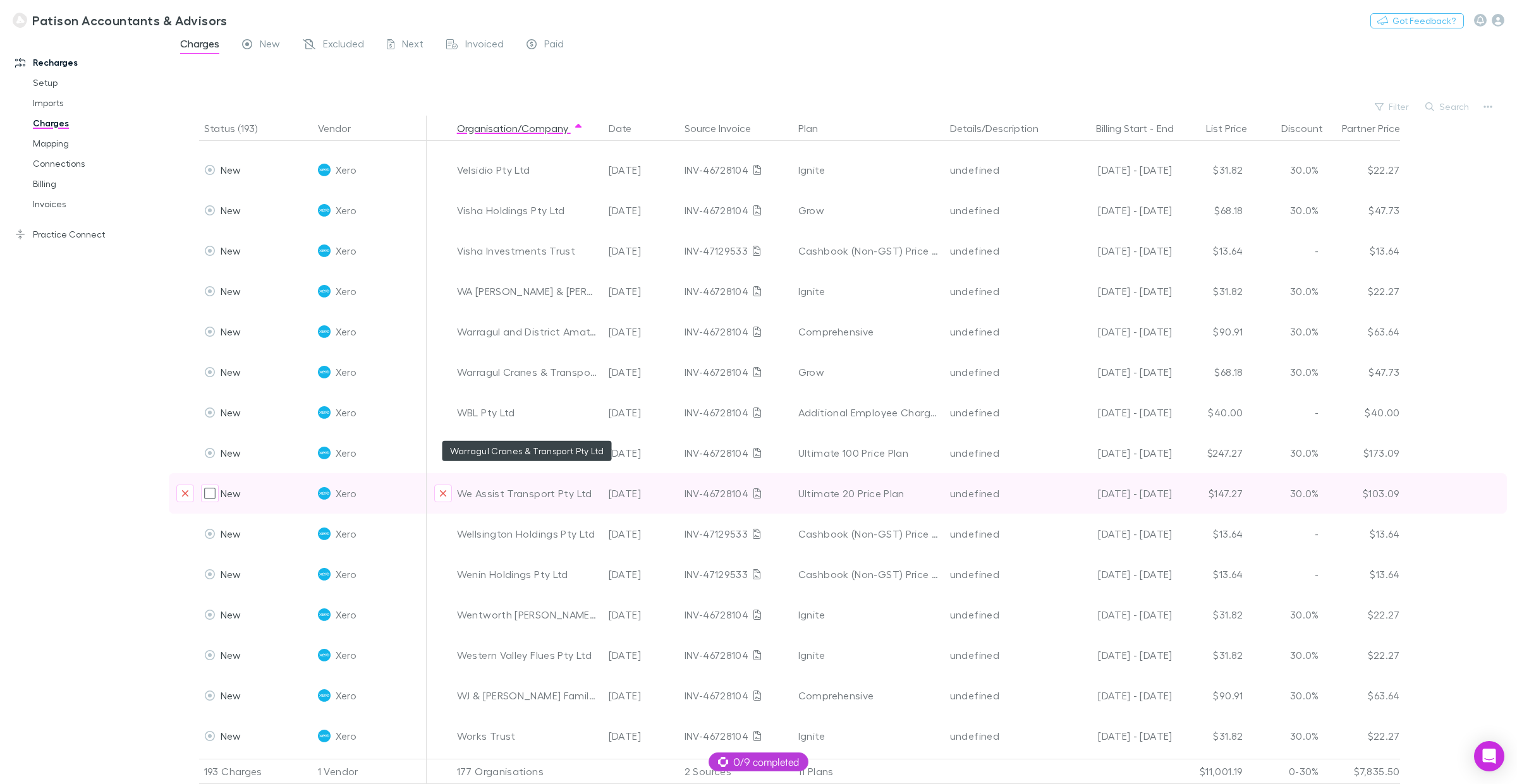
scroll to position [7070, 0]
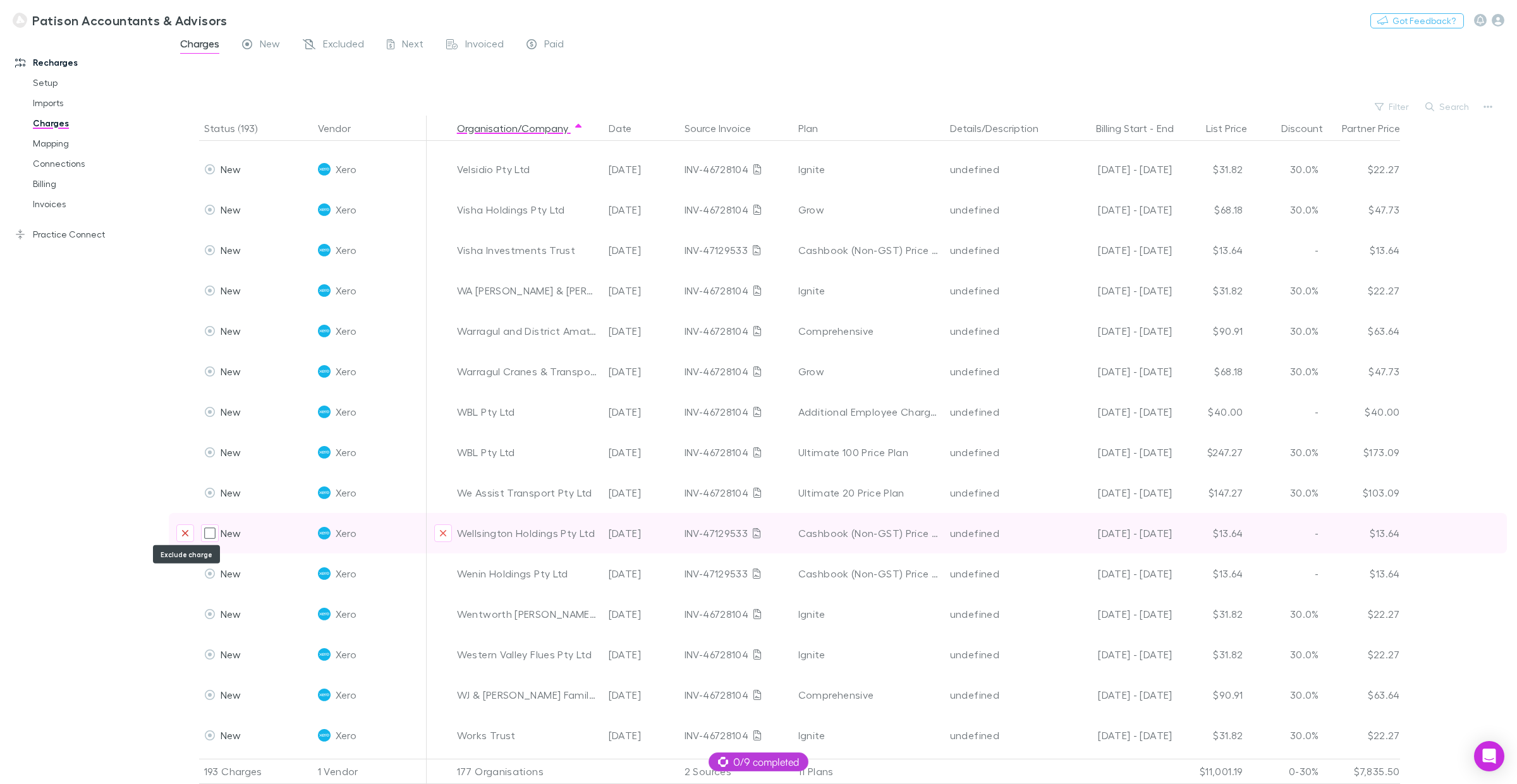
click at [187, 528] on icon "Exclude charge" at bounding box center [185, 533] width 7 height 10
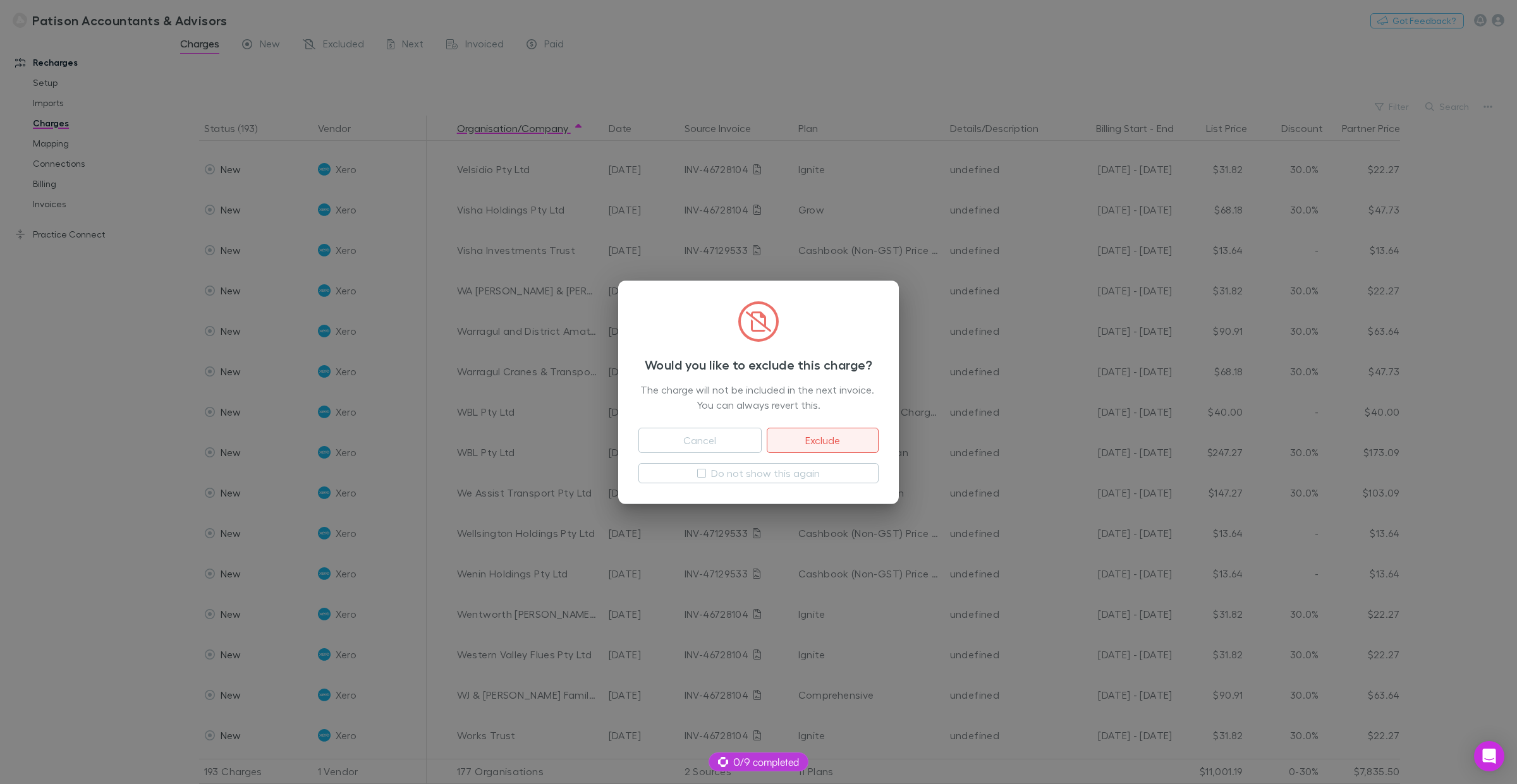
click at [846, 434] on button "Exclude" at bounding box center [822, 440] width 112 height 25
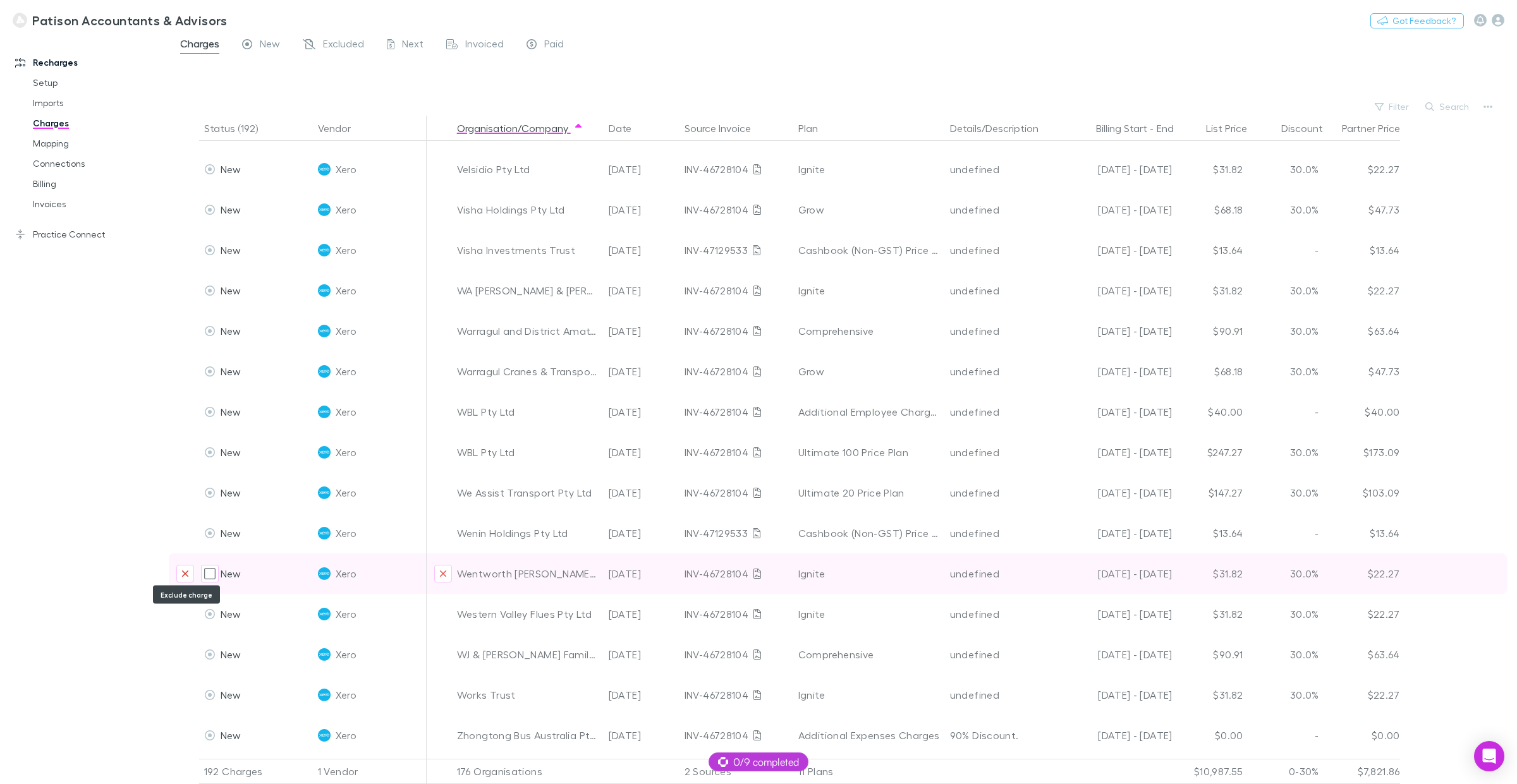
click at [187, 571] on icon "Exclude charge" at bounding box center [185, 574] width 6 height 6
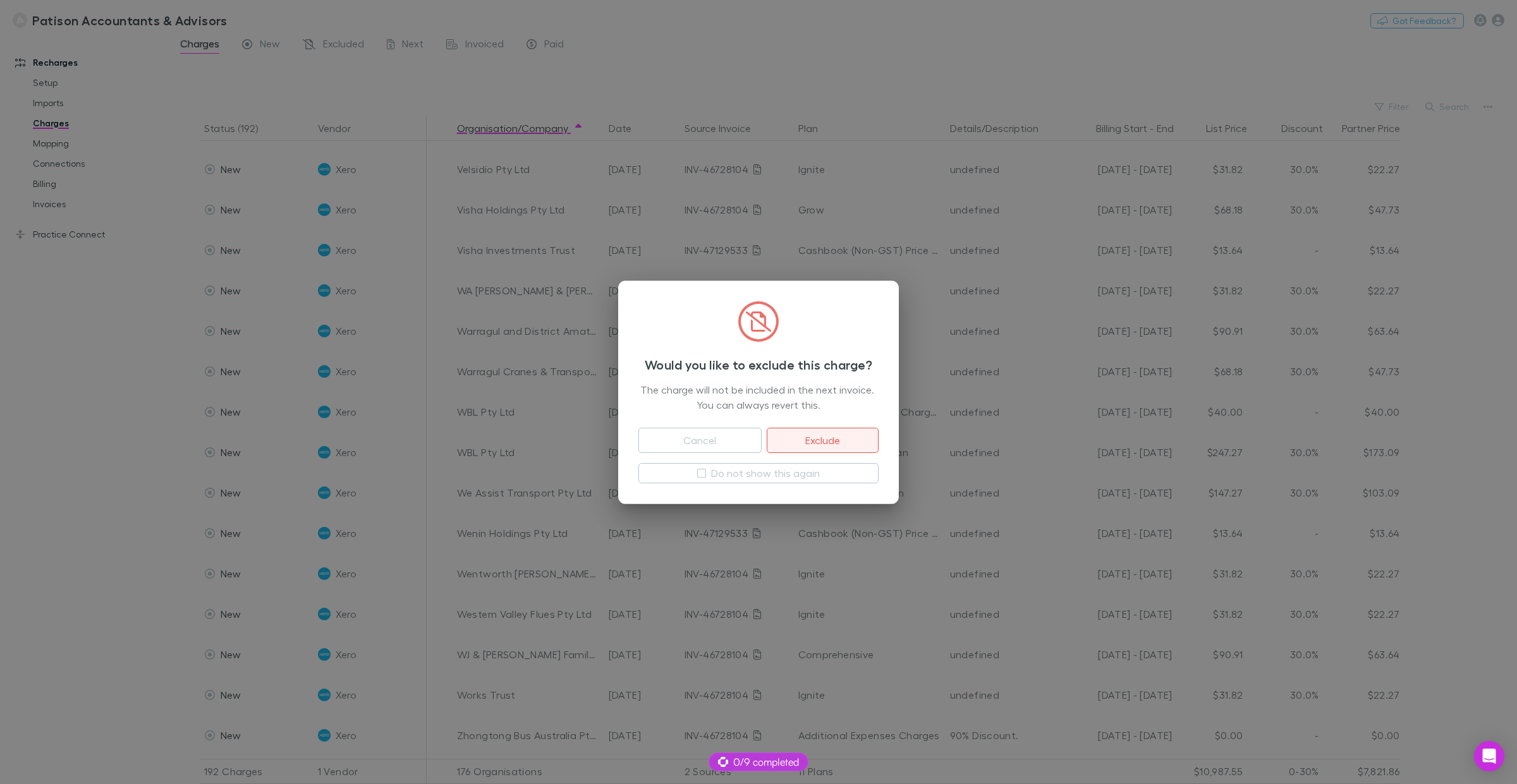
click at [822, 433] on button "Exclude" at bounding box center [822, 440] width 112 height 25
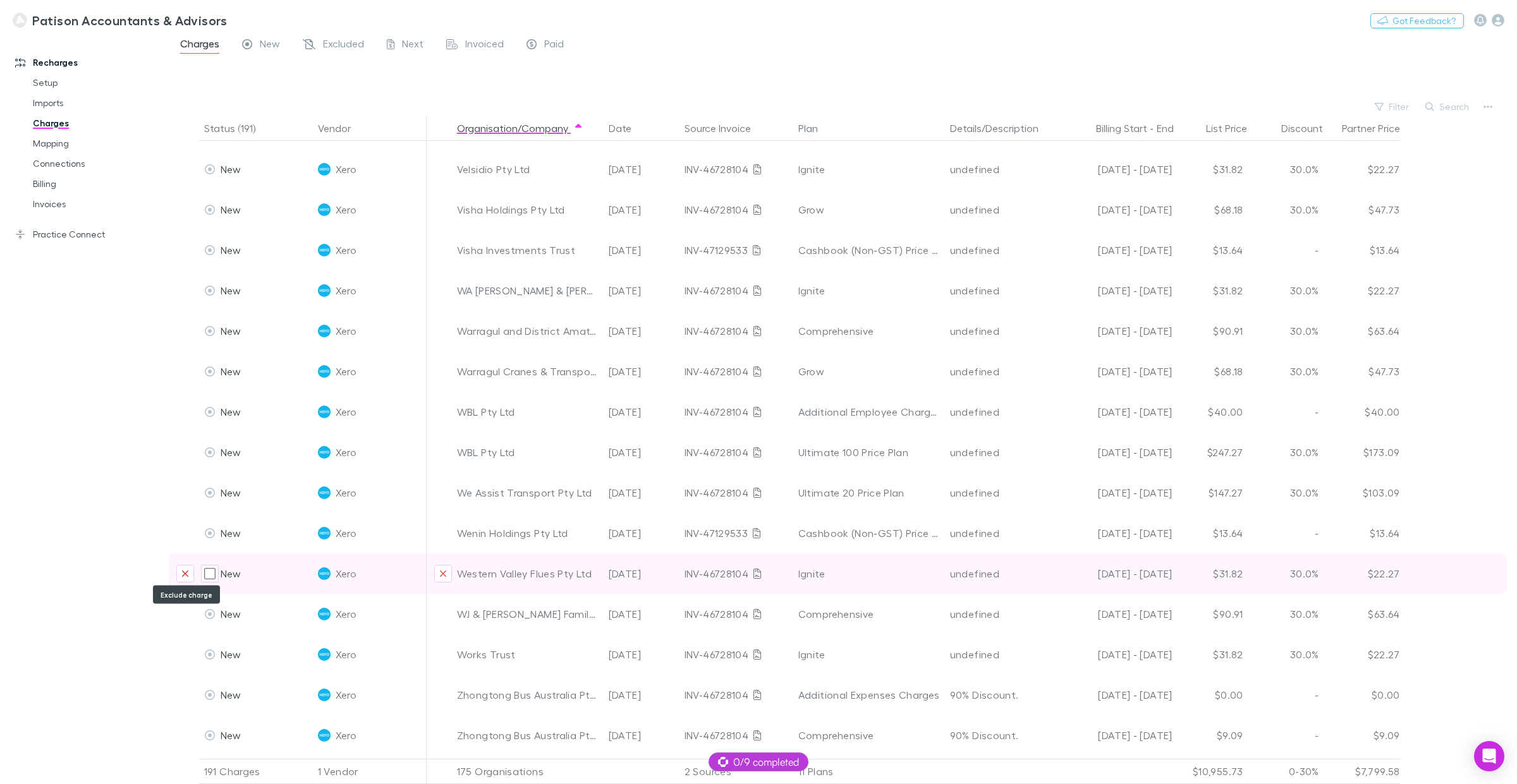
click at [183, 568] on icon "Exclude charge" at bounding box center [185, 573] width 7 height 10
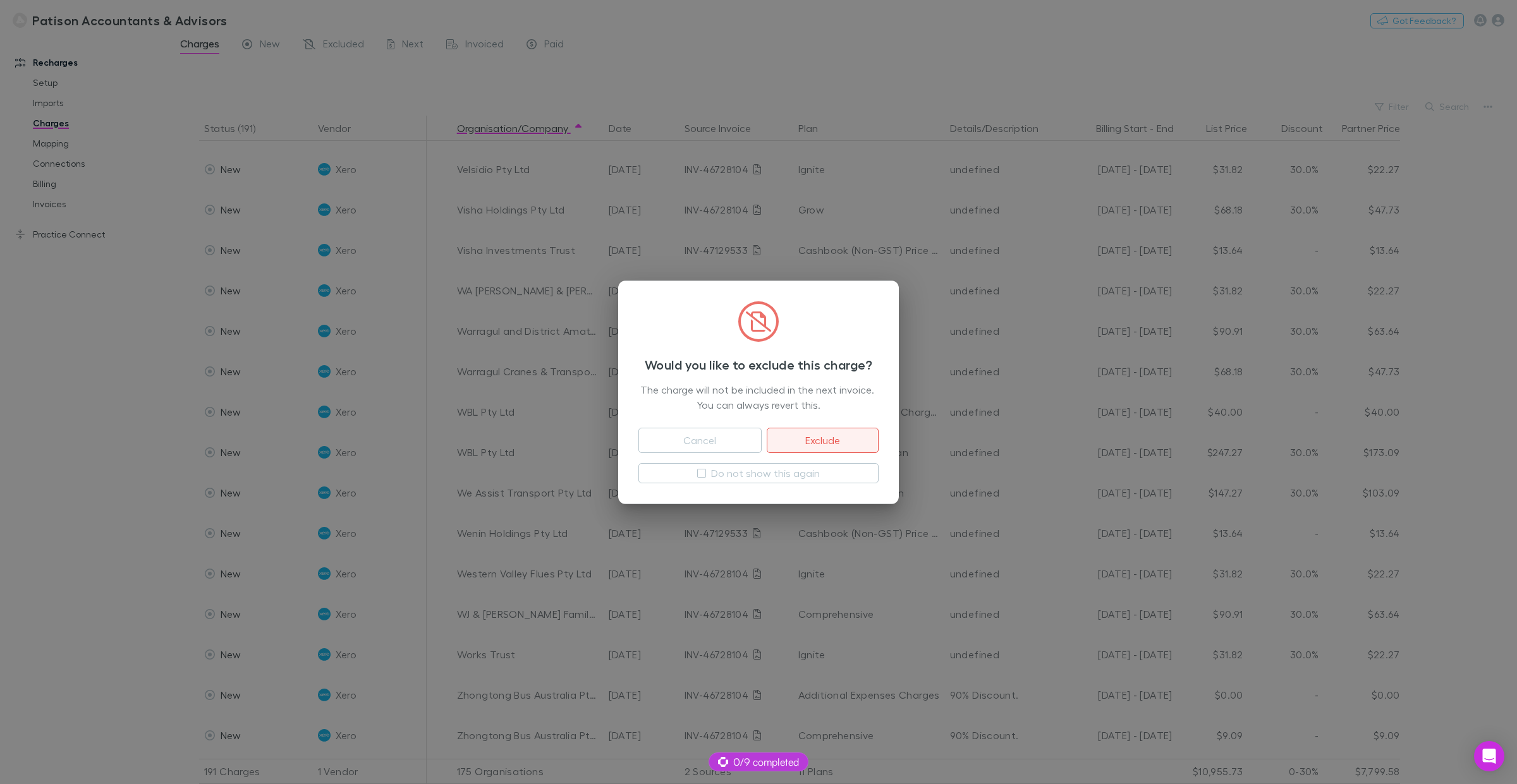
click at [822, 441] on button "Exclude" at bounding box center [822, 440] width 112 height 25
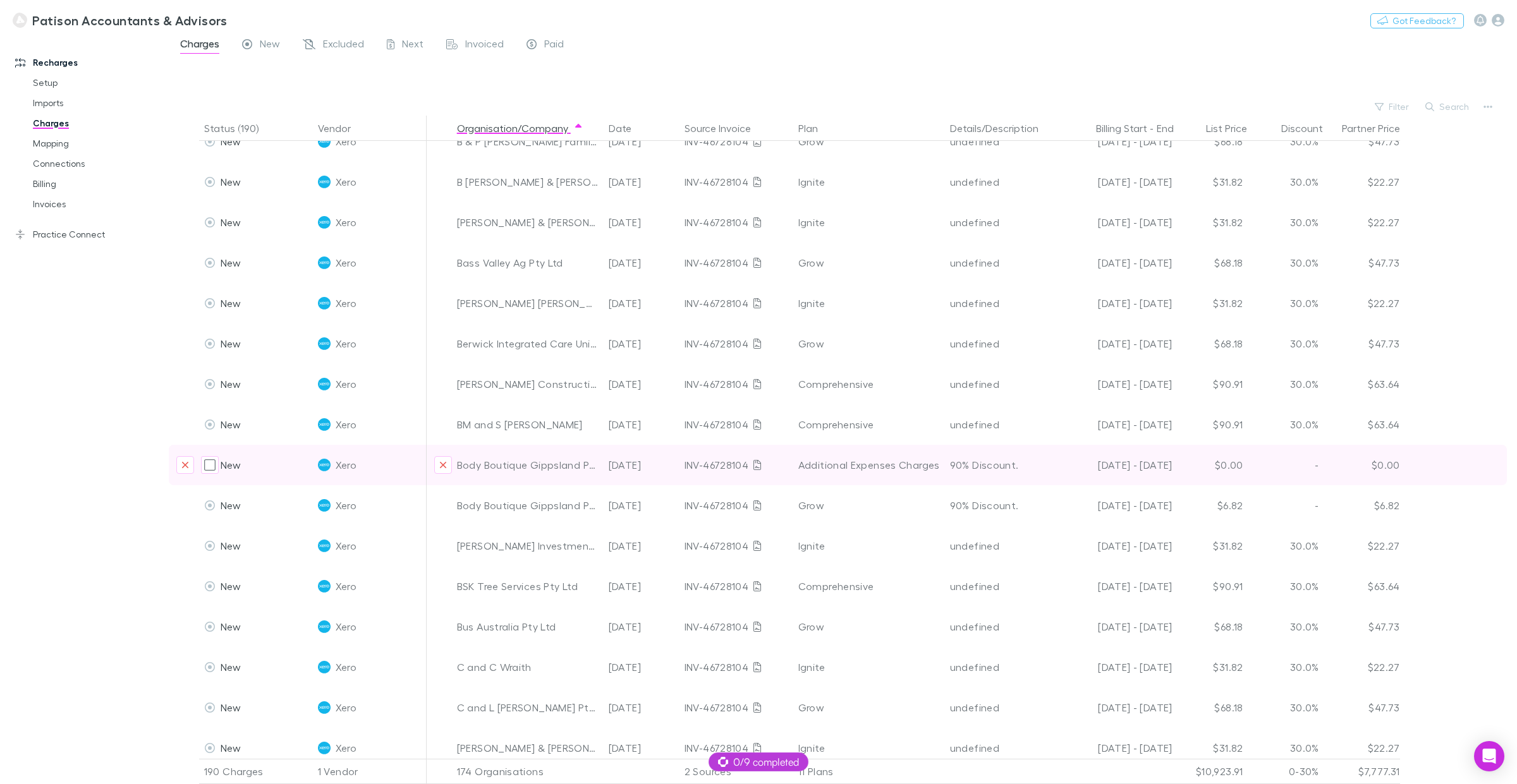
scroll to position [493, 0]
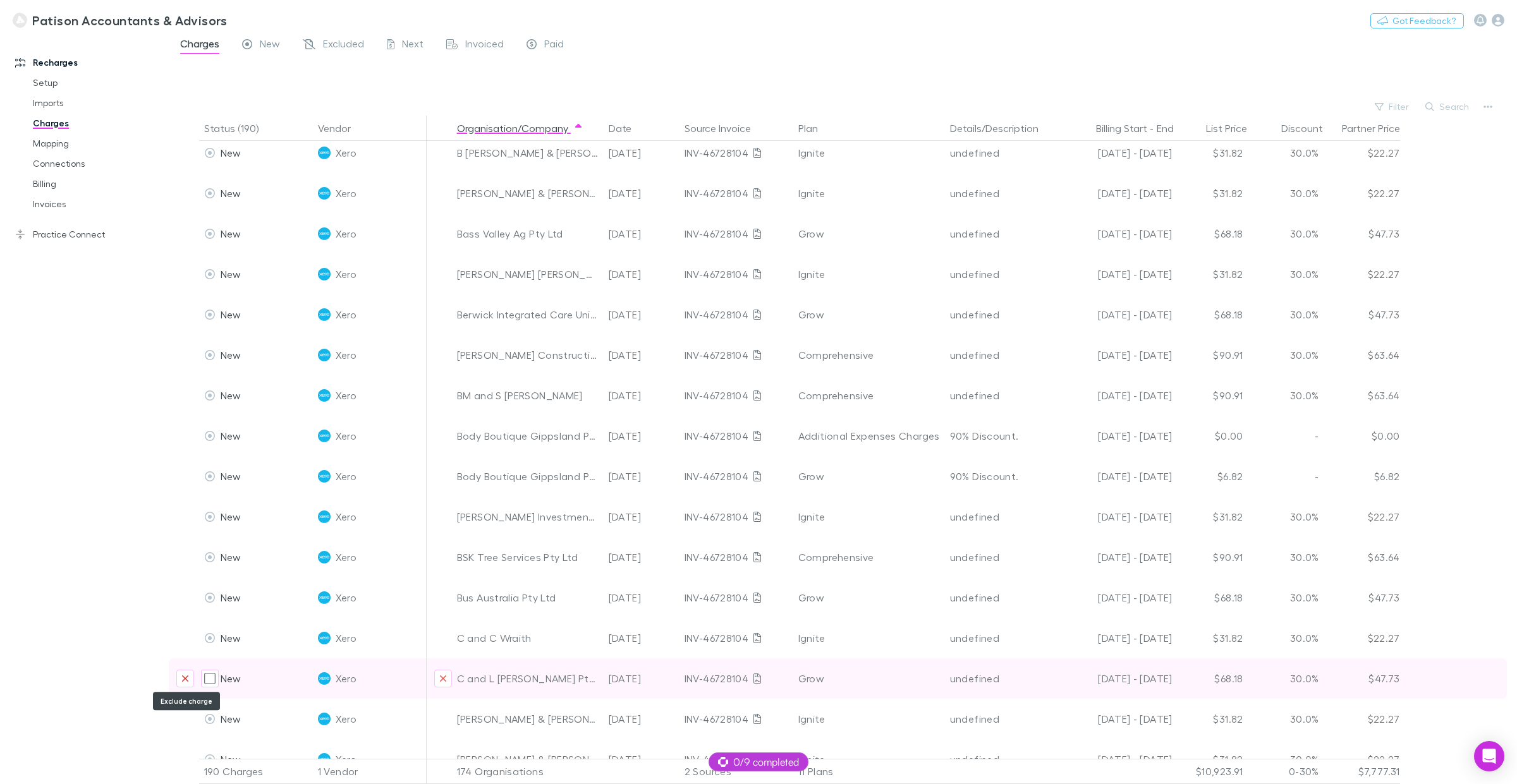
click at [185, 597] on icon "Exclude charge" at bounding box center [185, 678] width 7 height 10
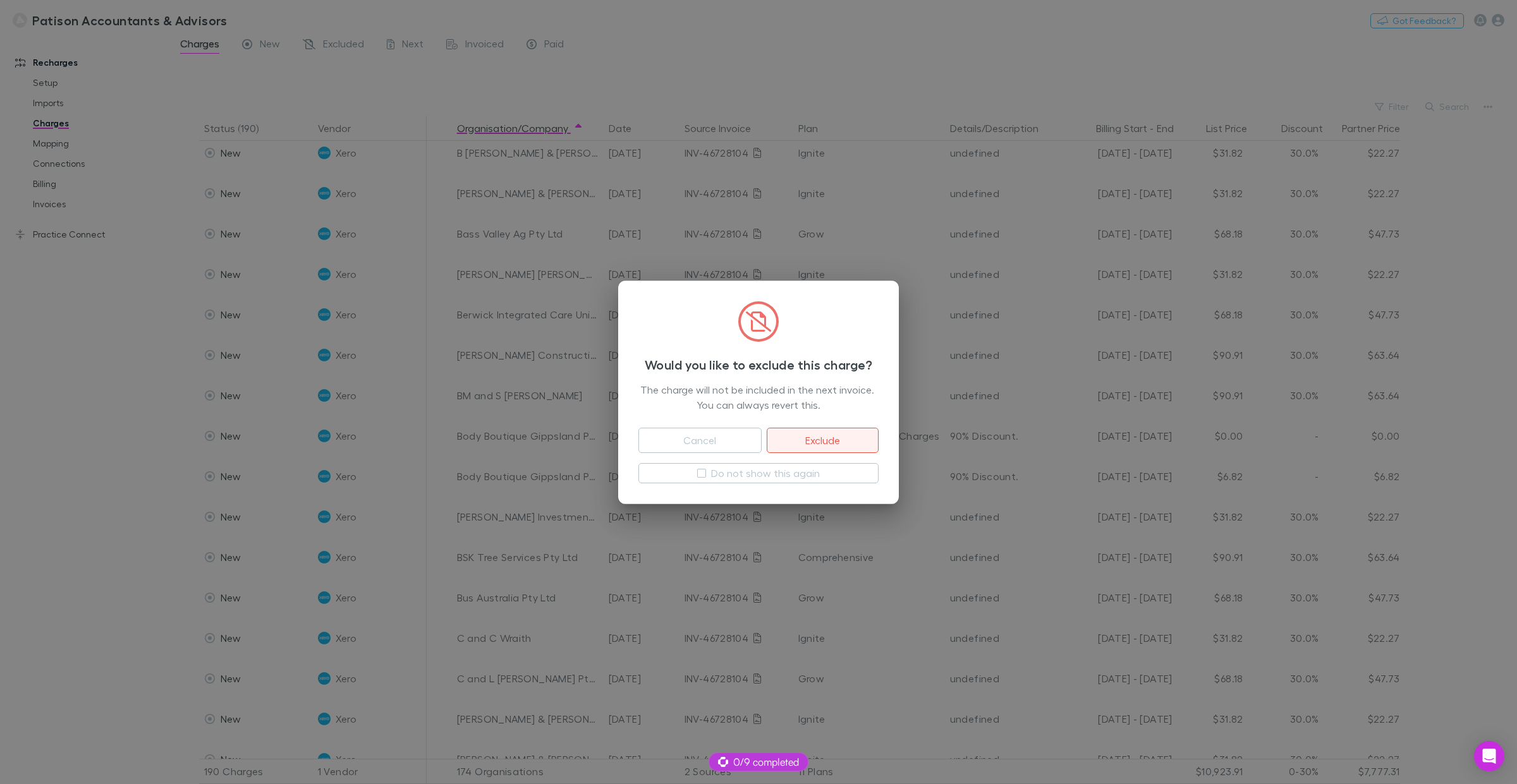
click at [857, 446] on button "Exclude" at bounding box center [822, 440] width 112 height 25
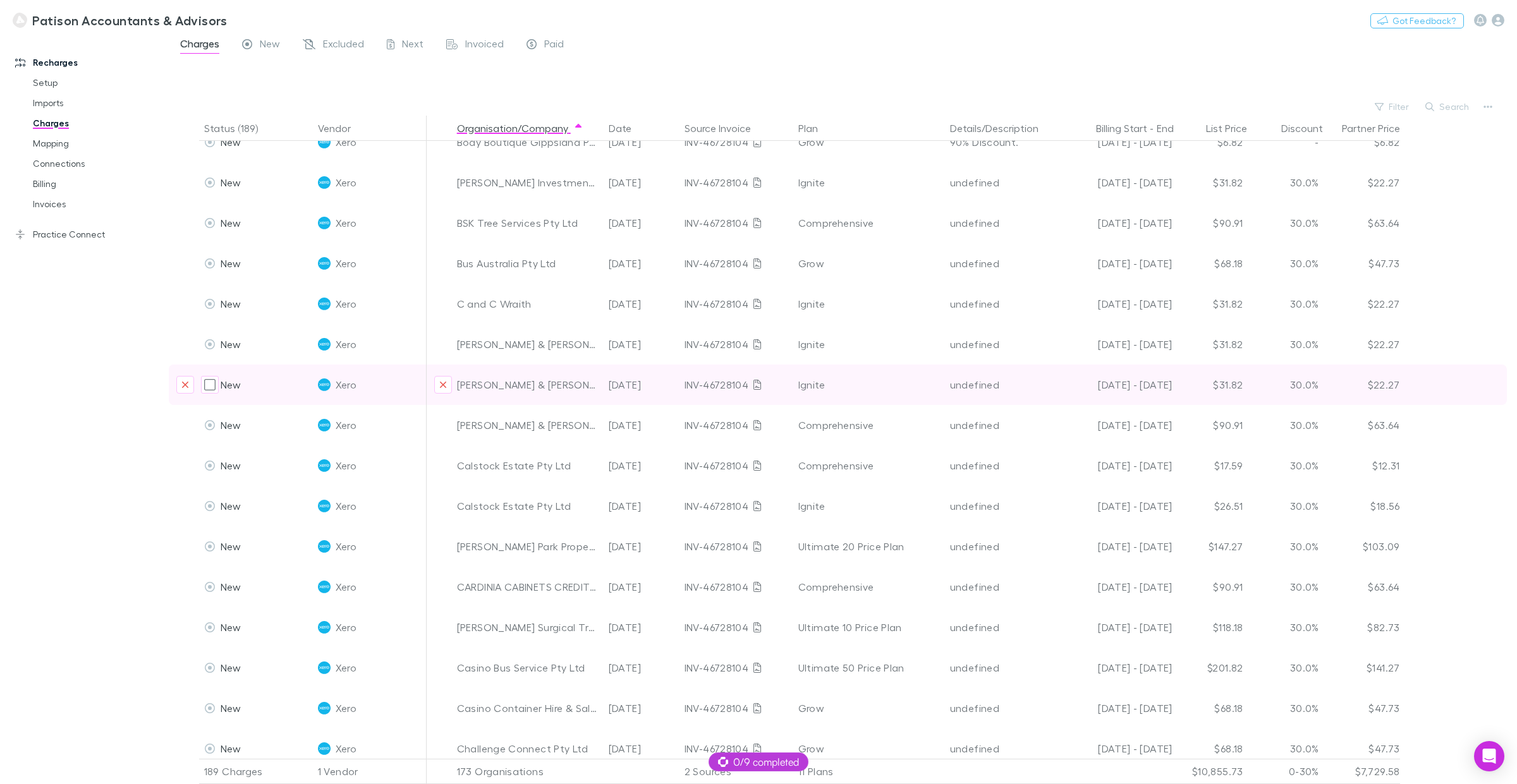
scroll to position [829, 0]
click at [184, 384] on icon "Exclude charge" at bounding box center [185, 384] width 7 height 10
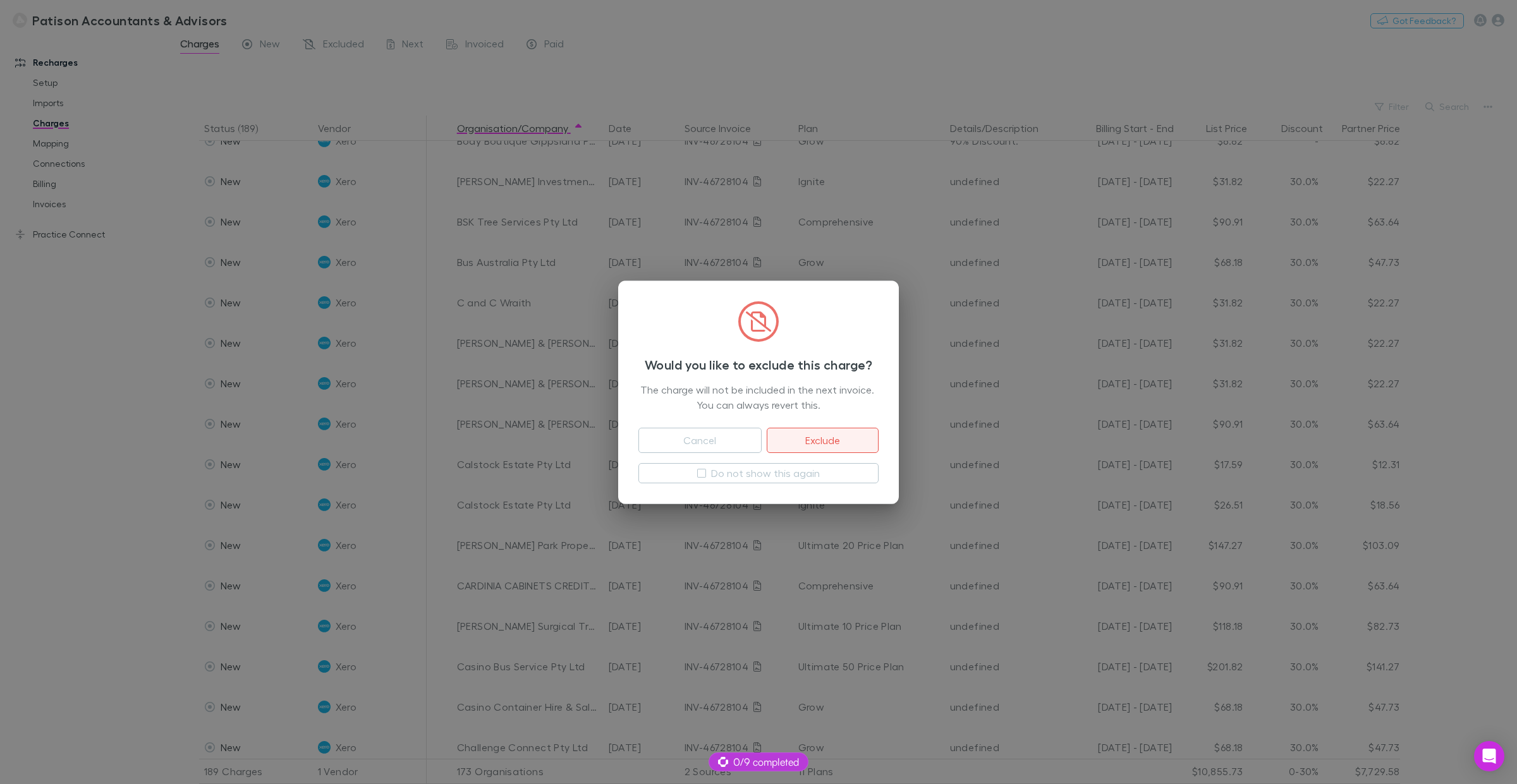
click at [816, 443] on button "Exclude" at bounding box center [822, 440] width 112 height 25
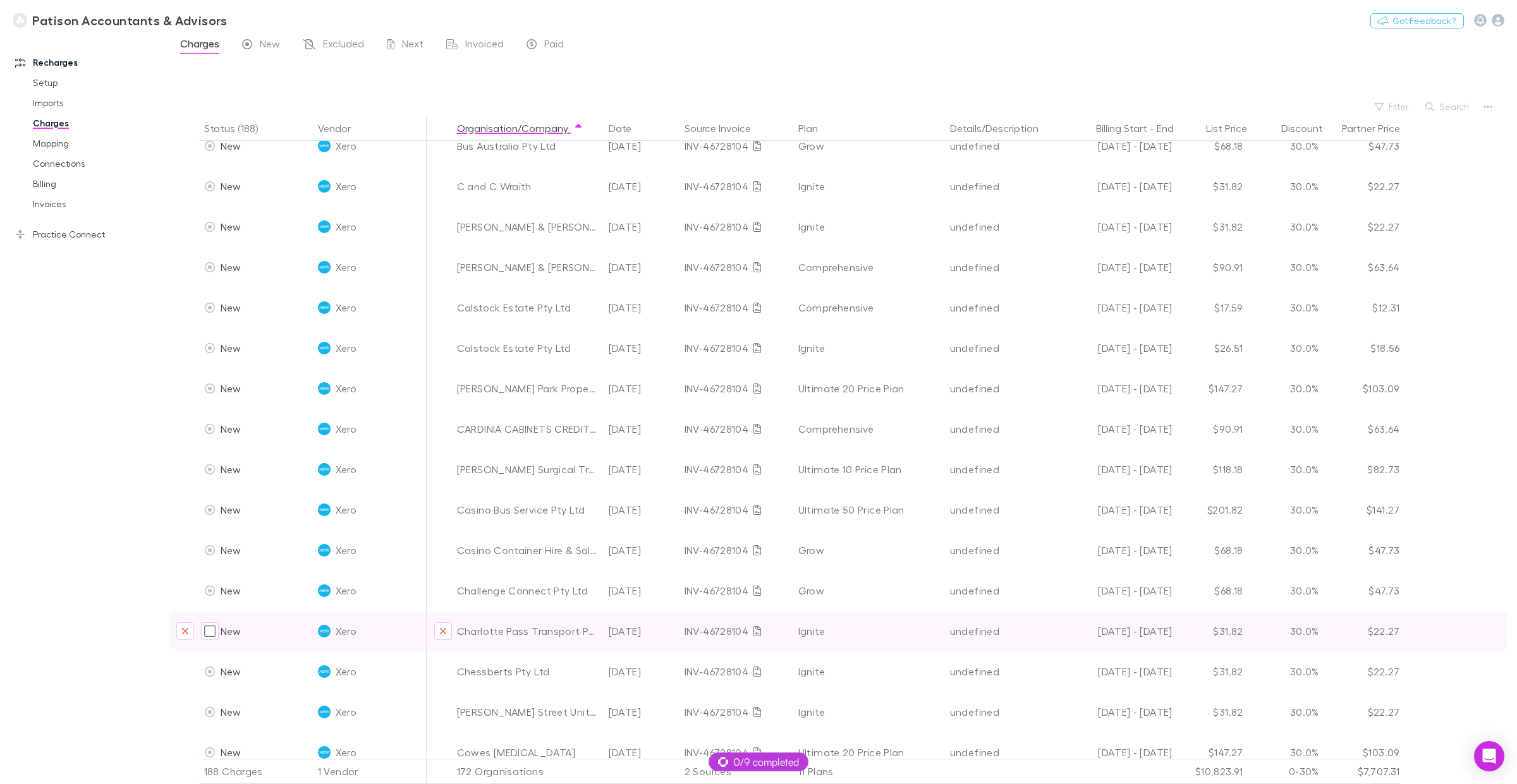
scroll to position [1027, 0]
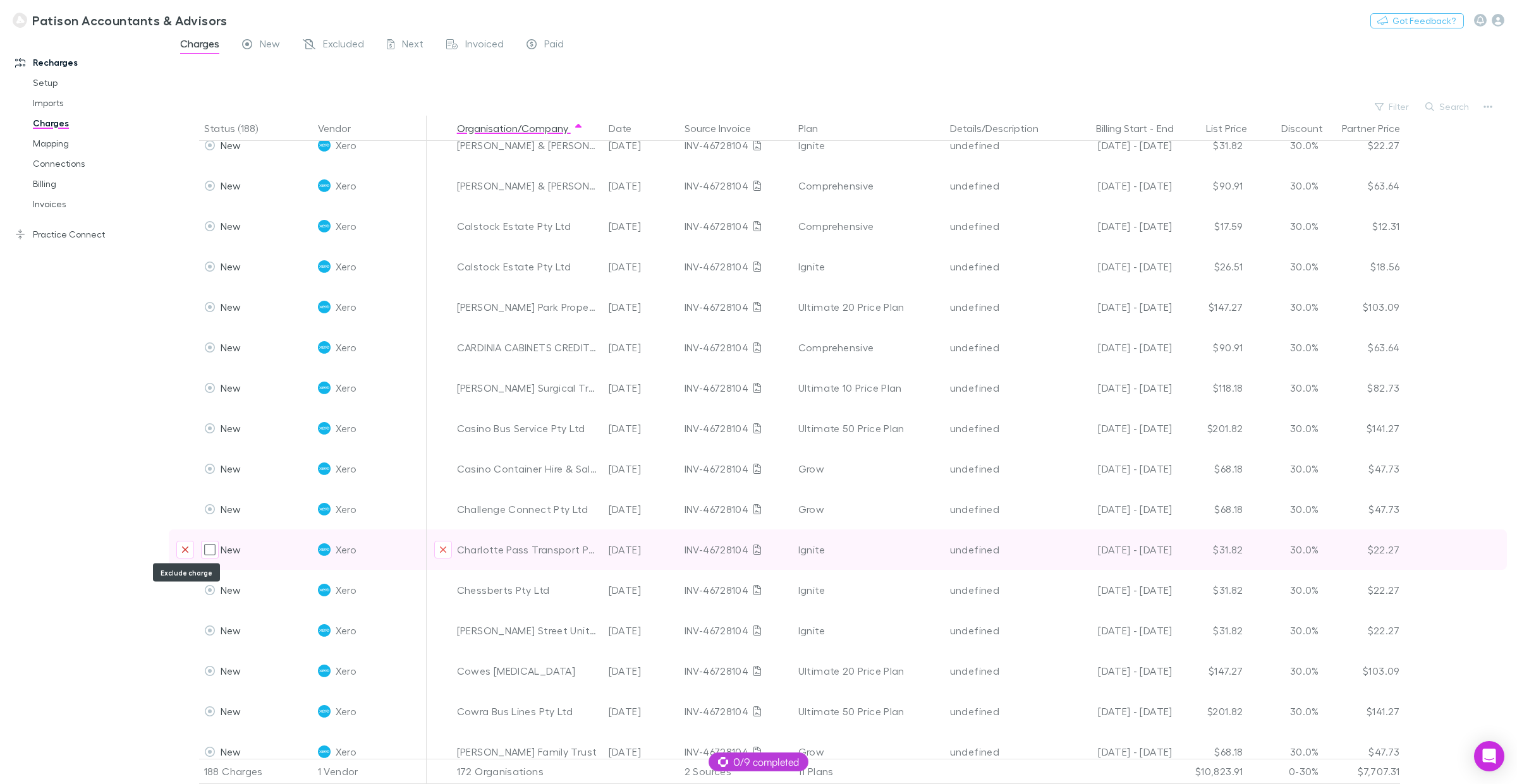
click at [182, 547] on icon "Exclude charge" at bounding box center [185, 550] width 6 height 6
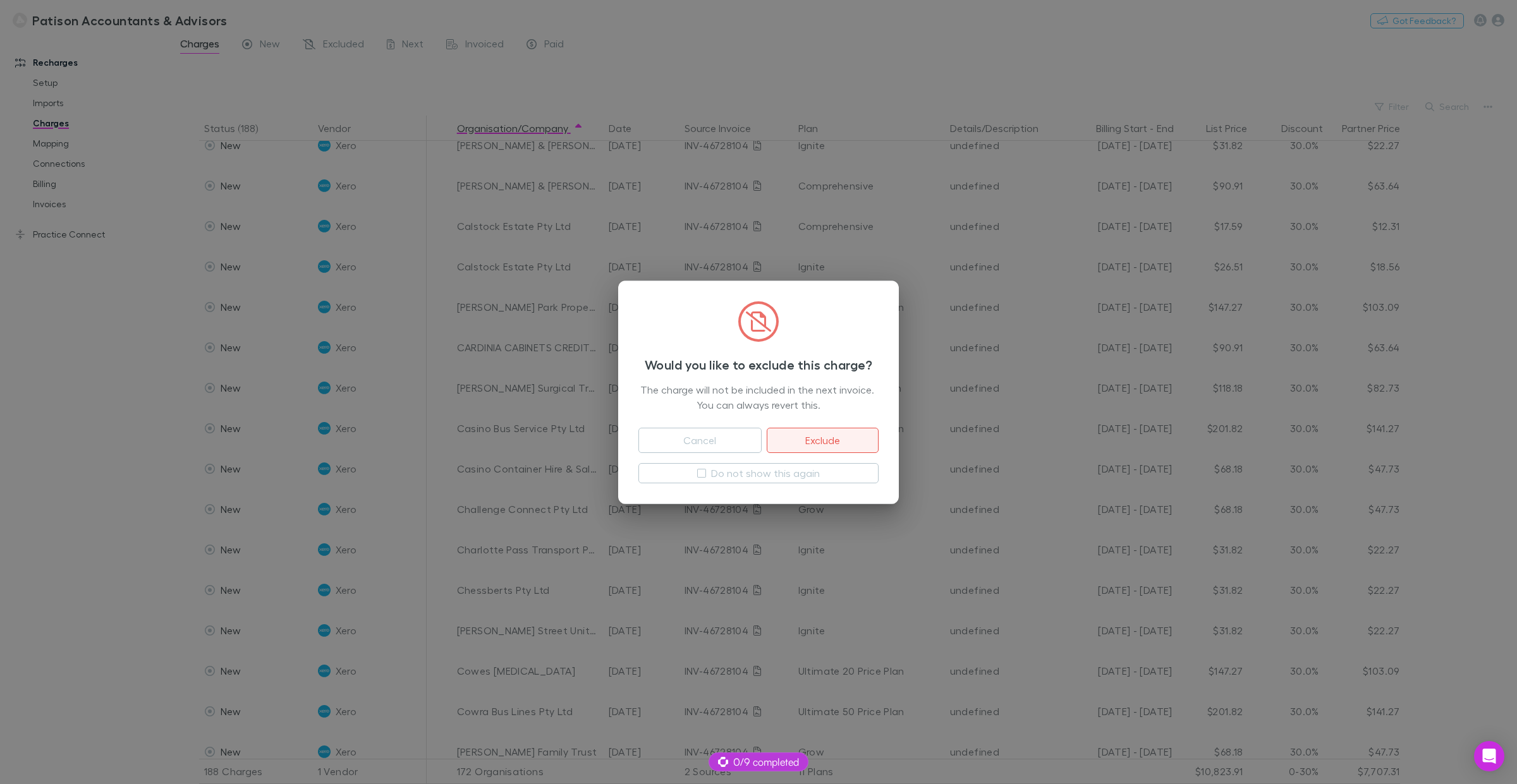
click at [843, 442] on button "Exclude" at bounding box center [822, 440] width 112 height 25
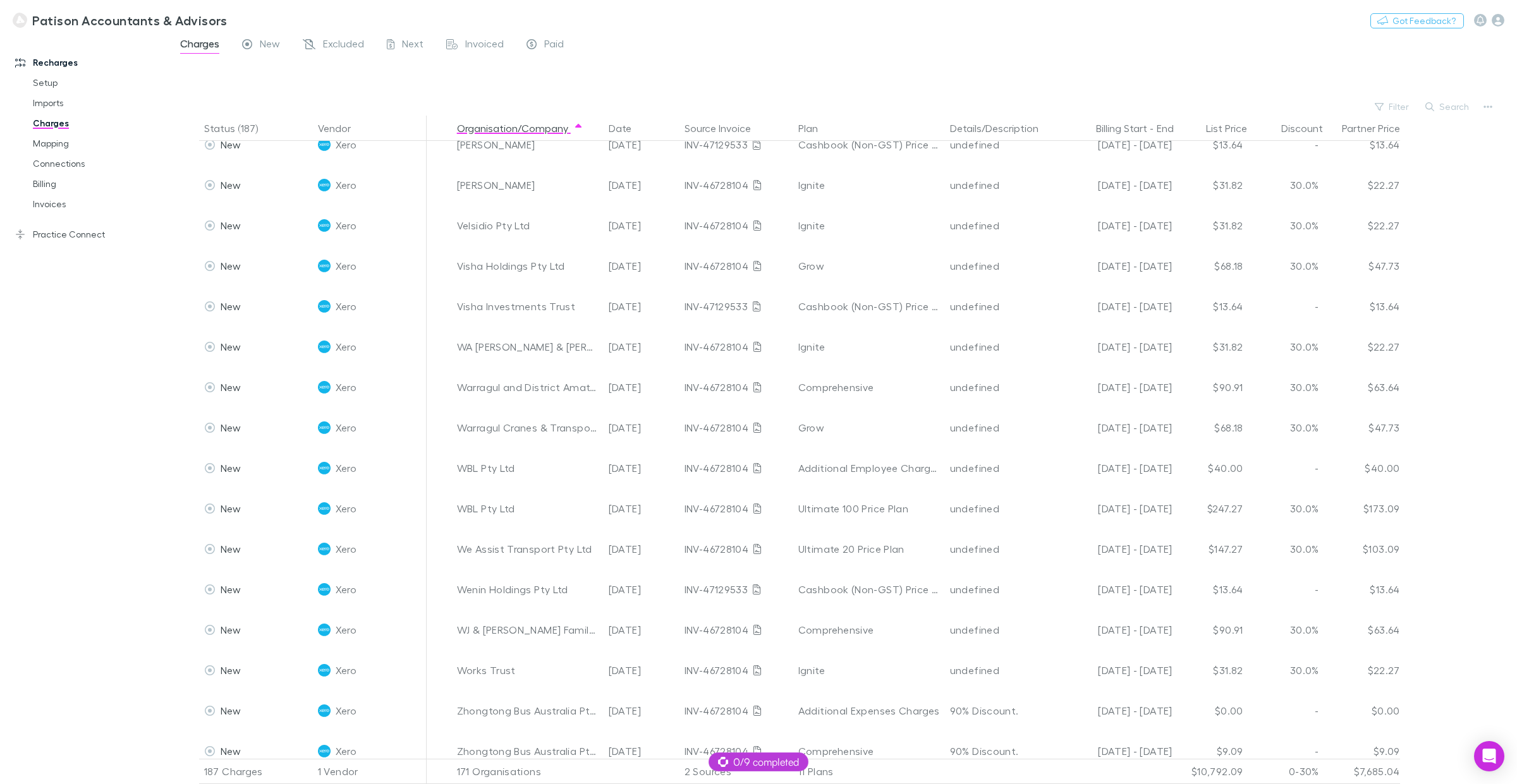
scroll to position [6946, 0]
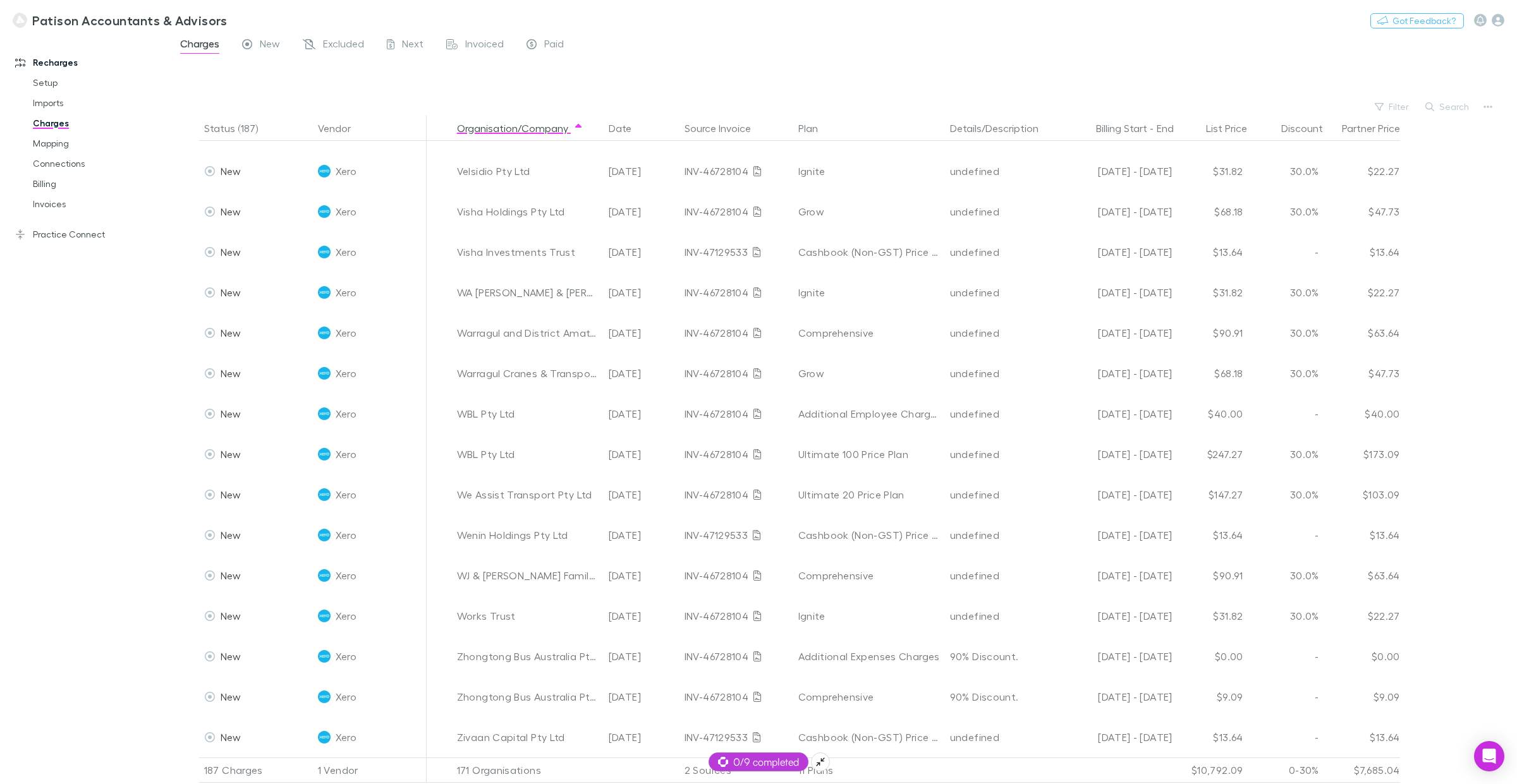
drag, startPoint x: 770, startPoint y: 759, endPoint x: 772, endPoint y: 766, distance: 7.3
click at [772, 597] on span "0/9 completed" at bounding box center [758, 762] width 81 height 15
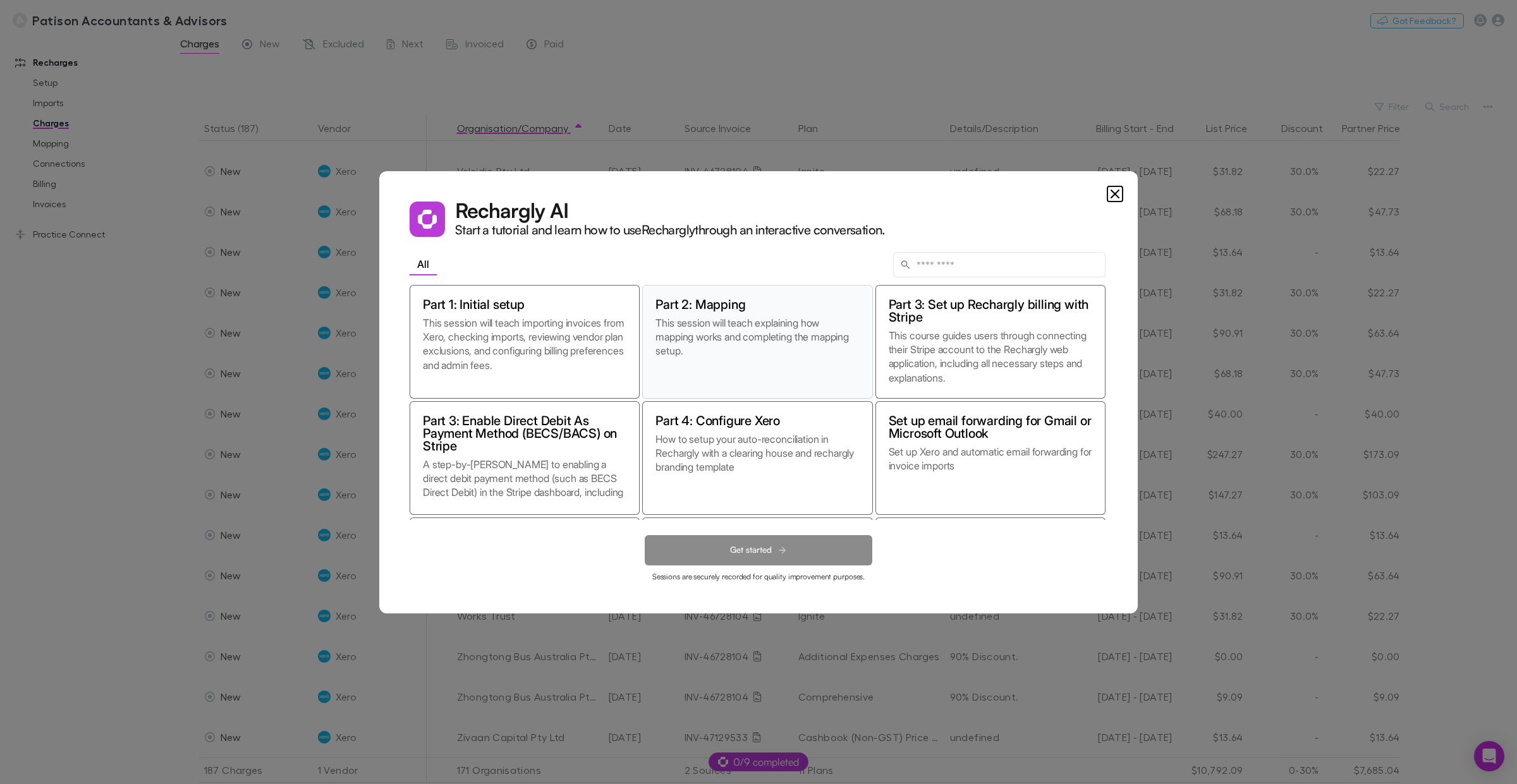
click at [784, 339] on p "This session will teach explaining how mapping works and completing the mapping…" at bounding box center [758, 350] width 204 height 69
click at [1115, 198] on icon "Close" at bounding box center [1115, 194] width 15 height 15
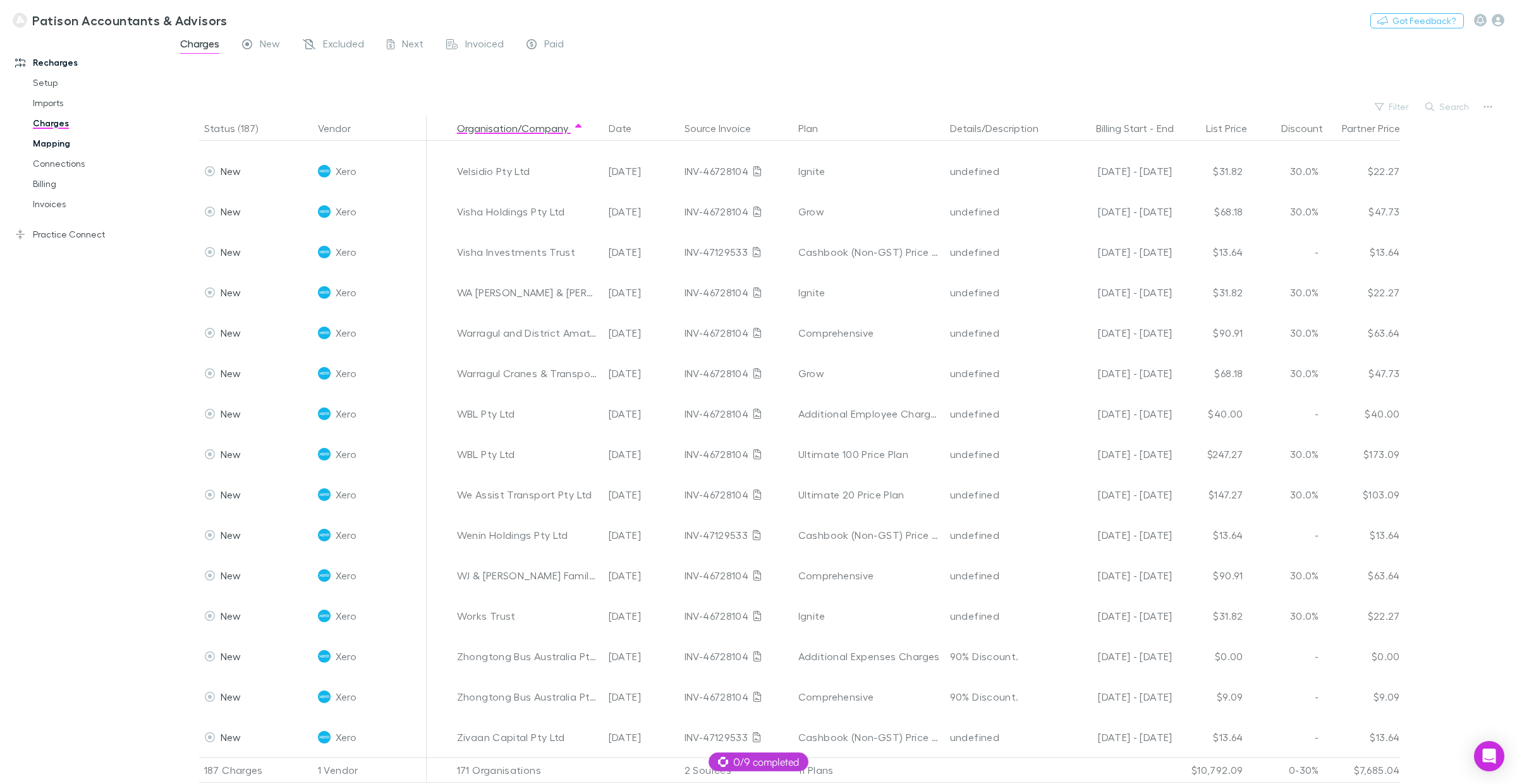
click at [54, 140] on link "Mapping" at bounding box center [99, 143] width 158 height 20
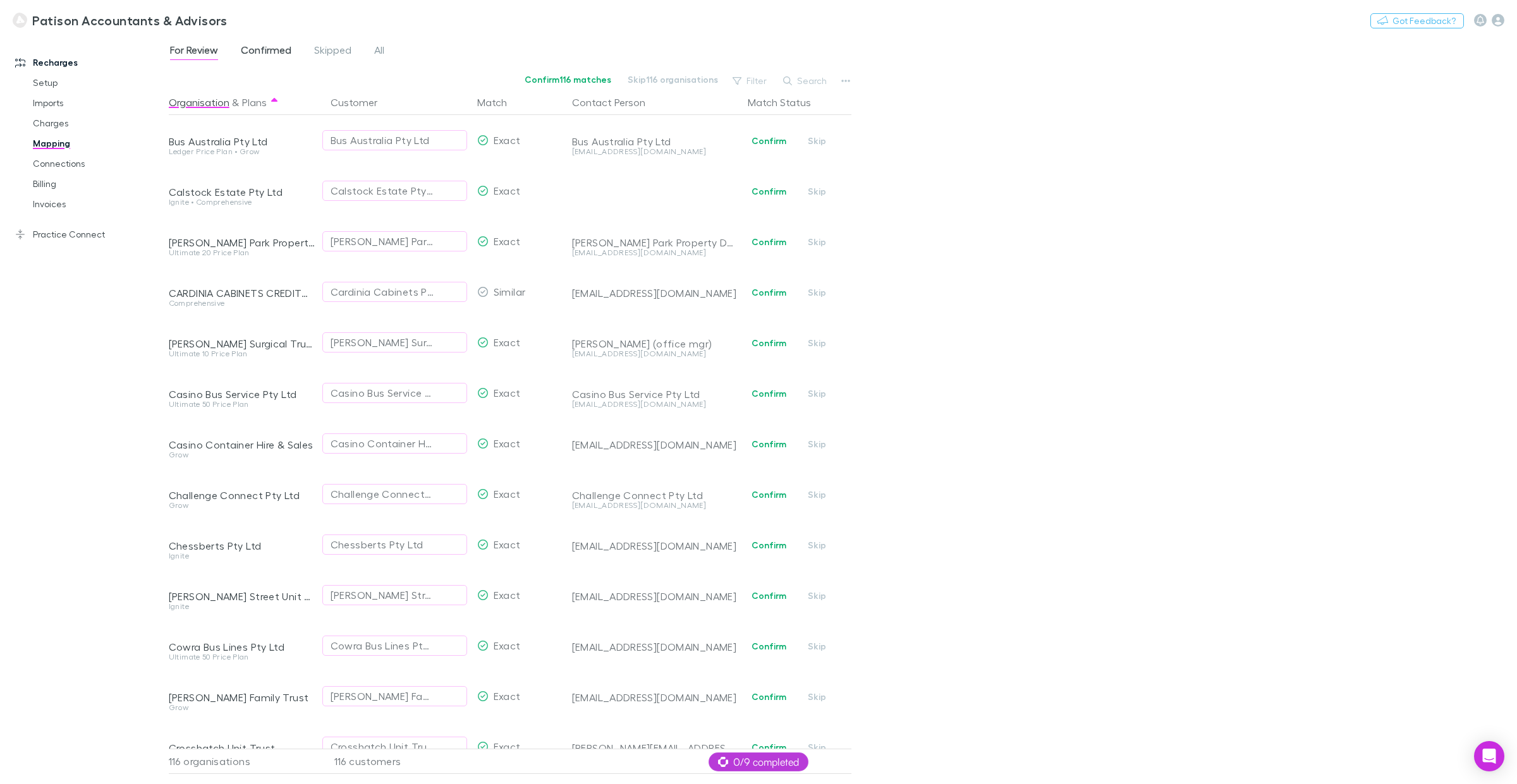
click at [267, 49] on span "Confirmed" at bounding box center [266, 52] width 51 height 16
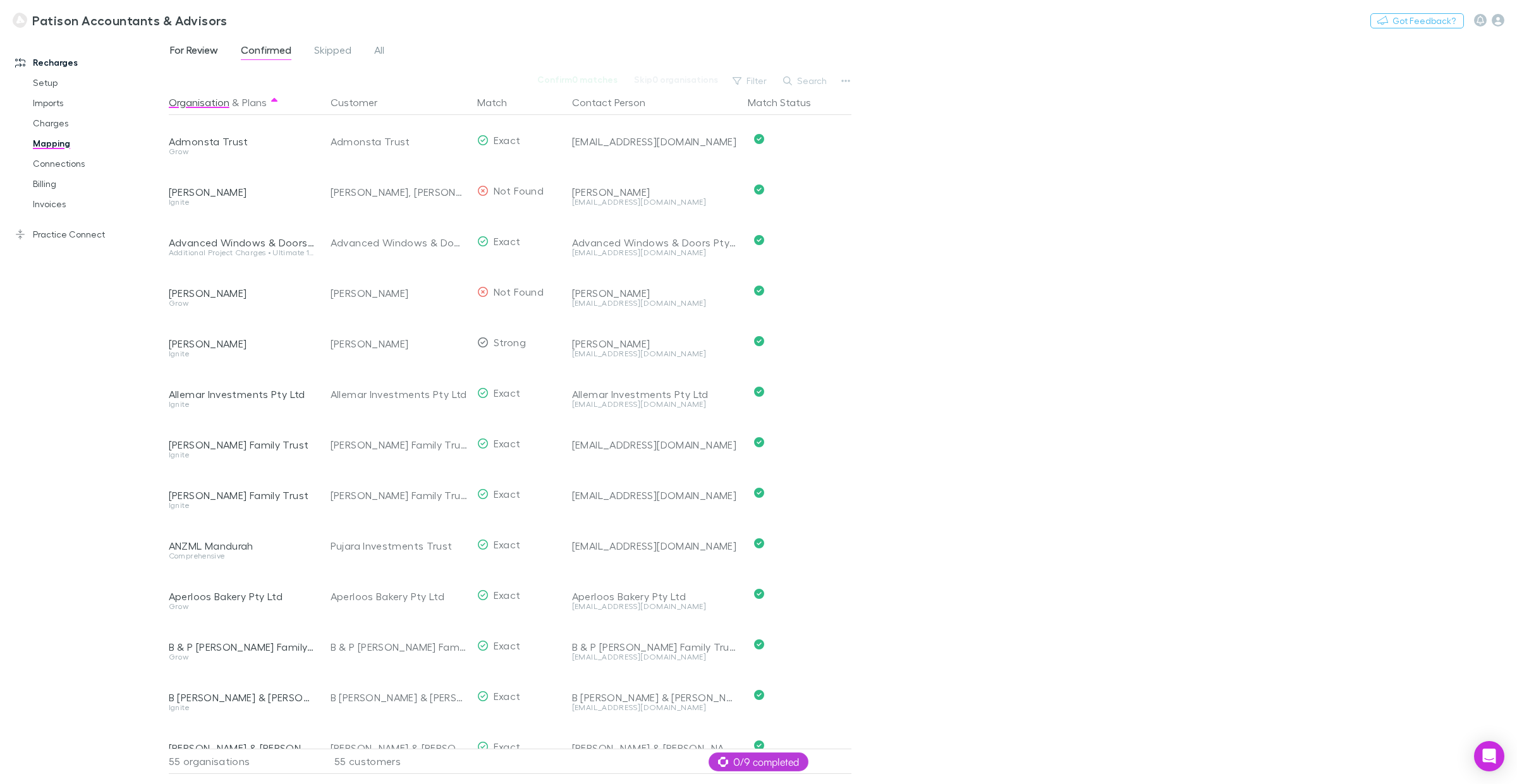
click at [203, 46] on span "For Review" at bounding box center [194, 52] width 48 height 16
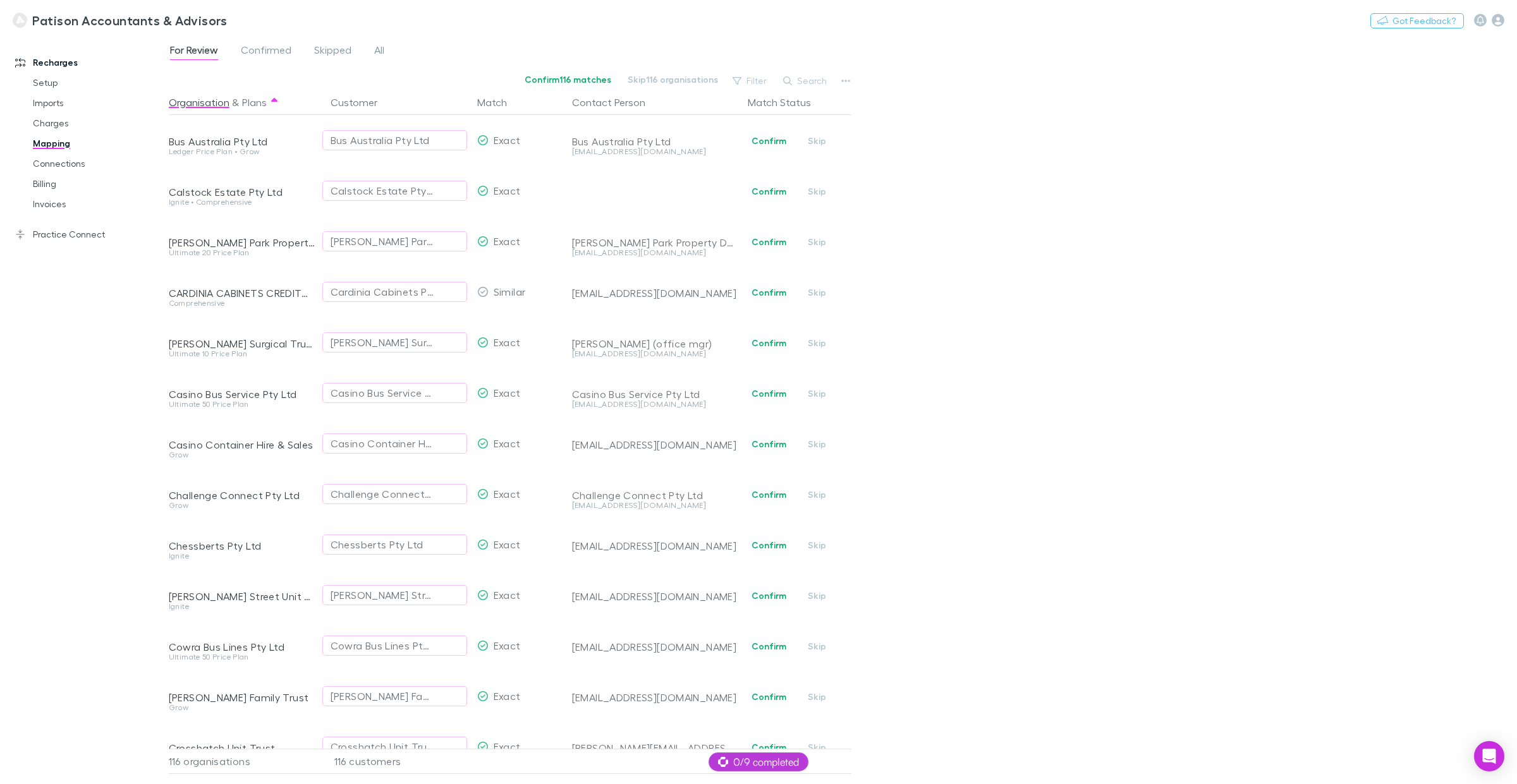
click at [337, 38] on div "Patison Accountants & Advisors Nothing Got Feedback?" at bounding box center [758, 20] width 1517 height 40
click at [336, 44] on span "Skipped" at bounding box center [333, 52] width 37 height 16
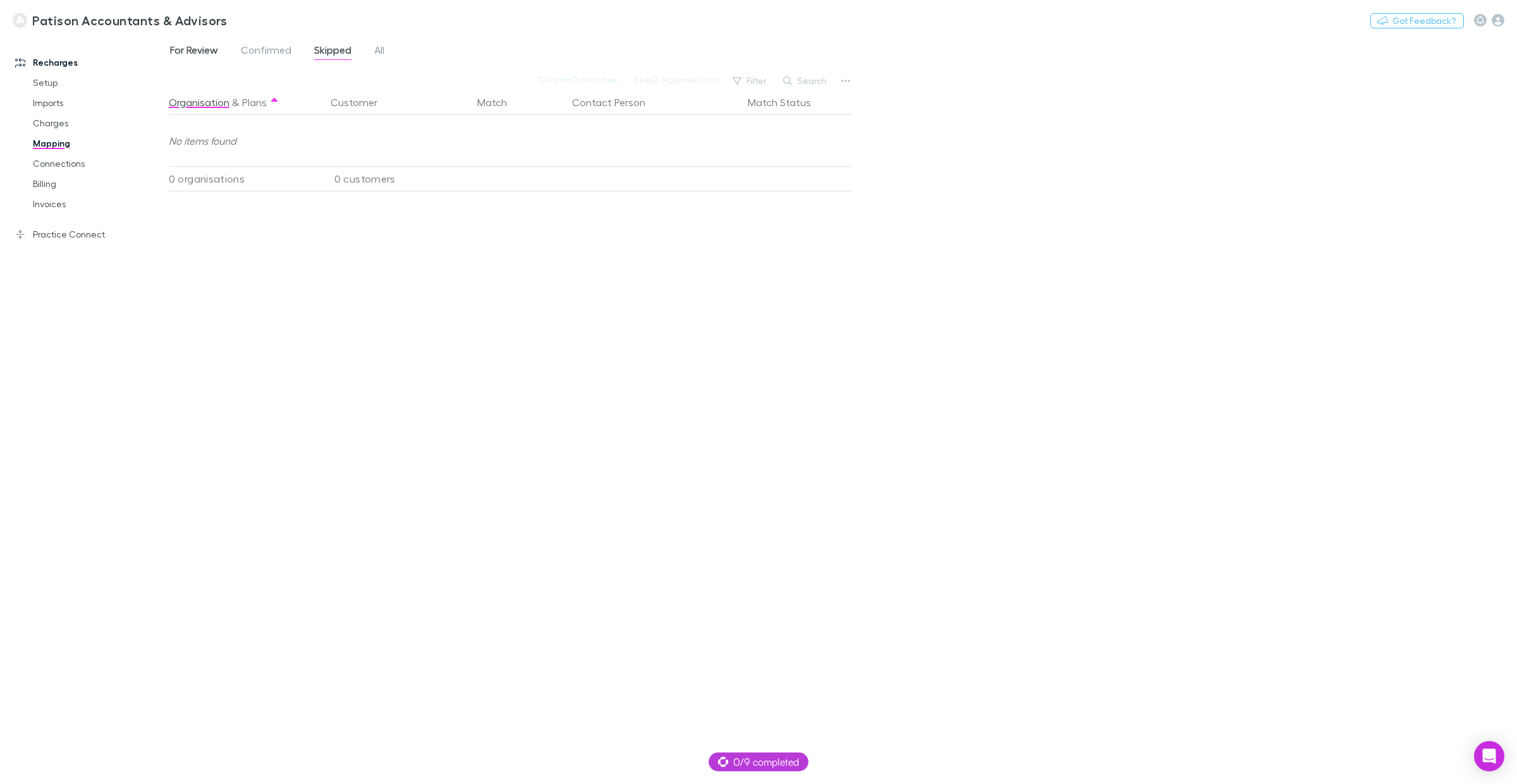
click at [190, 54] on span "For Review" at bounding box center [194, 52] width 48 height 16
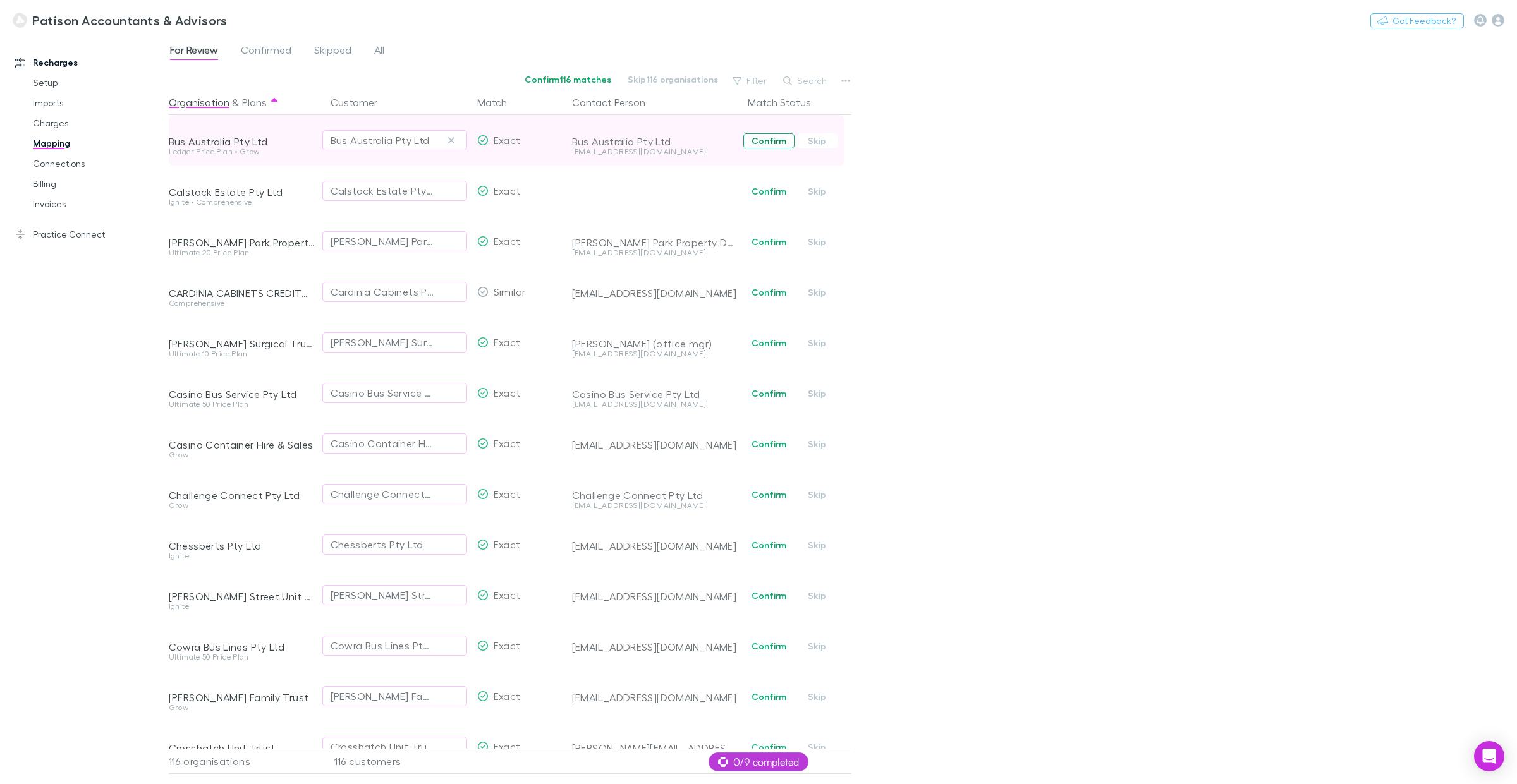
click at [756, 140] on button "Confirm" at bounding box center [768, 140] width 51 height 15
click at [758, 196] on button "Confirm" at bounding box center [768, 191] width 51 height 15
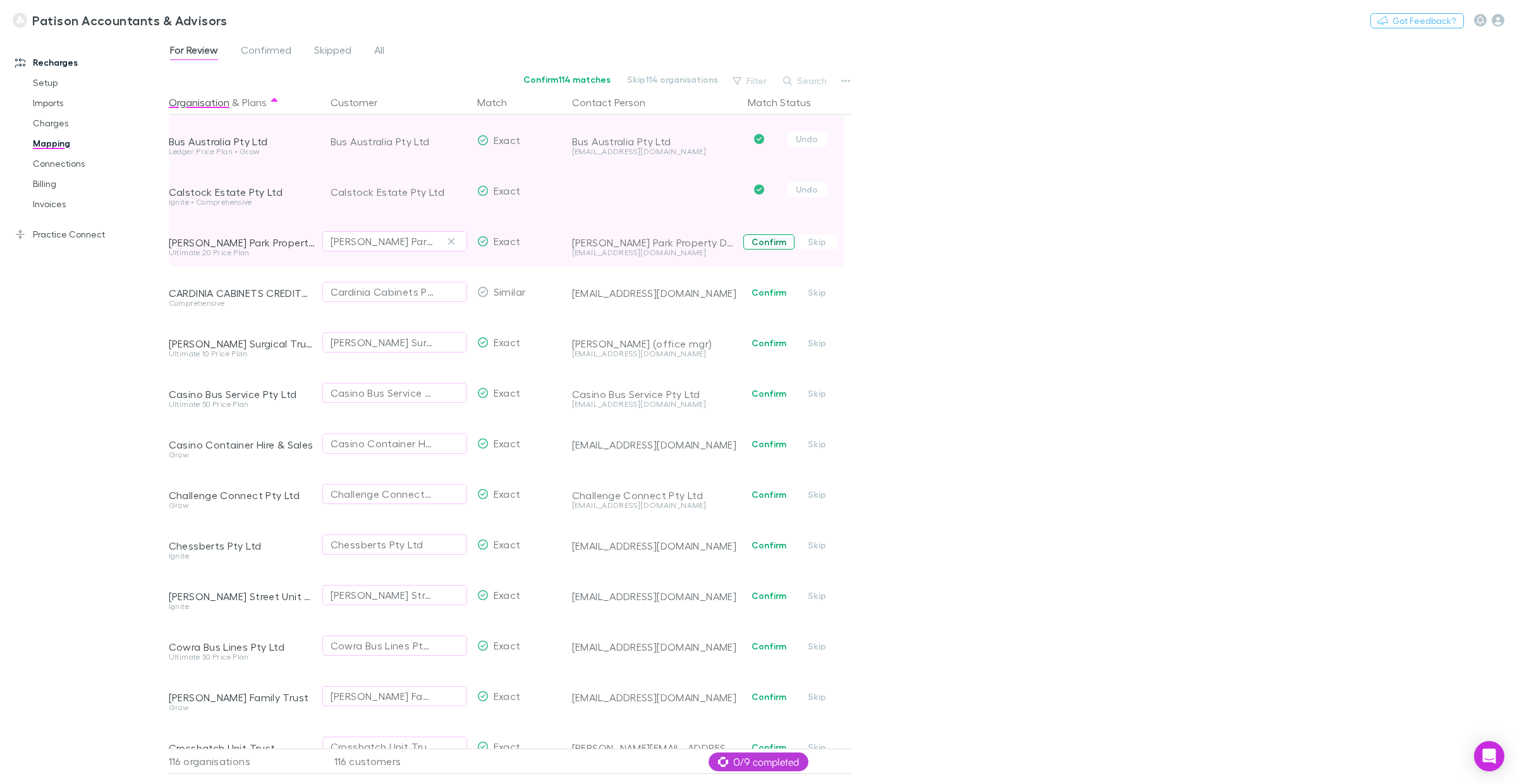
click at [765, 243] on button "Confirm" at bounding box center [768, 241] width 51 height 15
click at [759, 291] on button "Confirm" at bounding box center [768, 292] width 51 height 15
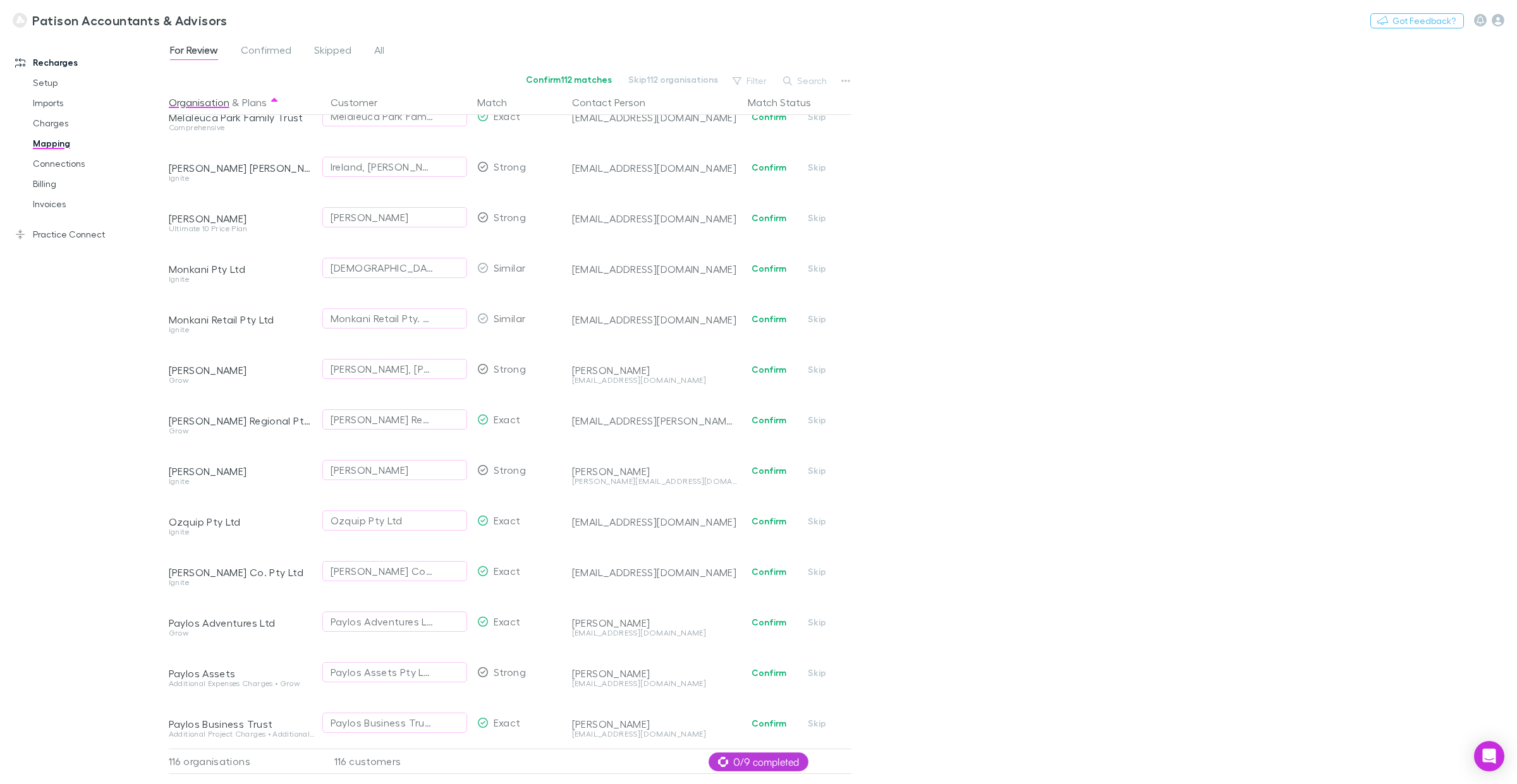
scroll to position [3230, 0]
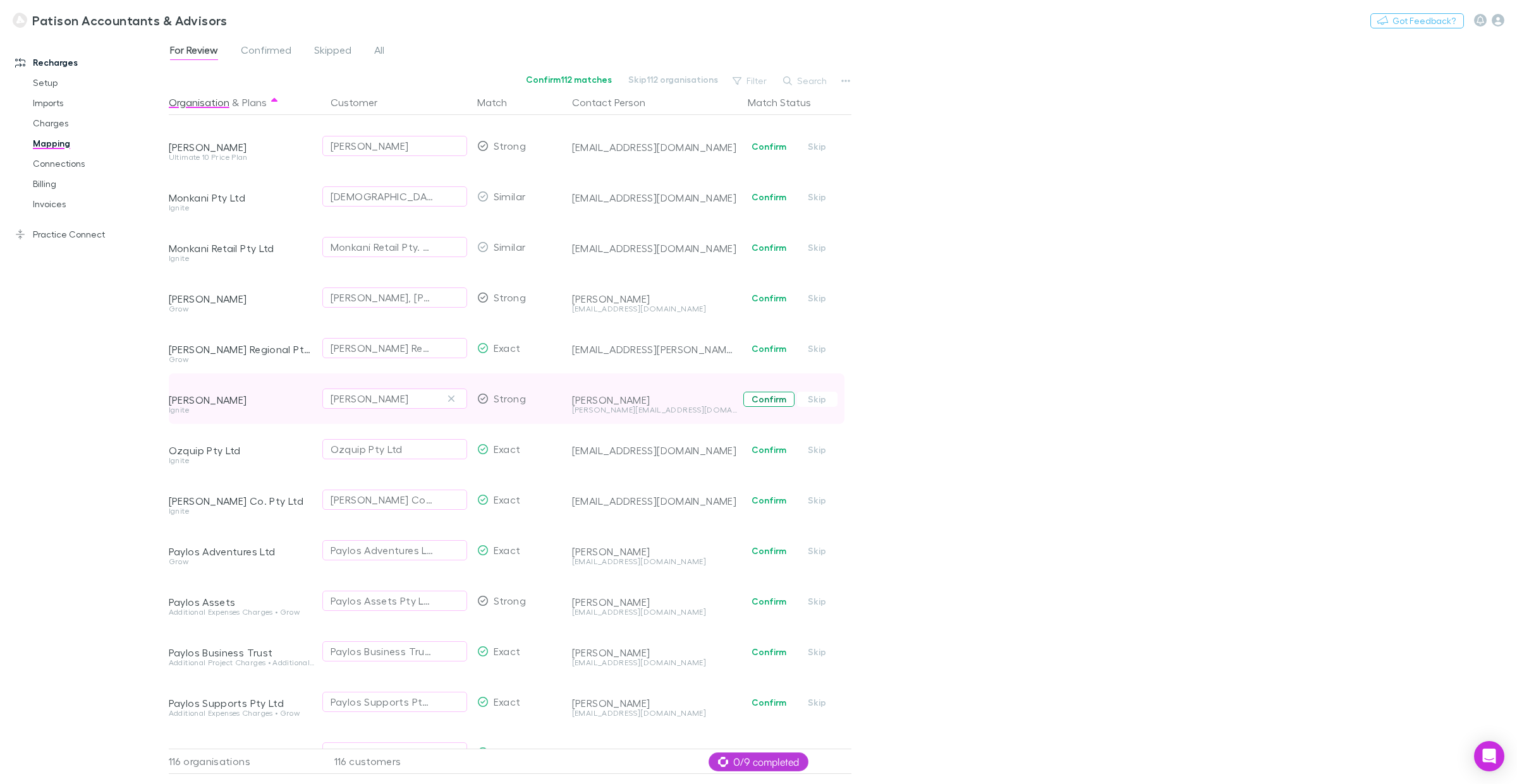
click at [775, 396] on button "Confirm" at bounding box center [768, 399] width 51 height 15
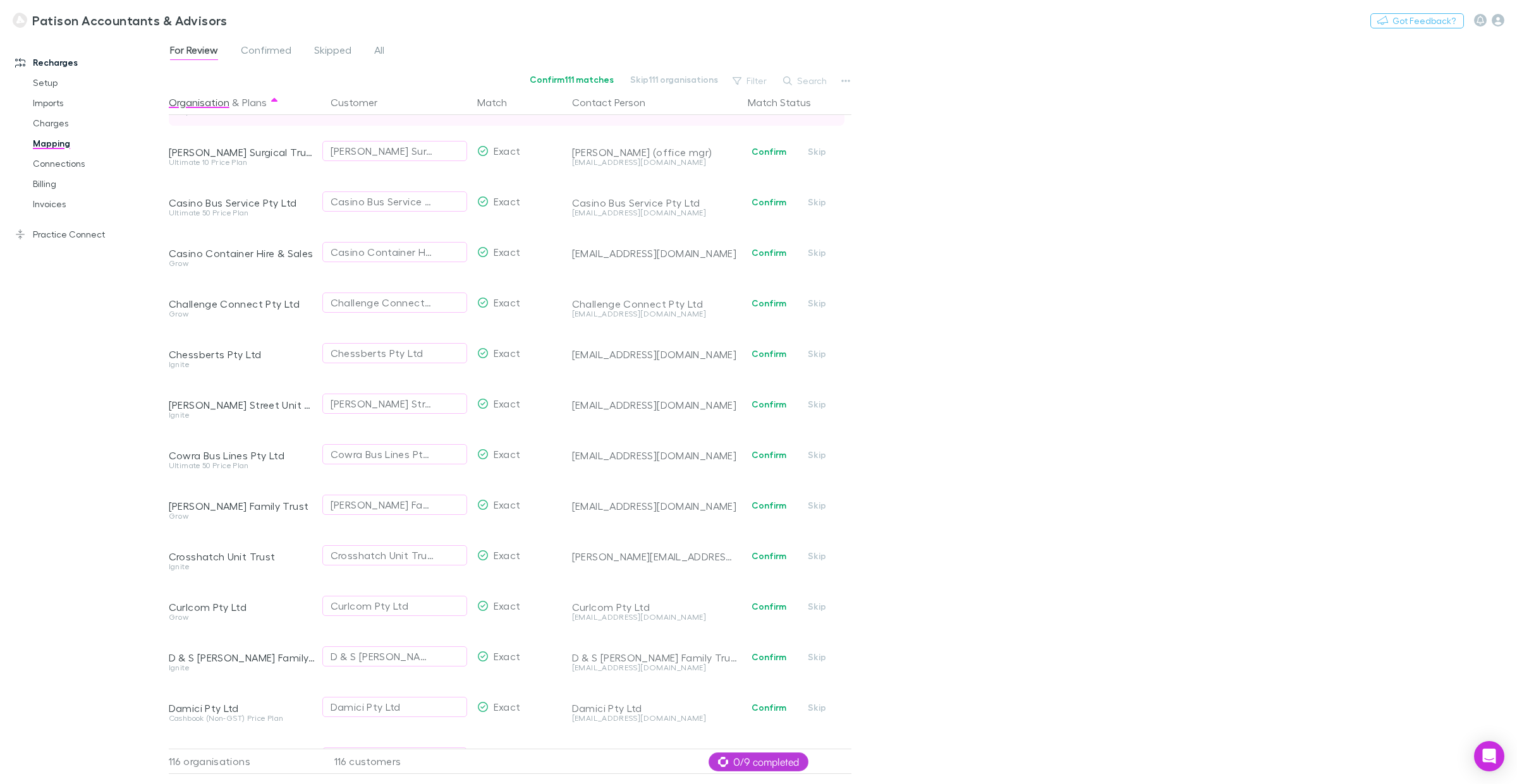
scroll to position [0, 0]
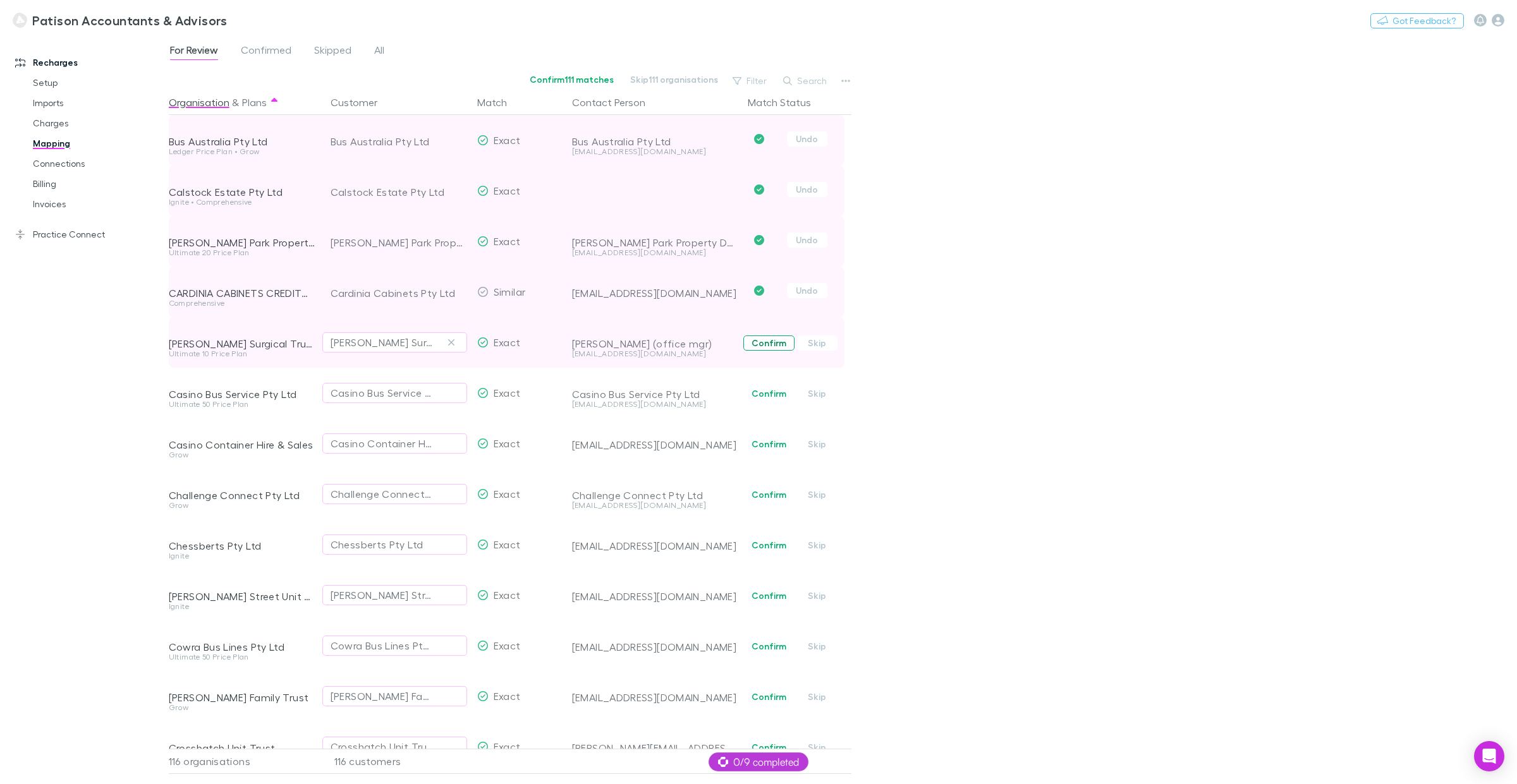
click at [773, 342] on button "Confirm" at bounding box center [768, 343] width 51 height 15
click at [773, 391] on button "Confirm" at bounding box center [768, 393] width 51 height 15
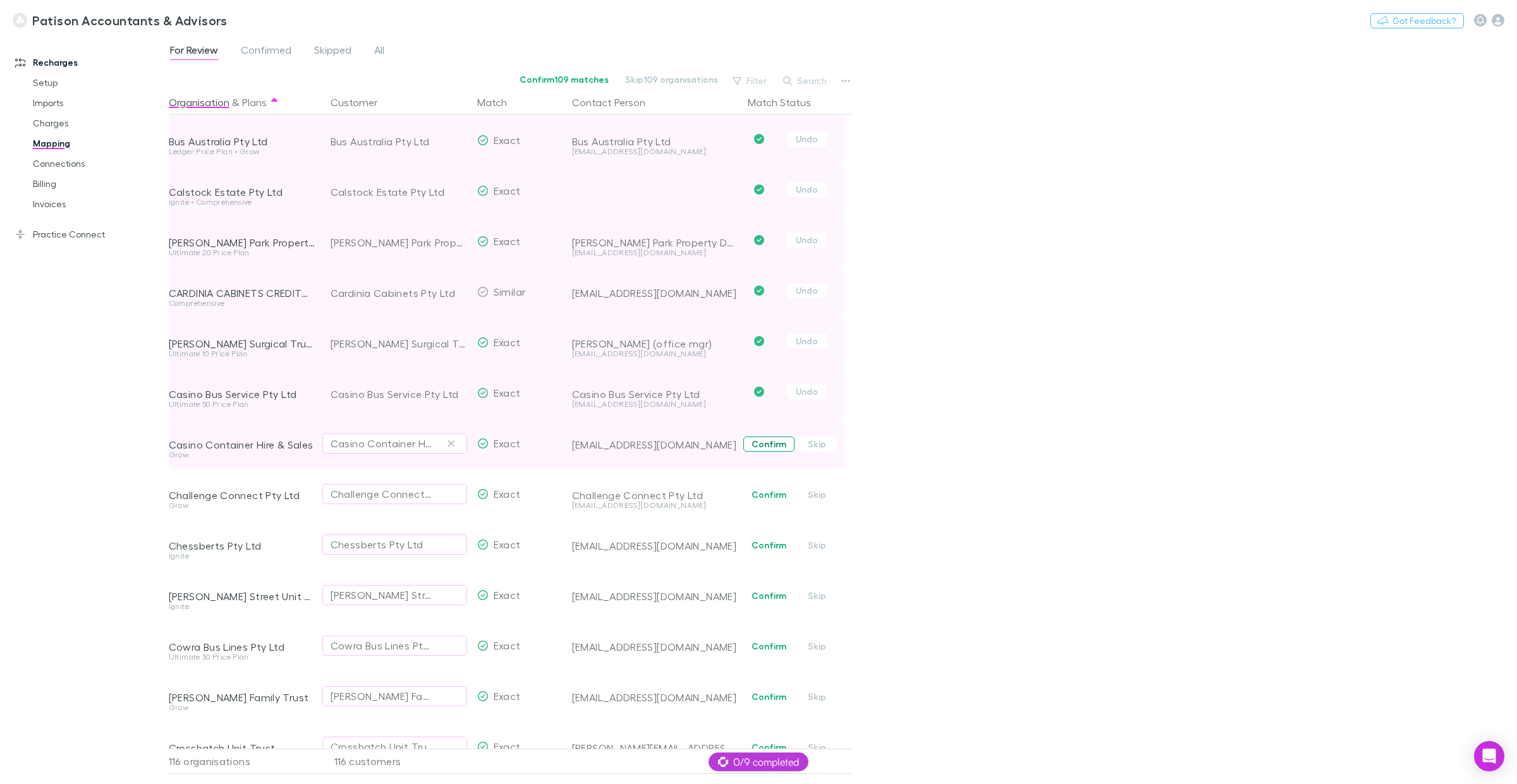
click at [770, 447] on button "Confirm" at bounding box center [768, 444] width 51 height 15
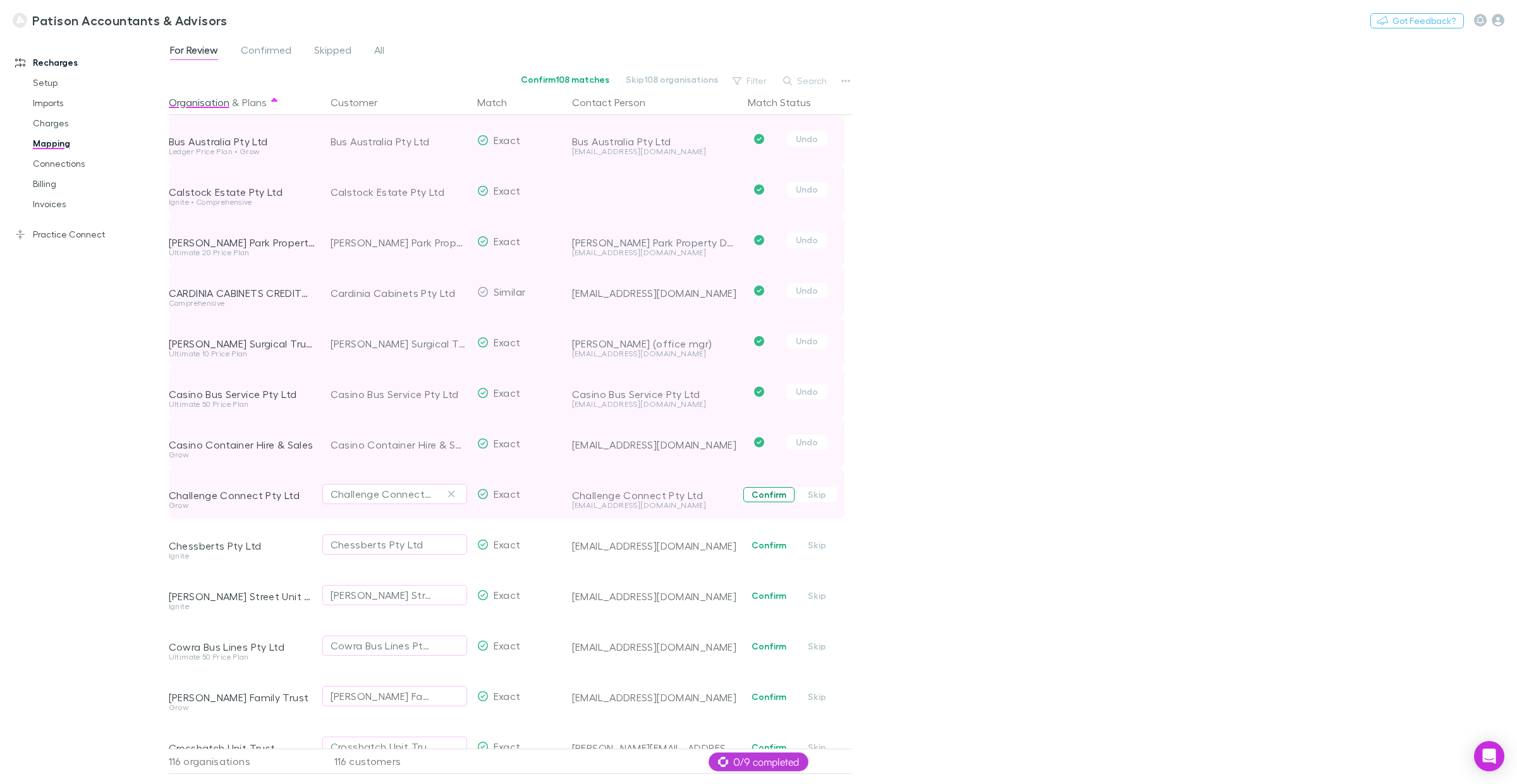
click at [772, 491] on button "Confirm" at bounding box center [768, 494] width 51 height 15
click at [765, 547] on button "Confirm" at bounding box center [768, 545] width 51 height 15
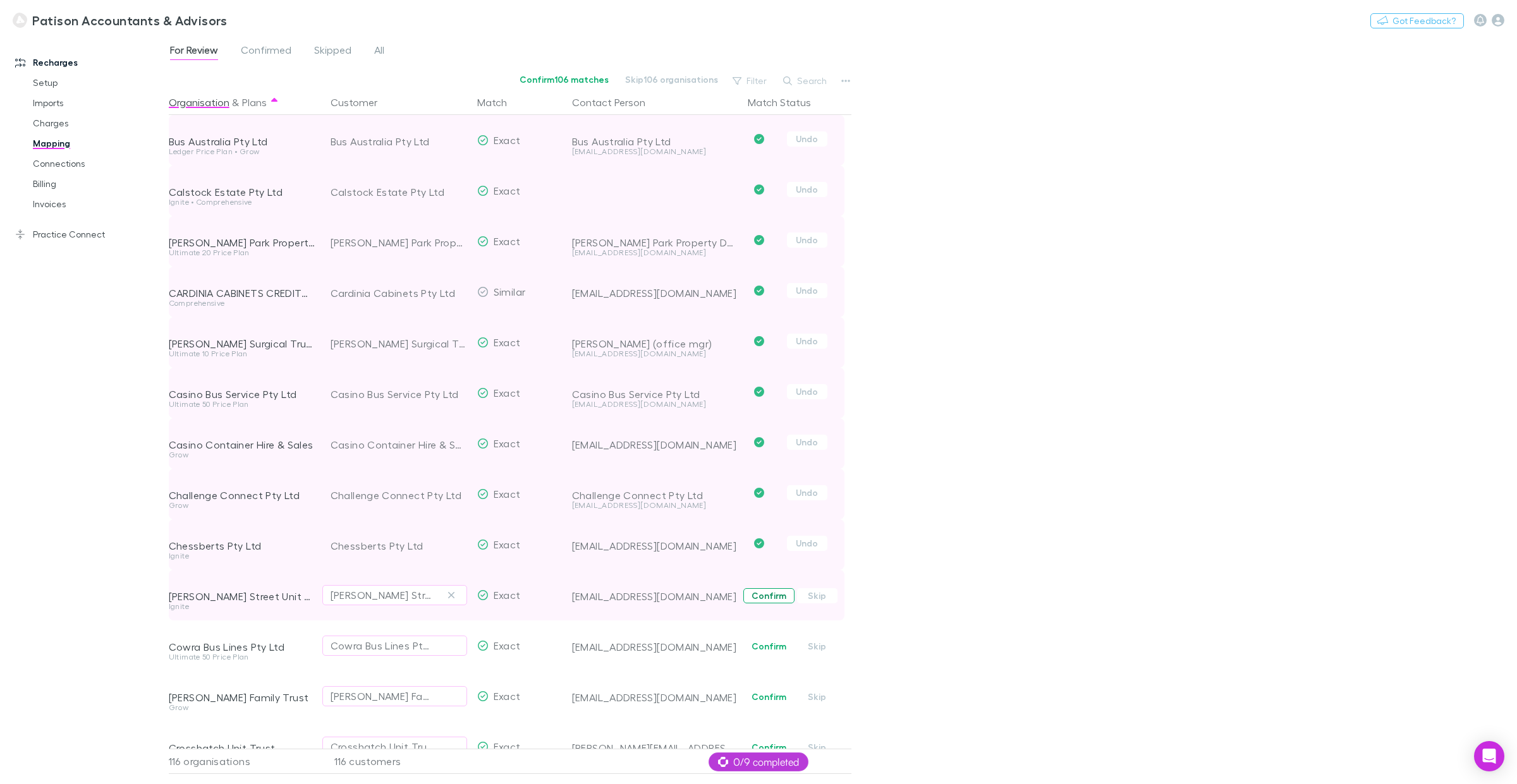
click at [763, 597] on button "Confirm" at bounding box center [768, 596] width 51 height 15
click at [778, 597] on button "Confirm" at bounding box center [768, 646] width 51 height 15
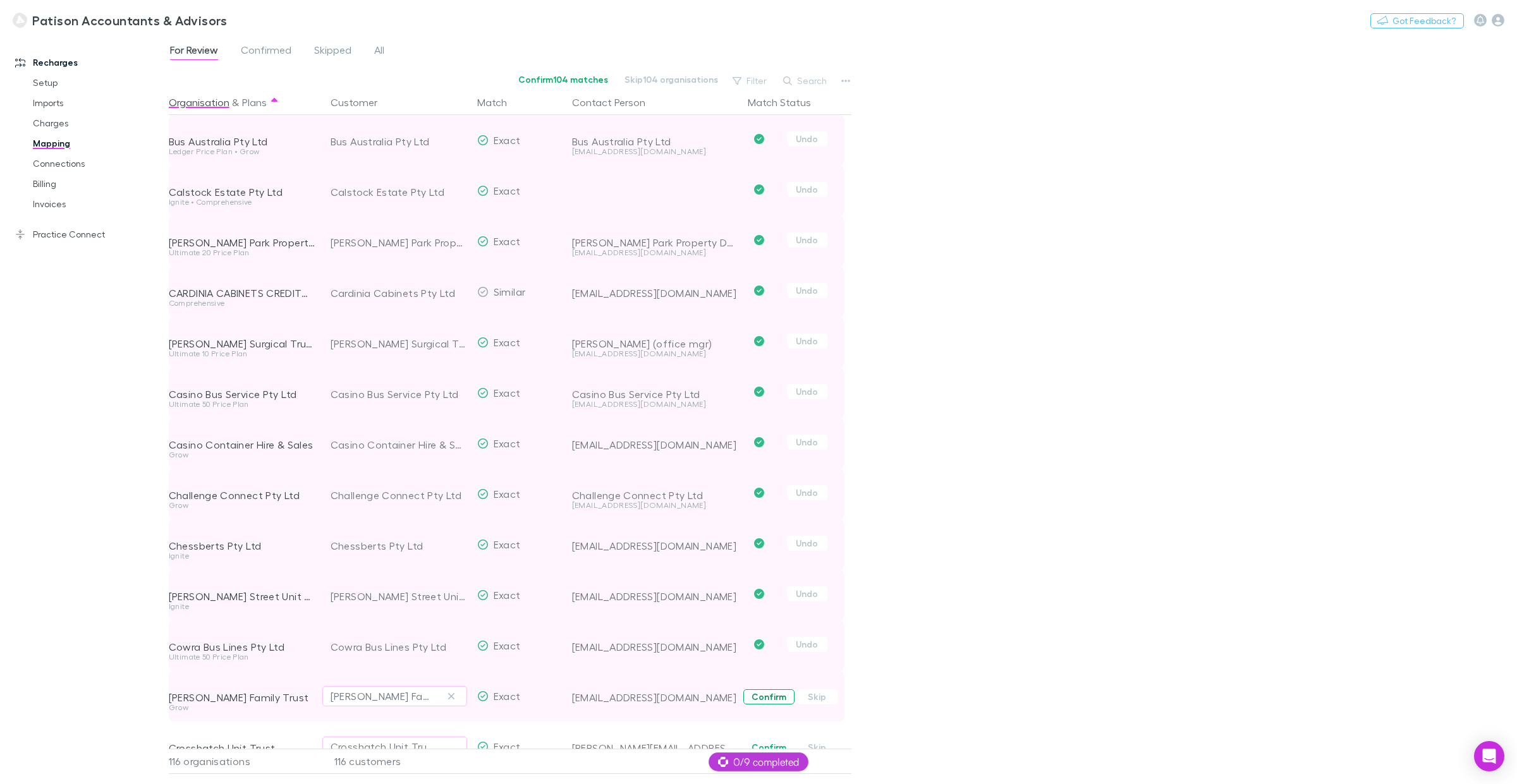
click at [767, 597] on button "Confirm" at bounding box center [768, 697] width 51 height 15
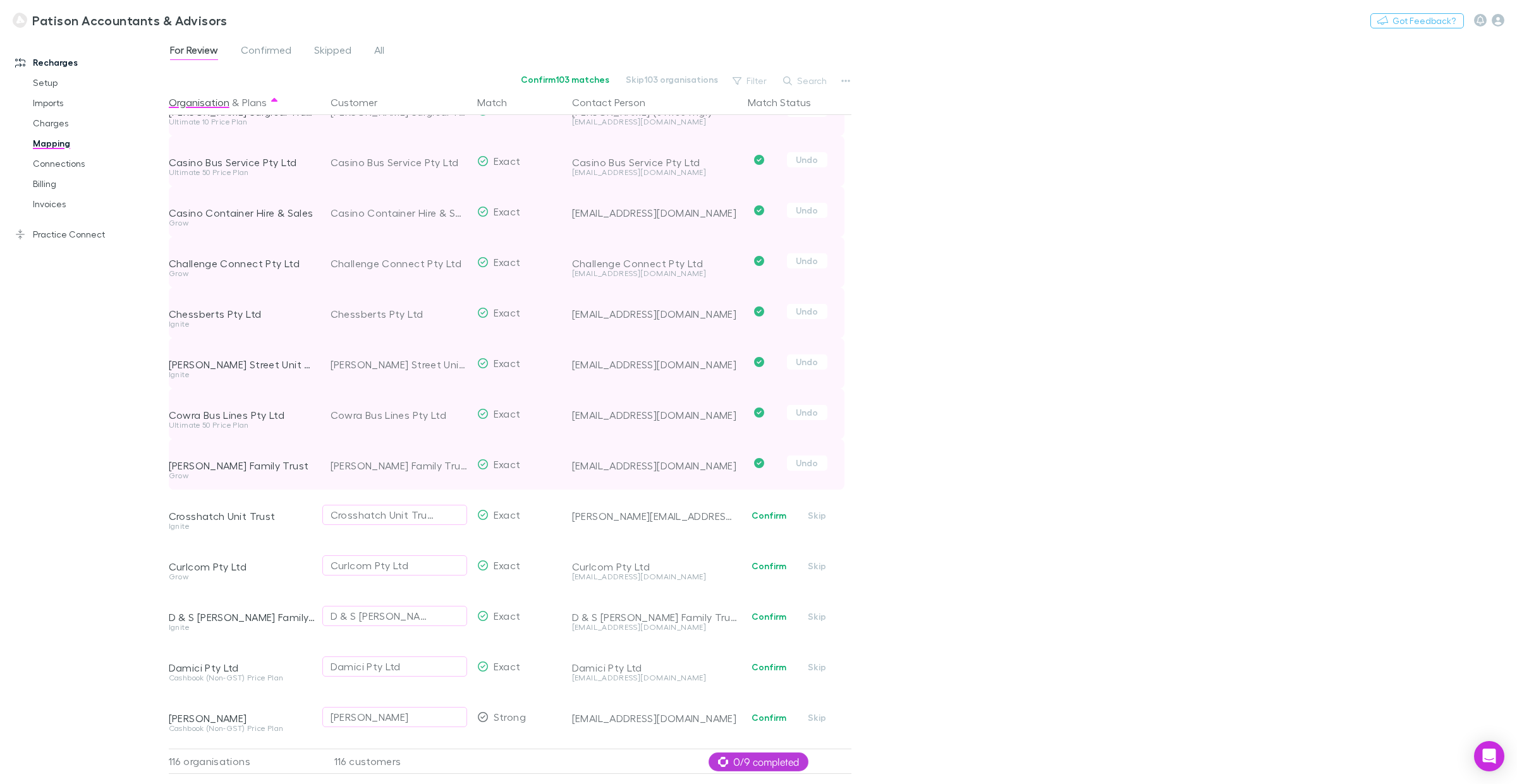
scroll to position [257, 0]
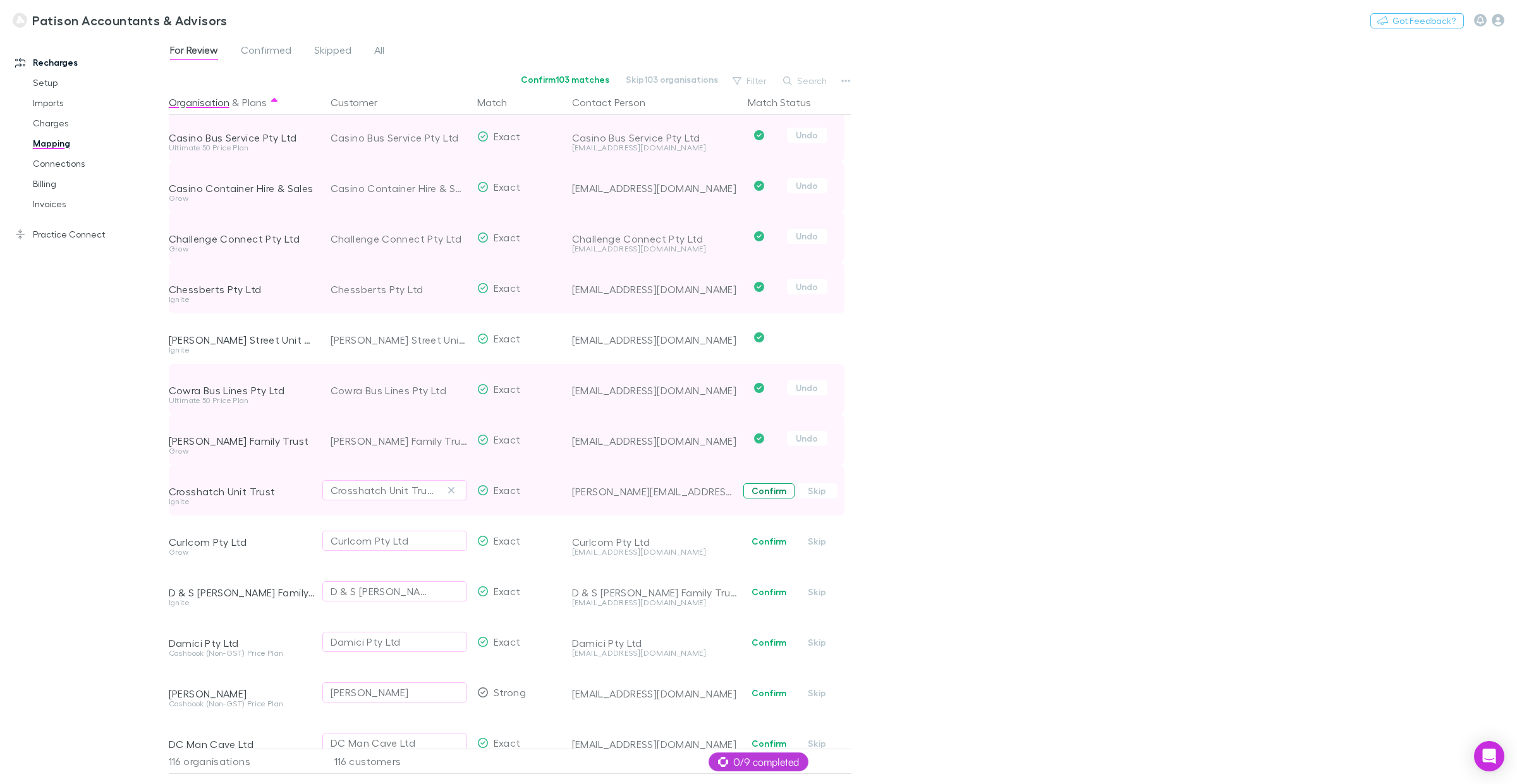
click at [763, 493] on button "Confirm" at bounding box center [768, 491] width 51 height 15
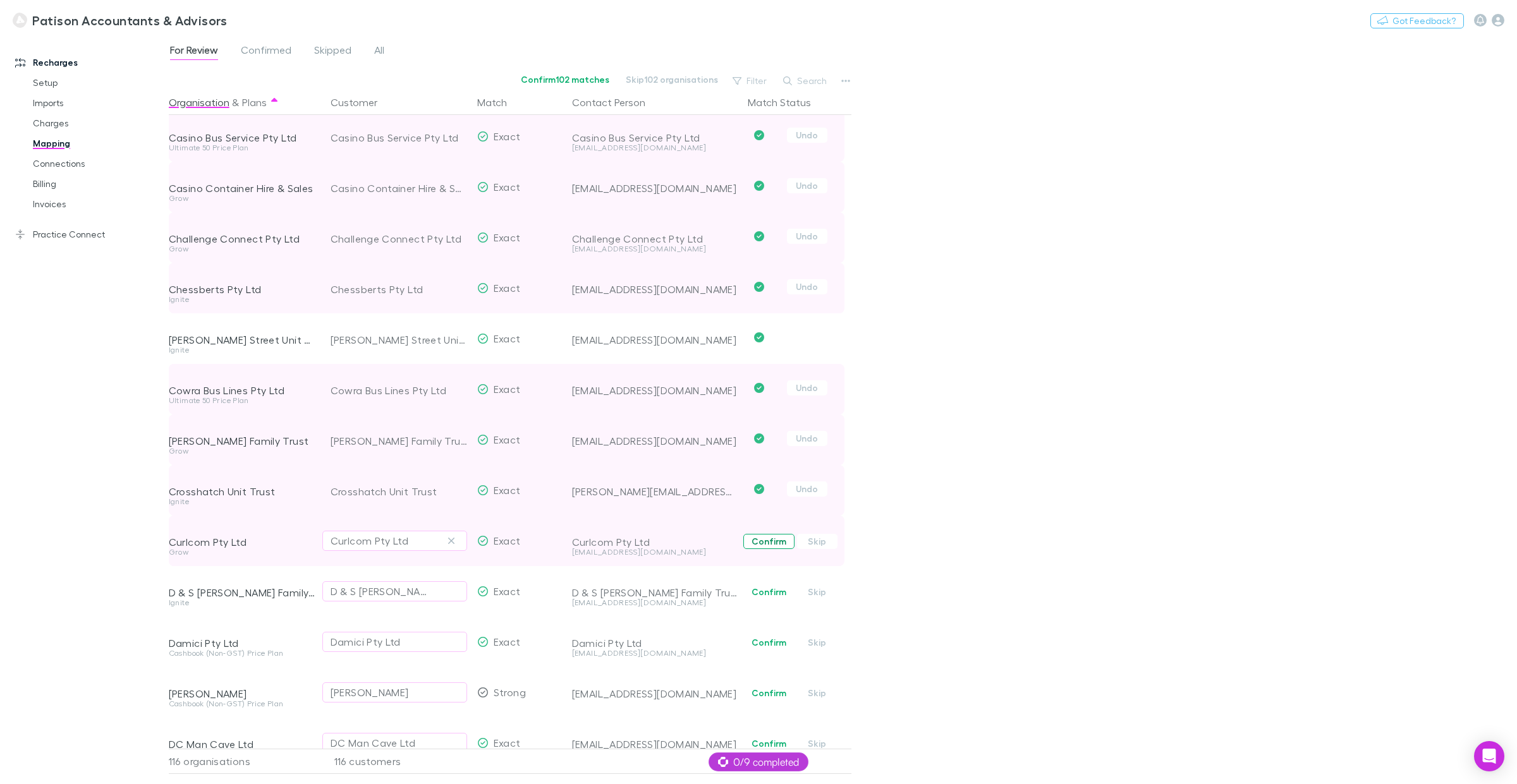
click at [768, 545] on button "Confirm" at bounding box center [768, 541] width 51 height 15
click at [771, 595] on button "Confirm" at bounding box center [768, 592] width 51 height 15
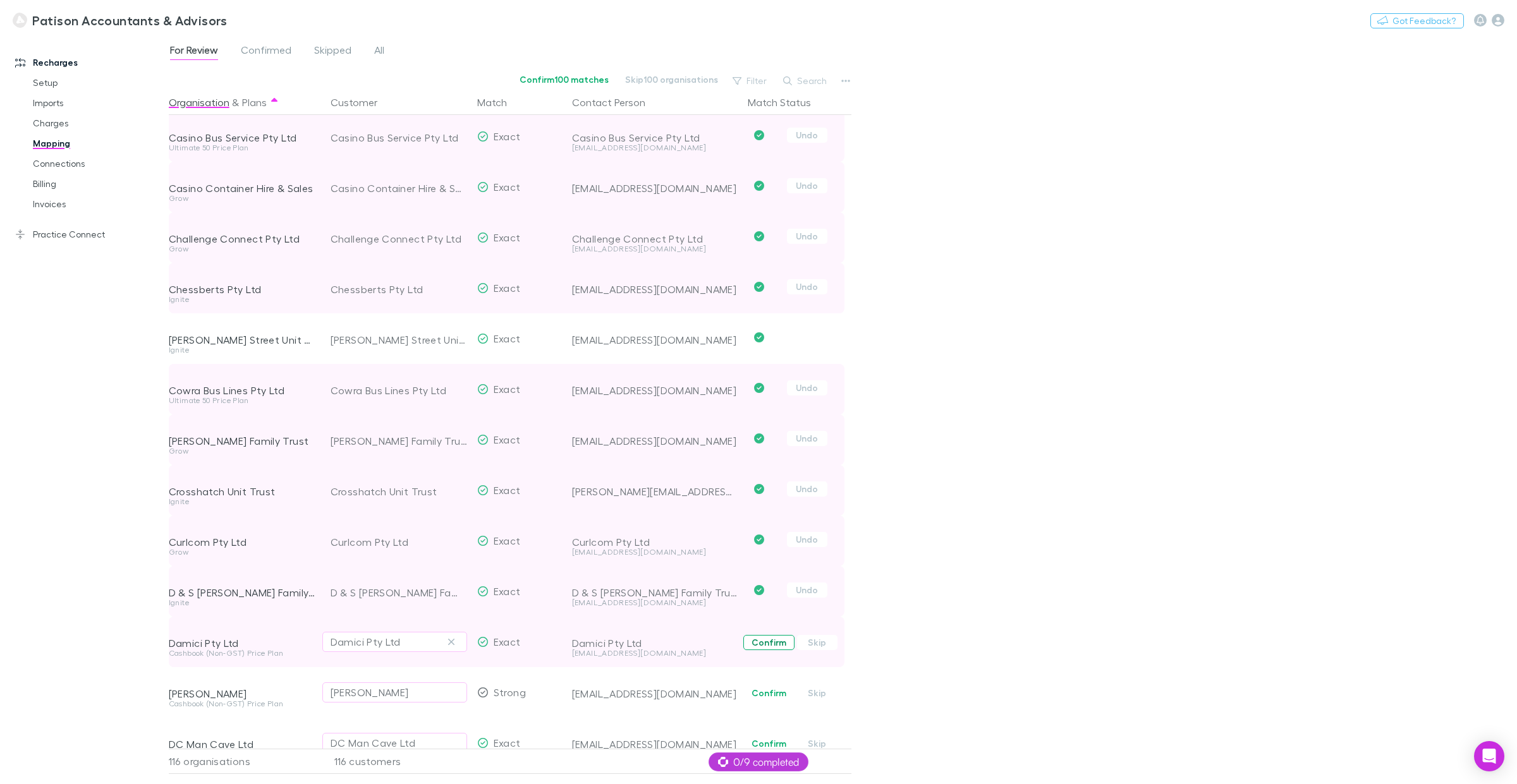
click at [767, 597] on button "Confirm" at bounding box center [768, 643] width 51 height 15
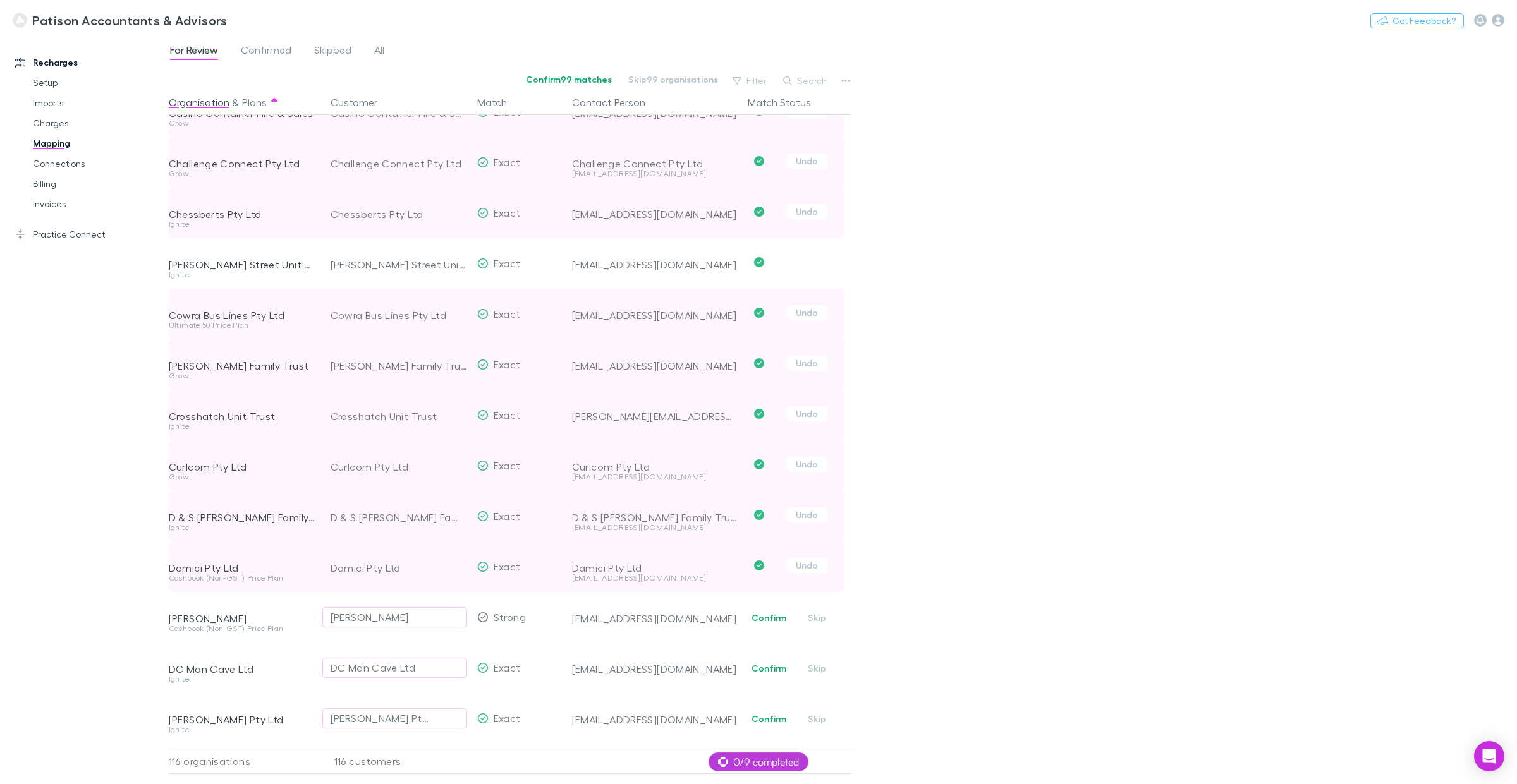
scroll to position [414, 0]
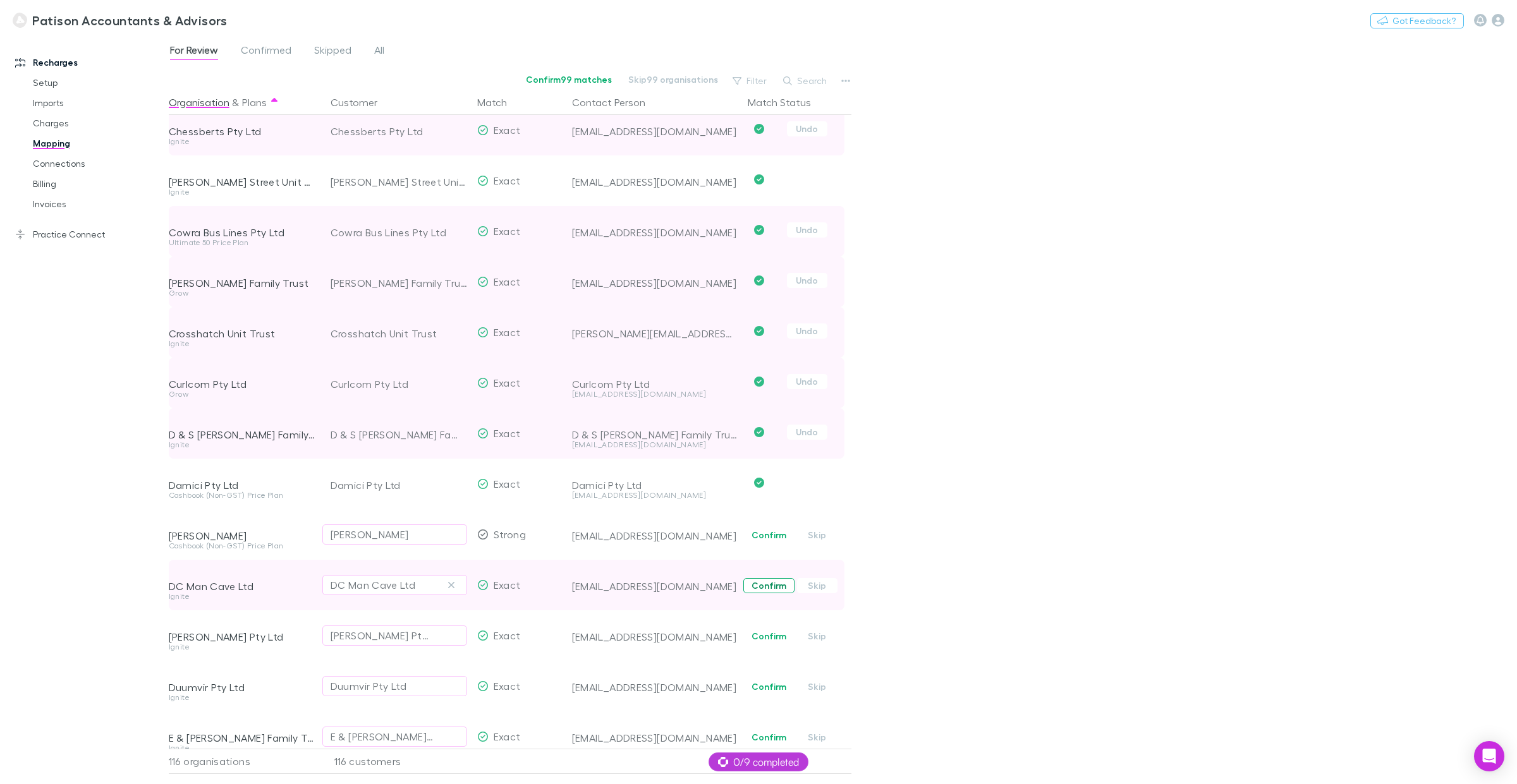
click at [775, 589] on button "Confirm" at bounding box center [768, 585] width 51 height 15
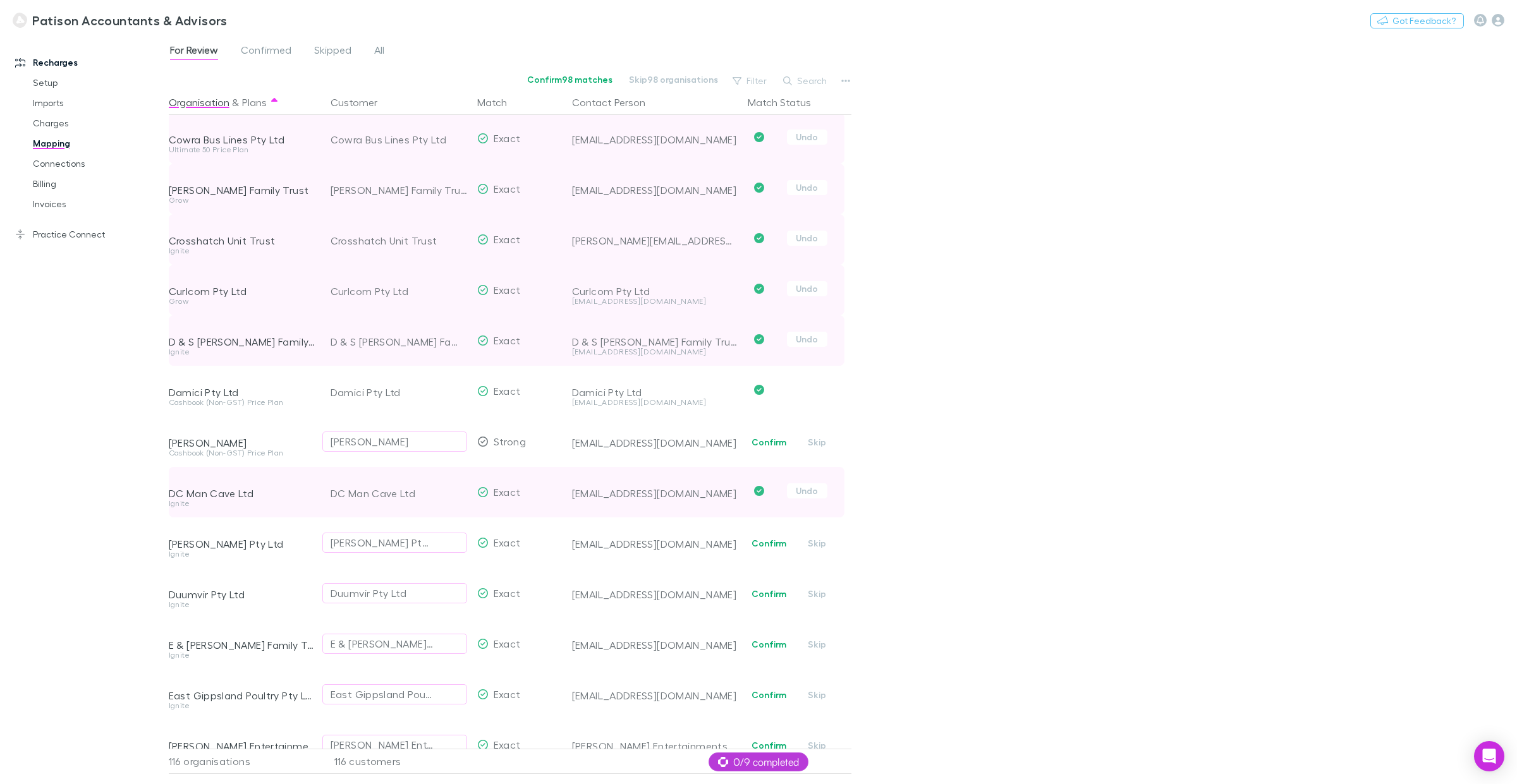
scroll to position [592, 0]
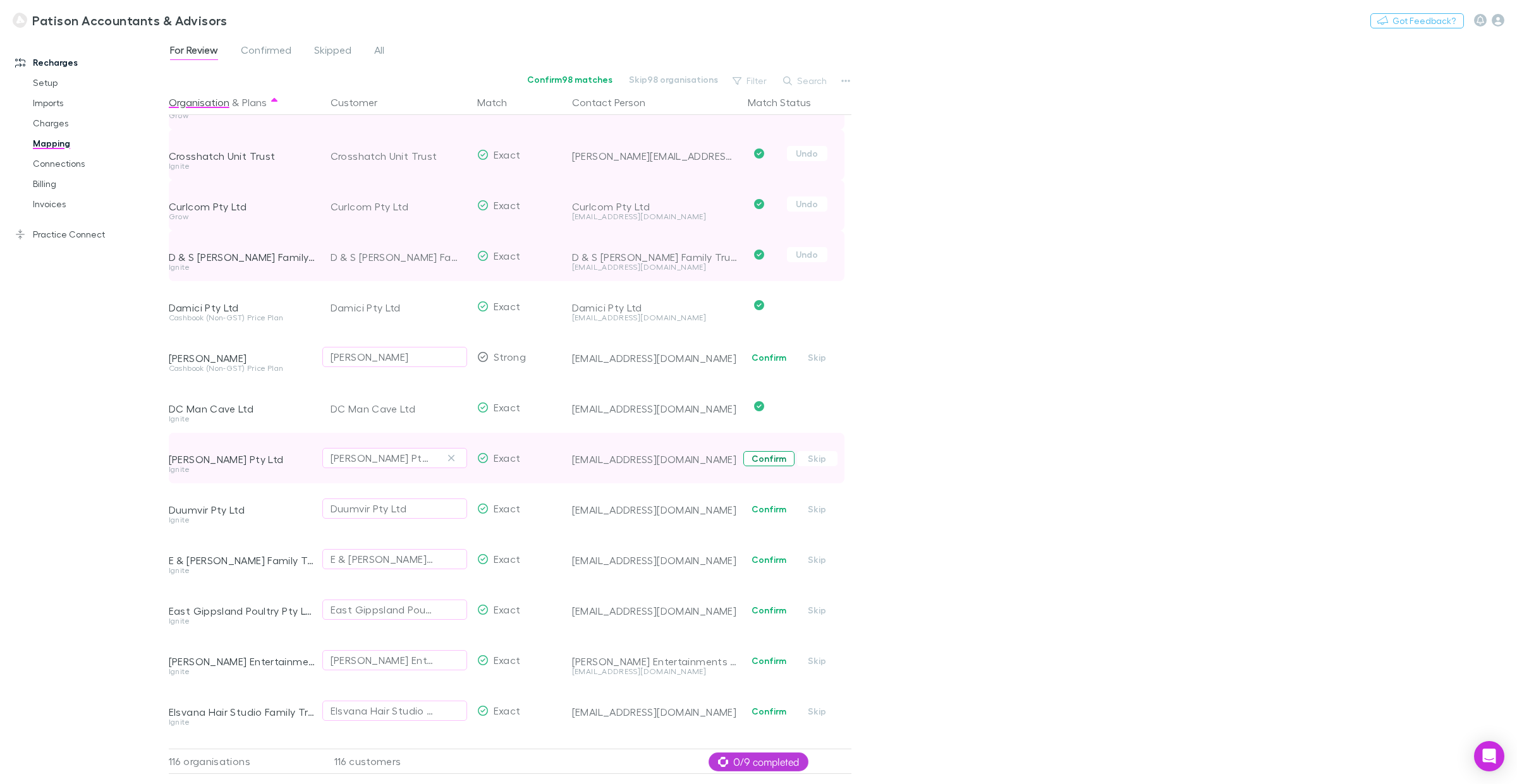
click at [767, 463] on button "Confirm" at bounding box center [768, 459] width 51 height 15
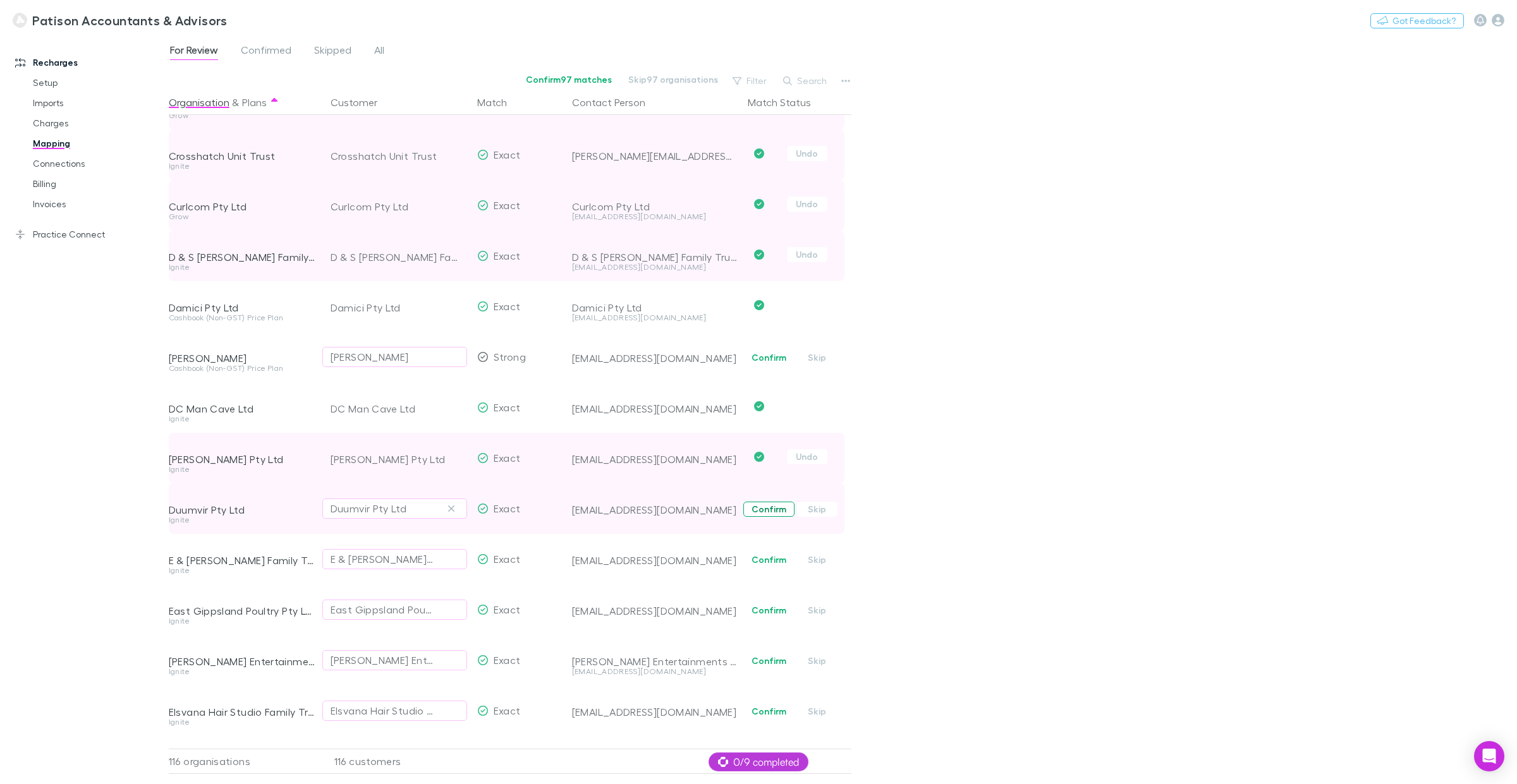
click at [767, 505] on button "Confirm" at bounding box center [768, 509] width 51 height 15
click at [778, 560] on button "Confirm" at bounding box center [768, 560] width 51 height 15
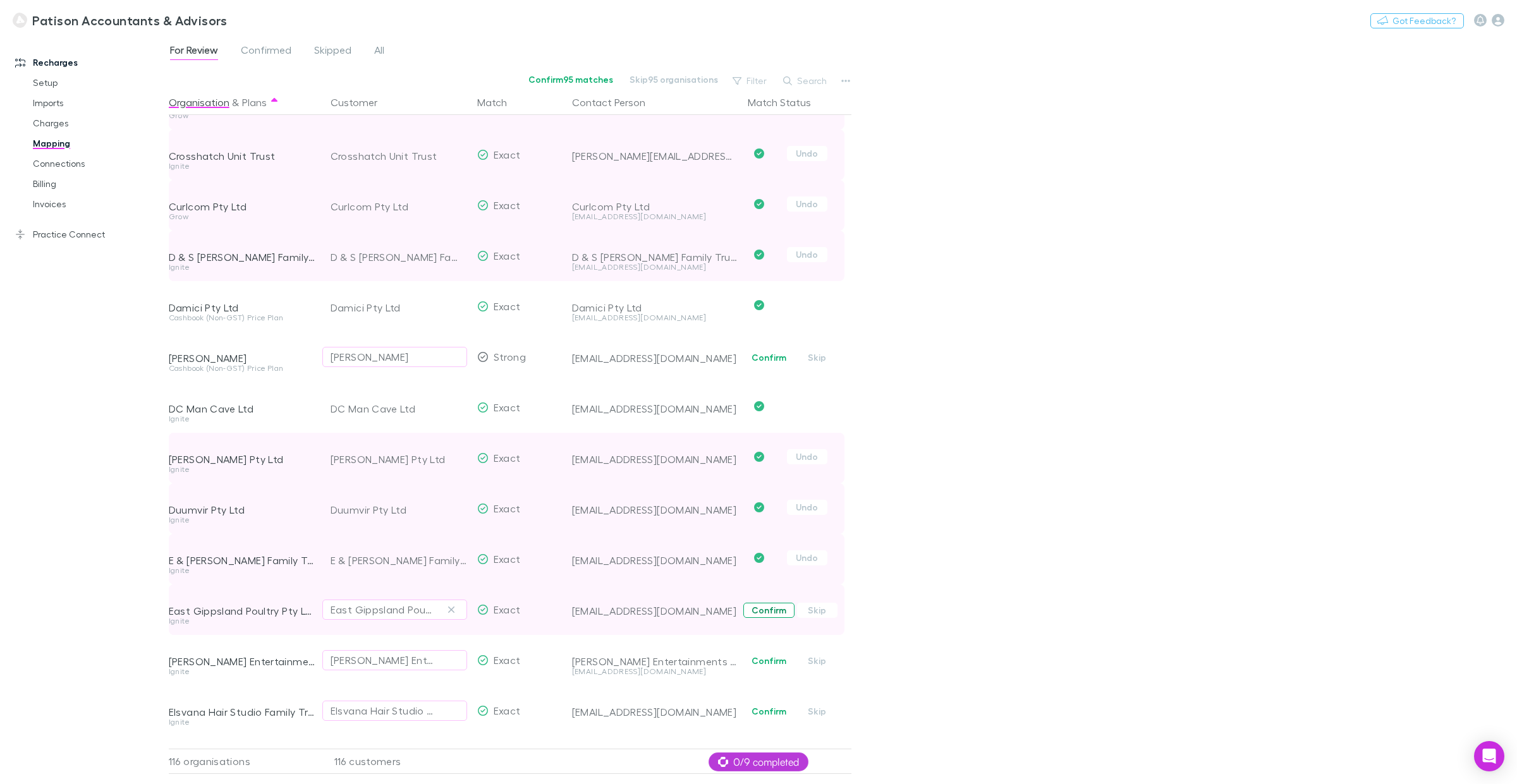
click at [761, 597] on button "Confirm" at bounding box center [768, 610] width 51 height 15
click at [767, 597] on button "Confirm" at bounding box center [768, 660] width 51 height 15
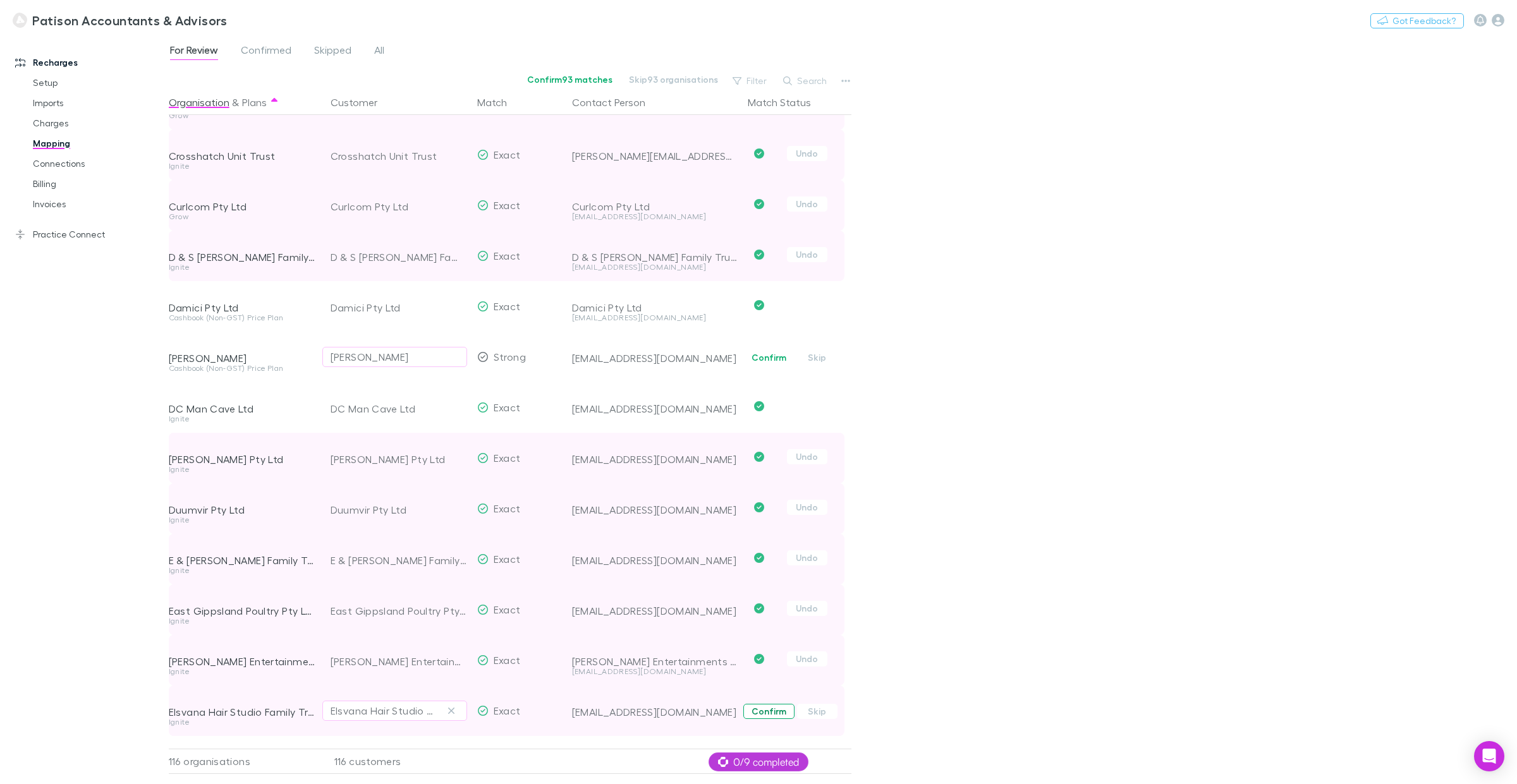
click at [761, 597] on button "Confirm" at bounding box center [768, 711] width 51 height 15
click at [276, 49] on span "Confirmed" at bounding box center [266, 52] width 51 height 16
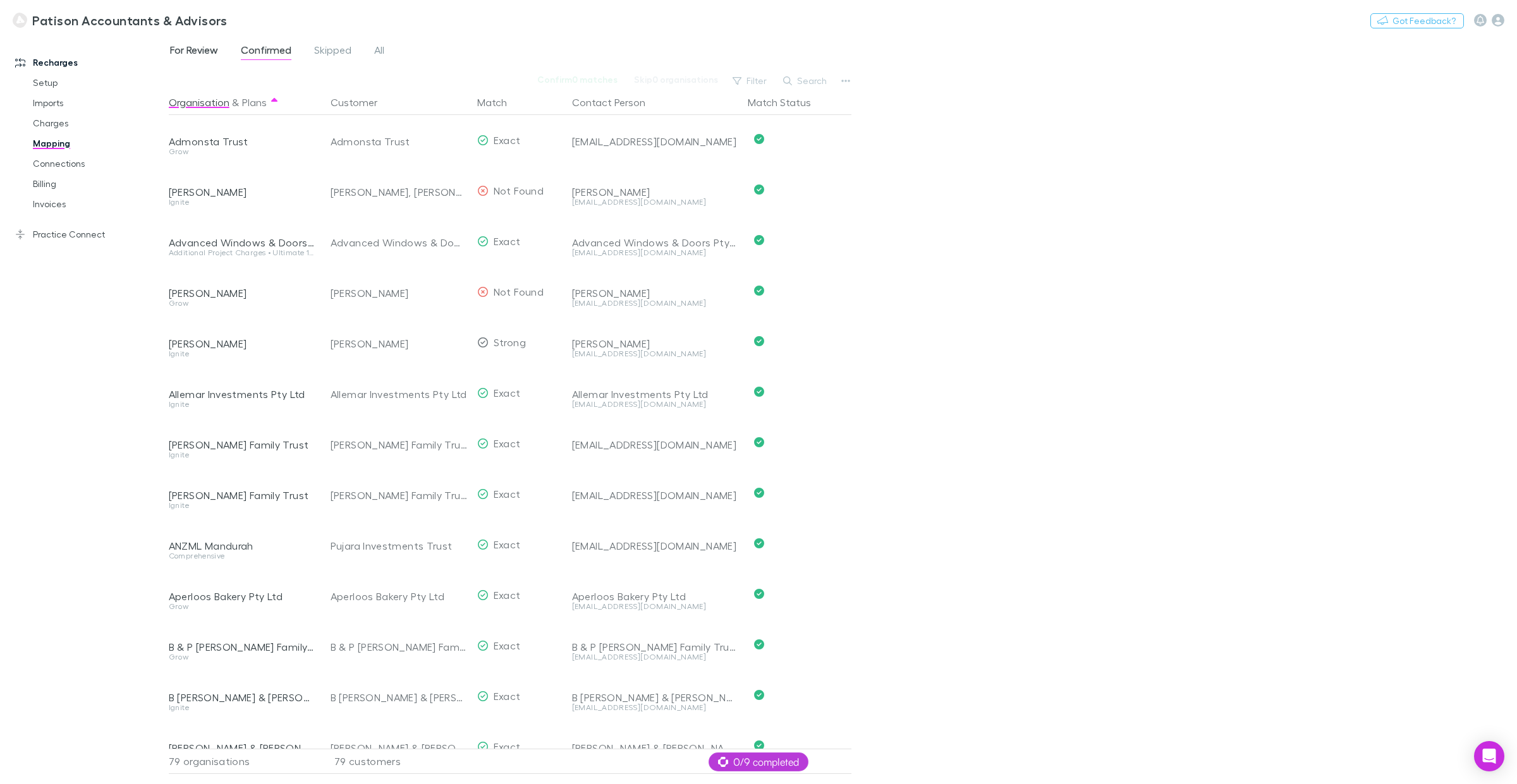
click at [201, 49] on span "For Review" at bounding box center [194, 52] width 48 height 16
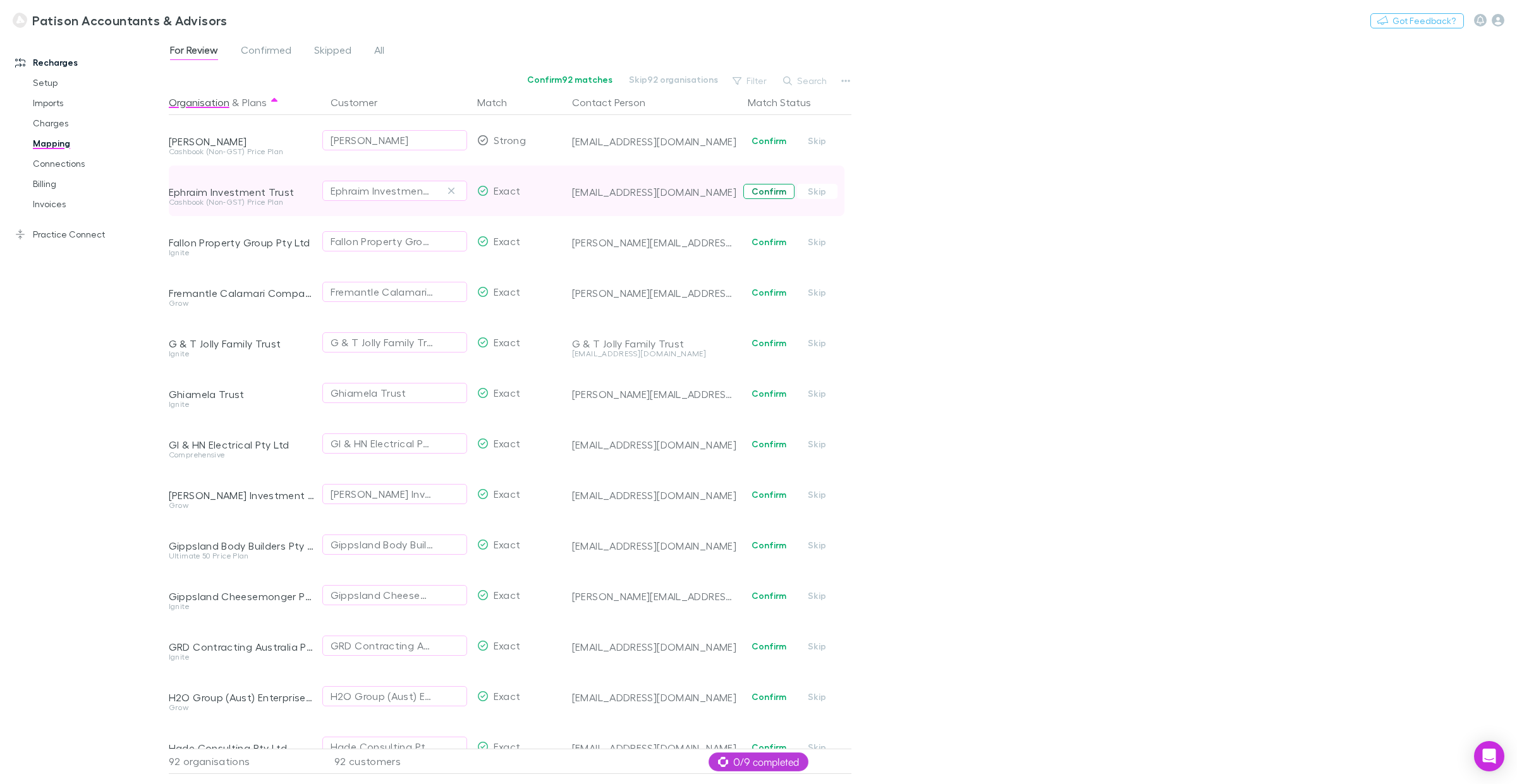
click at [762, 188] on button "Confirm" at bounding box center [768, 191] width 51 height 15
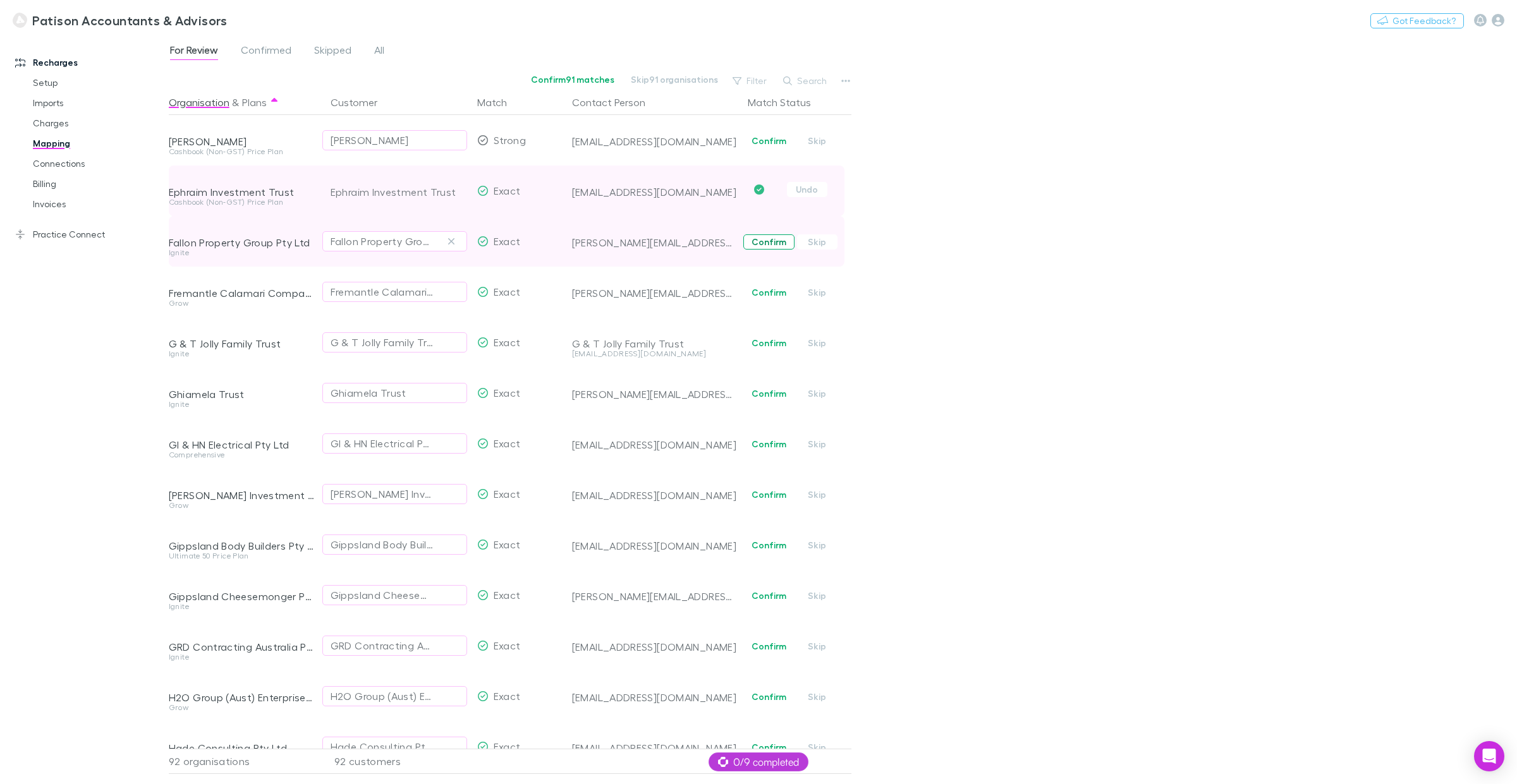
click at [775, 243] on button "Confirm" at bounding box center [768, 241] width 51 height 15
click at [770, 295] on button "Confirm" at bounding box center [768, 292] width 51 height 15
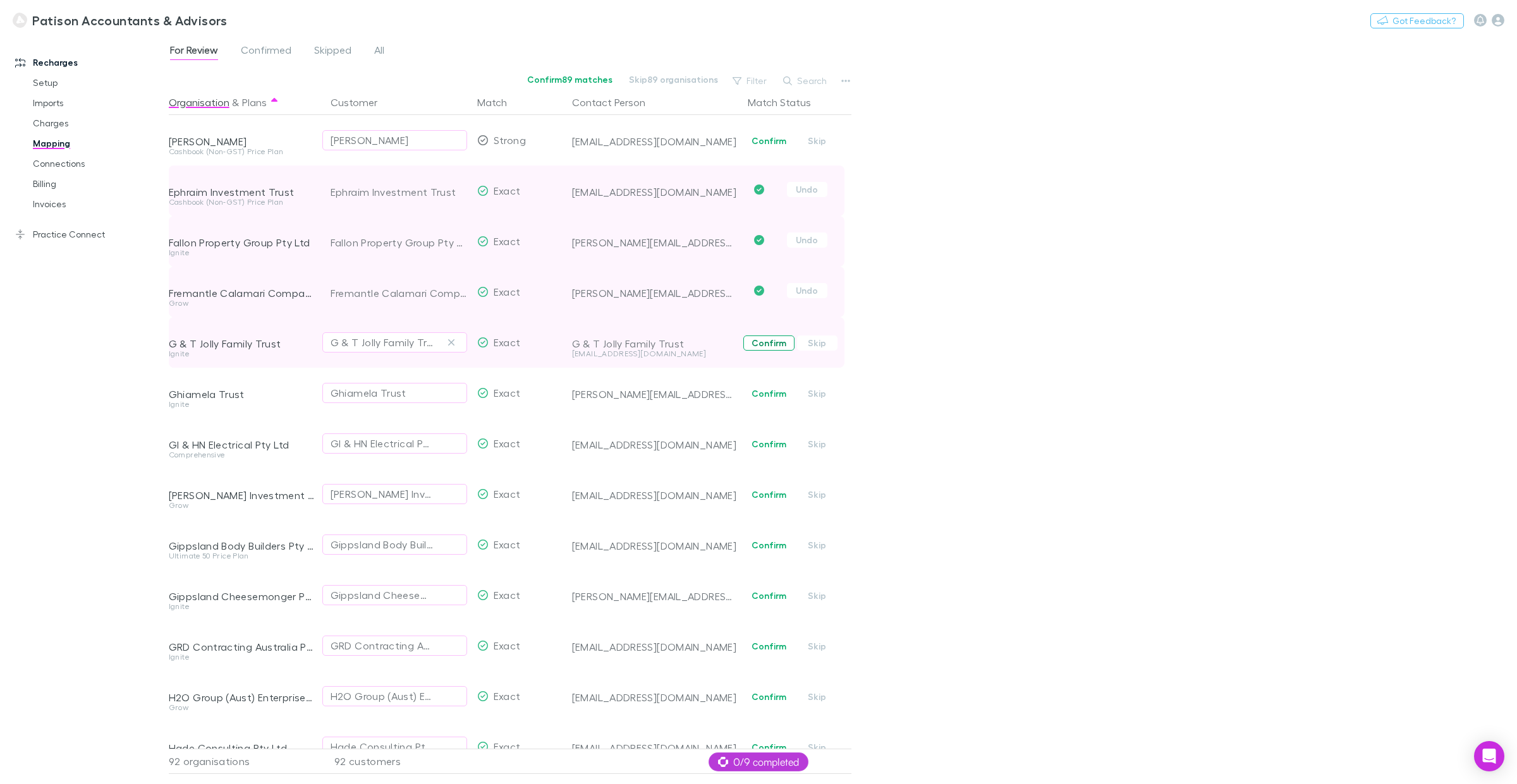
click at [773, 342] on button "Confirm" at bounding box center [768, 343] width 51 height 15
click at [772, 397] on button "Confirm" at bounding box center [768, 393] width 51 height 15
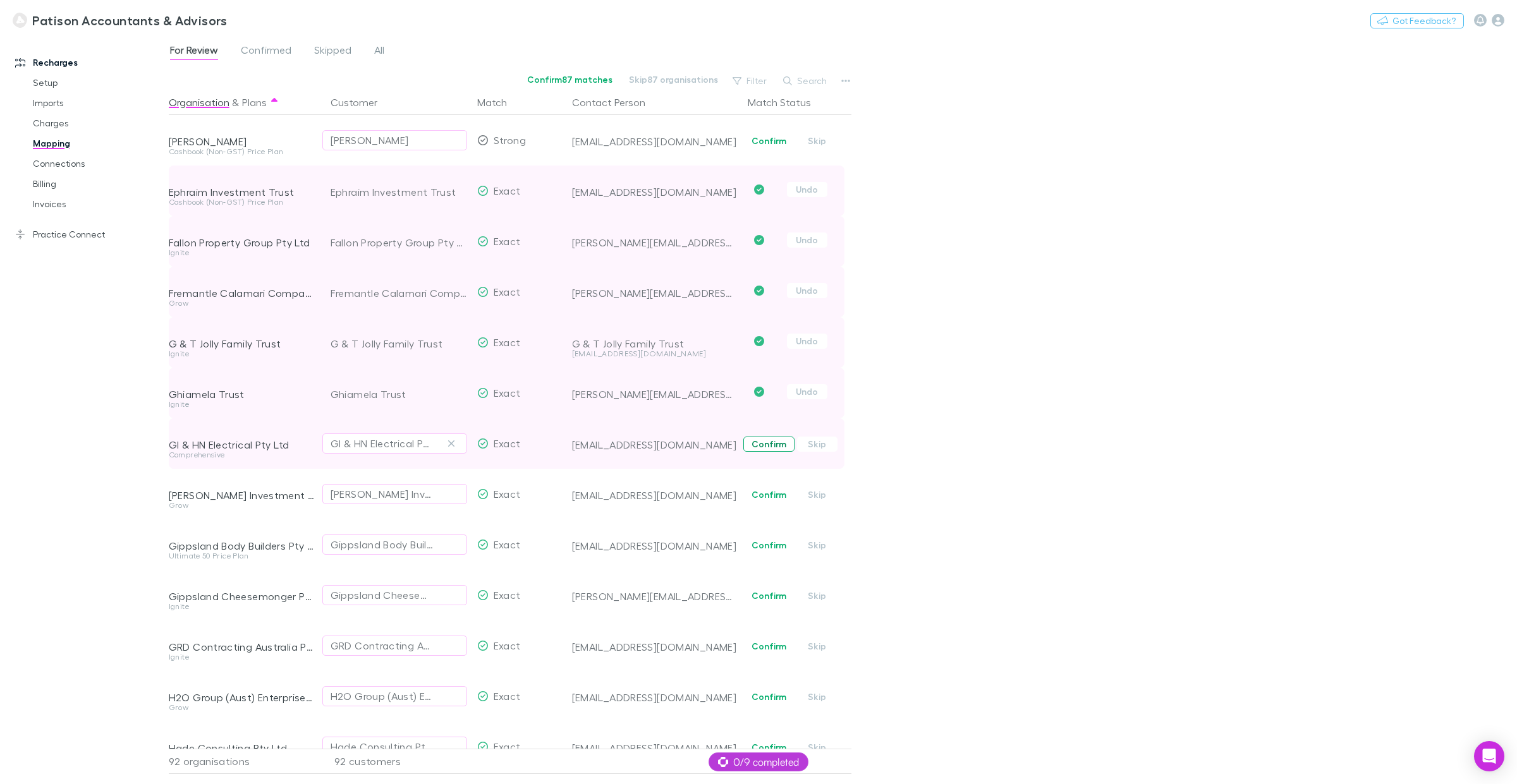
click at [772, 443] on button "Confirm" at bounding box center [768, 444] width 51 height 15
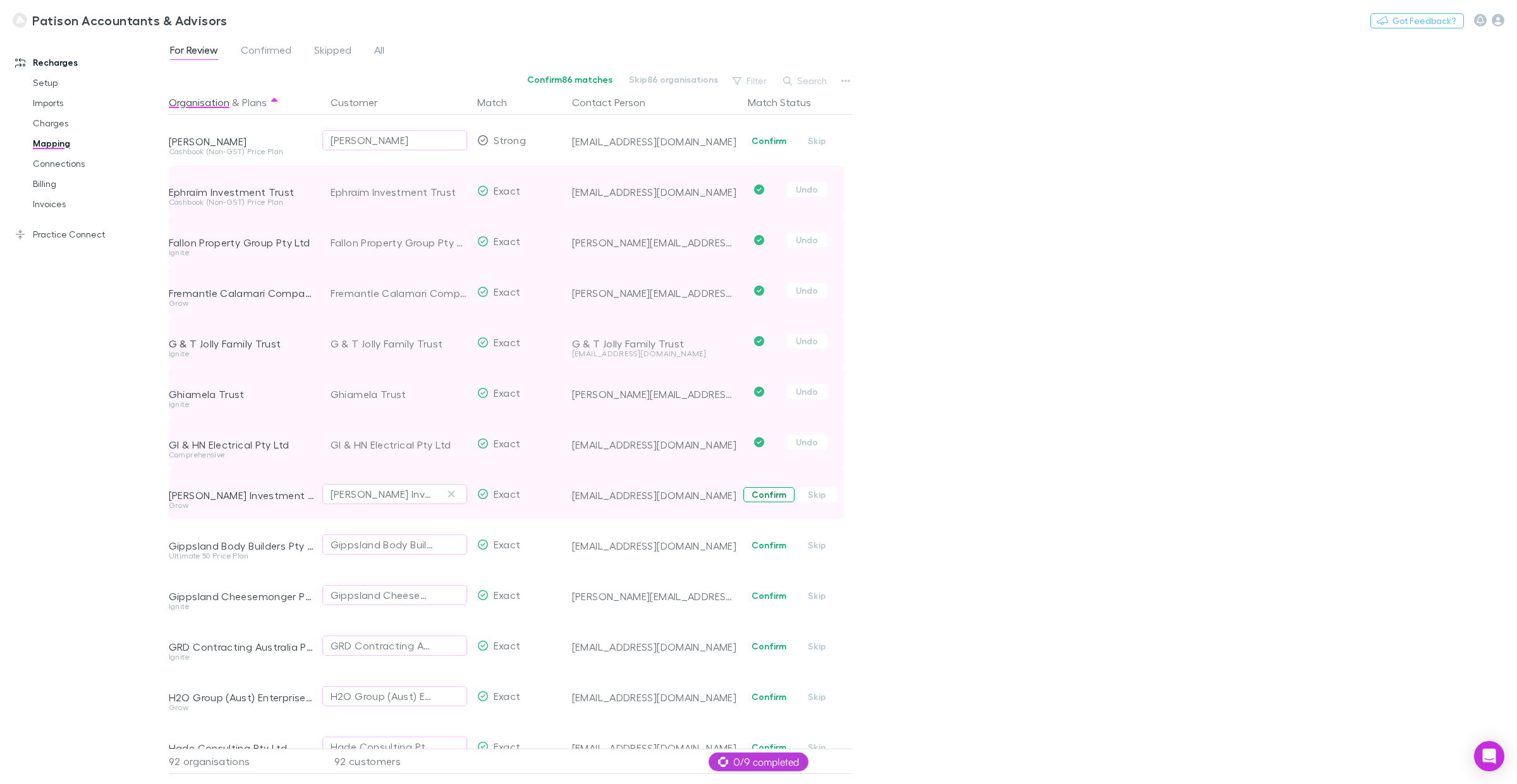
click at [769, 497] on button "Confirm" at bounding box center [768, 494] width 51 height 15
click at [766, 545] on button "Confirm" at bounding box center [768, 545] width 51 height 15
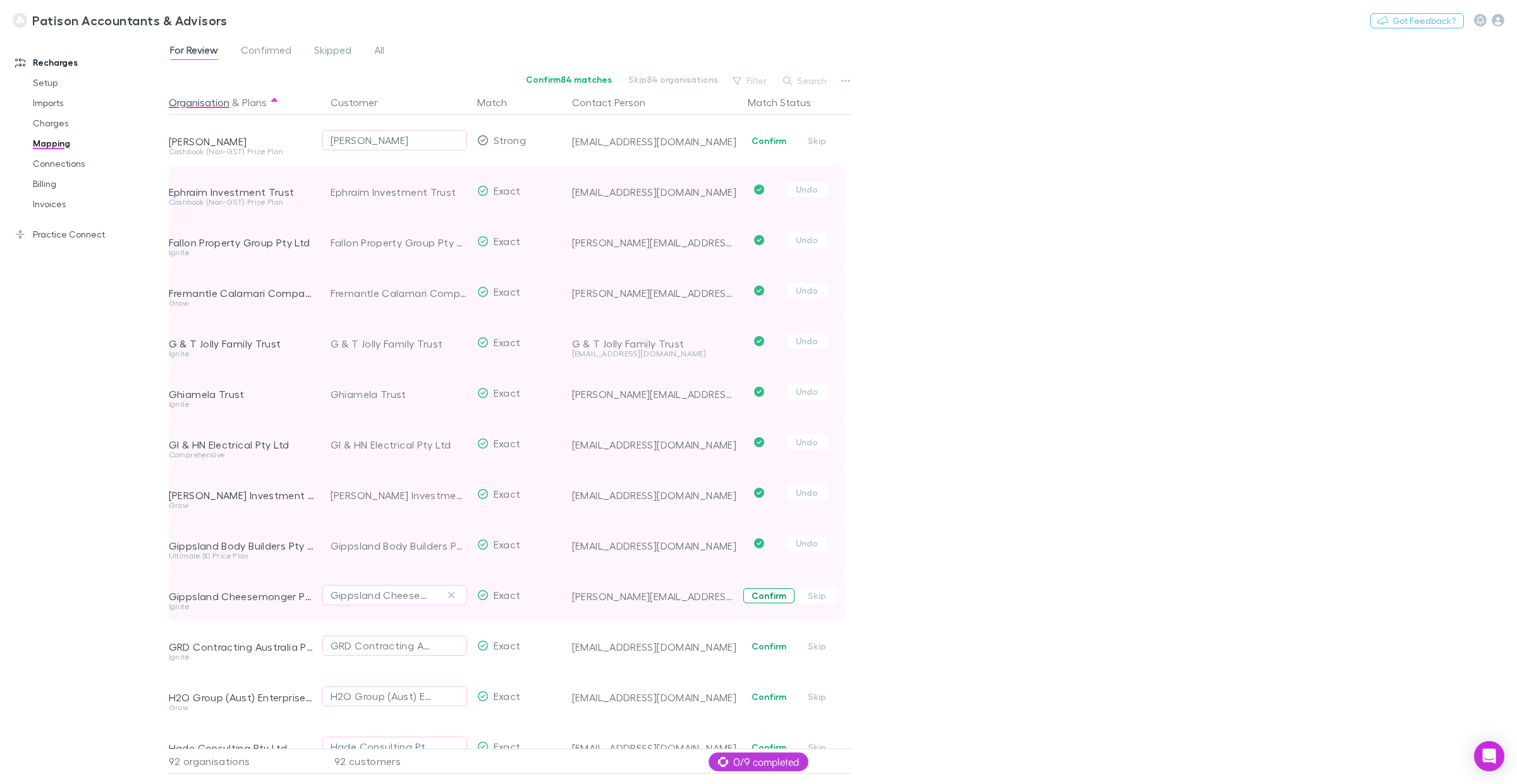
click at [768, 597] on button "Confirm" at bounding box center [768, 596] width 51 height 15
click at [775, 597] on button "Confirm" at bounding box center [768, 646] width 51 height 15
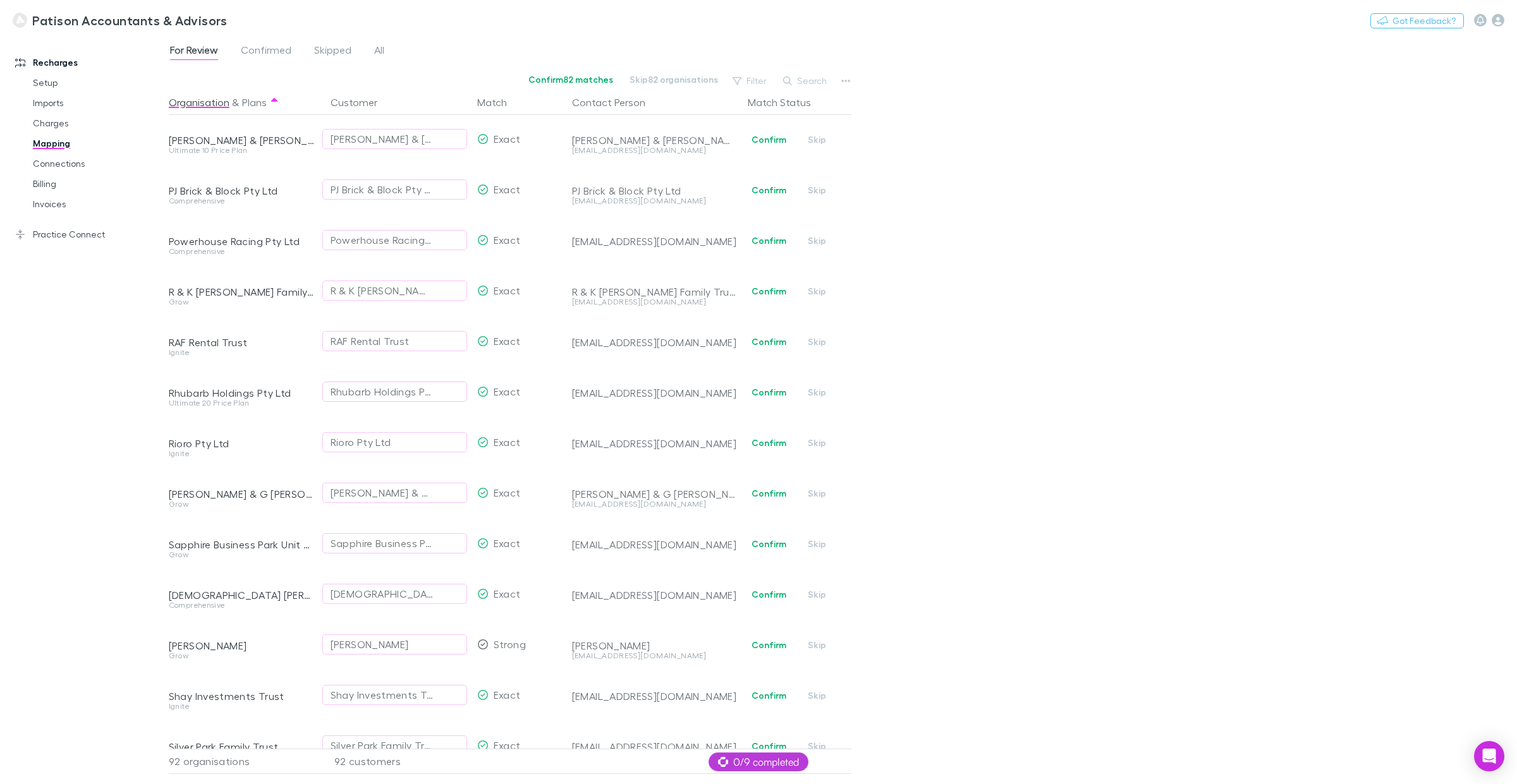
scroll to position [2665, 0]
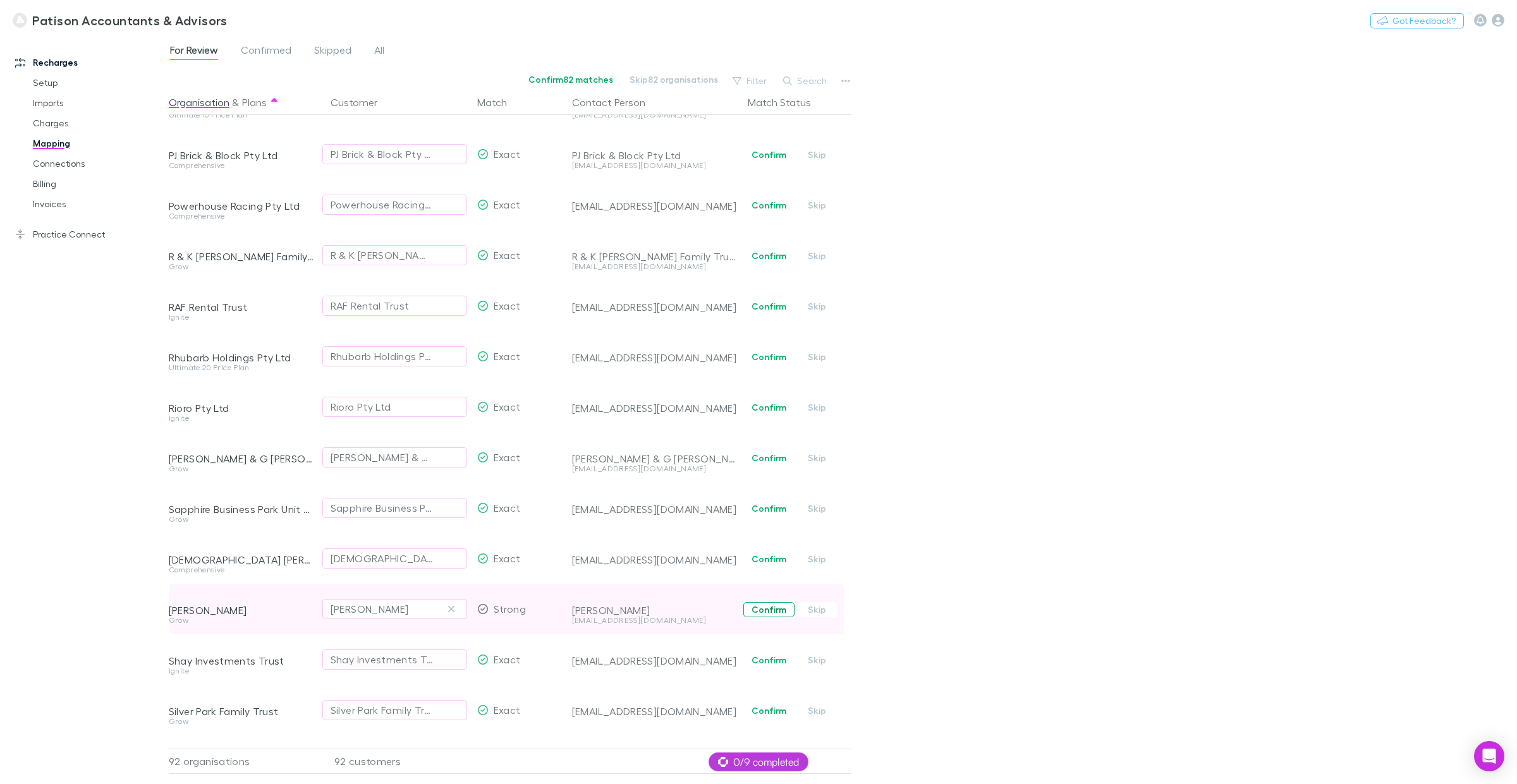
click at [771, 597] on button "Confirm" at bounding box center [768, 610] width 51 height 15
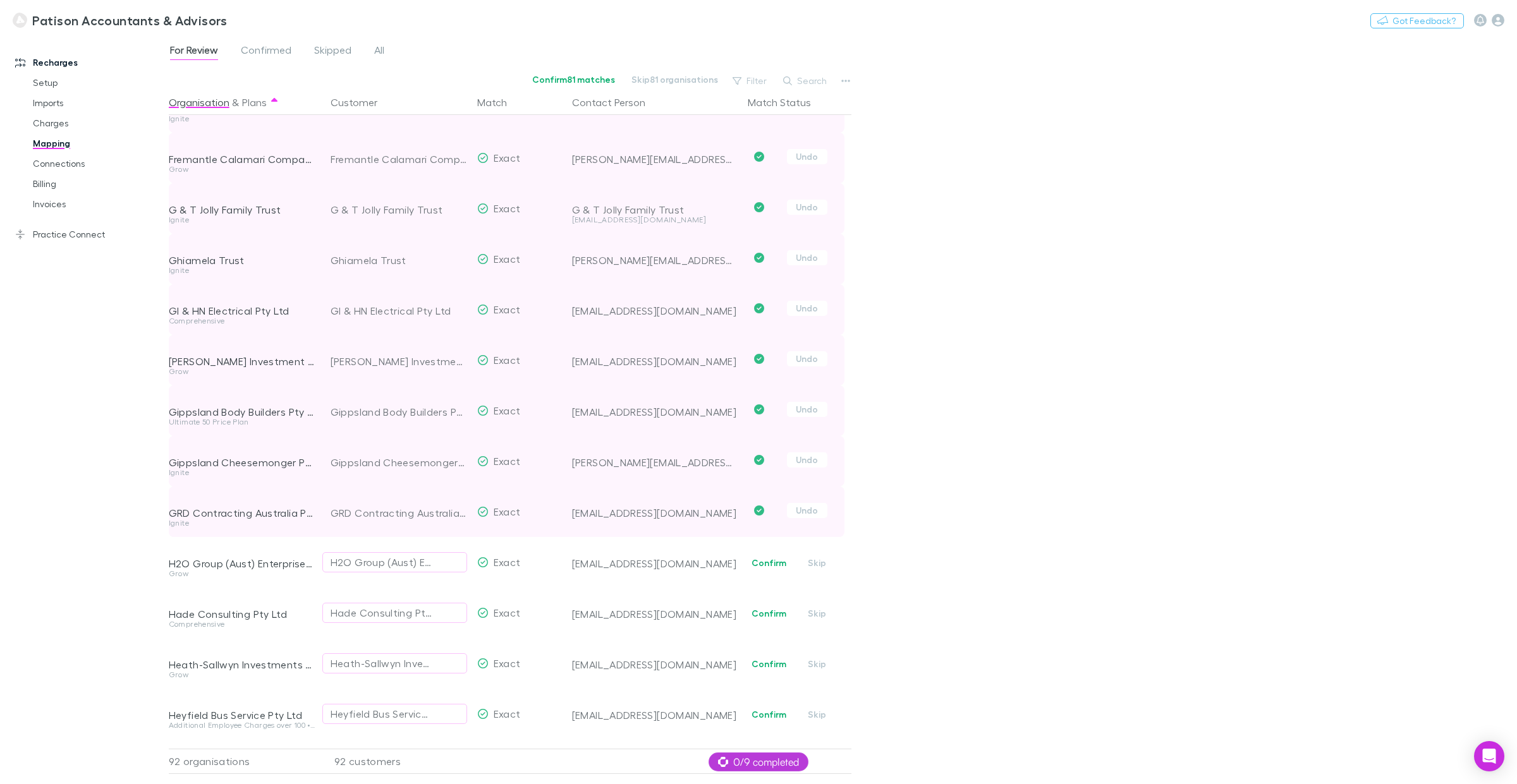
scroll to position [0, 0]
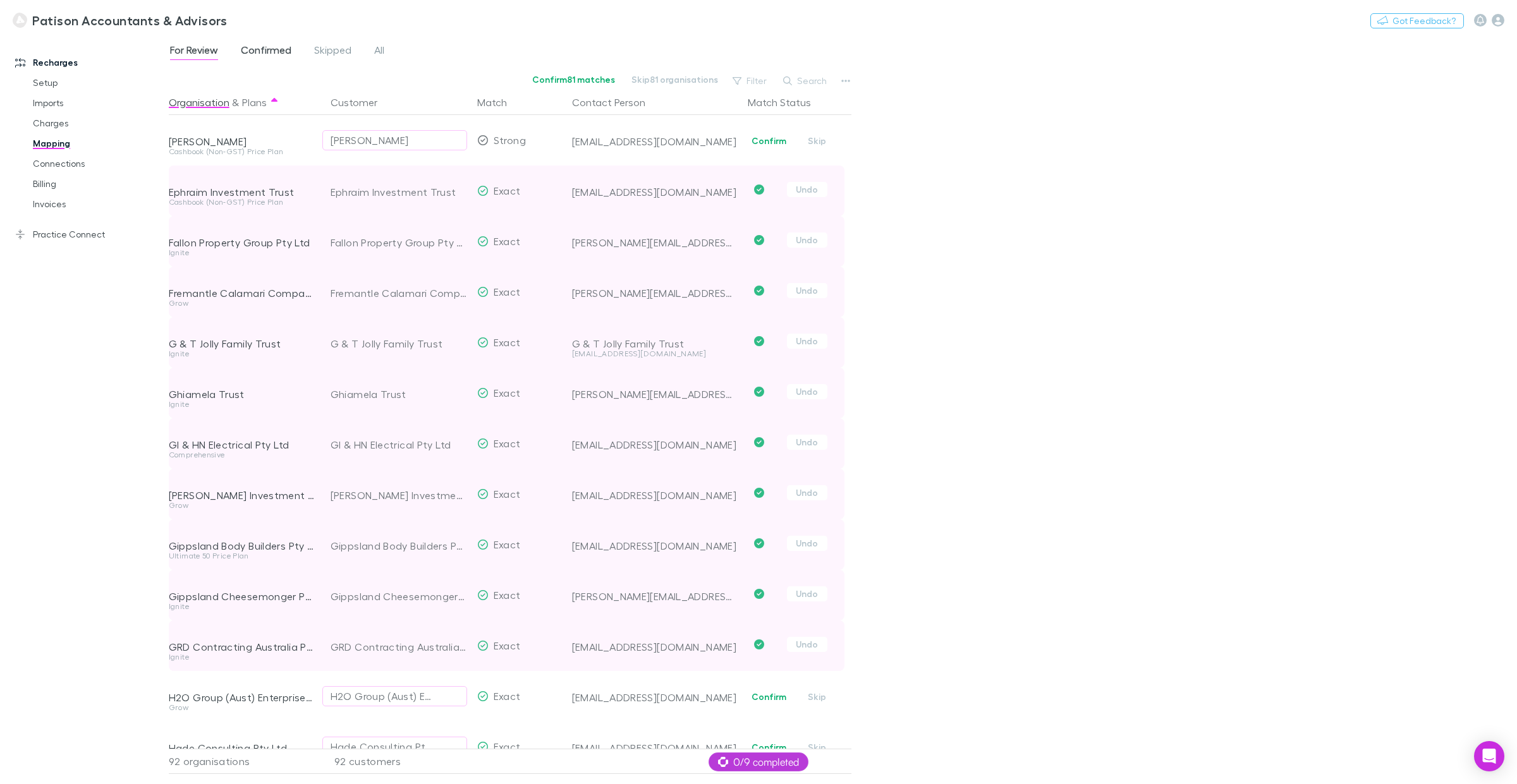
click at [256, 48] on span "Confirmed" at bounding box center [266, 52] width 51 height 16
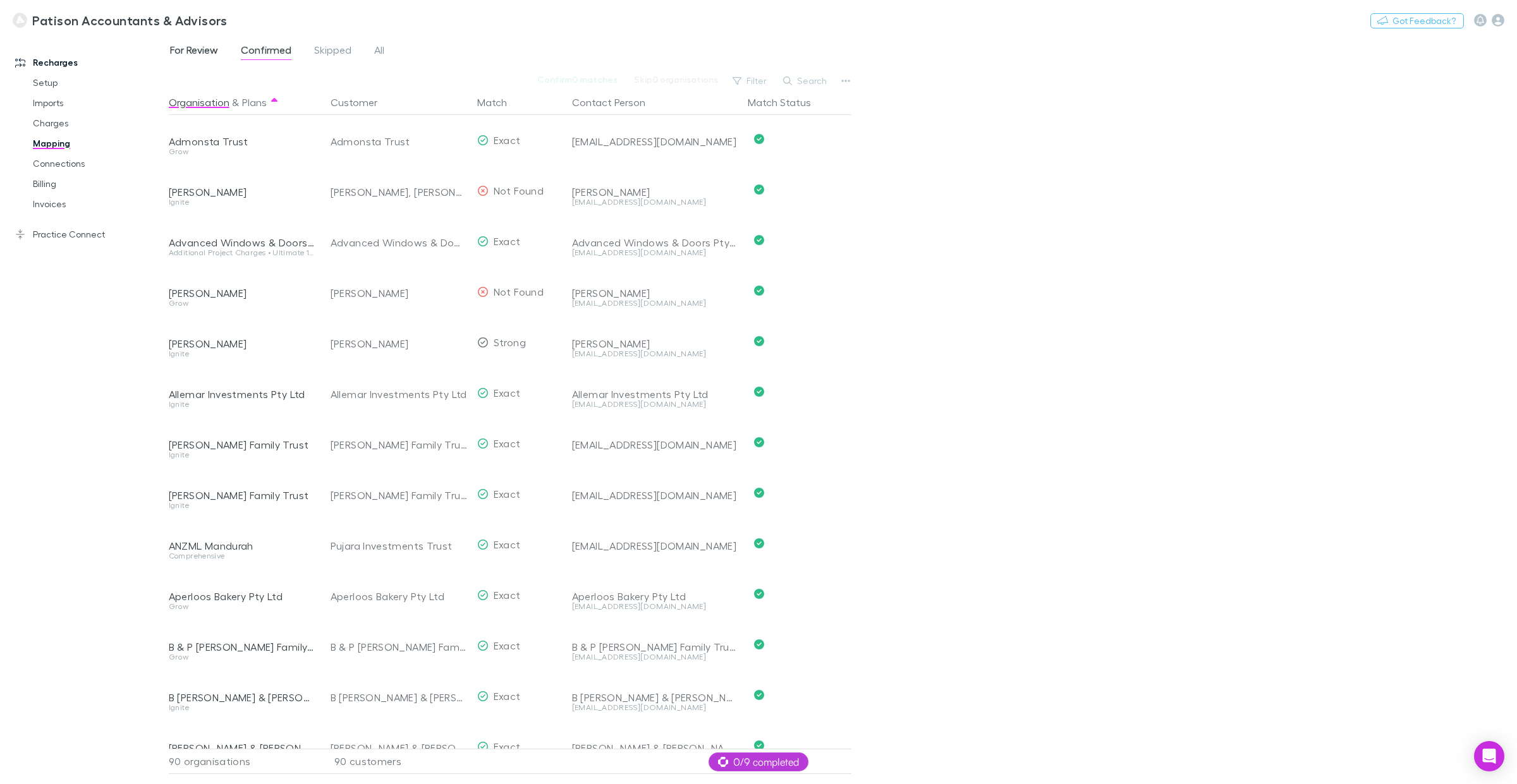
click at [187, 52] on span "For Review" at bounding box center [194, 52] width 48 height 16
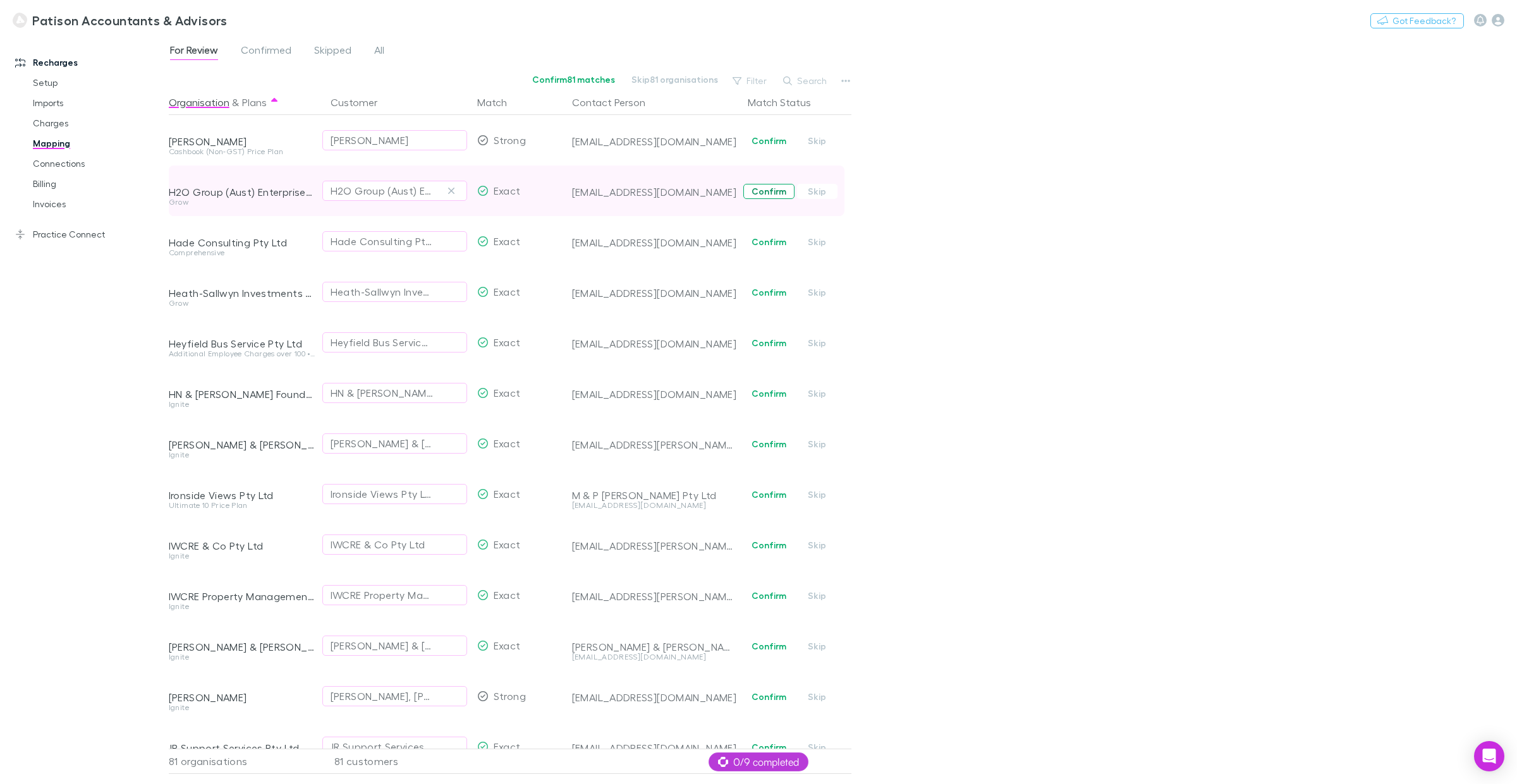
click at [769, 193] on button "Confirm" at bounding box center [768, 191] width 51 height 15
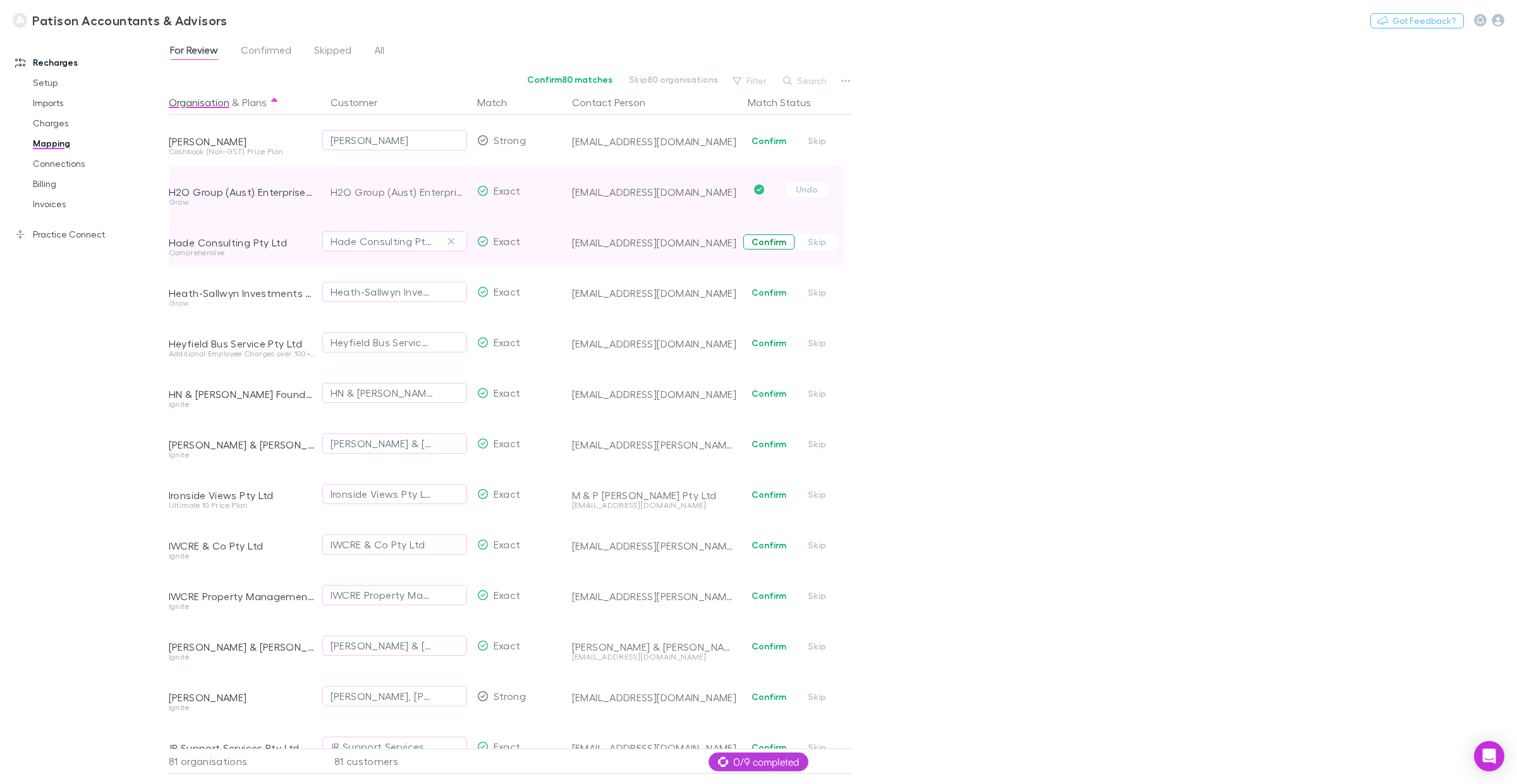
click at [762, 246] on button "Confirm" at bounding box center [768, 241] width 51 height 15
click at [762, 296] on button "Confirm" at bounding box center [768, 292] width 51 height 15
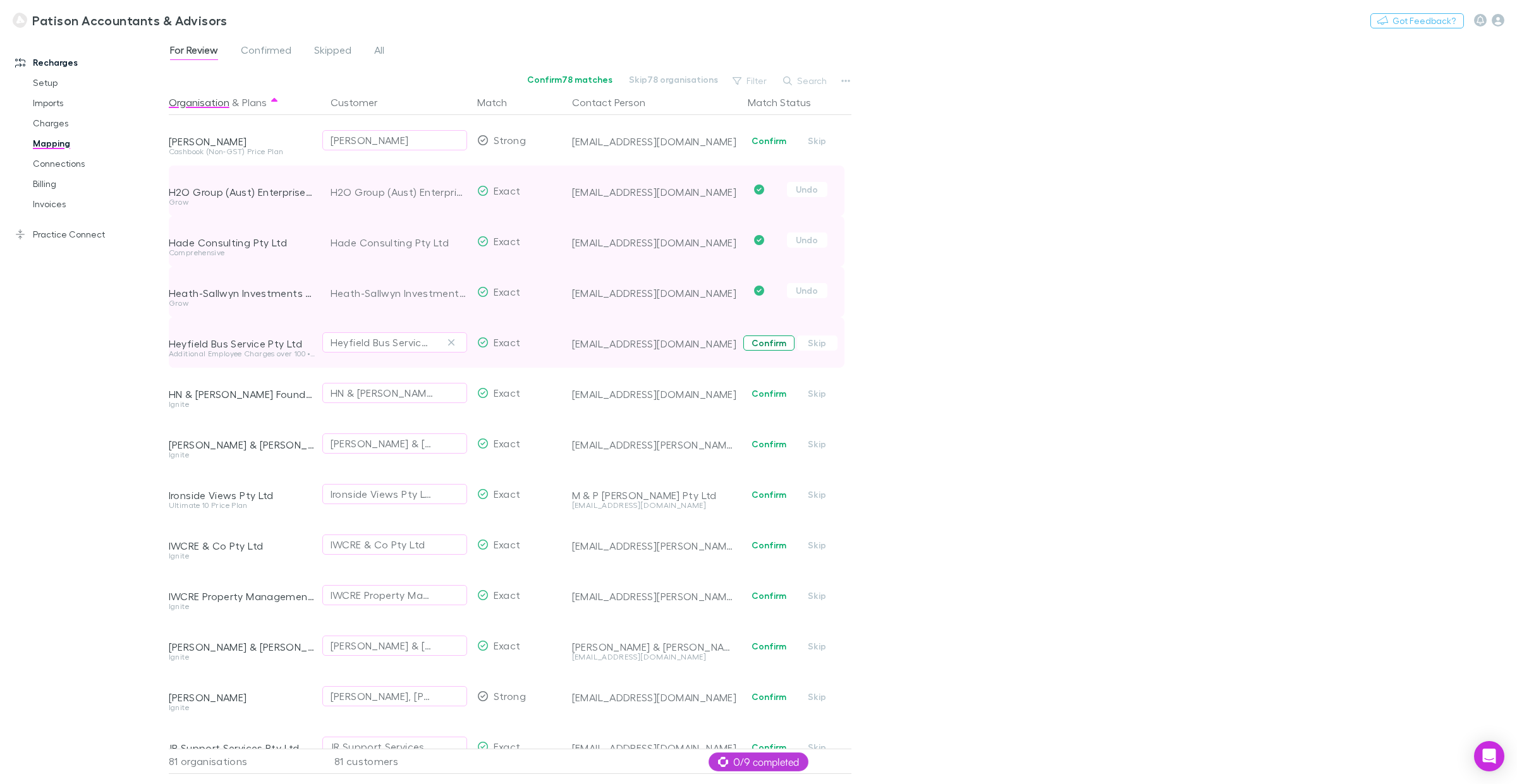
click at [763, 346] on button "Confirm" at bounding box center [768, 343] width 51 height 15
click at [775, 390] on button "Confirm" at bounding box center [768, 393] width 51 height 15
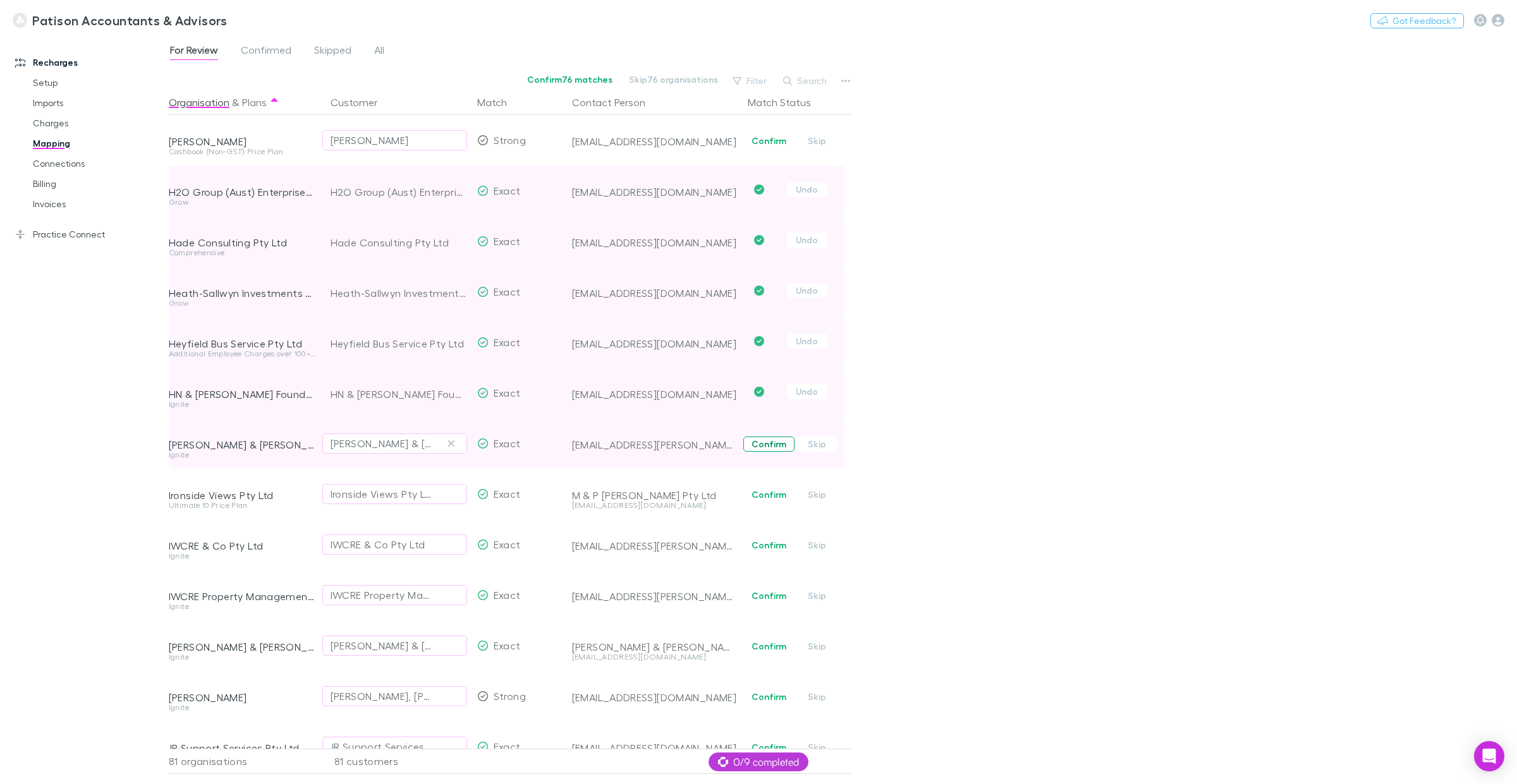
click at [767, 447] on button "Confirm" at bounding box center [768, 444] width 51 height 15
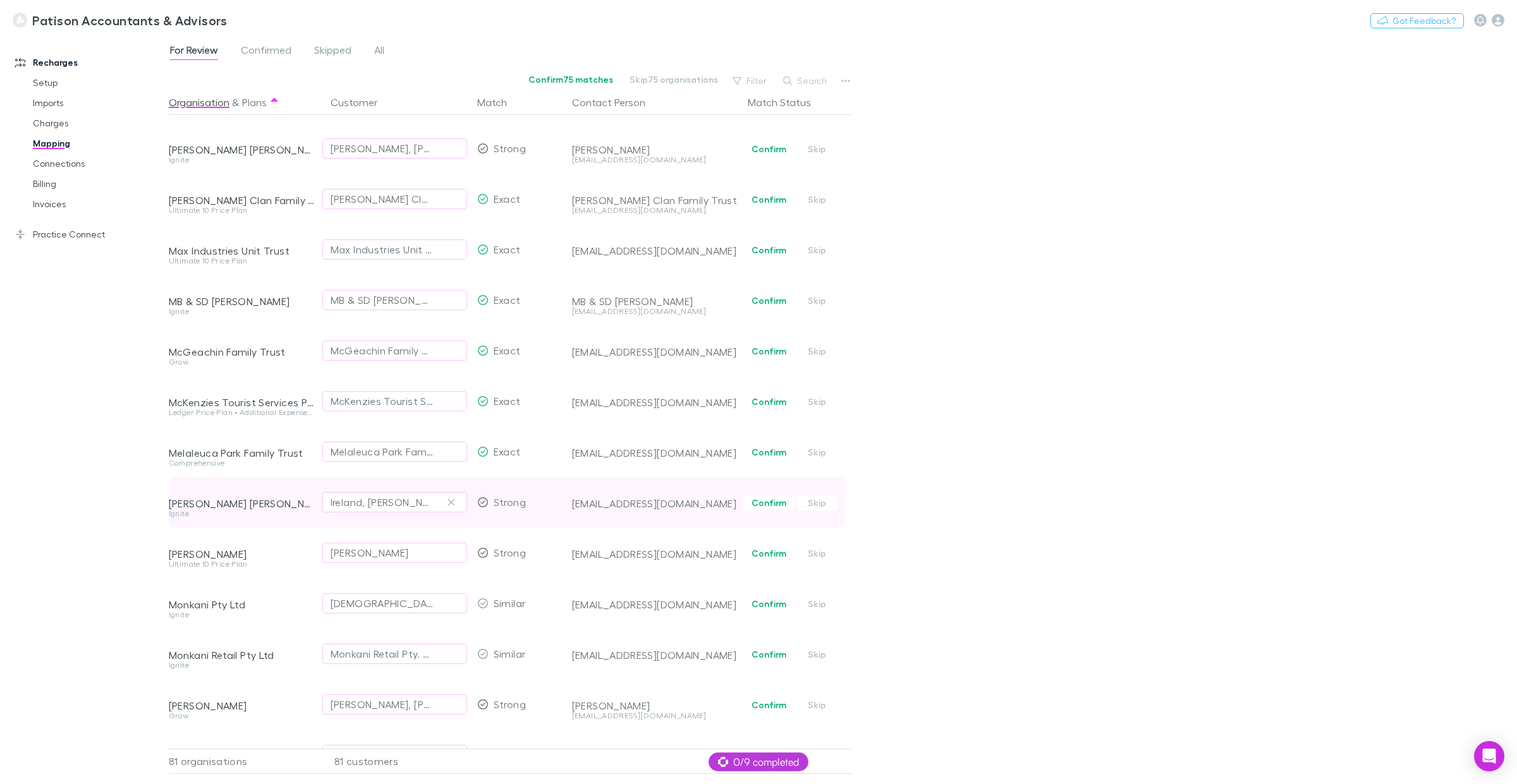
scroll to position [1164, 0]
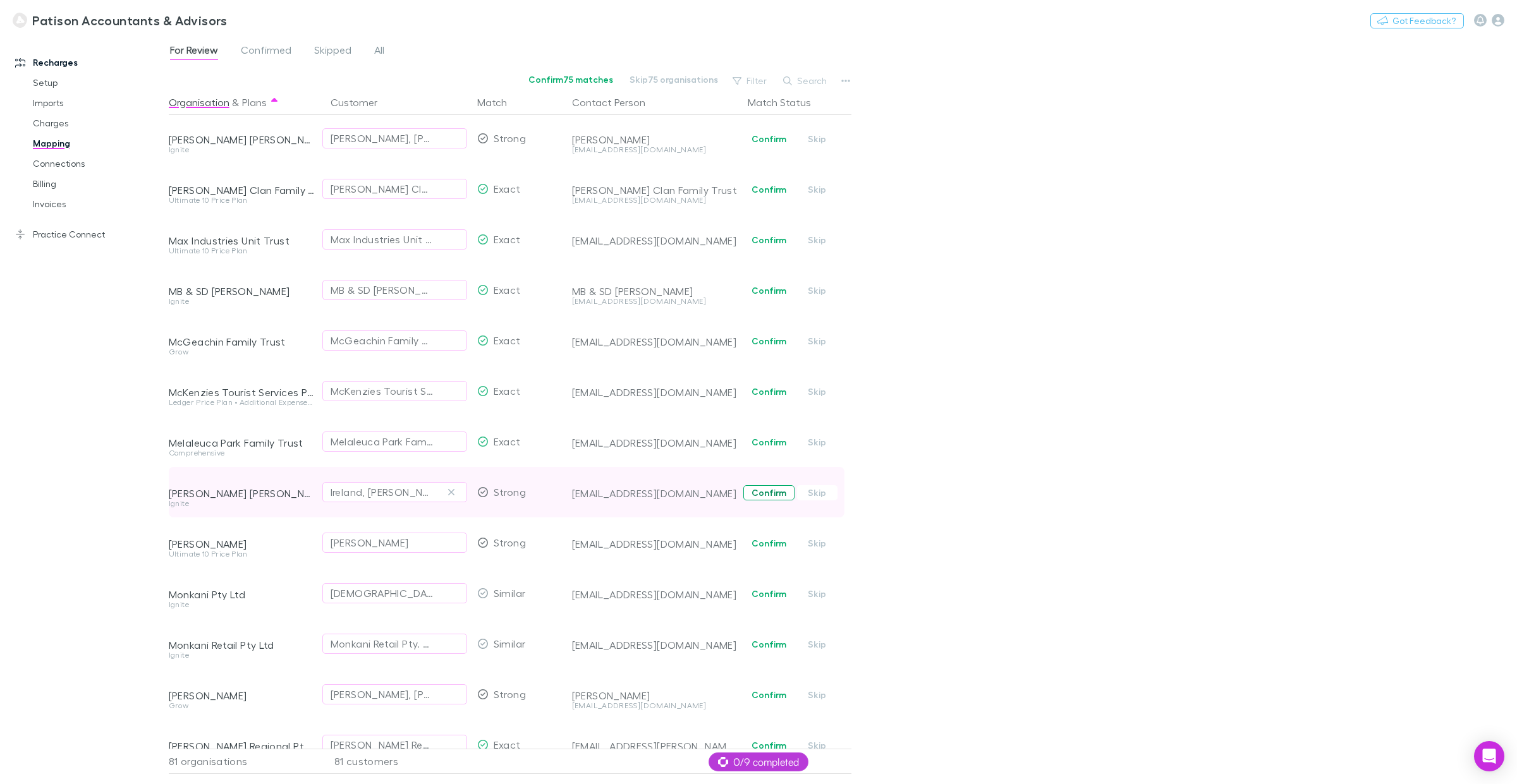
click at [760, 493] on button "Confirm" at bounding box center [768, 493] width 51 height 15
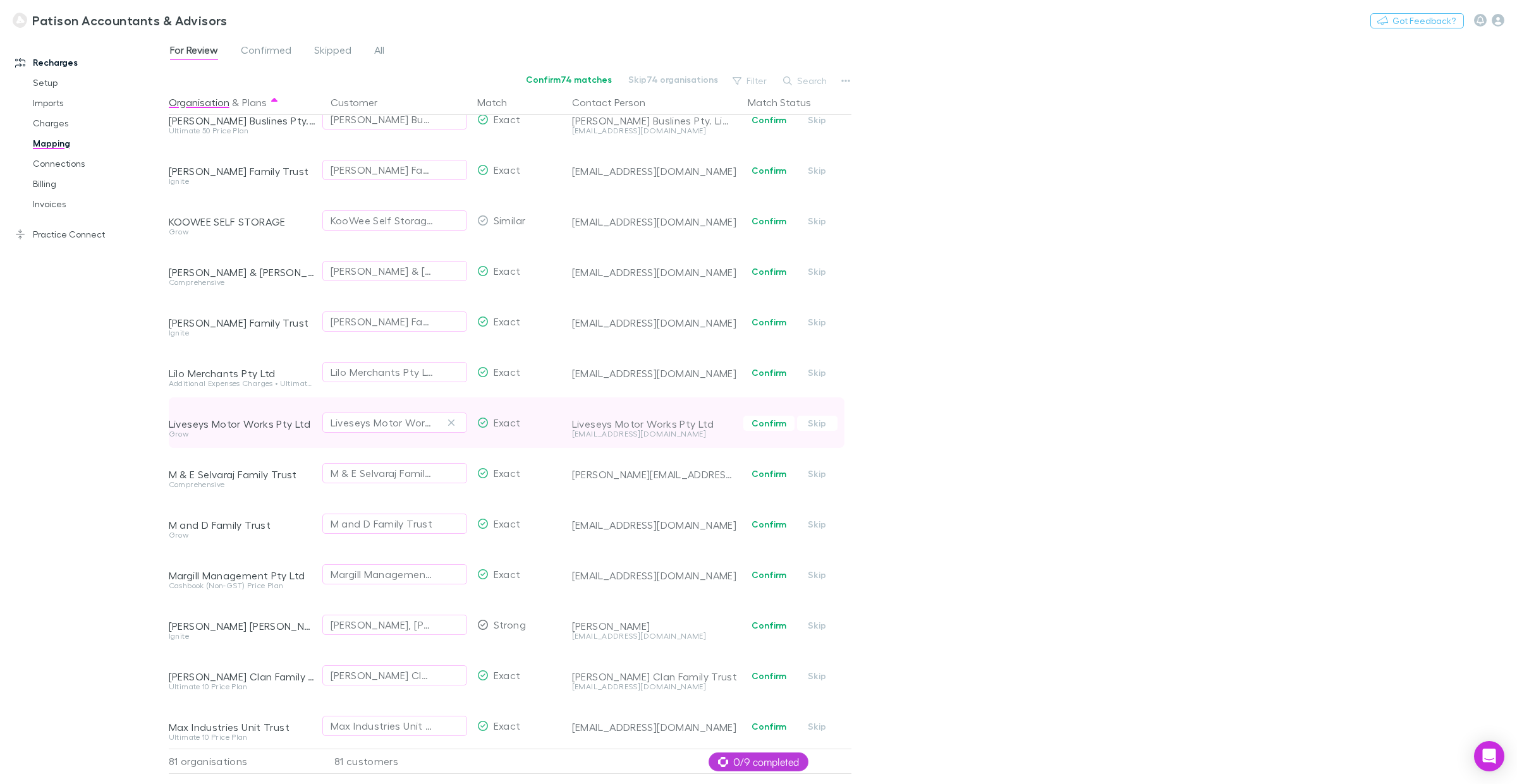
scroll to position [652, 0]
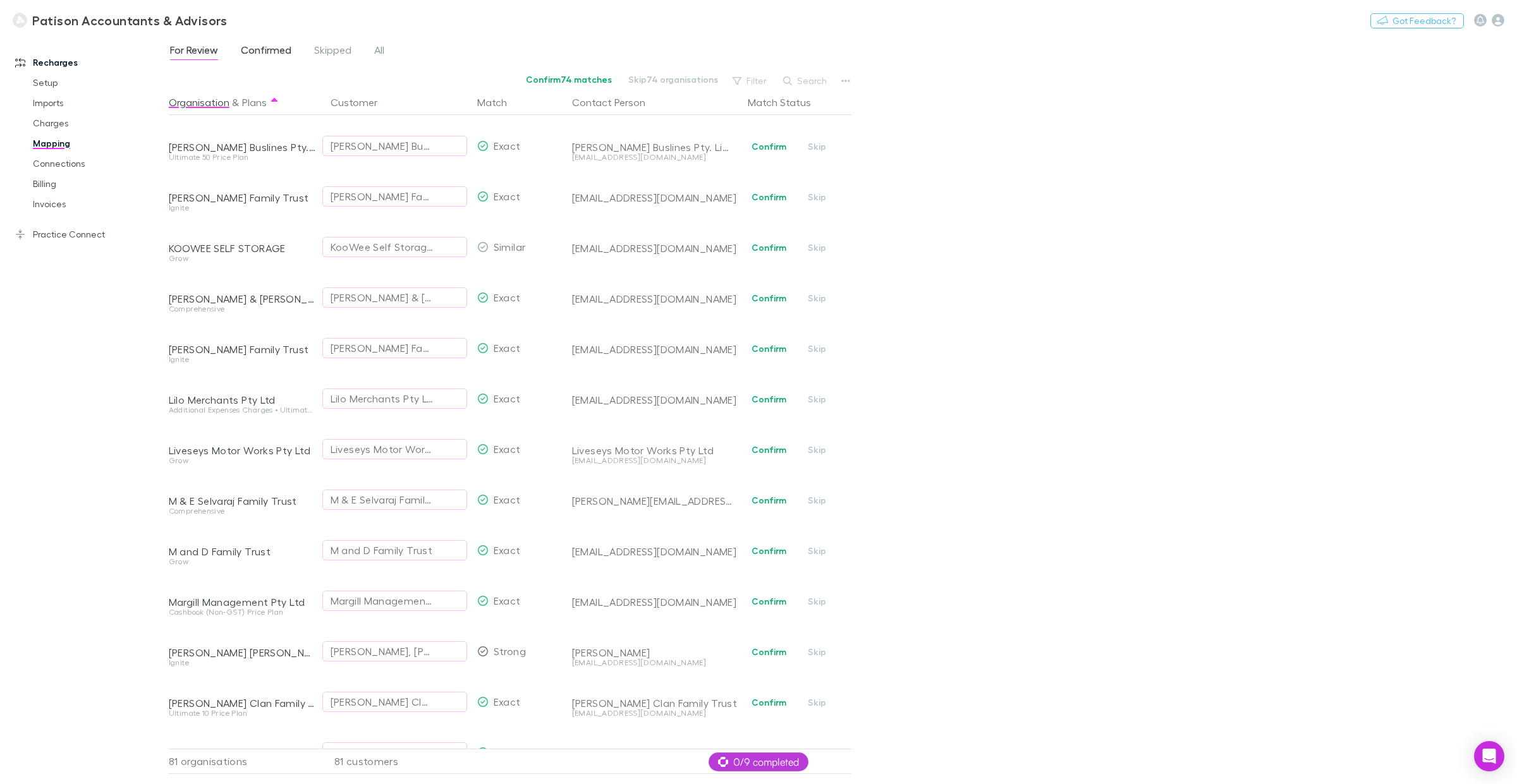
click at [271, 48] on span "Confirmed" at bounding box center [266, 52] width 51 height 16
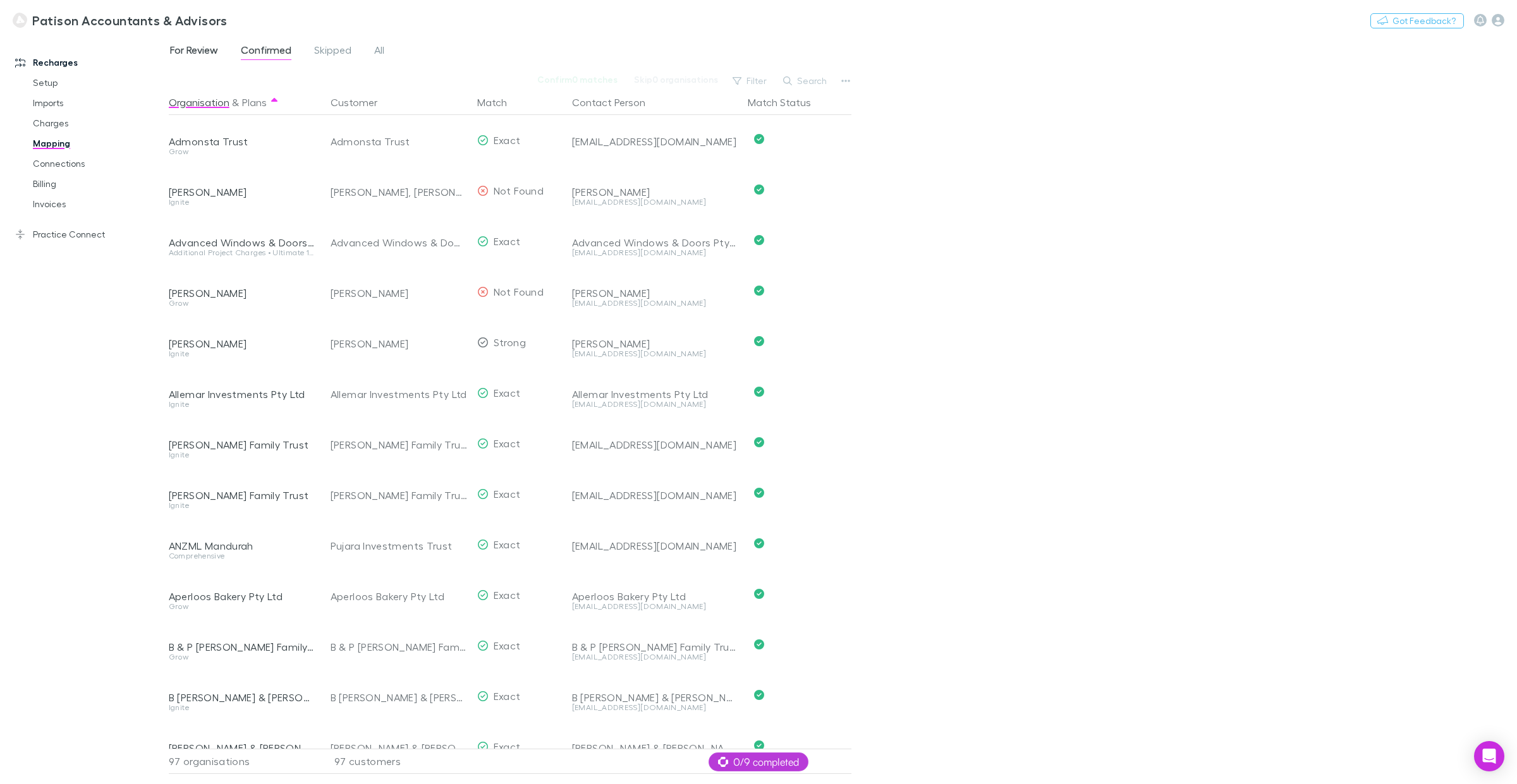
click at [200, 51] on span "For Review" at bounding box center [194, 52] width 48 height 16
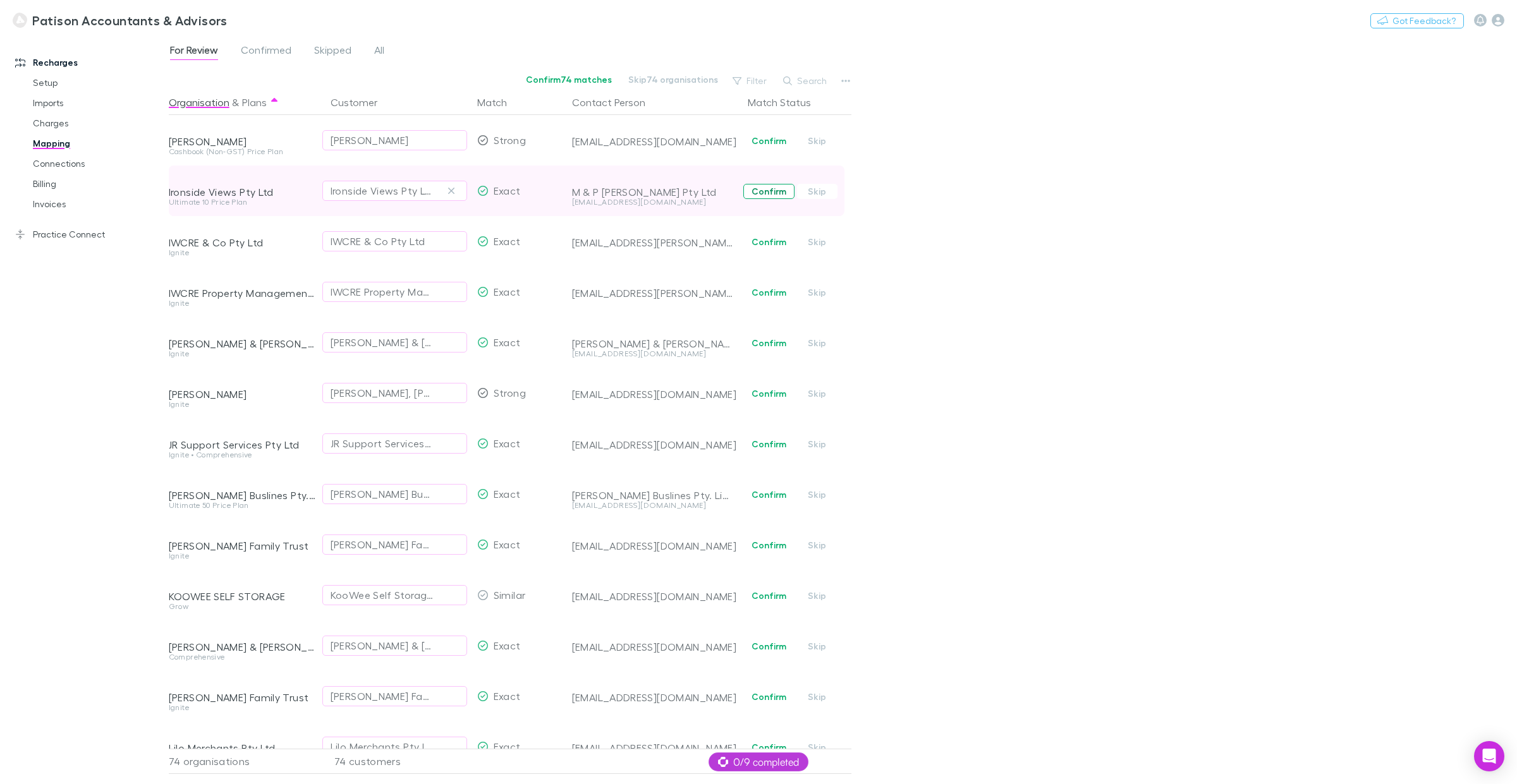
click at [769, 196] on button "Confirm" at bounding box center [768, 191] width 51 height 15
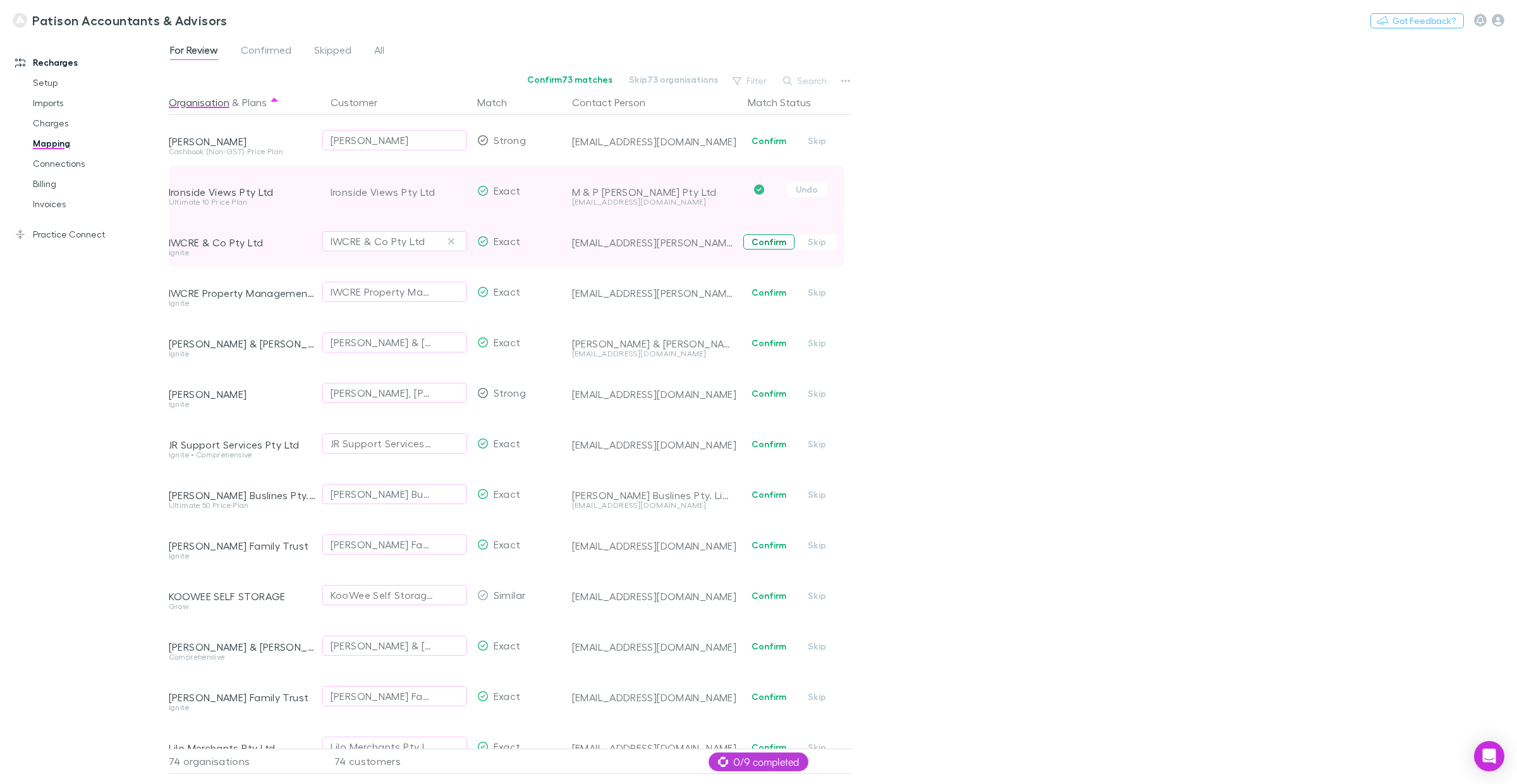
click at [766, 244] on button "Confirm" at bounding box center [768, 241] width 51 height 15
click at [766, 296] on button "Confirm" at bounding box center [768, 292] width 51 height 15
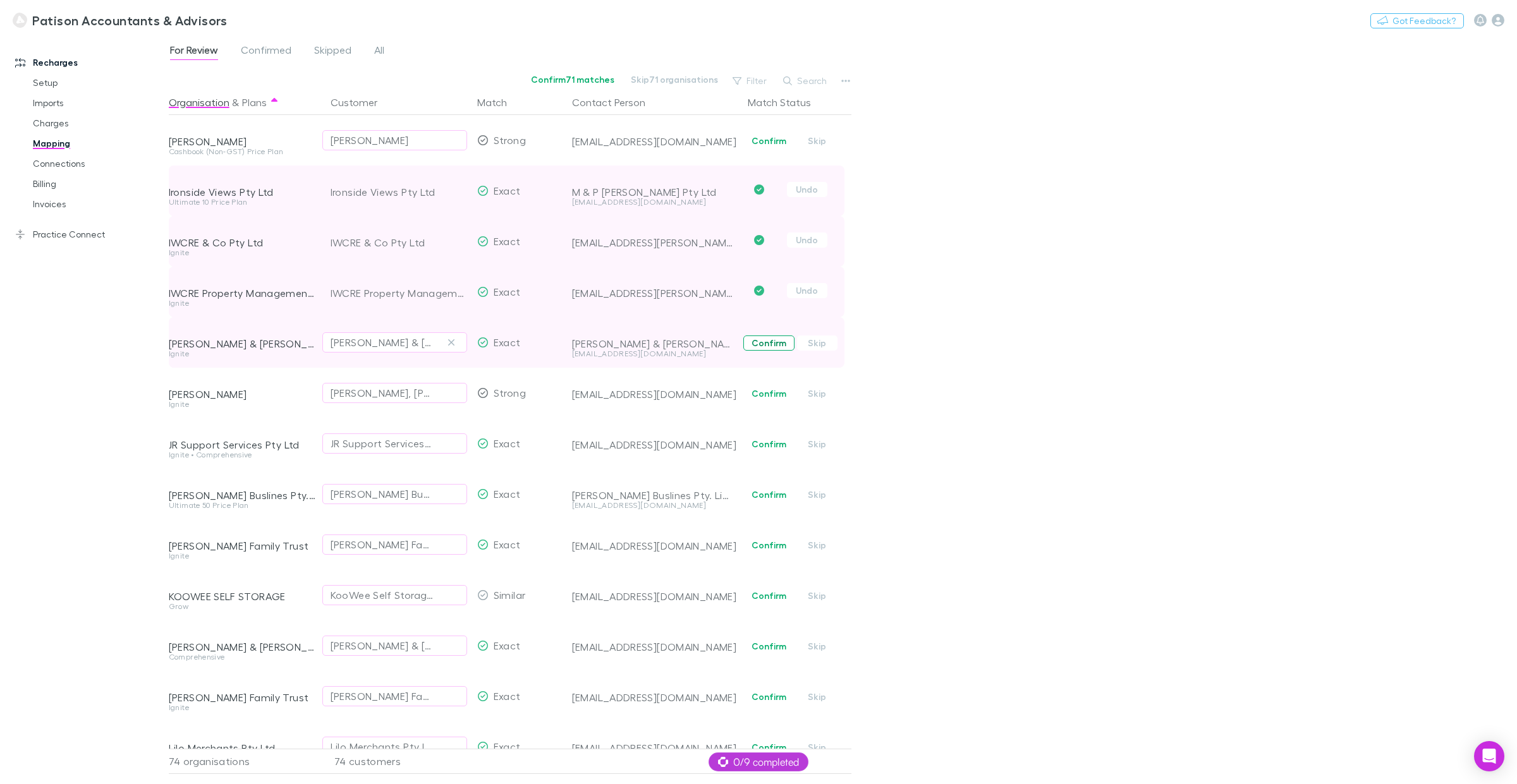
click at [770, 339] on button "Confirm" at bounding box center [768, 343] width 51 height 15
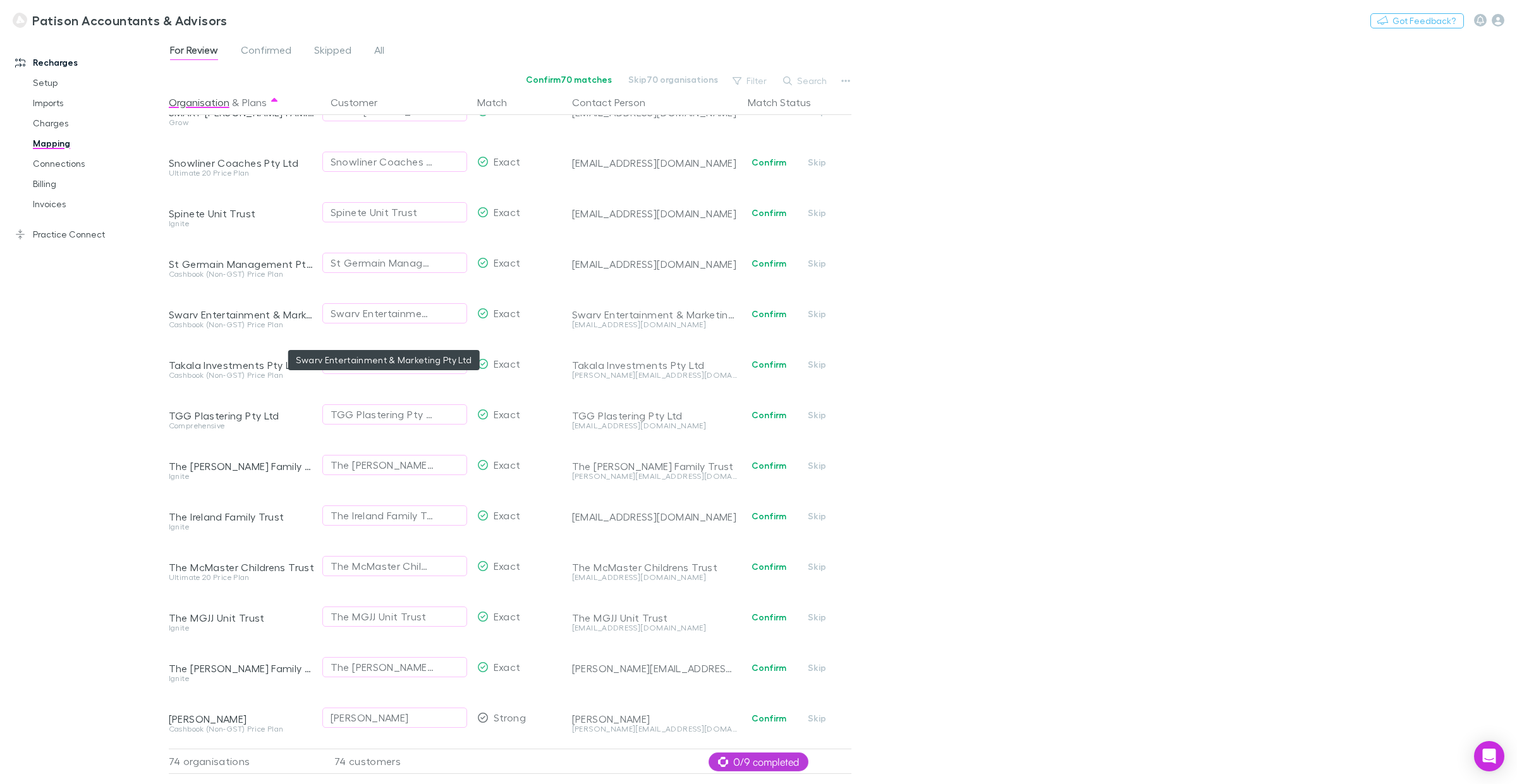
scroll to position [2499, 0]
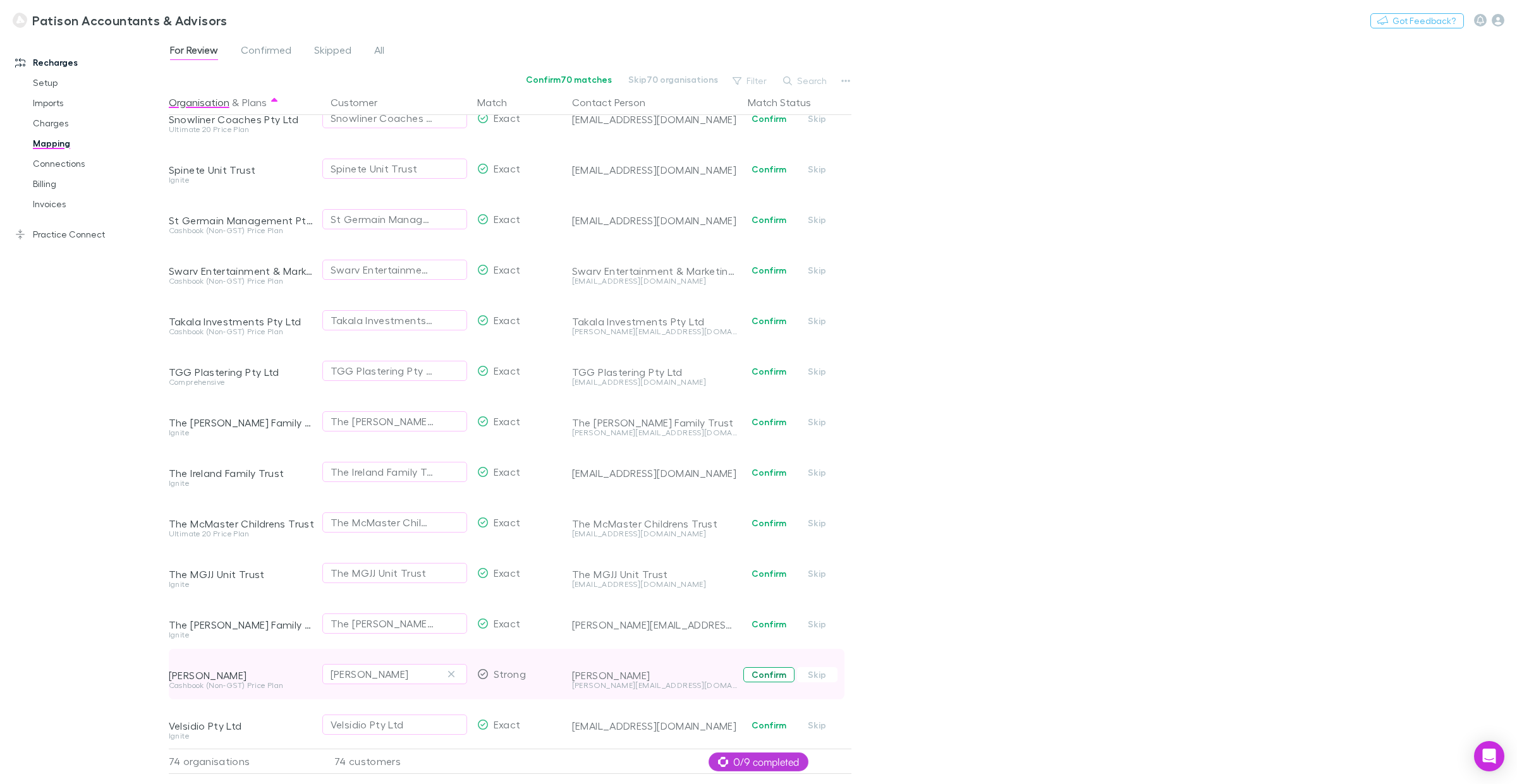
click at [766, 597] on button "Confirm" at bounding box center [768, 675] width 51 height 15
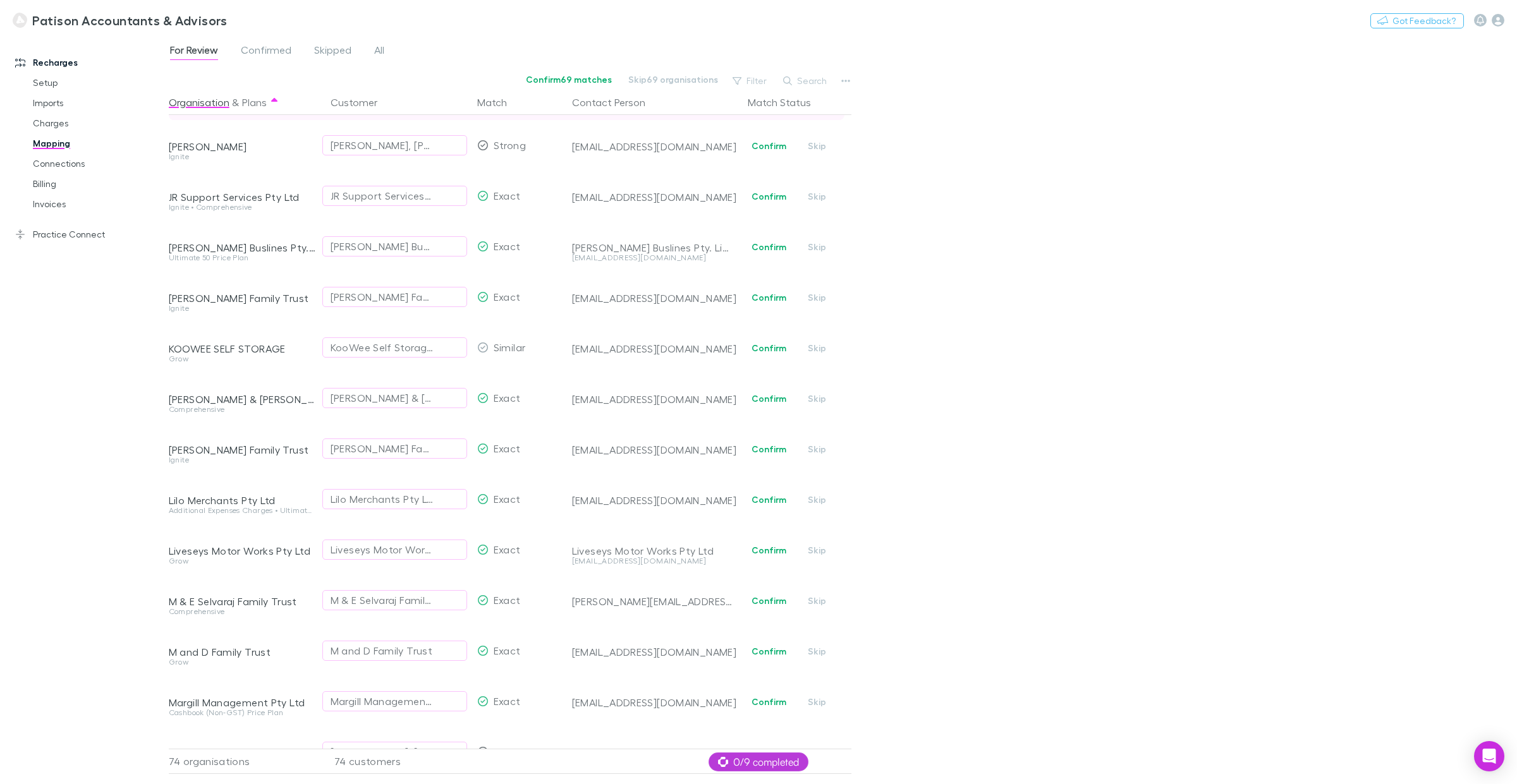
scroll to position [0, 0]
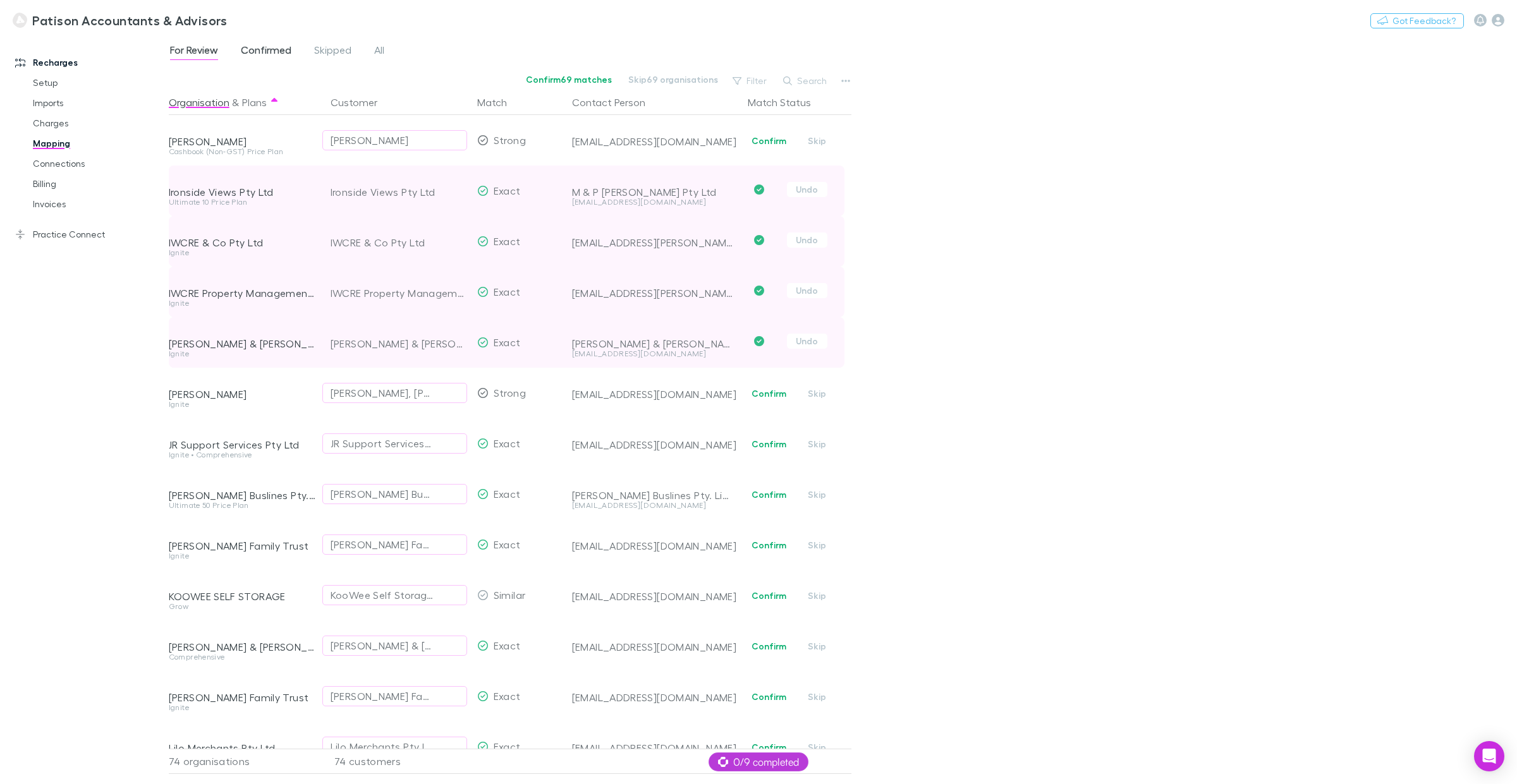
click at [270, 51] on span "Confirmed" at bounding box center [266, 52] width 51 height 16
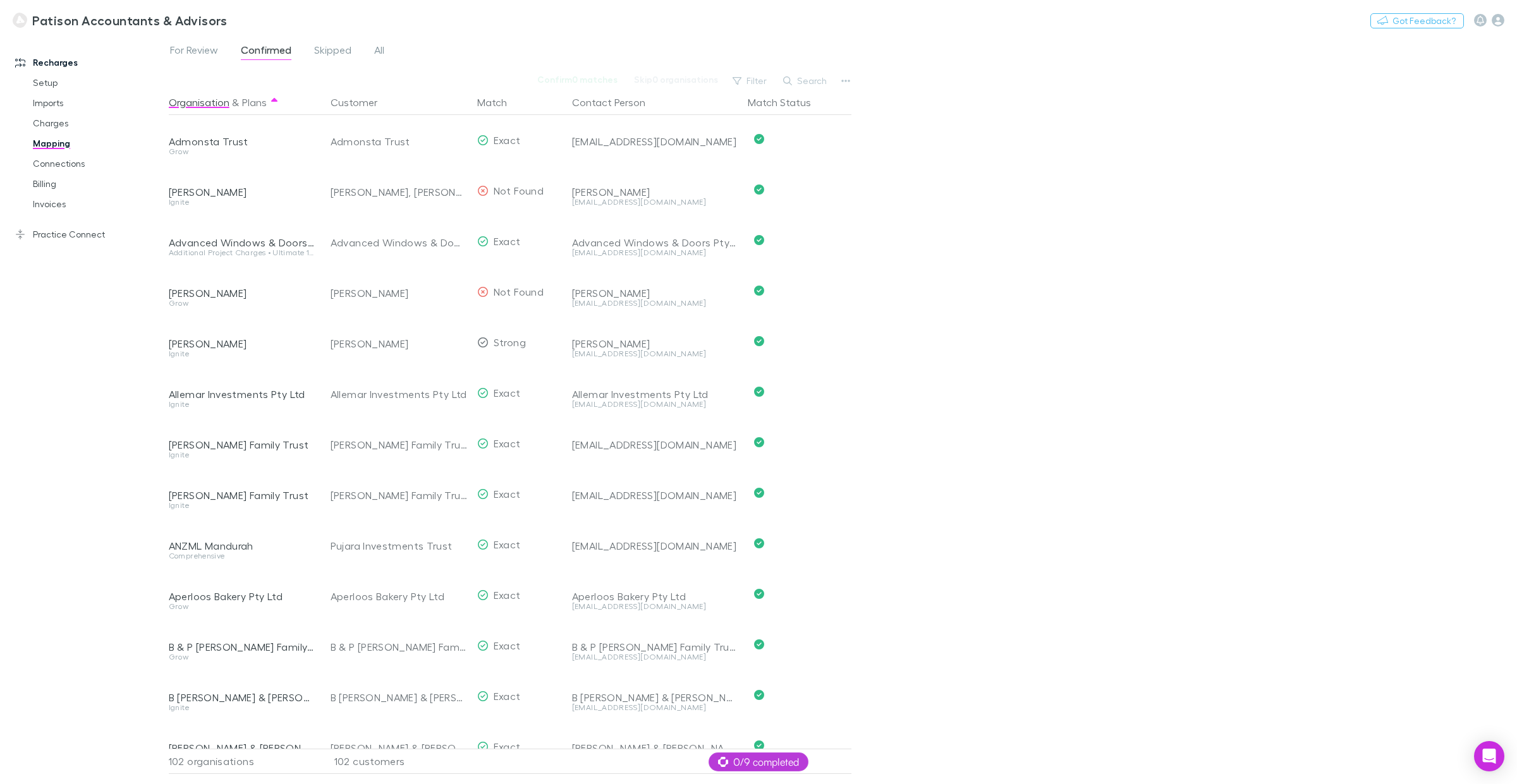
click at [197, 54] on span "For Review" at bounding box center [194, 52] width 48 height 16
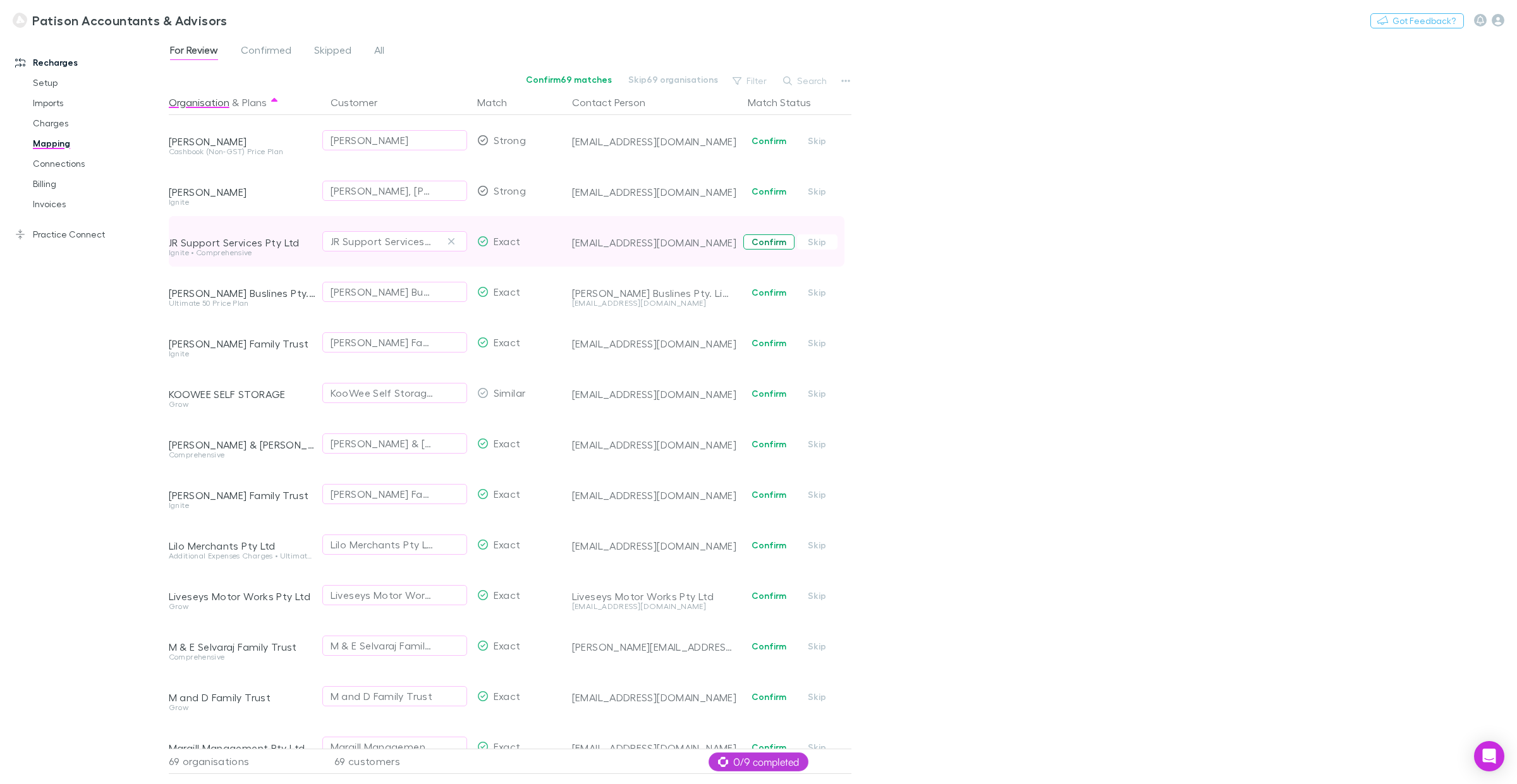
click at [761, 245] on button "Confirm" at bounding box center [768, 241] width 51 height 15
click at [773, 287] on button "Confirm" at bounding box center [768, 292] width 51 height 15
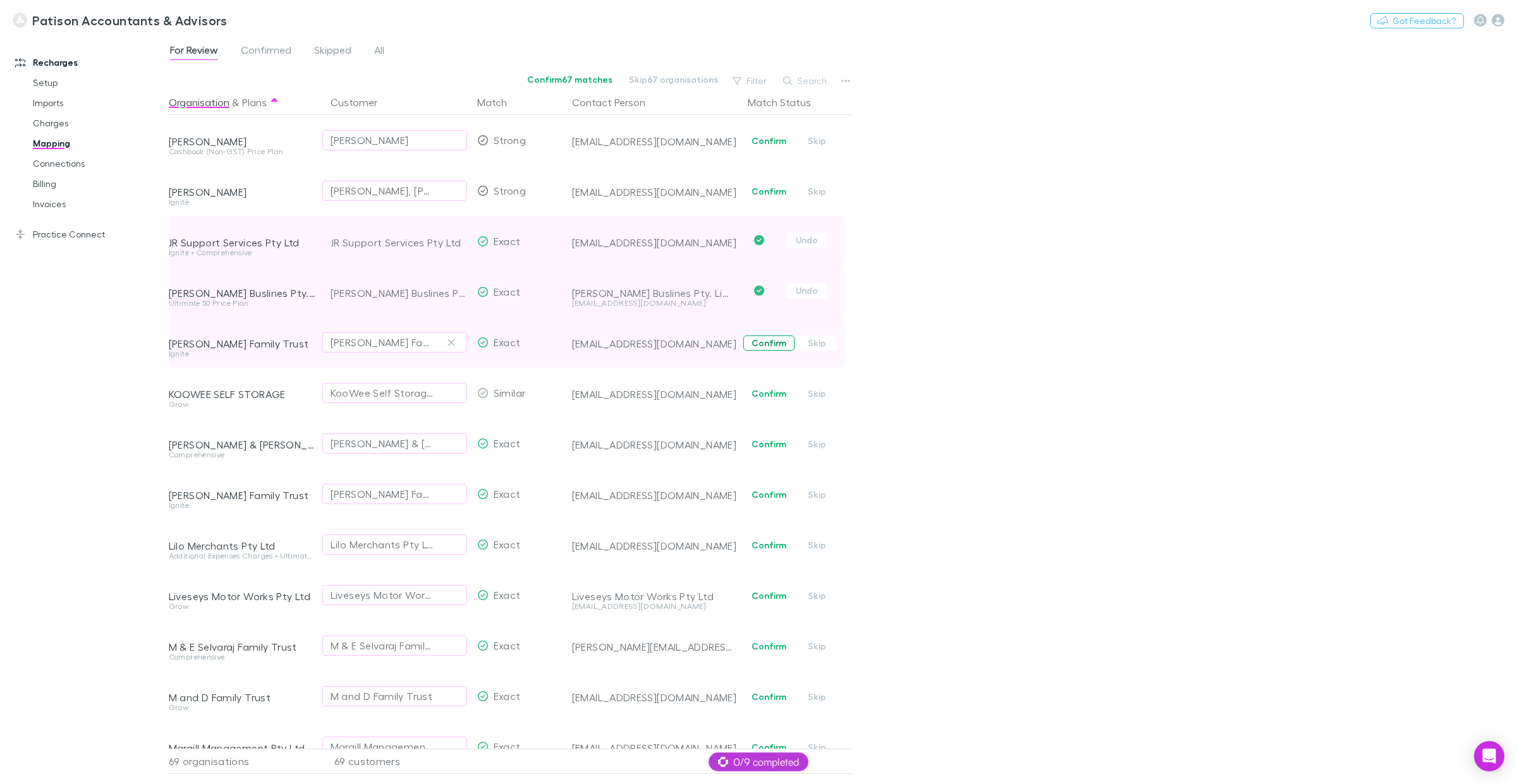
click at [768, 342] on button "Confirm" at bounding box center [768, 343] width 51 height 15
click at [775, 389] on button "Confirm" at bounding box center [768, 393] width 51 height 15
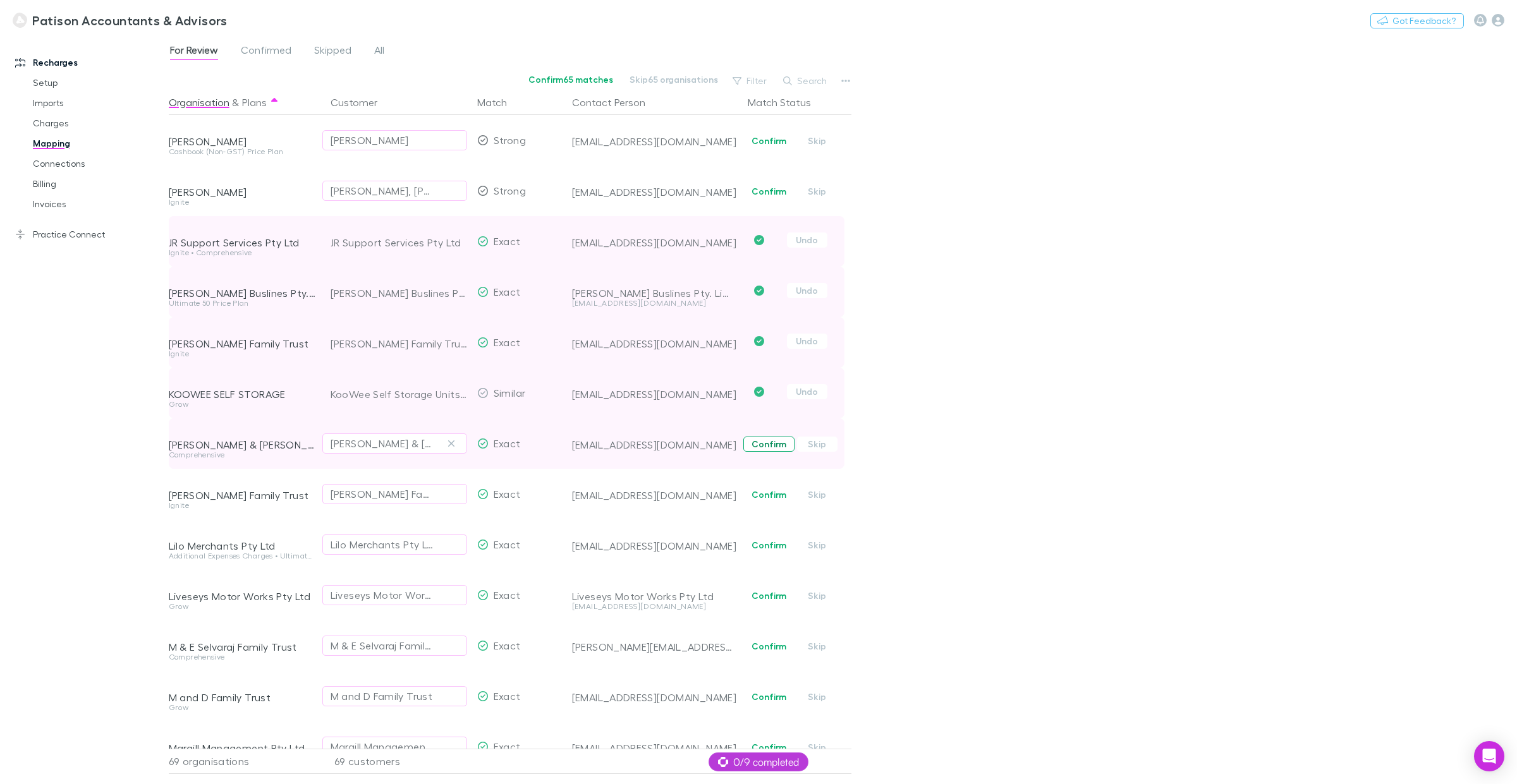
click at [760, 449] on button "Confirm" at bounding box center [768, 444] width 51 height 15
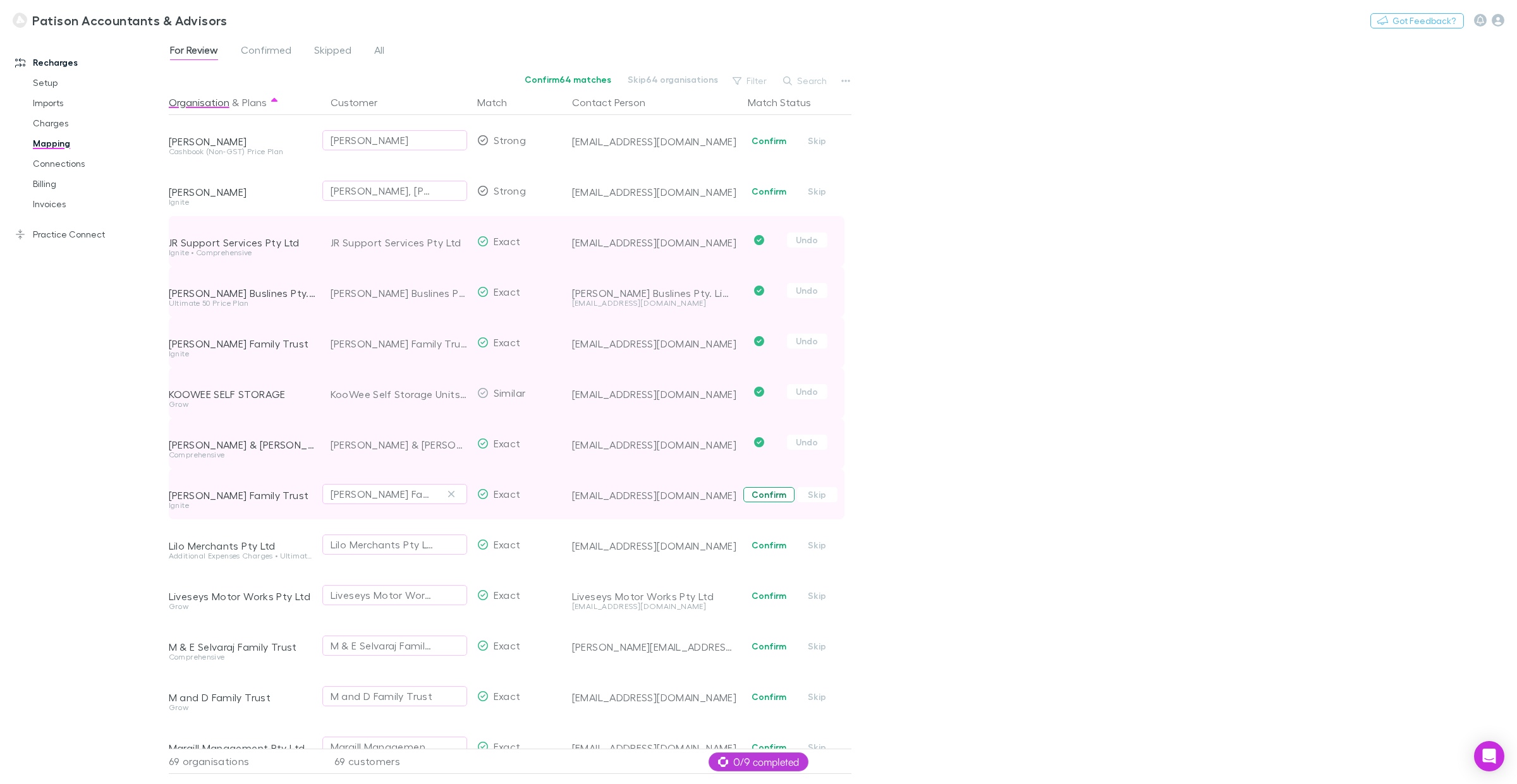
click at [775, 497] on button "Confirm" at bounding box center [768, 494] width 51 height 15
click at [763, 550] on button "Confirm" at bounding box center [768, 545] width 51 height 15
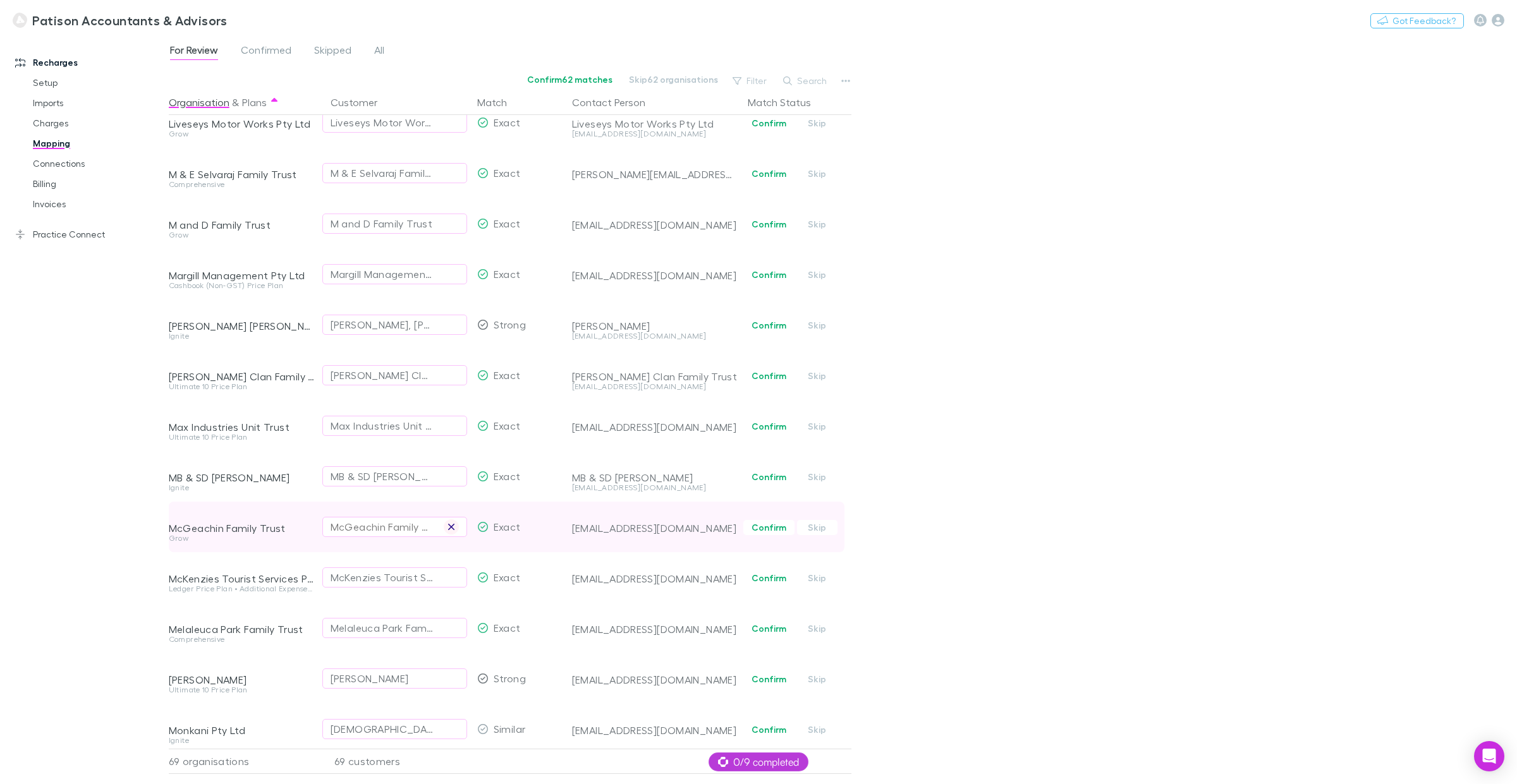
scroll to position [514, 0]
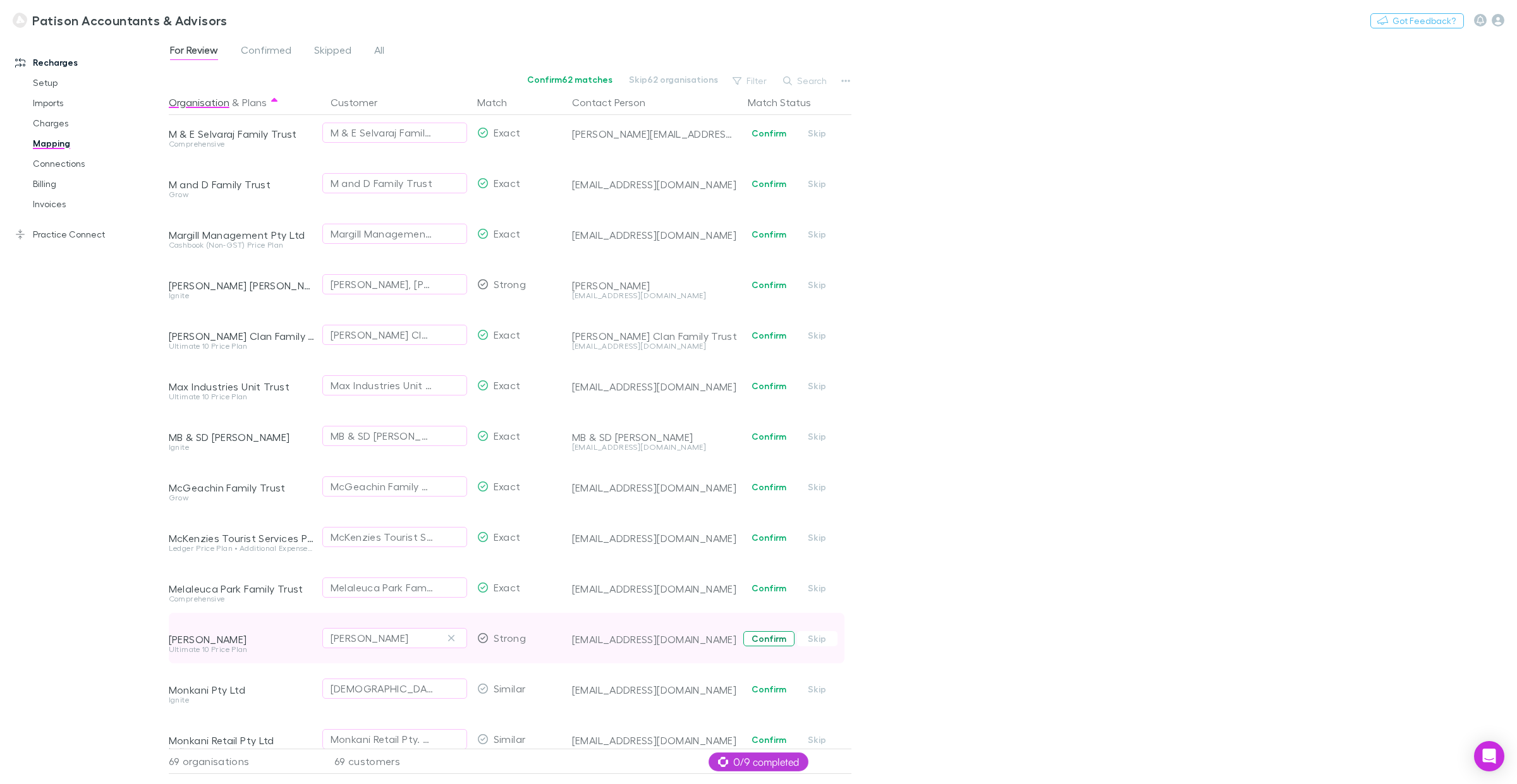
click at [763, 597] on button "Confirm" at bounding box center [768, 639] width 51 height 15
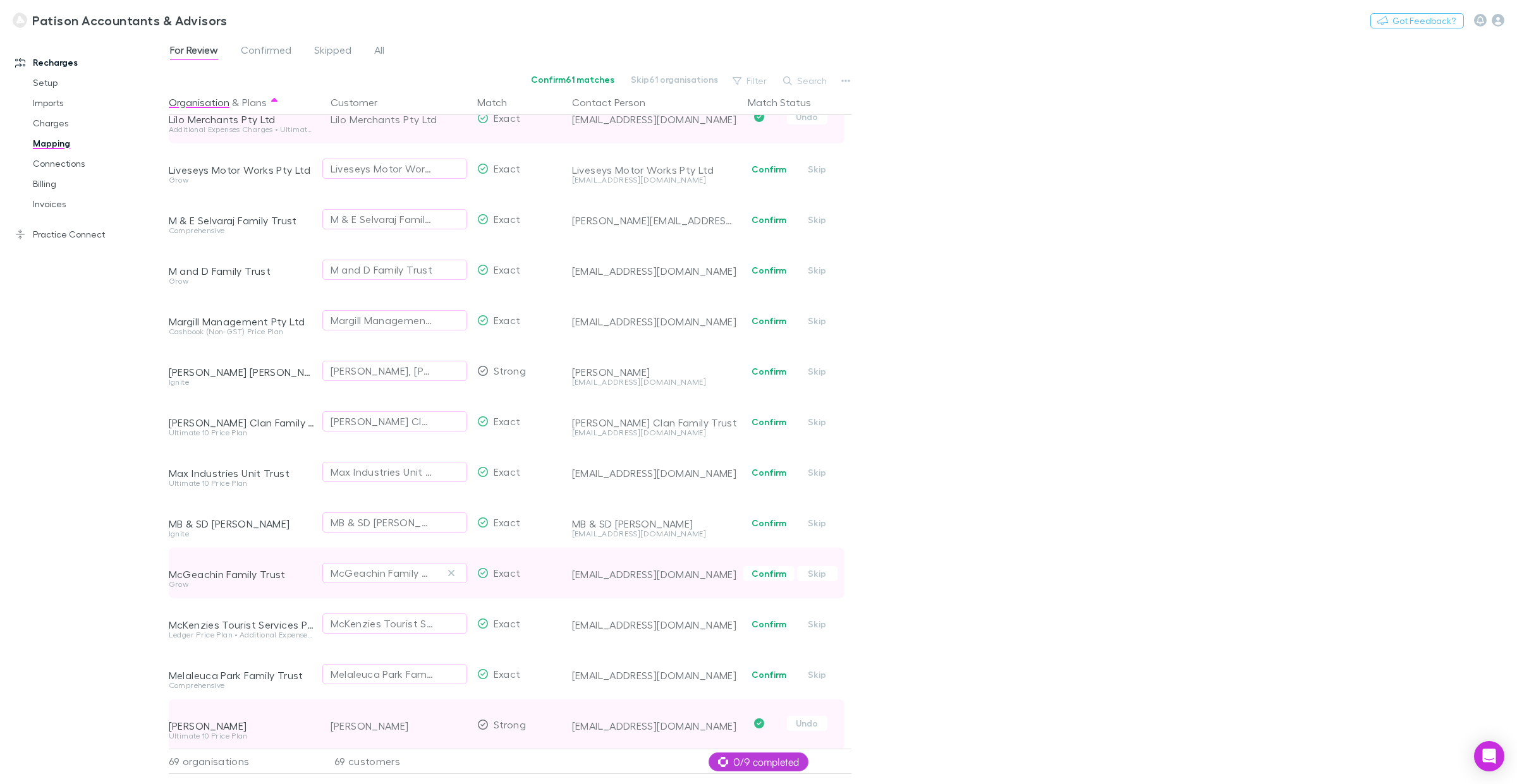
scroll to position [178, 0]
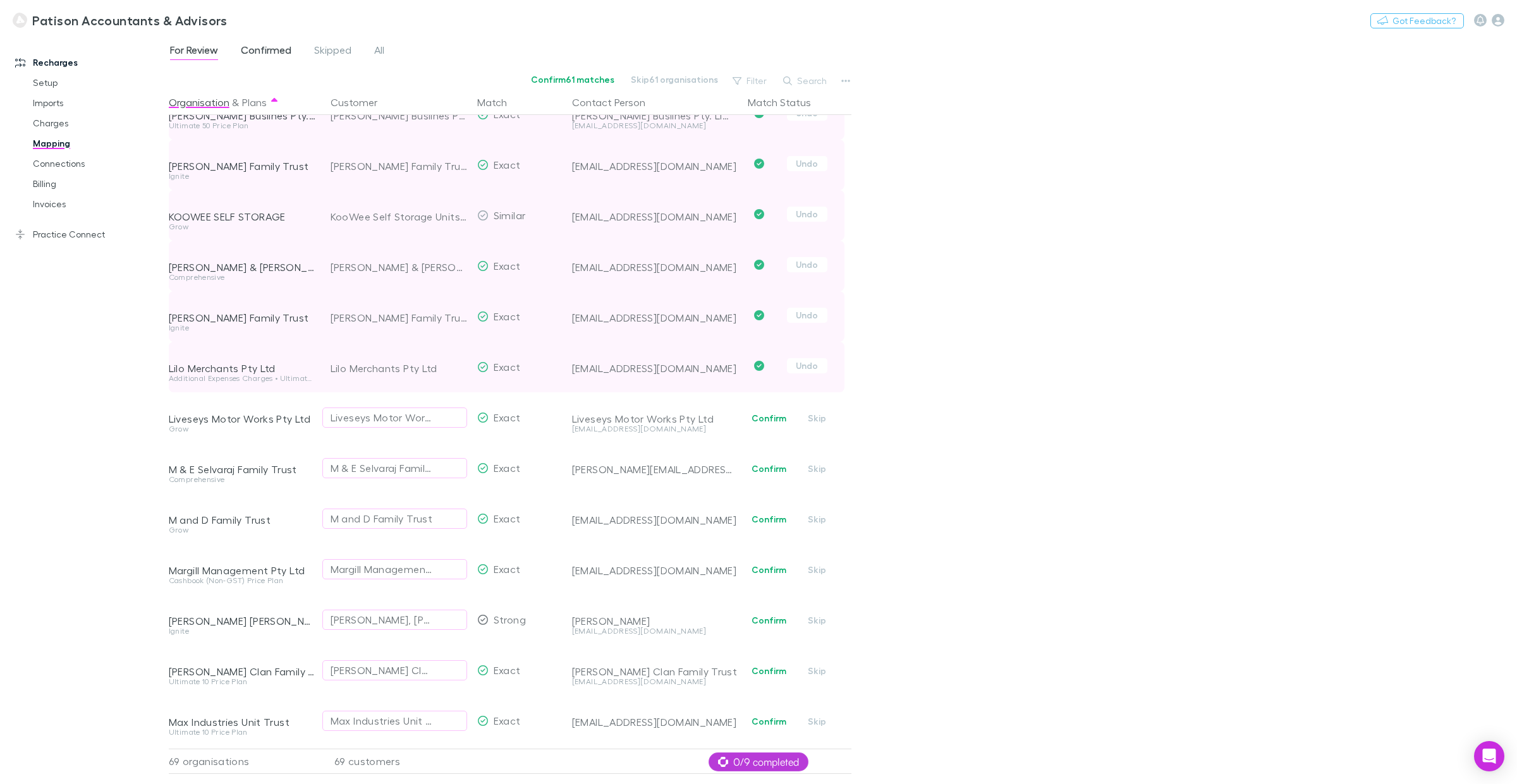
drag, startPoint x: 275, startPoint y: 54, endPoint x: 246, endPoint y: 57, distance: 29.2
click at [275, 54] on span "Confirmed" at bounding box center [266, 52] width 51 height 16
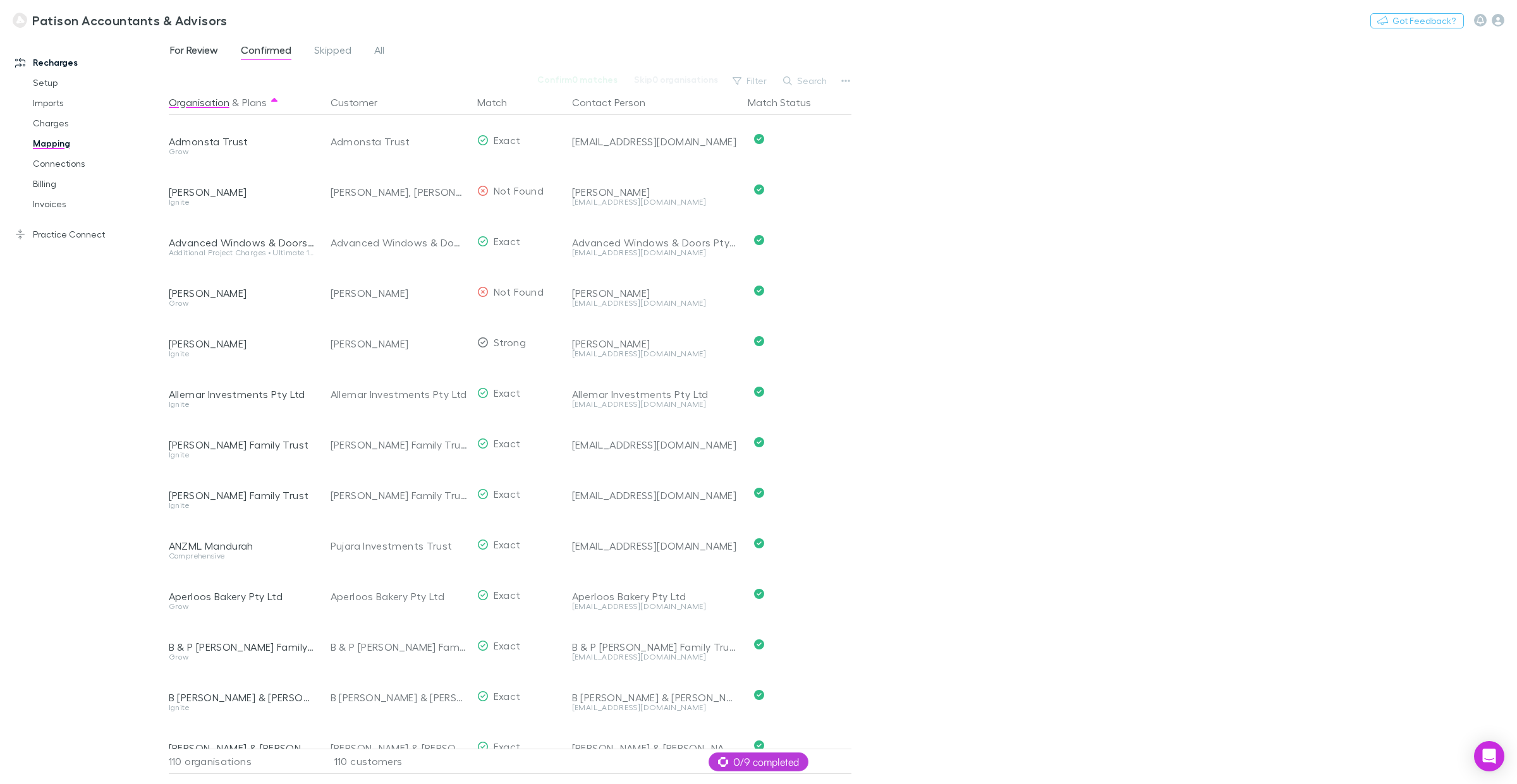
click at [191, 54] on span "For Review" at bounding box center [194, 52] width 48 height 16
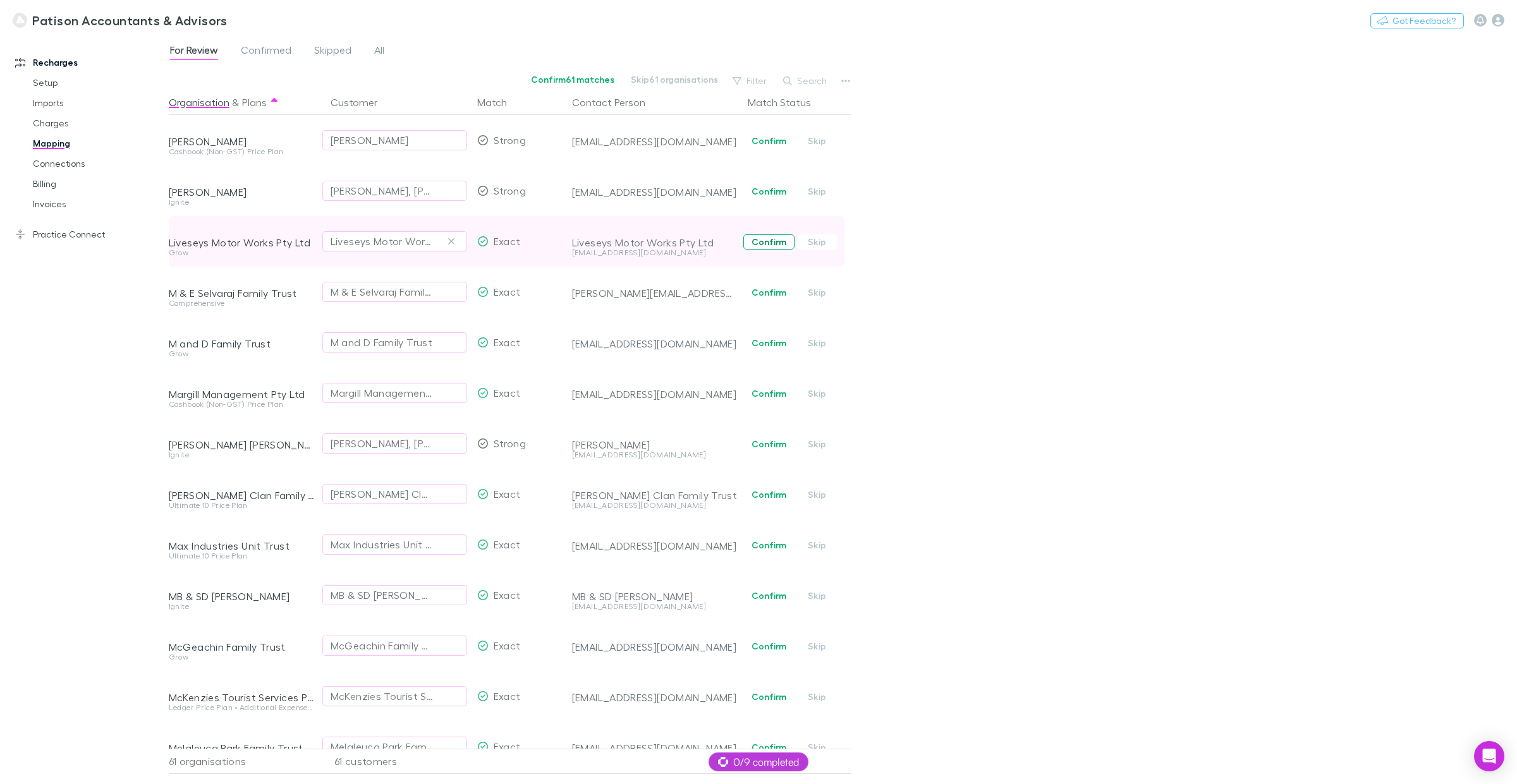
click at [770, 245] on button "Confirm" at bounding box center [768, 241] width 51 height 15
click at [757, 294] on button "Confirm" at bounding box center [768, 292] width 51 height 15
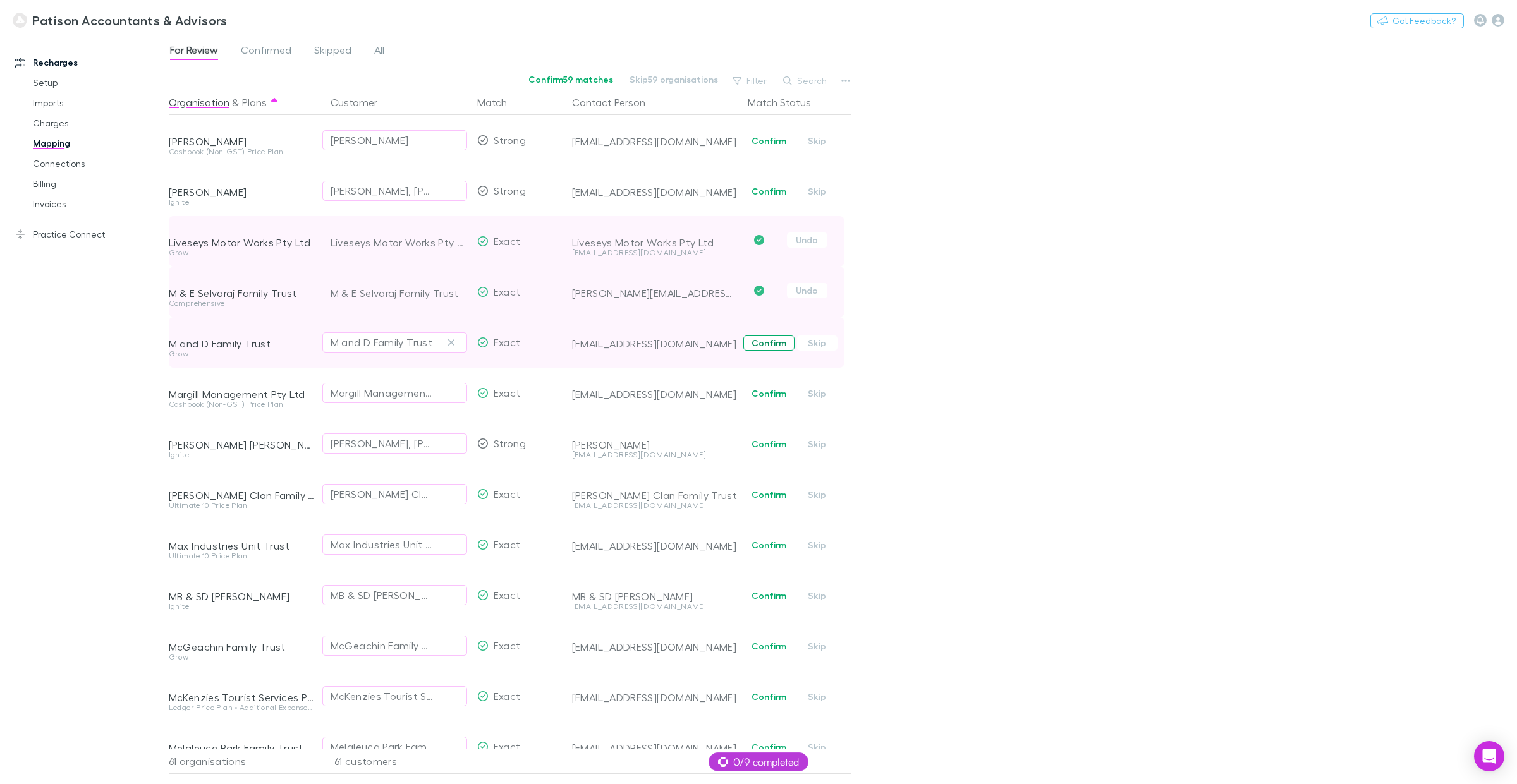
click at [763, 343] on button "Confirm" at bounding box center [768, 343] width 51 height 15
click at [763, 393] on button "Confirm" at bounding box center [768, 393] width 51 height 15
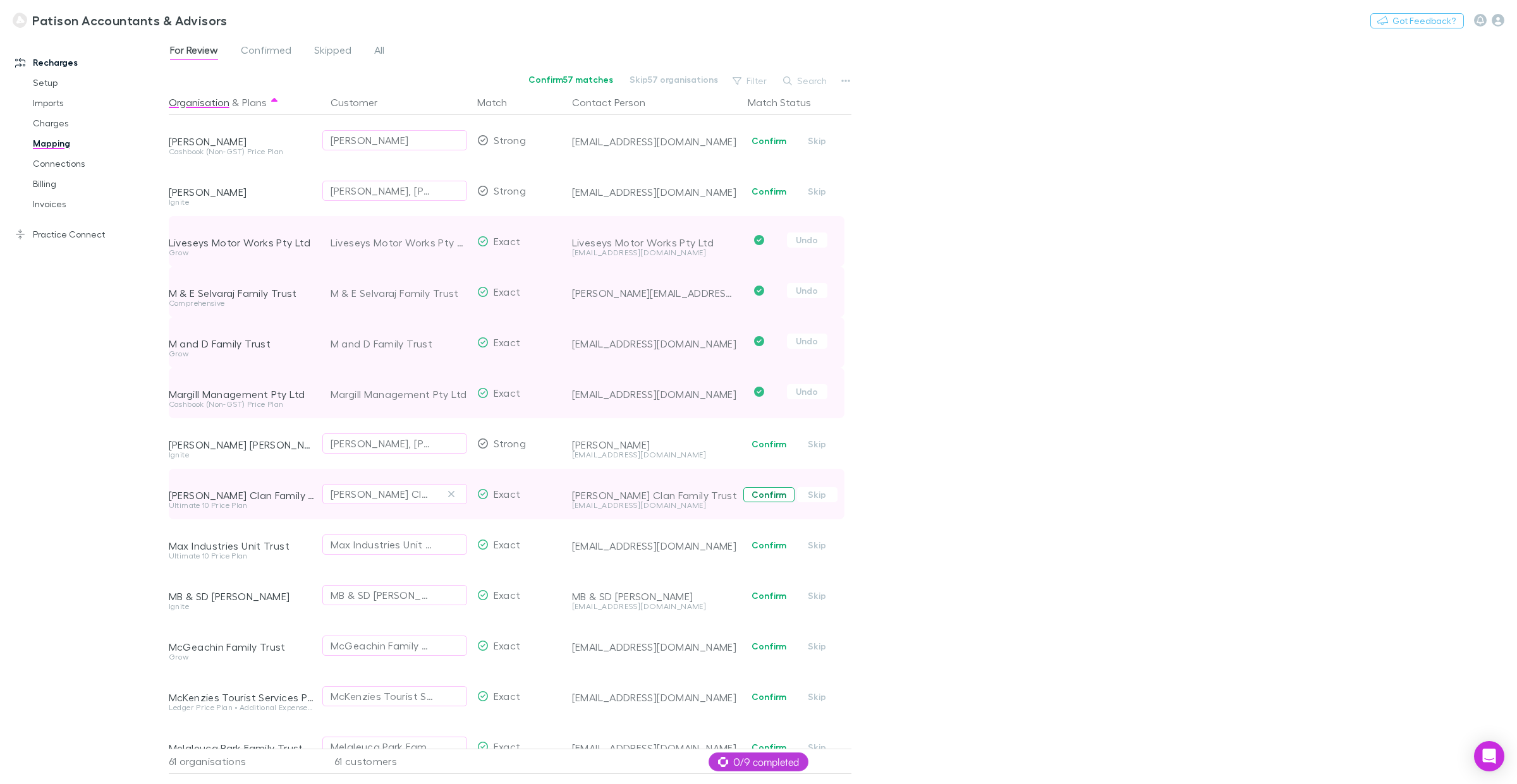
click at [773, 491] on button "Confirm" at bounding box center [768, 494] width 51 height 15
click at [776, 548] on button "Confirm" at bounding box center [768, 545] width 51 height 15
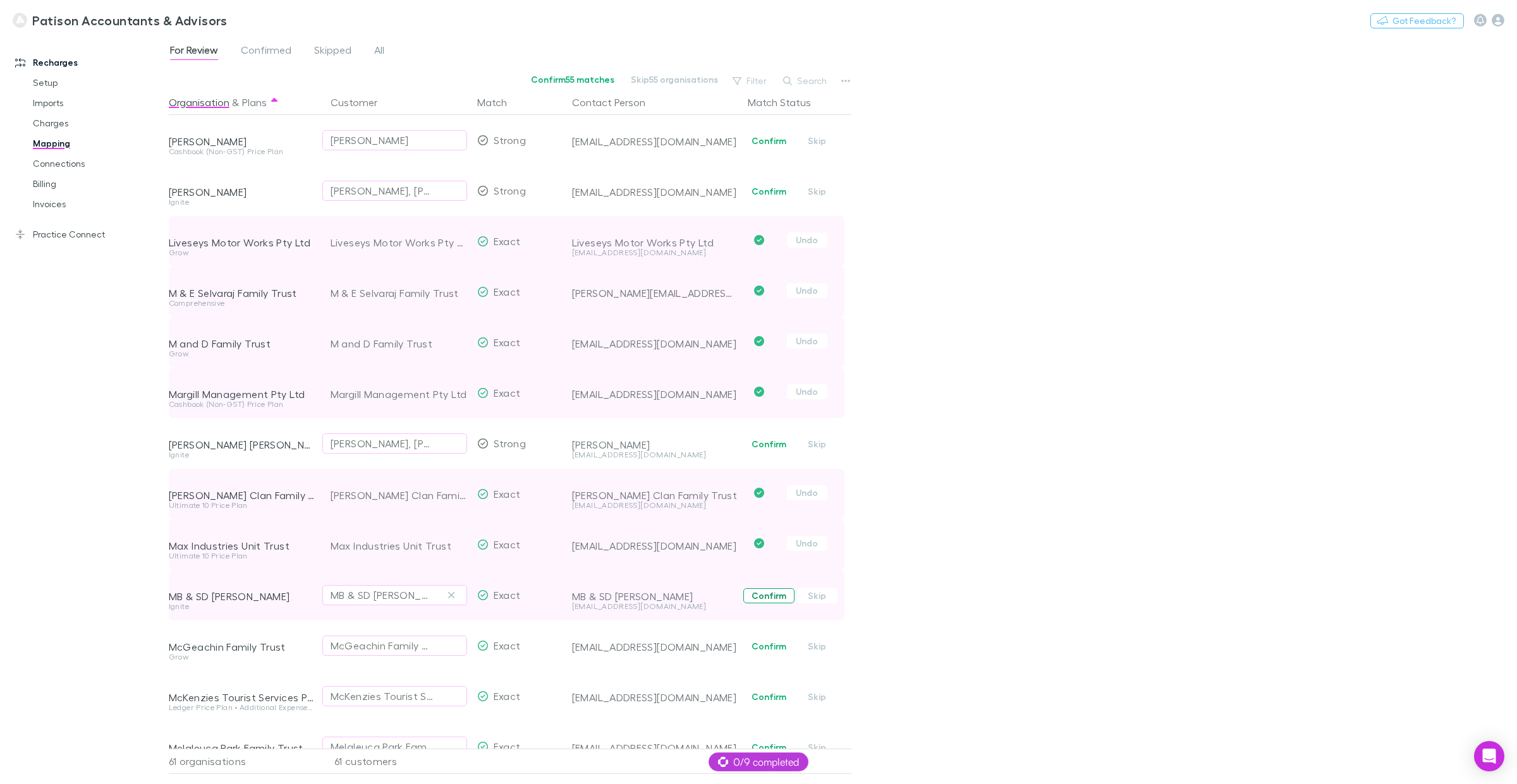
click at [771, 597] on button "Confirm" at bounding box center [768, 596] width 51 height 15
click at [763, 597] on button "Confirm" at bounding box center [768, 646] width 51 height 15
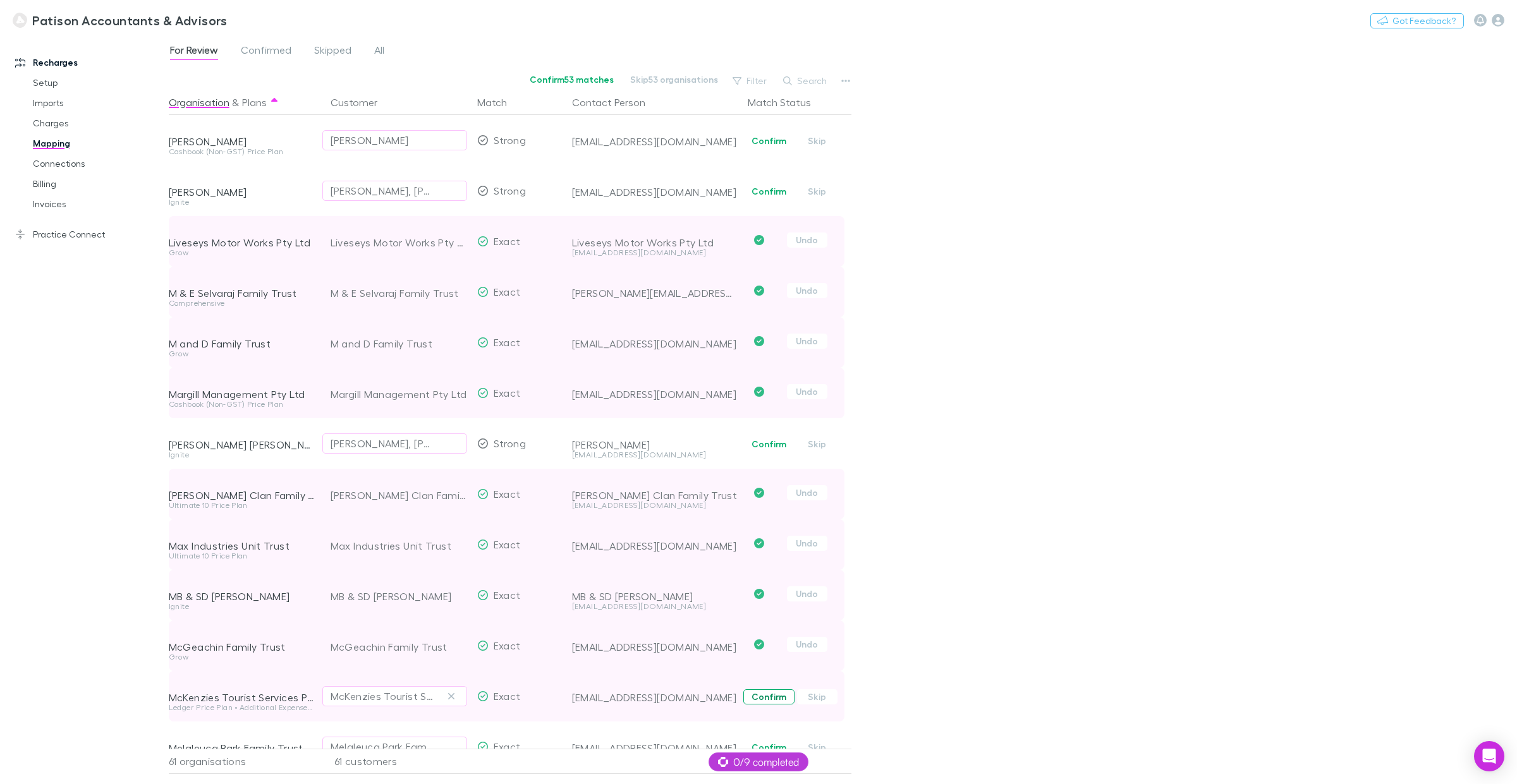
click at [754, 597] on button "Confirm" at bounding box center [768, 697] width 51 height 15
click at [263, 48] on span "Confirmed" at bounding box center [266, 52] width 51 height 16
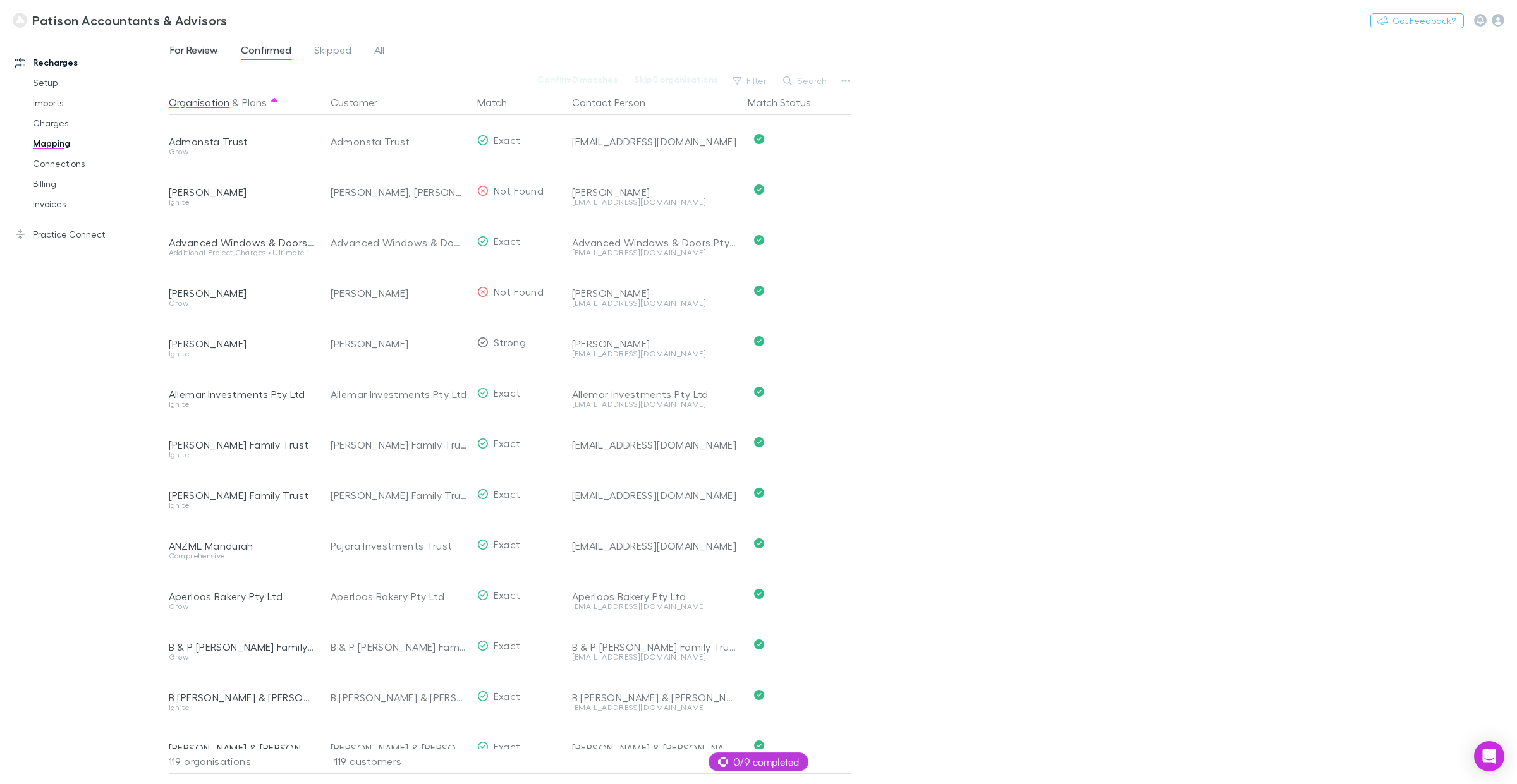
click at [188, 51] on span "For Review" at bounding box center [194, 52] width 48 height 16
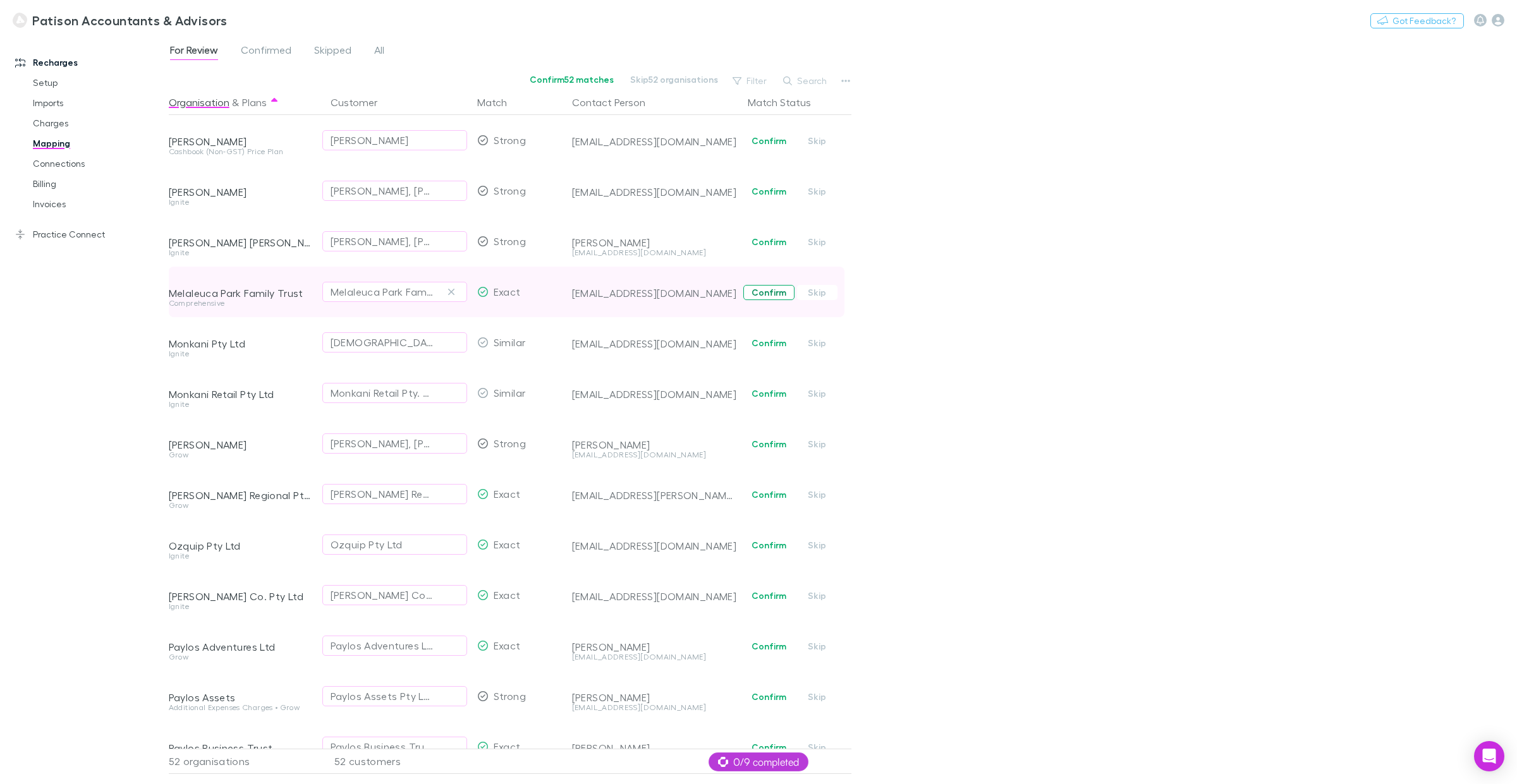
click at [775, 294] on button "Confirm" at bounding box center [768, 292] width 51 height 15
click at [767, 347] on button "Confirm" at bounding box center [768, 343] width 51 height 15
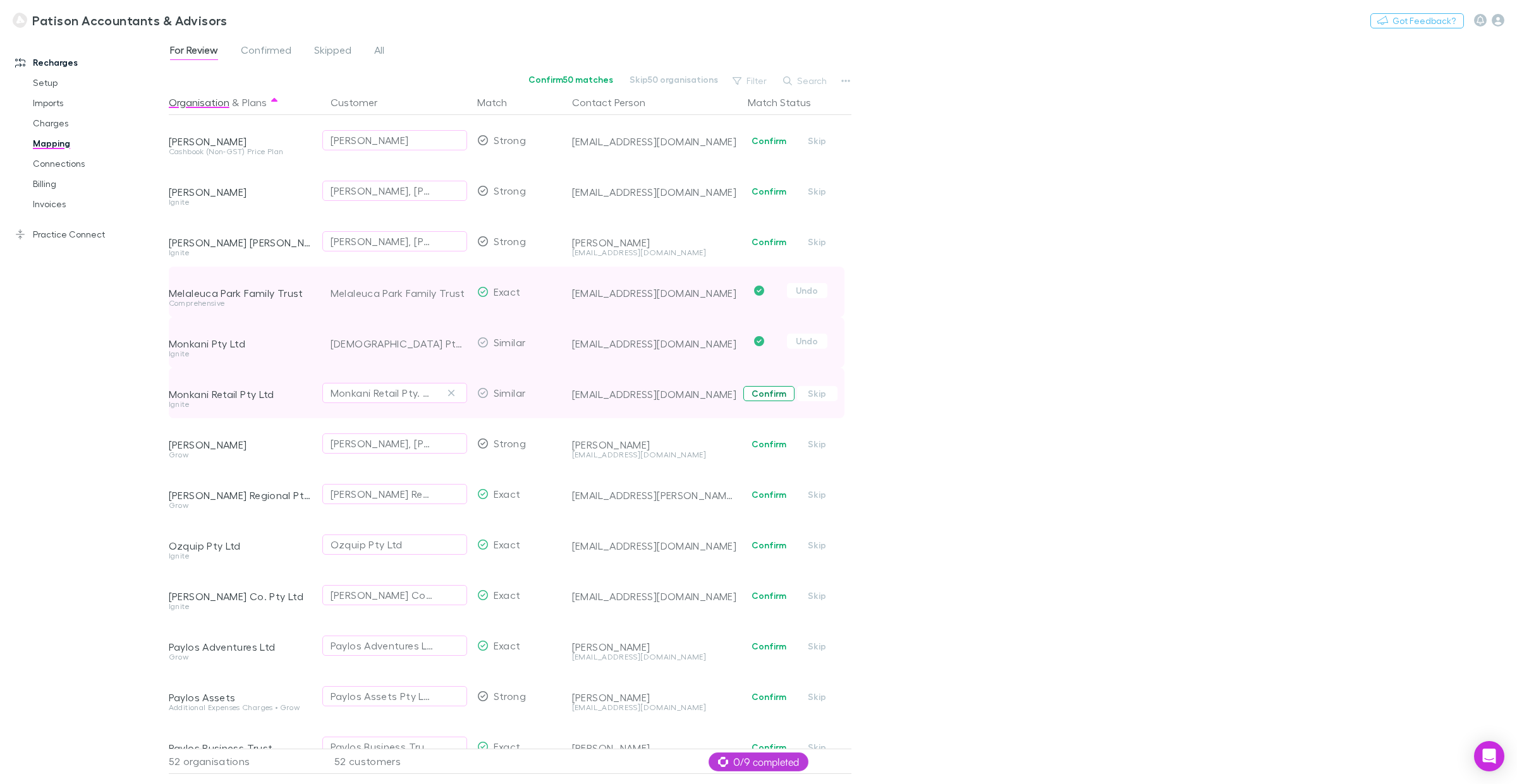
click at [771, 399] on button "Confirm" at bounding box center [768, 393] width 51 height 15
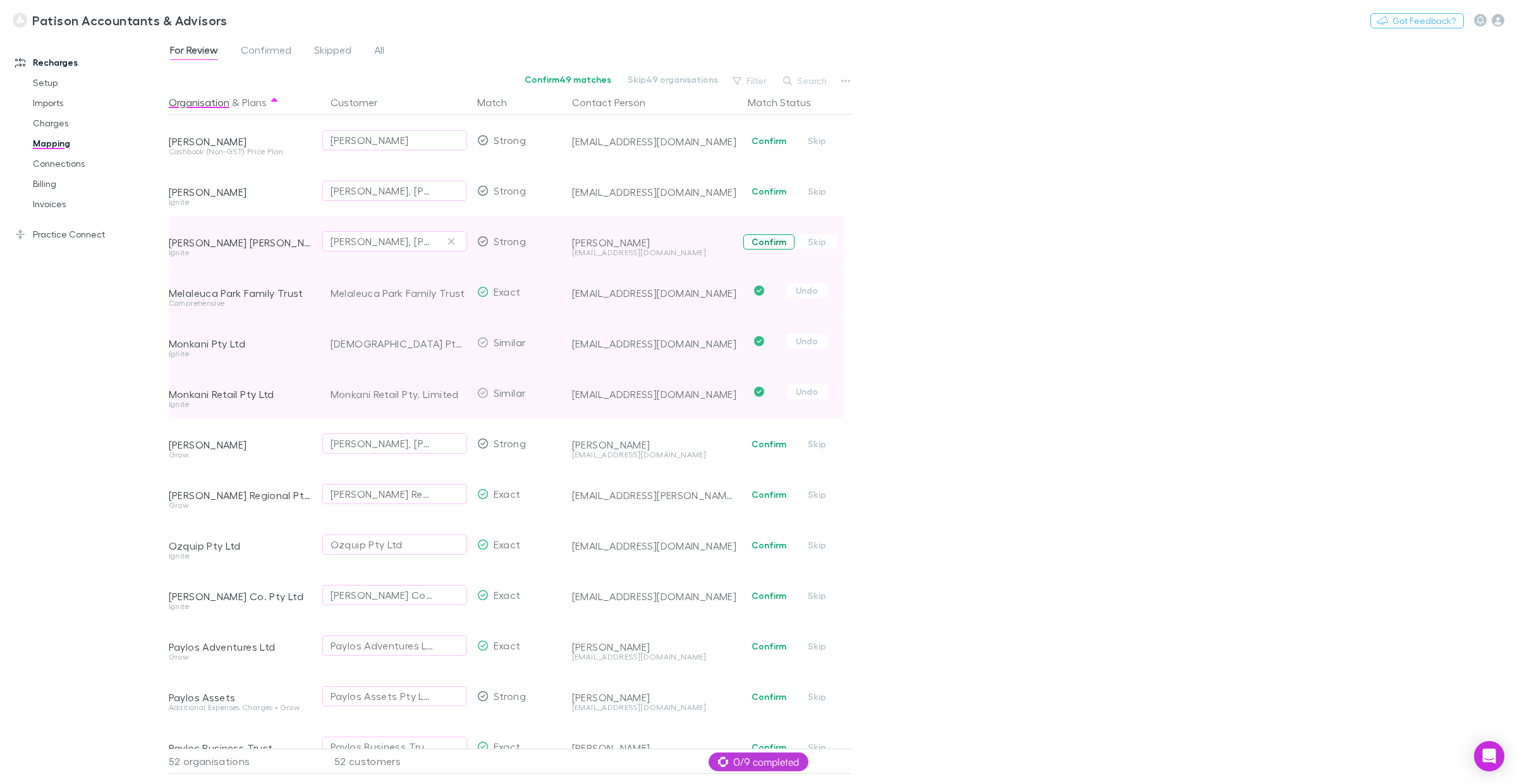
click at [770, 248] on button "Confirm" at bounding box center [768, 241] width 51 height 15
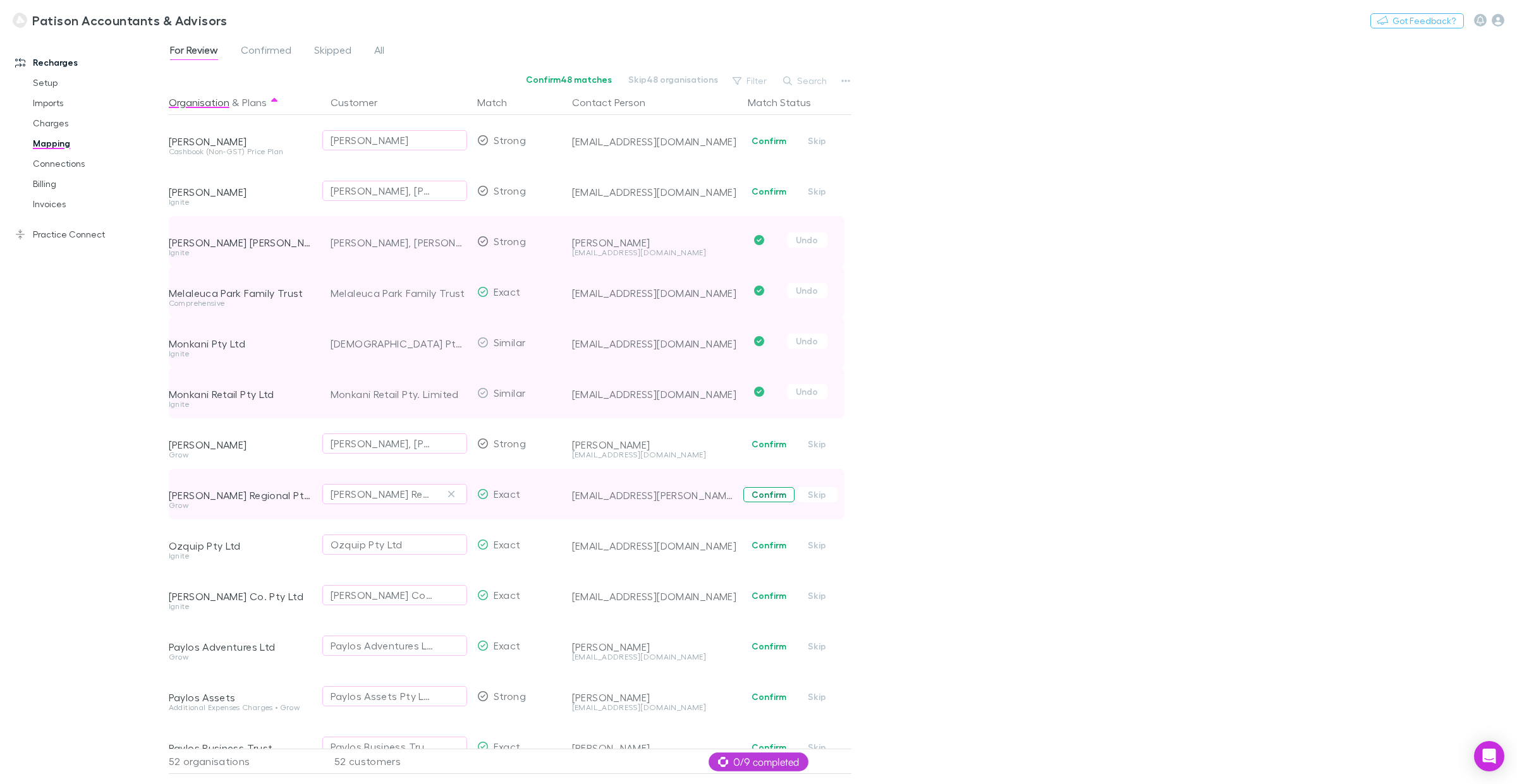
click at [775, 494] on button "Confirm" at bounding box center [768, 494] width 51 height 15
click at [763, 545] on button "Confirm" at bounding box center [768, 545] width 51 height 15
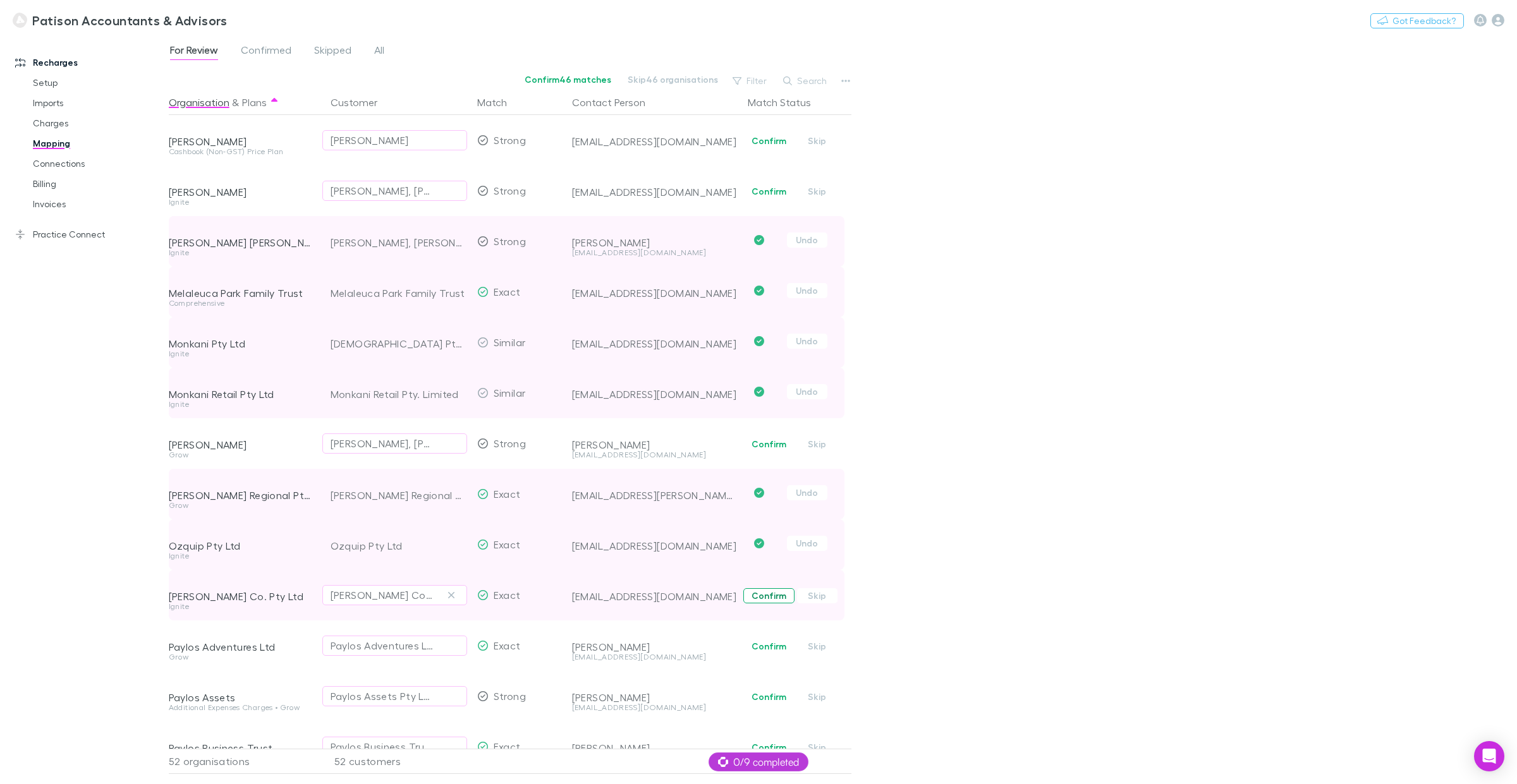
click at [776, 596] on button "Confirm" at bounding box center [768, 596] width 51 height 15
click at [763, 597] on button "Confirm" at bounding box center [768, 646] width 51 height 15
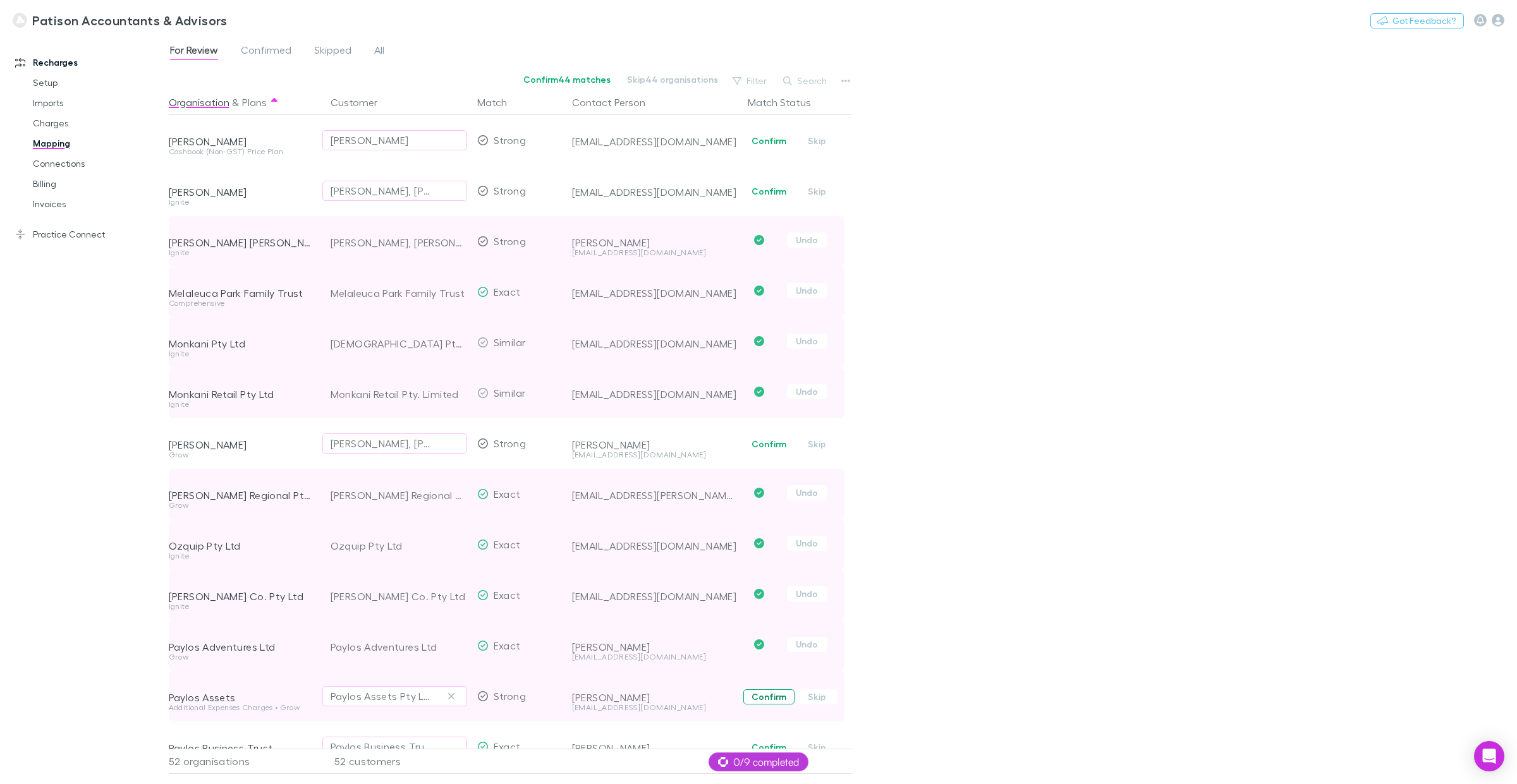
click at [772, 597] on button "Confirm" at bounding box center [768, 697] width 51 height 15
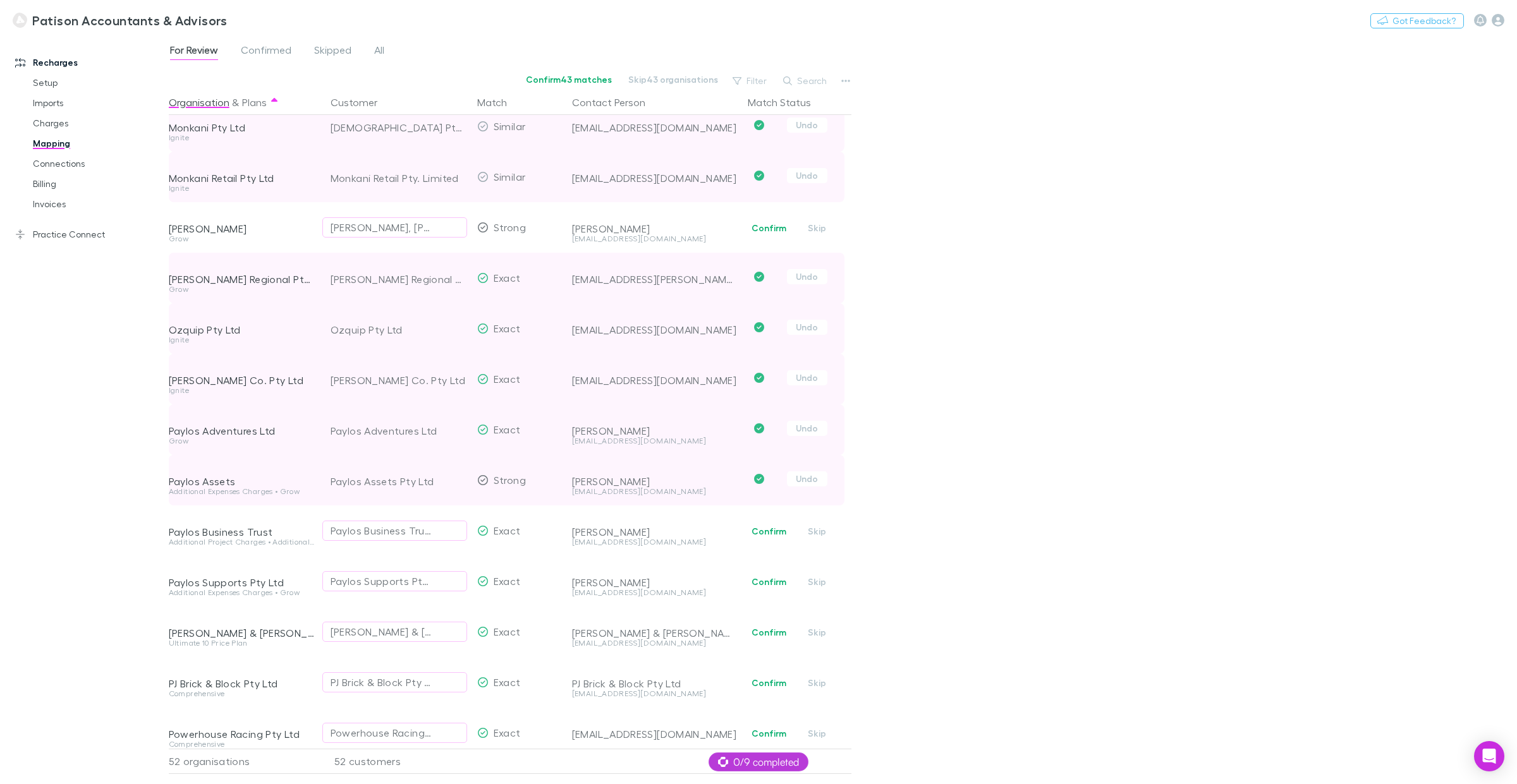
scroll to position [216, 0]
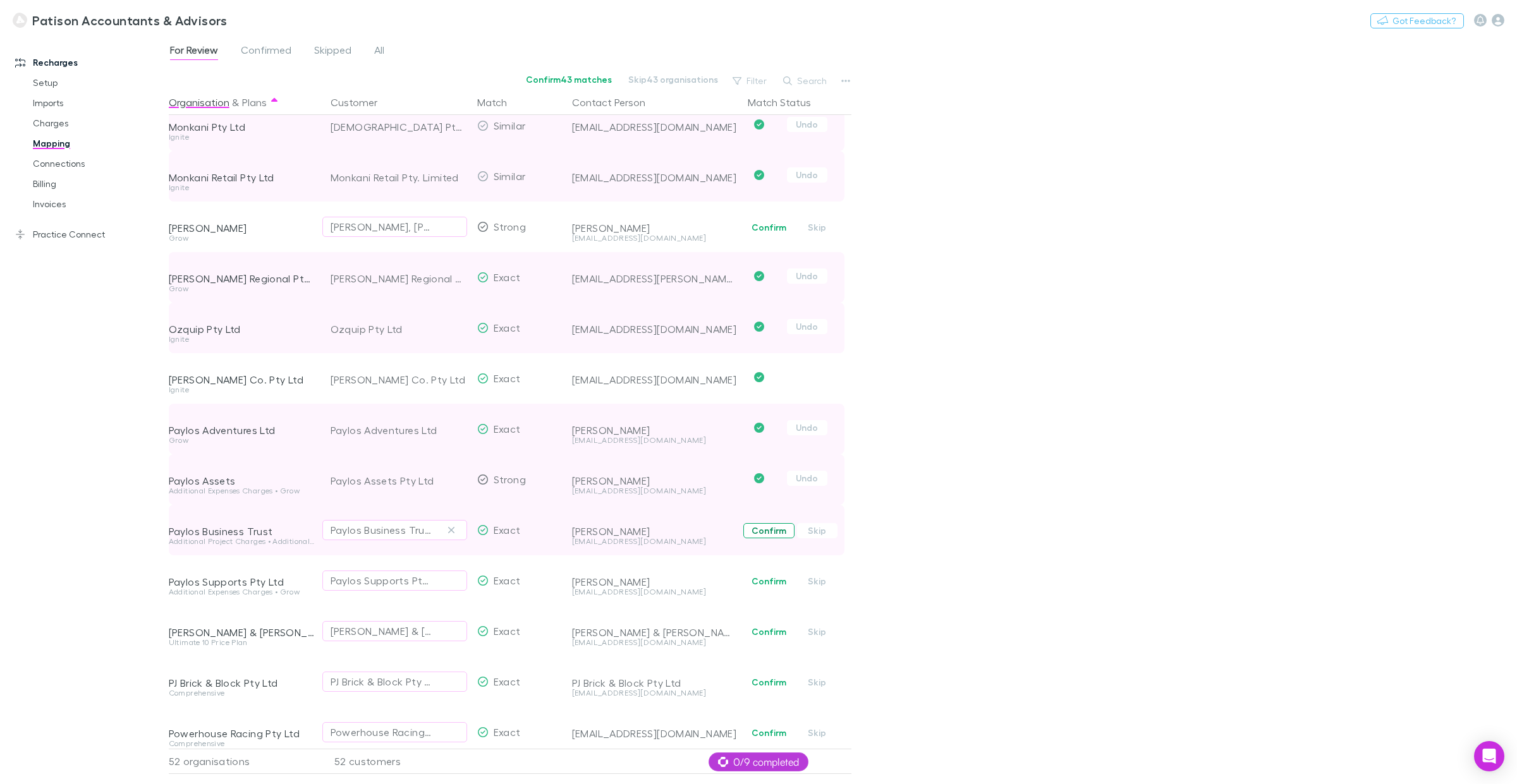
click at [775, 533] on button "Confirm" at bounding box center [768, 530] width 51 height 15
click at [768, 577] on button "Confirm" at bounding box center [768, 581] width 51 height 15
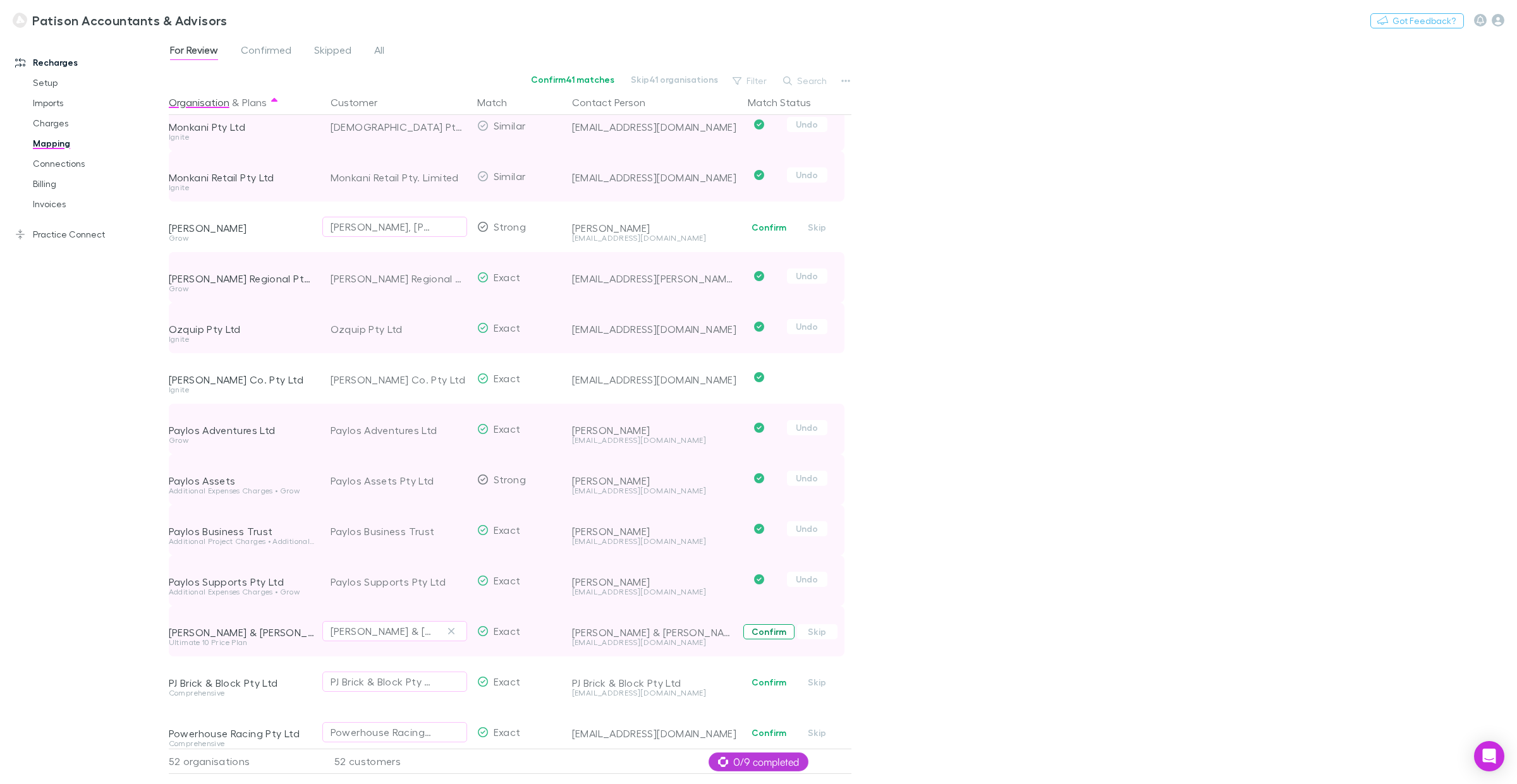
click at [776, 597] on button "Confirm" at bounding box center [768, 631] width 51 height 15
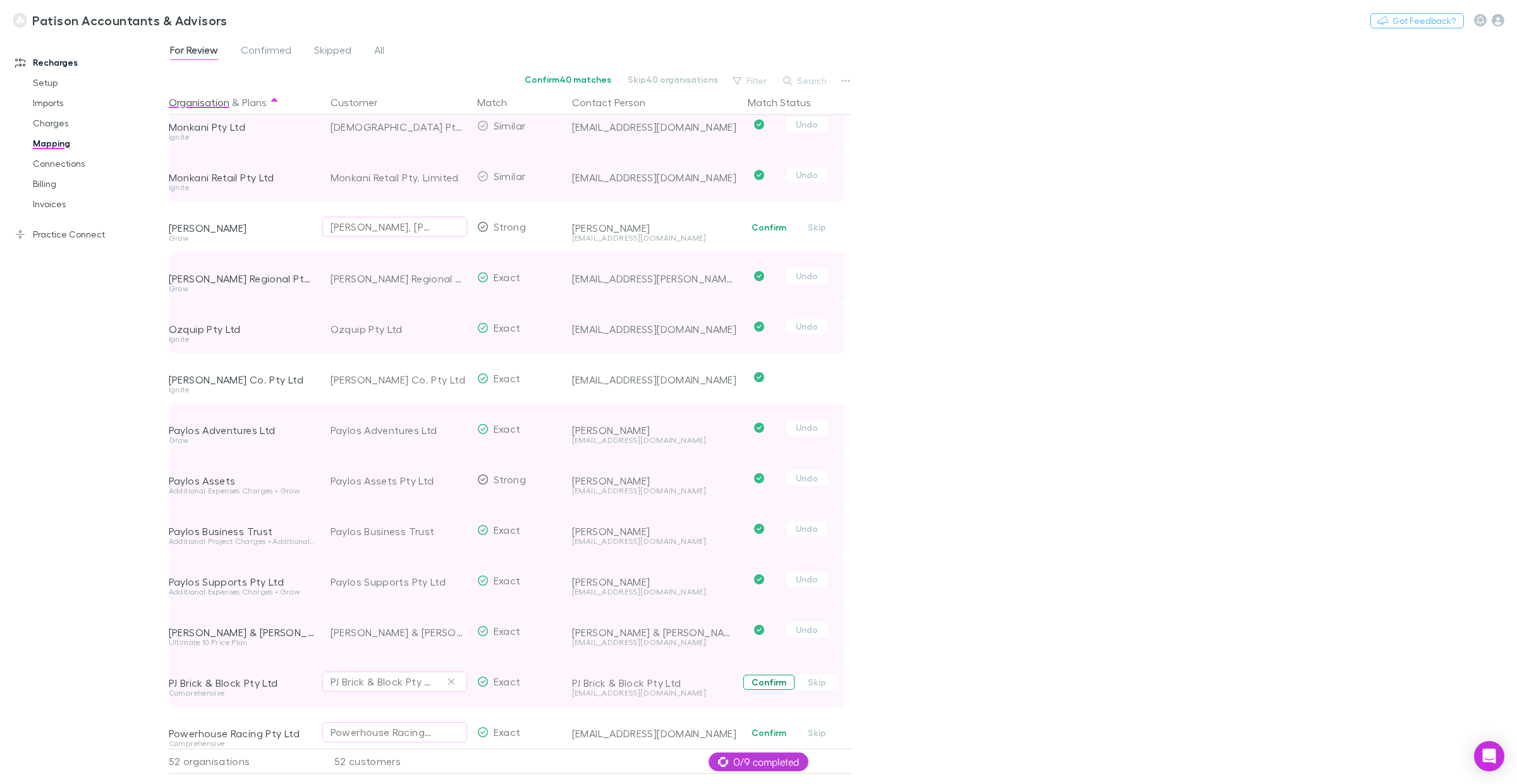
click at [763, 597] on button "Confirm" at bounding box center [768, 682] width 51 height 15
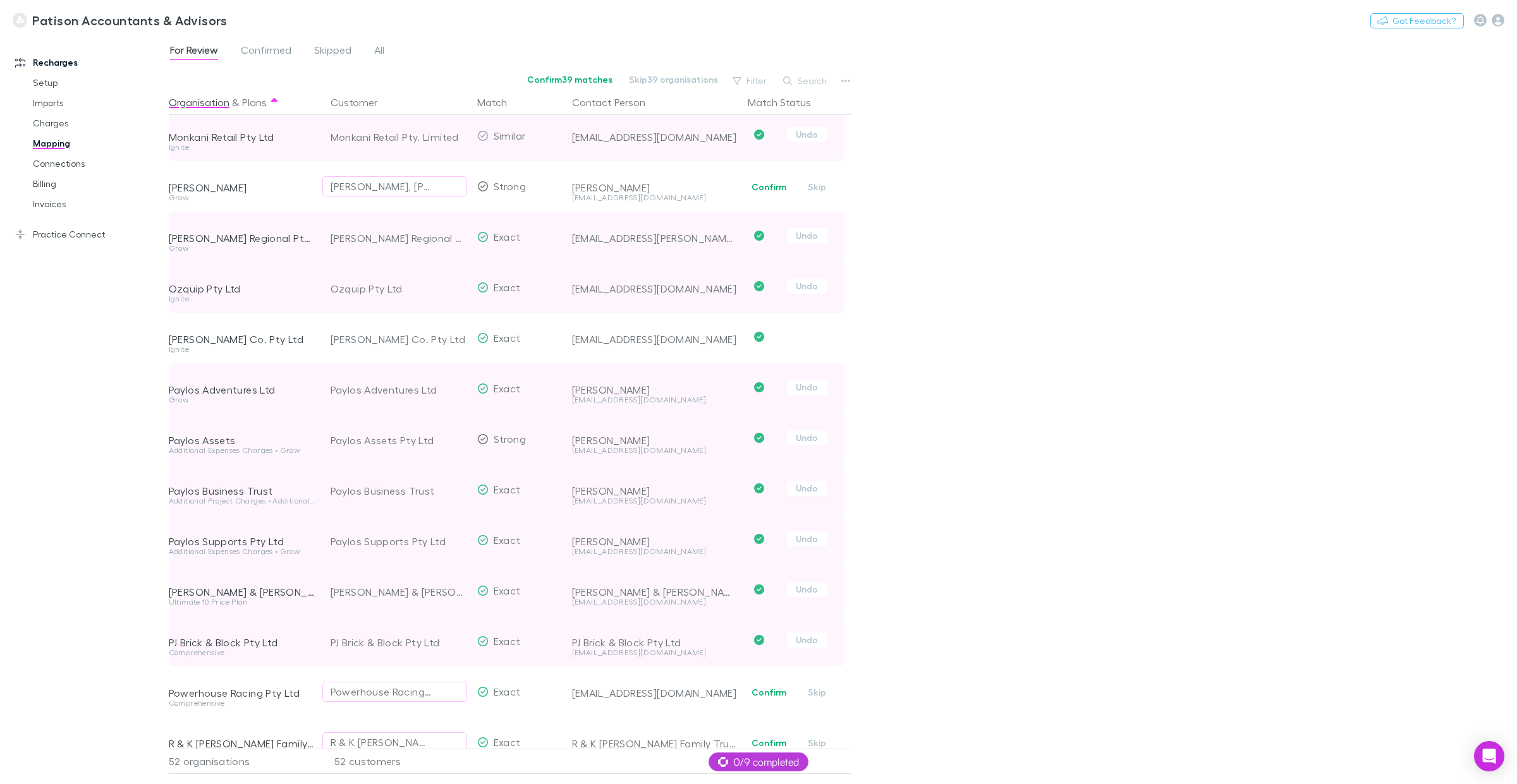
scroll to position [514, 0]
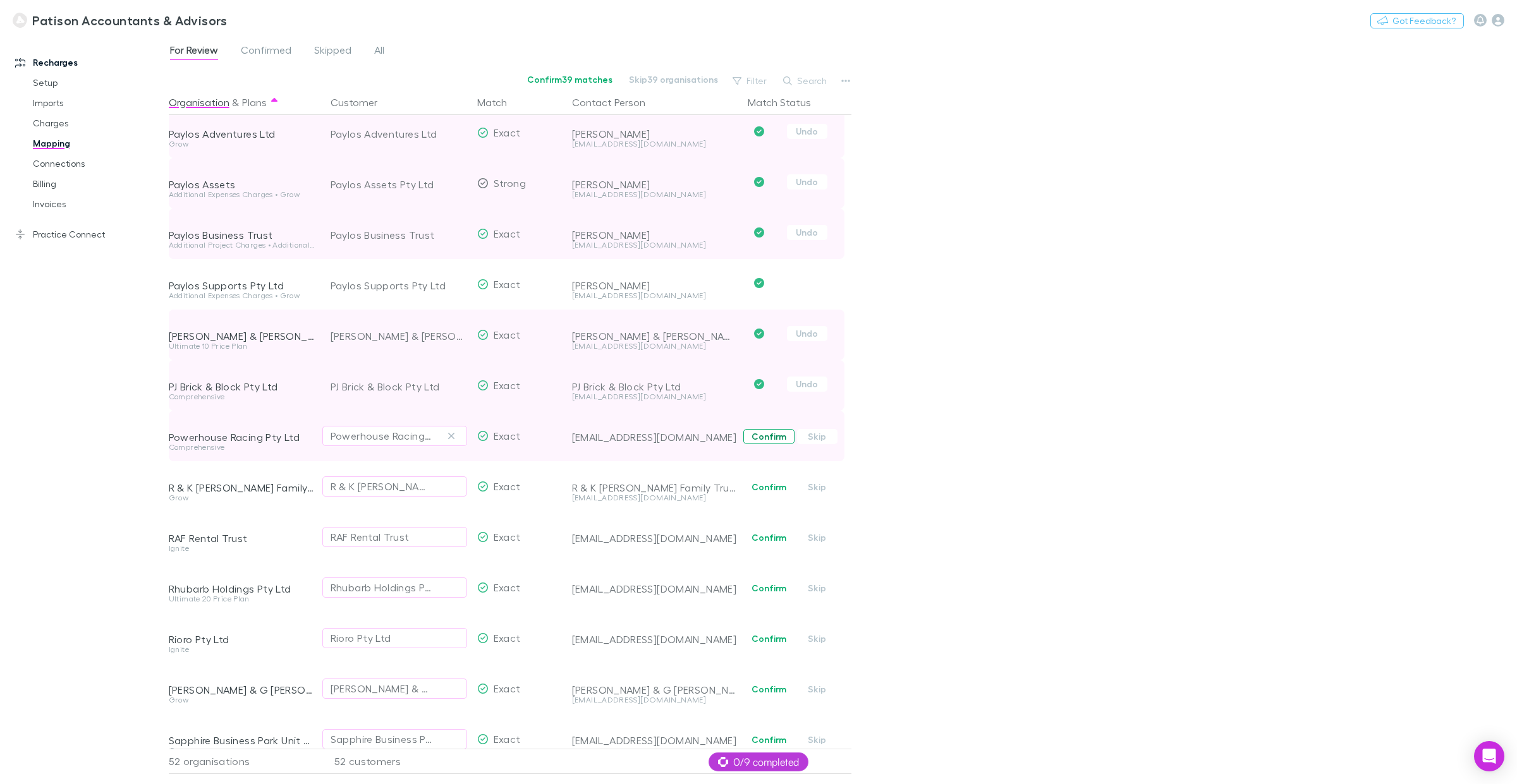
click at [771, 438] on button "Confirm" at bounding box center [768, 436] width 51 height 15
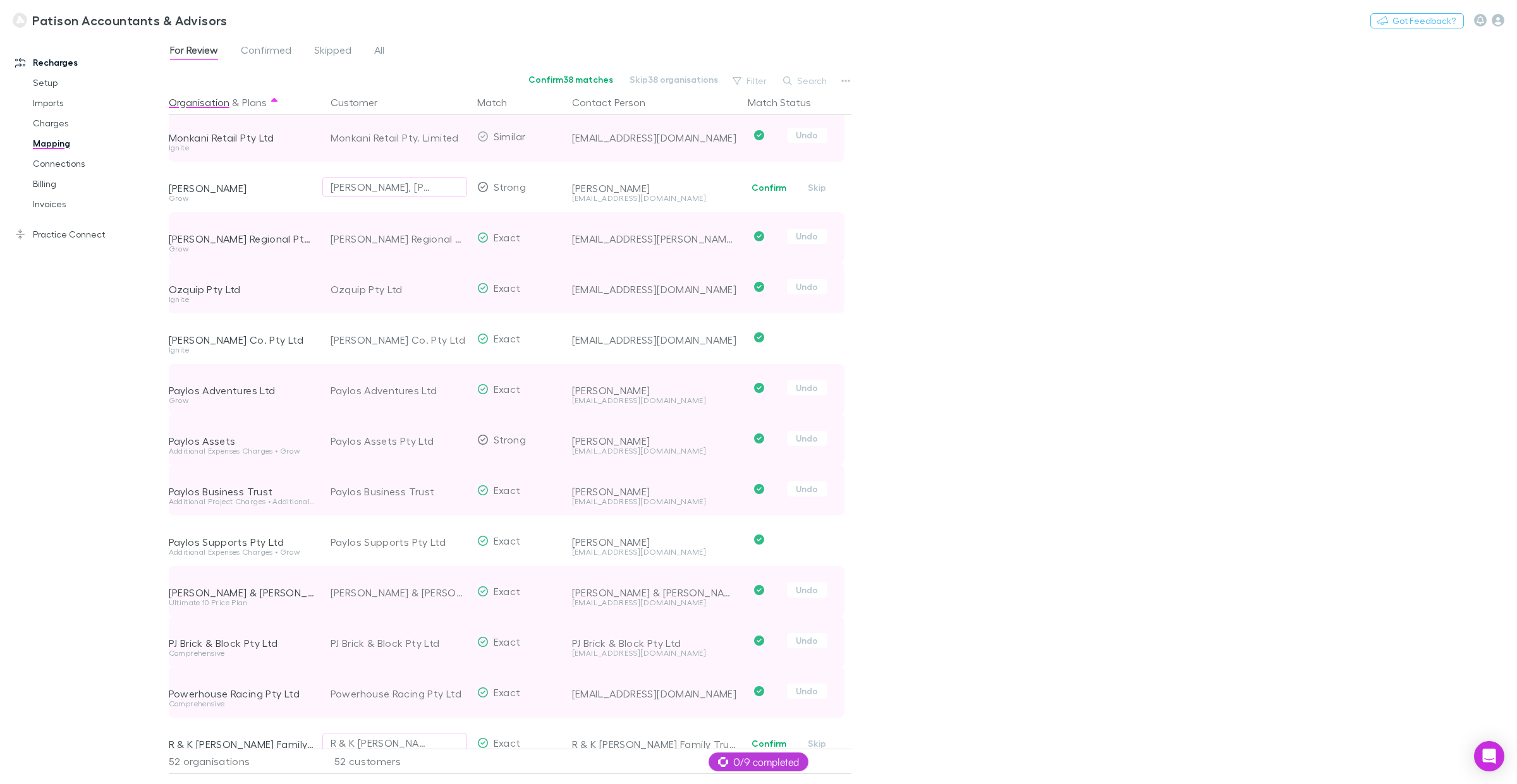
scroll to position [0, 0]
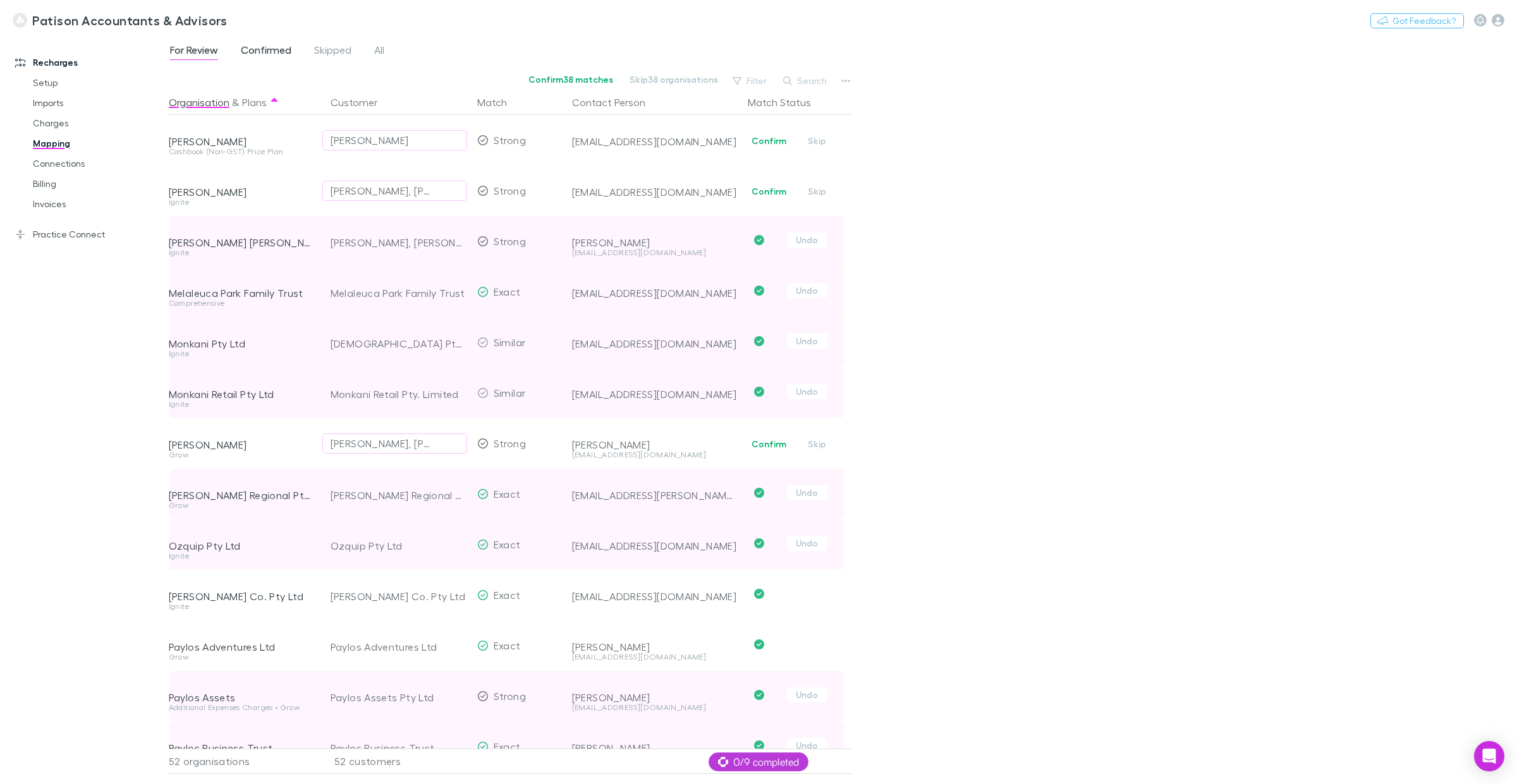
click at [269, 52] on span "Confirmed" at bounding box center [266, 52] width 51 height 16
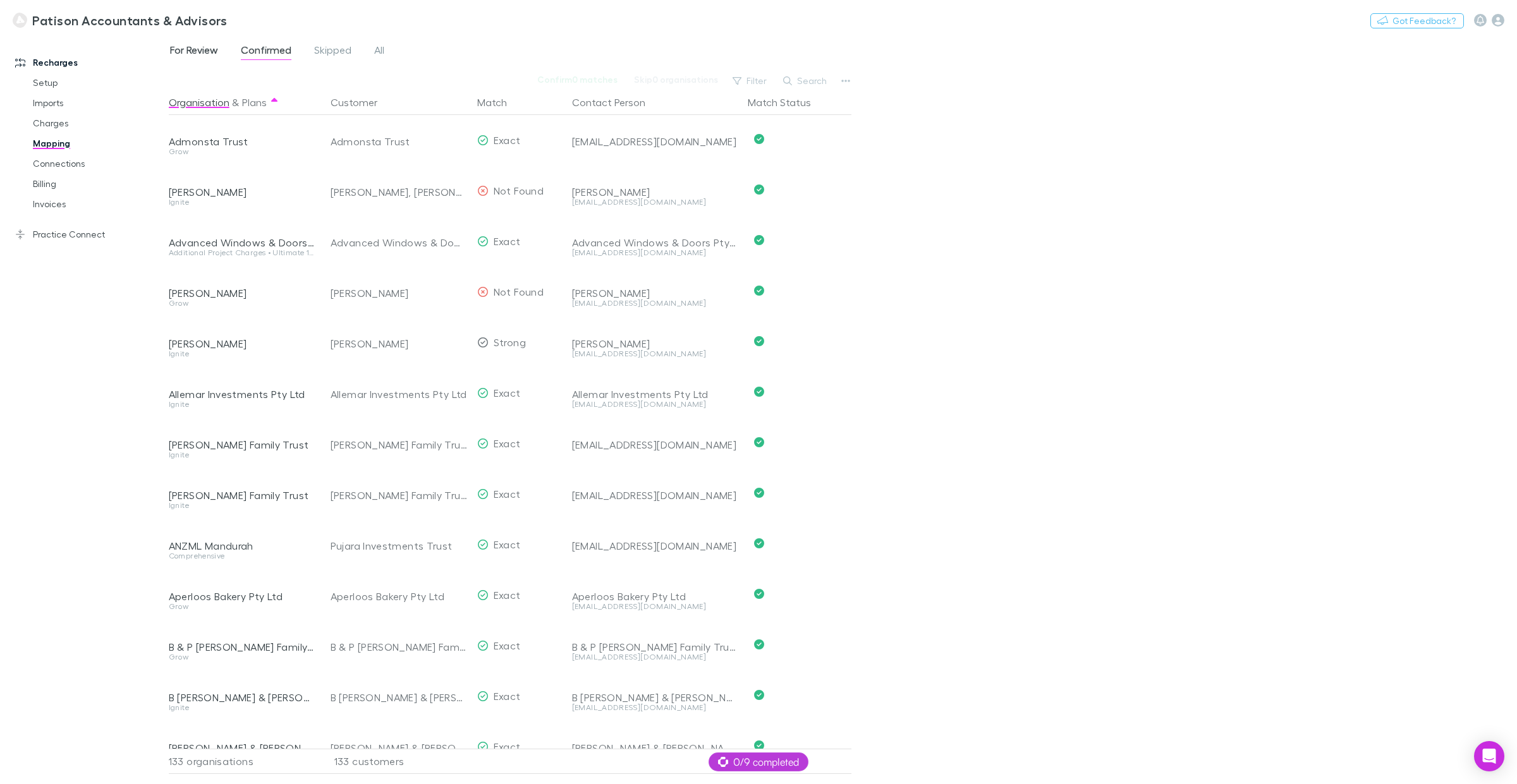
click at [187, 49] on span "For Review" at bounding box center [194, 52] width 48 height 16
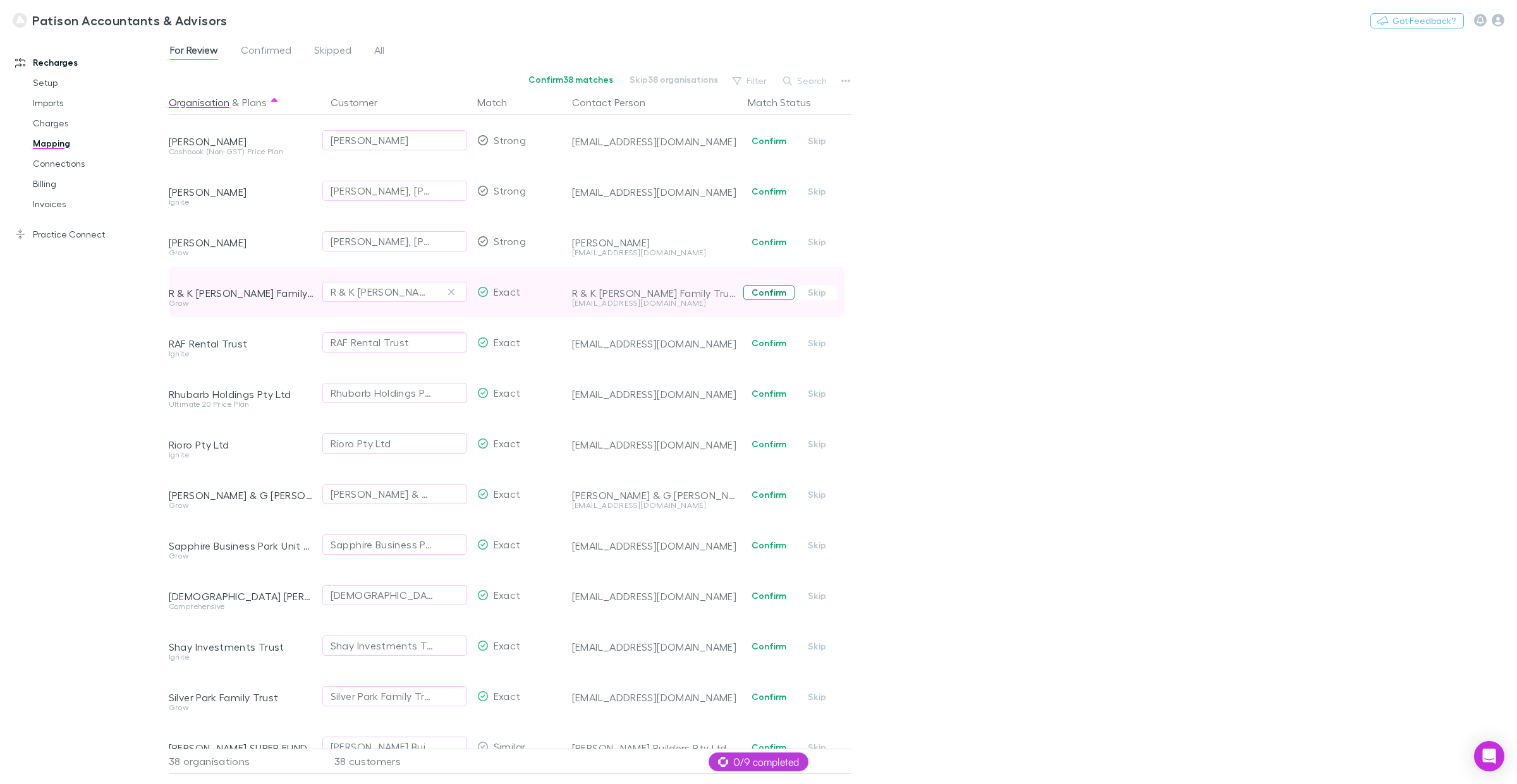
click at [770, 296] on button "Confirm" at bounding box center [768, 292] width 51 height 15
click at [767, 342] on button "Confirm" at bounding box center [768, 343] width 51 height 15
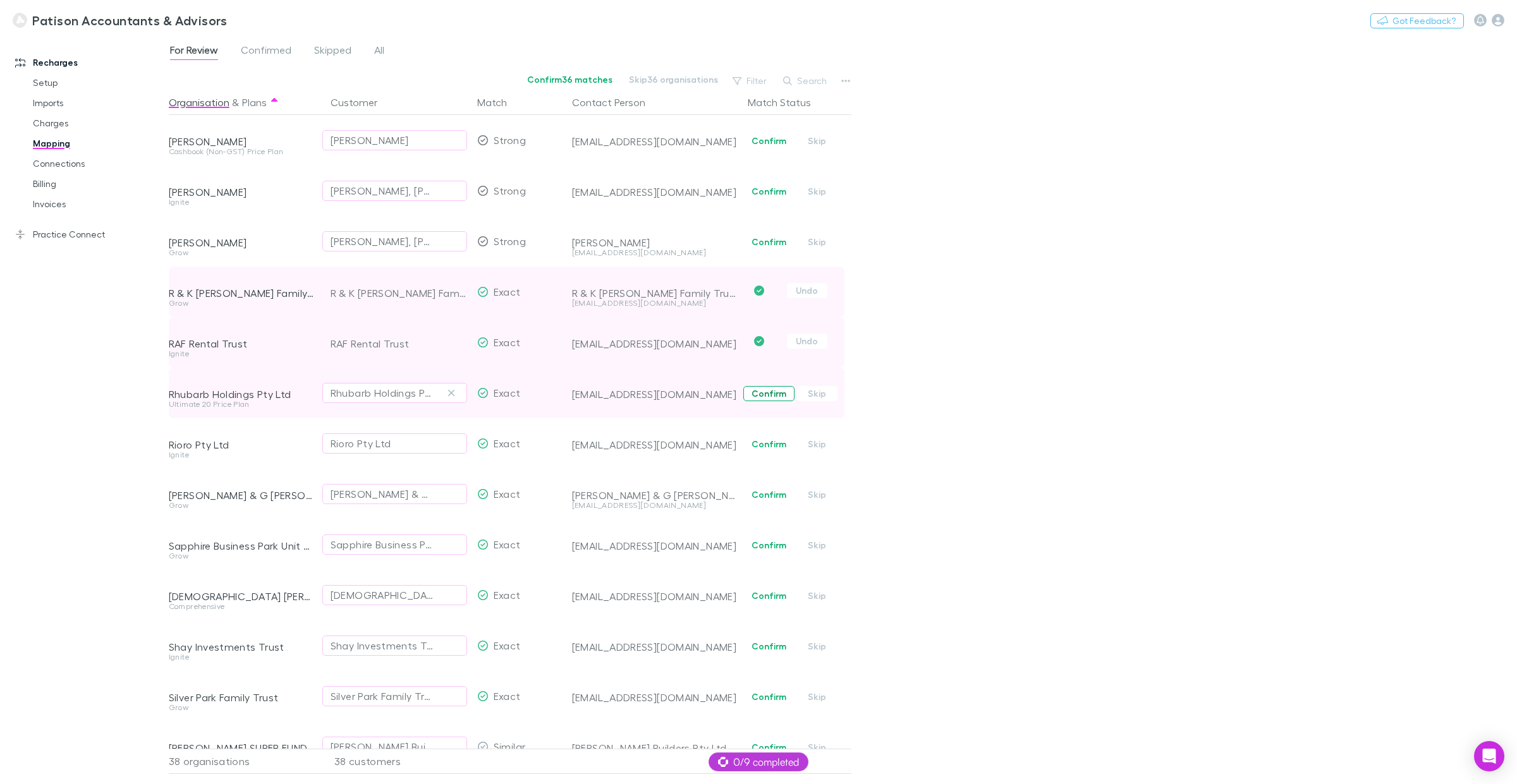
click at [767, 392] on button "Confirm" at bounding box center [768, 393] width 51 height 15
click at [772, 447] on button "Confirm" at bounding box center [768, 444] width 51 height 15
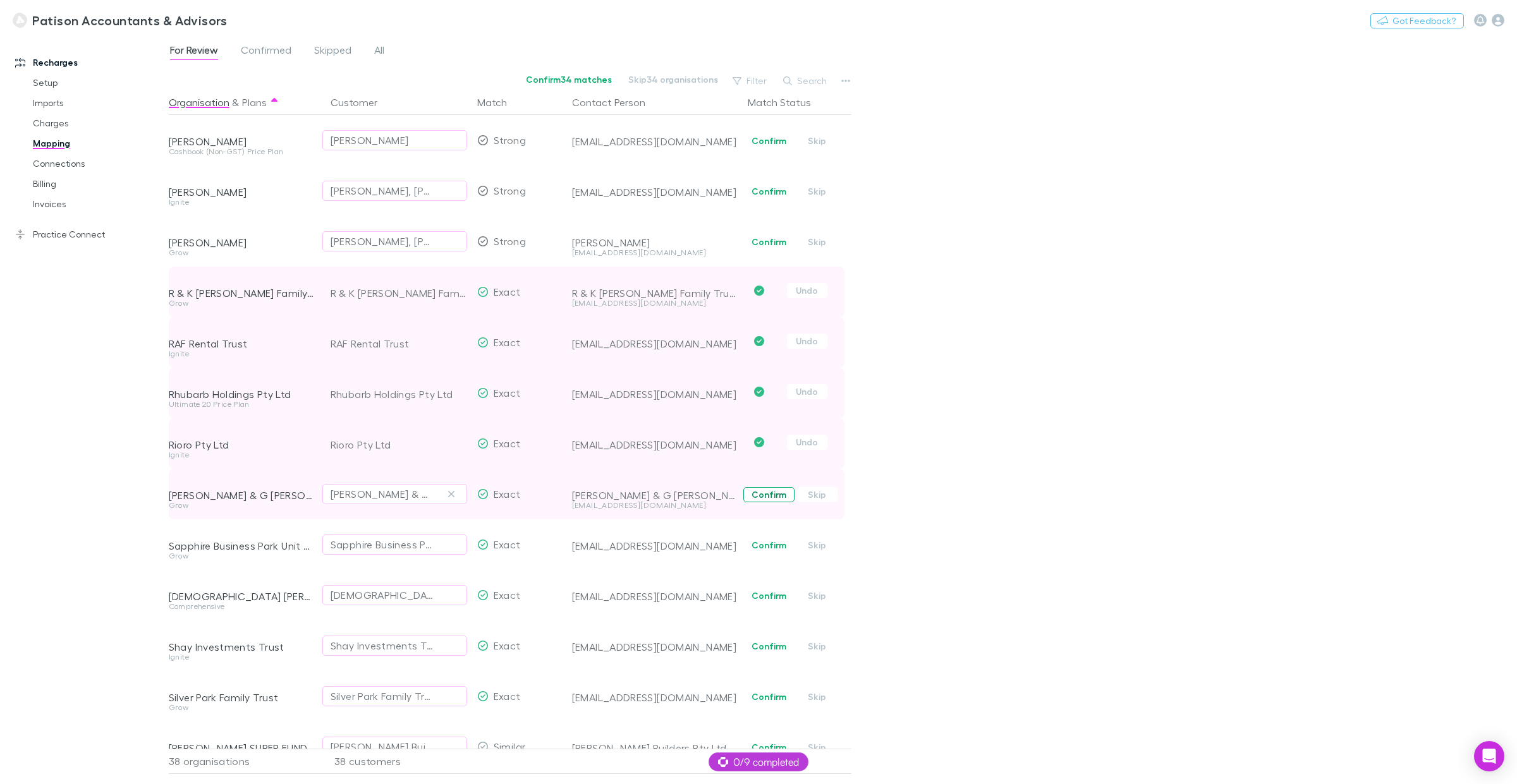
click at [770, 497] on button "Confirm" at bounding box center [768, 494] width 51 height 15
click at [766, 146] on button "Confirm" at bounding box center [768, 140] width 51 height 15
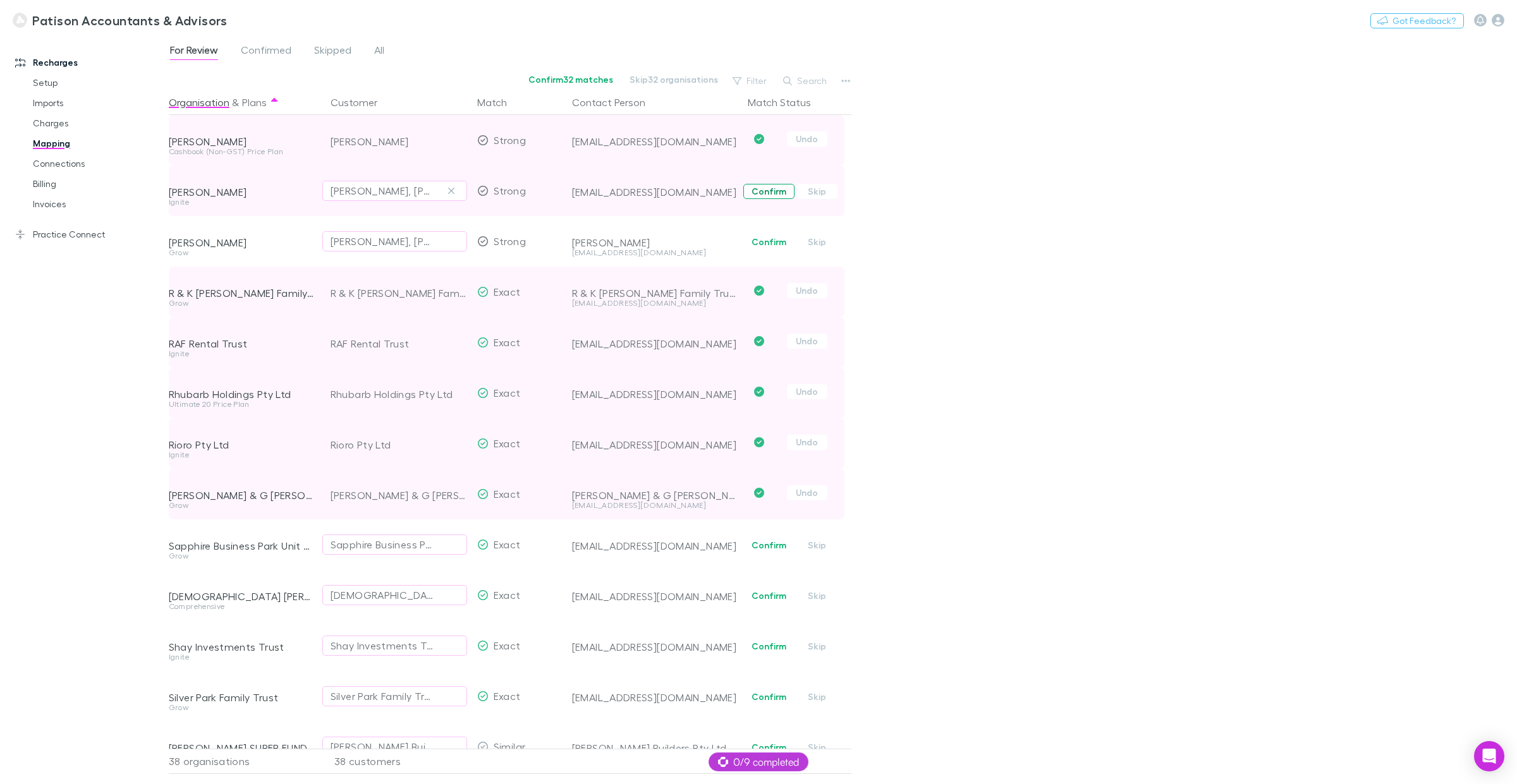
click at [763, 191] on button "Confirm" at bounding box center [768, 191] width 51 height 15
click at [775, 545] on button "Confirm" at bounding box center [768, 545] width 51 height 15
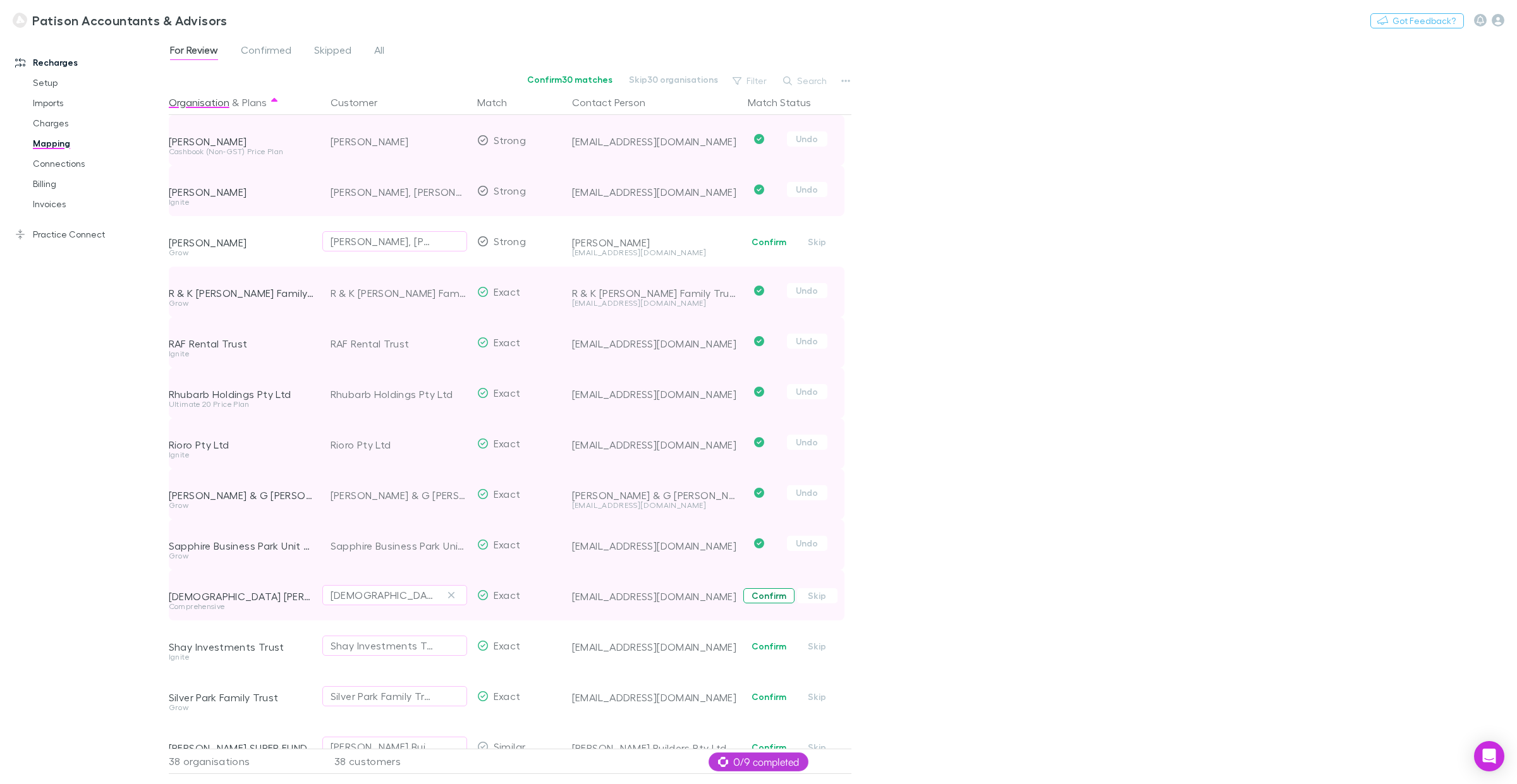
click at [770, 597] on button "Confirm" at bounding box center [768, 596] width 51 height 15
click at [780, 597] on button "Confirm" at bounding box center [768, 646] width 51 height 15
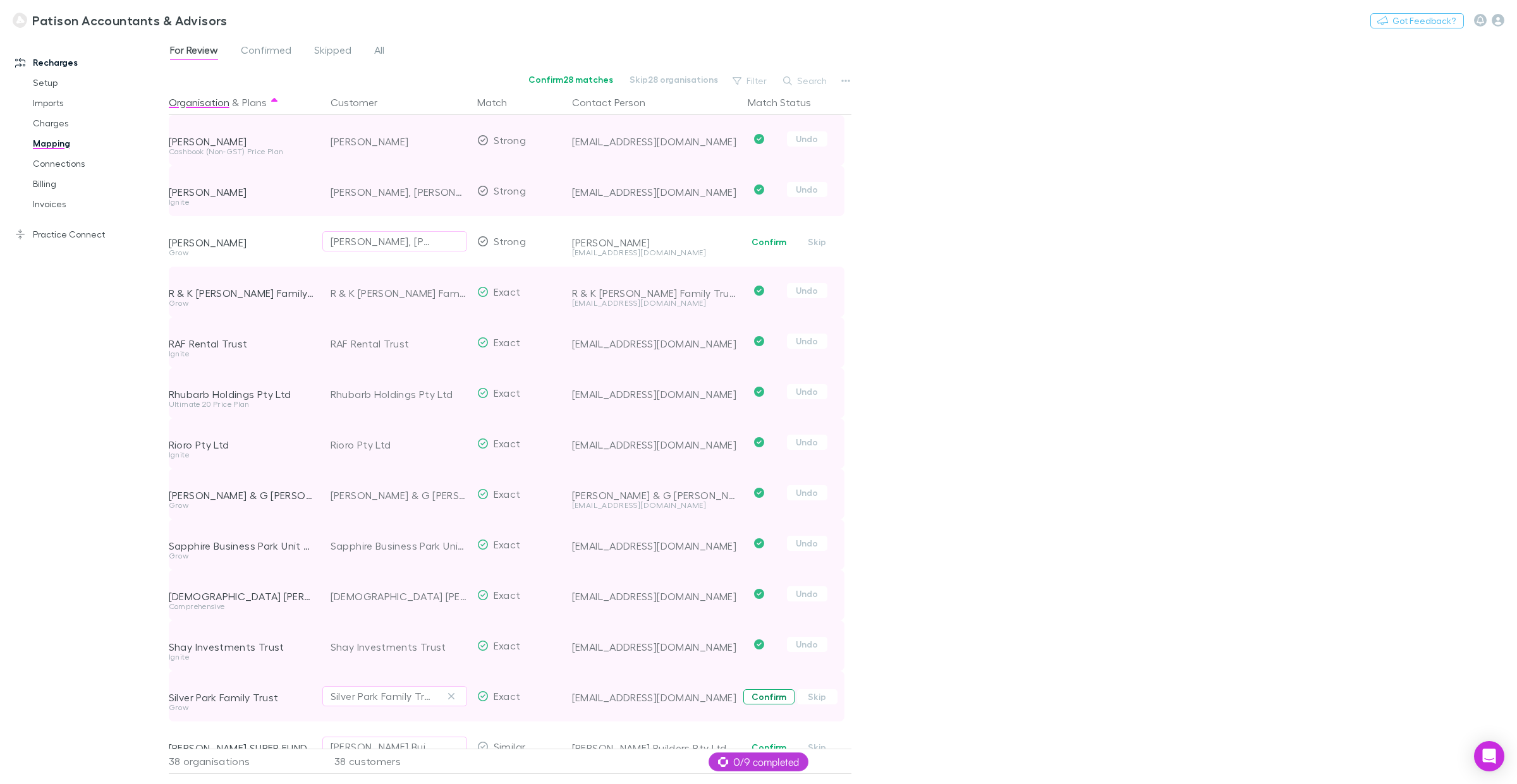
click at [769, 597] on button "Confirm" at bounding box center [768, 697] width 51 height 15
drag, startPoint x: 278, startPoint y: 56, endPoint x: 263, endPoint y: 56, distance: 15.0
click at [278, 56] on span "Confirmed" at bounding box center [266, 52] width 51 height 16
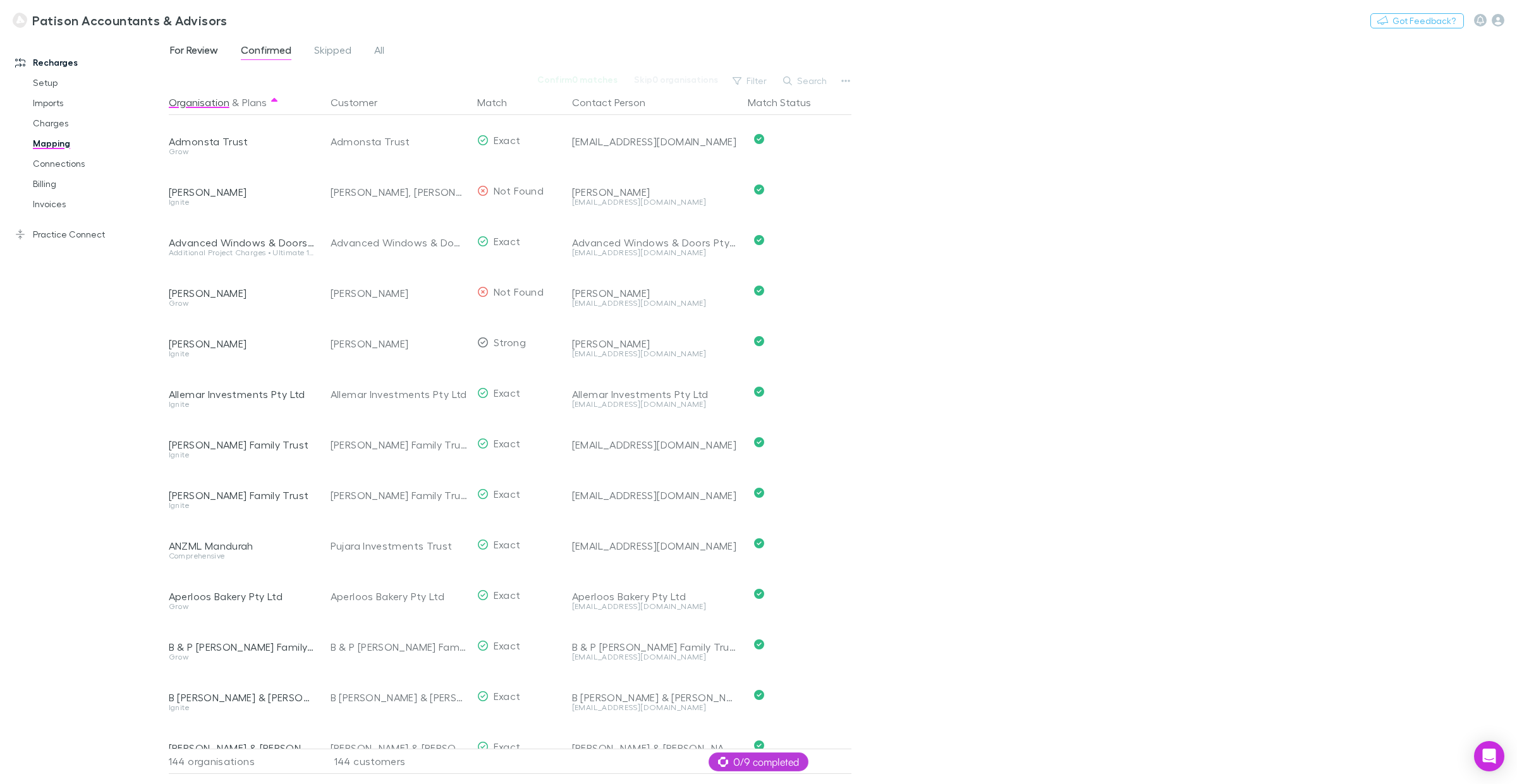
click at [208, 48] on span "For Review" at bounding box center [194, 52] width 48 height 16
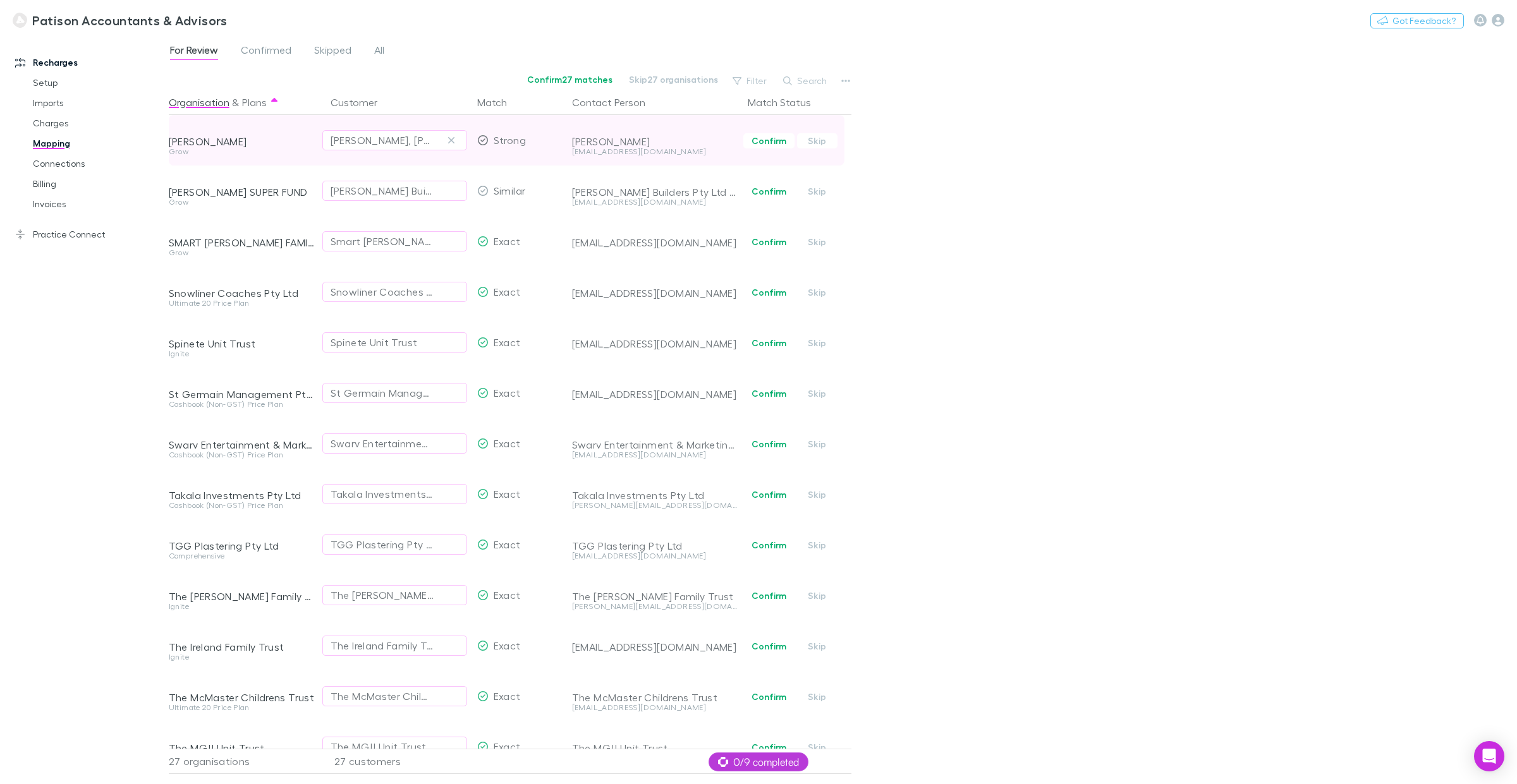
click at [762, 143] on button "Confirm" at bounding box center [768, 140] width 51 height 15
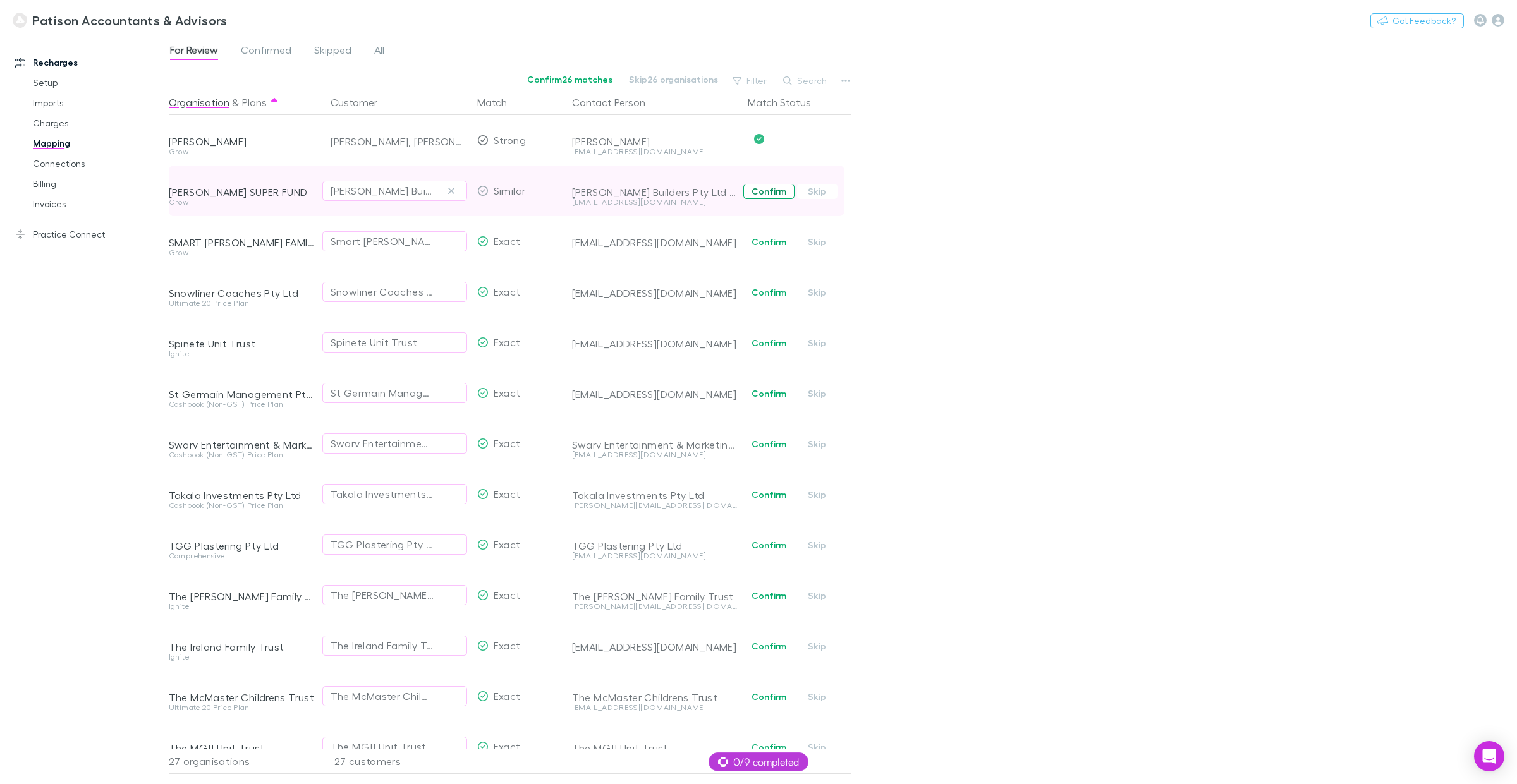
click at [763, 190] on button "Confirm" at bounding box center [768, 191] width 51 height 15
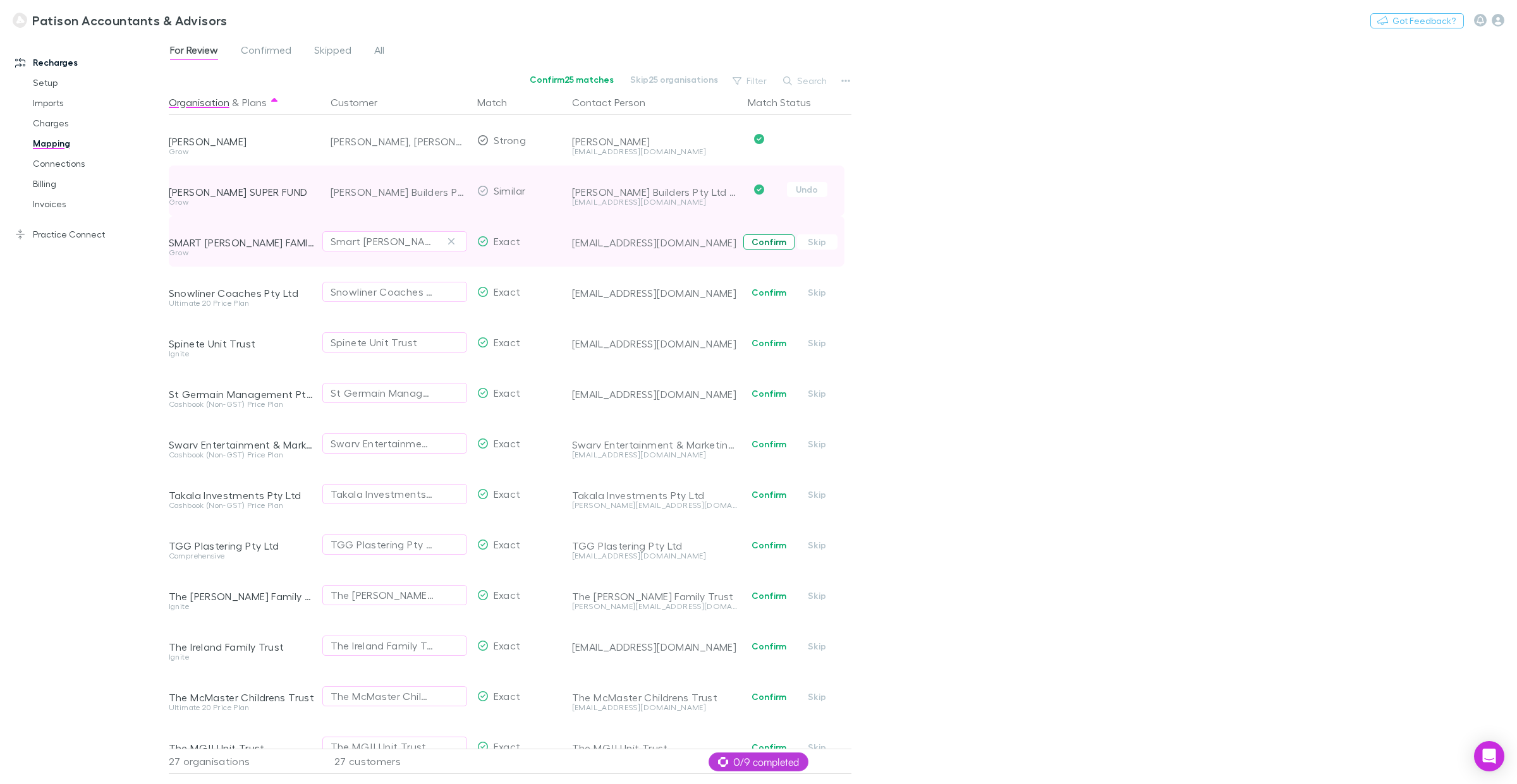
click at [776, 245] on button "Confirm" at bounding box center [768, 241] width 51 height 15
click at [769, 292] on button "Confirm" at bounding box center [768, 292] width 51 height 15
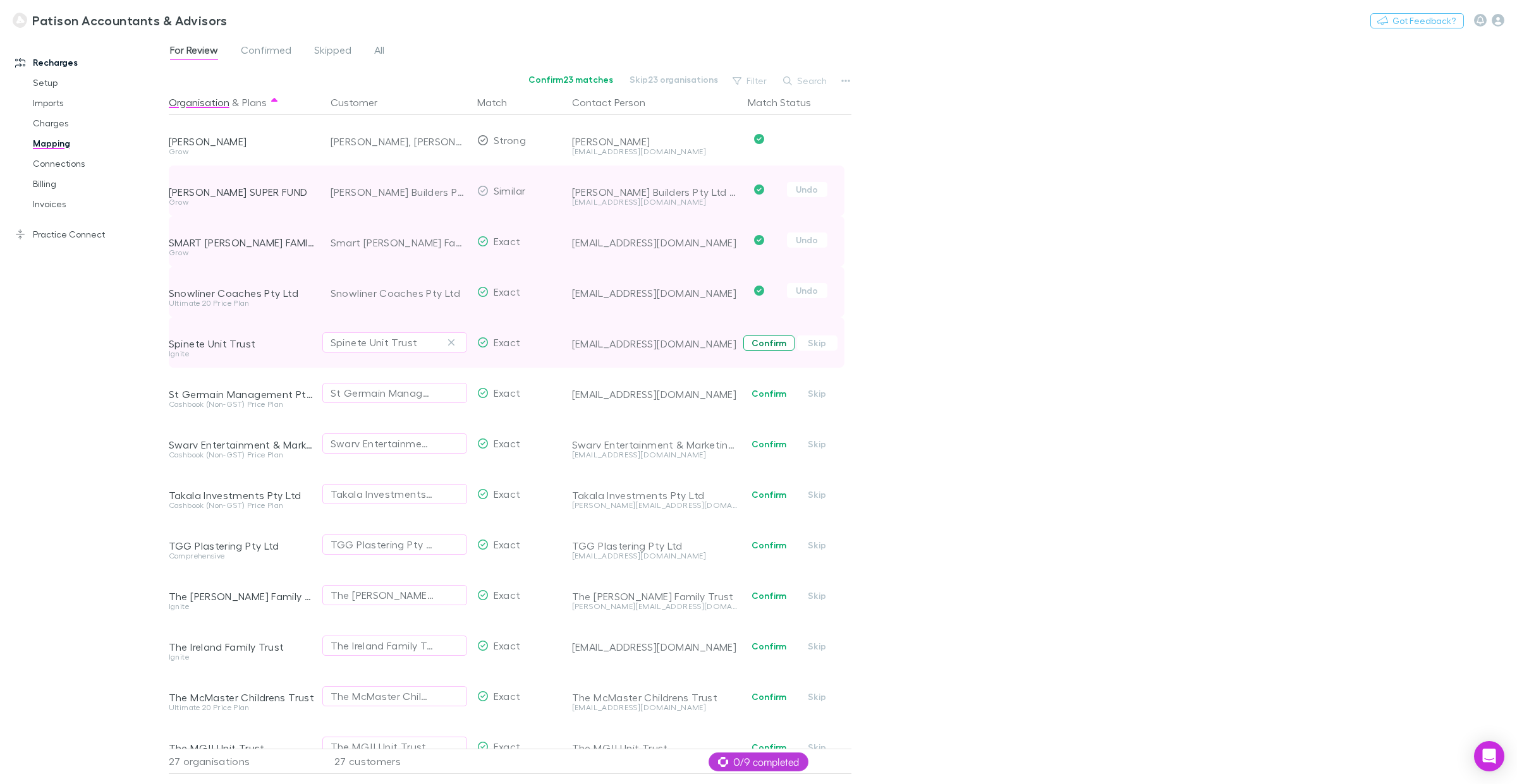
click at [776, 343] on button "Confirm" at bounding box center [768, 343] width 51 height 15
click at [768, 396] on button "Confirm" at bounding box center [768, 393] width 51 height 15
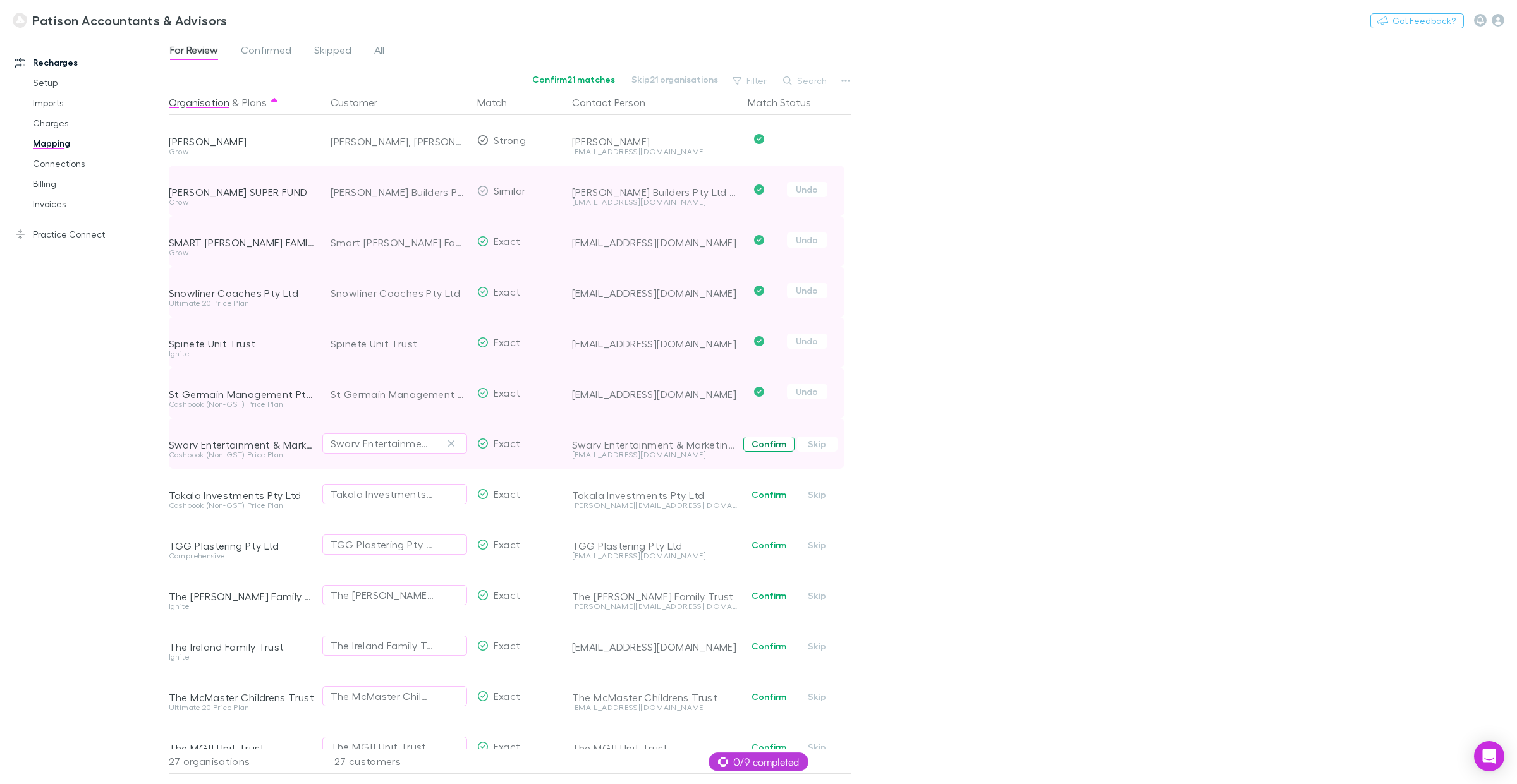
click at [773, 443] on button "Confirm" at bounding box center [768, 444] width 51 height 15
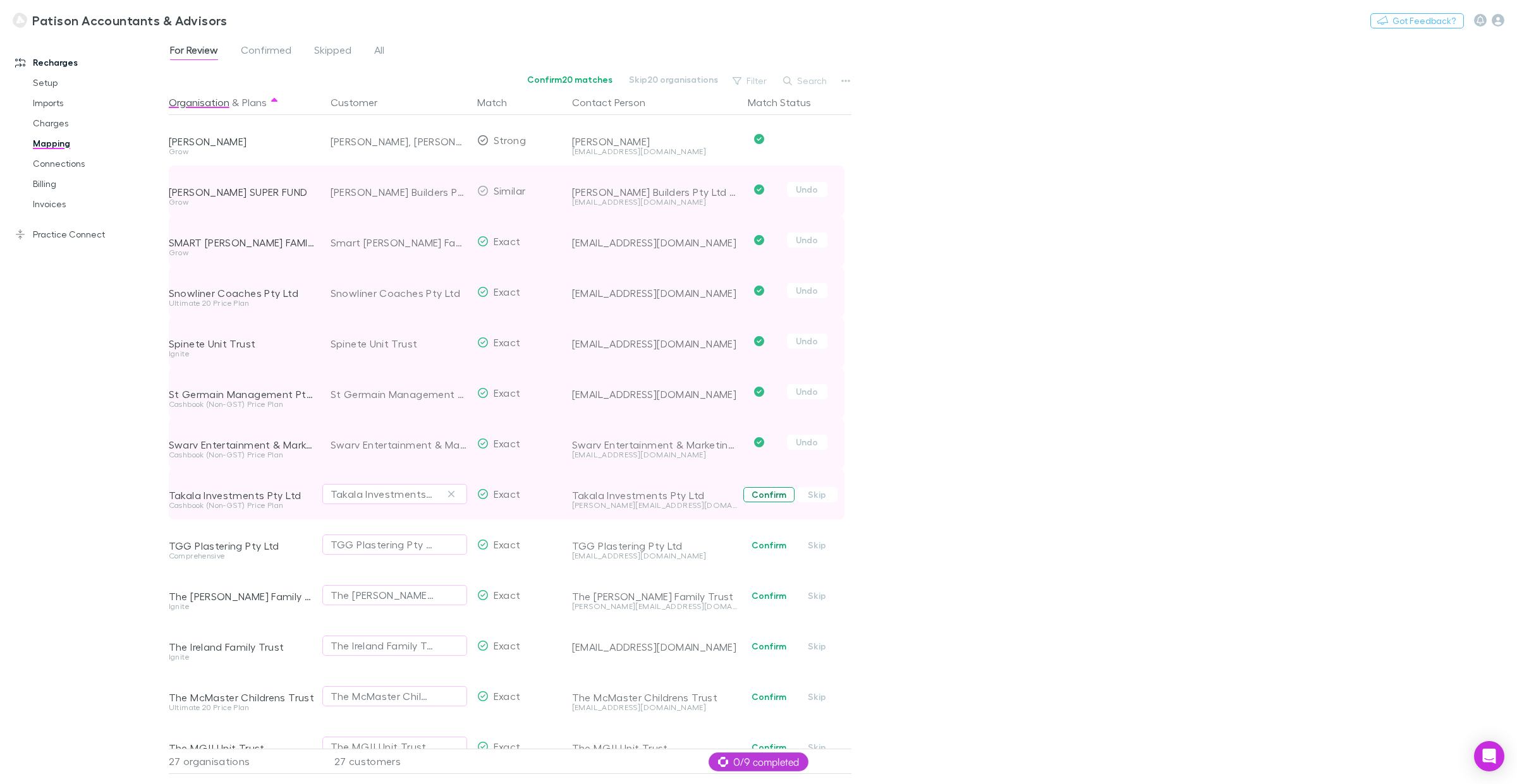
click at [763, 495] on button "Confirm" at bounding box center [768, 494] width 51 height 15
click at [779, 545] on button "Confirm" at bounding box center [768, 545] width 51 height 15
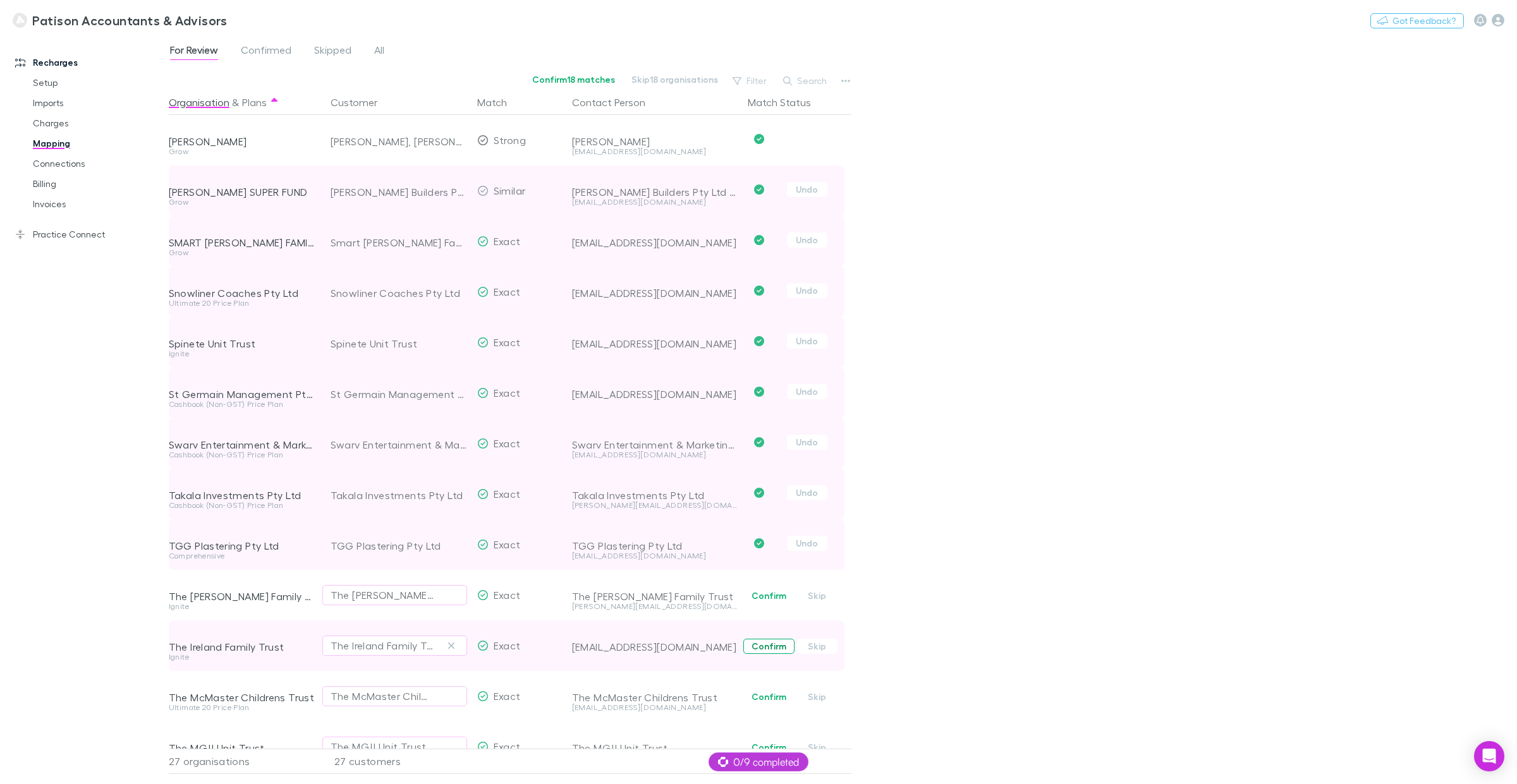
click at [773, 597] on button "Confirm" at bounding box center [768, 646] width 51 height 15
click at [762, 593] on button "Confirm" at bounding box center [768, 596] width 51 height 15
drag, startPoint x: 279, startPoint y: 48, endPoint x: 267, endPoint y: 48, distance: 12.0
click at [279, 48] on span "Confirmed" at bounding box center [266, 52] width 51 height 16
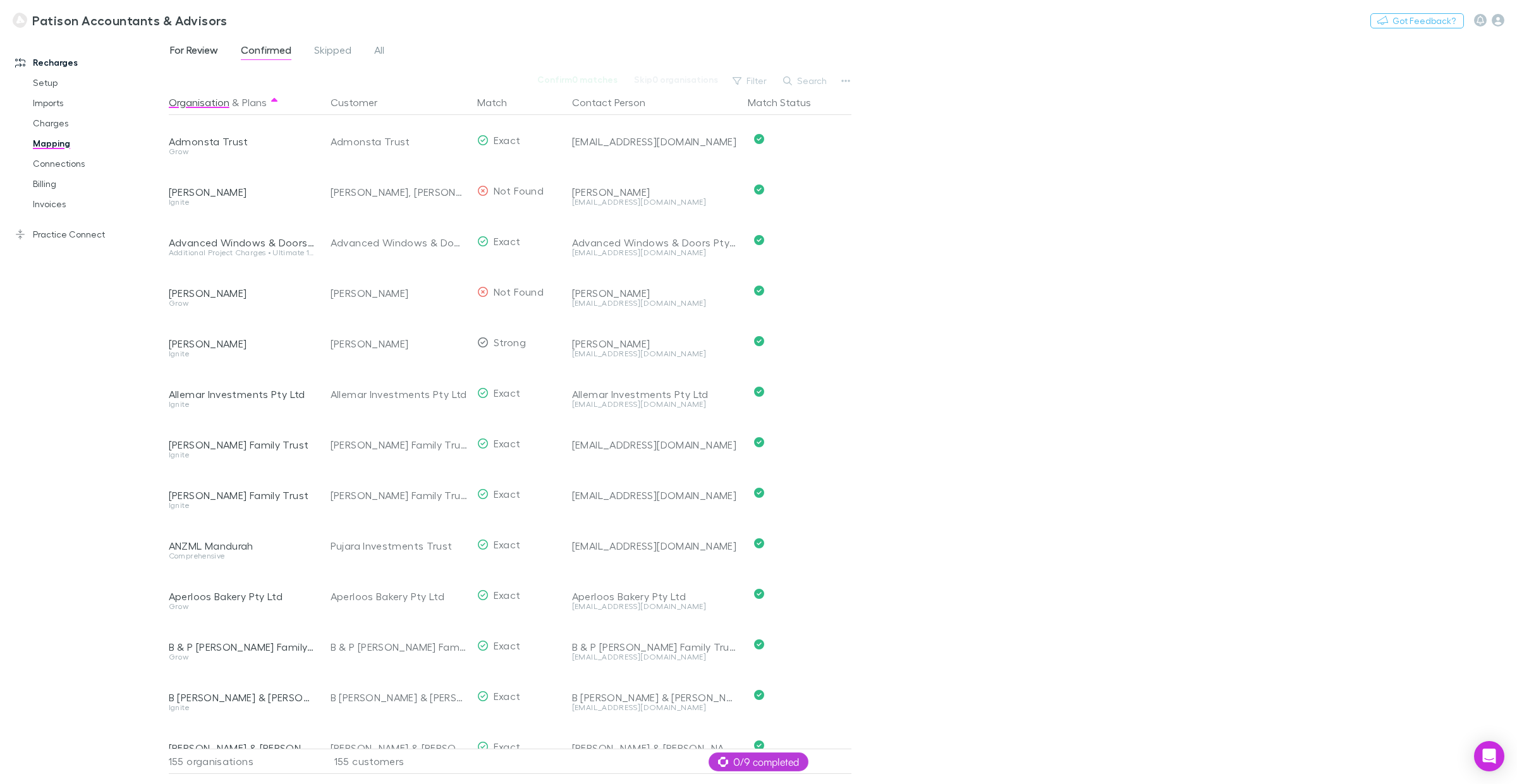
click at [201, 52] on span "For Review" at bounding box center [194, 52] width 48 height 16
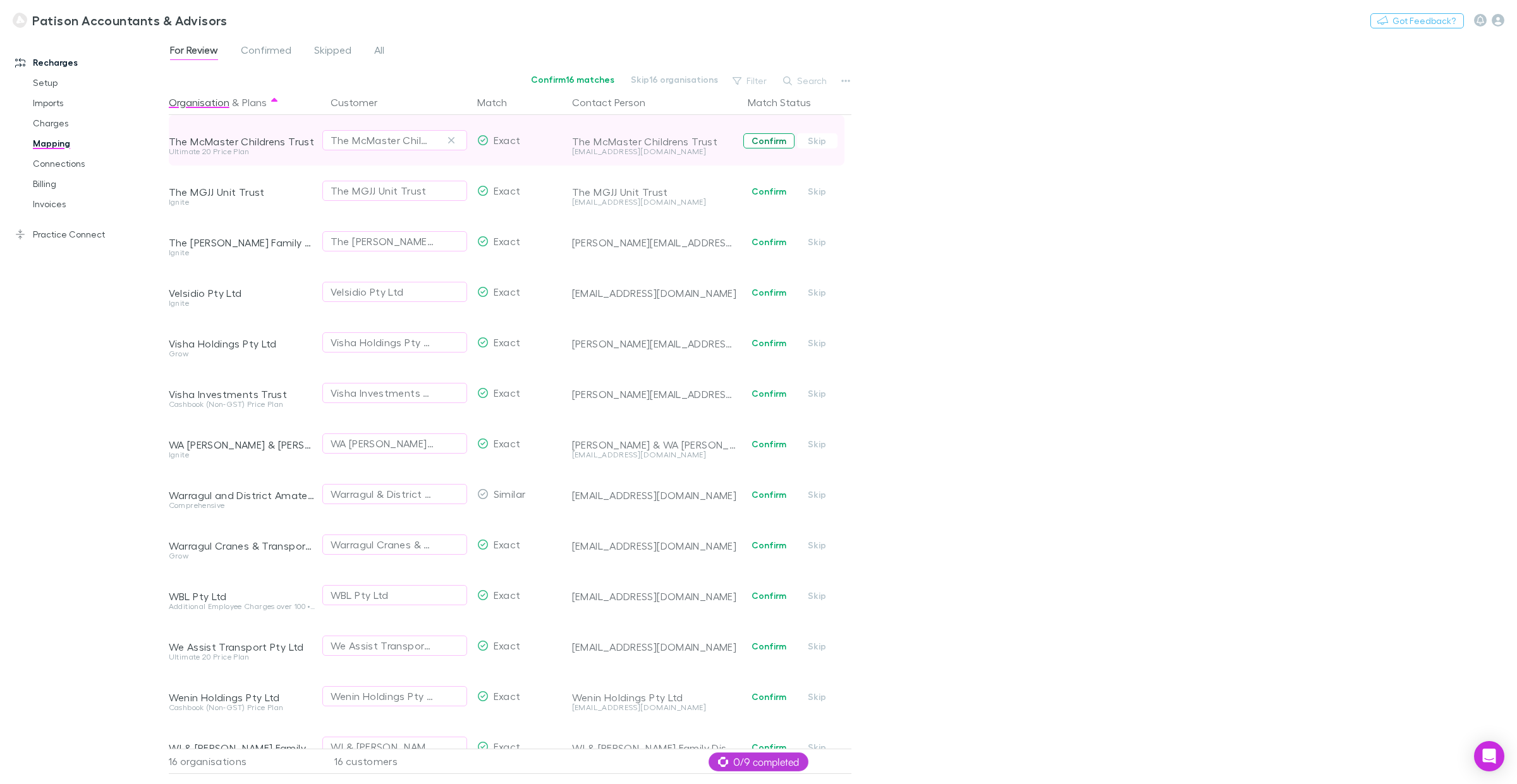
click at [767, 143] on button "Confirm" at bounding box center [768, 140] width 51 height 15
click at [760, 194] on button "Confirm" at bounding box center [768, 191] width 51 height 15
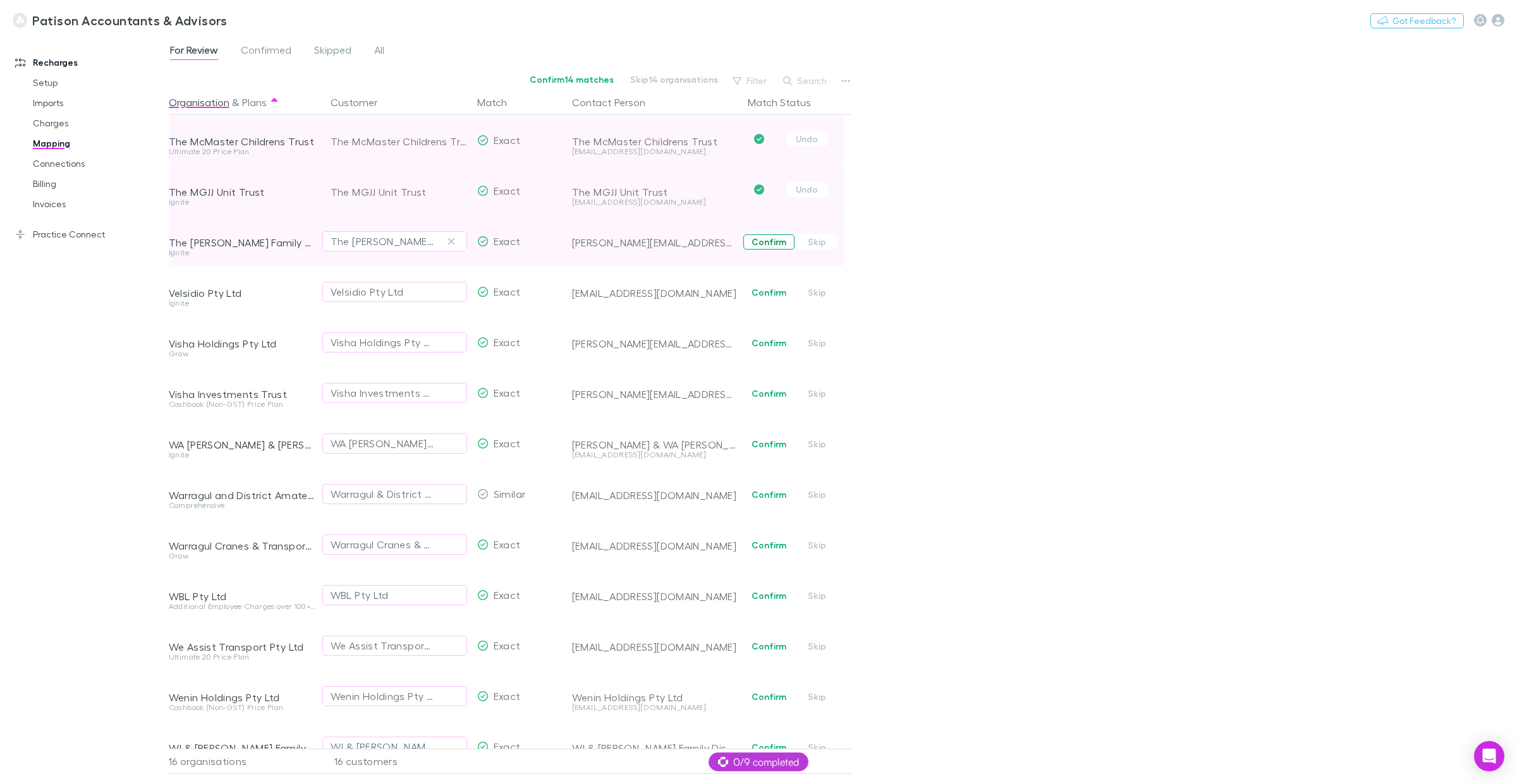
click at [770, 244] on button "Confirm" at bounding box center [768, 241] width 51 height 15
click at [775, 292] on button "Confirm" at bounding box center [768, 292] width 51 height 15
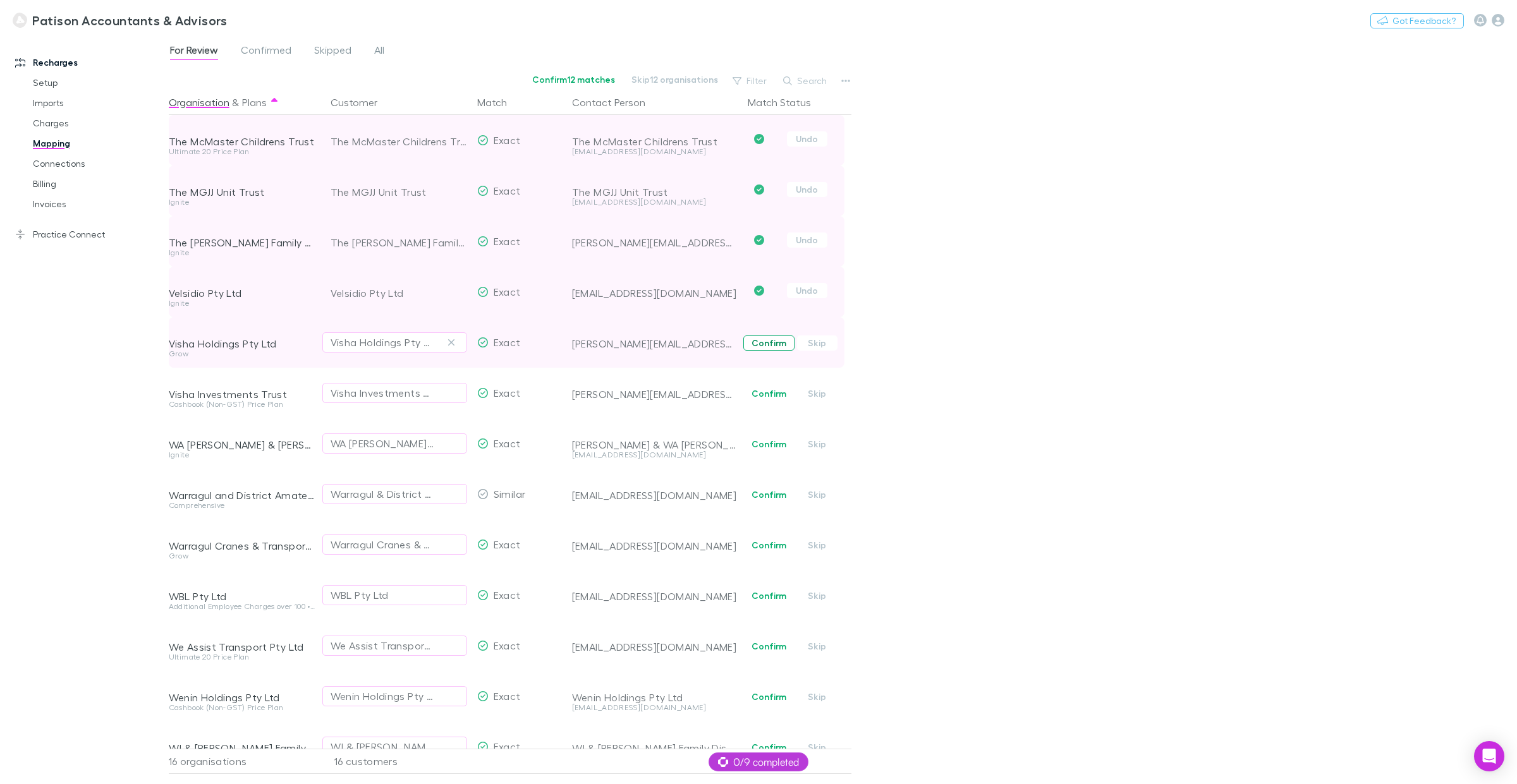
click at [760, 345] on button "Confirm" at bounding box center [768, 343] width 51 height 15
click at [765, 393] on button "Confirm" at bounding box center [768, 393] width 51 height 15
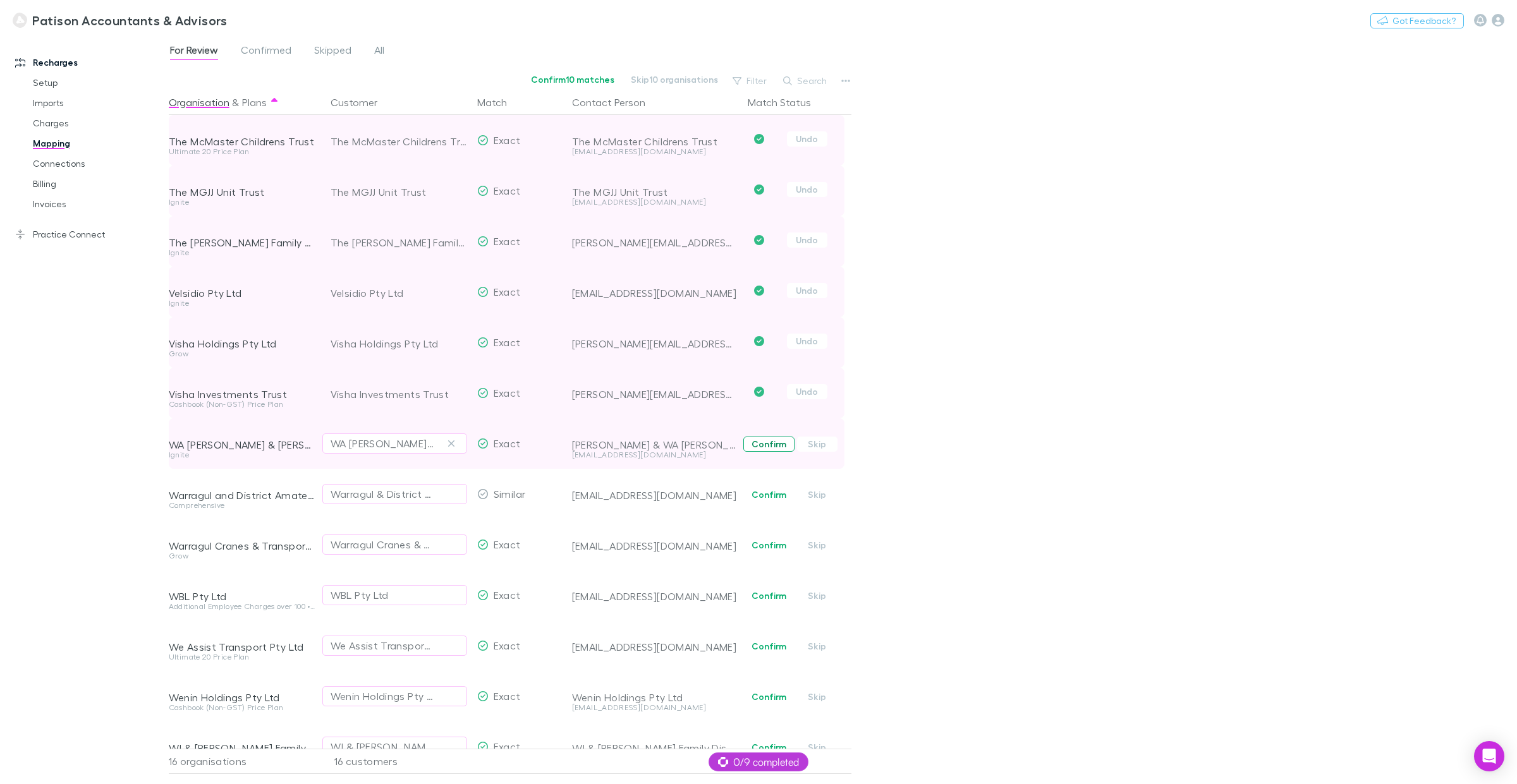
click at [772, 451] on button "Confirm" at bounding box center [768, 444] width 51 height 15
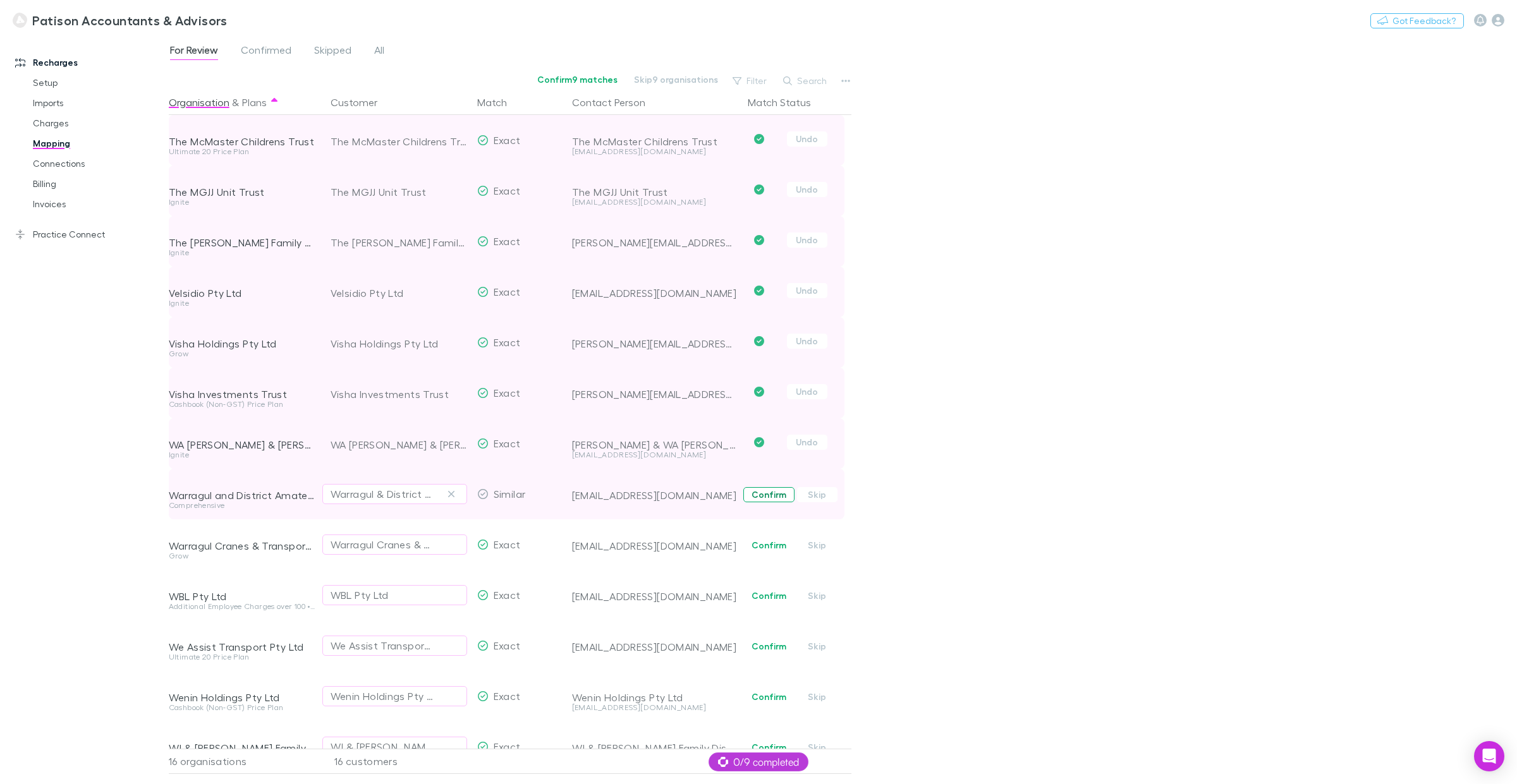
click at [767, 495] on button "Confirm" at bounding box center [768, 494] width 51 height 15
click at [770, 543] on button "Confirm" at bounding box center [768, 545] width 51 height 15
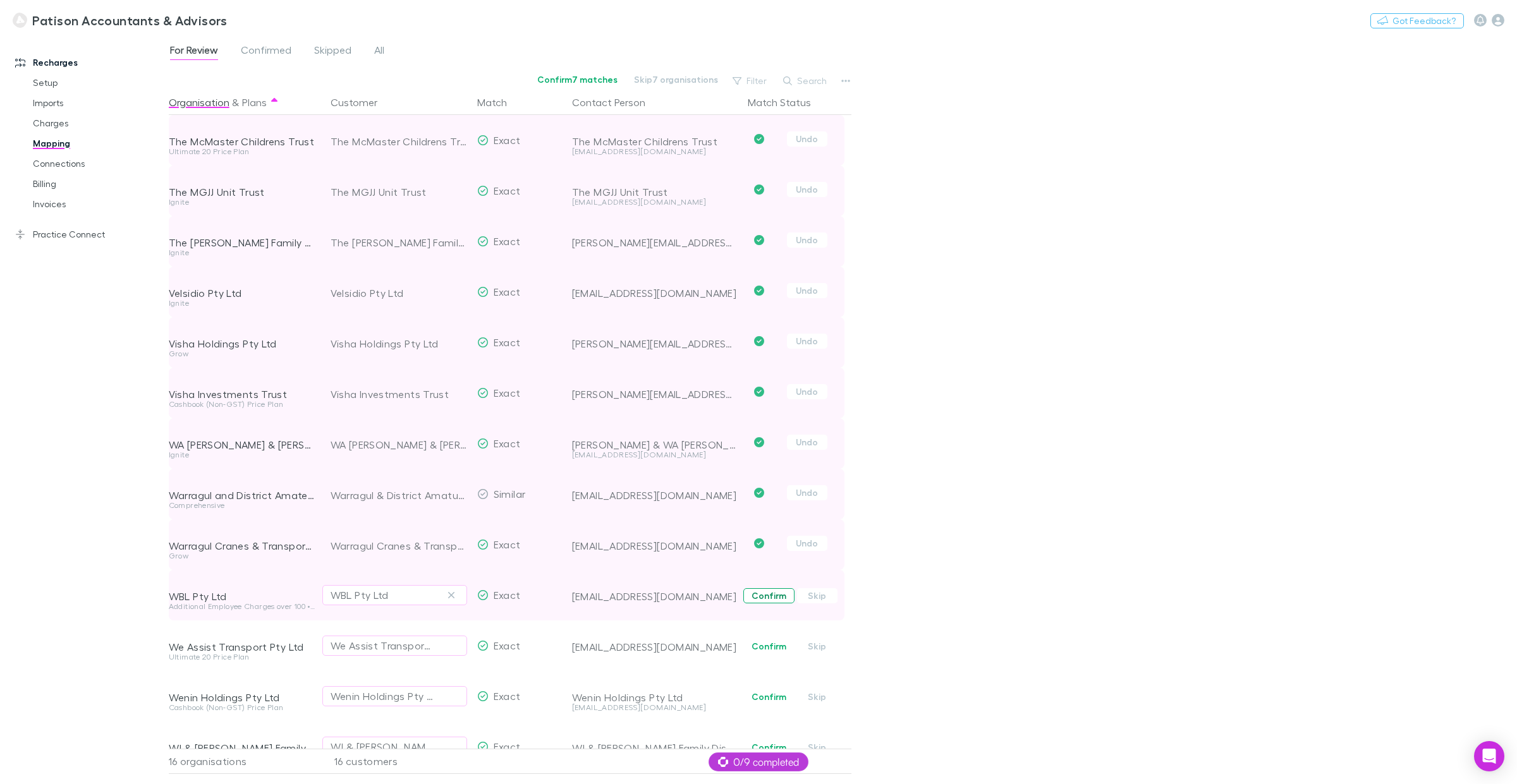
click at [771, 592] on button "Confirm" at bounding box center [768, 596] width 51 height 15
click at [769, 597] on button "Confirm" at bounding box center [768, 646] width 51 height 15
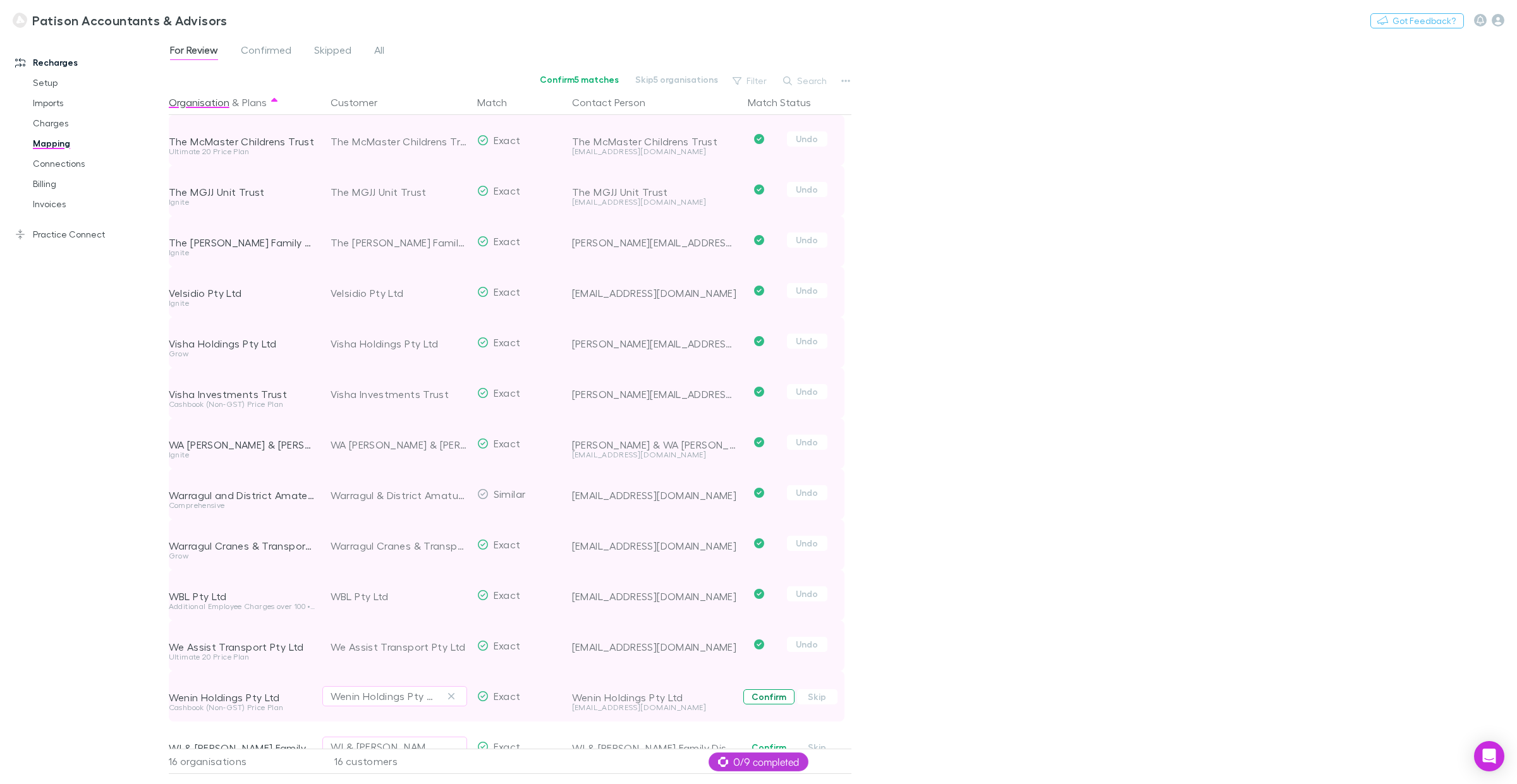
click at [763, 597] on button "Confirm" at bounding box center [768, 697] width 51 height 15
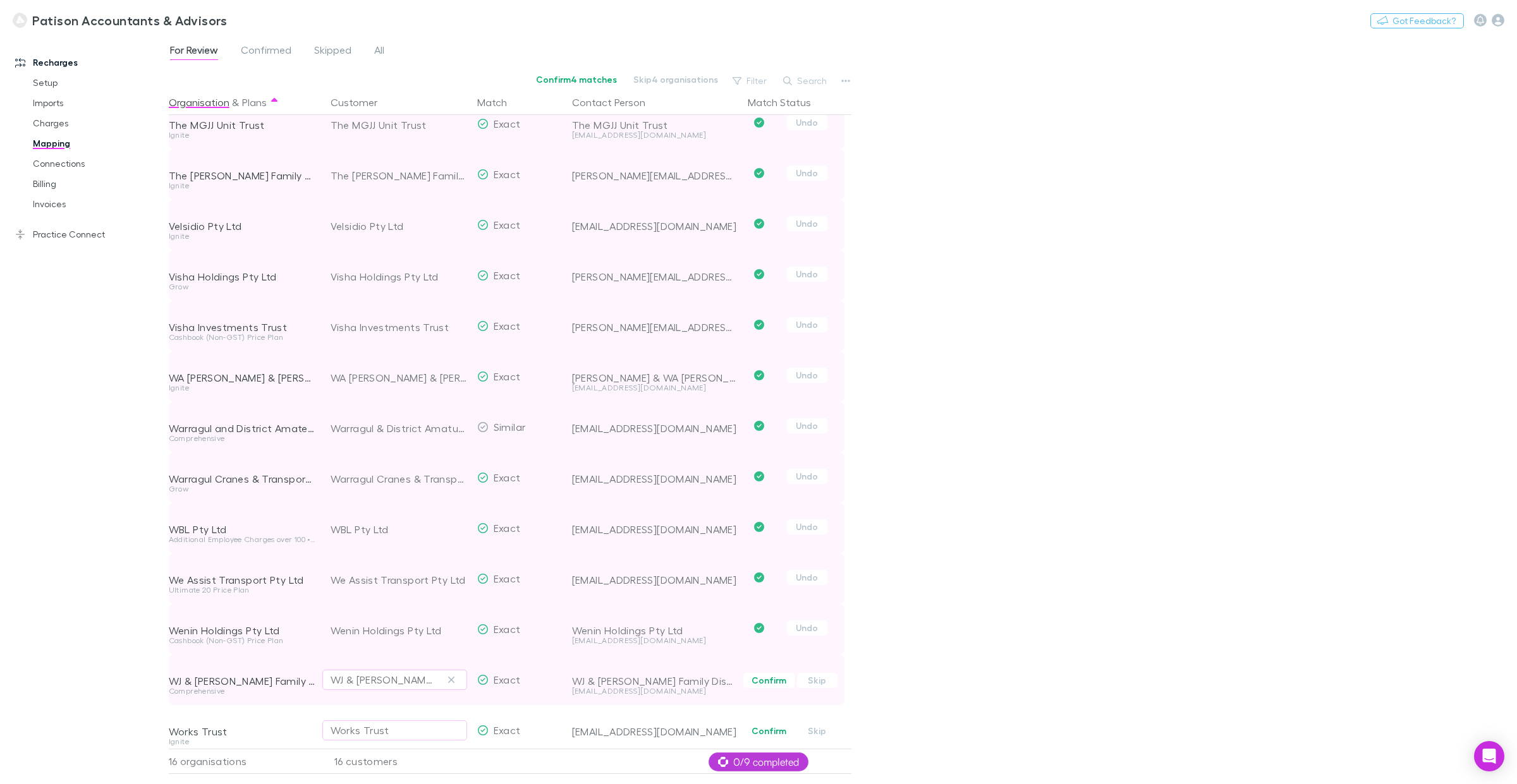
scroll to position [187, 0]
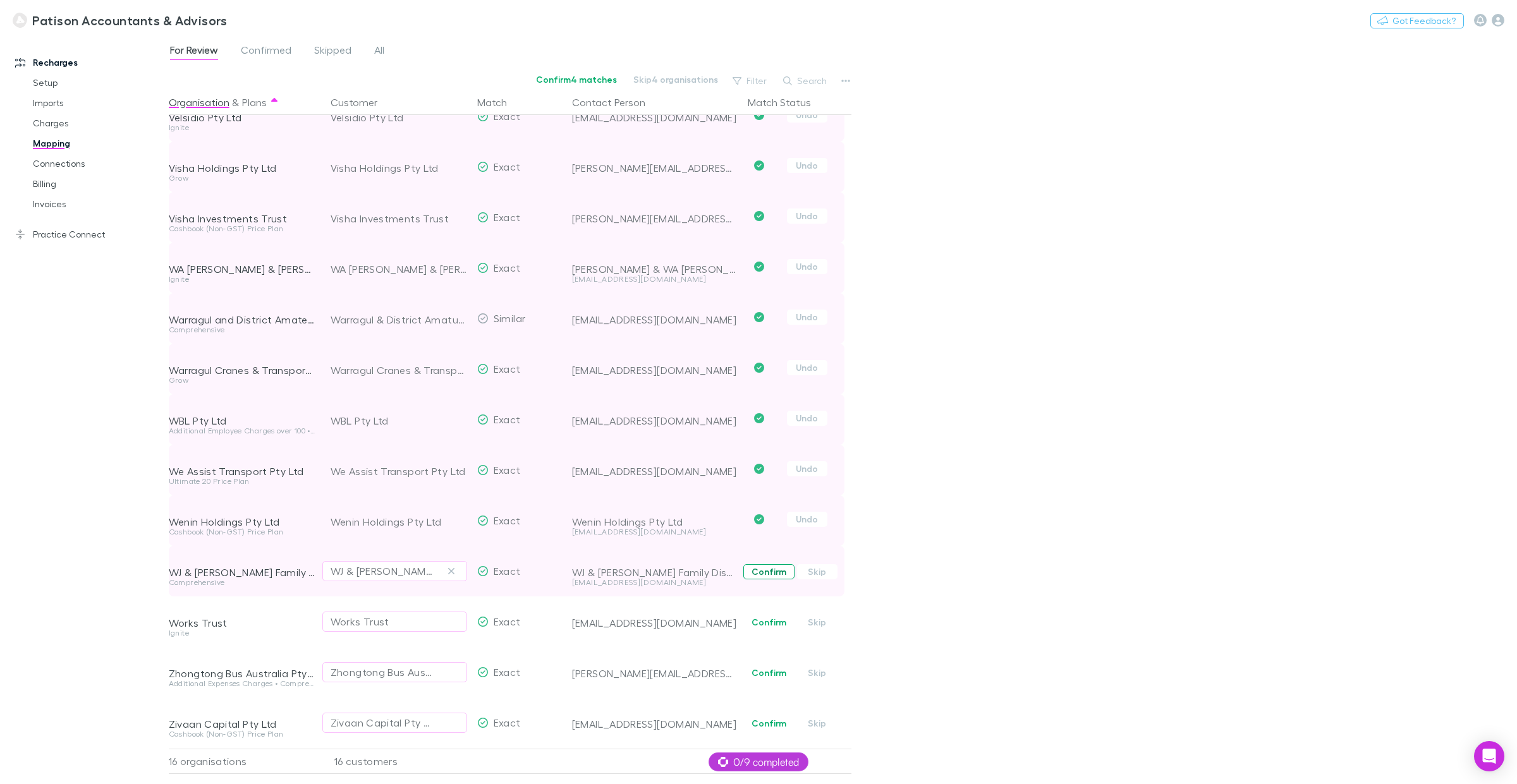
click at [760, 564] on button "Confirm" at bounding box center [768, 572] width 51 height 15
click at [772, 597] on button "Confirm" at bounding box center [768, 623] width 51 height 15
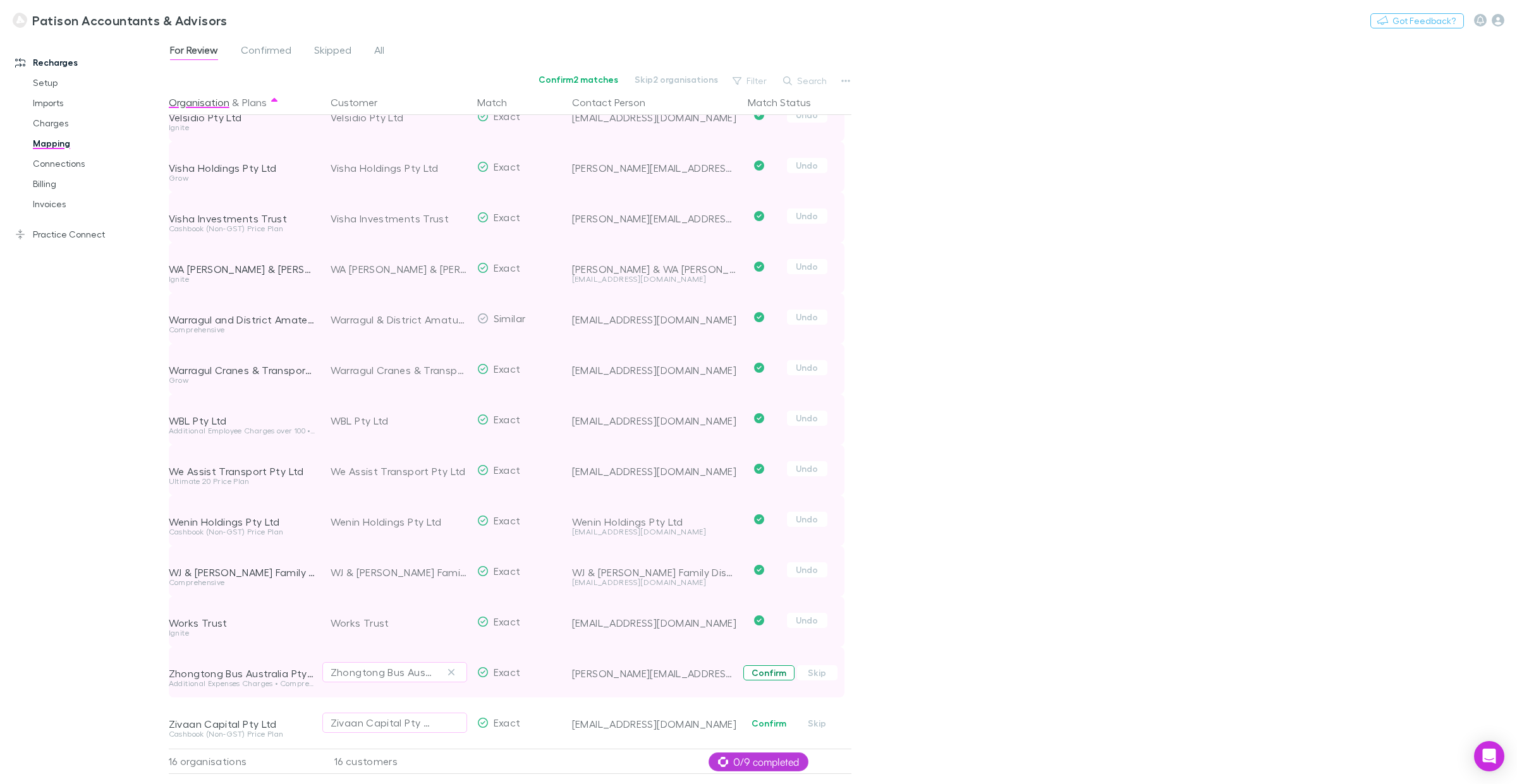
click at [750, 597] on button "Confirm" at bounding box center [768, 673] width 51 height 15
click at [768, 597] on button "Confirm" at bounding box center [768, 723] width 51 height 15
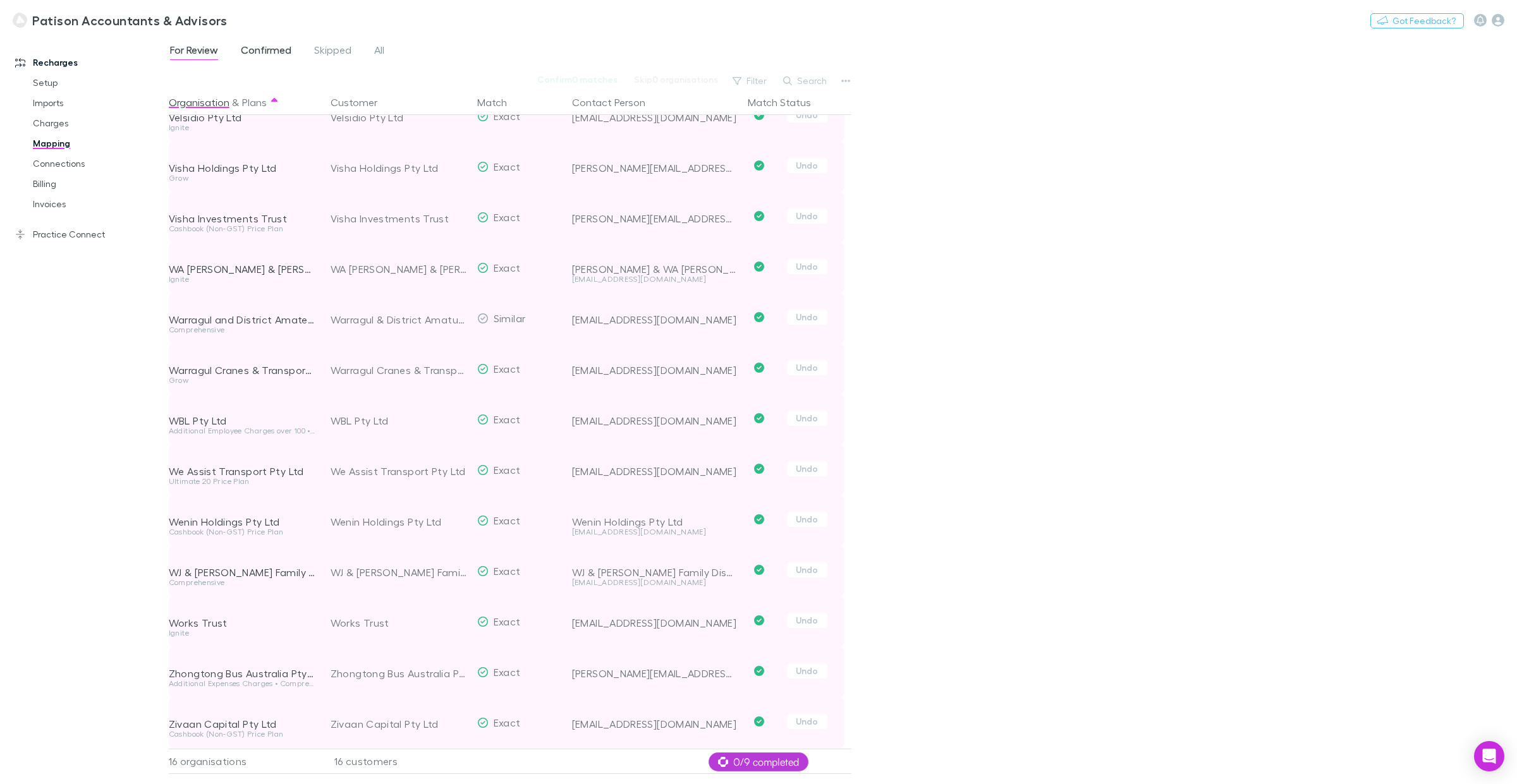
click at [260, 52] on span "Confirmed" at bounding box center [266, 52] width 51 height 16
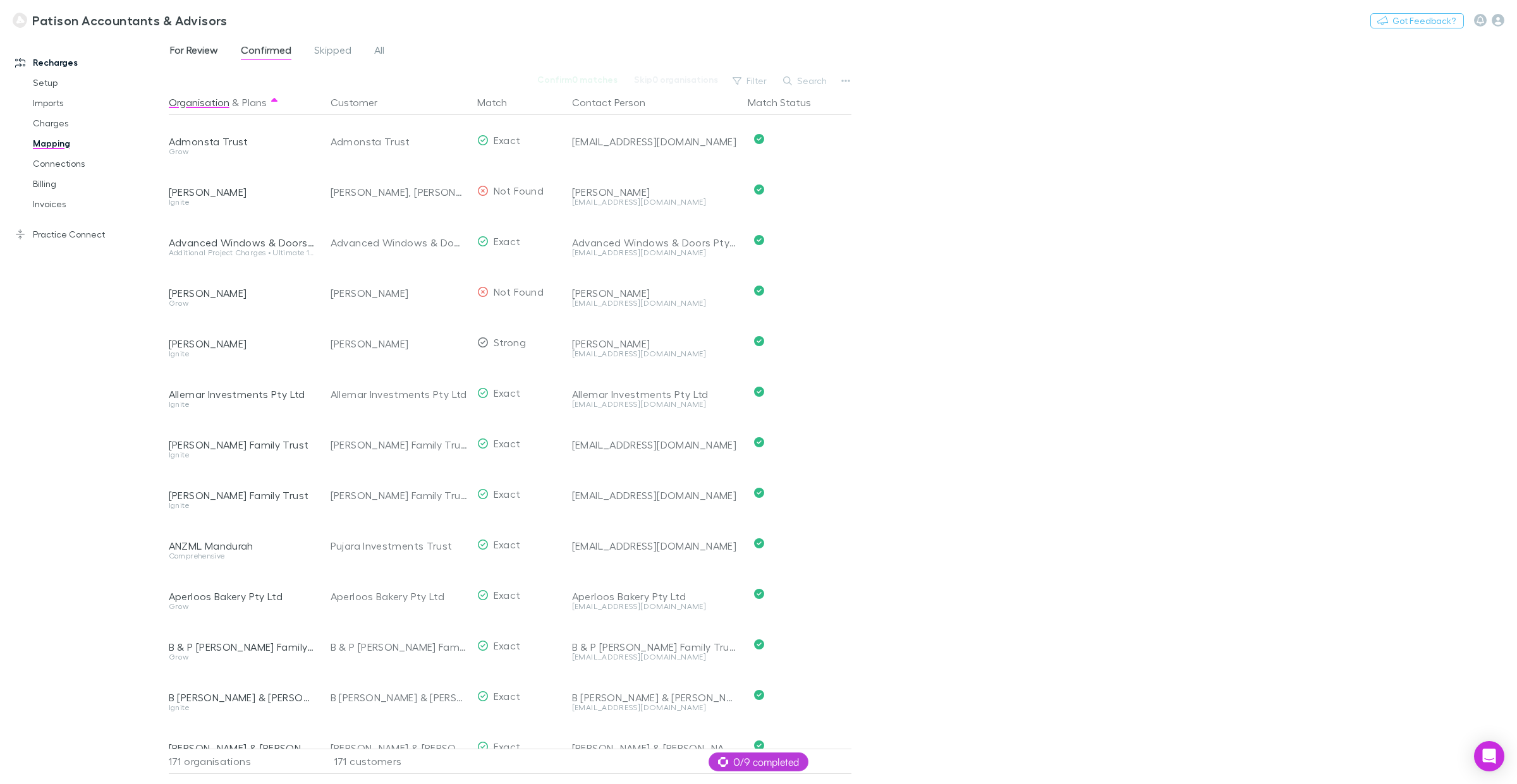
click at [197, 52] on span "For Review" at bounding box center [194, 52] width 48 height 16
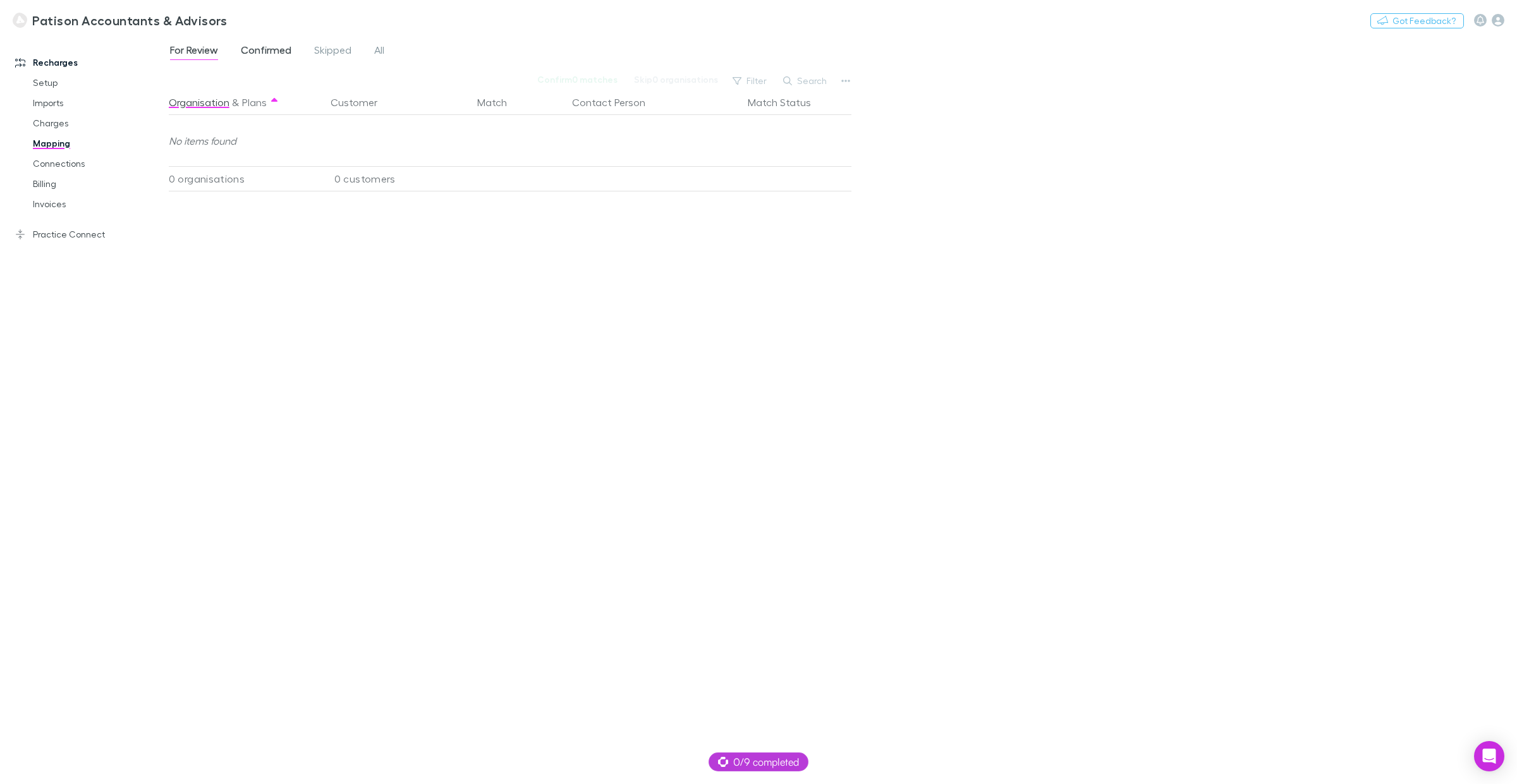
click at [263, 49] on span "Confirmed" at bounding box center [266, 52] width 51 height 16
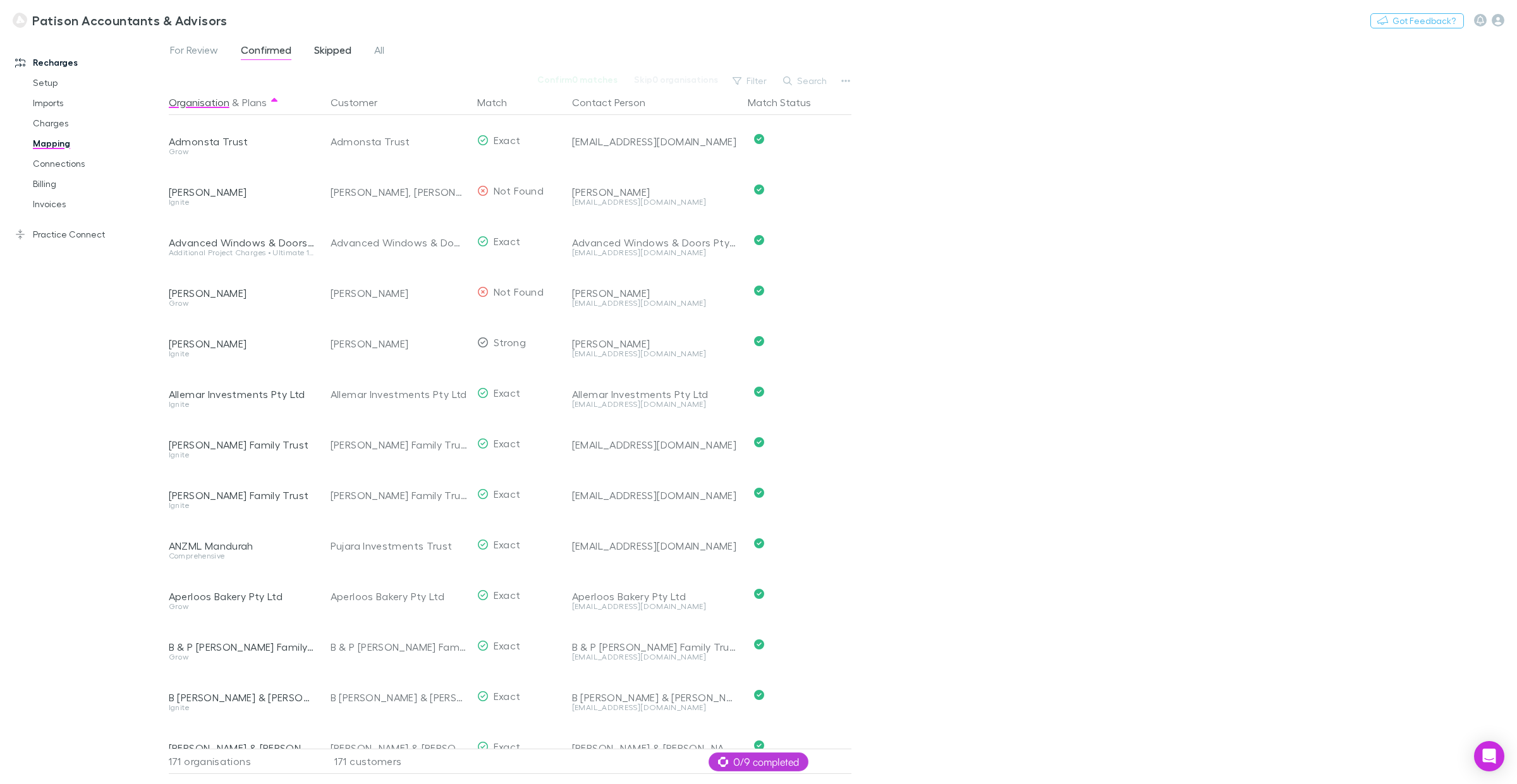
click at [332, 42] on link "Skipped" at bounding box center [332, 52] width 40 height 20
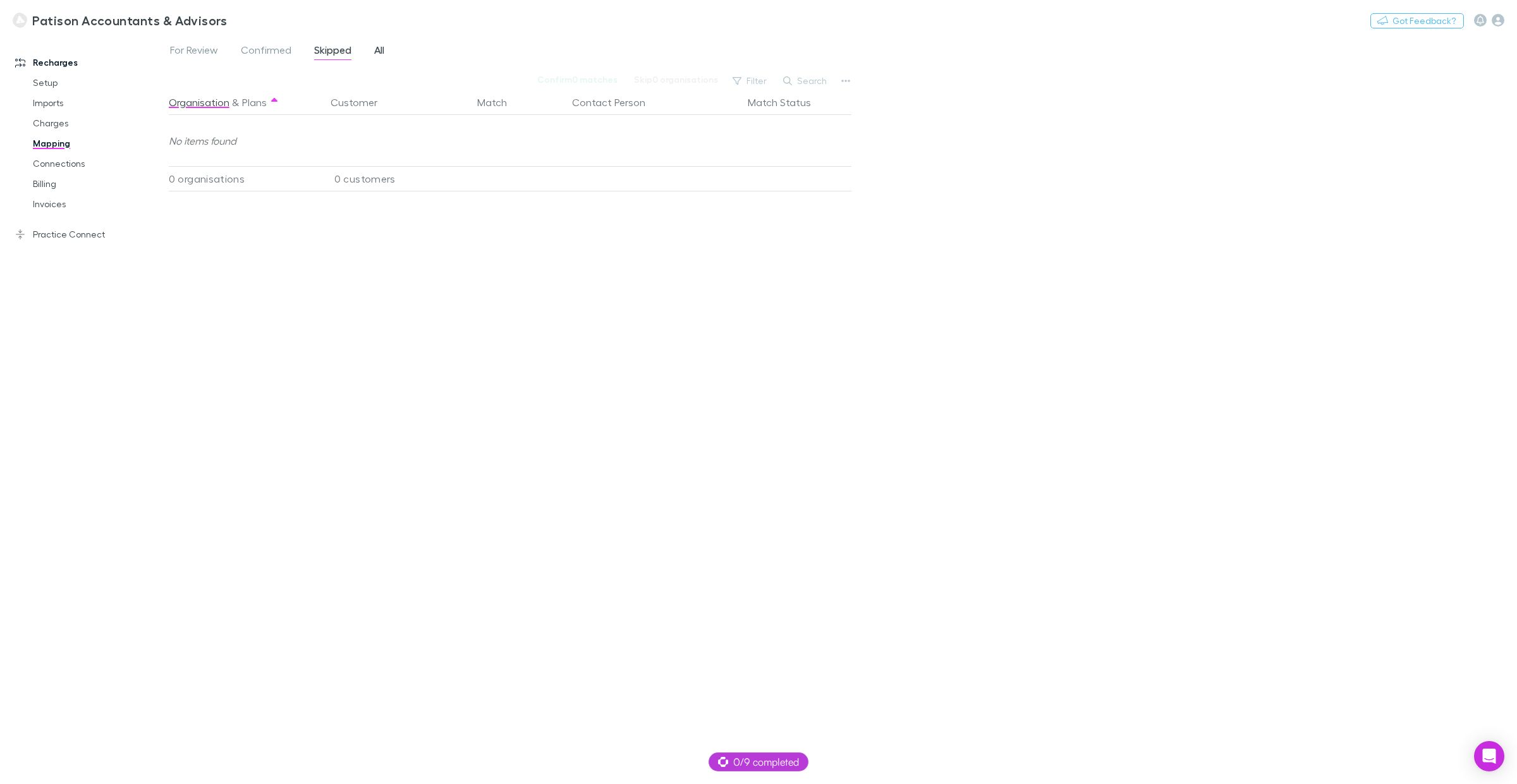
click at [376, 51] on span "All" at bounding box center [379, 52] width 11 height 16
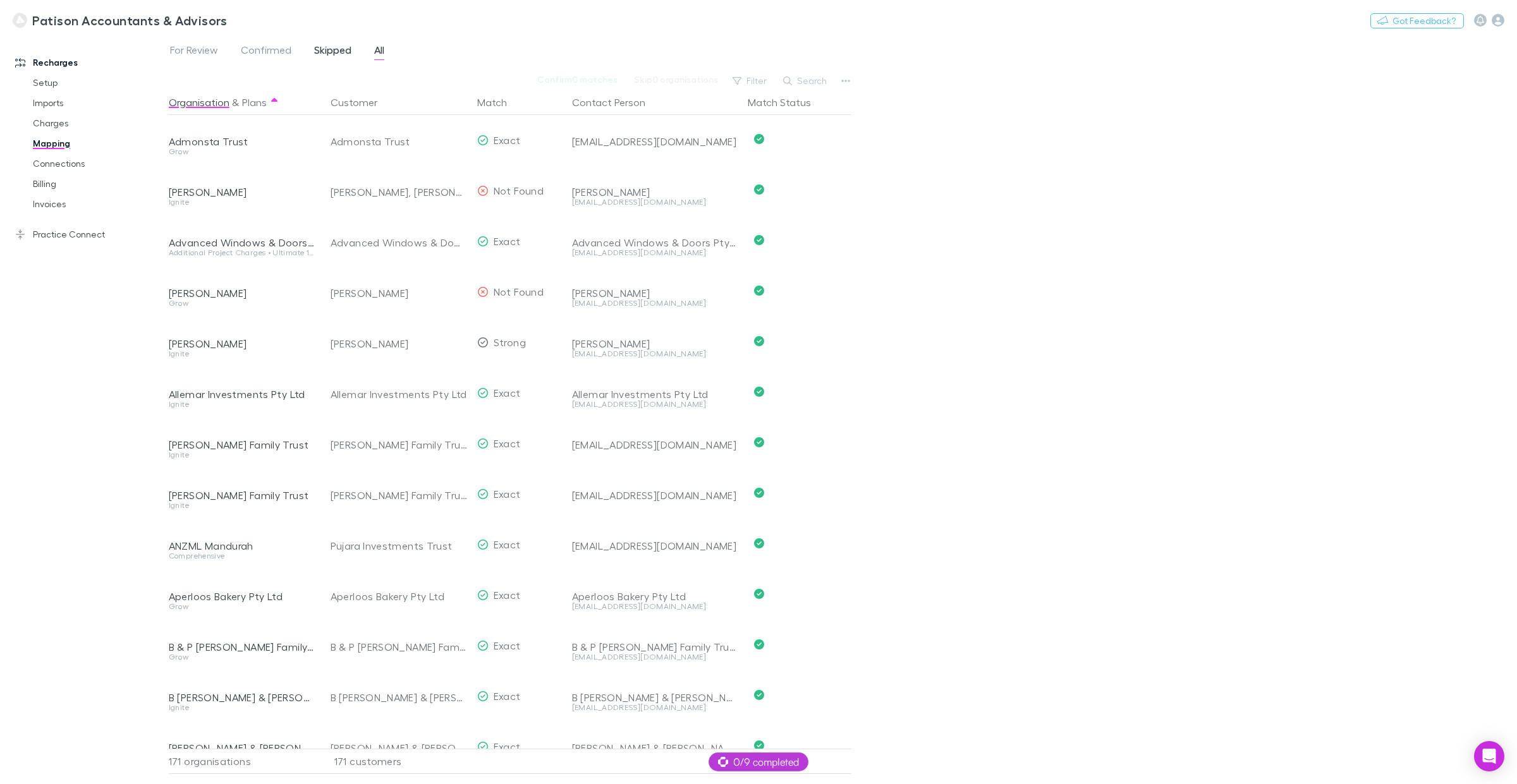
click at [330, 51] on span "Skipped" at bounding box center [333, 52] width 37 height 16
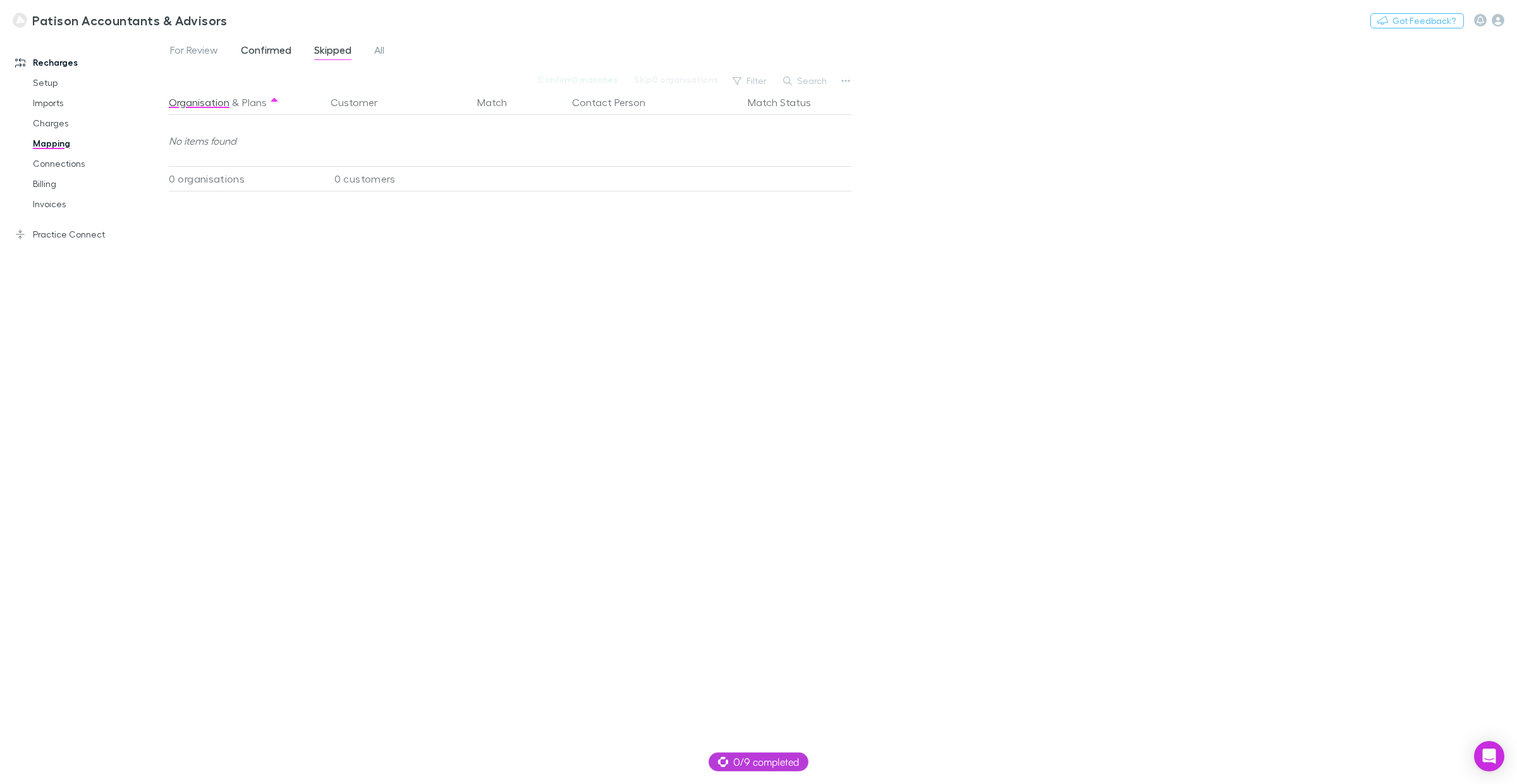
click at [275, 49] on span "Confirmed" at bounding box center [266, 52] width 51 height 16
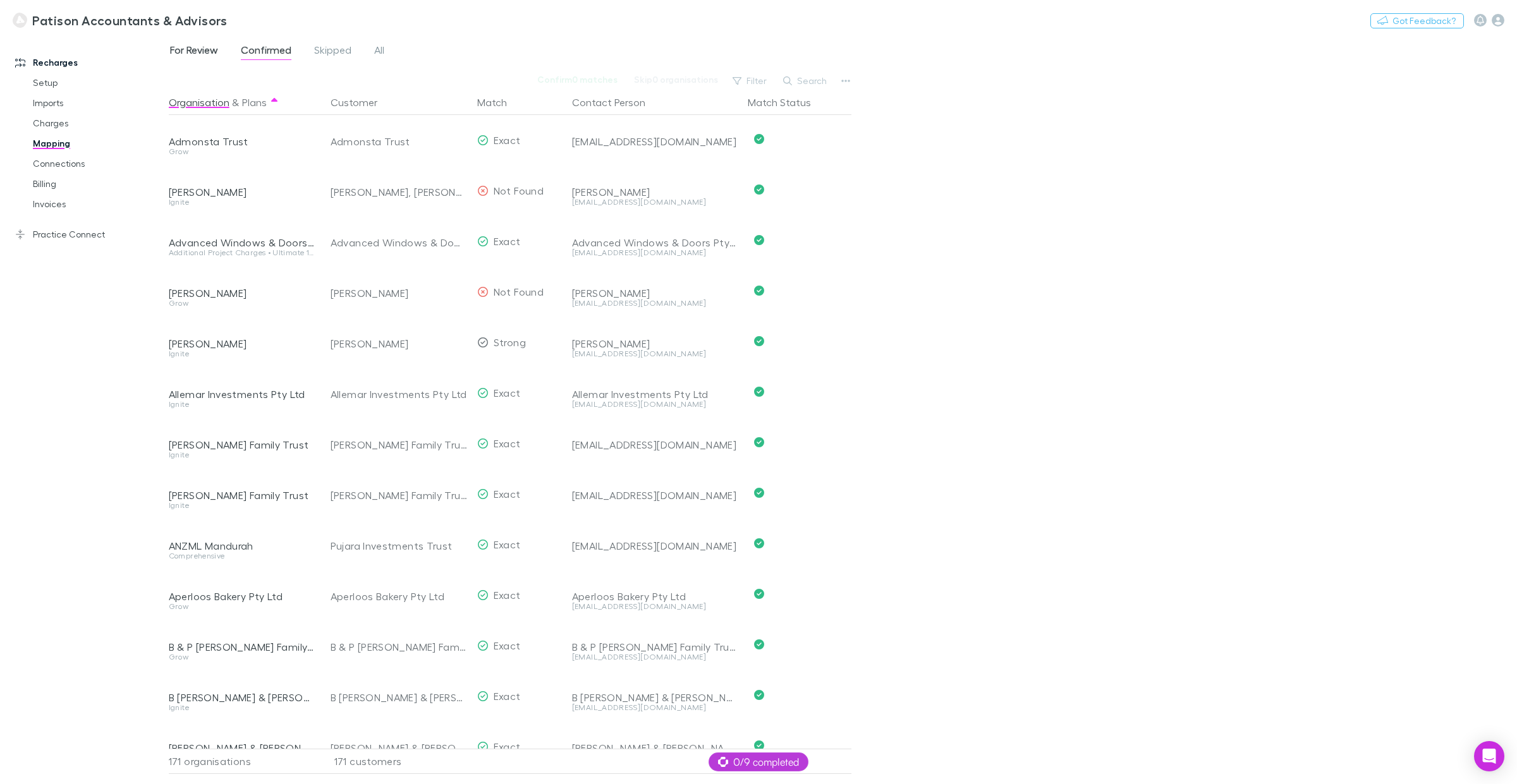
click at [204, 51] on span "For Review" at bounding box center [194, 52] width 48 height 16
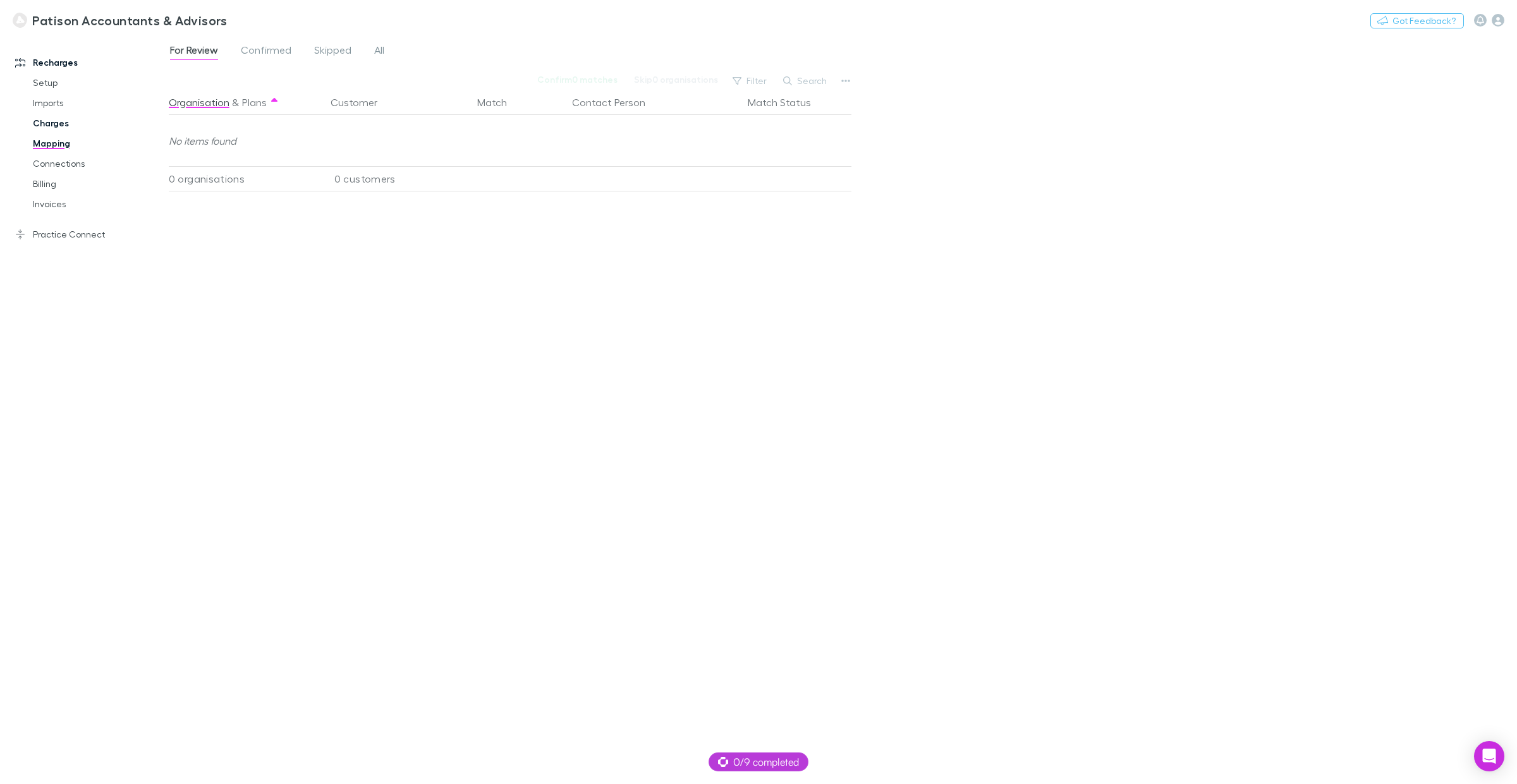
click at [58, 115] on link "Charges" at bounding box center [99, 123] width 158 height 20
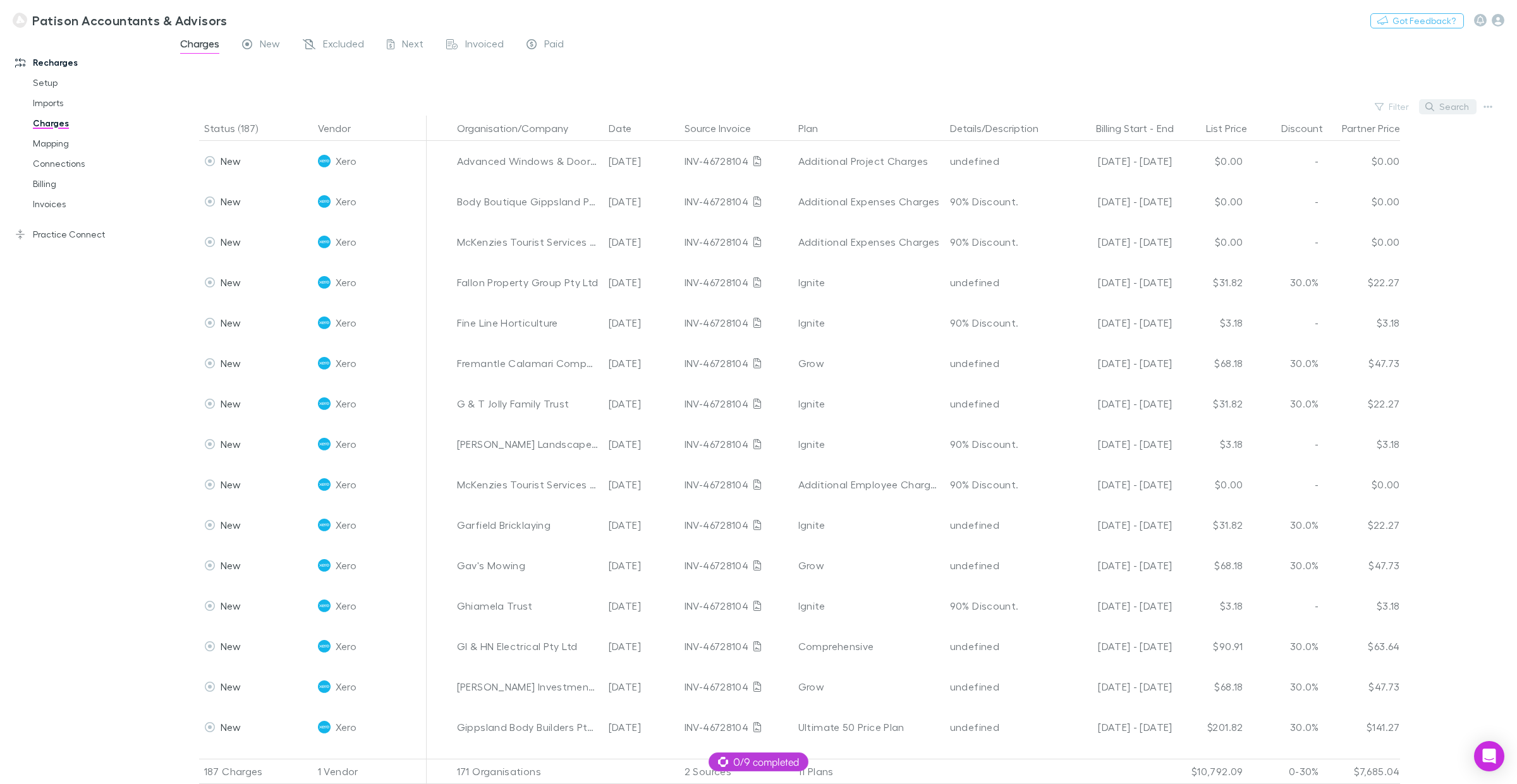
click at [1213, 107] on button "Search" at bounding box center [1448, 107] width 57 height 15
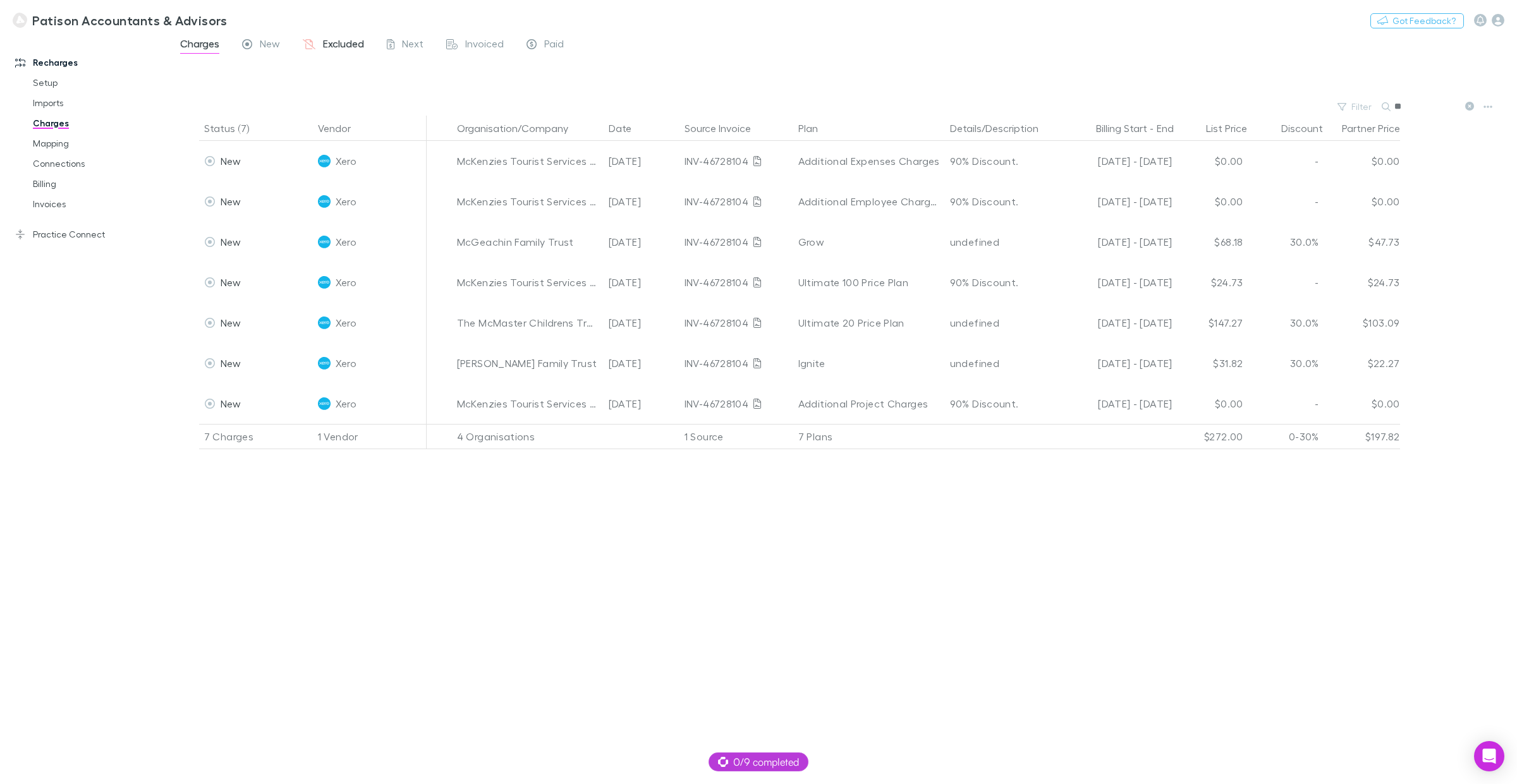
type input "**"
click at [339, 42] on span "Excluded" at bounding box center [343, 45] width 41 height 16
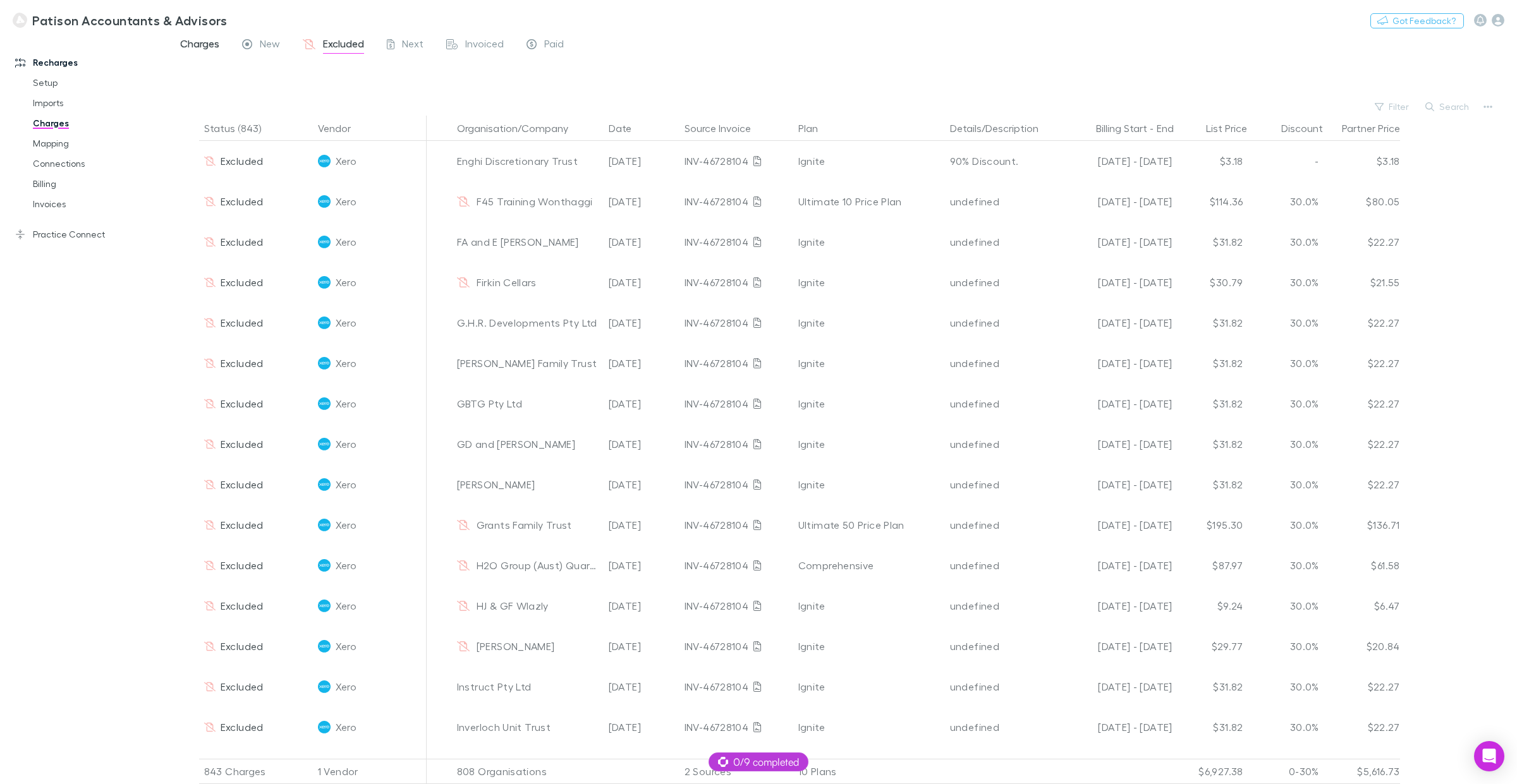
click at [200, 42] on span "Charges" at bounding box center [200, 45] width 40 height 16
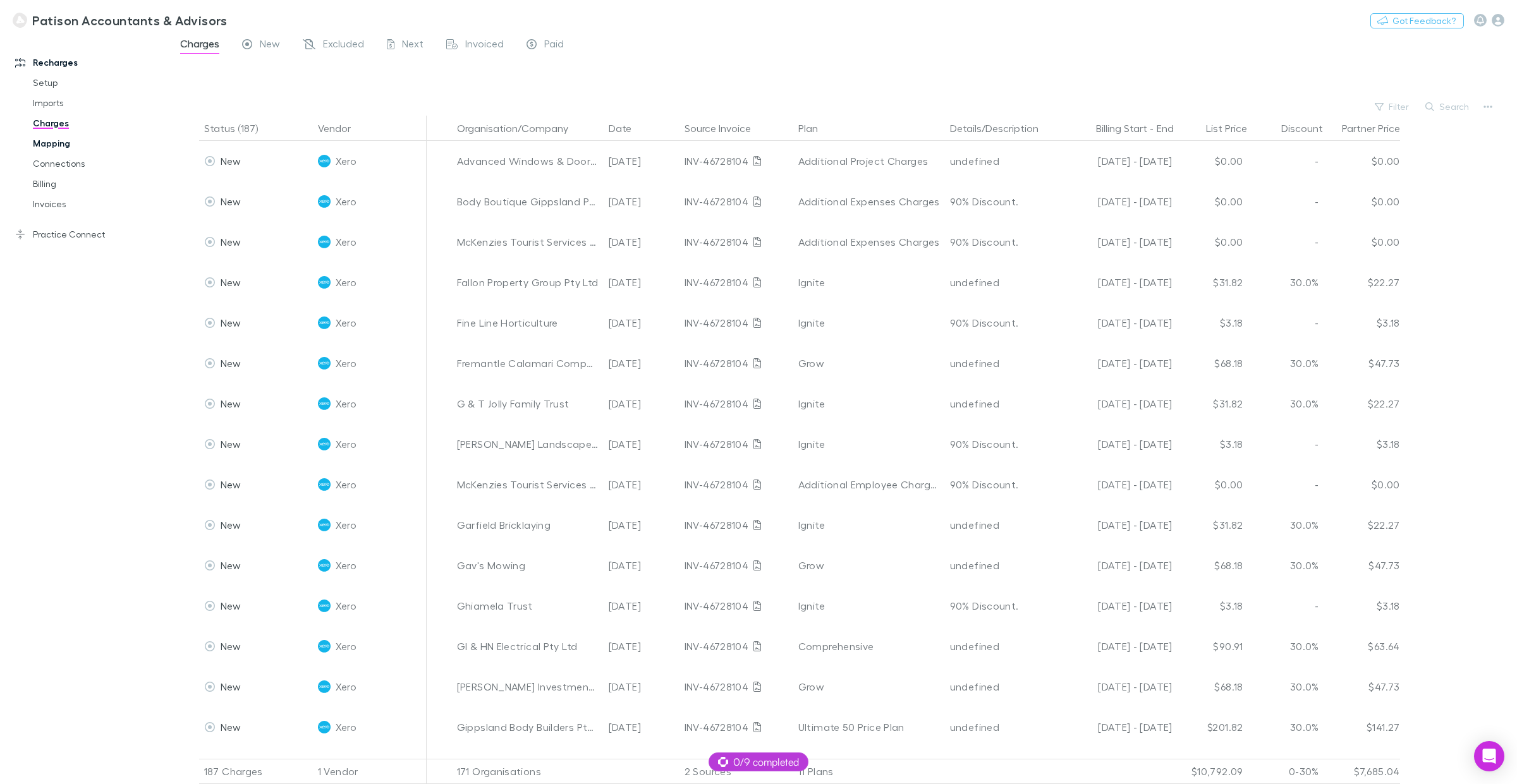
click at [63, 141] on link "Mapping" at bounding box center [99, 143] width 158 height 20
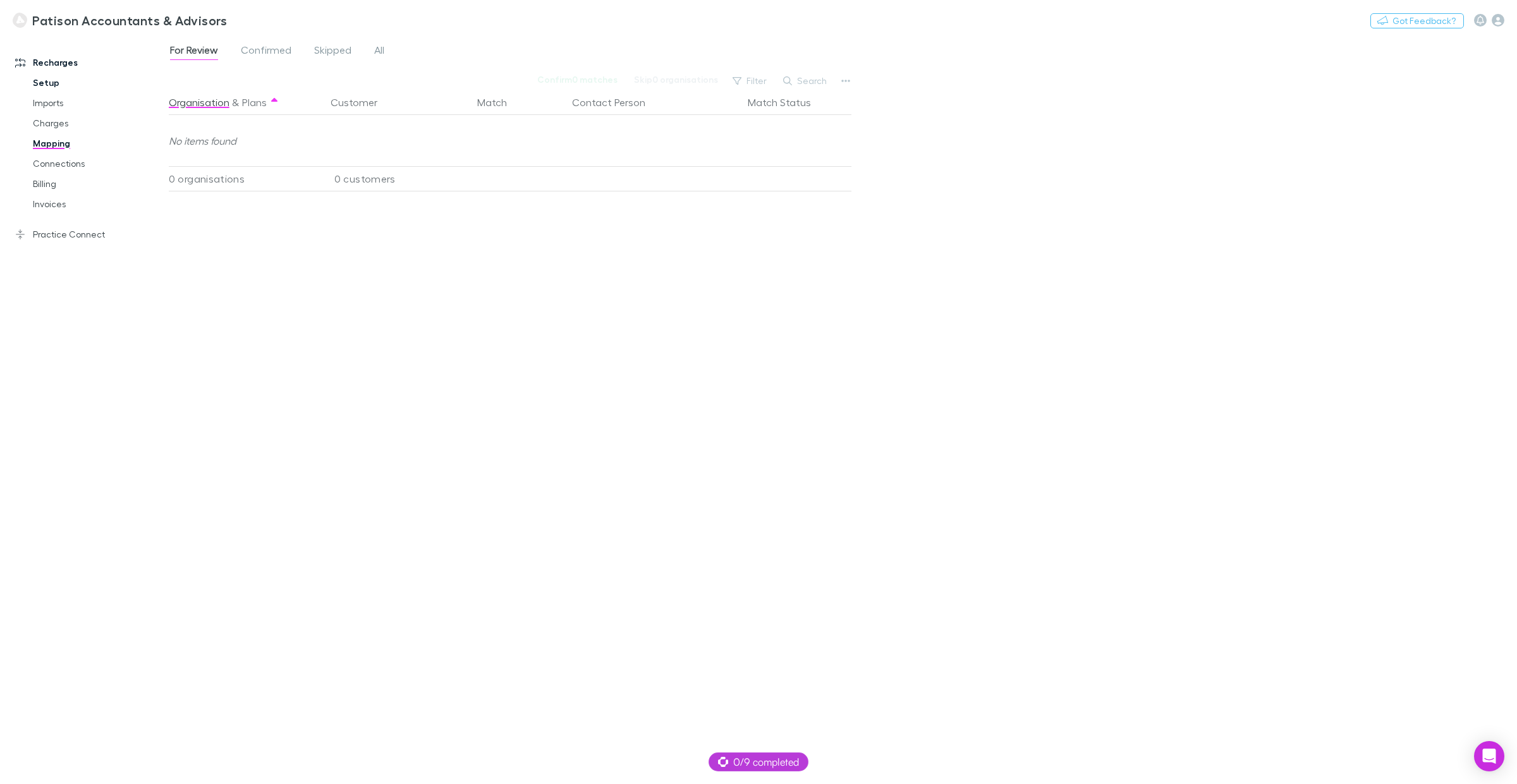
click at [52, 79] on link "Setup" at bounding box center [99, 82] width 158 height 20
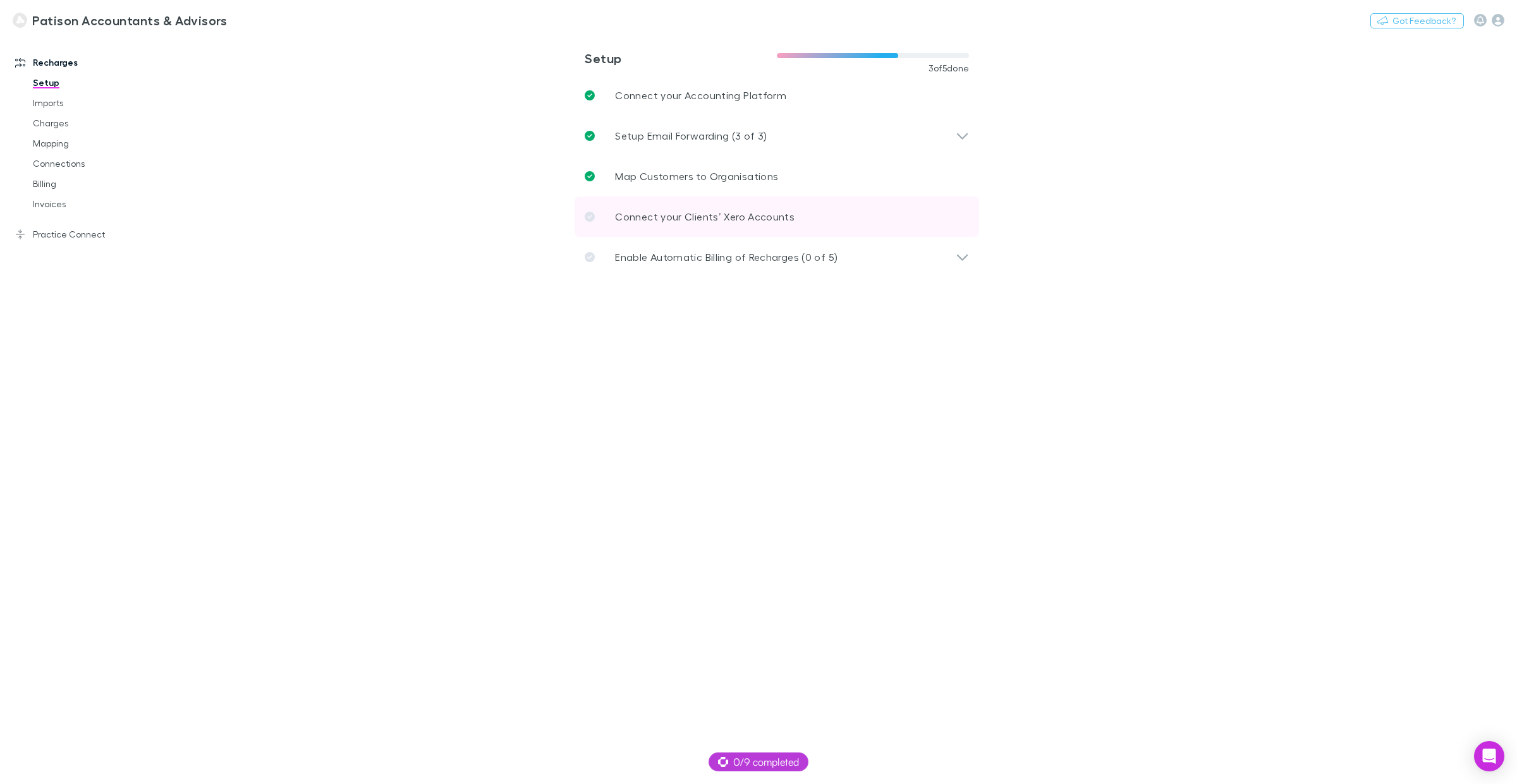
click at [707, 212] on p "Connect your Clients’ Xero Accounts" at bounding box center [705, 216] width 179 height 15
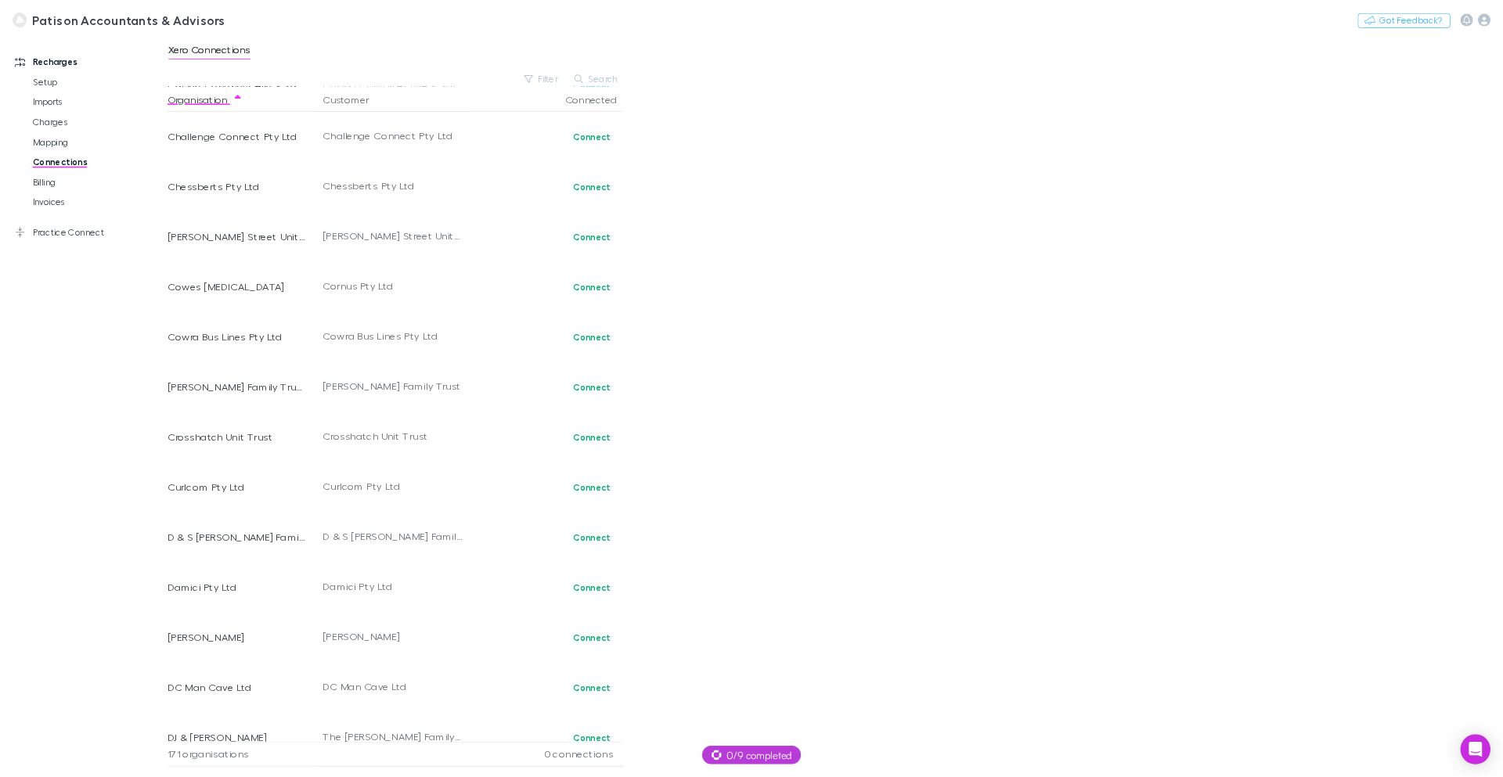
scroll to position [1439, 0]
click at [63, 103] on link "Setup" at bounding box center [123, 102] width 196 height 25
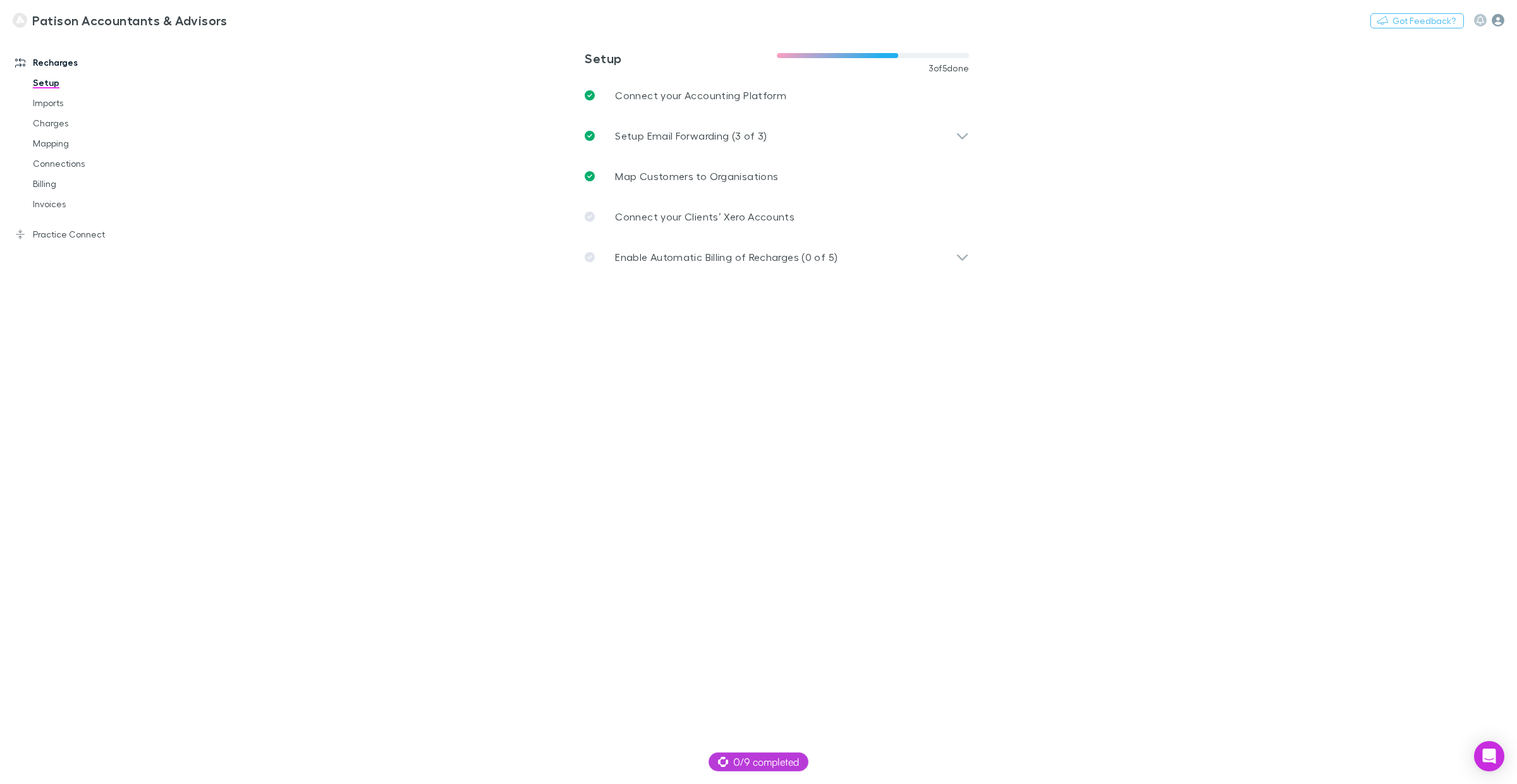
click at [1213, 22] on icon "button" at bounding box center [1498, 20] width 13 height 13
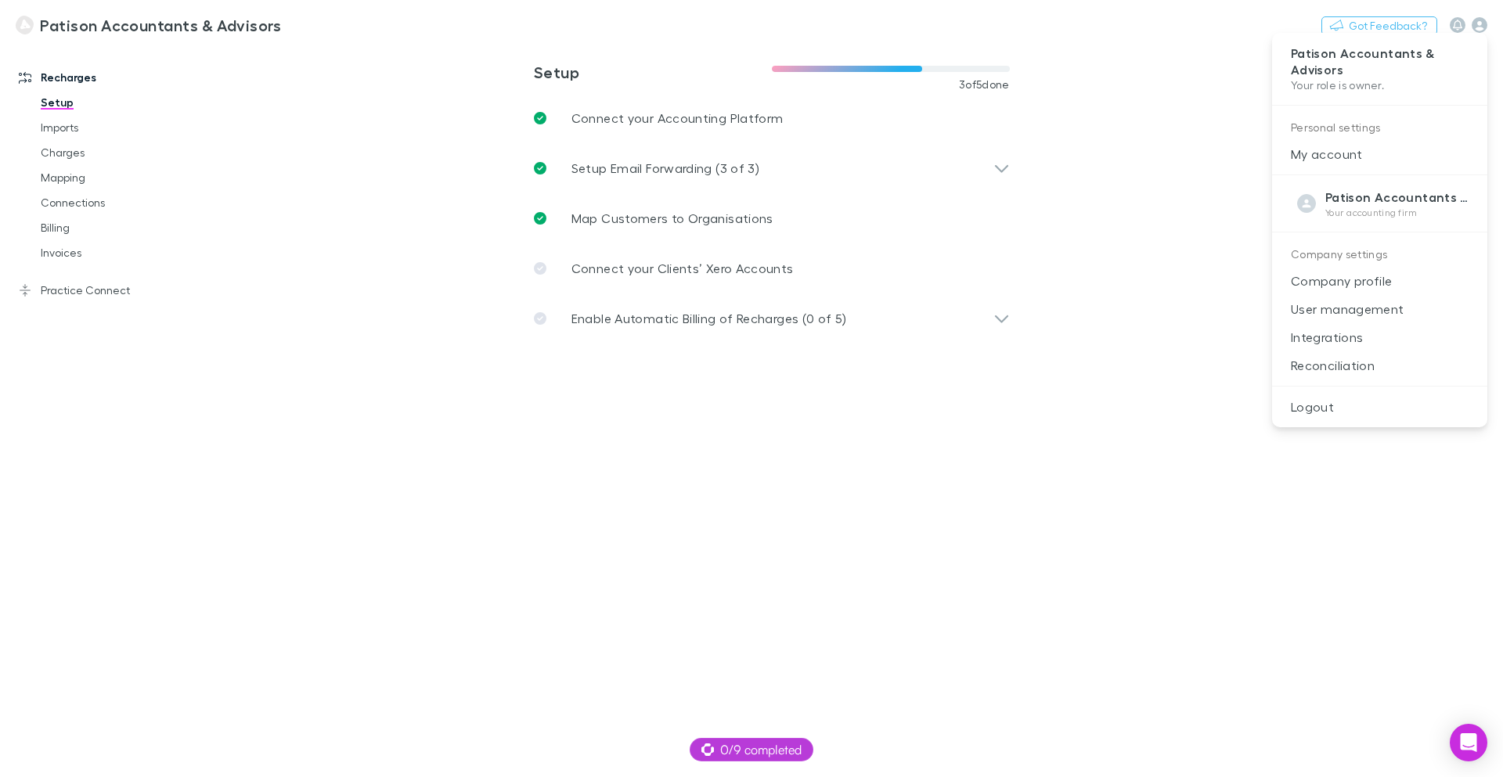
drag, startPoint x: 1857, startPoint y: 0, endPoint x: 1194, endPoint y: 38, distance: 664.0
click at [1192, 38] on div at bounding box center [751, 388] width 1503 height 777
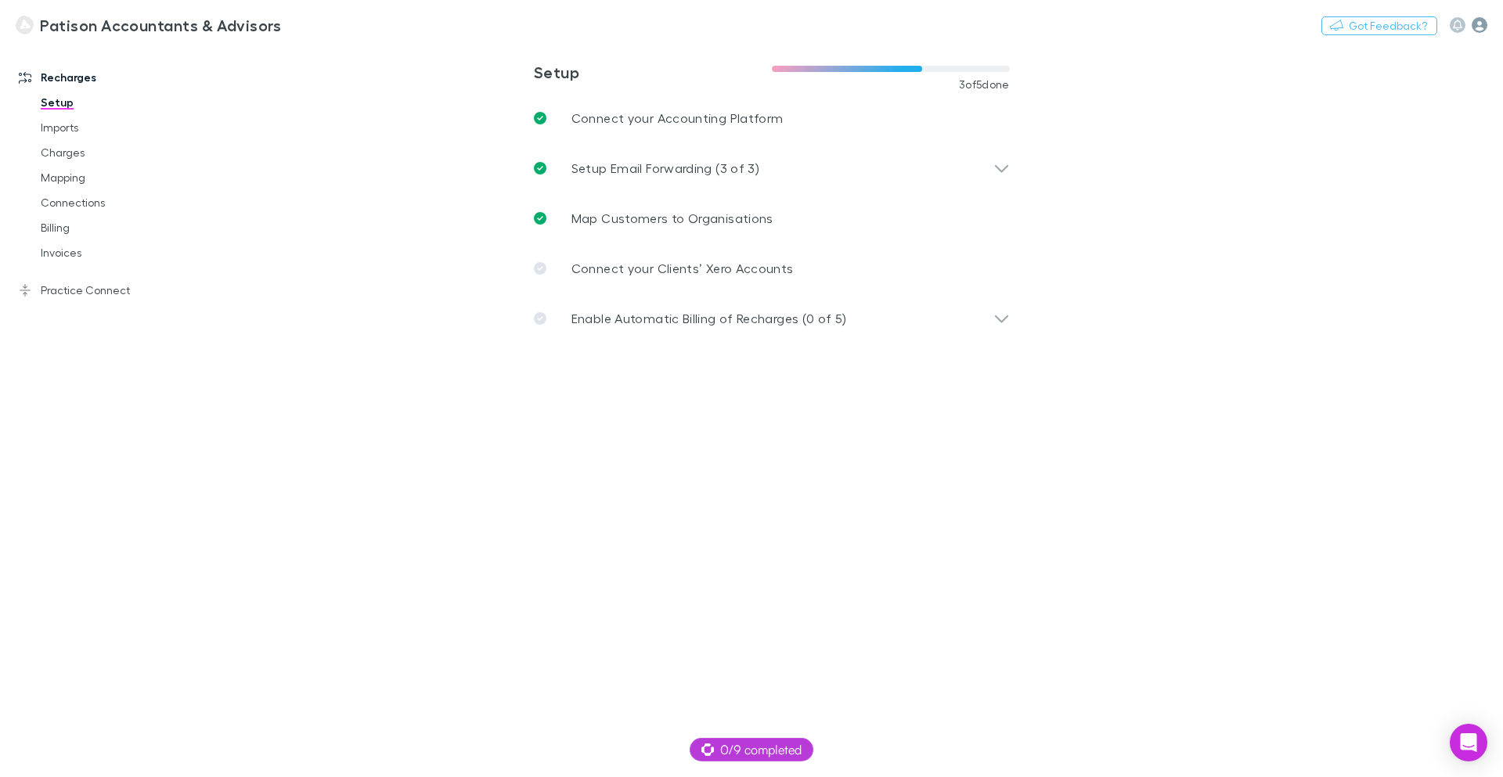
click at [1483, 26] on icon "button" at bounding box center [1479, 25] width 16 height 16
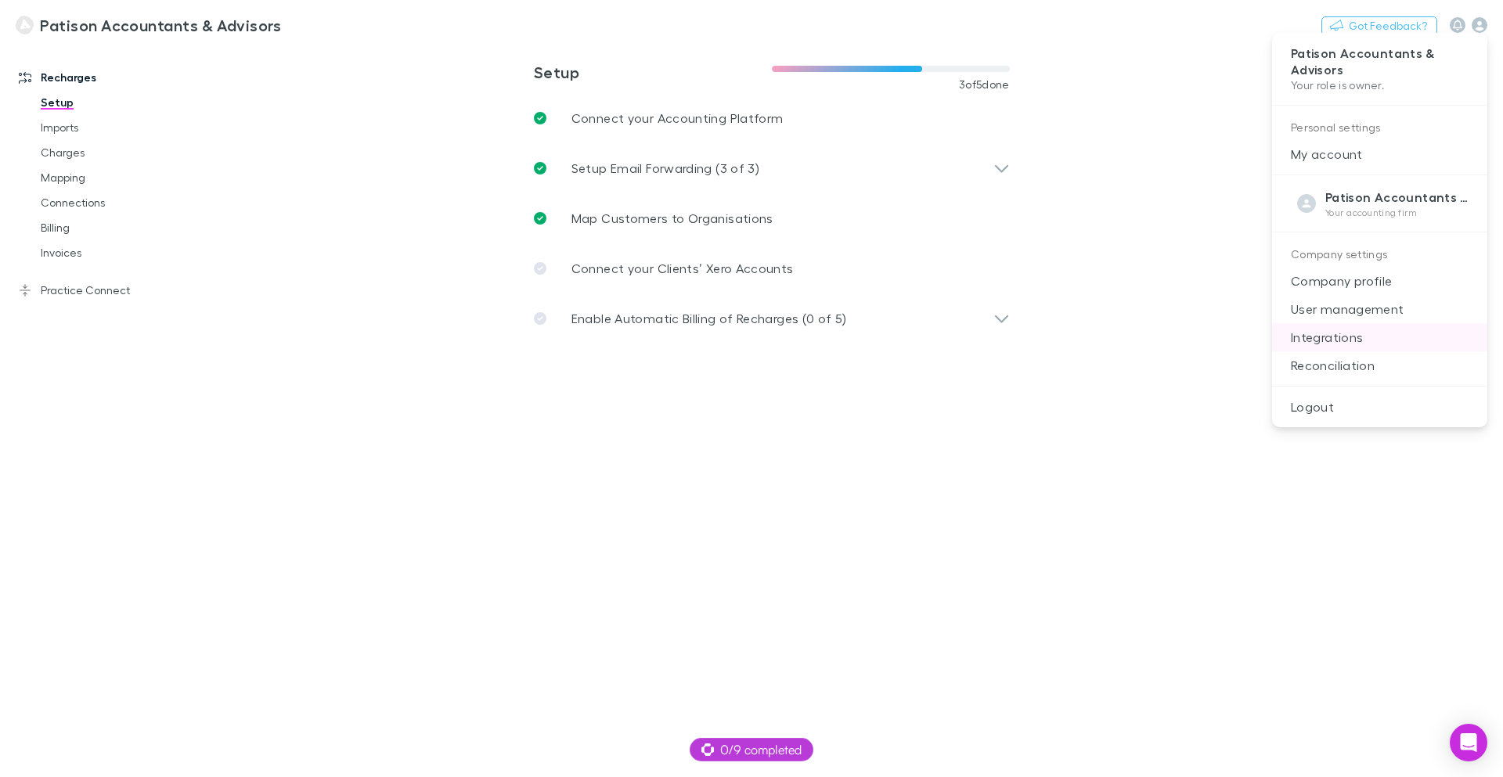
click at [1344, 342] on p "Integrations" at bounding box center [1379, 337] width 215 height 28
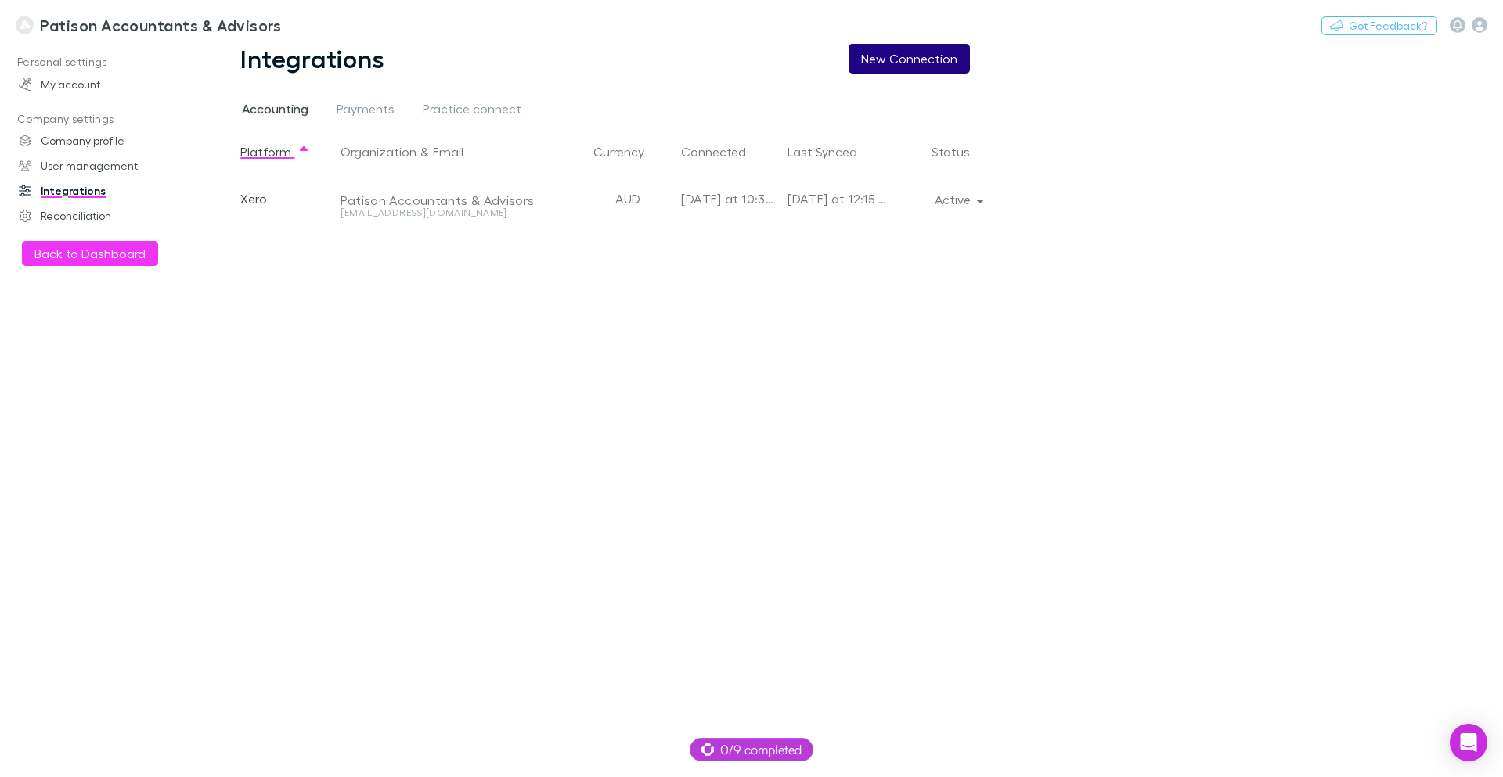
click at [907, 54] on button "New Connection" at bounding box center [908, 59] width 121 height 30
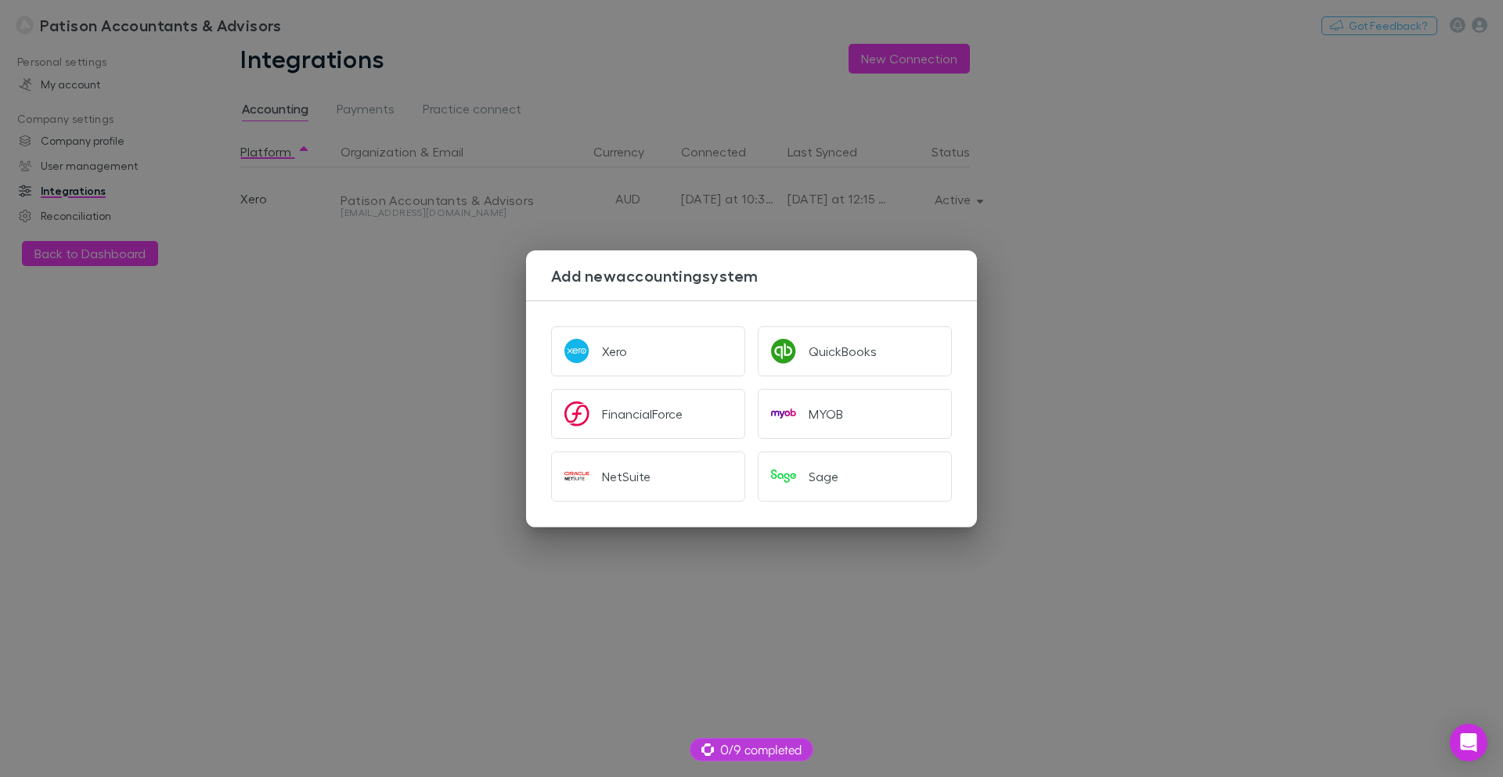
click at [1097, 311] on div "Add new accounting system Xero QuickBooks FinancialForce MYOB NetSuite Sage" at bounding box center [751, 388] width 1503 height 777
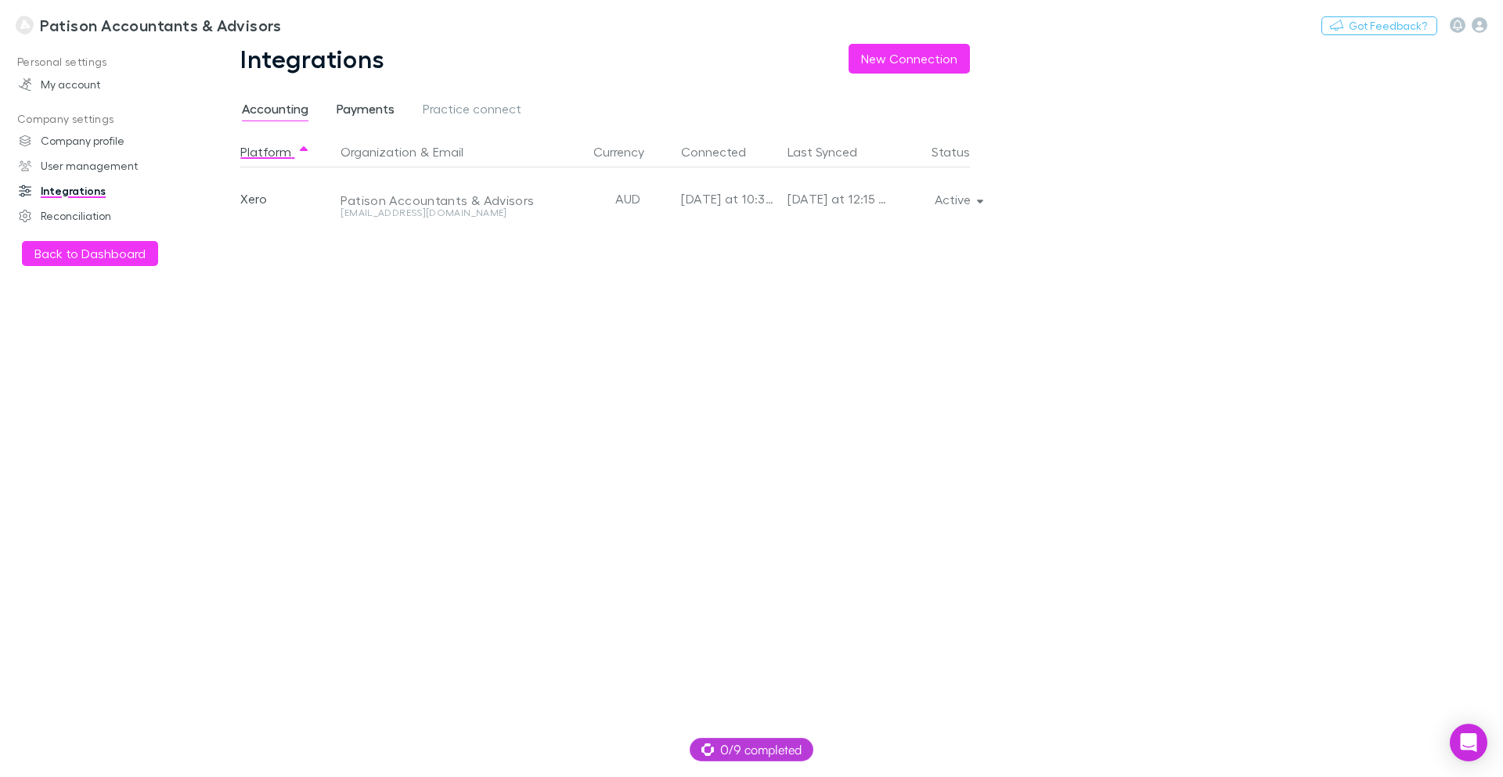
click at [370, 110] on span "Payments" at bounding box center [366, 111] width 58 height 20
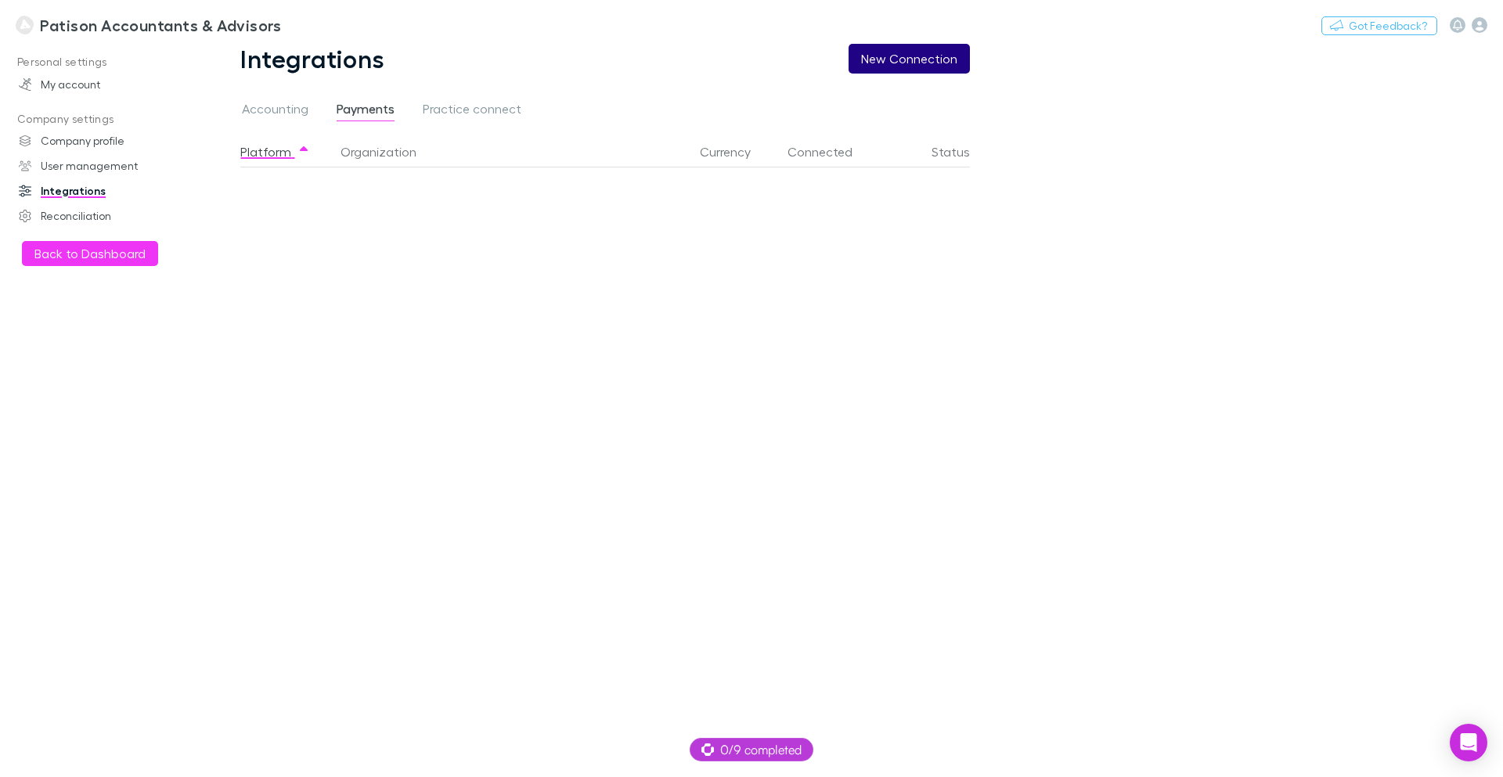
click at [913, 55] on button "New Connection" at bounding box center [908, 59] width 121 height 30
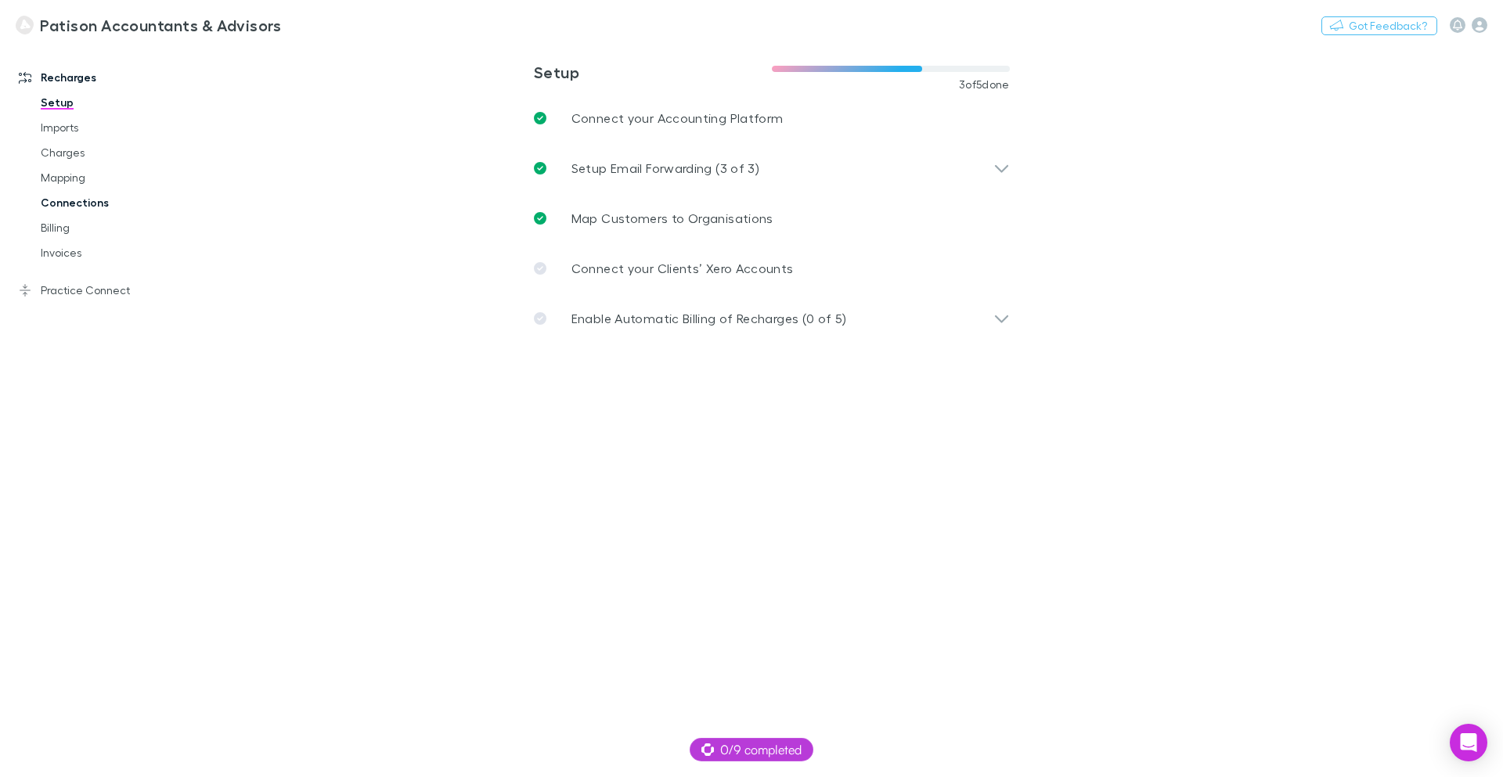
click at [70, 205] on link "Connections" at bounding box center [118, 202] width 186 height 25
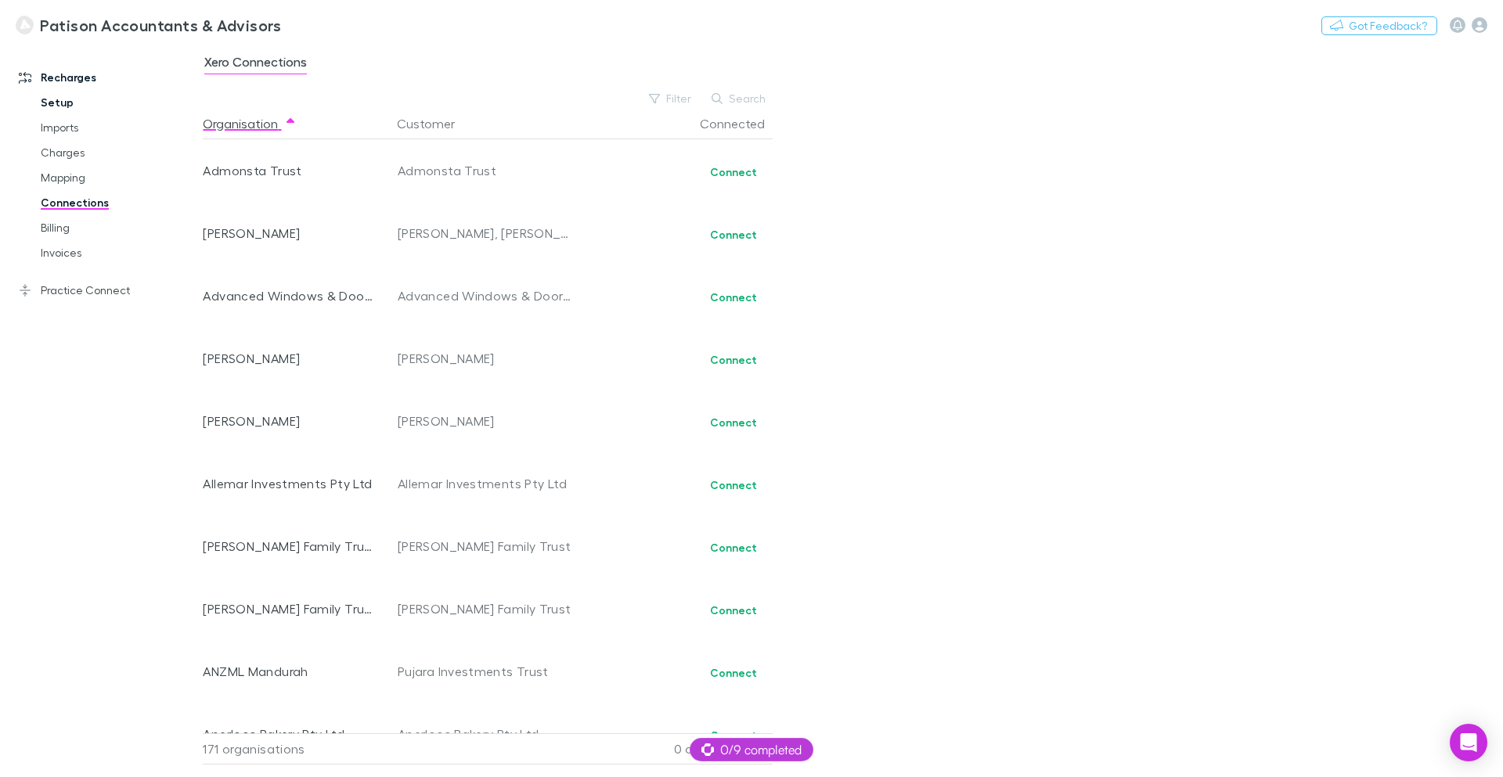
click at [54, 99] on link "Setup" at bounding box center [118, 102] width 186 height 25
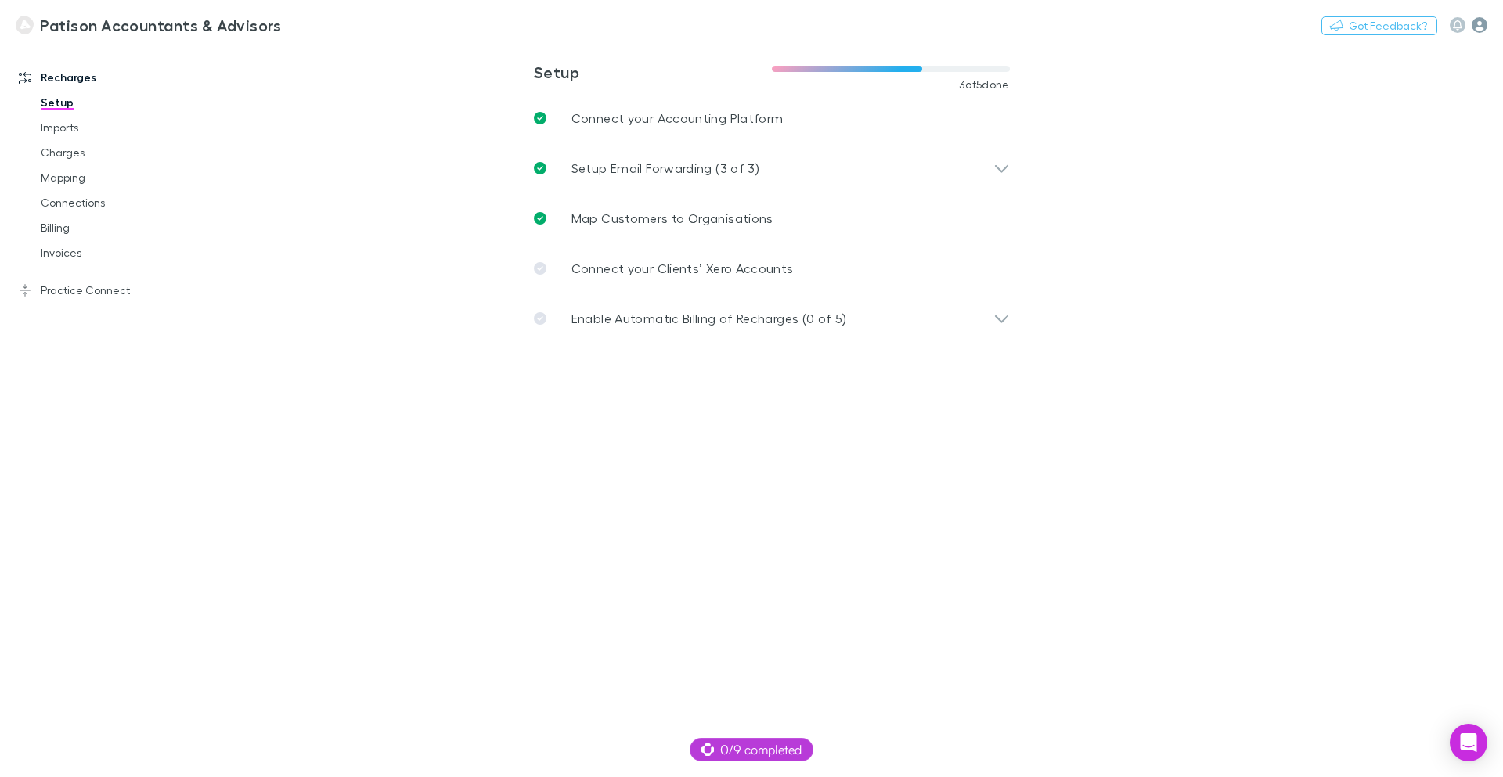
click at [1477, 23] on icon "button" at bounding box center [1479, 25] width 16 height 16
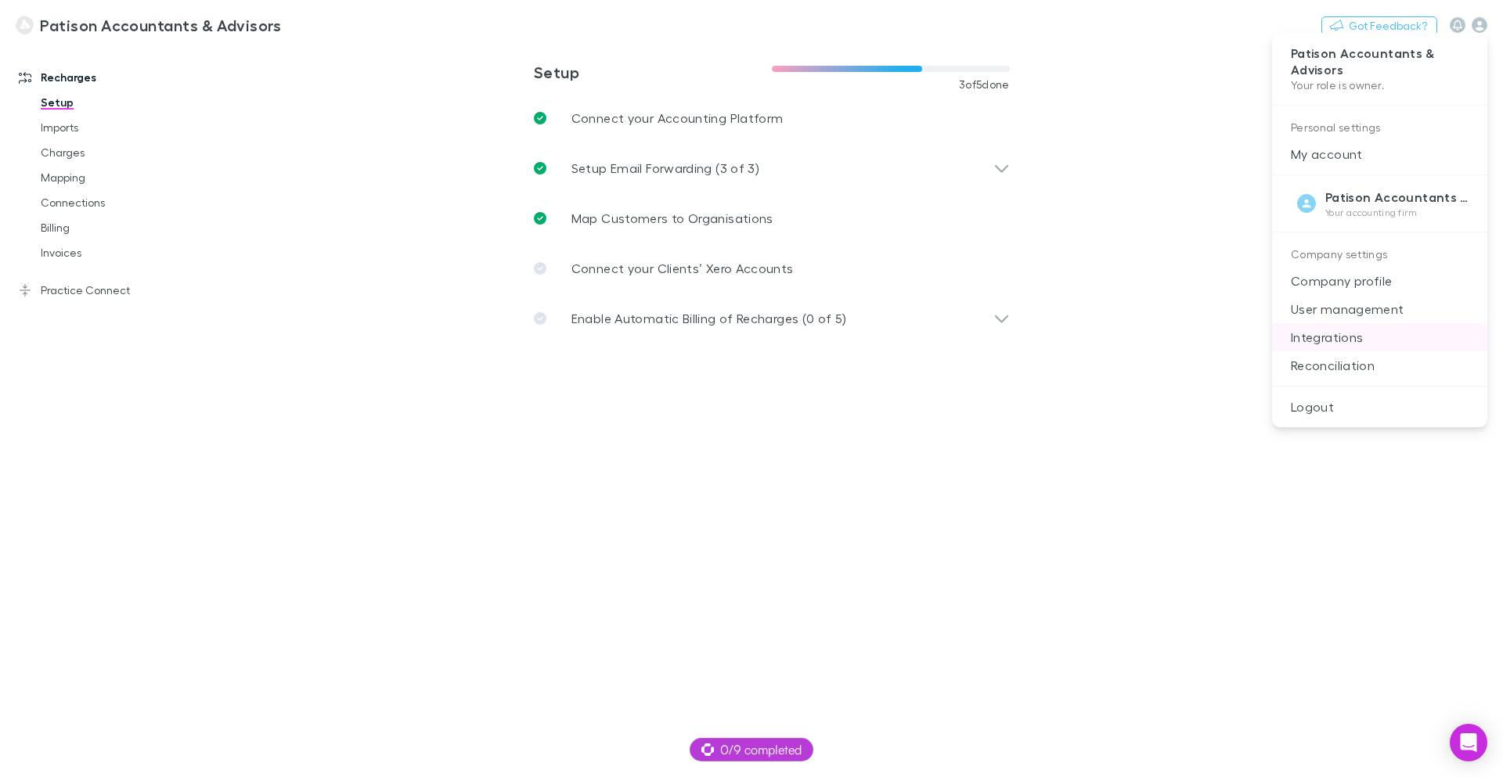
click at [1335, 339] on p "Integrations" at bounding box center [1379, 337] width 215 height 28
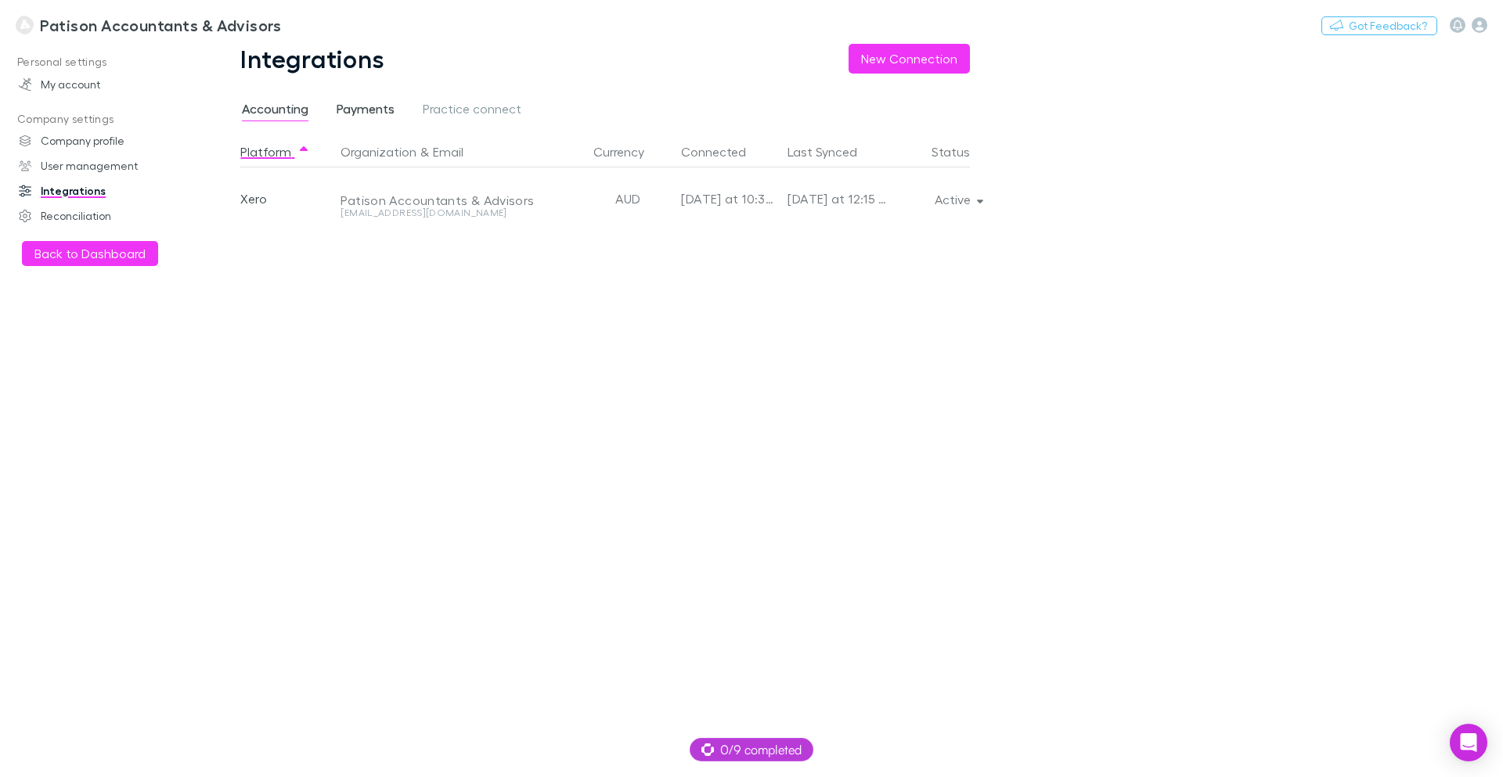
click at [372, 116] on span "Payments" at bounding box center [366, 111] width 58 height 20
click at [253, 201] on div "Stripe" at bounding box center [287, 198] width 94 height 63
drag, startPoint x: 611, startPoint y: 189, endPoint x: 687, endPoint y: 189, distance: 75.9
click at [611, 189] on div "Patison Accountants & Advisors" at bounding box center [510, 198] width 353 height 63
click at [945, 197] on div "Active" at bounding box center [929, 198] width 82 height 63
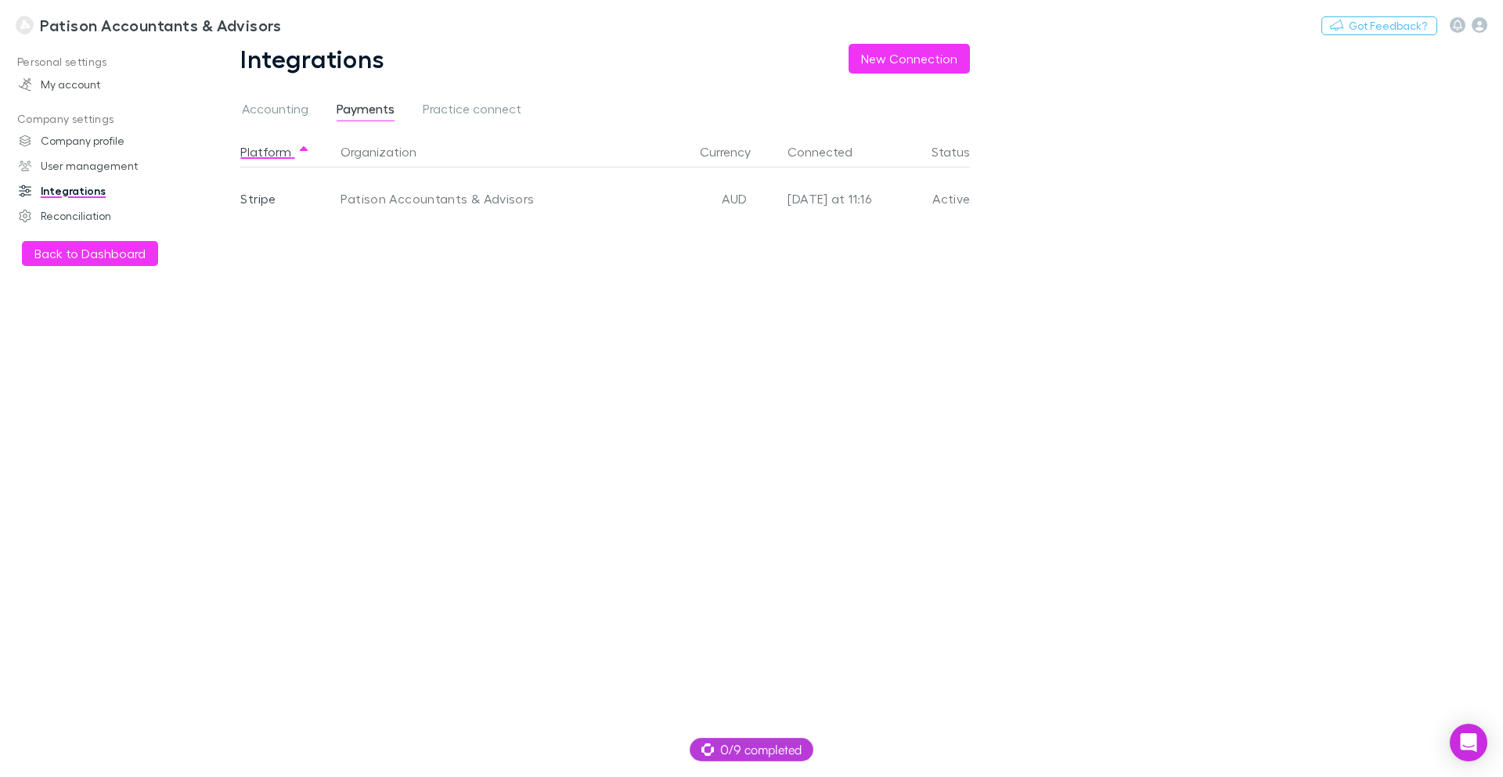
click at [954, 197] on div "Active" at bounding box center [929, 198] width 82 height 63
click at [367, 150] on button "Organization" at bounding box center [387, 151] width 95 height 31
click at [444, 109] on span "Practice connect" at bounding box center [472, 111] width 99 height 20
click at [374, 108] on span "Payments" at bounding box center [366, 111] width 58 height 20
click at [286, 109] on span "Accounting" at bounding box center [275, 111] width 67 height 20
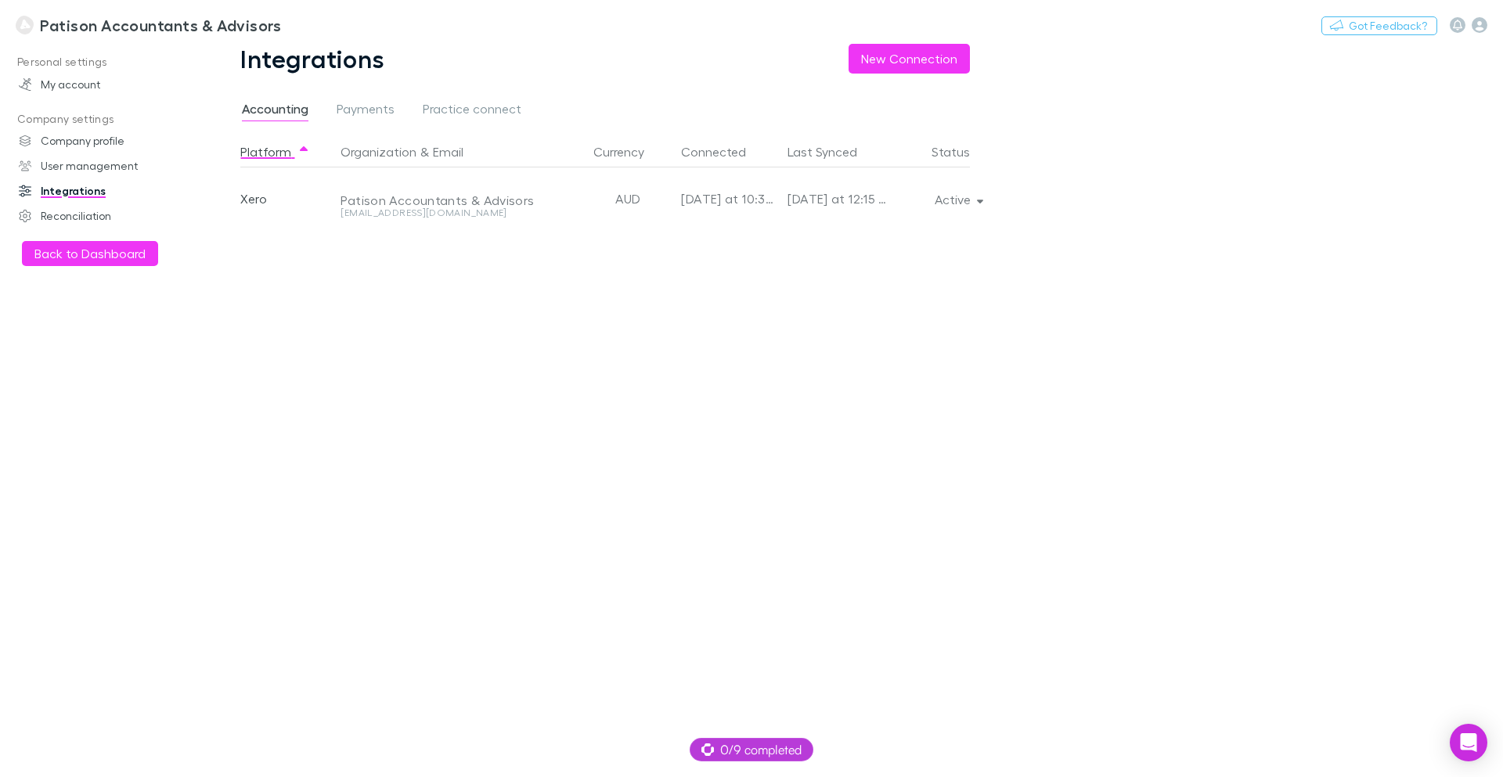
click at [96, 20] on h3 "Patison Accountants & Advisors" at bounding box center [160, 25] width 241 height 19
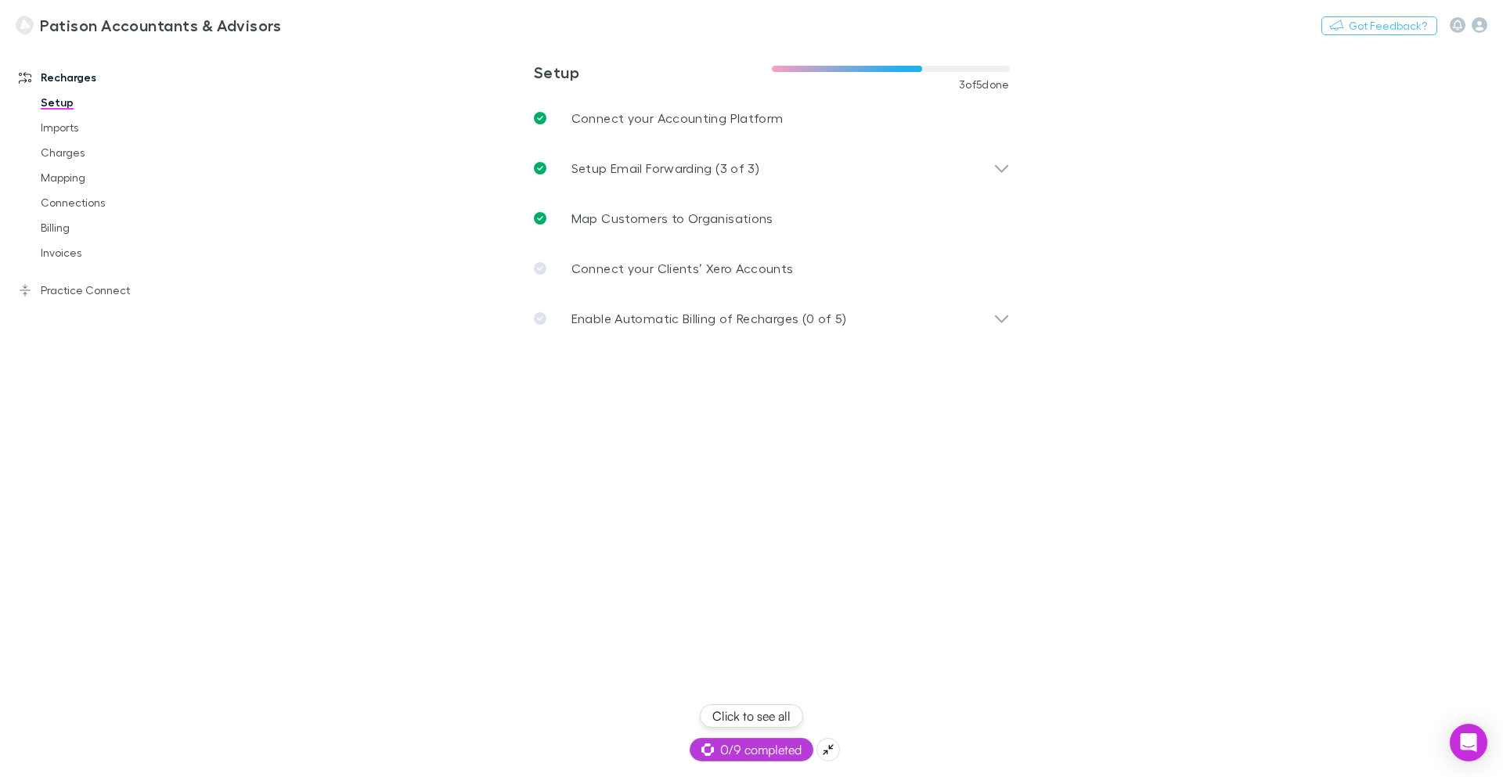
click at [763, 755] on span "0/9 completed" at bounding box center [751, 749] width 100 height 19
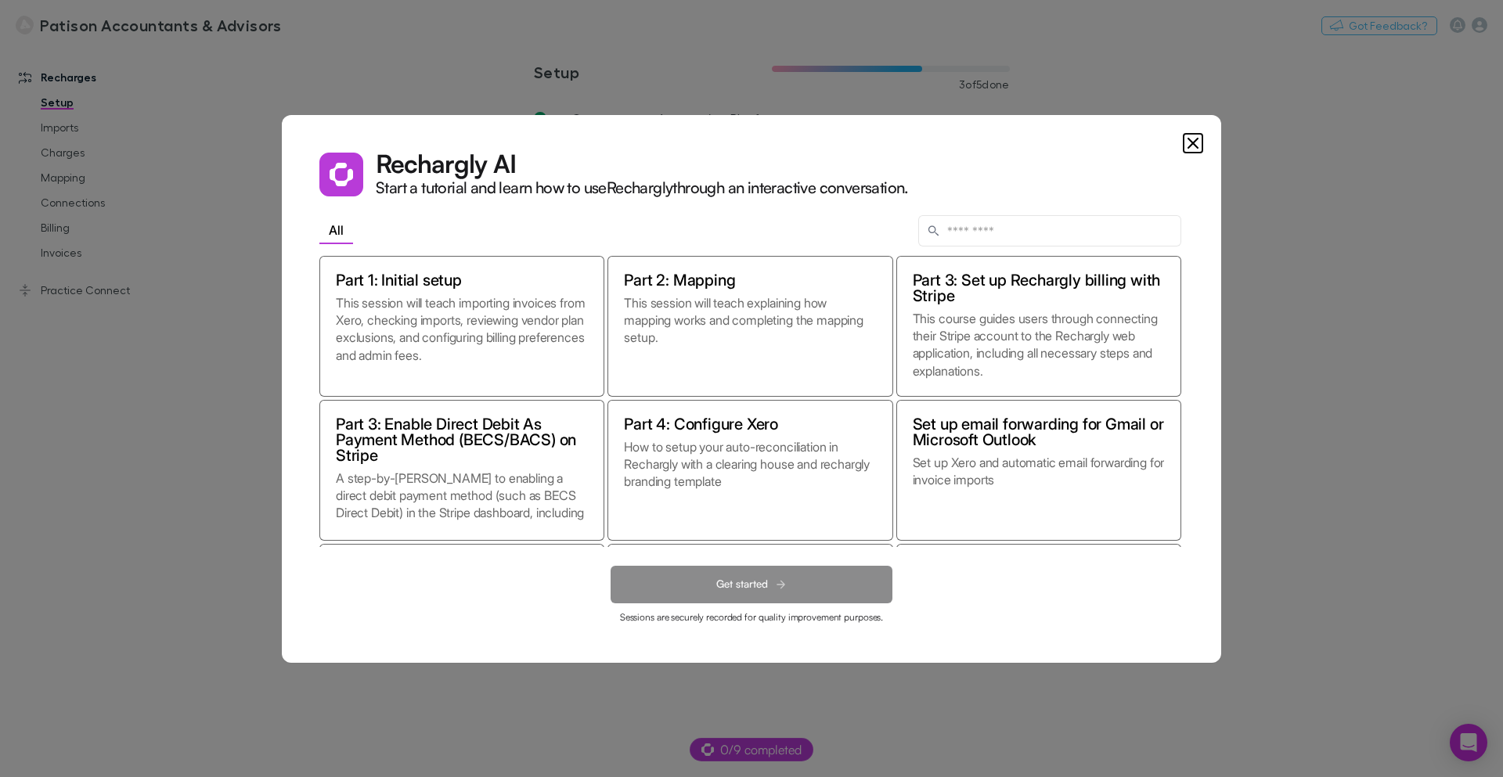
click at [1194, 142] on icon "Close" at bounding box center [1192, 143] width 9 height 9
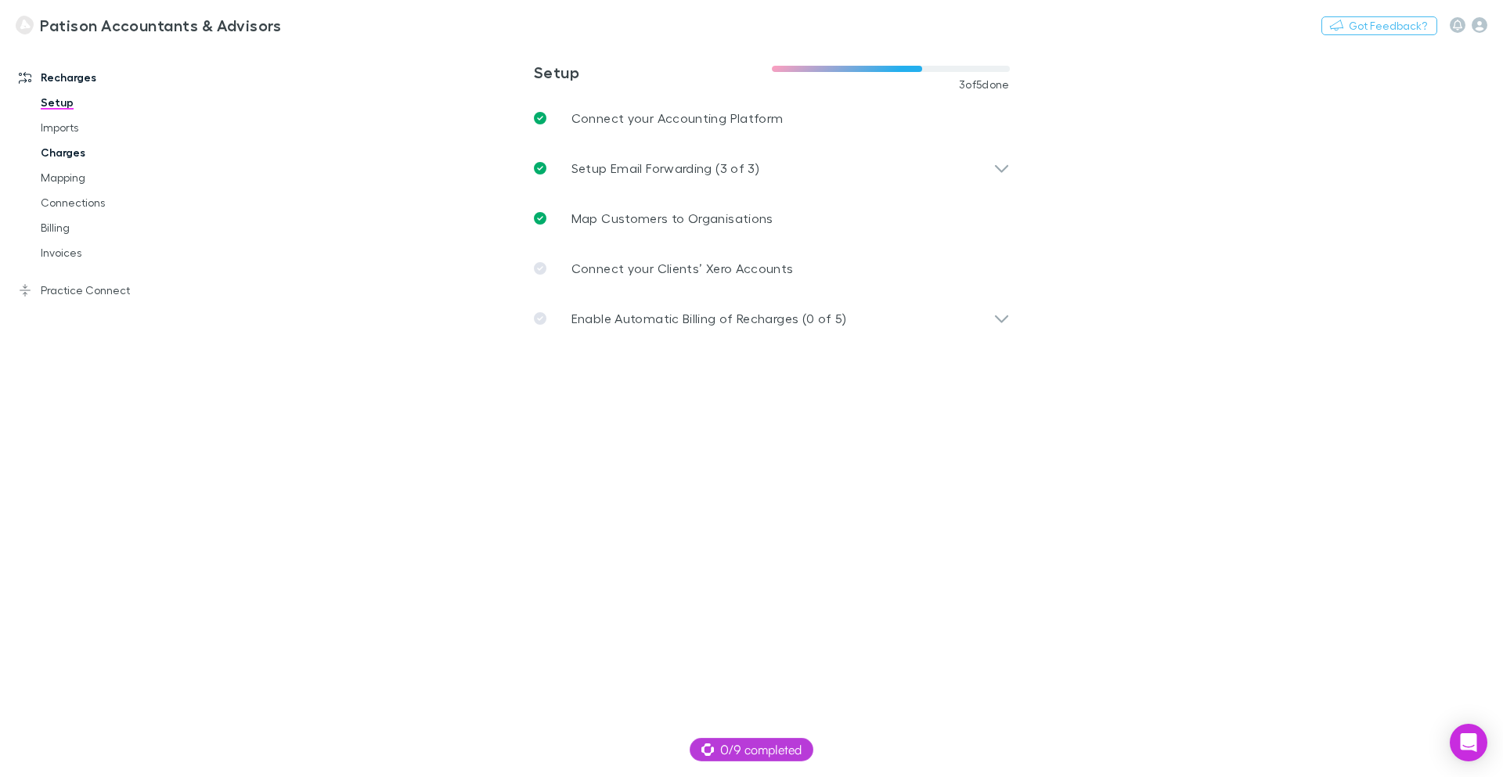
click at [79, 153] on link "Charges" at bounding box center [118, 152] width 186 height 25
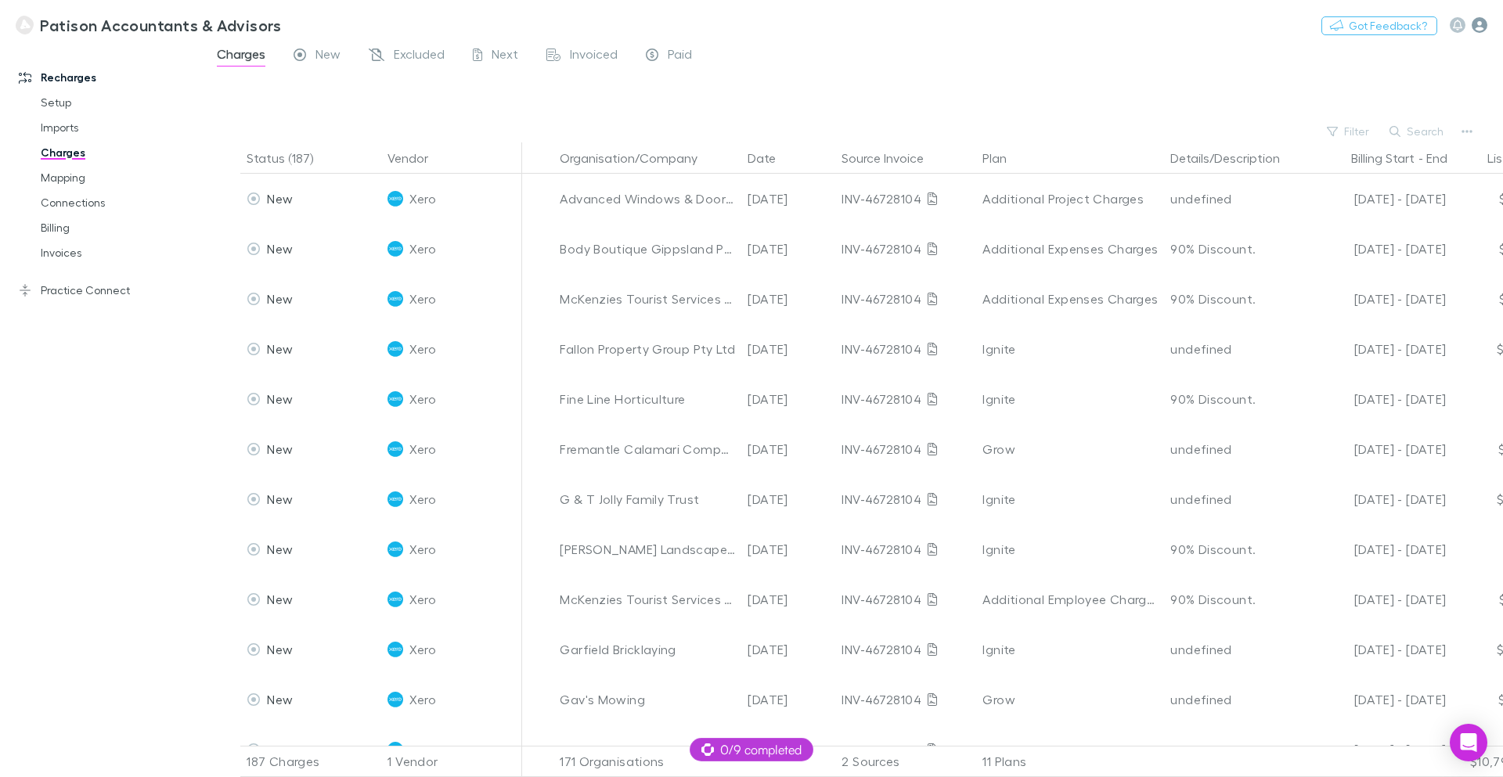
click at [1480, 24] on icon "button" at bounding box center [1479, 25] width 16 height 16
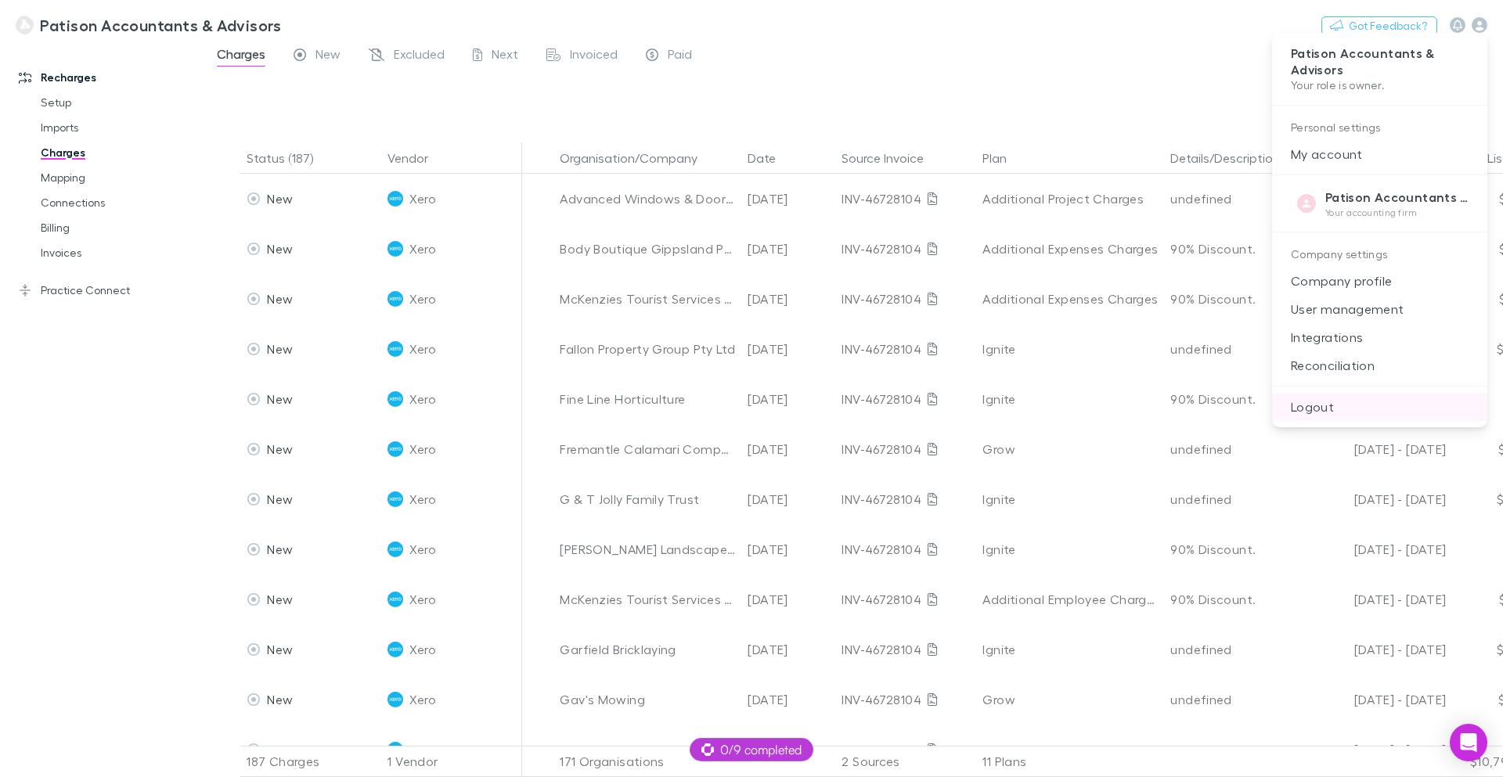
click at [1319, 408] on p "Logout" at bounding box center [1379, 407] width 215 height 28
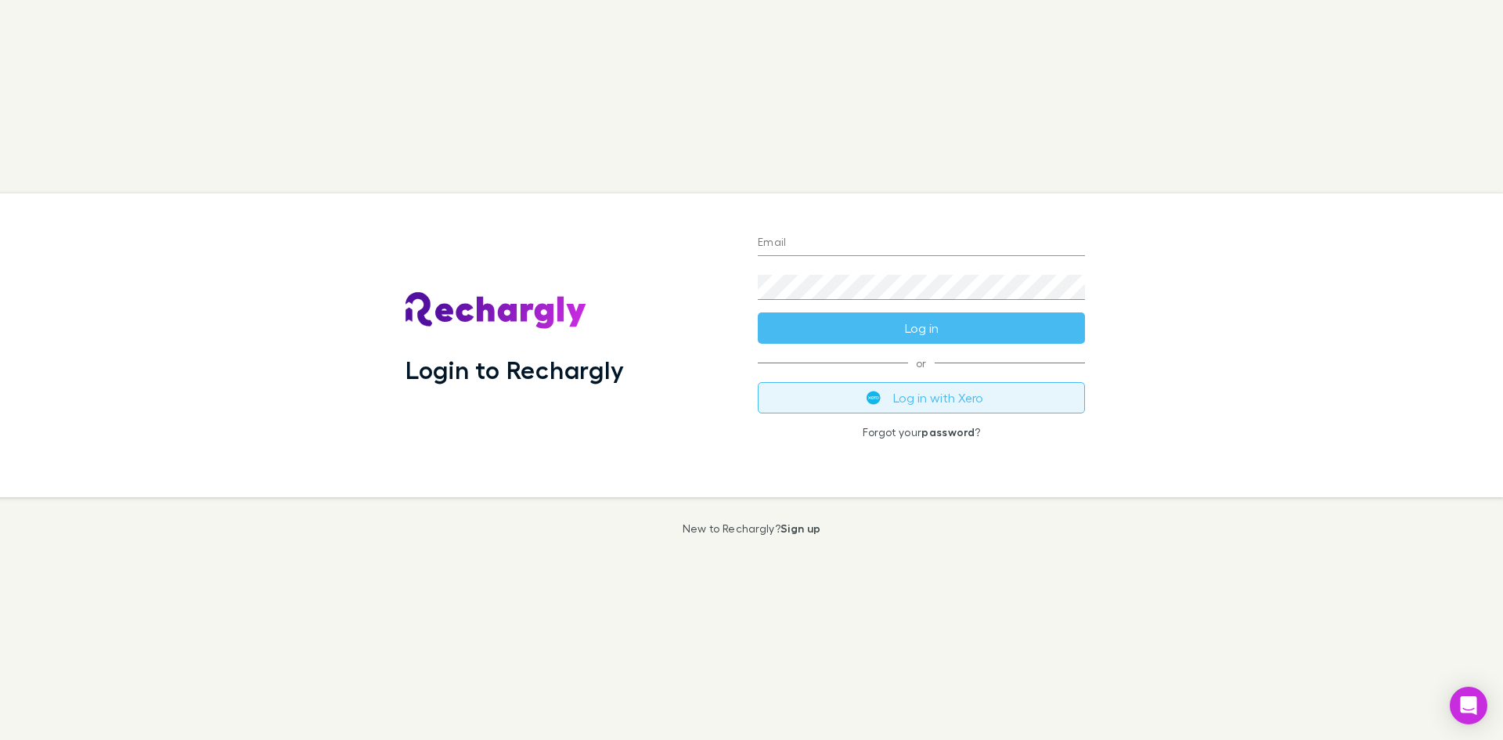
click at [949, 402] on button "Log in with Xero" at bounding box center [921, 397] width 327 height 31
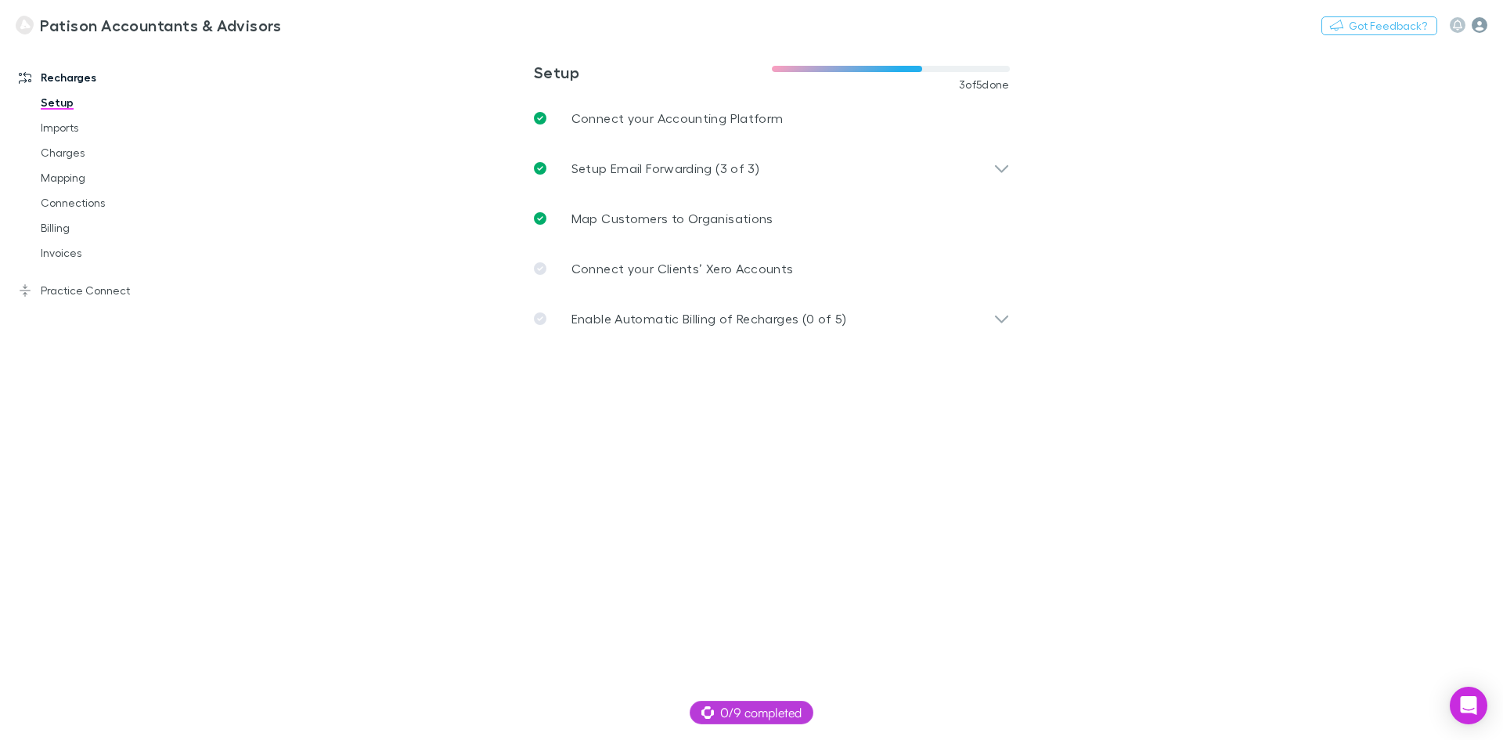
click at [1479, 27] on icon "button" at bounding box center [1479, 25] width 16 height 16
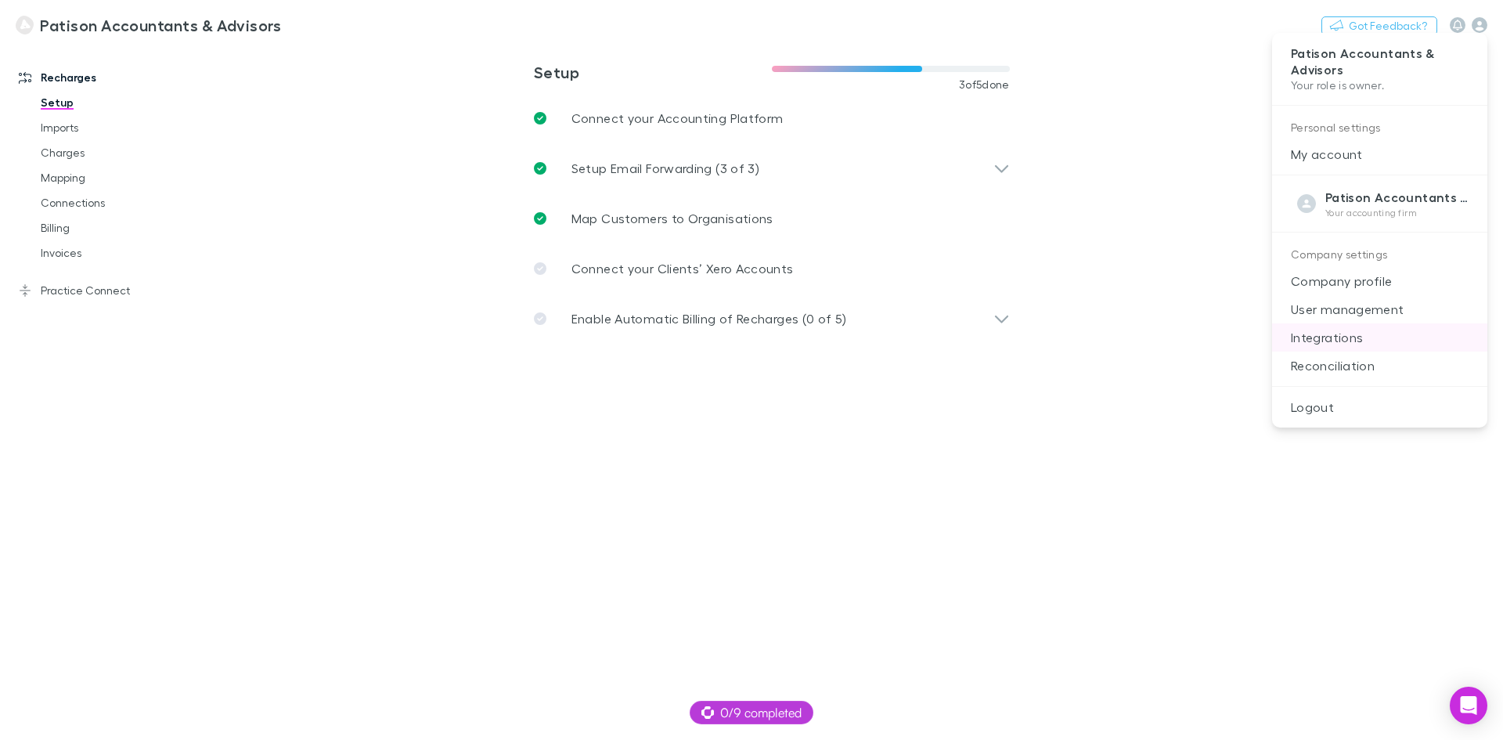
click at [1320, 337] on p "Integrations" at bounding box center [1379, 337] width 215 height 28
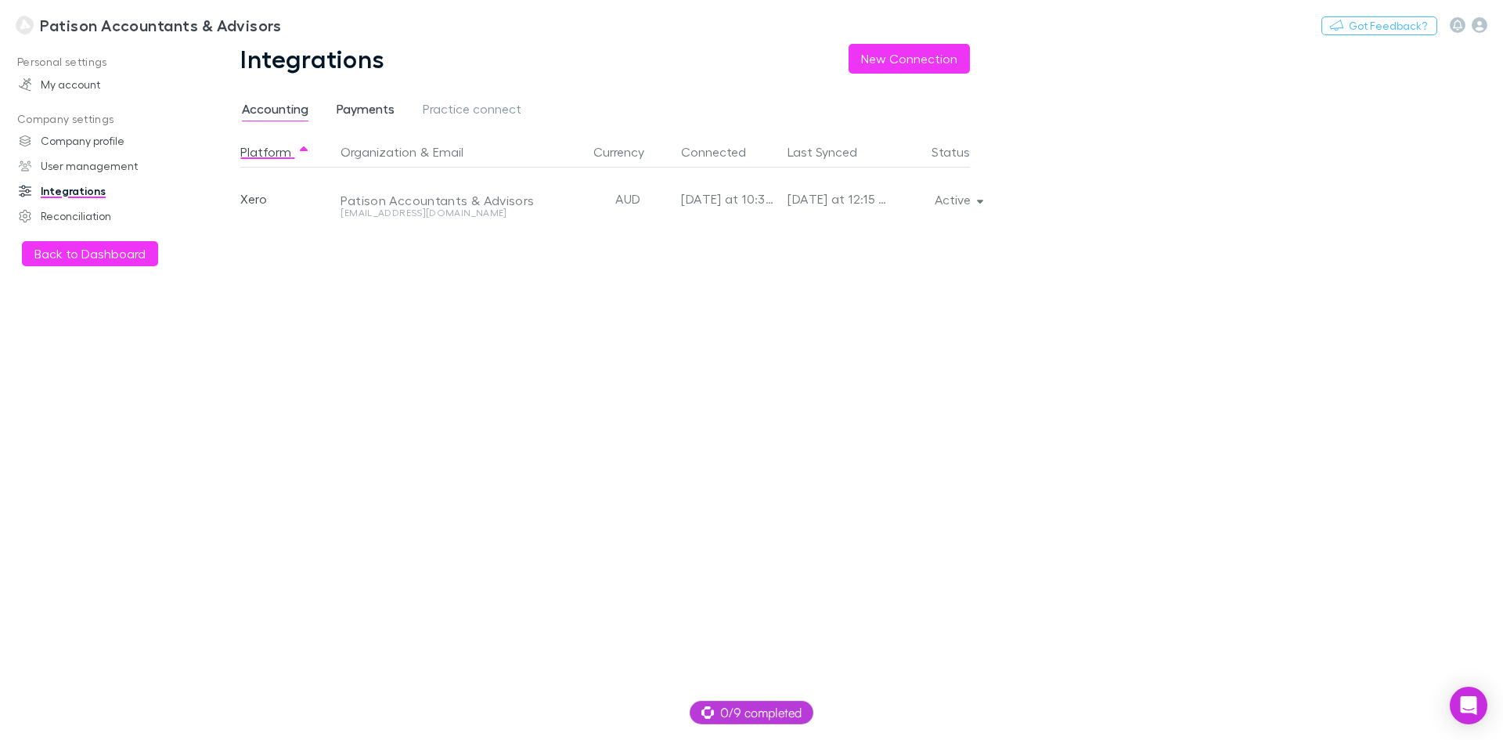
click at [369, 107] on span "Payments" at bounding box center [366, 111] width 58 height 20
click at [253, 203] on div "Stripe" at bounding box center [287, 198] width 94 height 63
click at [435, 204] on div "Patison Accountants & Advisors" at bounding box center [510, 198] width 353 height 63
click at [79, 142] on link "Company profile" at bounding box center [107, 140] width 208 height 25
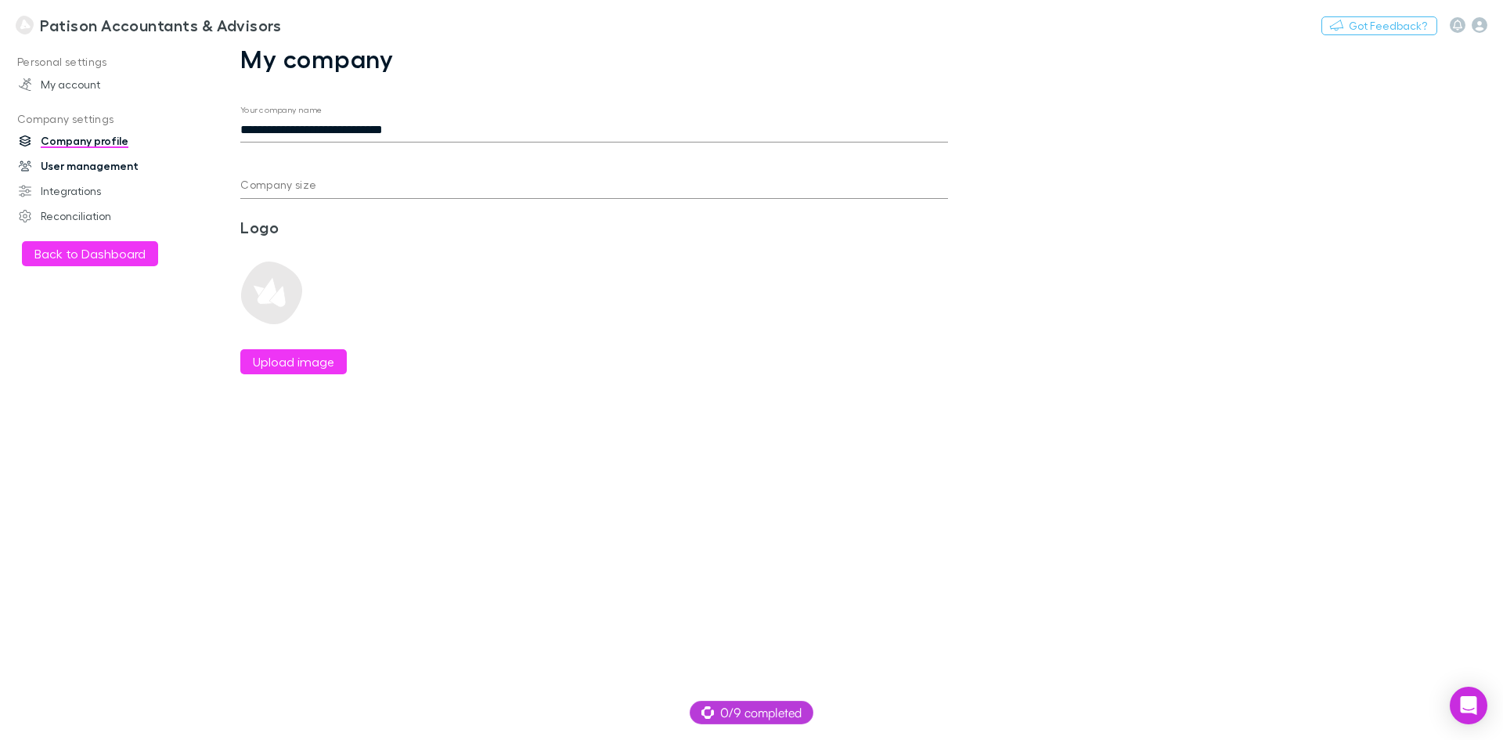
click at [74, 164] on link "User management" at bounding box center [107, 165] width 208 height 25
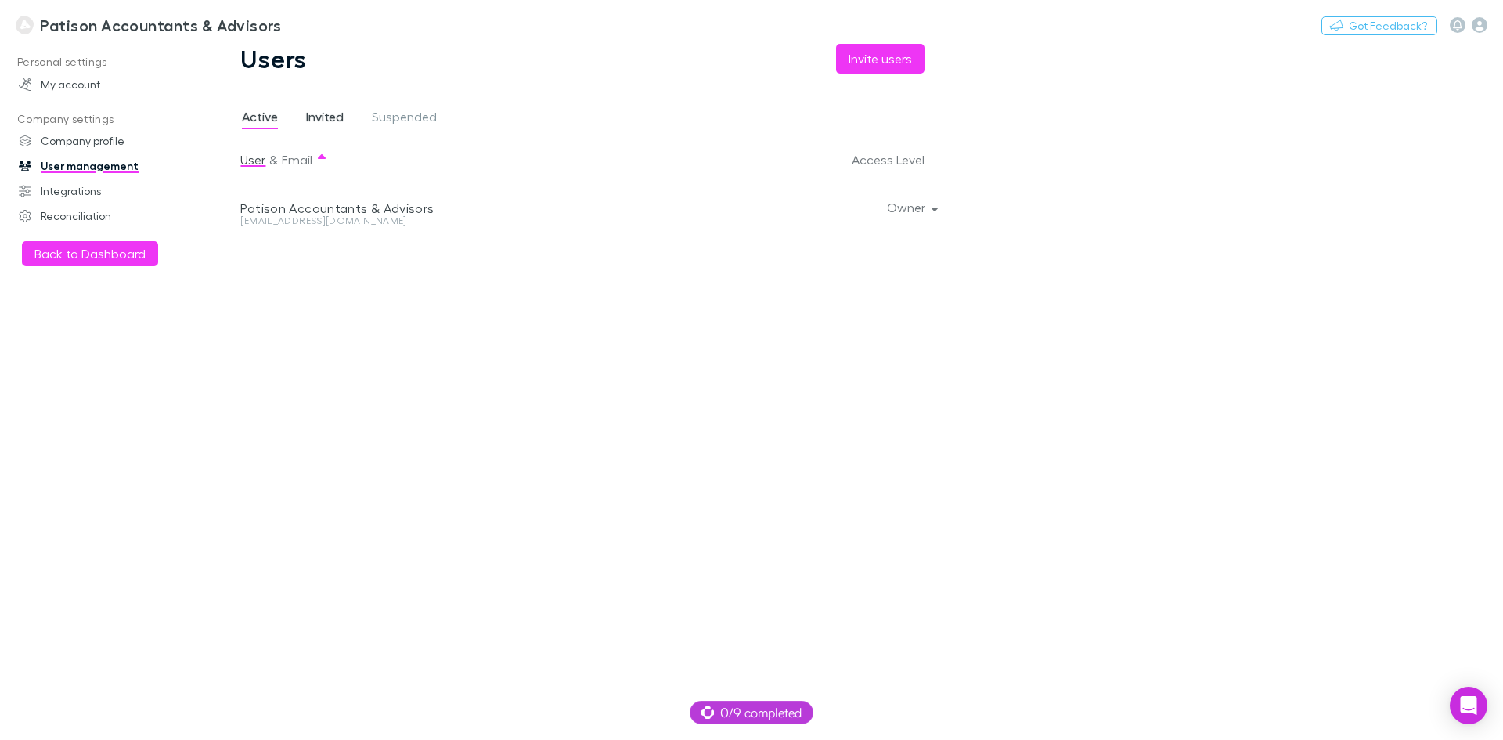
click at [332, 119] on span "Invited" at bounding box center [325, 119] width 38 height 20
click at [262, 119] on span "Active" at bounding box center [260, 119] width 36 height 20
click at [79, 92] on link "My account" at bounding box center [107, 84] width 208 height 25
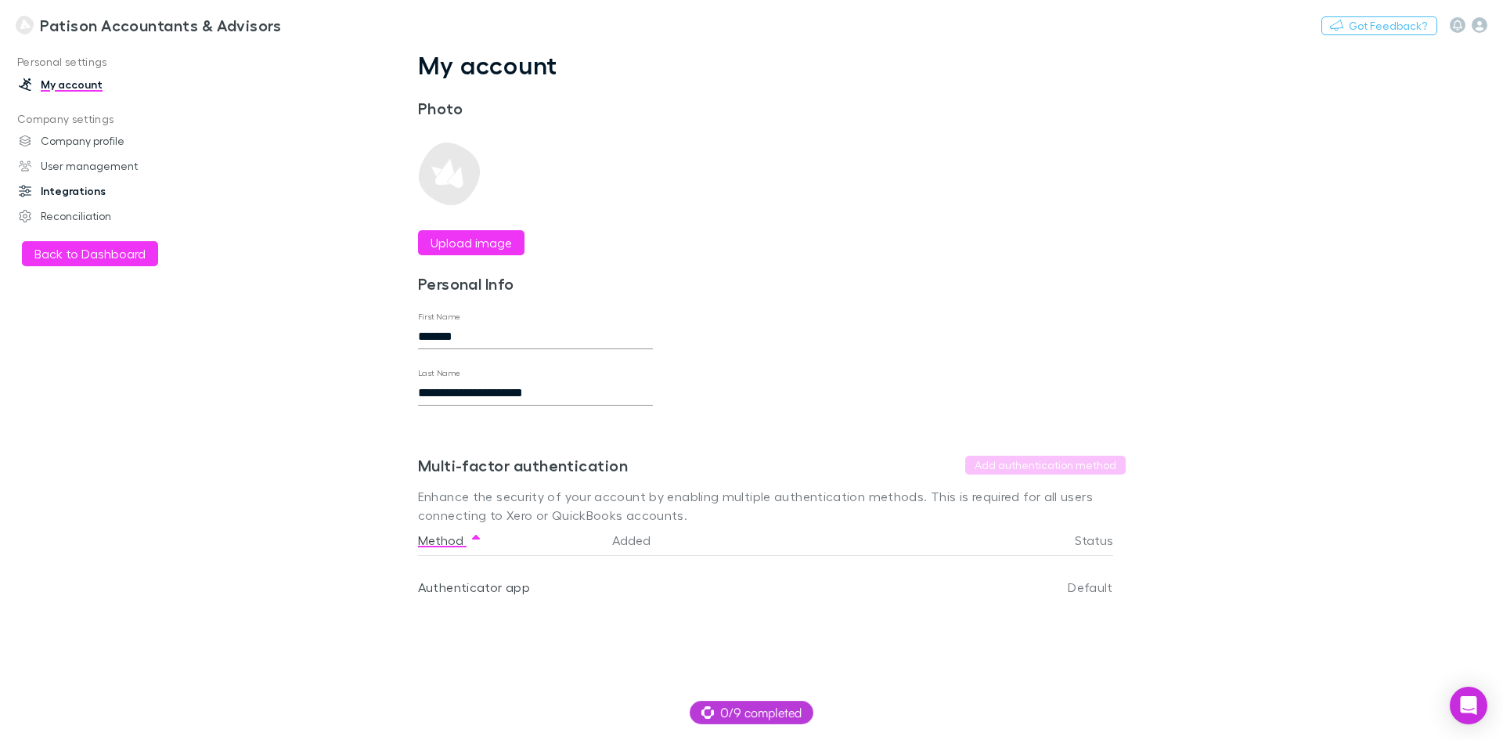
click at [74, 184] on link "Integrations" at bounding box center [107, 190] width 208 height 25
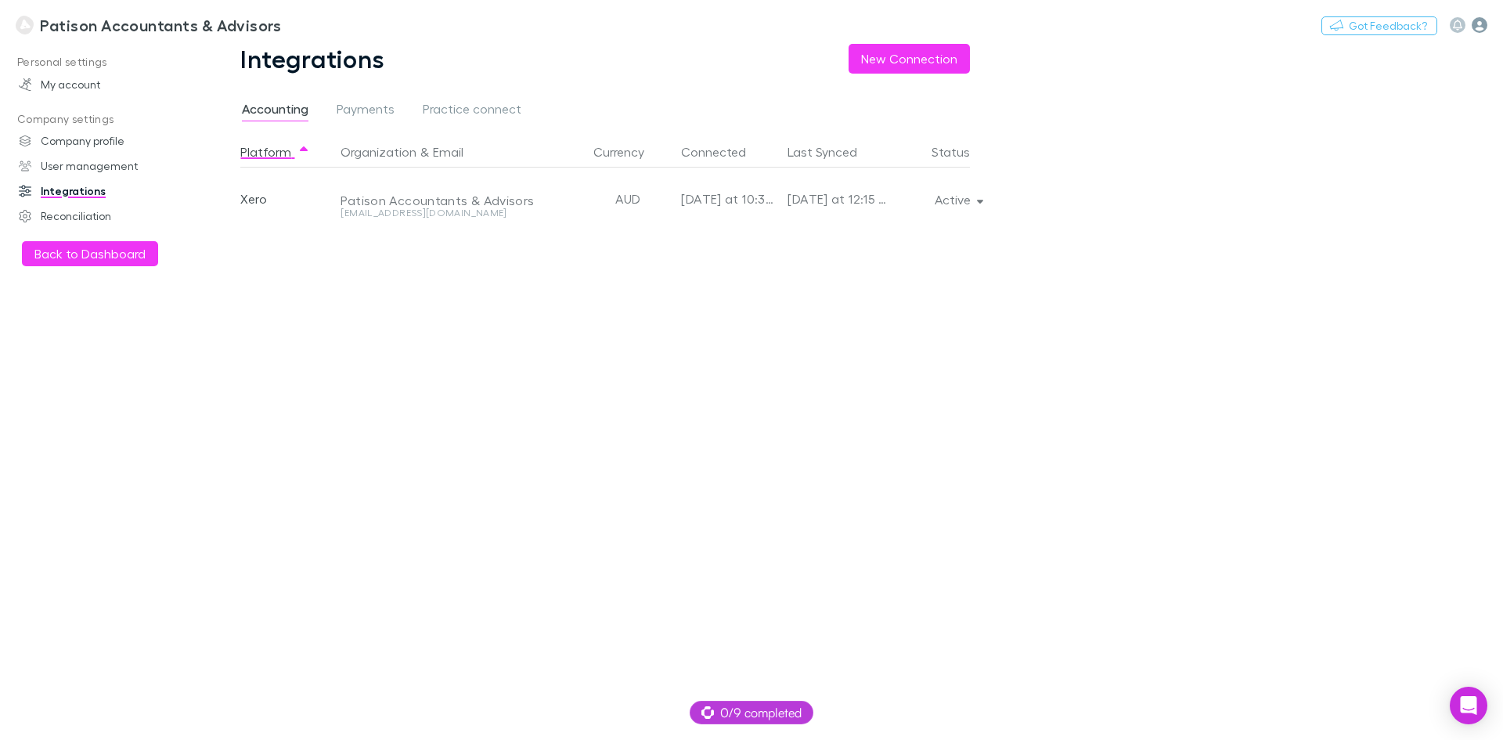
click at [1479, 26] on icon "button" at bounding box center [1479, 25] width 16 height 16
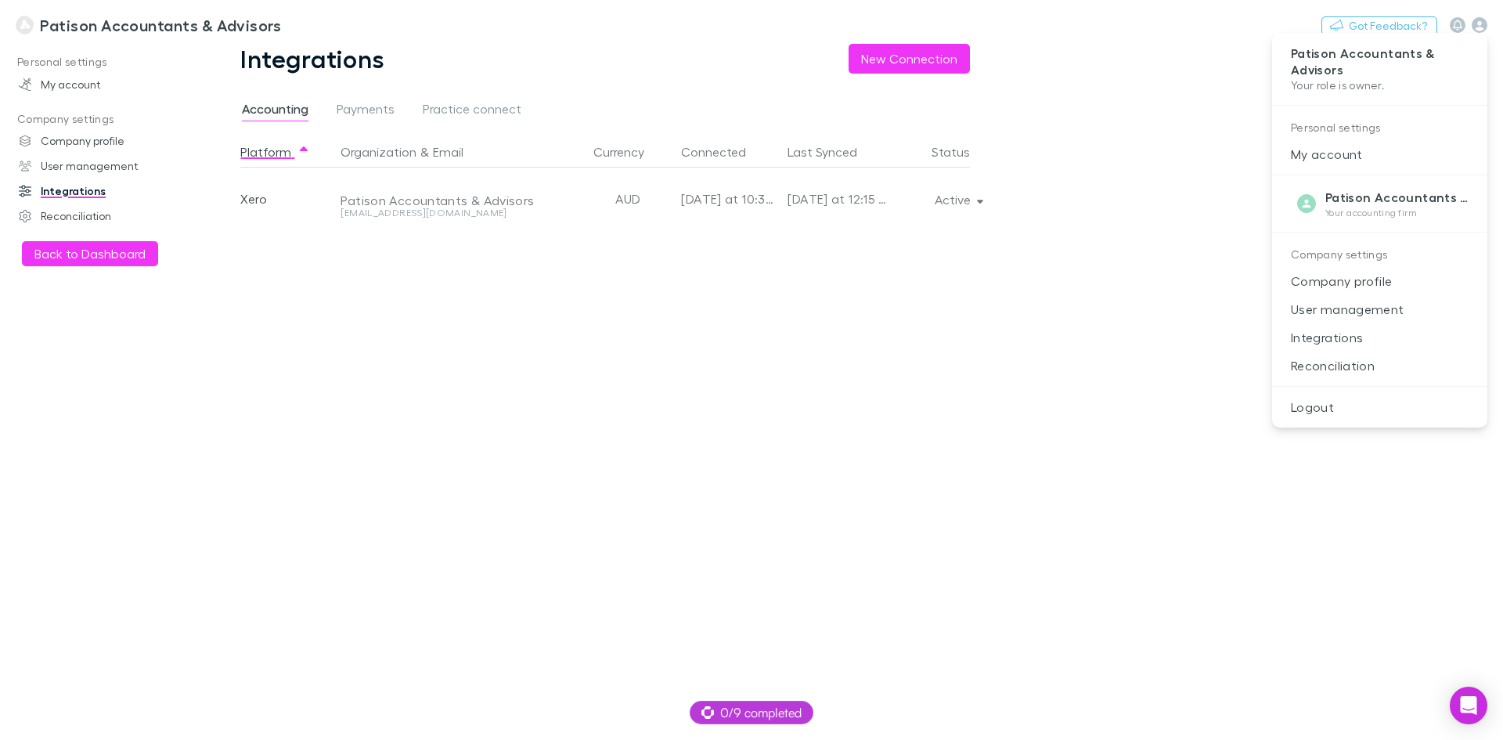
click at [949, 352] on div at bounding box center [751, 370] width 1503 height 740
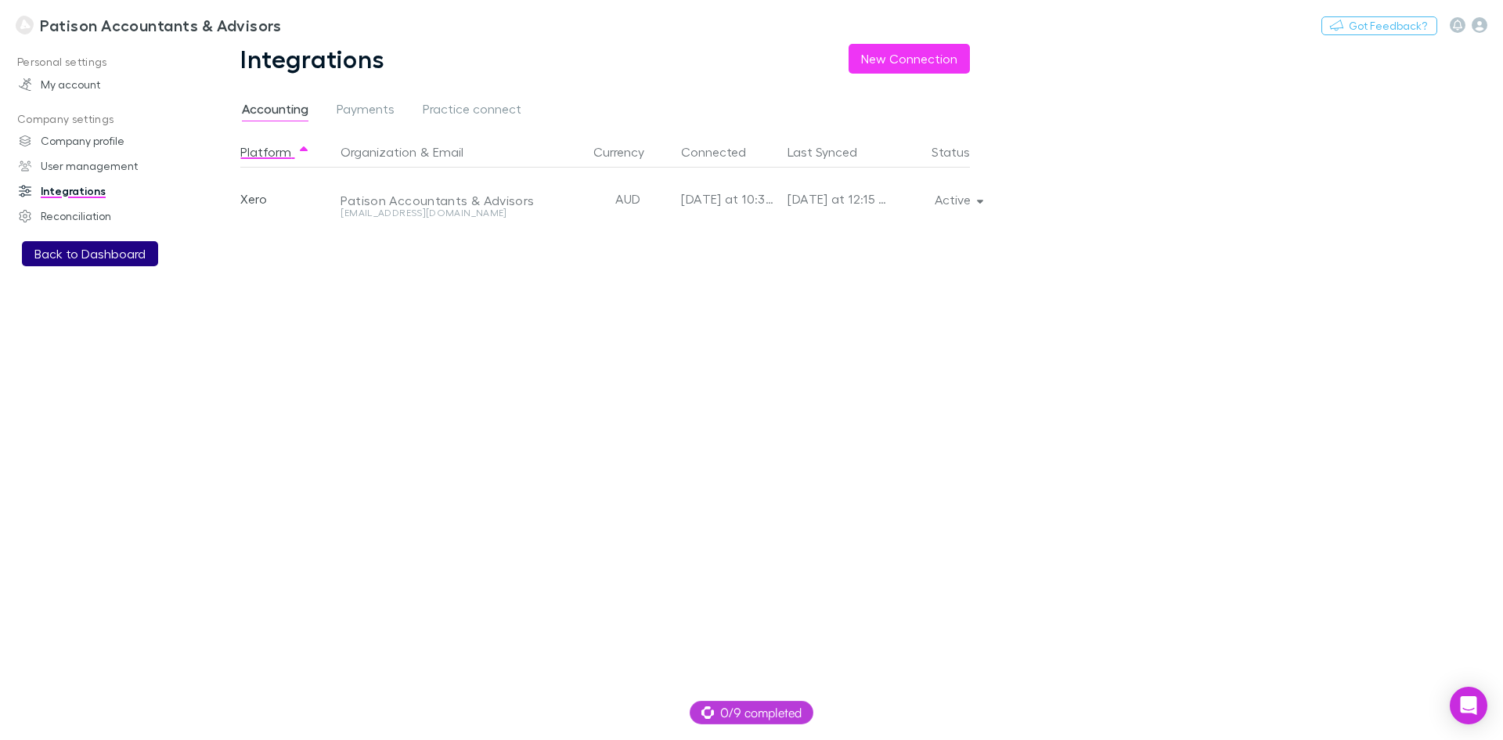
click at [55, 254] on button "Back to Dashboard" at bounding box center [90, 253] width 136 height 25
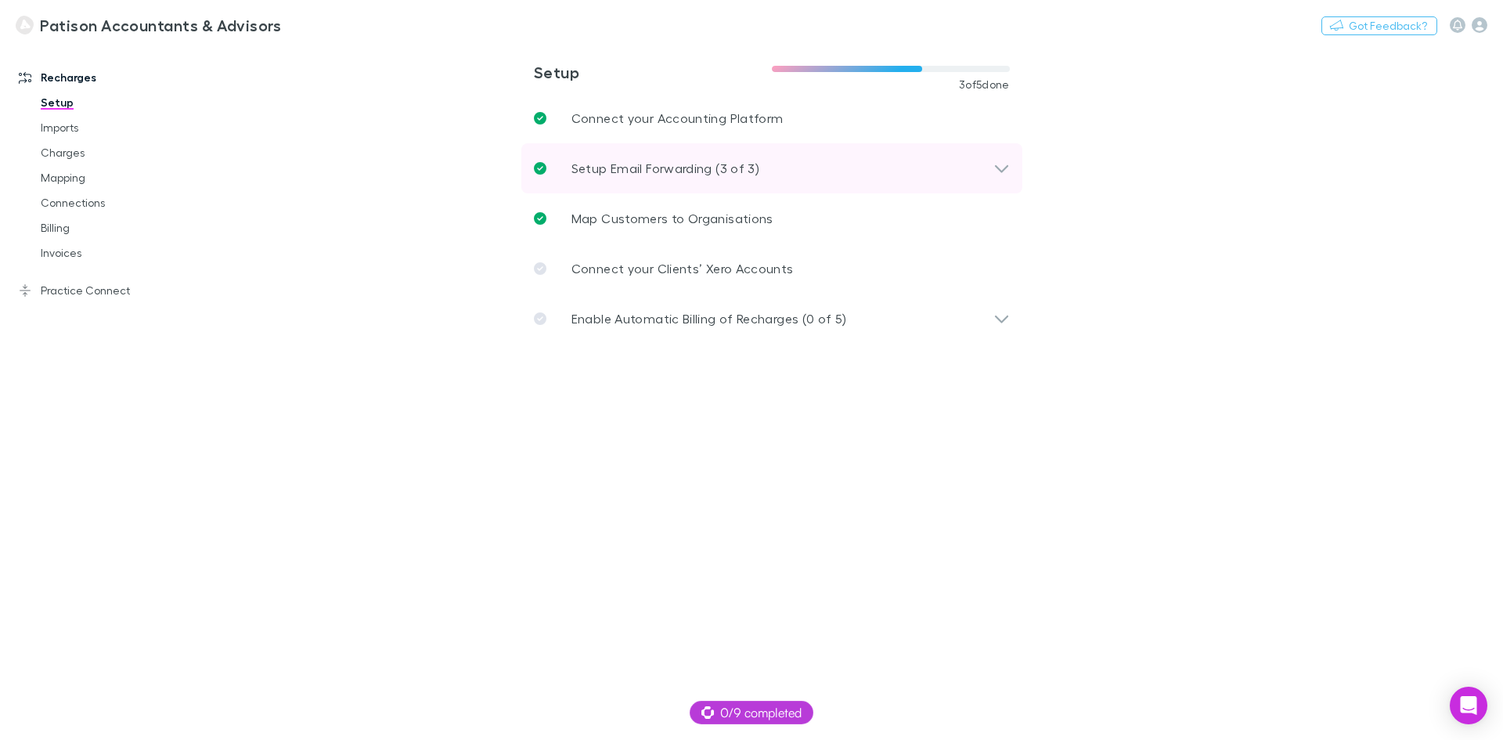
click at [997, 165] on icon at bounding box center [1001, 168] width 16 height 19
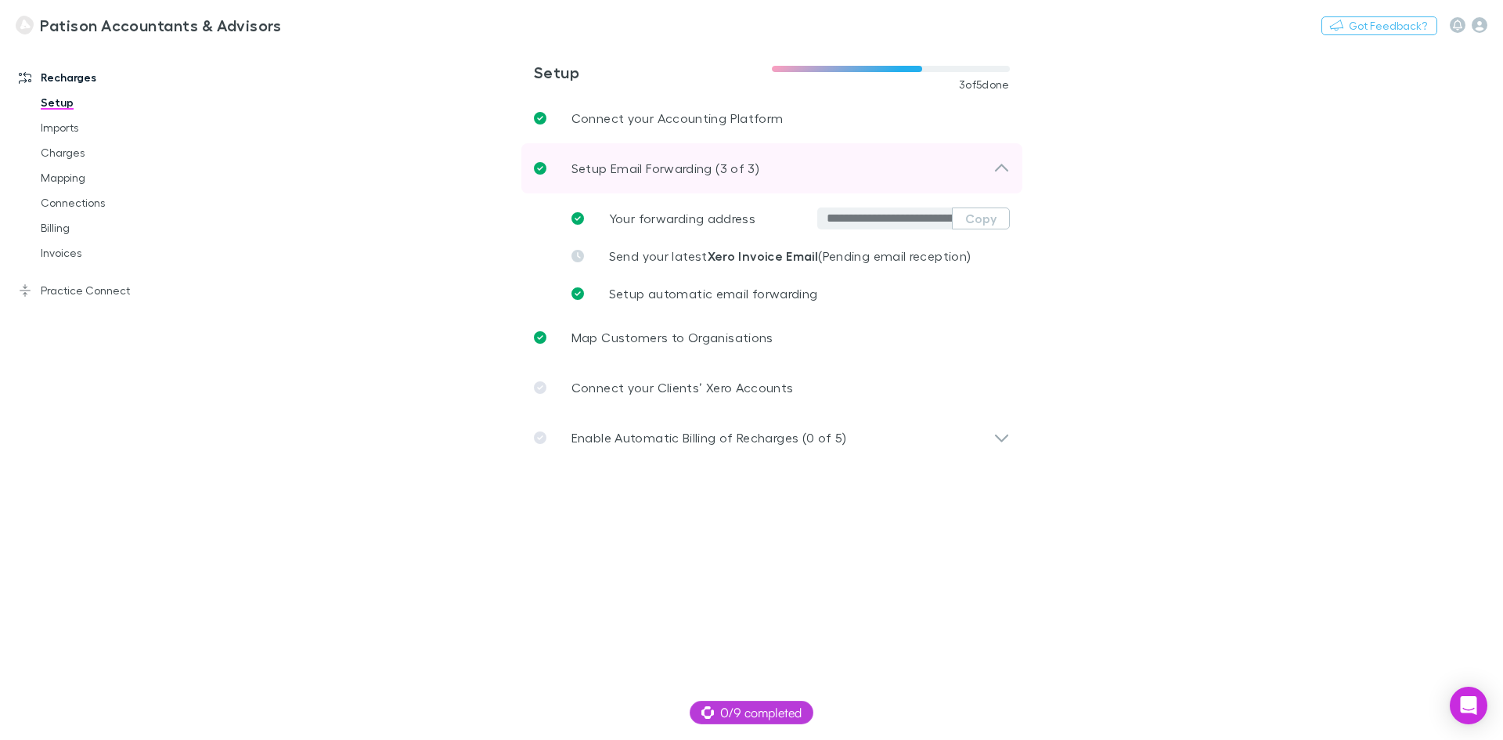
click at [997, 165] on icon at bounding box center [1001, 168] width 16 height 19
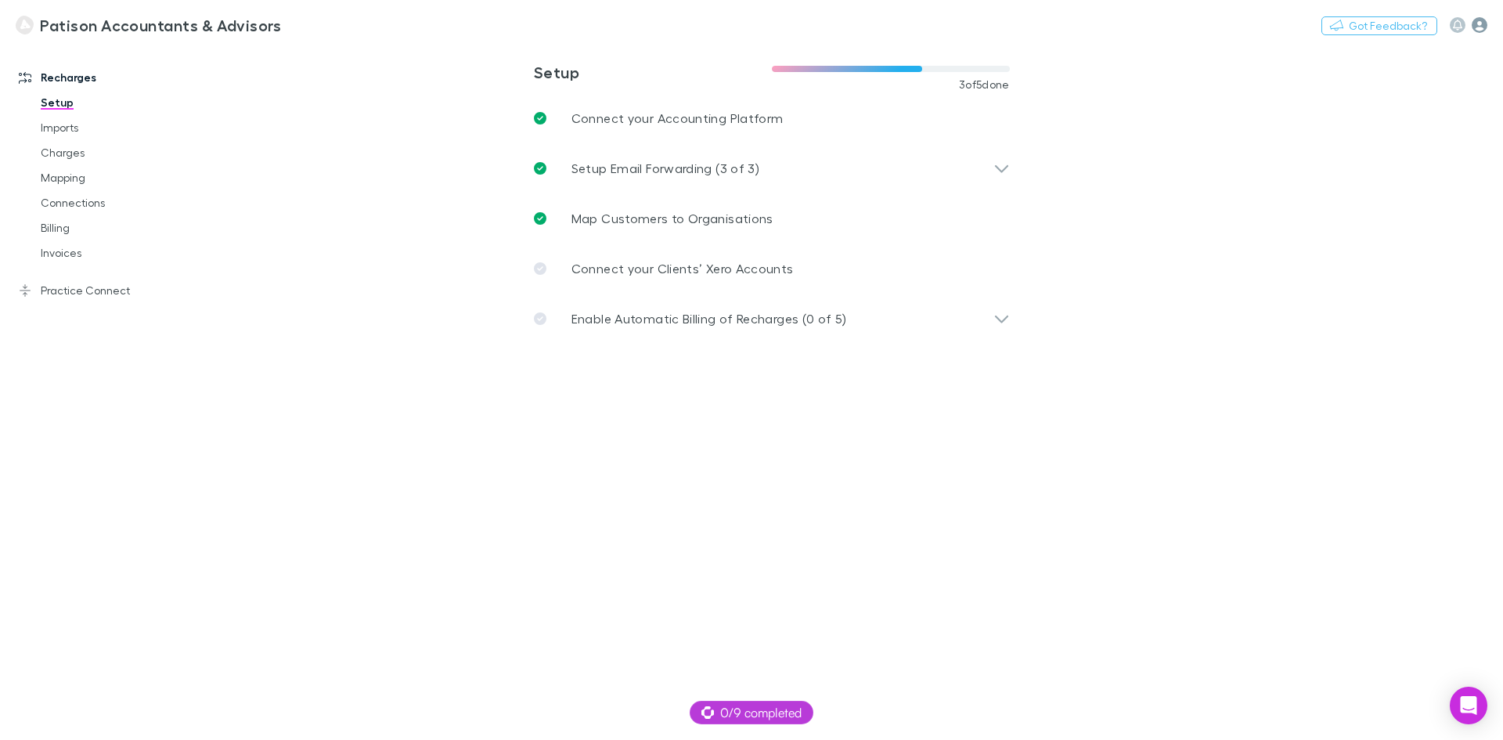
click at [1478, 25] on icon "button" at bounding box center [1479, 25] width 16 height 16
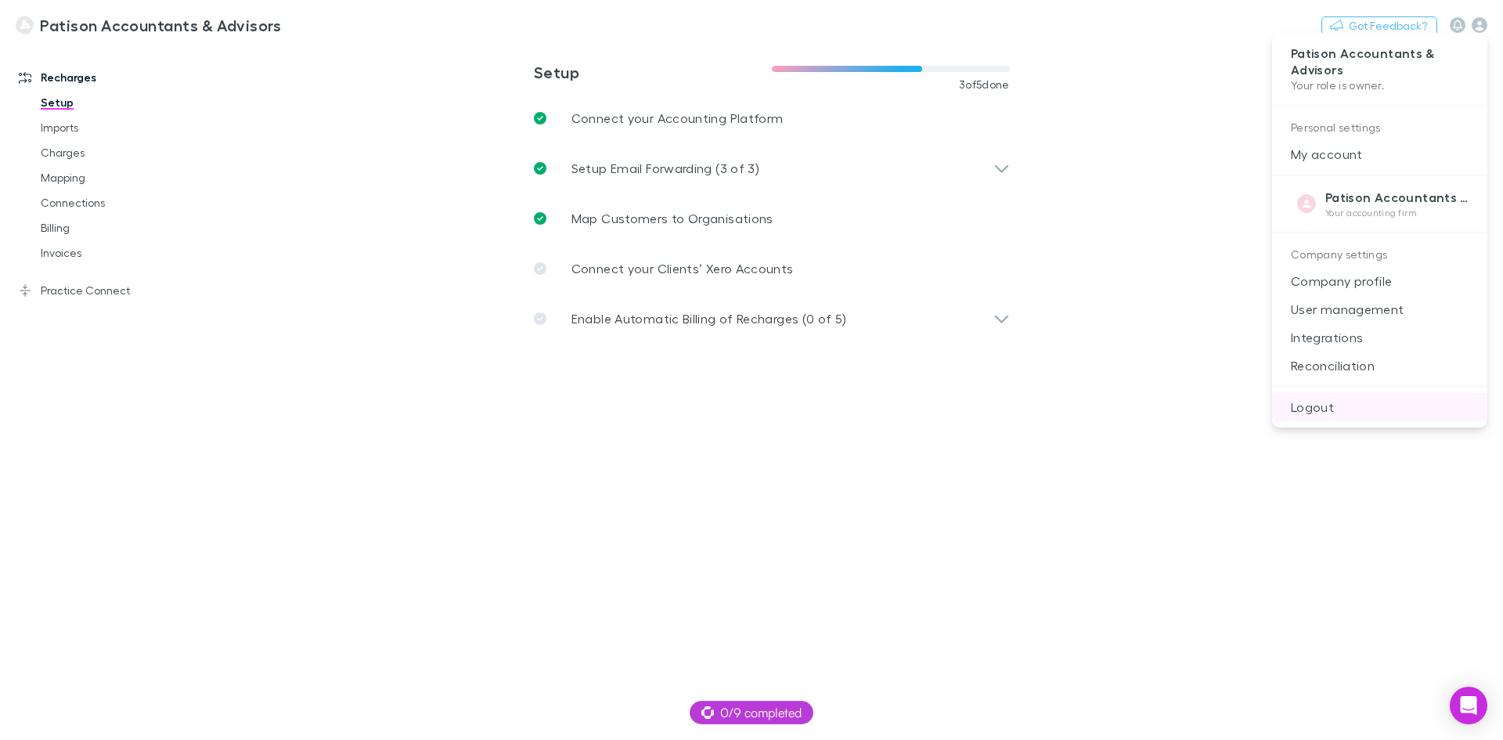
click at [1311, 404] on p "Logout" at bounding box center [1379, 407] width 215 height 28
